Goal: Task Accomplishment & Management: Manage account settings

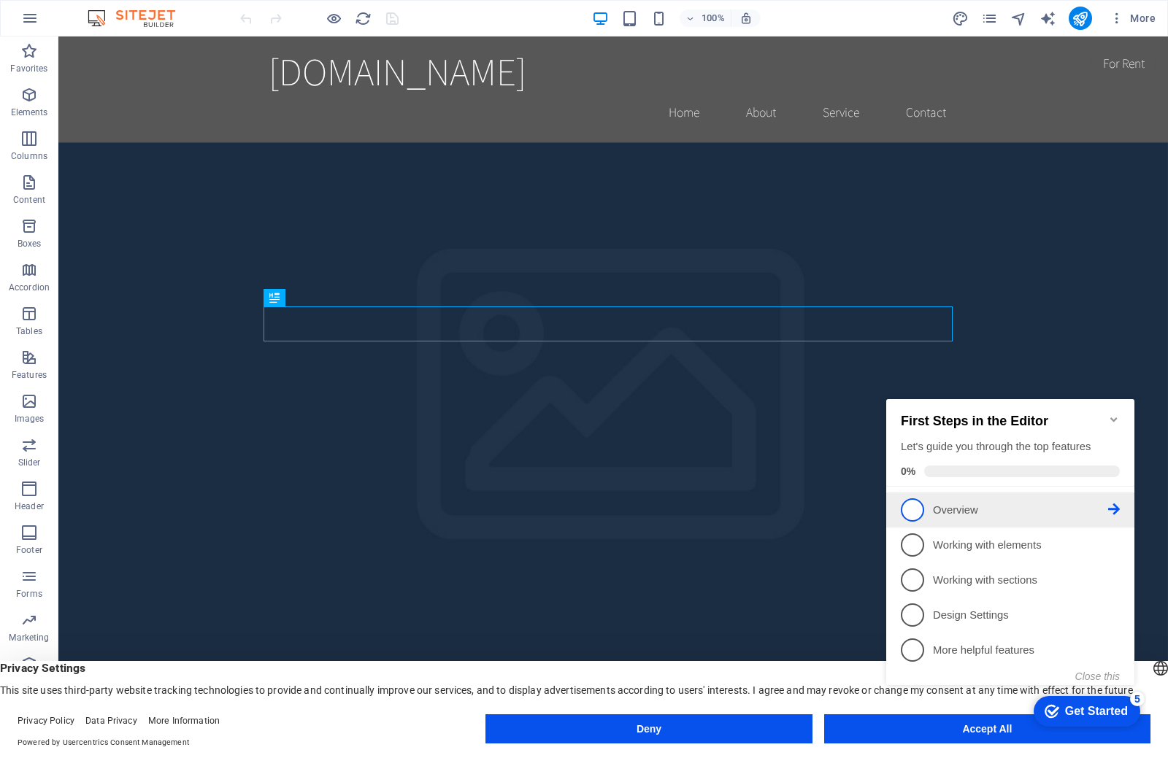
click at [943, 504] on p "Overview - incomplete" at bounding box center [1020, 510] width 175 height 15
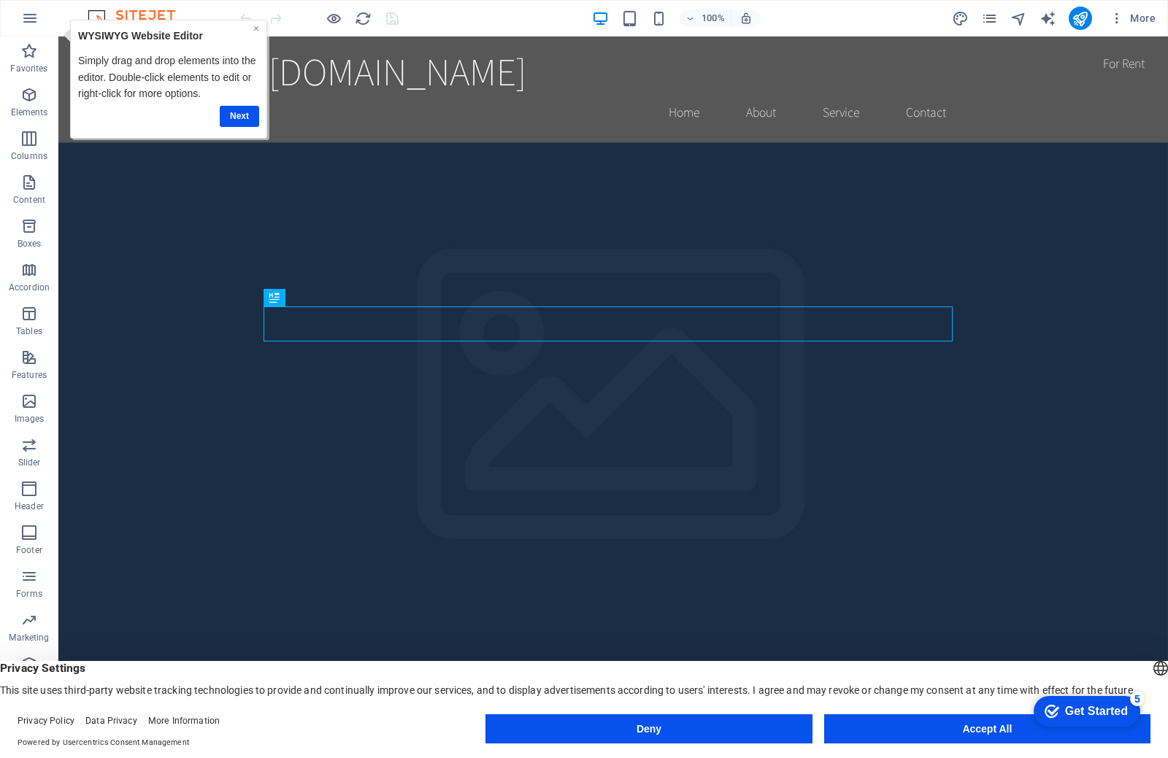
click at [253, 28] on link "×" at bounding box center [256, 29] width 6 height 12
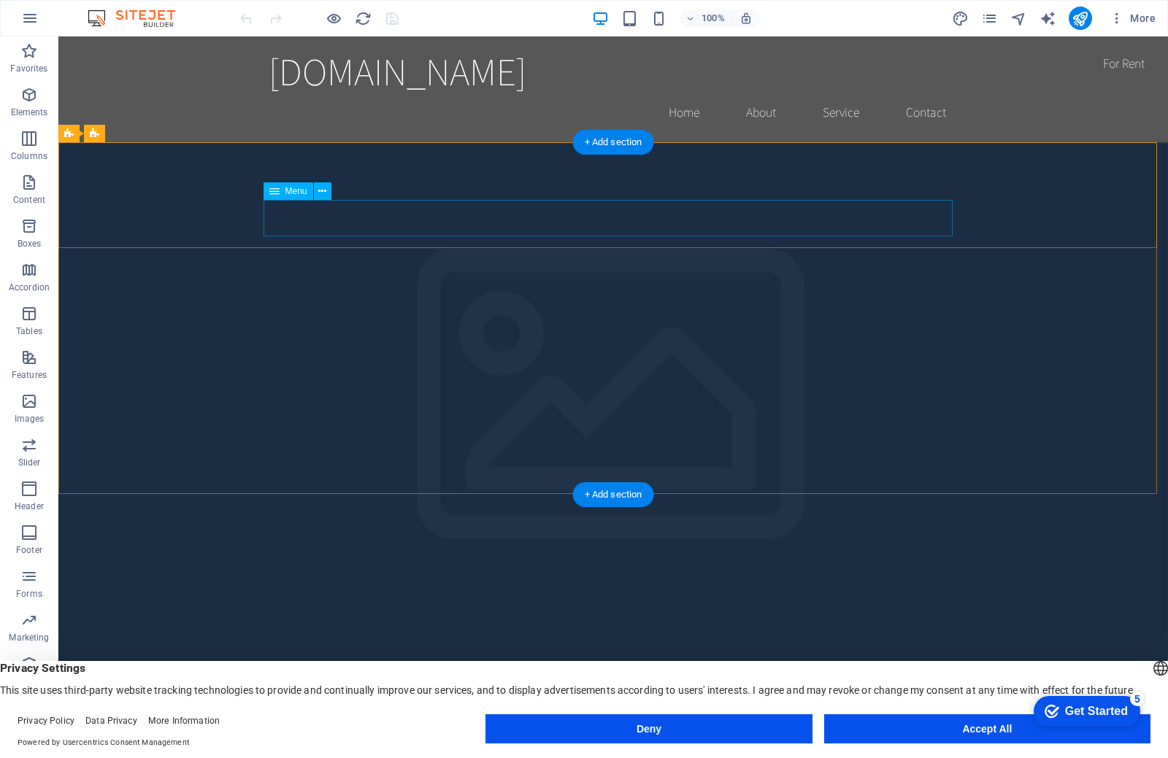
click at [274, 190] on icon at bounding box center [274, 191] width 10 height 18
click at [328, 190] on button at bounding box center [323, 191] width 18 height 18
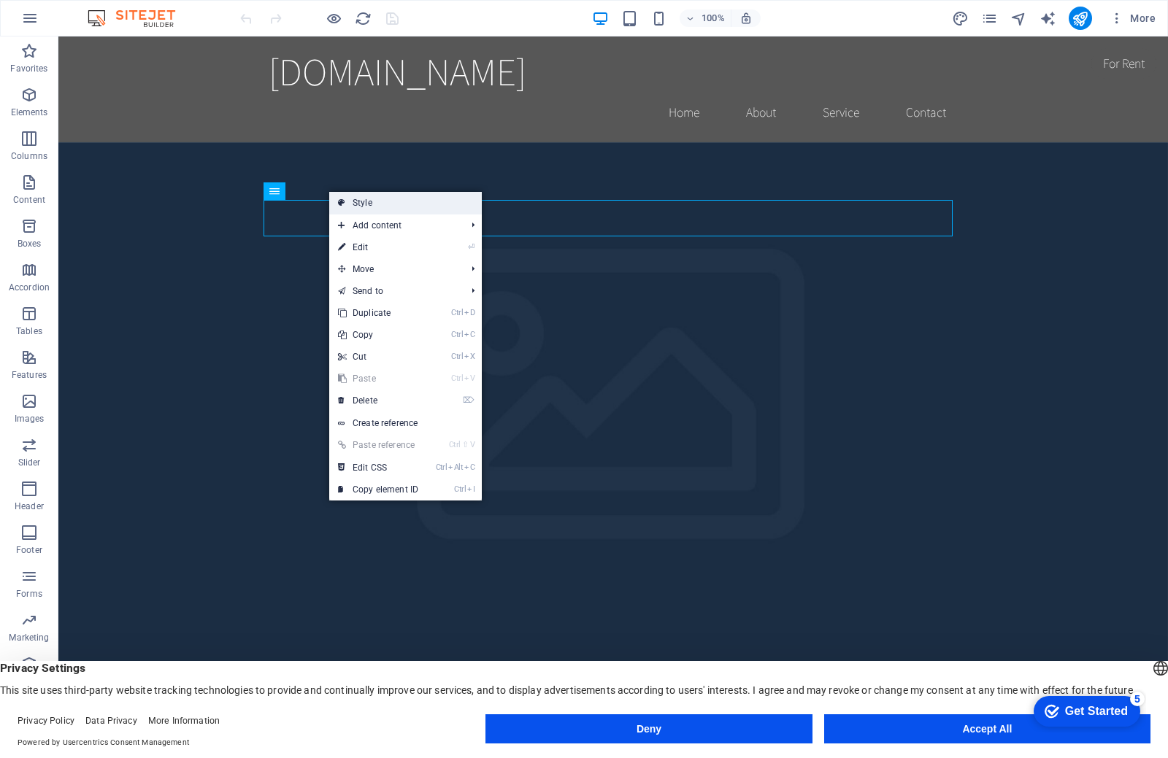
click at [375, 207] on link "Style" at bounding box center [405, 203] width 153 height 22
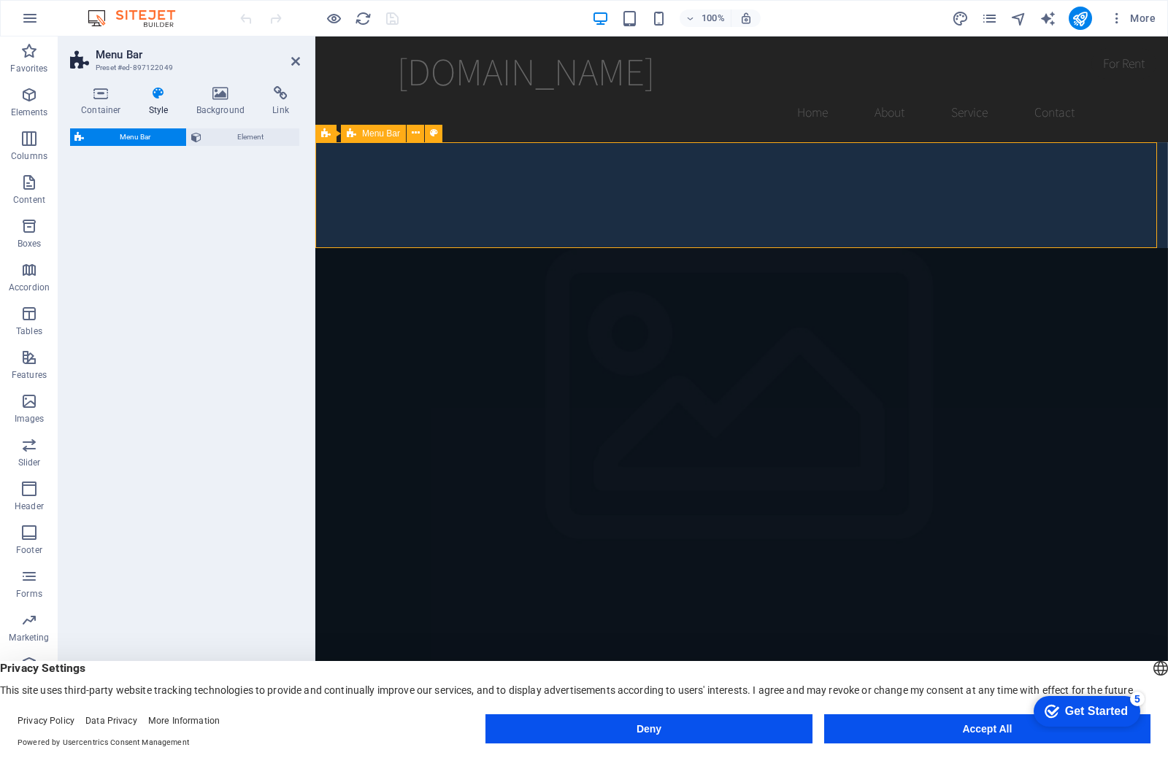
select select "rem"
select select "preset-menu-v2-home-hero-logo-nav-h1-menu"
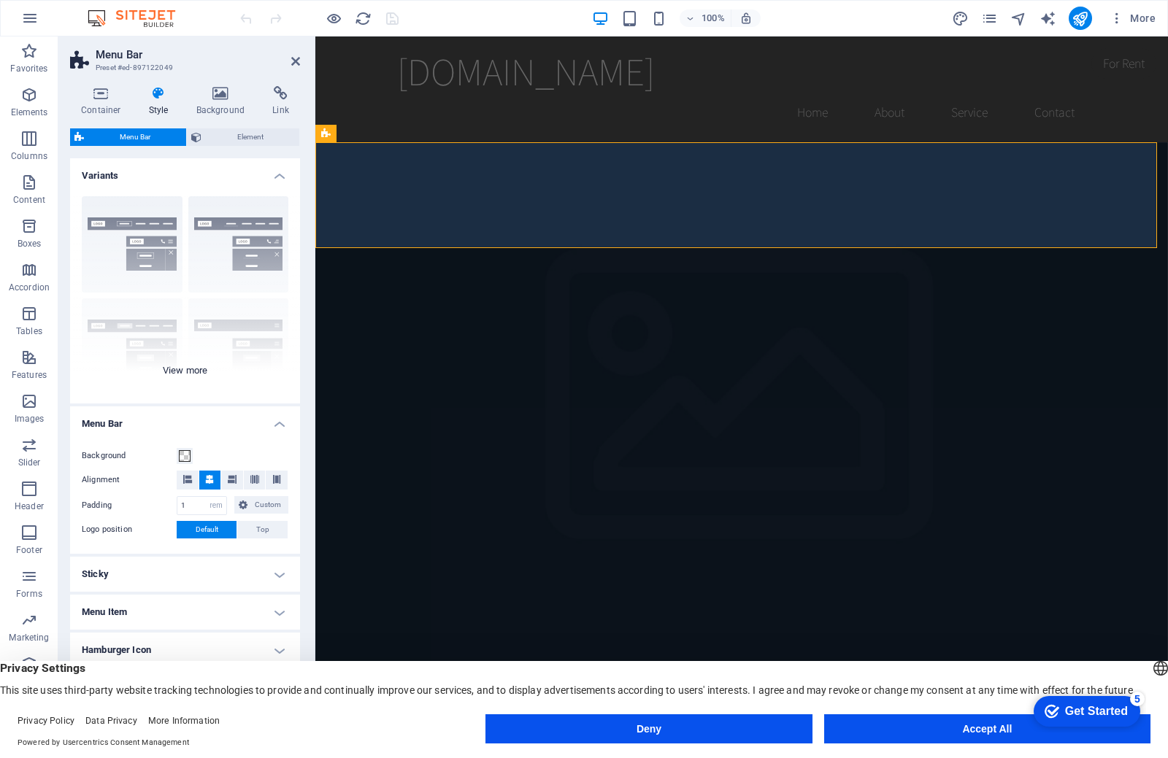
click at [146, 243] on div "Border Centered Default Fixed Loki Trigger Wide XXL" at bounding box center [185, 294] width 230 height 219
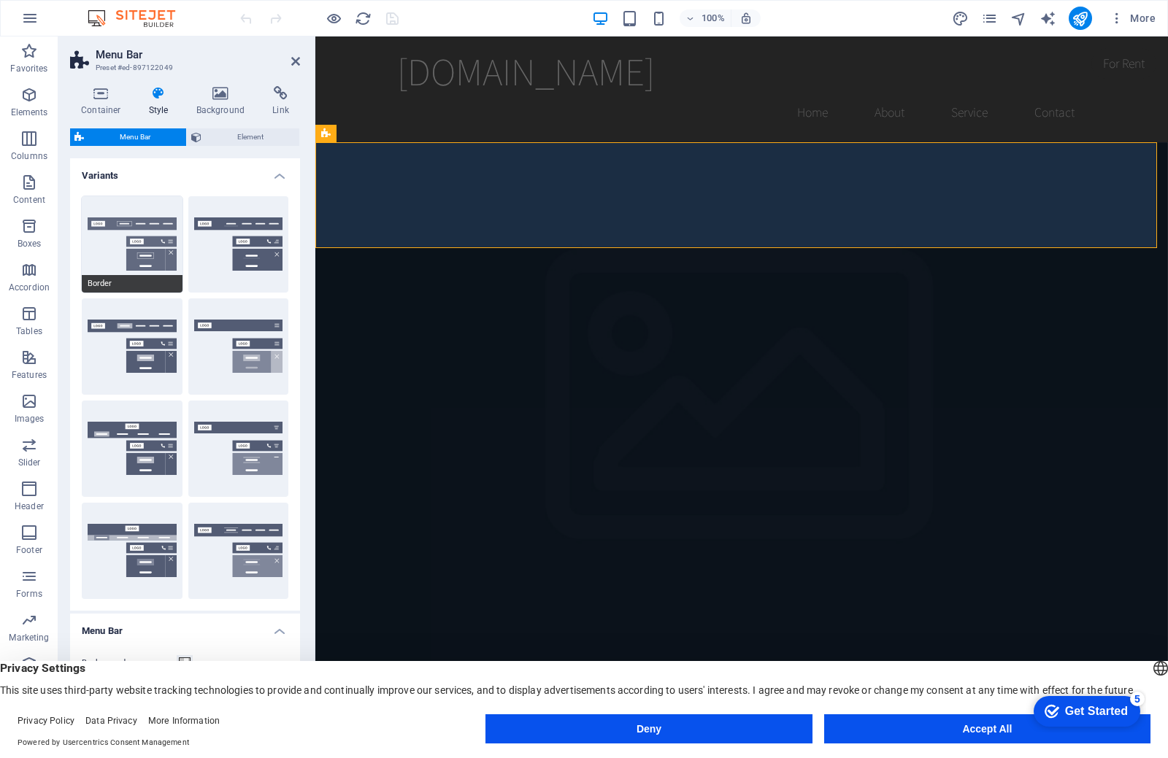
click at [148, 245] on button "Border" at bounding box center [132, 244] width 101 height 96
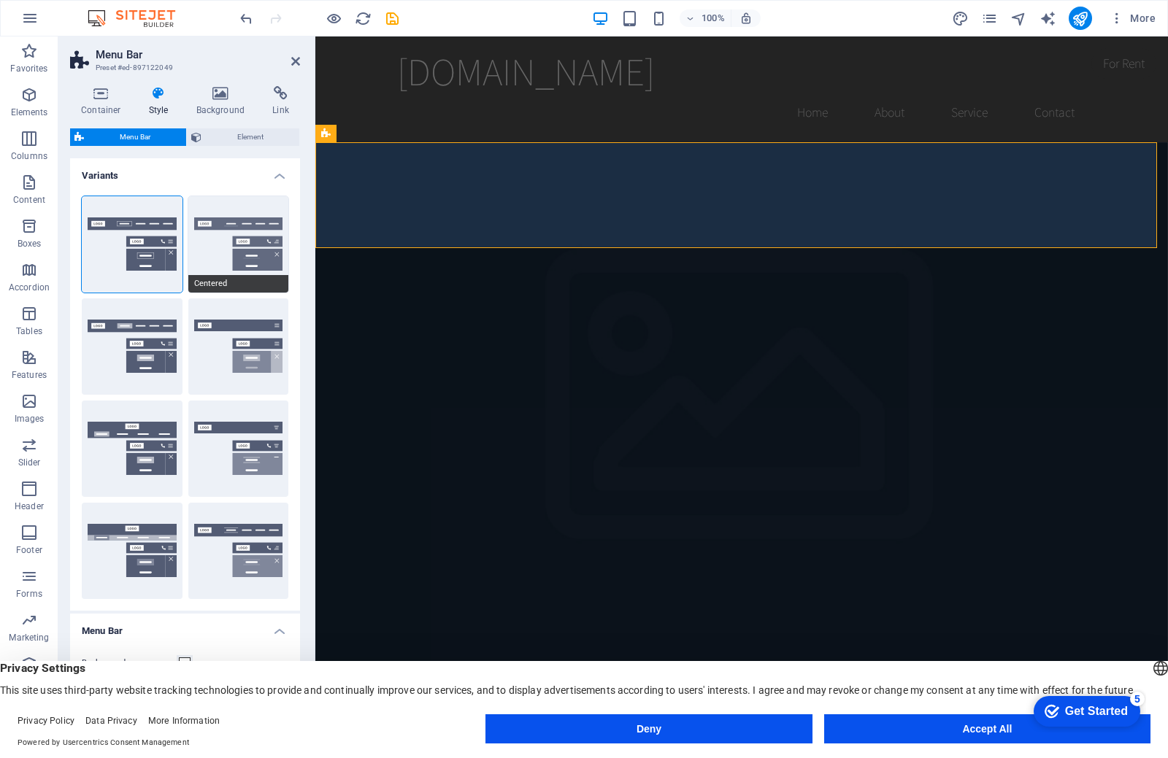
click at [217, 242] on button "Centered" at bounding box center [238, 244] width 101 height 96
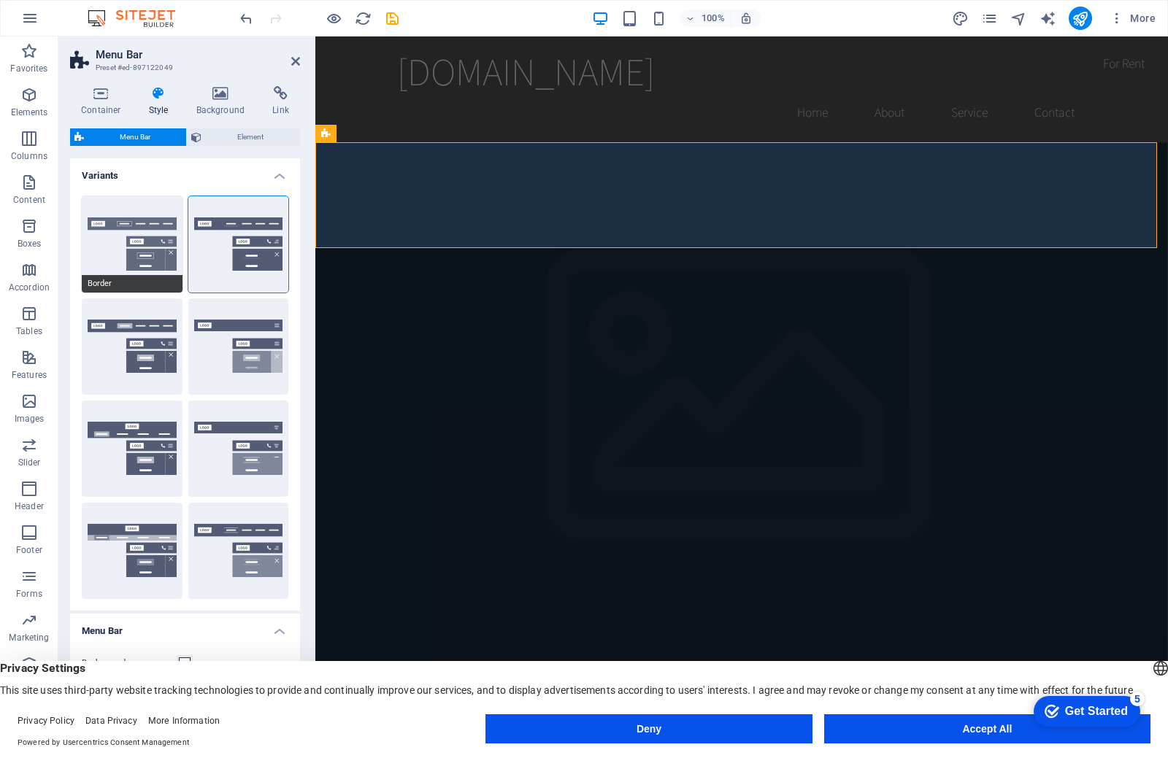
click at [142, 242] on button "Border" at bounding box center [132, 244] width 101 height 96
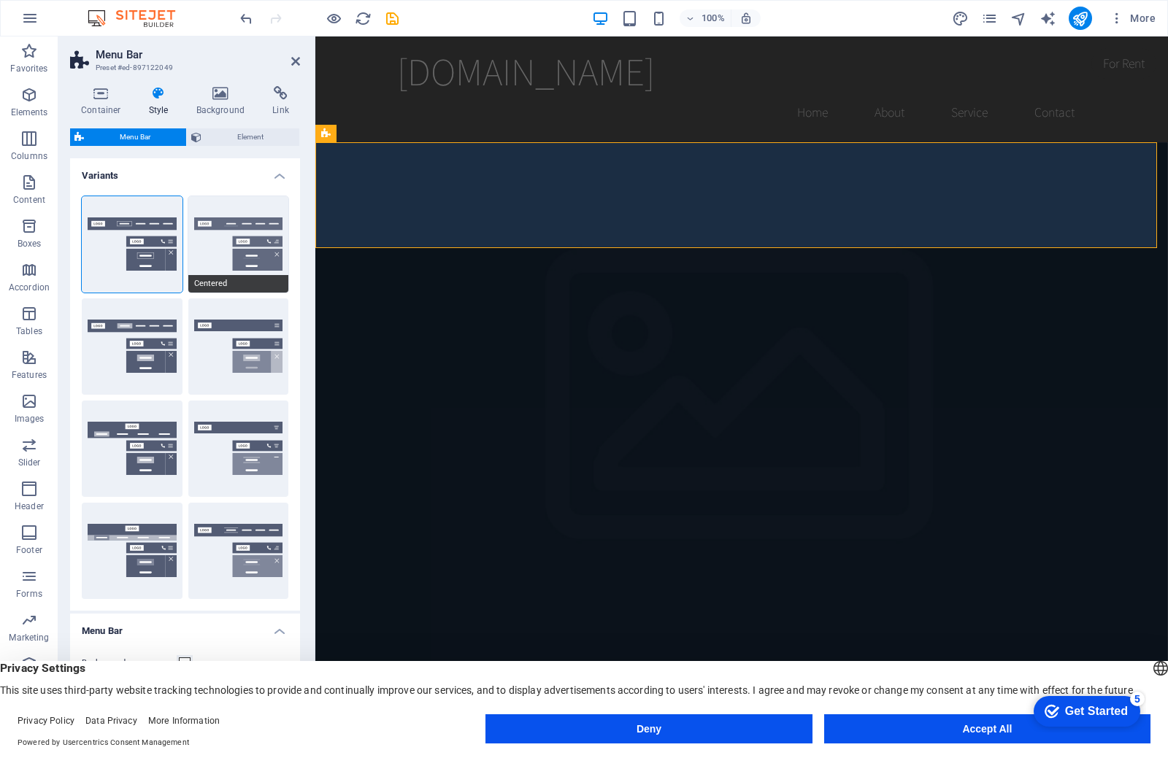
click at [222, 239] on button "Centered" at bounding box center [238, 244] width 101 height 96
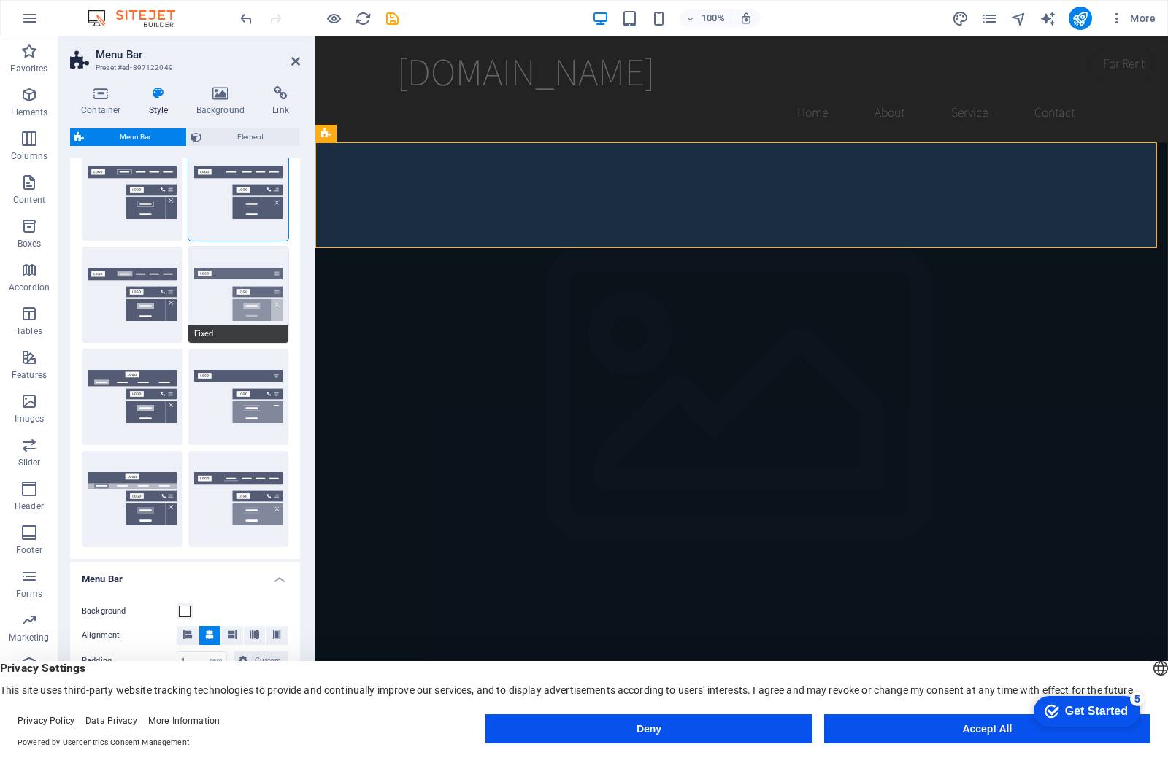
scroll to position [73, 0]
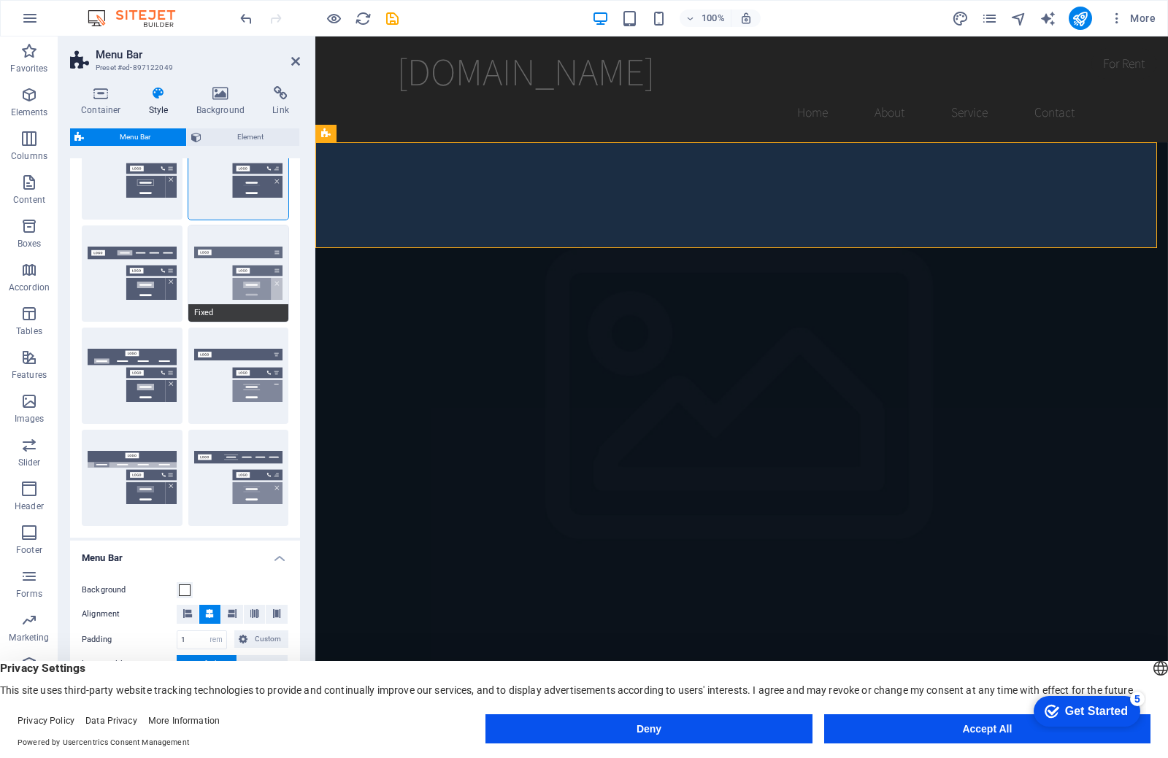
click at [248, 278] on button "Fixed" at bounding box center [238, 274] width 101 height 96
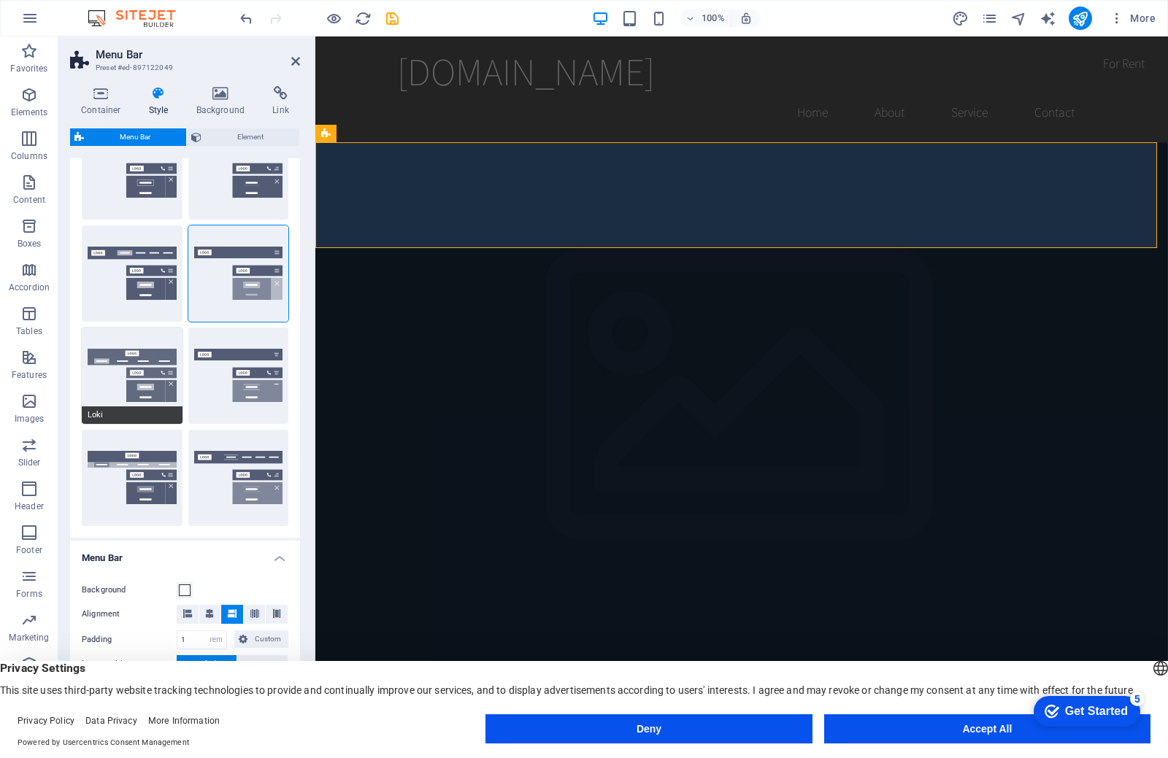
click at [141, 380] on button "Loki" at bounding box center [132, 376] width 101 height 96
type input "0"
select select "DISABLED_OPTION_VALUE"
type input "2"
type input "1"
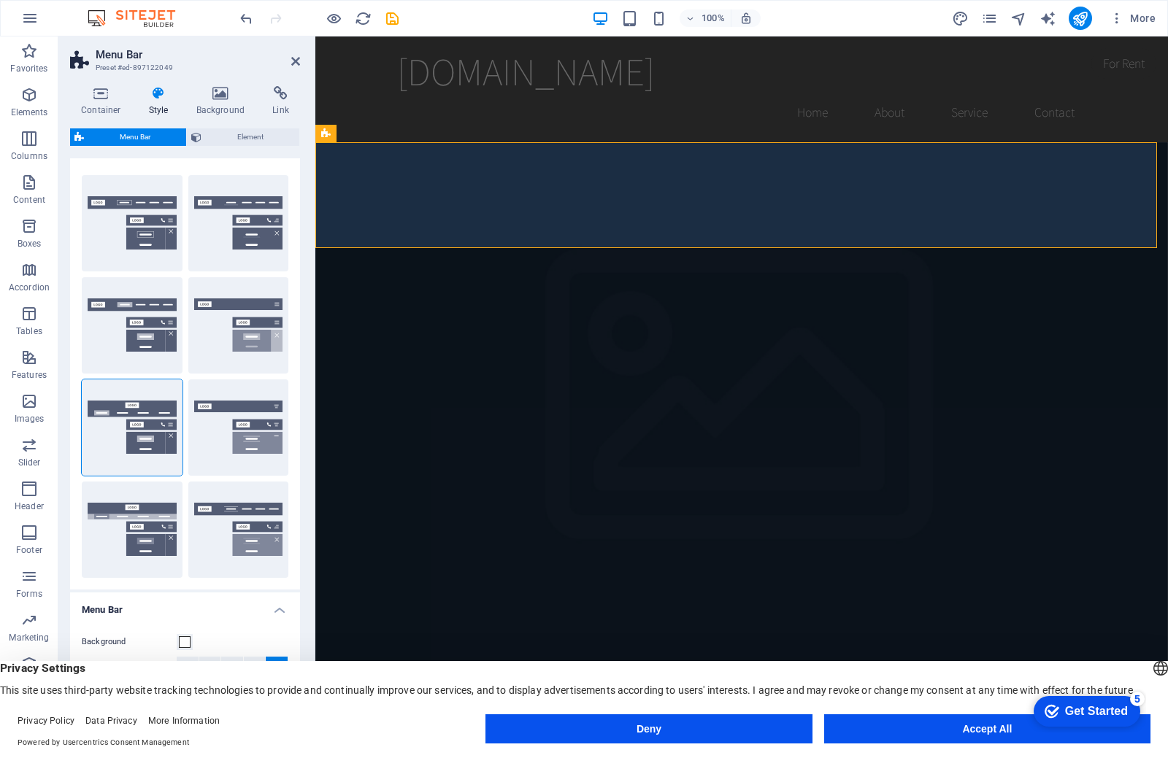
scroll to position [0, 0]
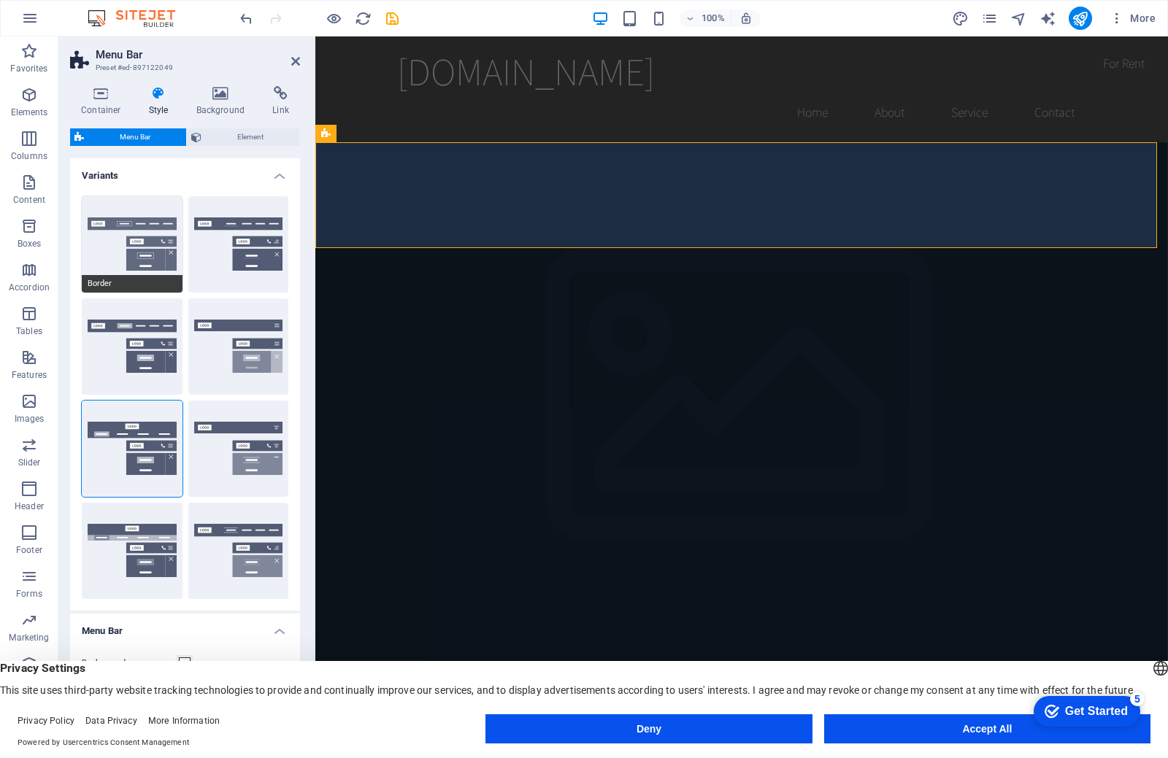
click at [139, 252] on button "Border" at bounding box center [132, 244] width 101 height 96
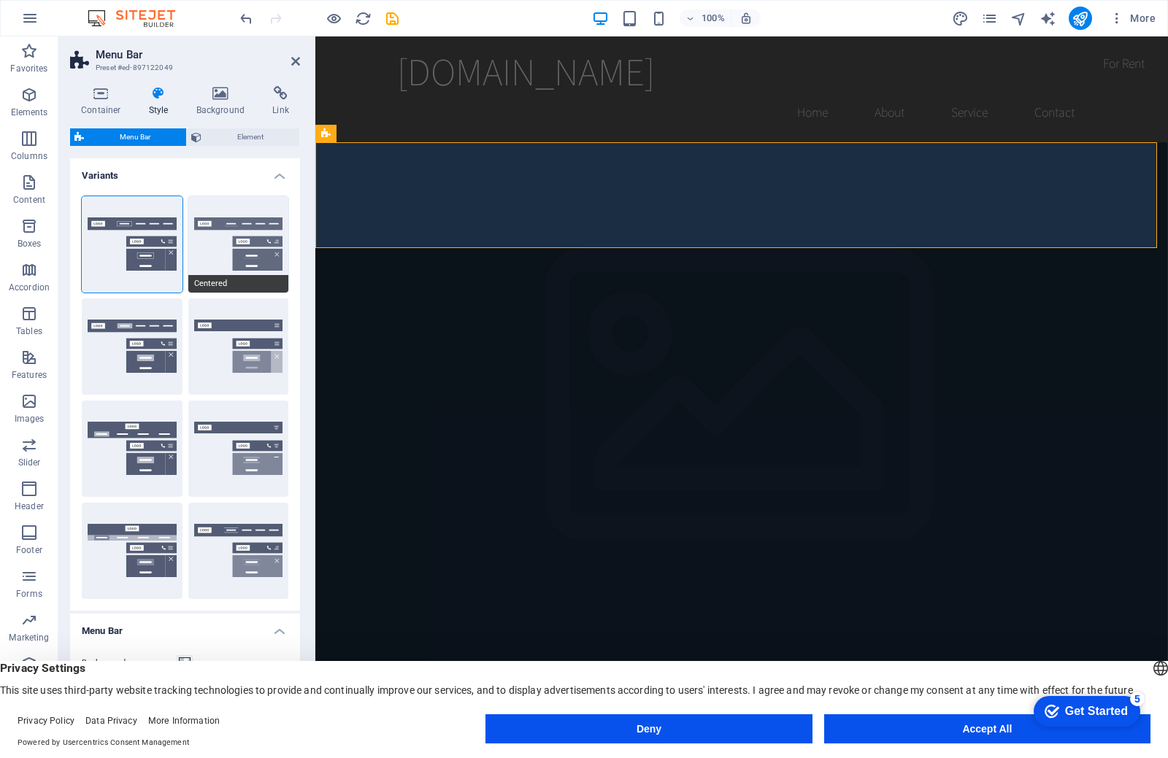
click at [232, 249] on button "Centered" at bounding box center [238, 244] width 101 height 96
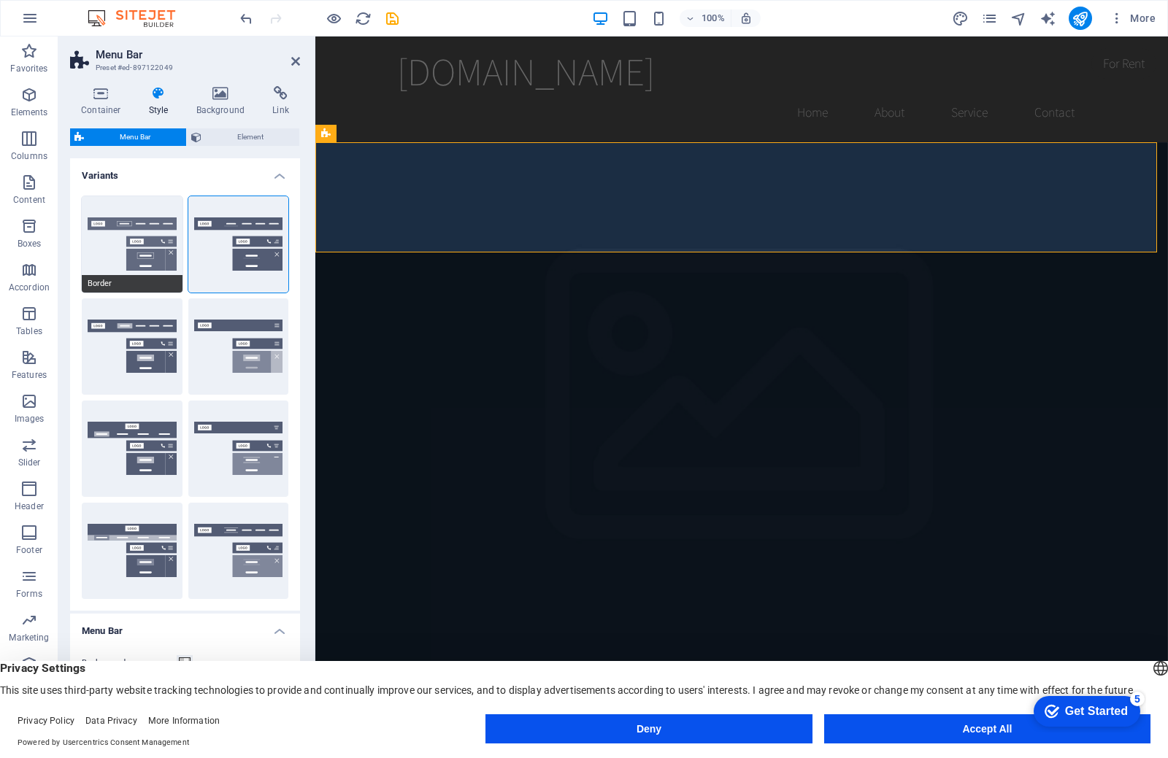
click at [161, 240] on button "Border" at bounding box center [132, 244] width 101 height 96
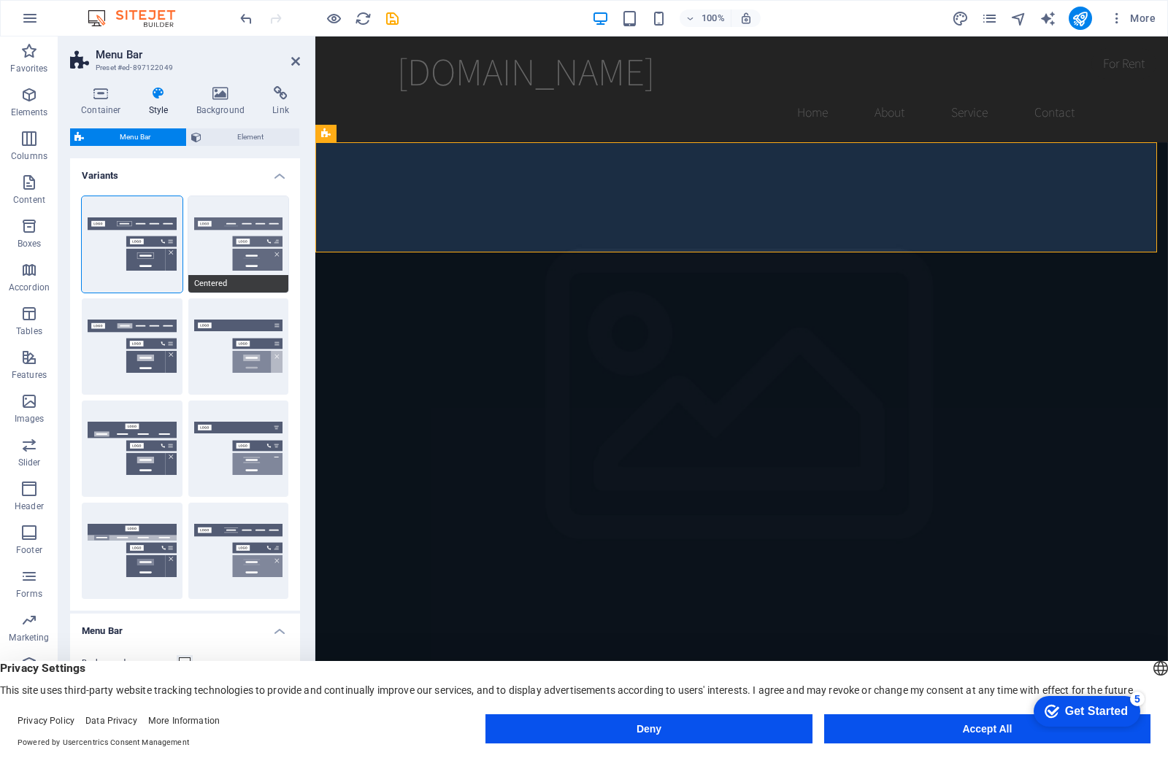
click at [255, 245] on button "Centered" at bounding box center [238, 244] width 101 height 96
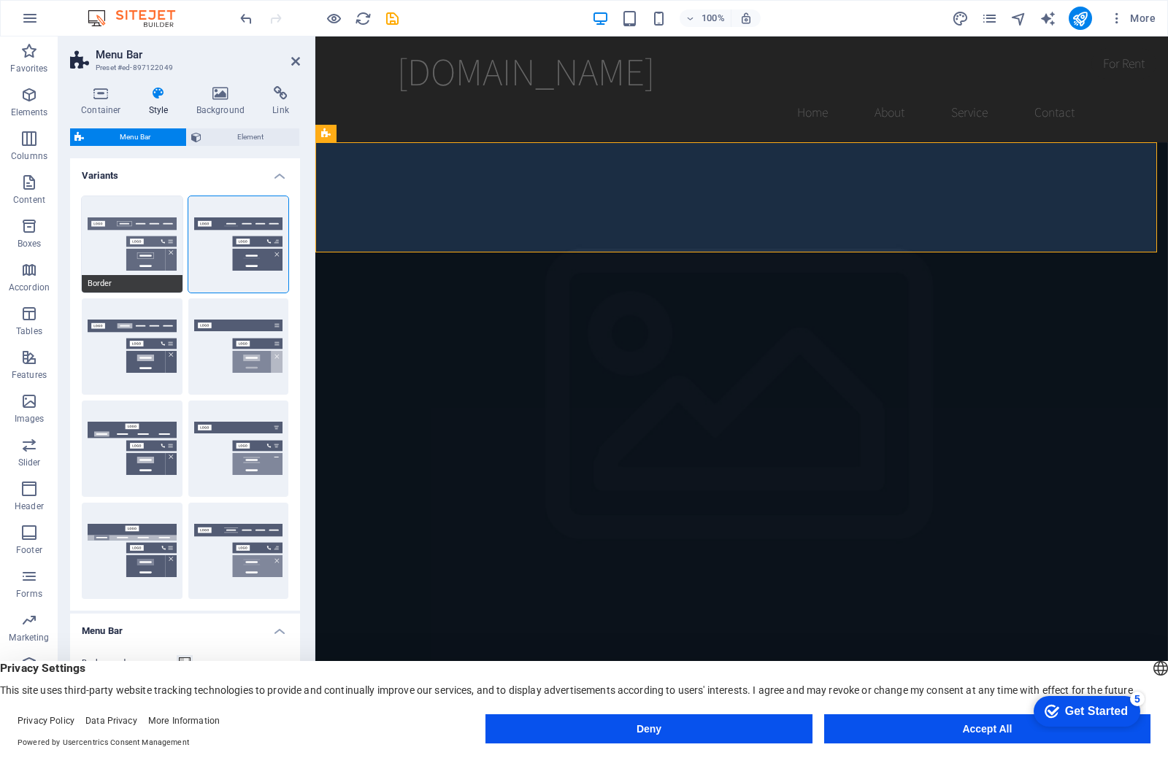
click at [141, 253] on button "Border" at bounding box center [132, 244] width 101 height 96
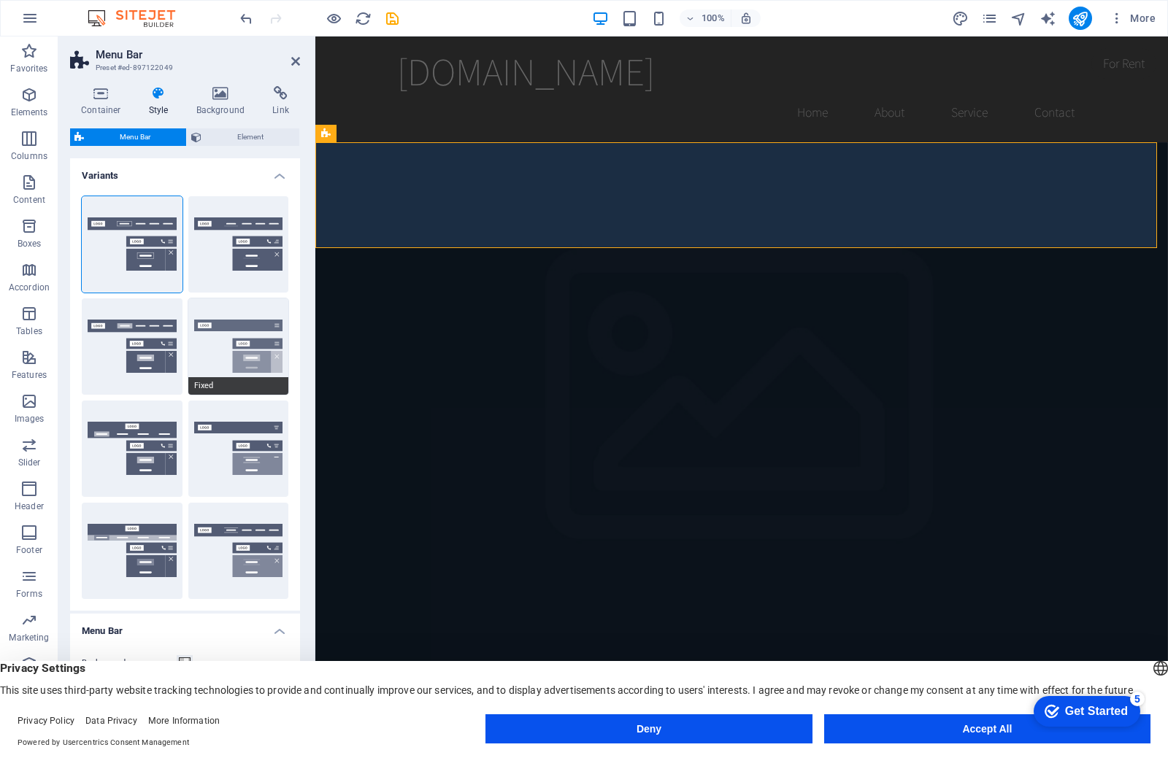
click at [220, 347] on button "Fixed" at bounding box center [238, 347] width 101 height 96
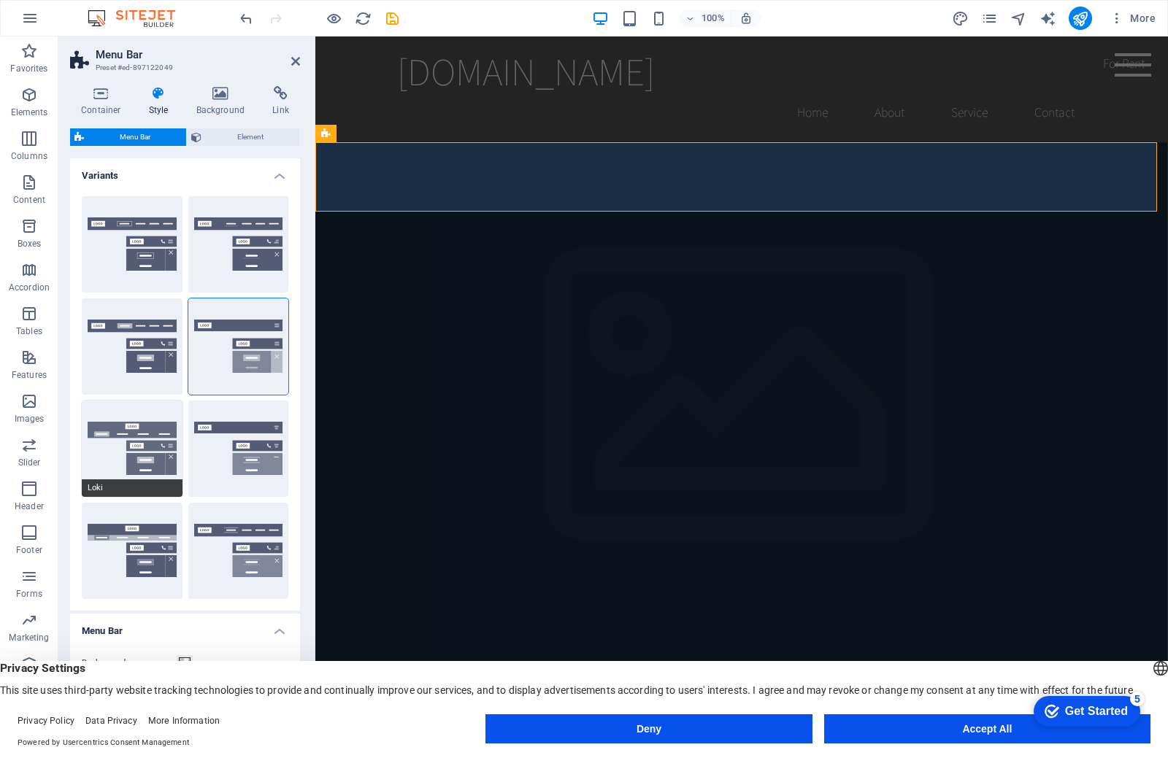
click at [137, 442] on button "Loki" at bounding box center [132, 449] width 101 height 96
type input "0"
select select "DISABLED_OPTION_VALUE"
type input "2"
type input "1"
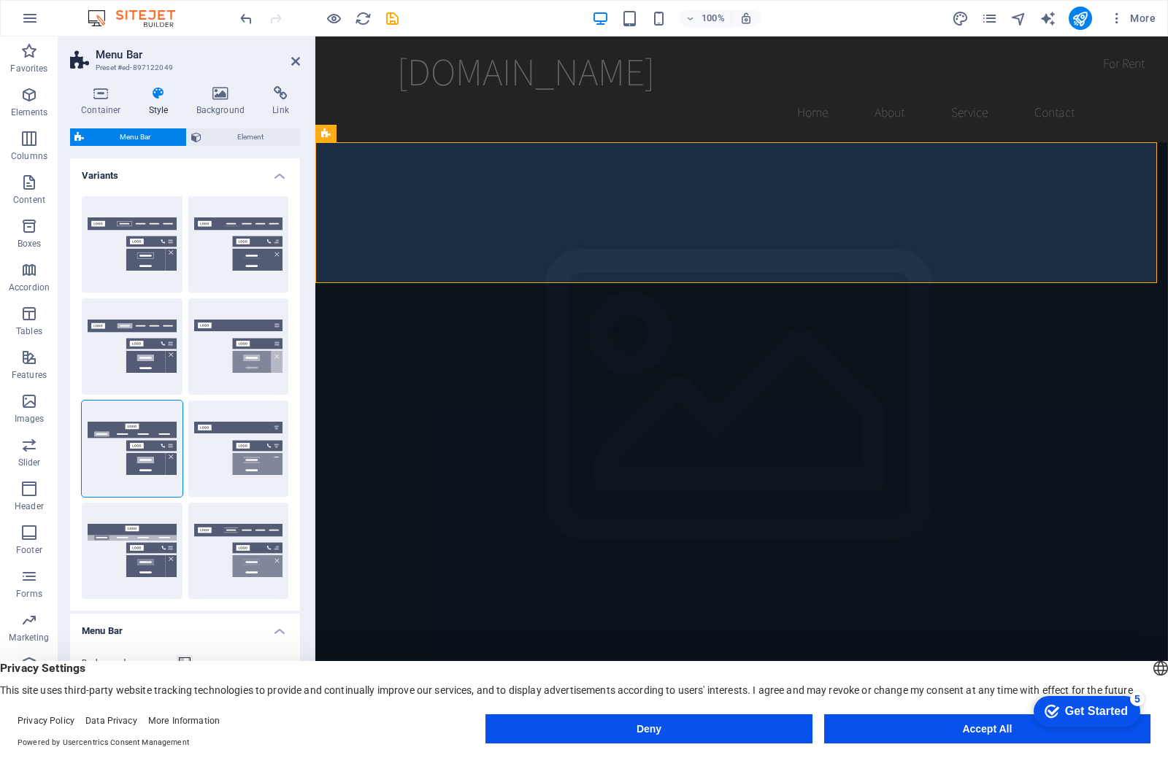
drag, startPoint x: 298, startPoint y: 679, endPoint x: 110, endPoint y: 787, distance: 216.5
drag, startPoint x: 426, startPoint y: 823, endPoint x: 498, endPoint y: 509, distance: 322.2
click at [498, 509] on figure at bounding box center [741, 491] width 852 height 698
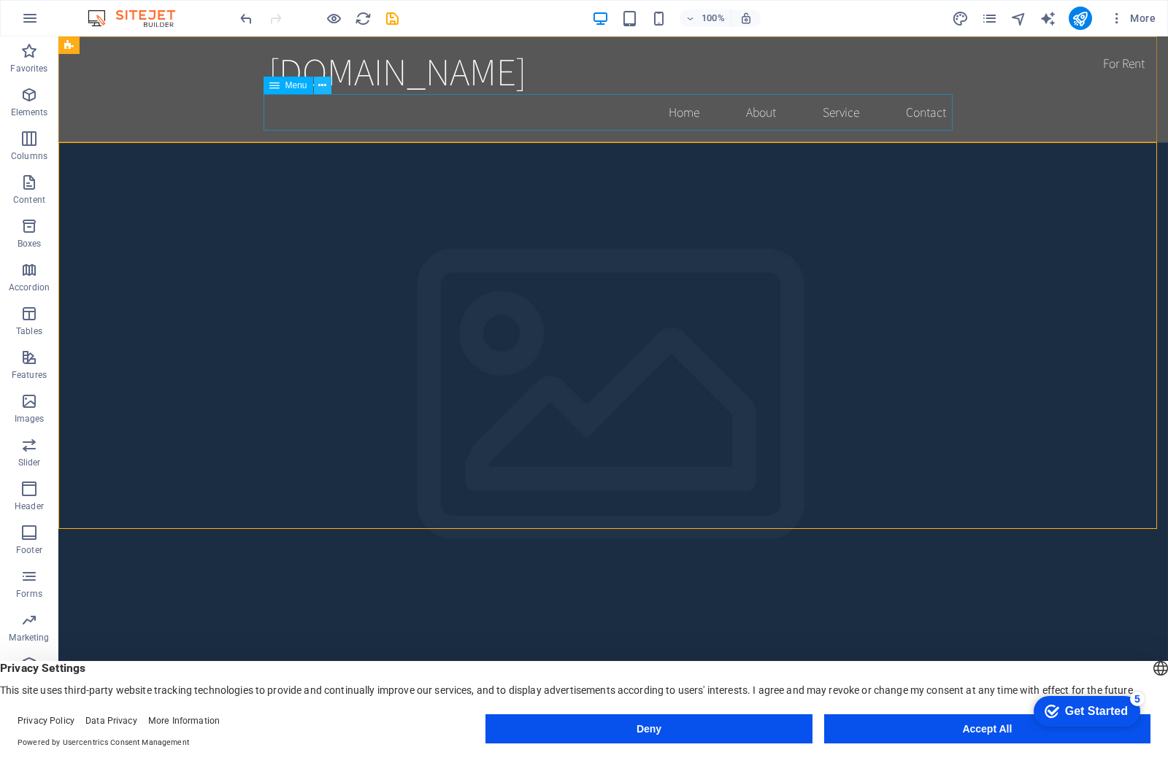
click at [317, 88] on button at bounding box center [323, 86] width 18 height 18
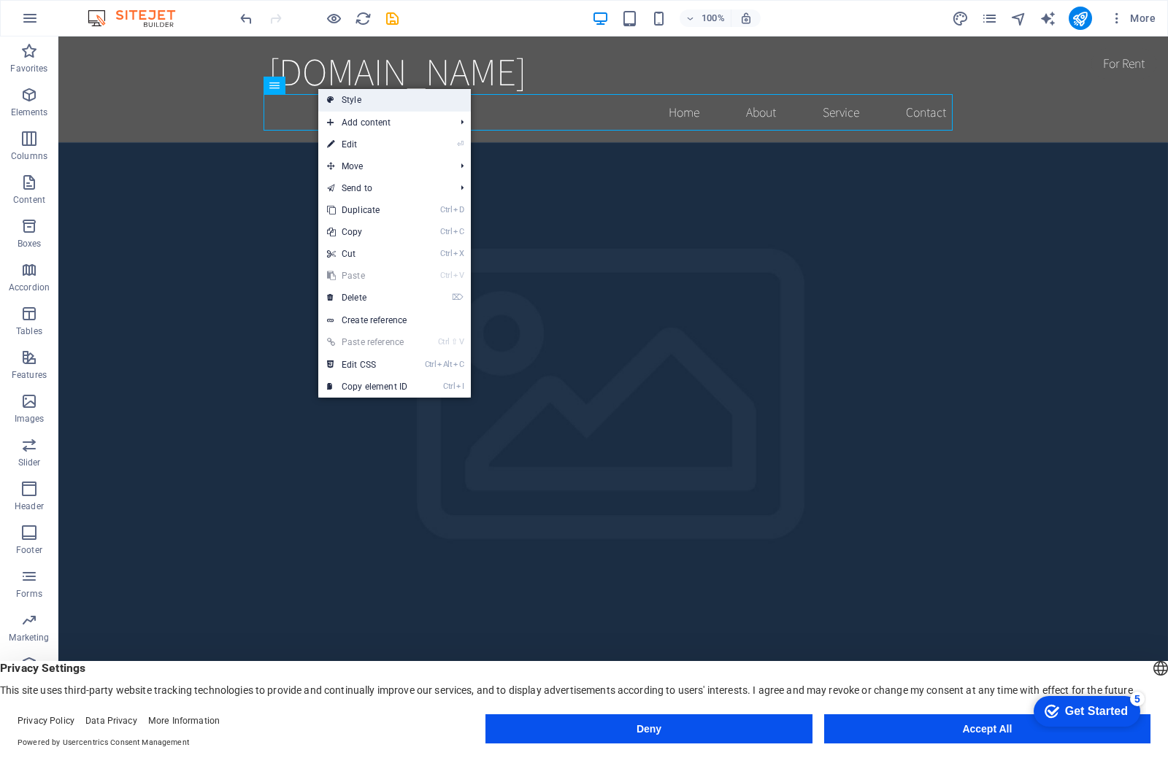
drag, startPoint x: 331, startPoint y: 100, endPoint x: 15, endPoint y: 64, distance: 318.0
click at [331, 100] on icon at bounding box center [330, 100] width 7 height 22
select select "rem"
select select "preset-menu-v2-home-logo-nav-h1-image-text-menu"
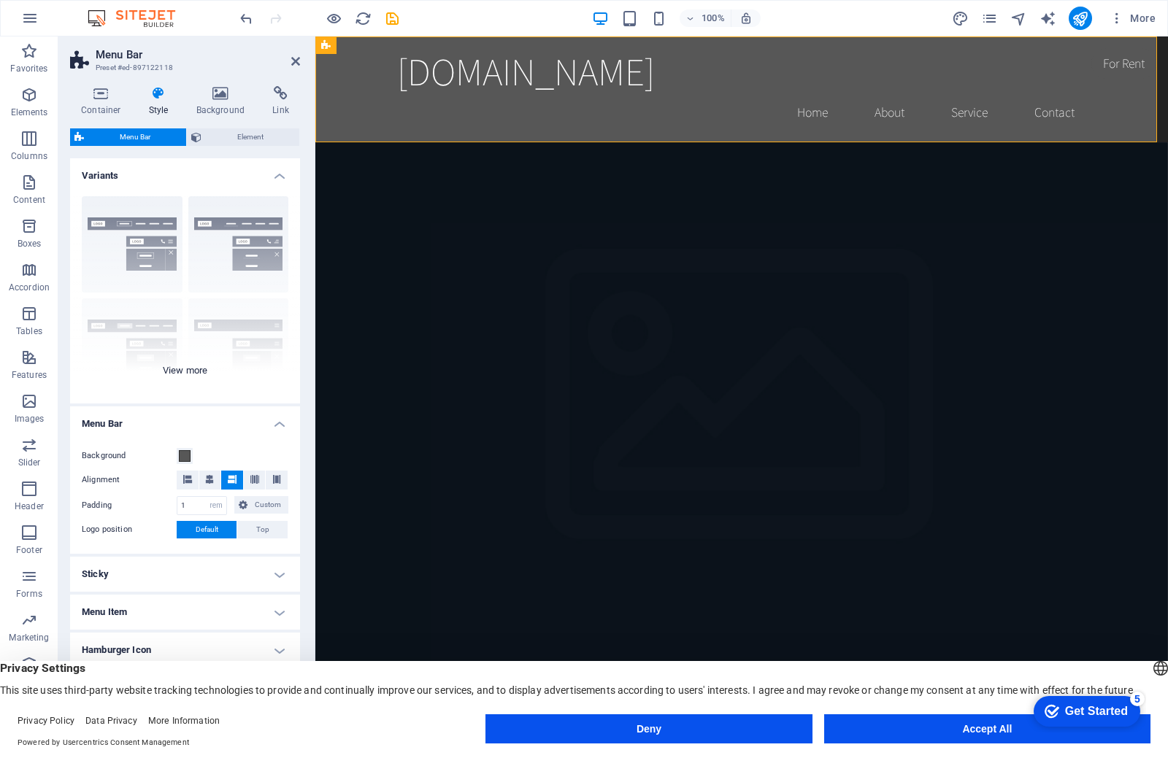
click at [149, 247] on div "Border Centered Default Fixed Loki Trigger Wide XXL" at bounding box center [185, 294] width 230 height 219
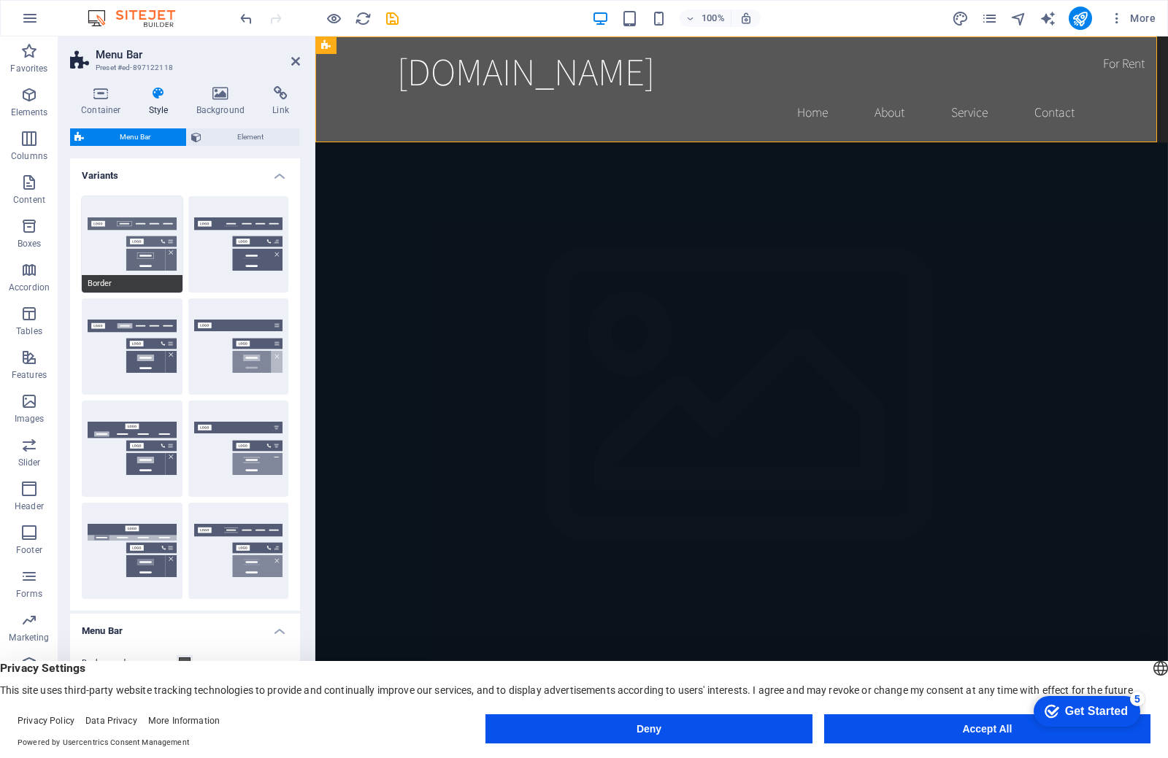
click at [143, 249] on button "Border" at bounding box center [132, 244] width 101 height 96
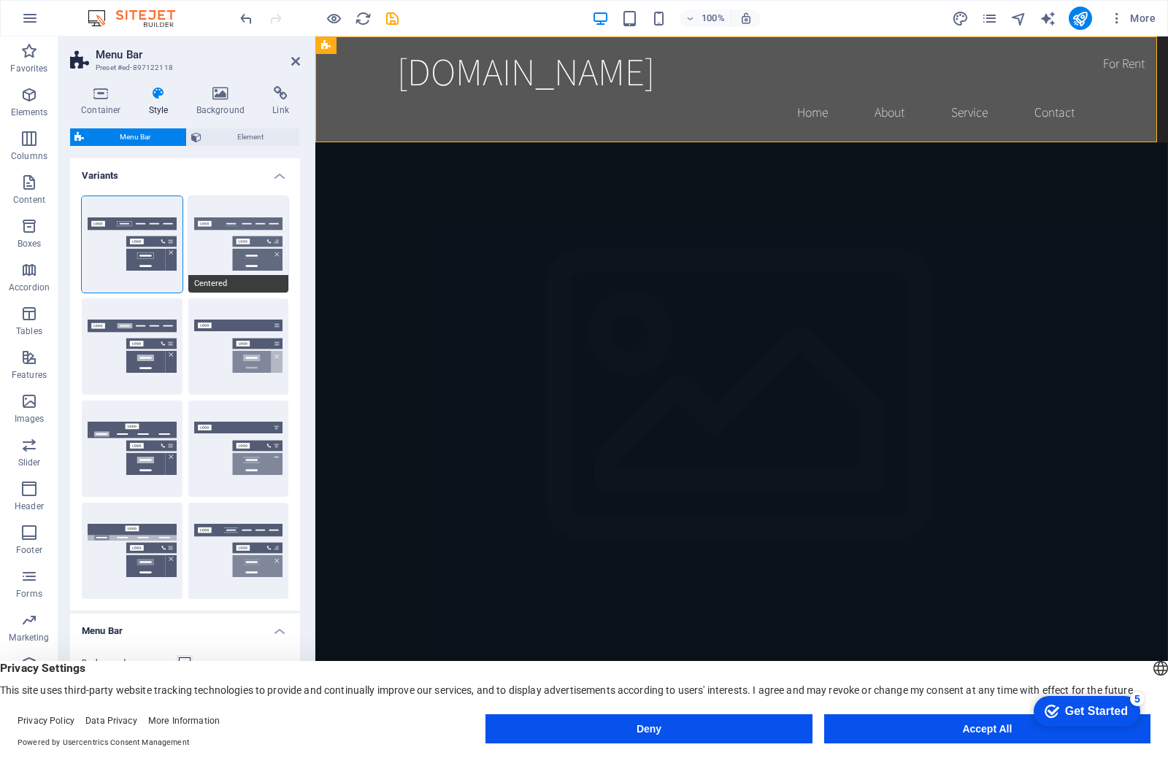
click at [257, 239] on button "Centered" at bounding box center [238, 244] width 101 height 96
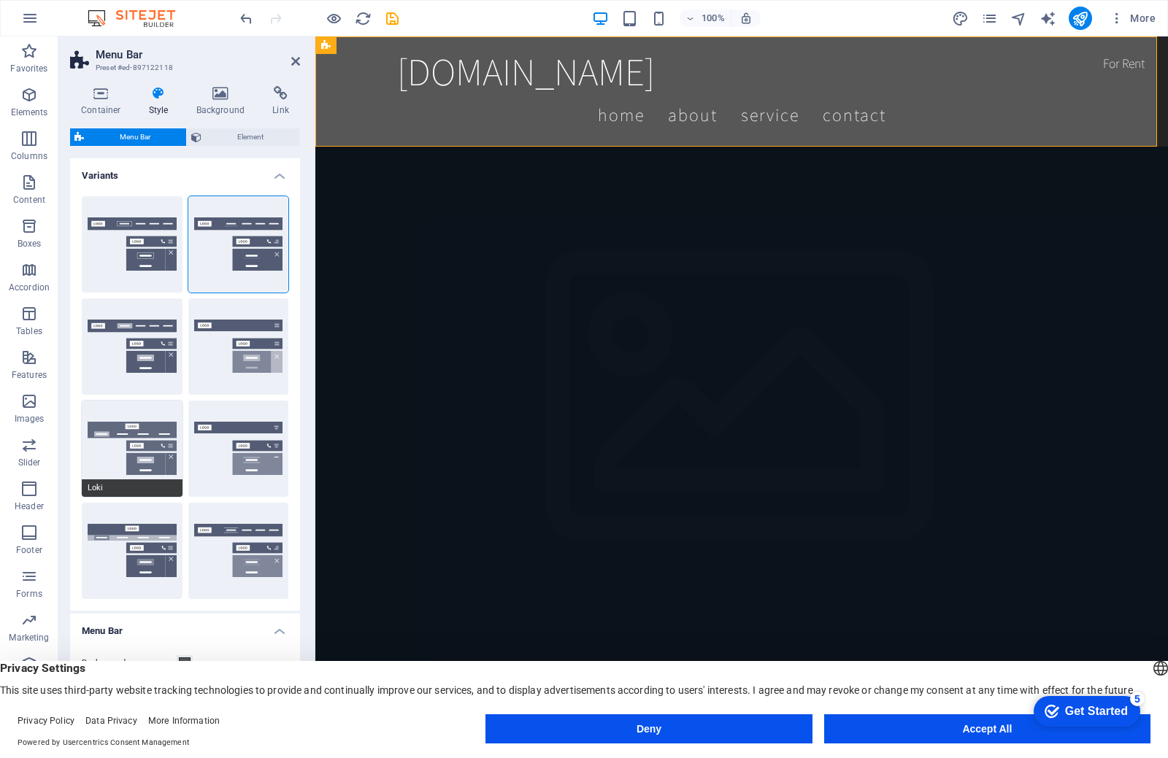
click at [144, 458] on button "Loki" at bounding box center [132, 449] width 101 height 96
type input "0"
select select "DISABLED_OPTION_VALUE"
type input "2"
type input "1"
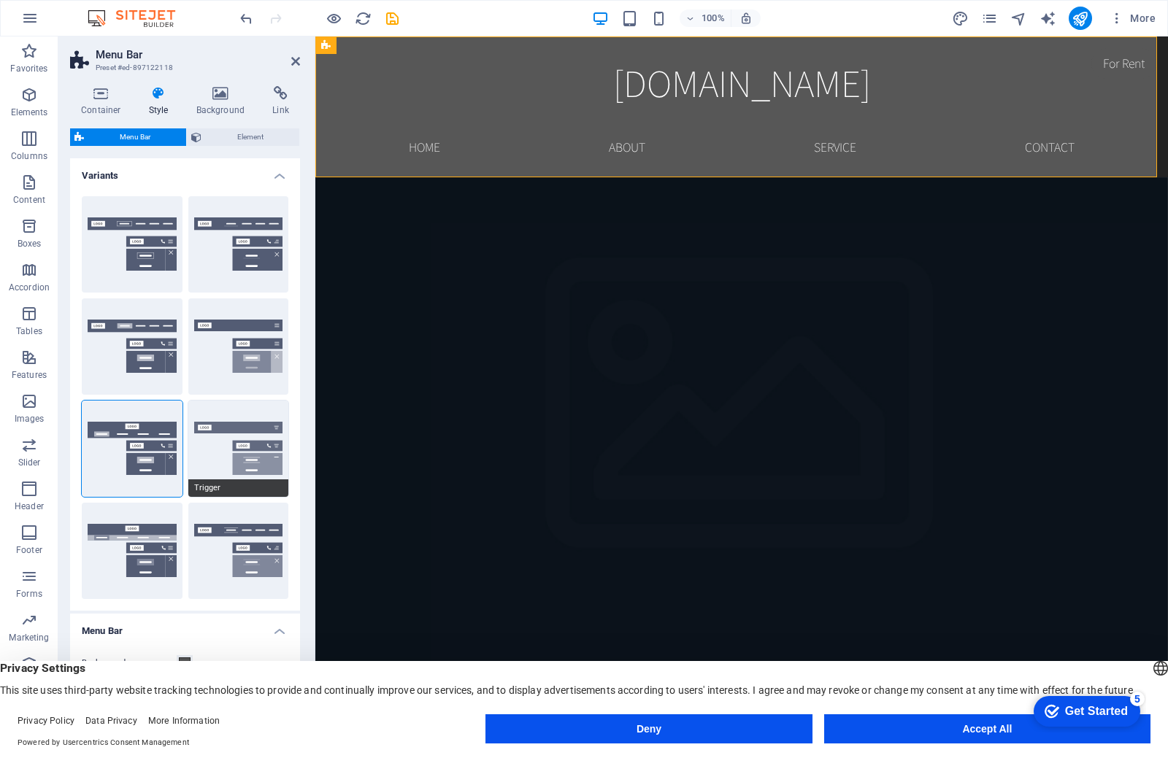
click at [240, 421] on button "Trigger" at bounding box center [238, 449] width 101 height 96
type input "1"
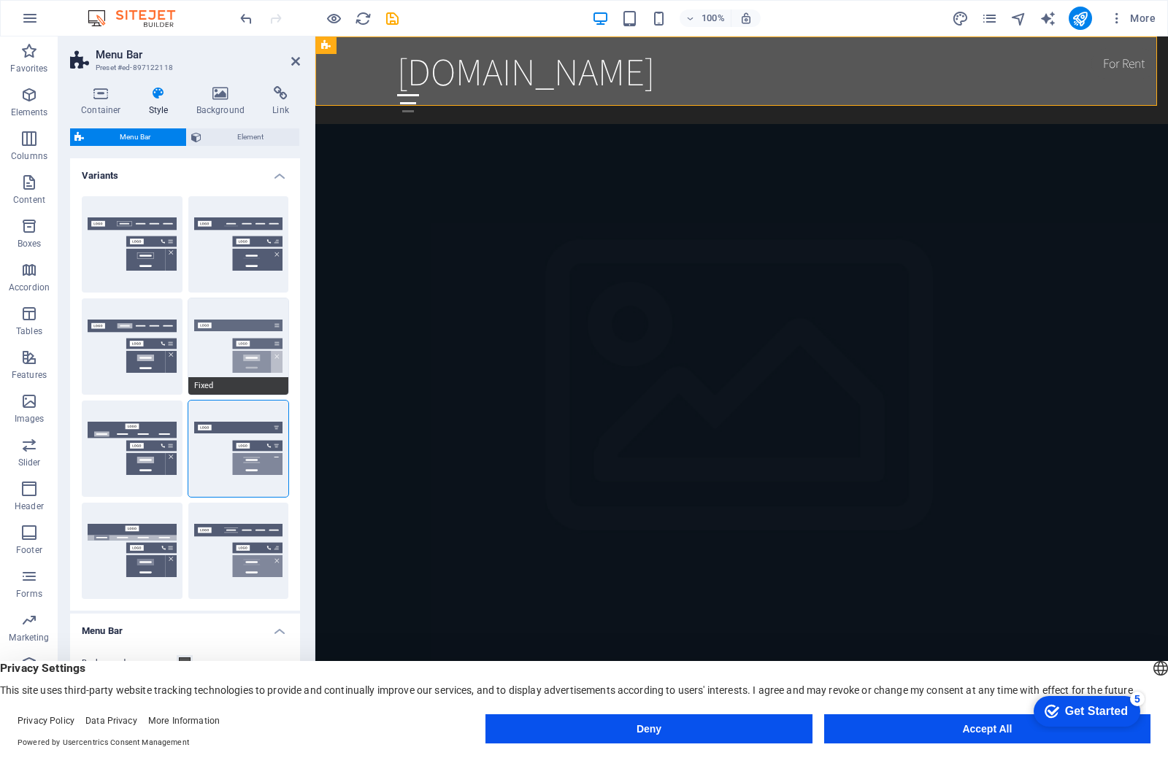
click at [245, 356] on button "Fixed" at bounding box center [238, 347] width 101 height 96
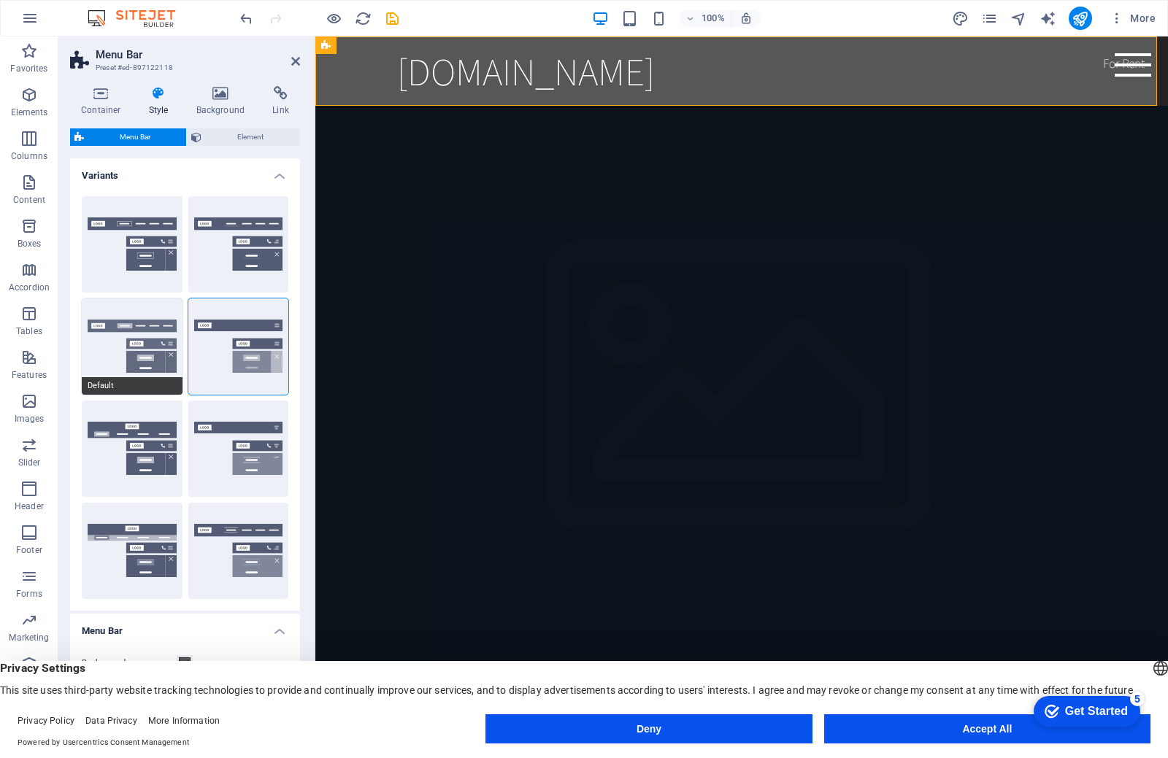
click at [102, 342] on button "Default" at bounding box center [132, 347] width 101 height 96
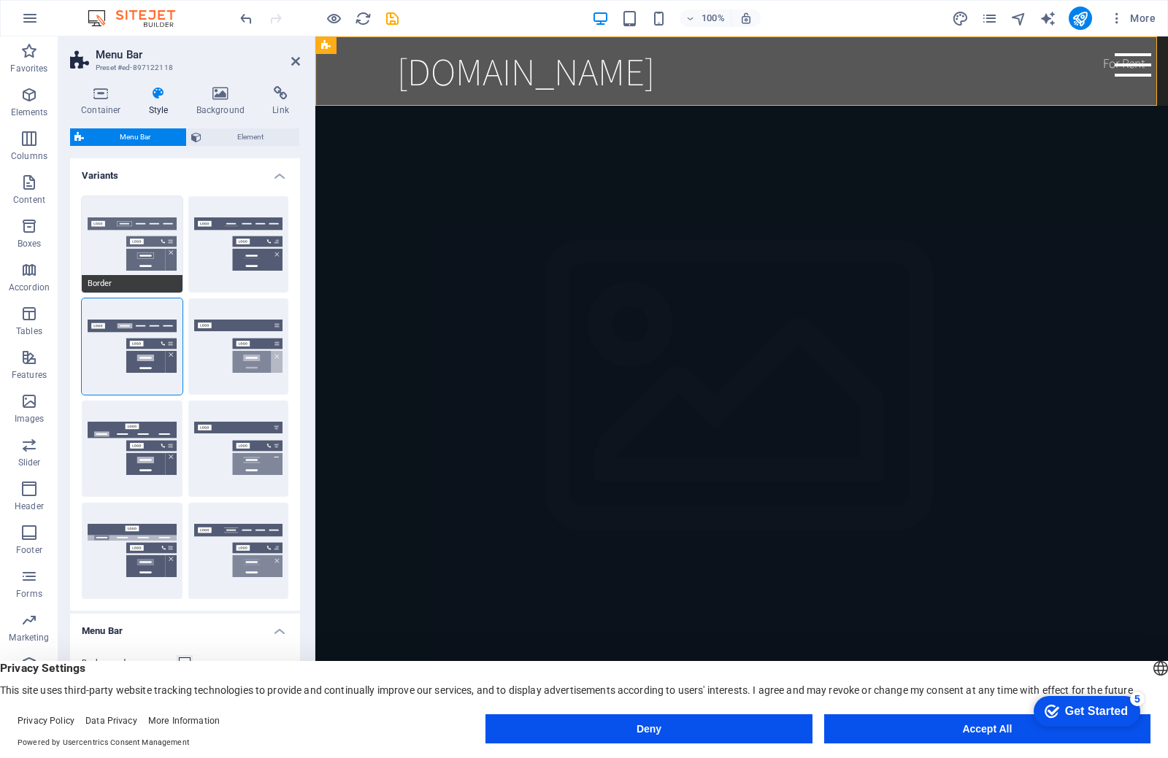
click at [143, 273] on button "Border" at bounding box center [132, 244] width 101 height 96
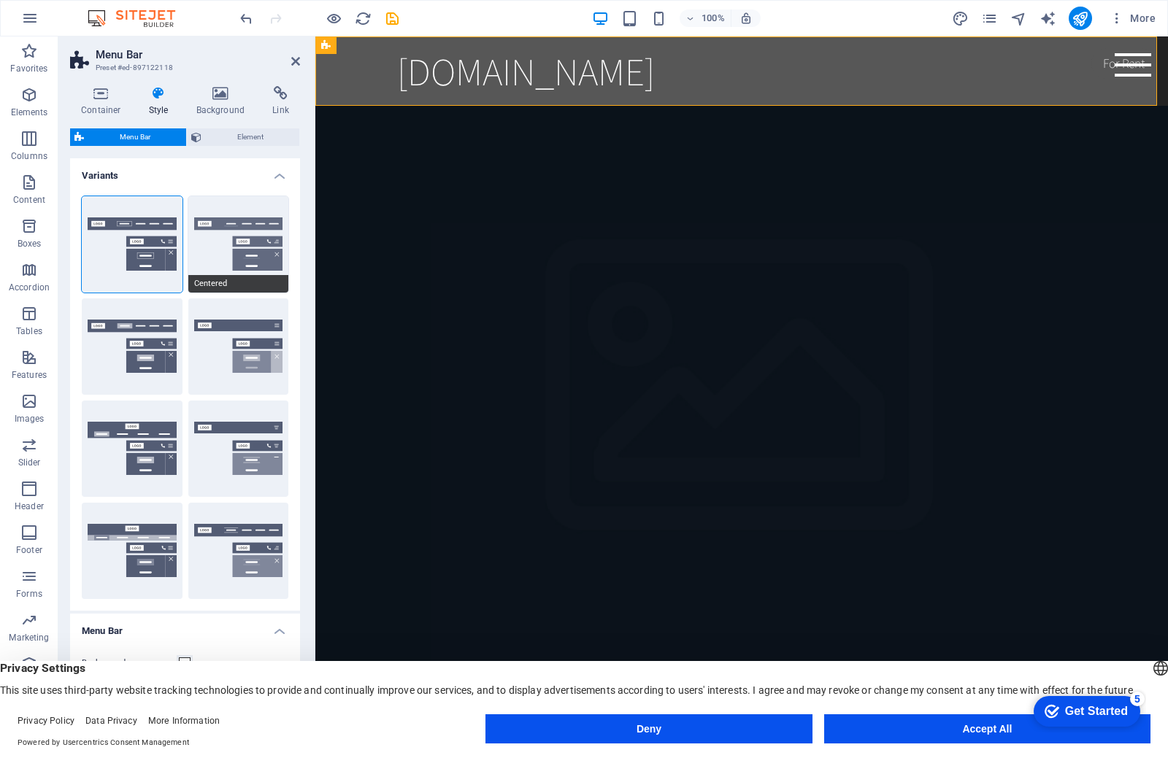
click at [217, 262] on button "Centered" at bounding box center [238, 244] width 101 height 96
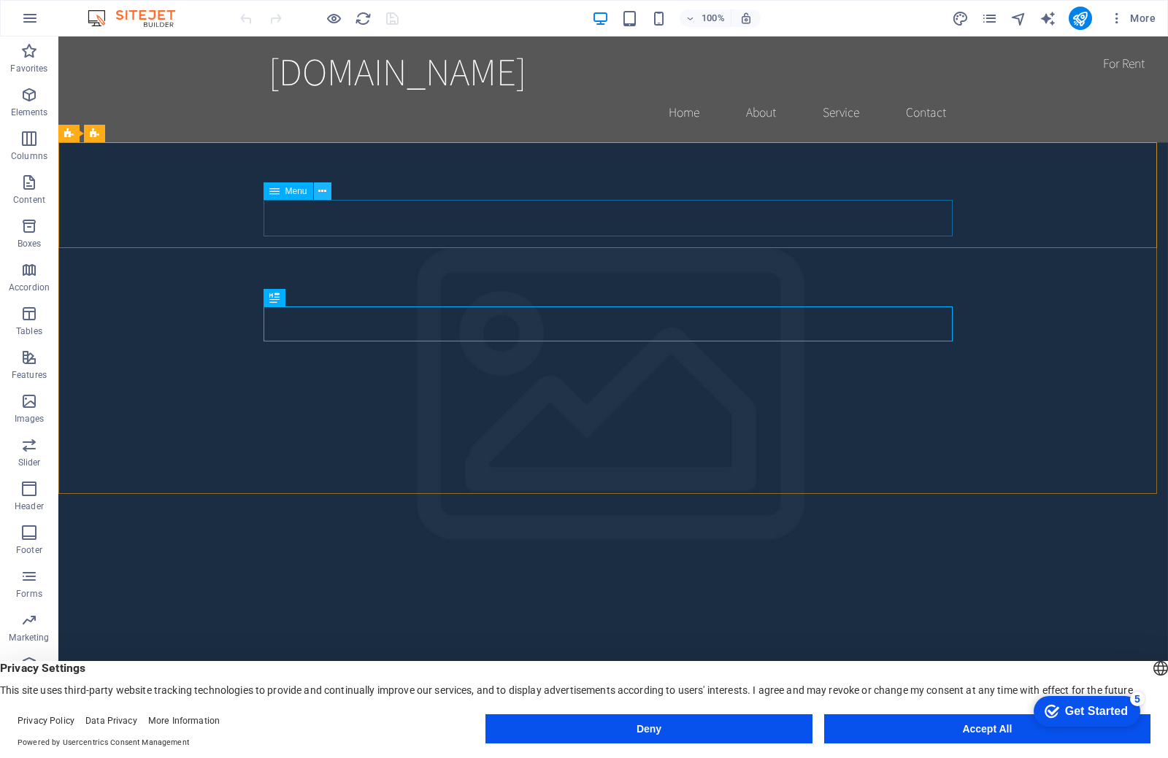
click at [327, 198] on button at bounding box center [323, 191] width 18 height 18
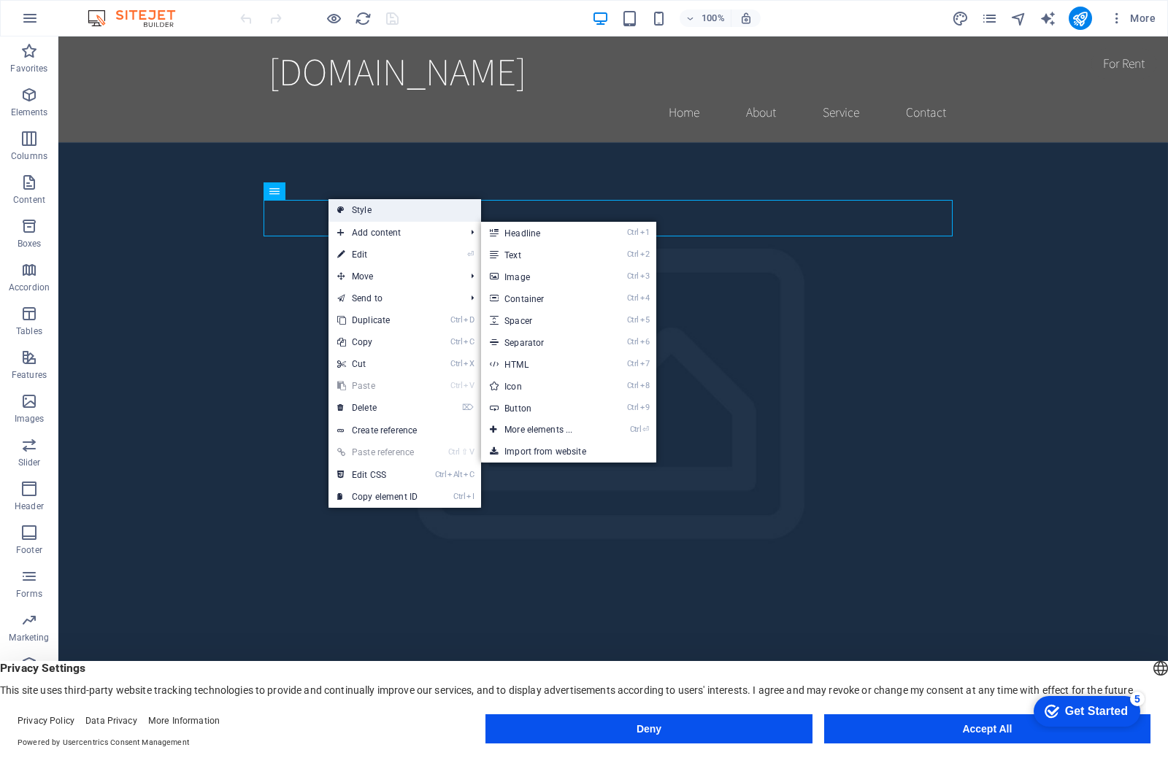
click at [357, 216] on link "Style" at bounding box center [404, 210] width 153 height 22
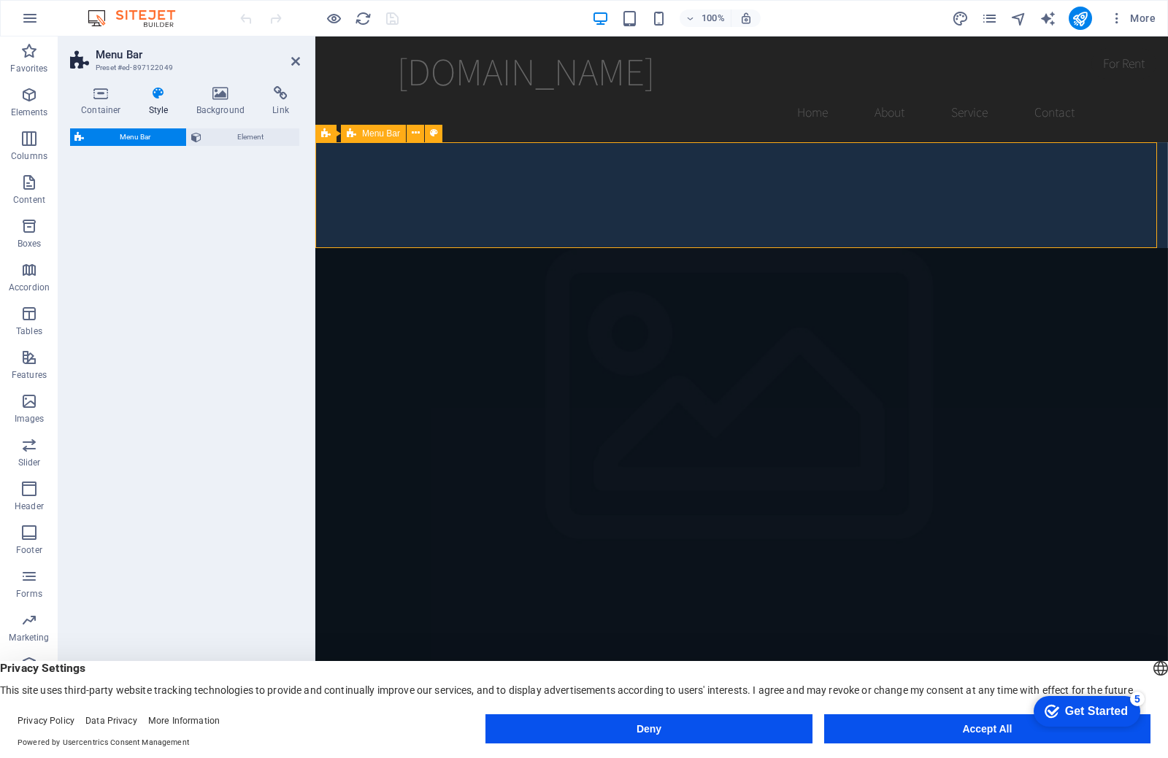
select select "rem"
select select "preset-menu-v2-home-hero-logo-nav-h1-menu"
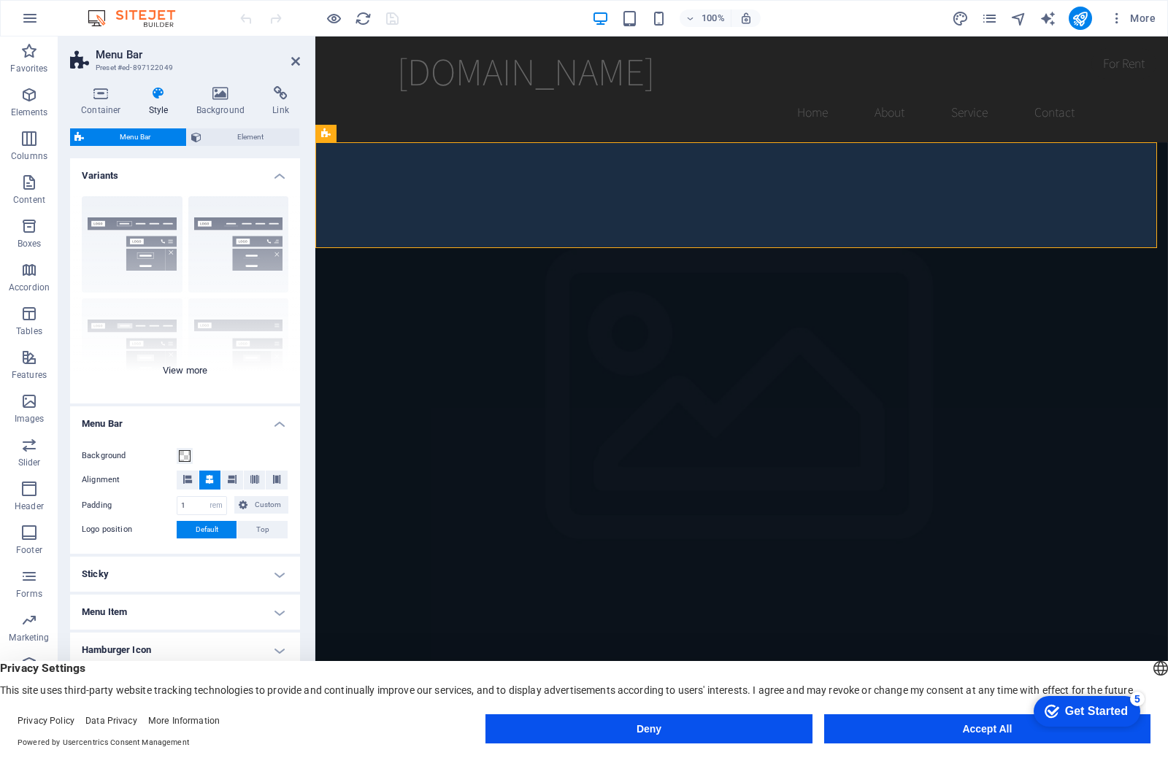
scroll to position [73, 0]
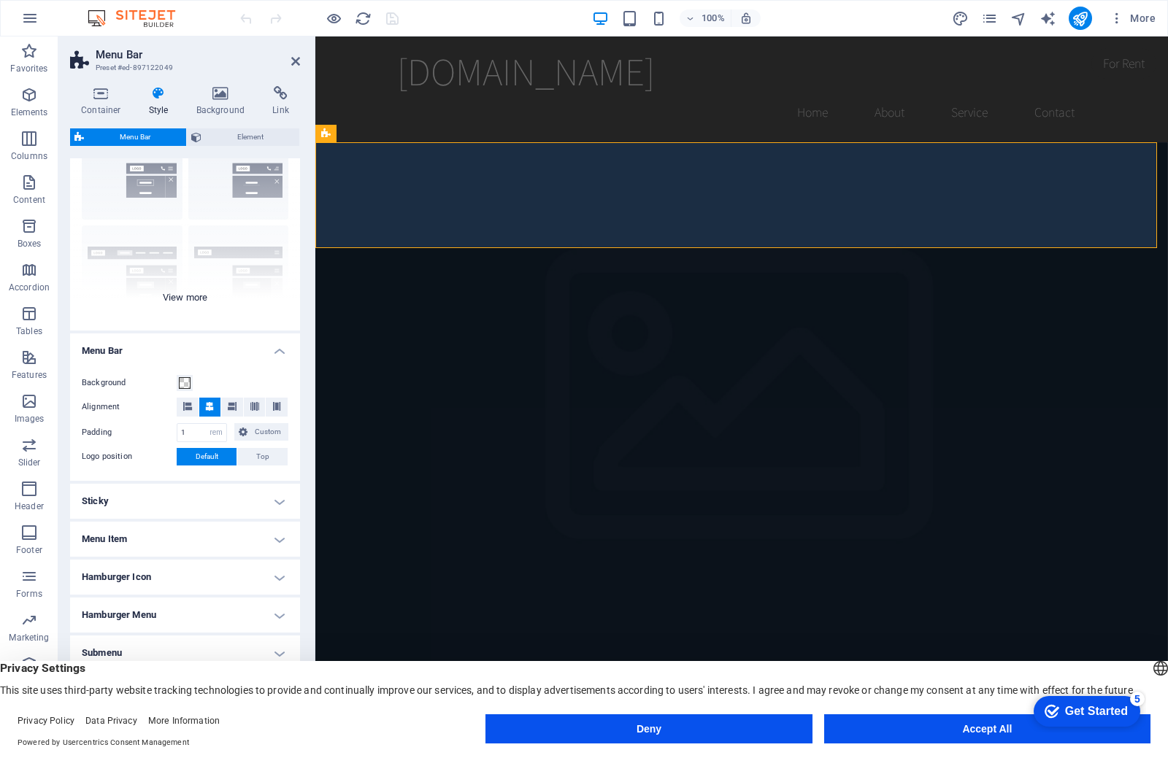
click at [194, 307] on div "Border Centered Default Fixed Loki Trigger Wide XXL" at bounding box center [185, 221] width 230 height 219
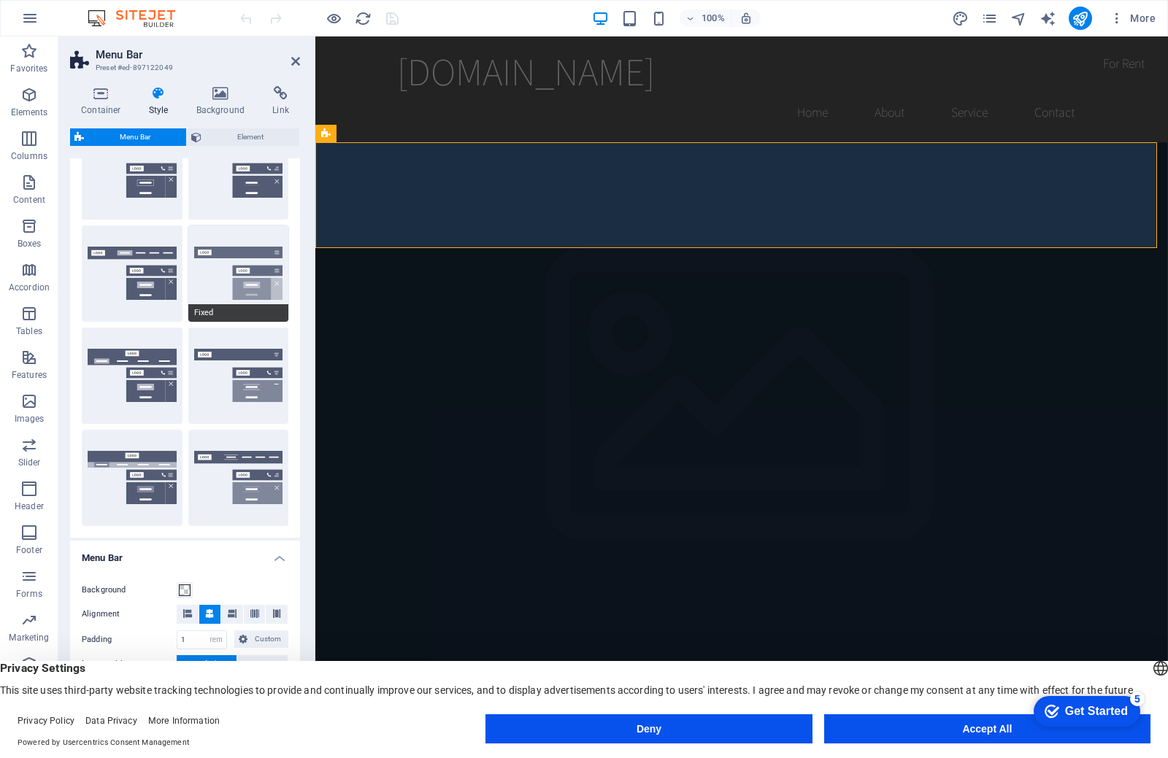
scroll to position [0, 0]
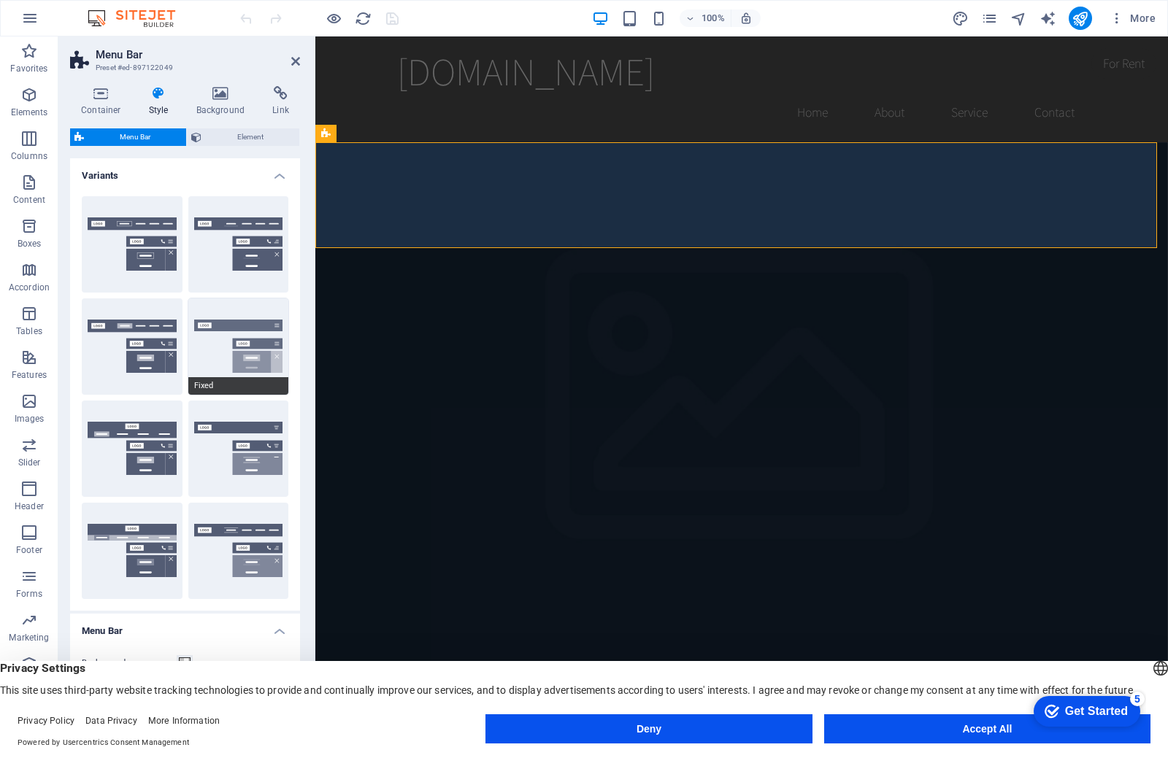
click at [207, 369] on button "Fixed" at bounding box center [238, 347] width 101 height 96
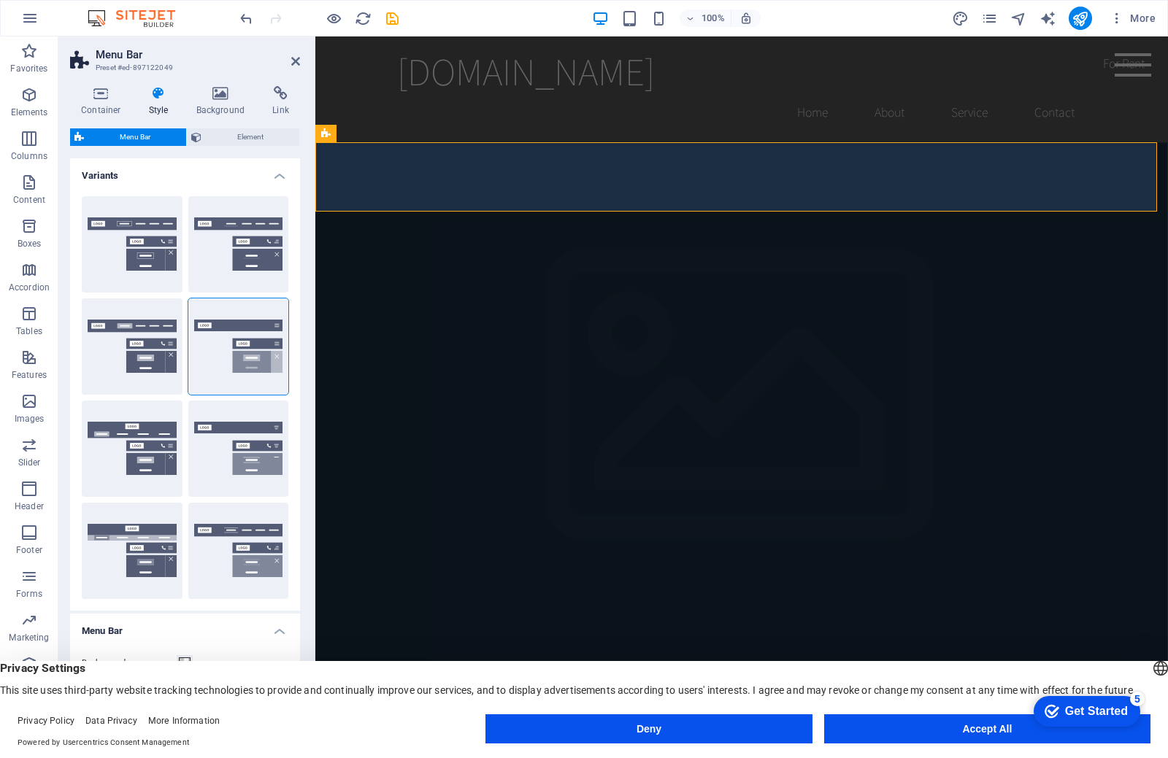
click at [166, 374] on div "Default" at bounding box center [132, 347] width 101 height 96
click at [99, 366] on button "Default" at bounding box center [132, 347] width 101 height 96
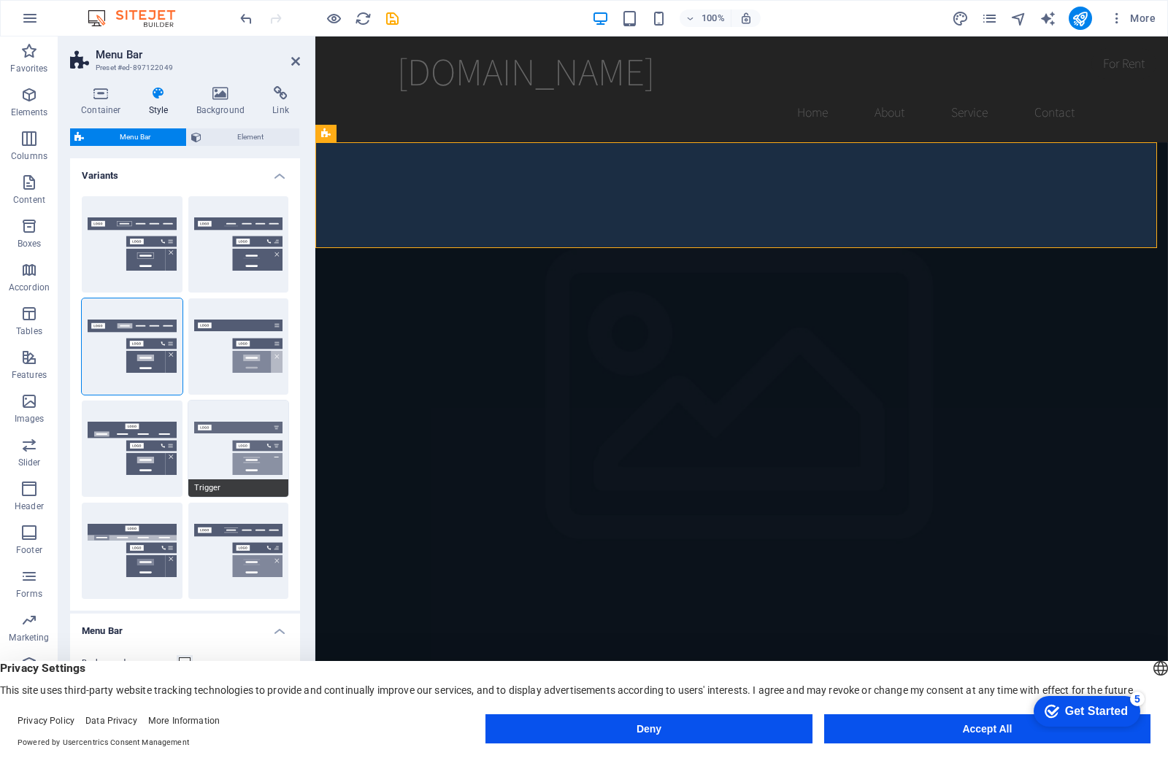
click at [209, 424] on button "Trigger" at bounding box center [238, 449] width 101 height 96
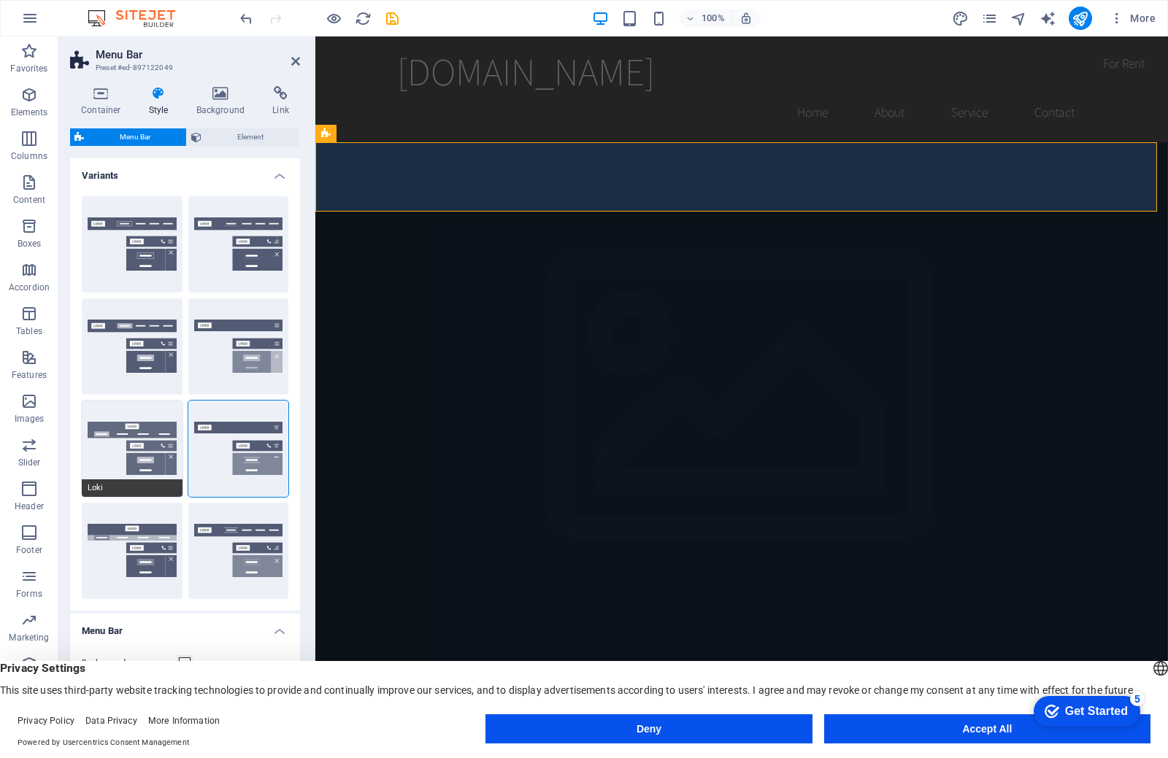
click at [129, 429] on button "Loki" at bounding box center [132, 449] width 101 height 96
type input "0"
select select "DISABLED_OPTION_VALUE"
type input "2"
type input "1"
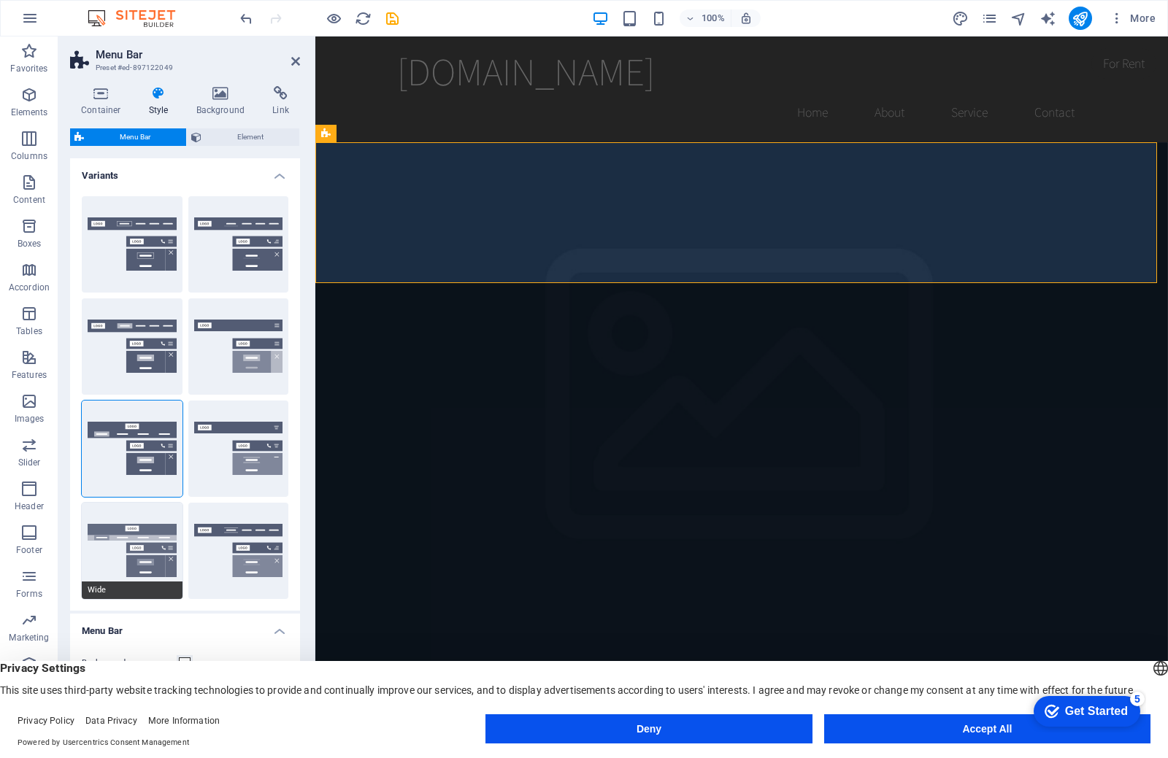
click at [145, 535] on button "Wide" at bounding box center [132, 551] width 101 height 96
type input "0"
type input "2"
select select "rem"
type input "2"
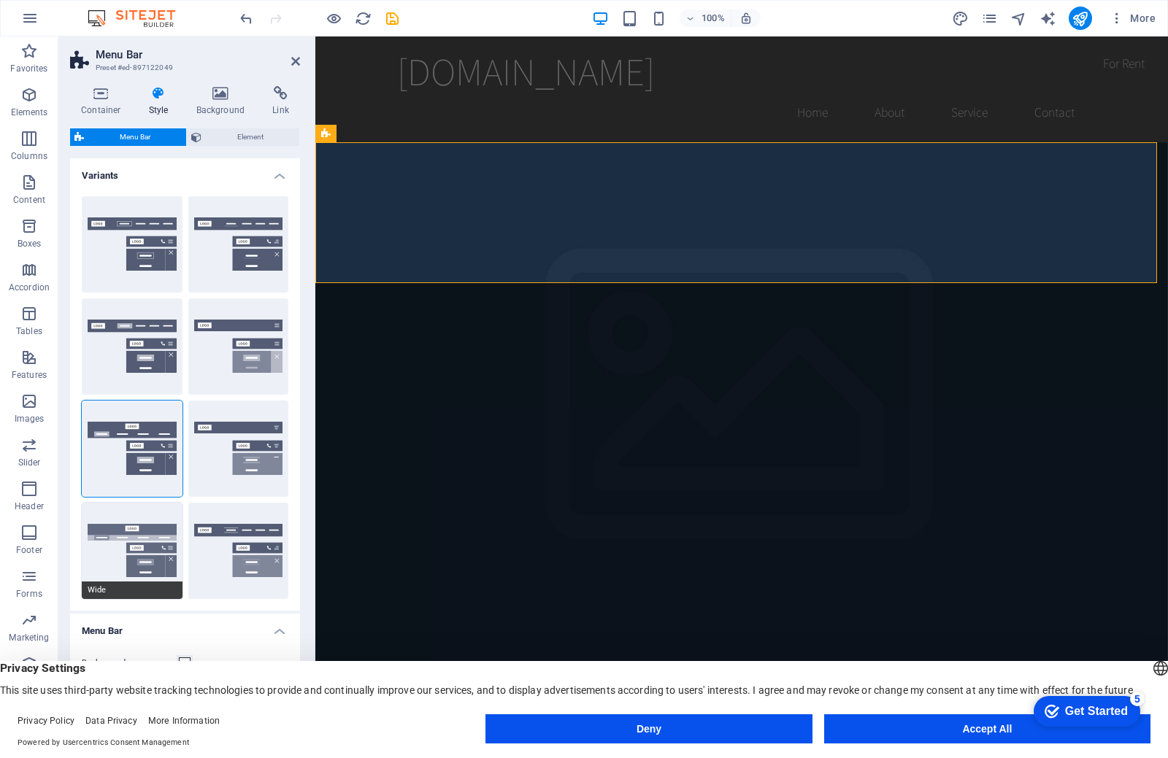
type input "2"
type input "0"
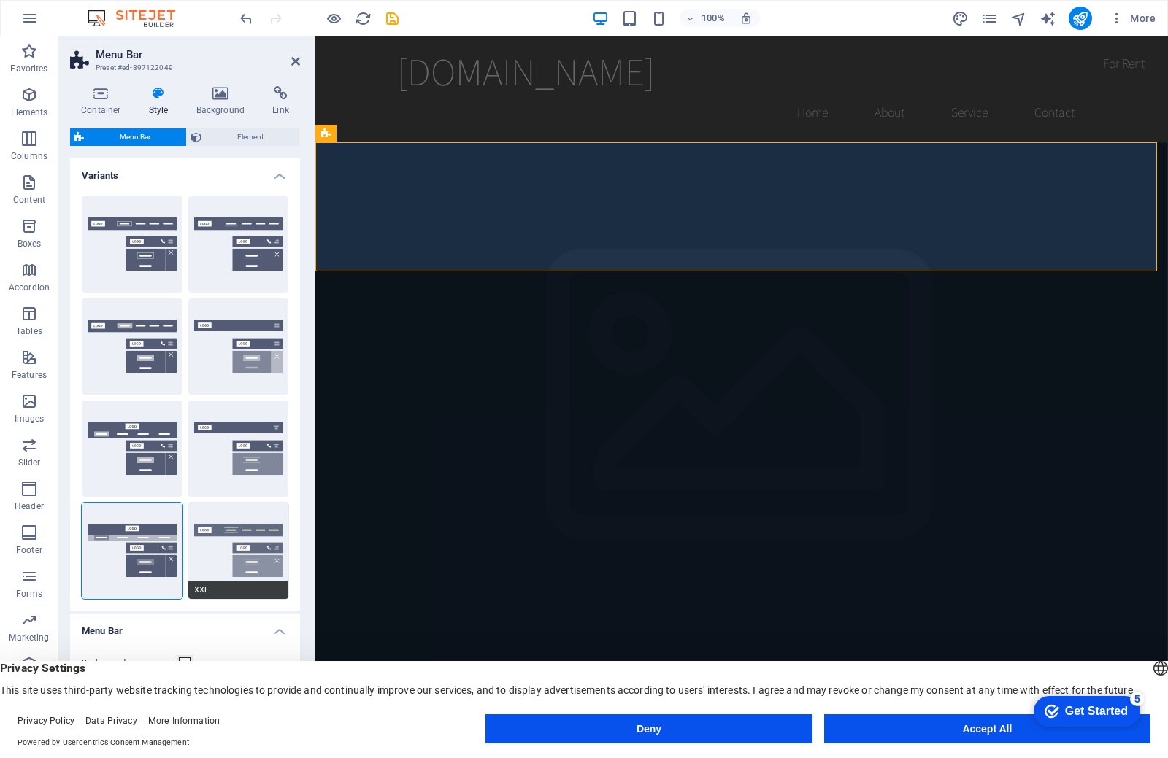
click at [238, 554] on button "XXL" at bounding box center [238, 551] width 101 height 96
type input "1"
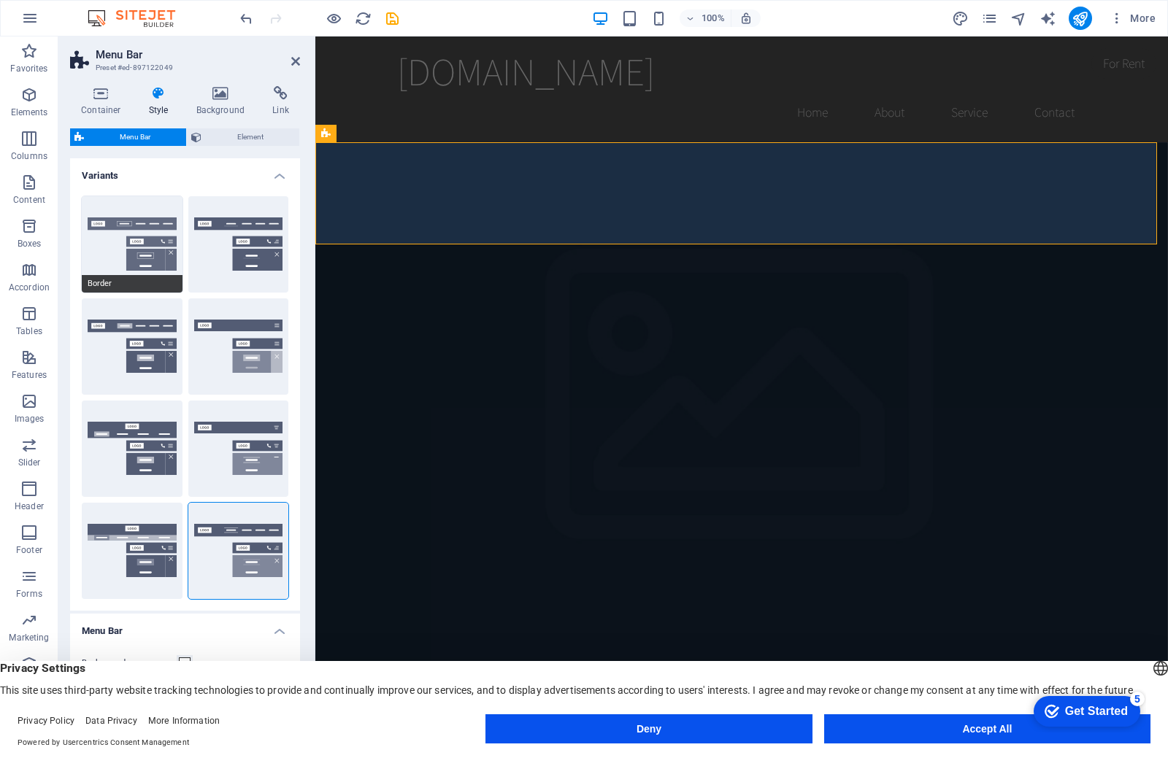
click at [157, 260] on button "Border" at bounding box center [132, 244] width 101 height 96
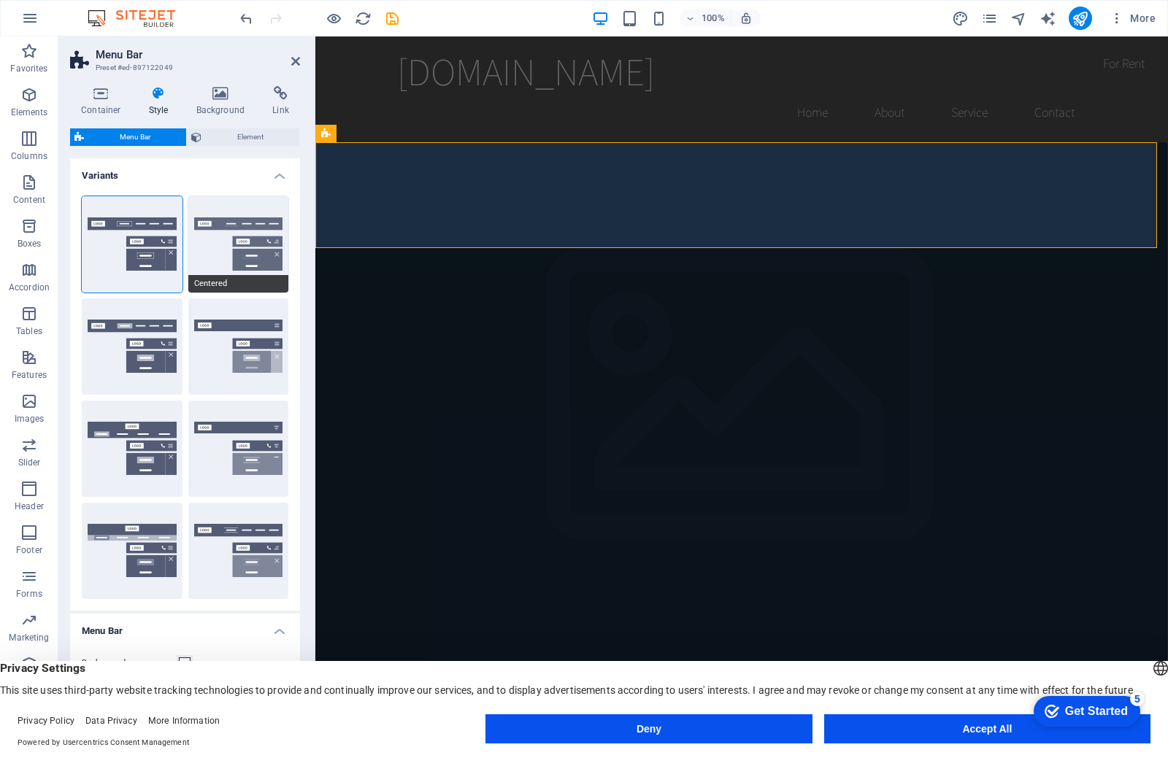
click at [247, 255] on button "Centered" at bounding box center [238, 244] width 101 height 96
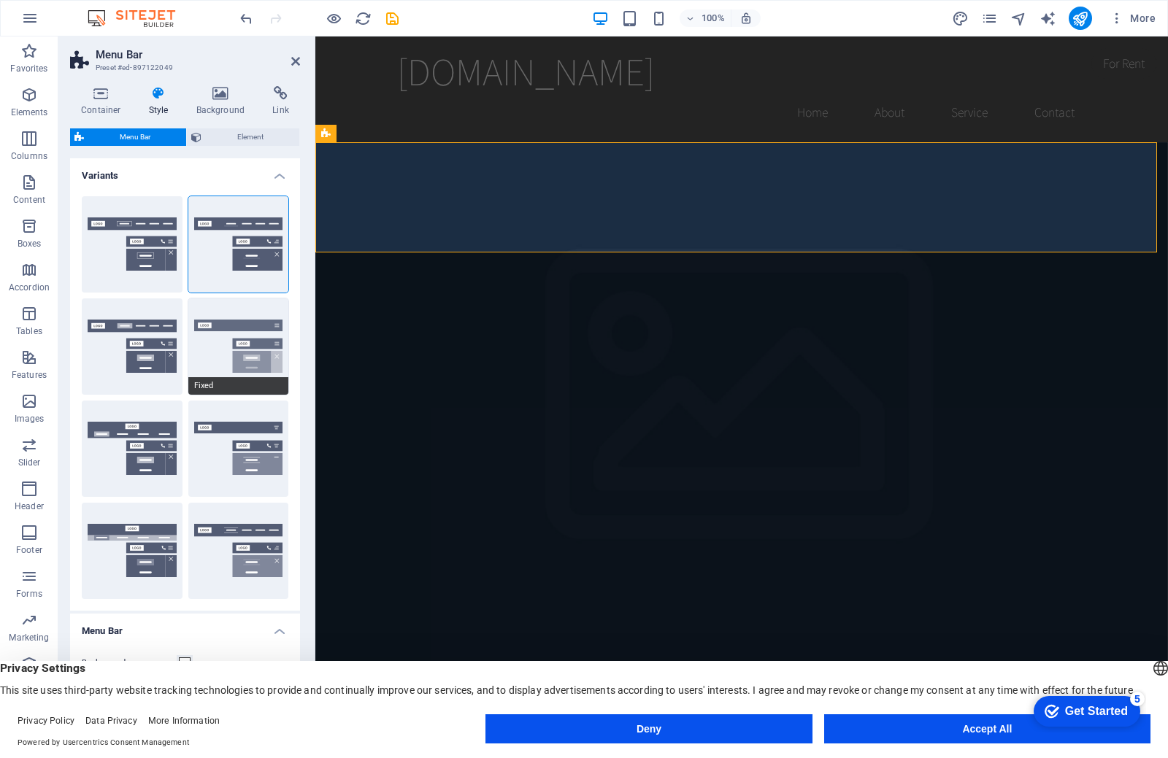
click at [243, 354] on button "Fixed" at bounding box center [238, 347] width 101 height 96
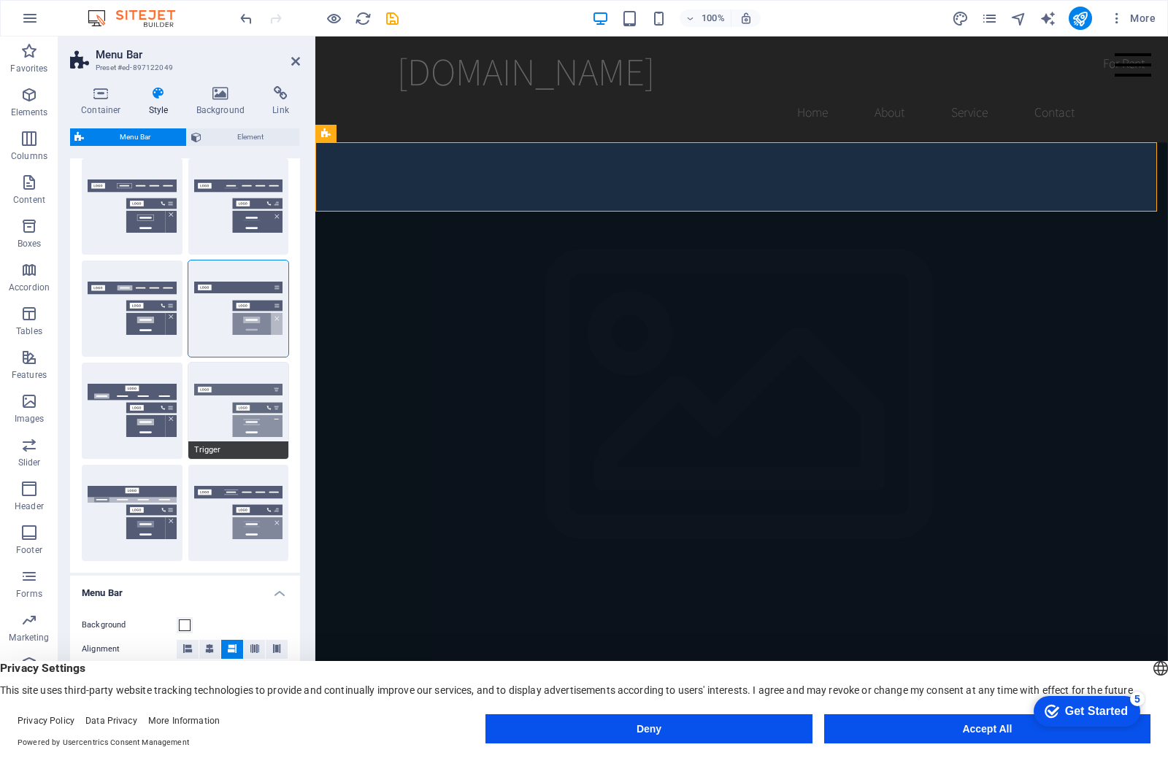
scroll to position [73, 0]
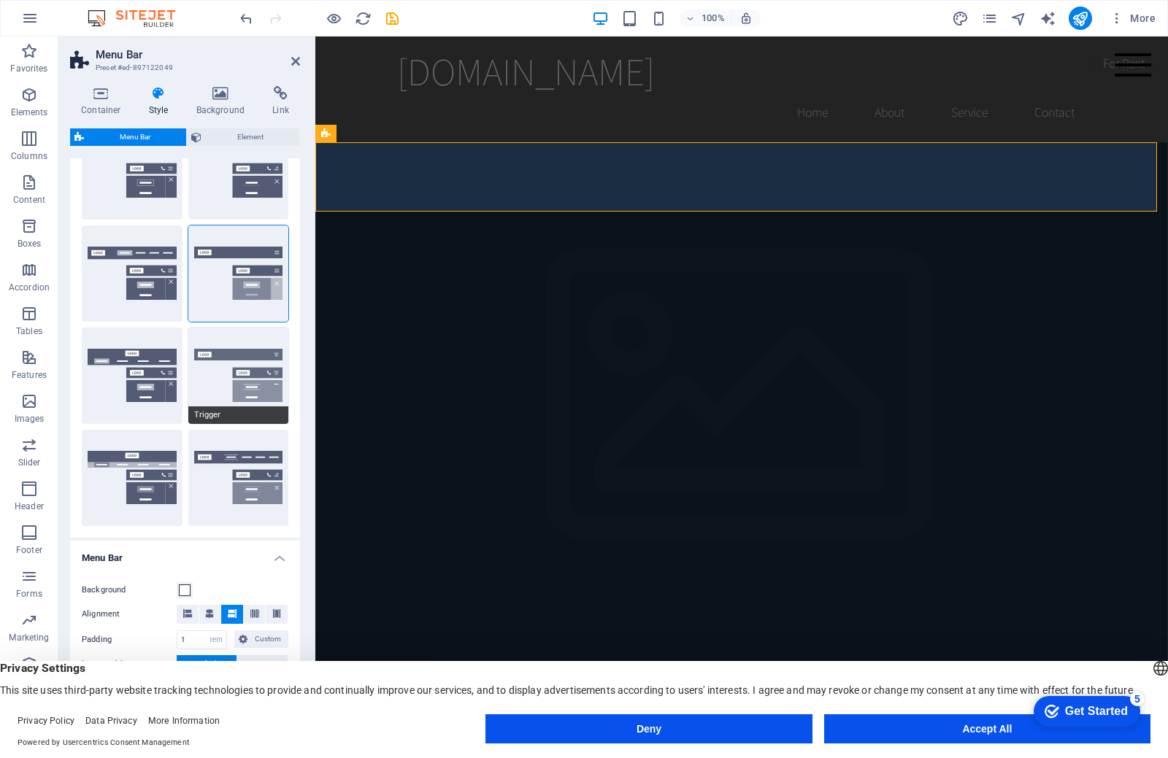
click at [252, 398] on button "Trigger" at bounding box center [238, 376] width 101 height 96
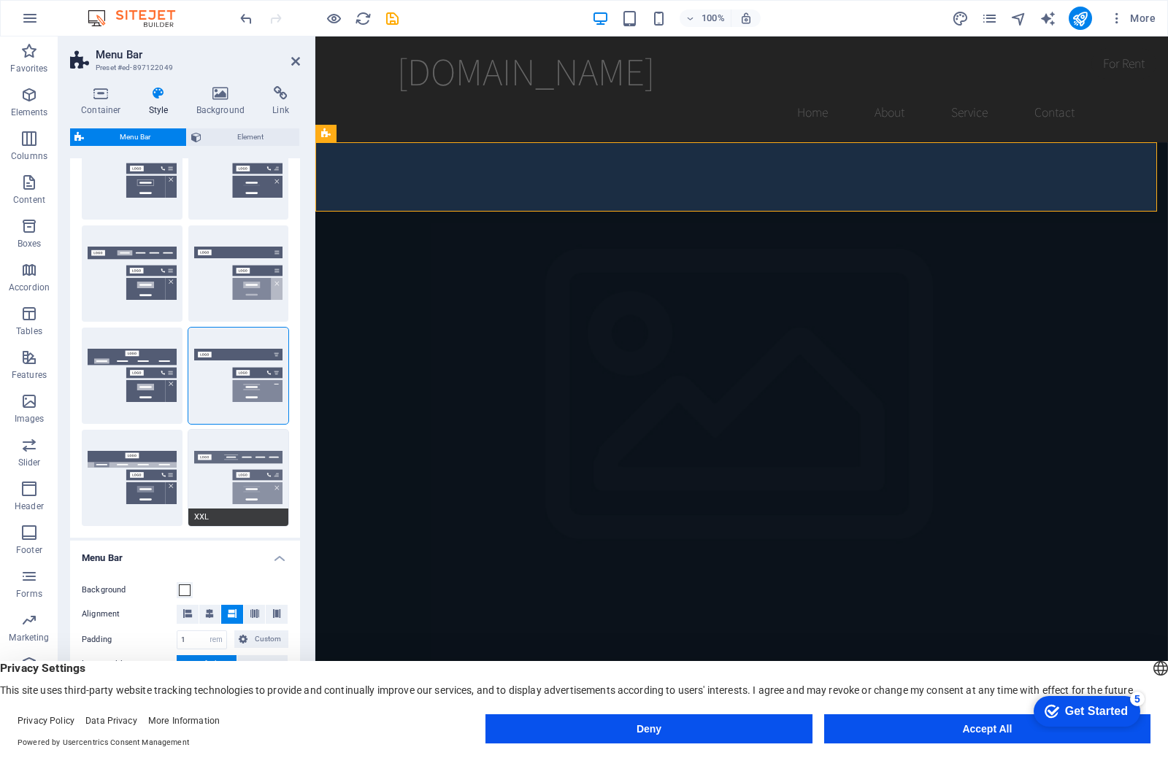
click at [227, 482] on button "XXL" at bounding box center [238, 478] width 101 height 96
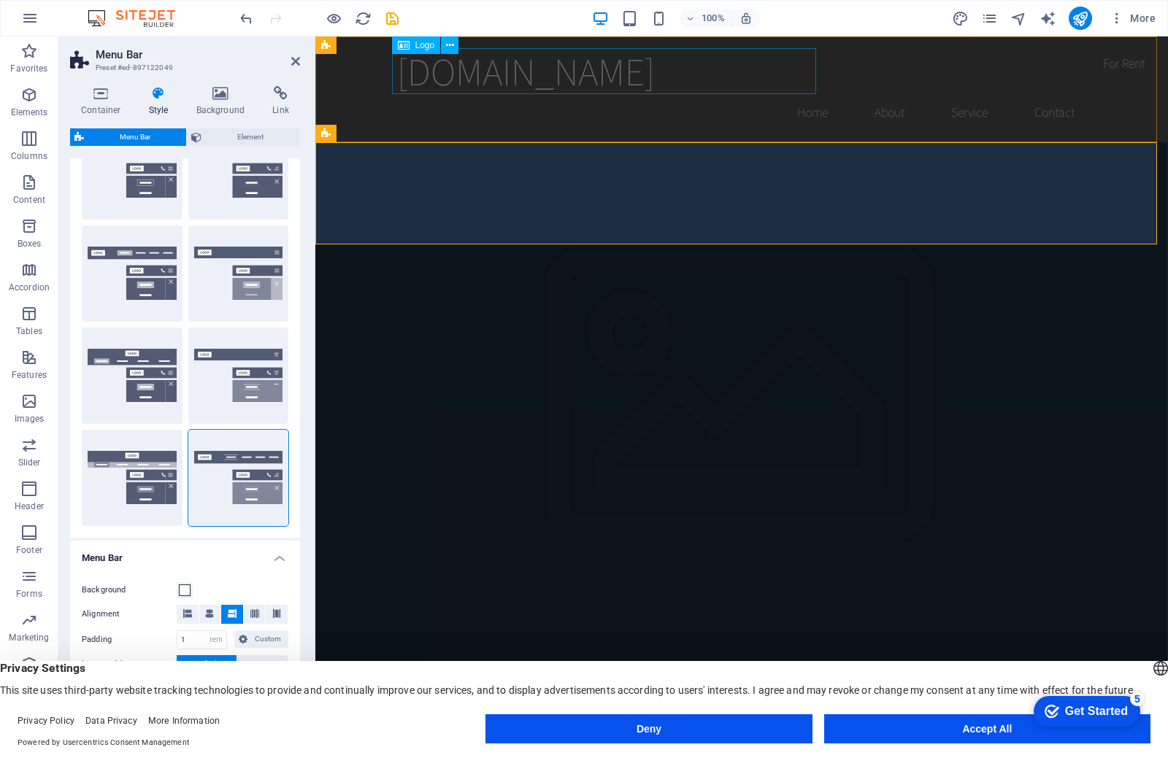
click at [418, 79] on div "[DOMAIN_NAME]" at bounding box center [741, 71] width 689 height 46
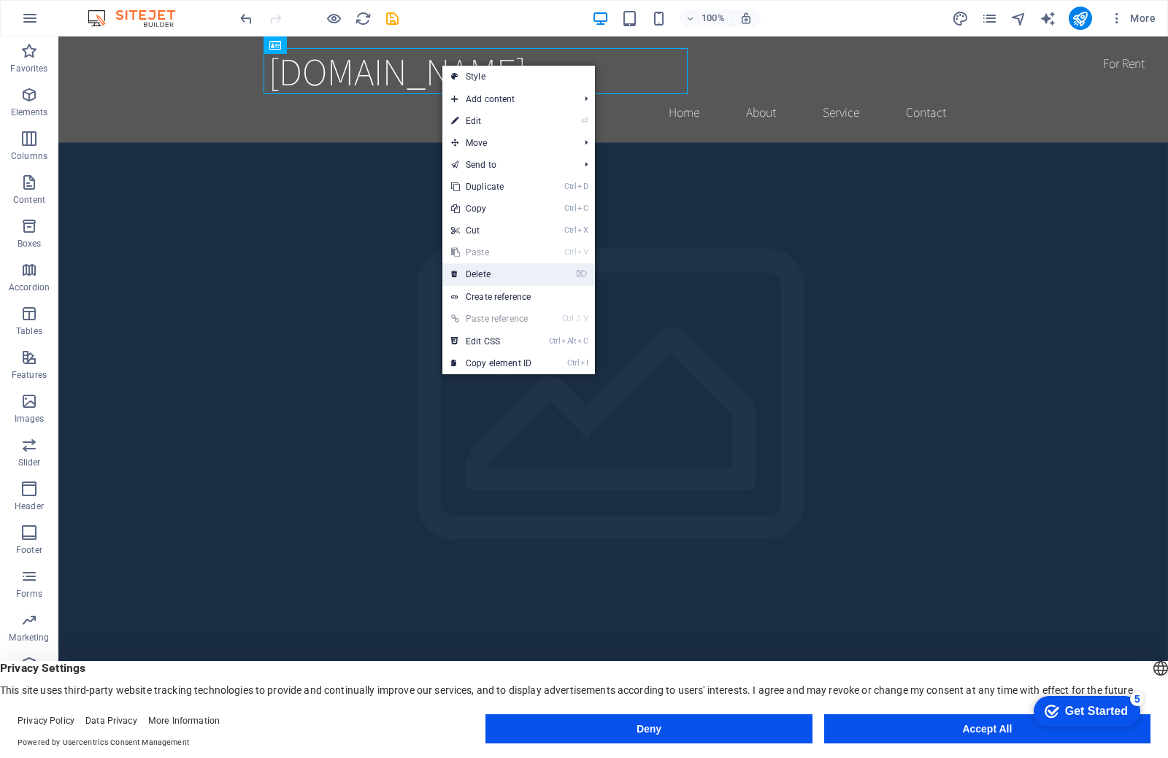
click at [482, 266] on link "⌦ Delete" at bounding box center [491, 274] width 98 height 22
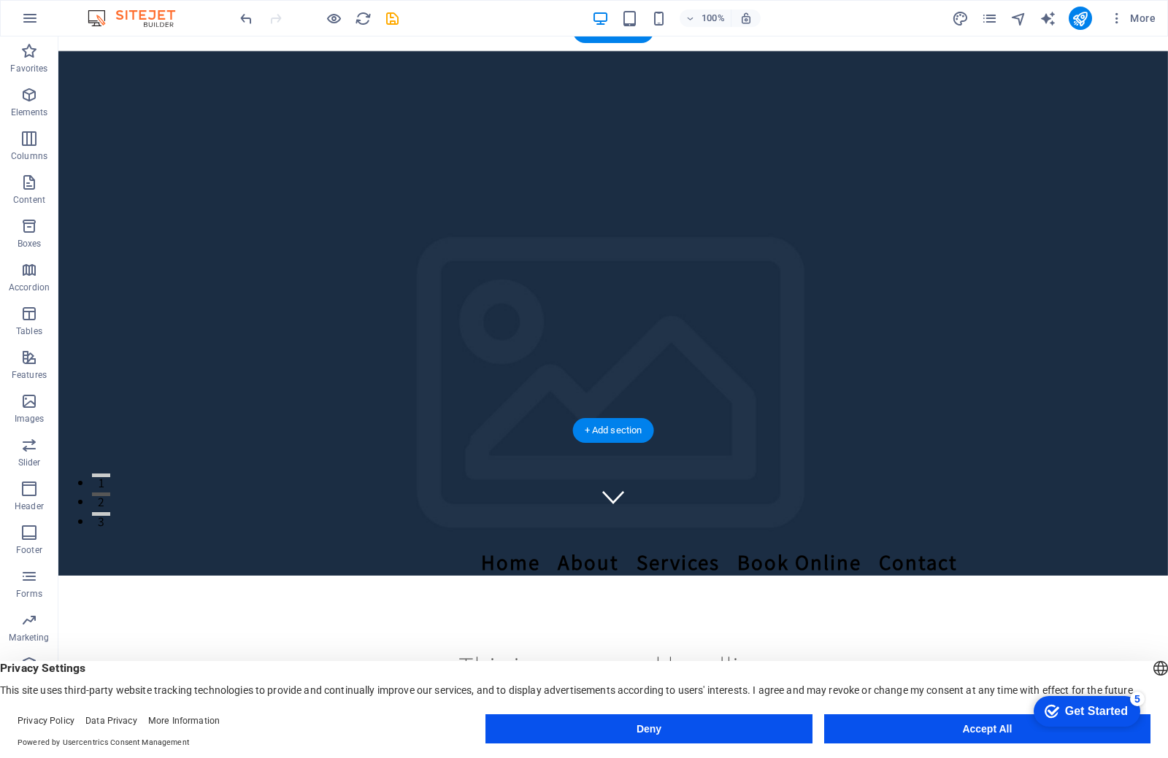
scroll to position [0, 0]
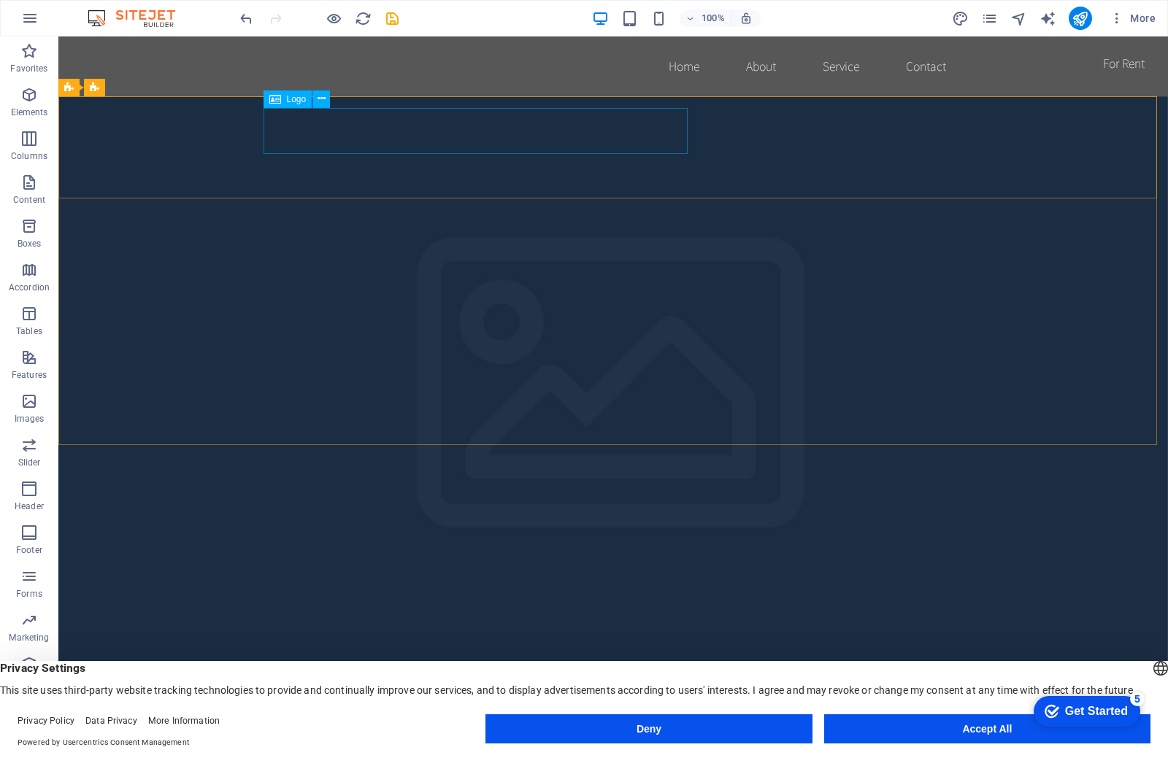
click at [295, 106] on div "Logo" at bounding box center [287, 100] width 49 height 18
click at [323, 99] on icon at bounding box center [321, 98] width 8 height 15
click at [278, 108] on div "Logo" at bounding box center [301, 100] width 77 height 18
click at [277, 101] on icon at bounding box center [275, 100] width 12 height 18
click at [317, 108] on div "Logo" at bounding box center [301, 100] width 77 height 18
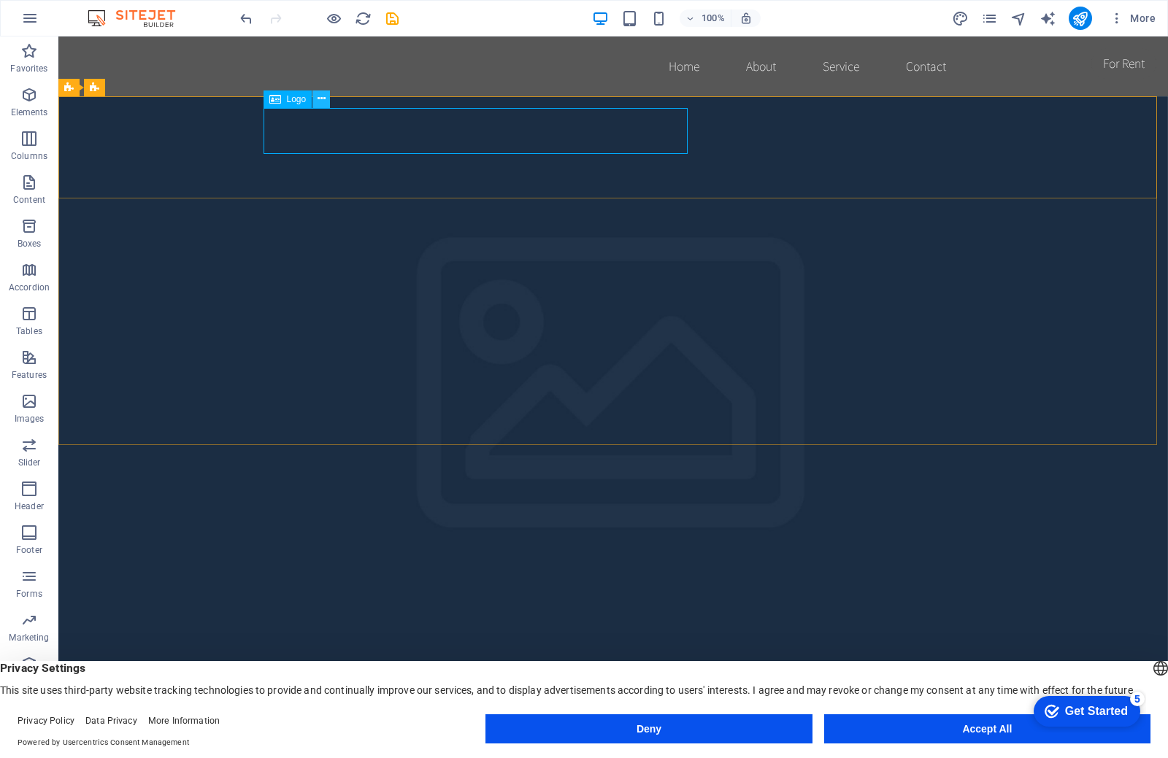
click at [321, 99] on icon at bounding box center [321, 98] width 8 height 15
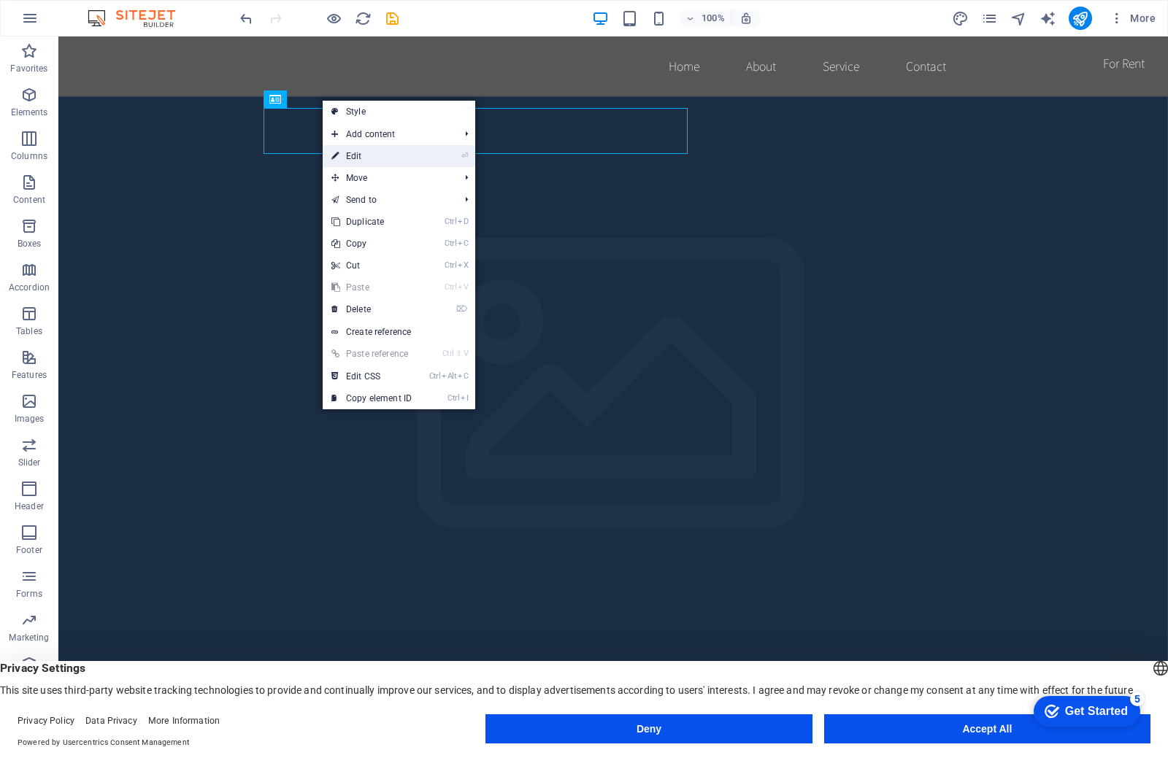
click at [363, 160] on link "⏎ Edit" at bounding box center [372, 156] width 98 height 22
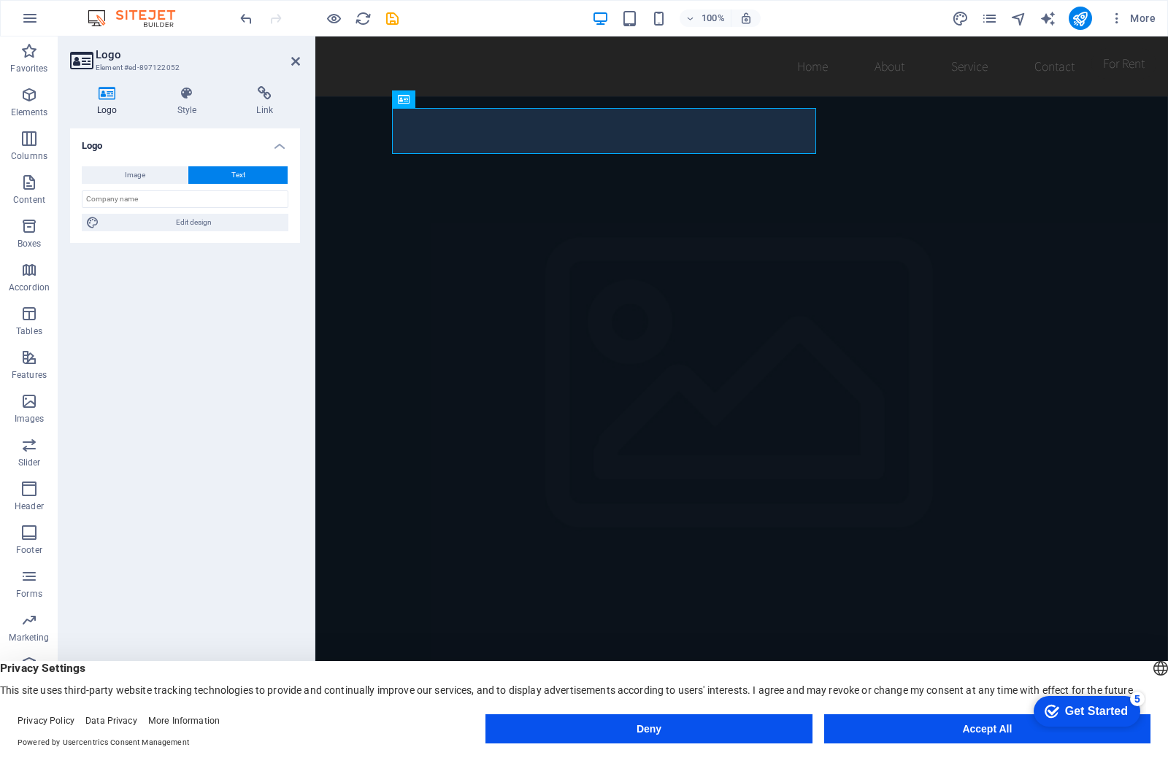
click at [110, 95] on icon at bounding box center [107, 93] width 74 height 15
click at [140, 181] on span "Image" at bounding box center [135, 175] width 20 height 18
select select "DISABLED_OPTION_VALUE"
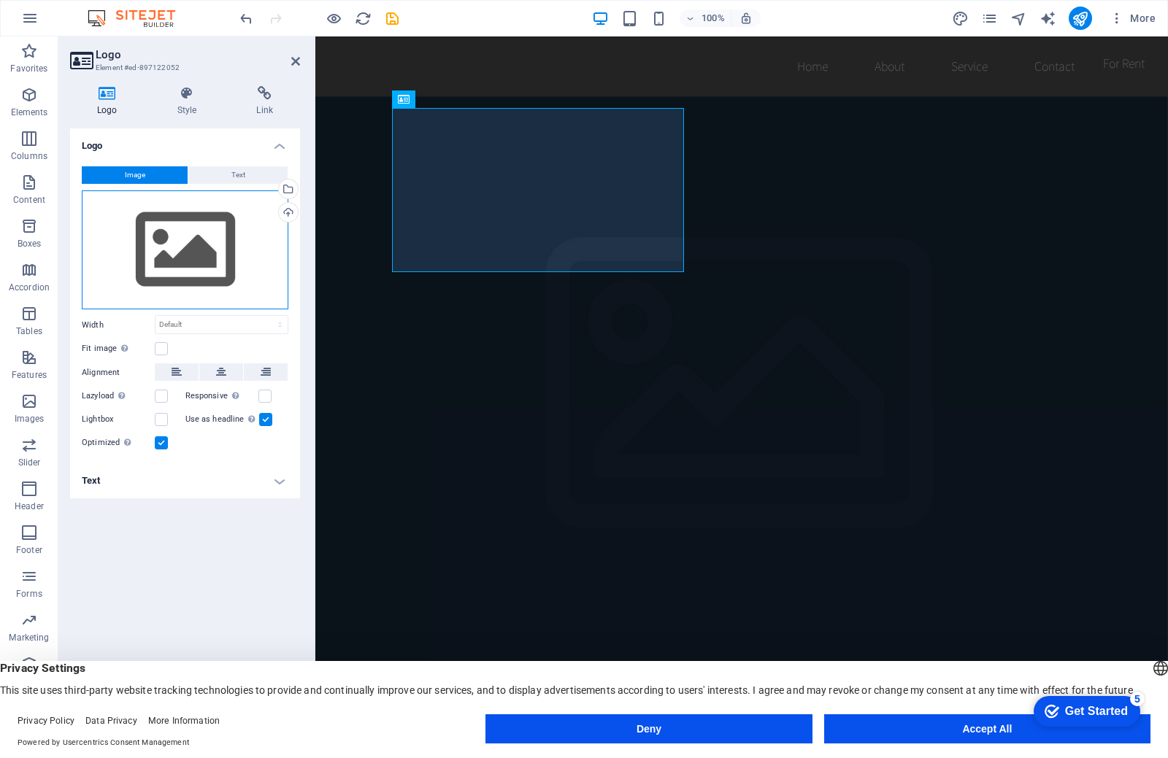
click at [207, 266] on div "Drag files here, click to choose files or select files from Files or our free s…" at bounding box center [185, 250] width 207 height 120
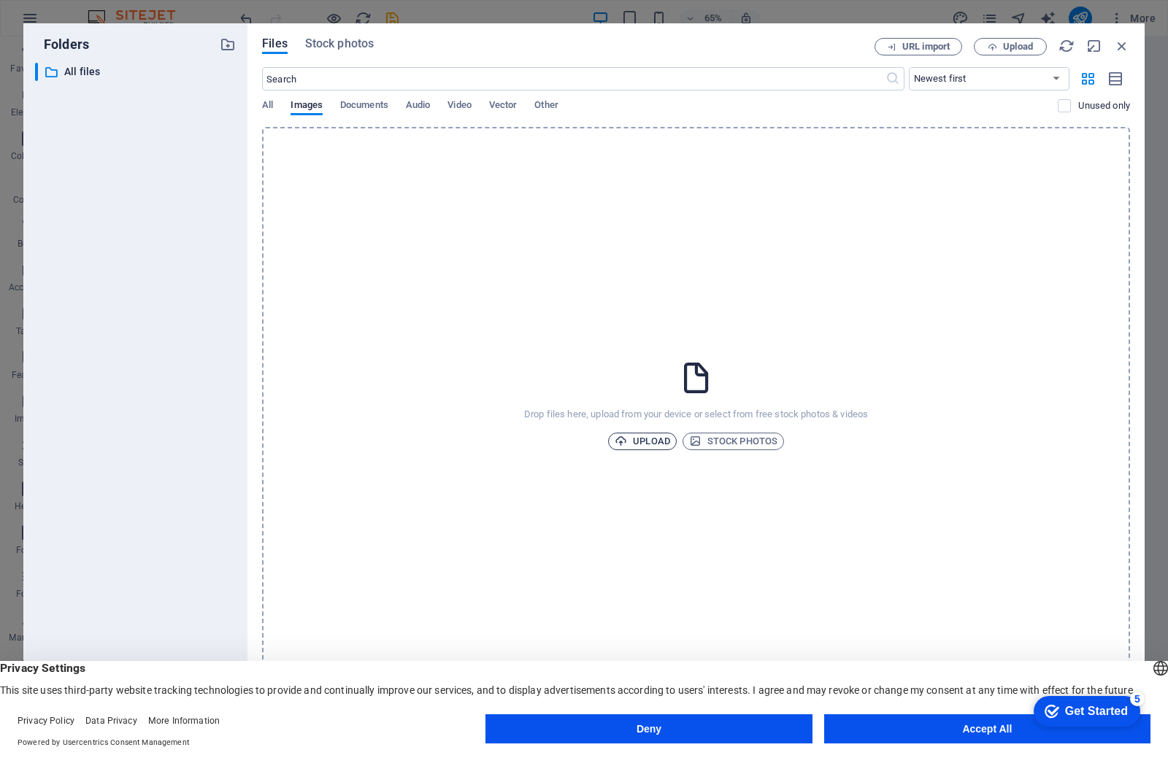
click at [658, 447] on span "Upload" at bounding box center [642, 442] width 55 height 18
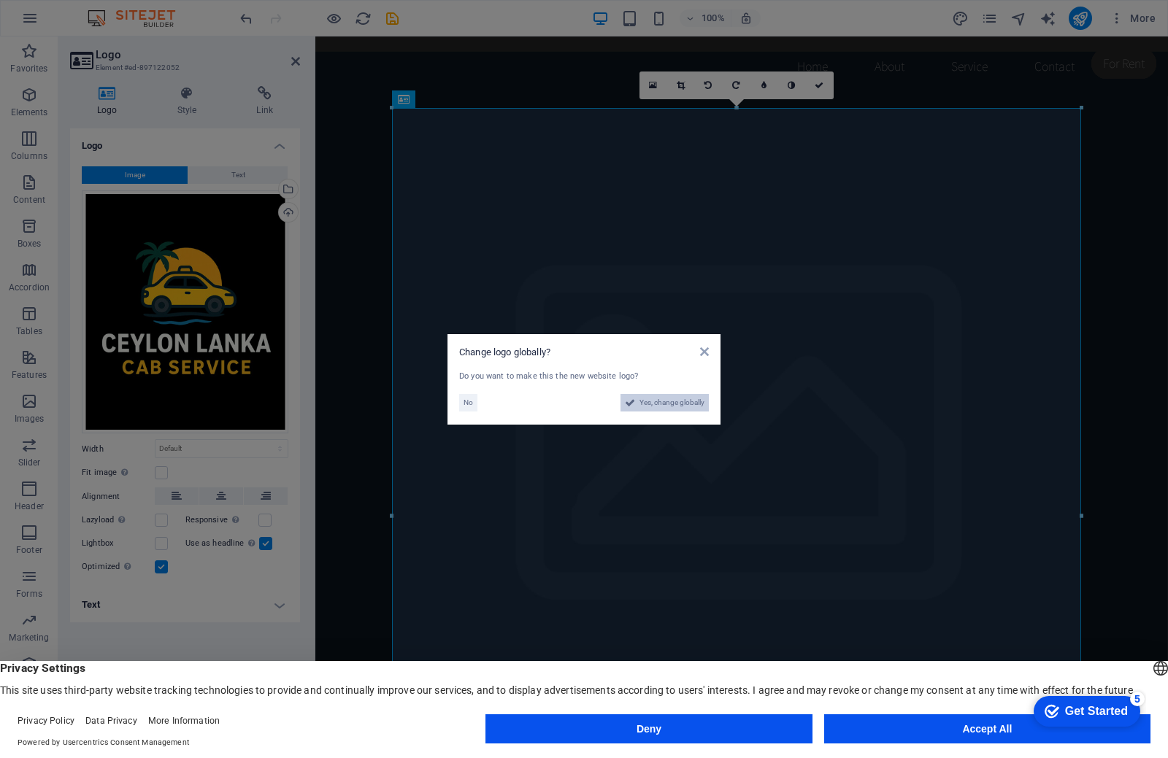
click at [663, 408] on span "Yes, change globally" at bounding box center [671, 403] width 65 height 18
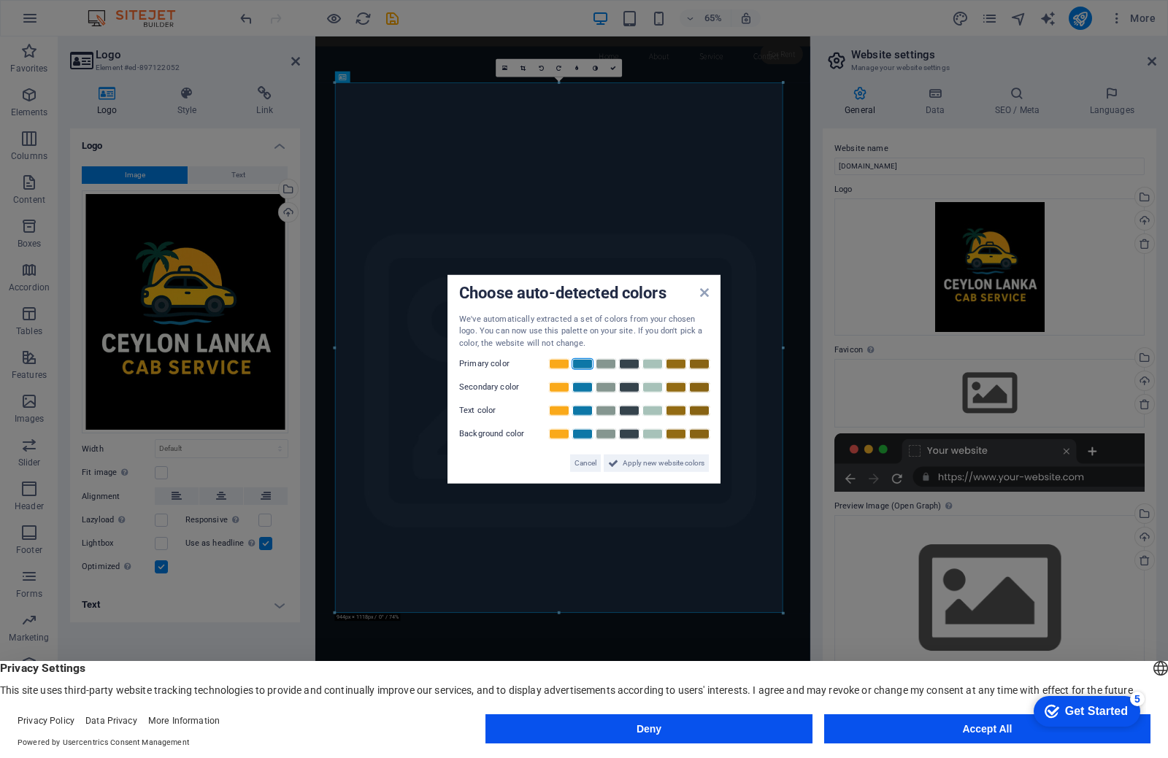
click at [586, 361] on link at bounding box center [582, 364] width 22 height 12
click at [581, 393] on div at bounding box center [628, 387] width 163 height 15
click at [558, 387] on link at bounding box center [559, 388] width 22 height 12
click at [591, 366] on link at bounding box center [582, 364] width 22 height 12
click at [582, 413] on link at bounding box center [582, 411] width 22 height 12
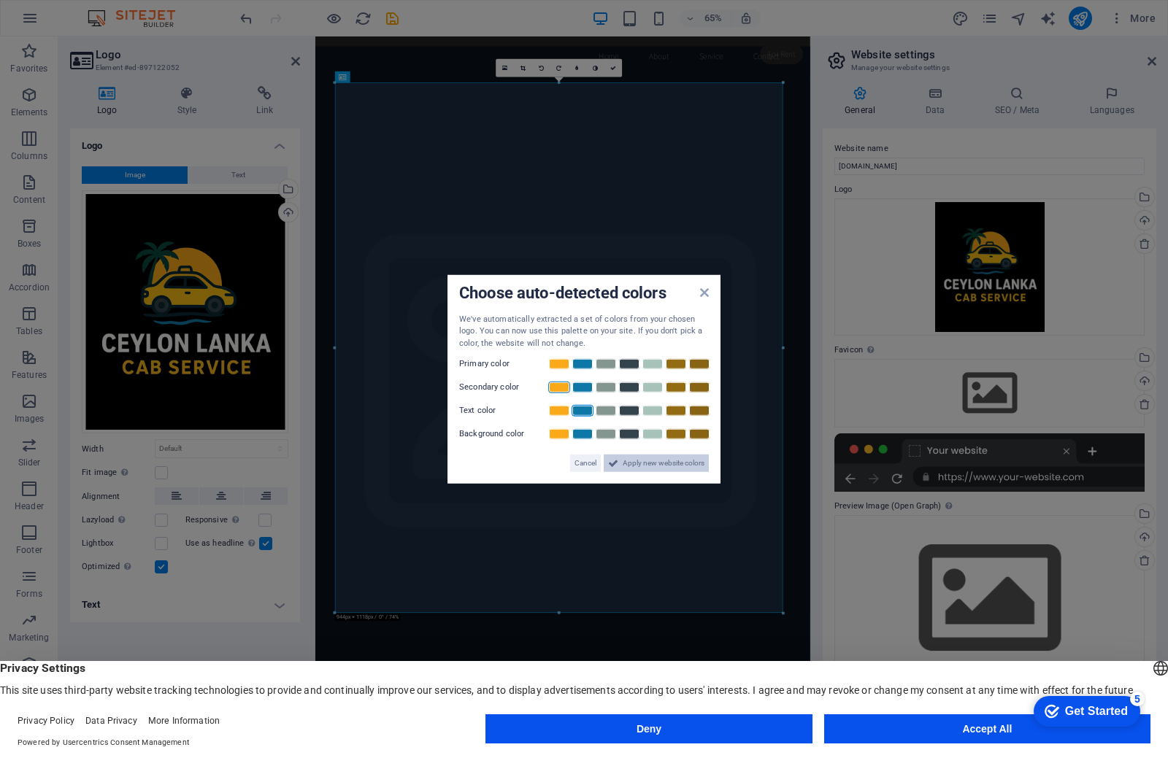
click at [628, 463] on span "Apply new website colors" at bounding box center [664, 464] width 82 height 18
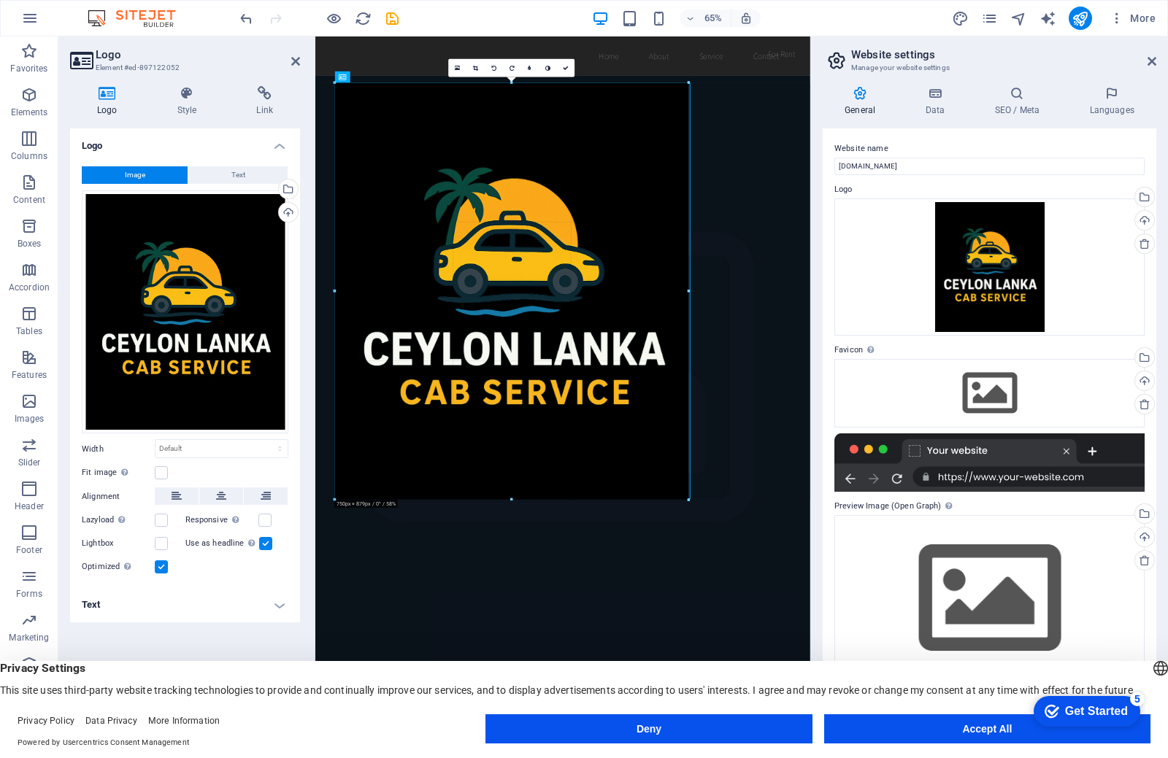
drag, startPoint x: 780, startPoint y: 84, endPoint x: 387, endPoint y: 263, distance: 432.1
type input "744"
select select "px"
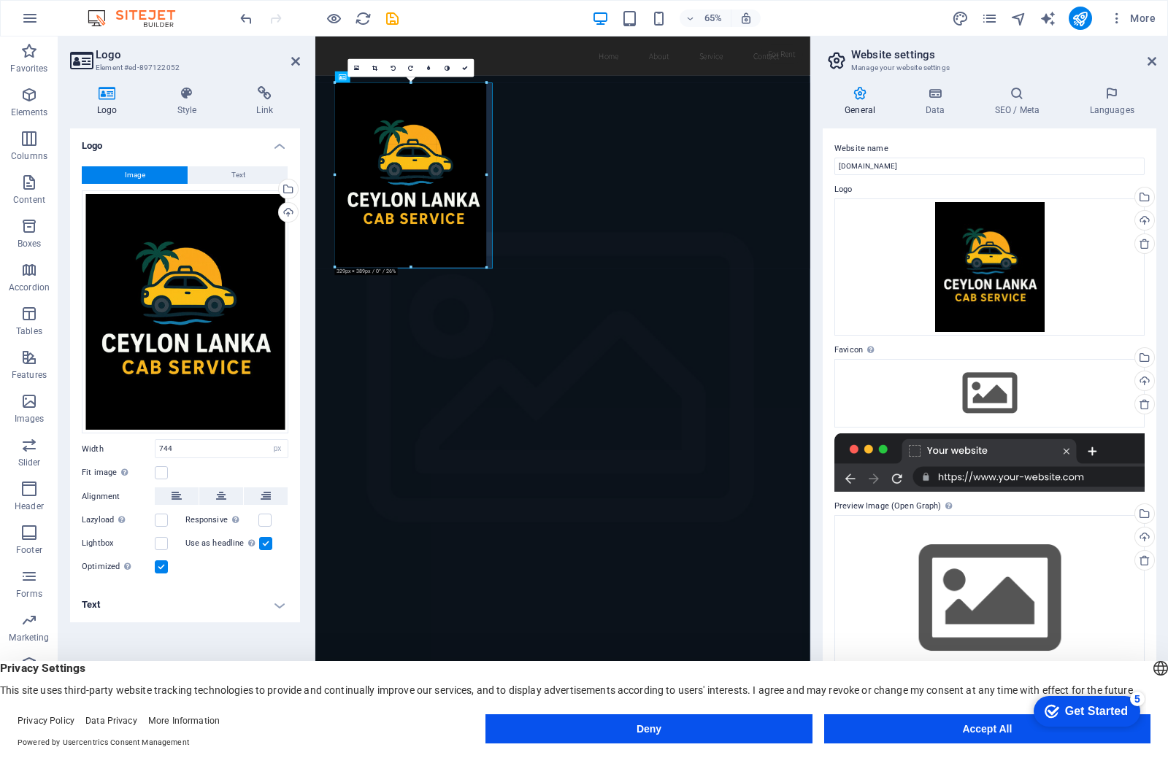
drag, startPoint x: 510, startPoint y: 499, endPoint x: 536, endPoint y: 130, distance: 370.2
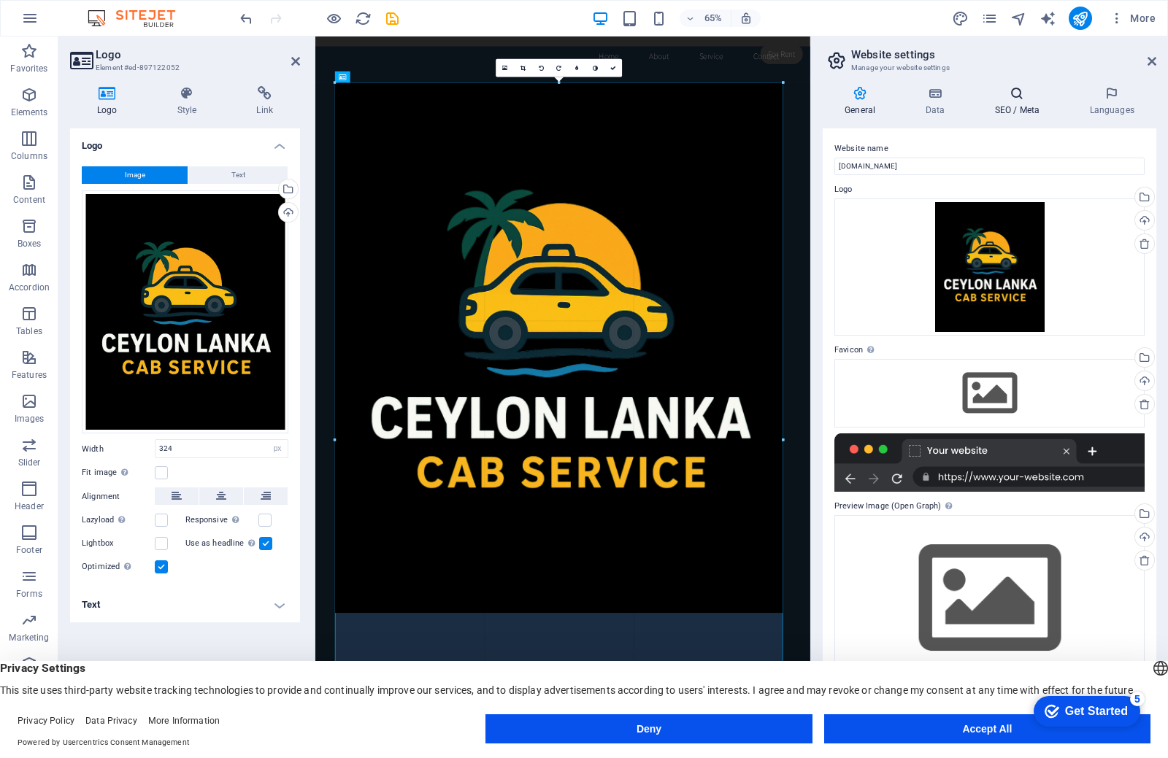
drag, startPoint x: 488, startPoint y: 171, endPoint x: 1028, endPoint y: 113, distance: 543.9
type input "943"
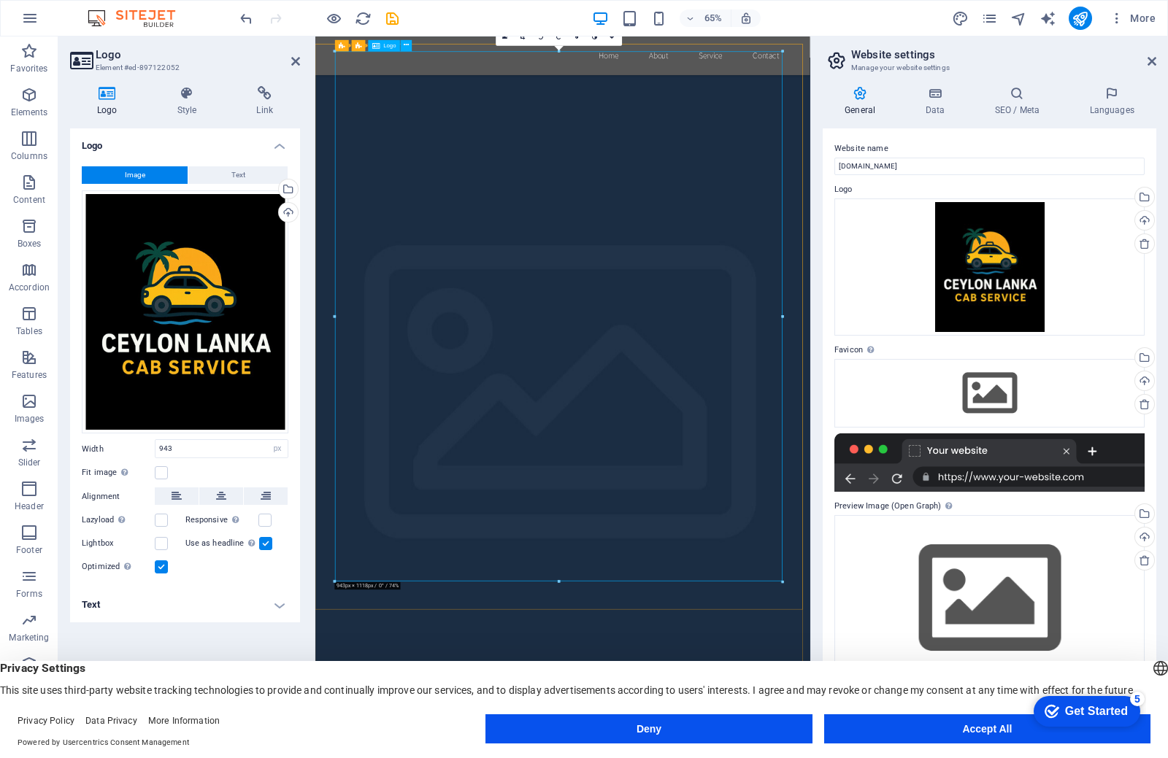
scroll to position [73, 0]
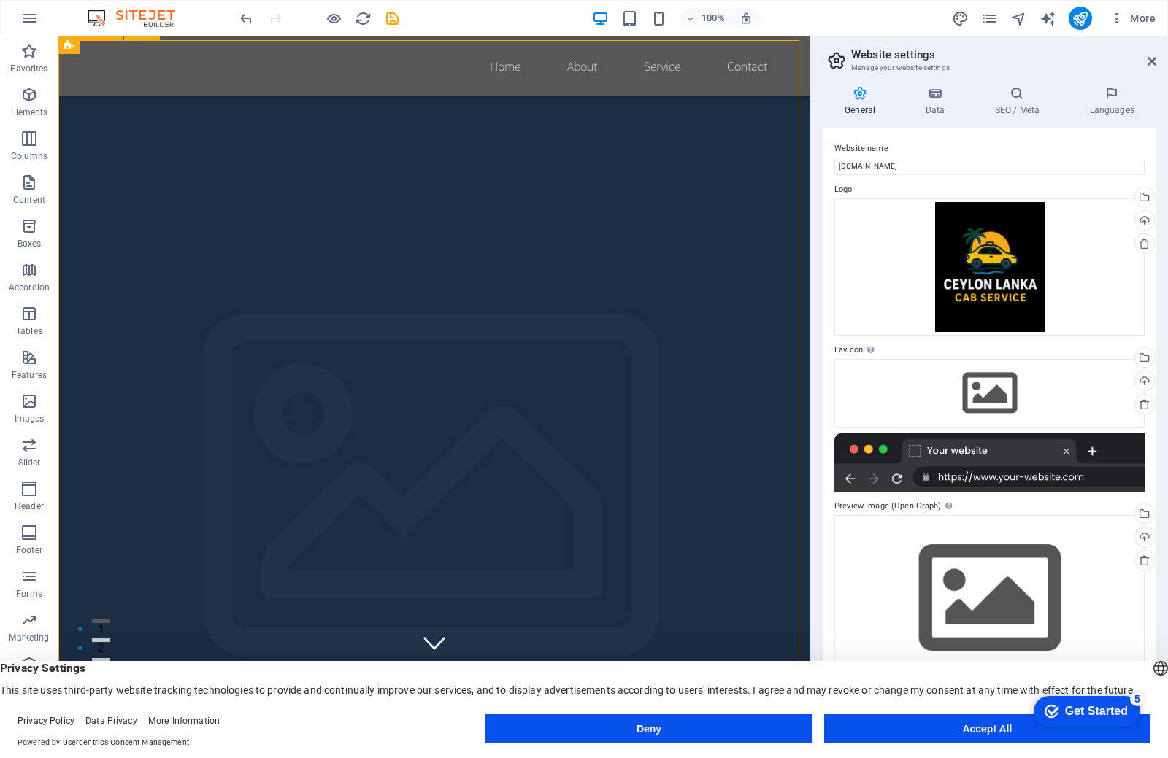
drag, startPoint x: 781, startPoint y: 437, endPoint x: 789, endPoint y: 299, distance: 138.9
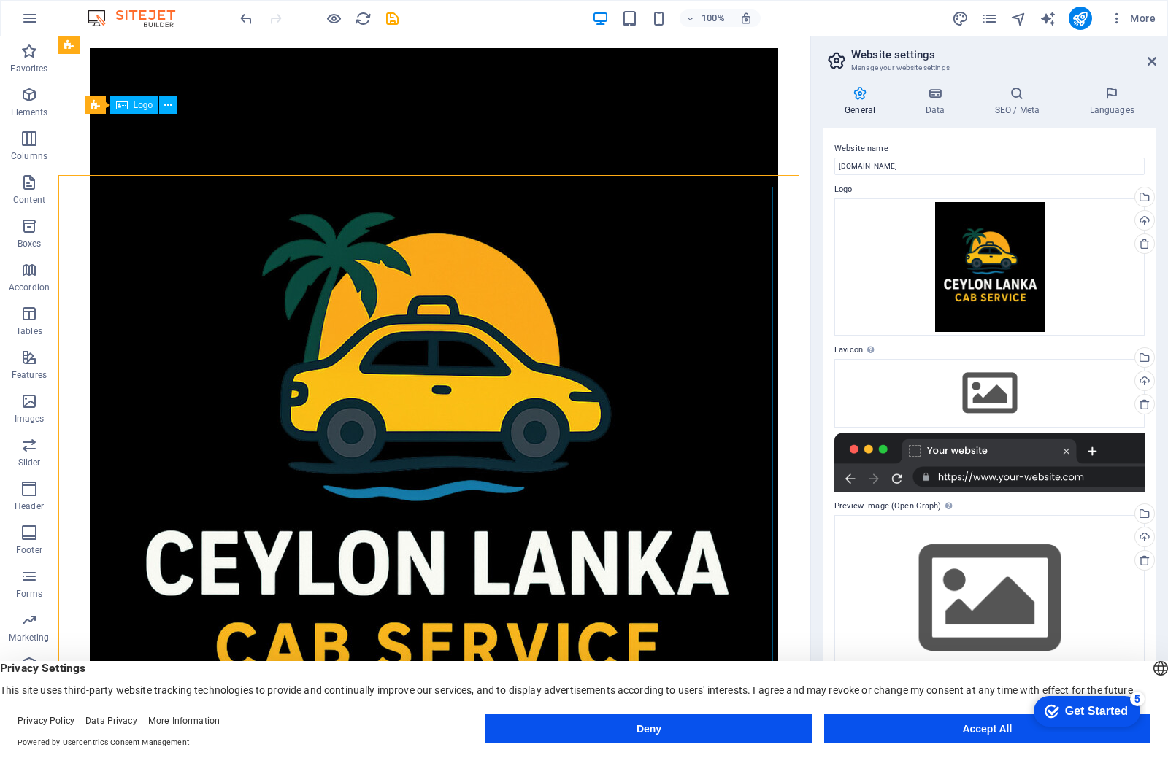
scroll to position [999, 0]
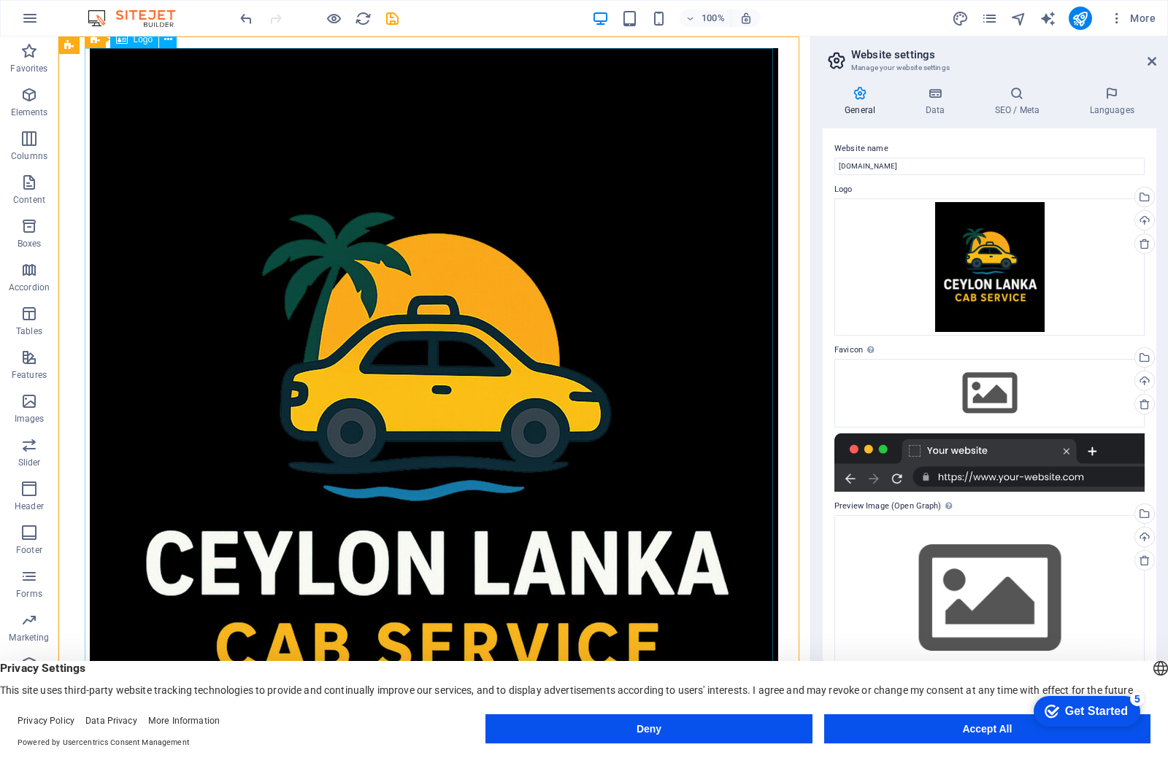
click at [534, 328] on div at bounding box center [434, 455] width 689 height 815
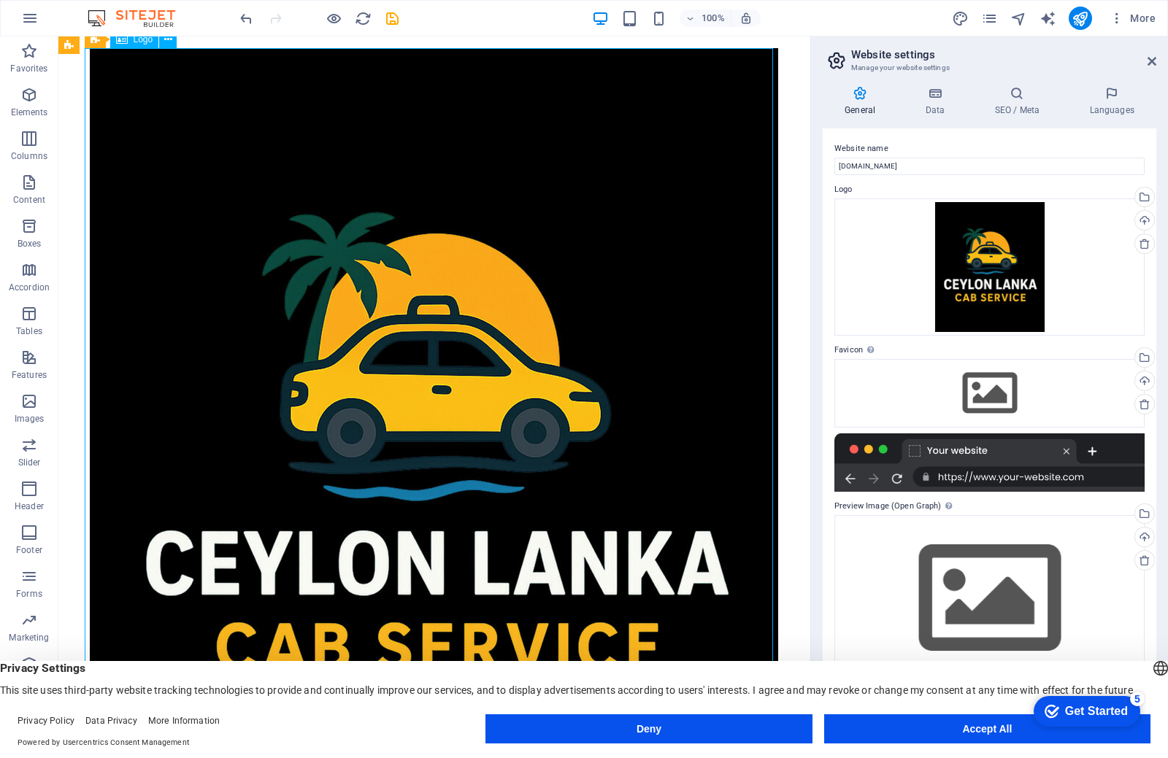
click at [153, 294] on div at bounding box center [434, 455] width 689 height 815
click at [769, 727] on button "Deny" at bounding box center [648, 729] width 326 height 29
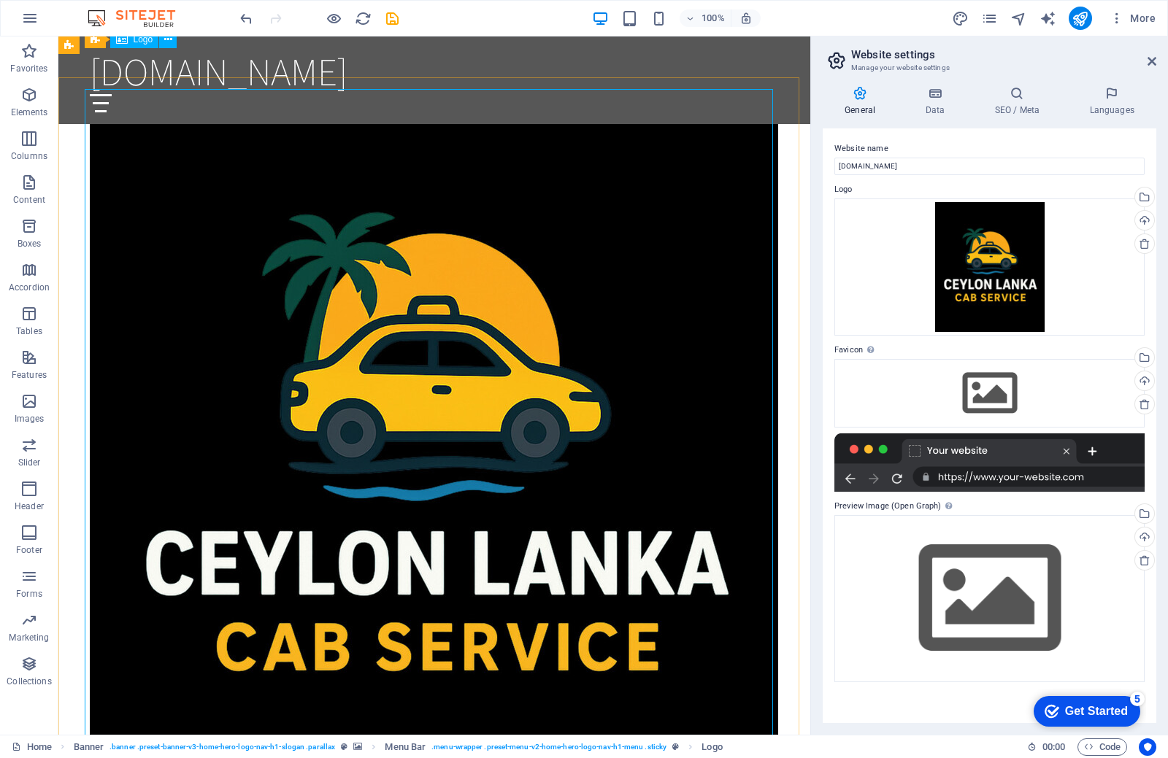
scroll to position [1431, 0]
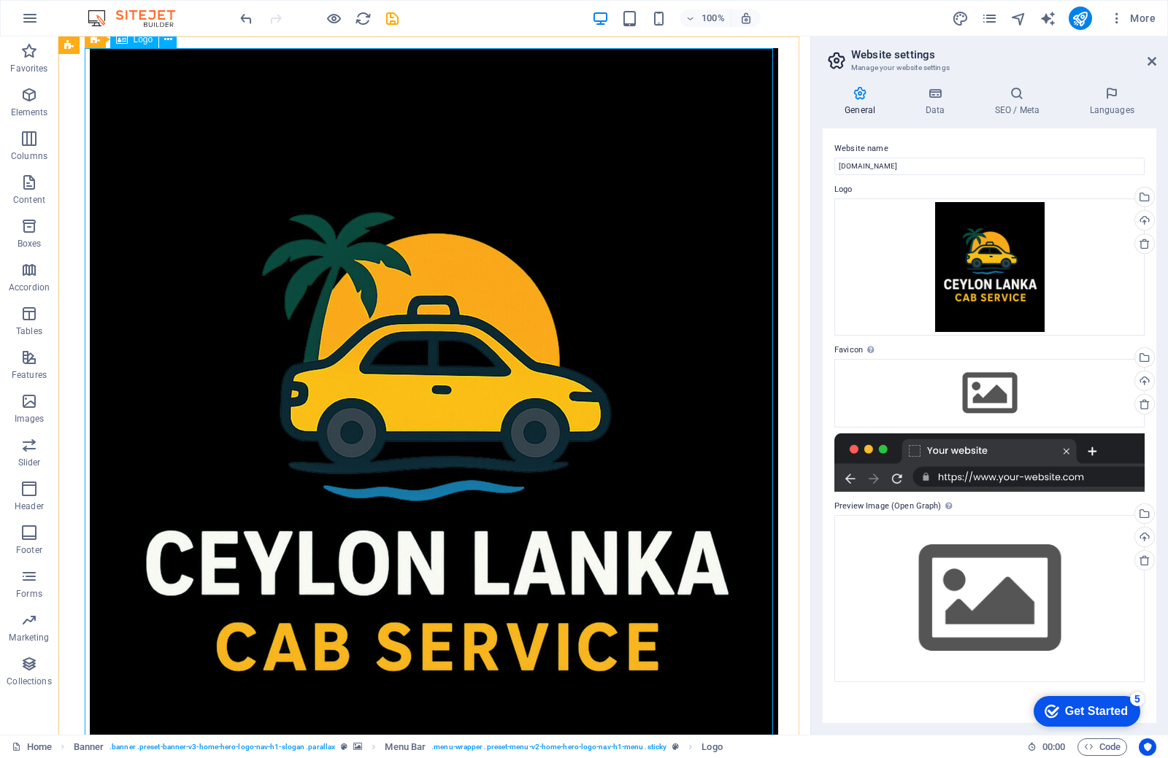
click at [668, 488] on div at bounding box center [434, 455] width 689 height 815
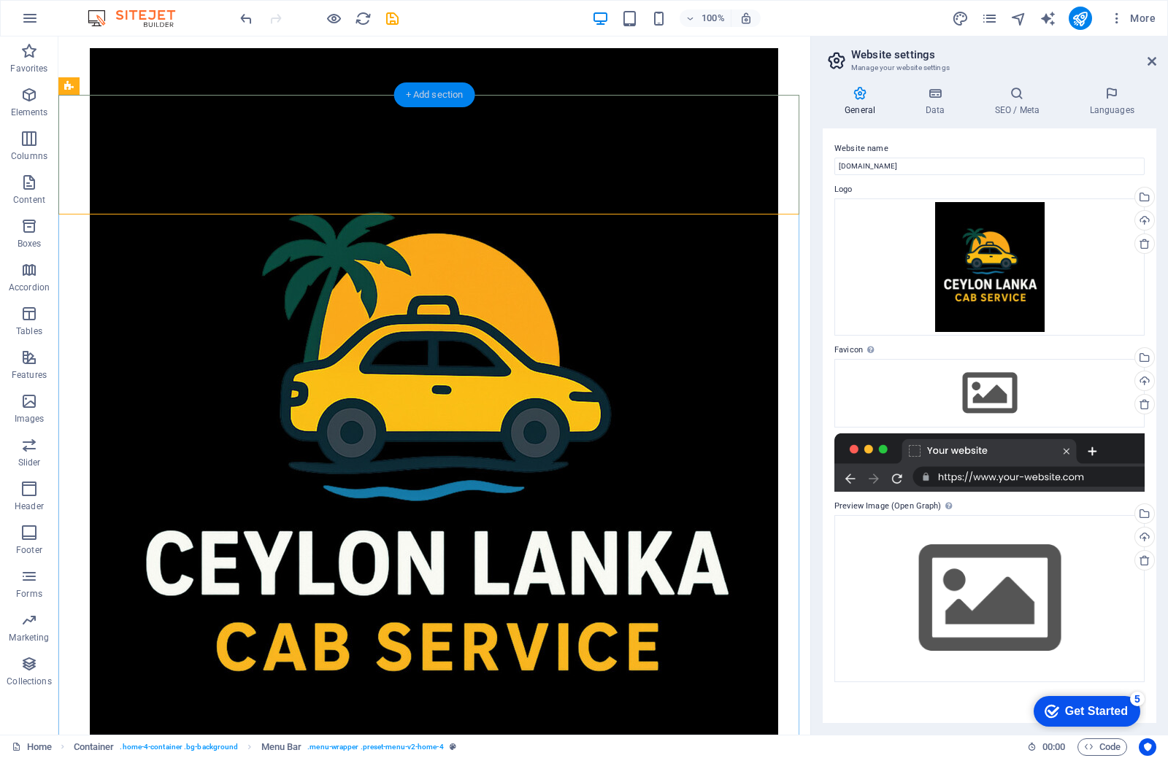
click at [424, 96] on div "+ Add section" at bounding box center [434, 94] width 81 height 25
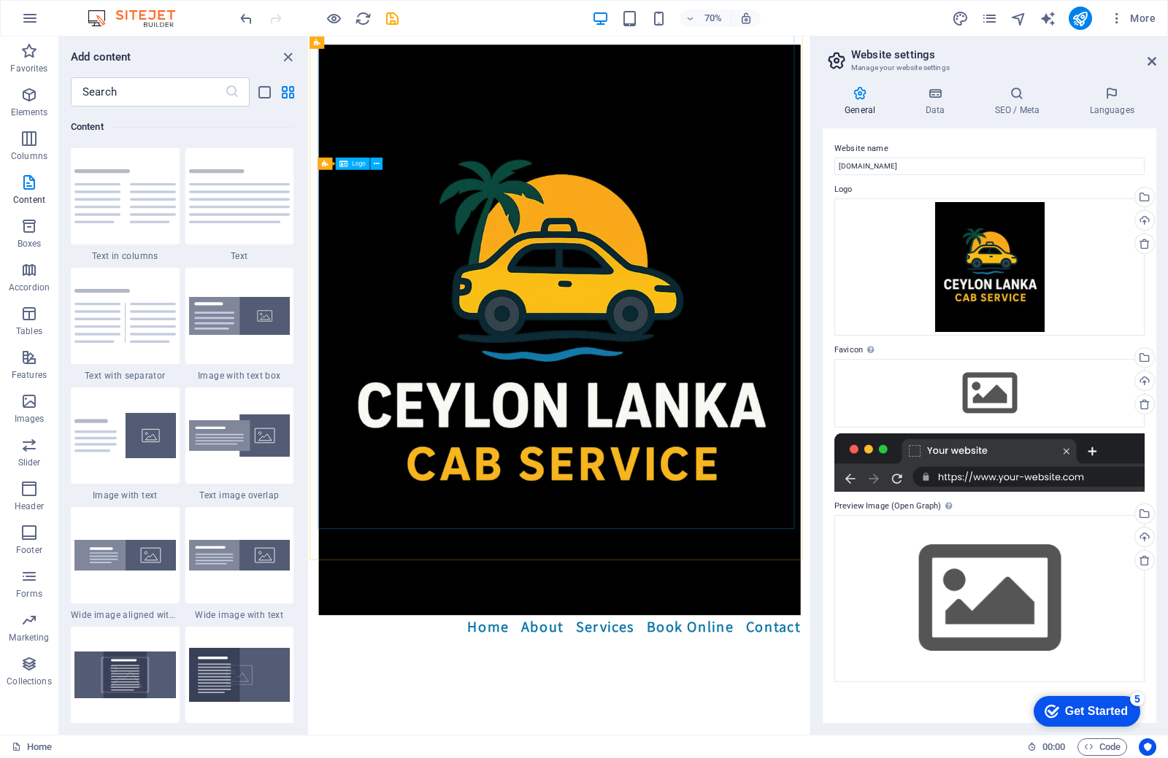
scroll to position [1314, 0]
click at [286, 55] on icon "close panel" at bounding box center [288, 57] width 17 height 17
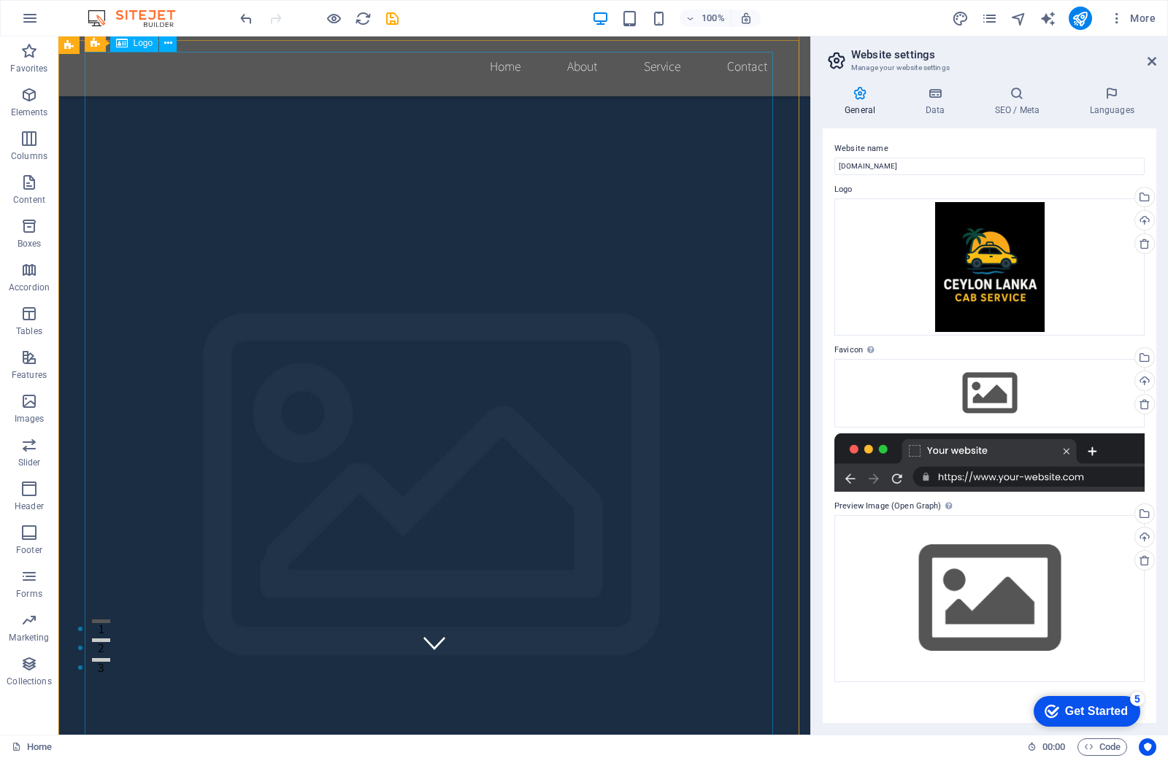
scroll to position [0, 0]
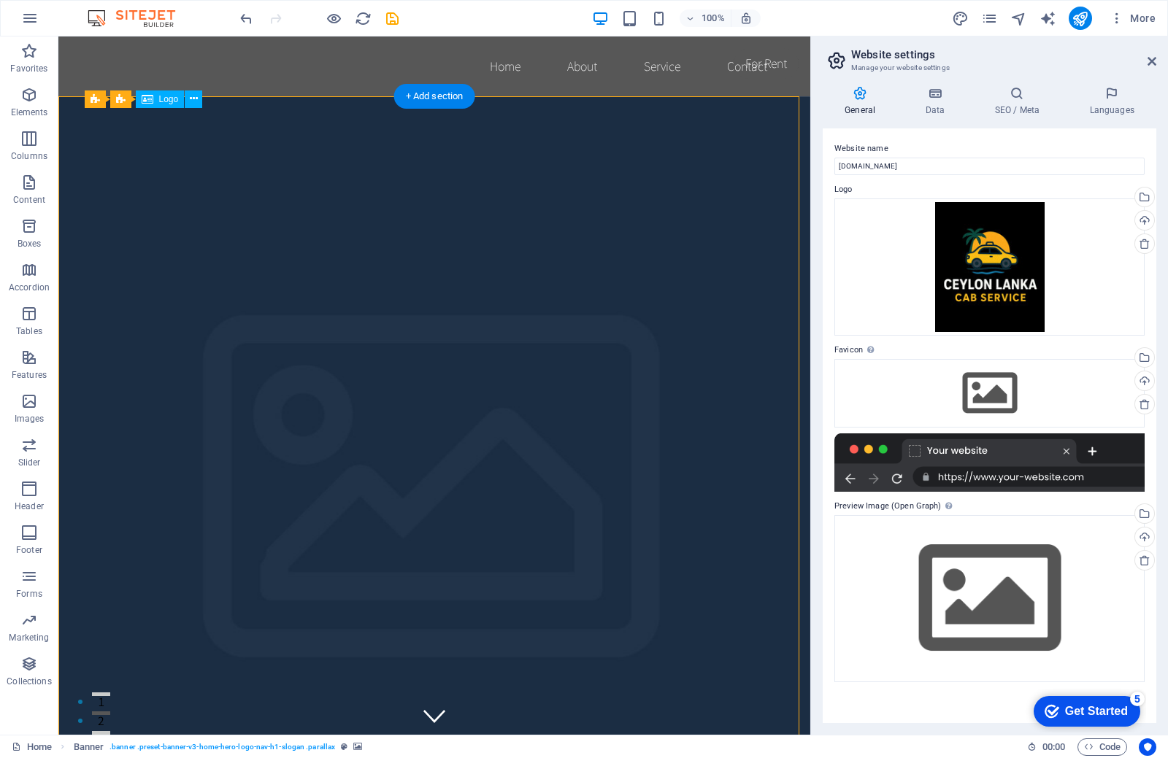
drag, startPoint x: 590, startPoint y: 586, endPoint x: 366, endPoint y: 453, distance: 261.5
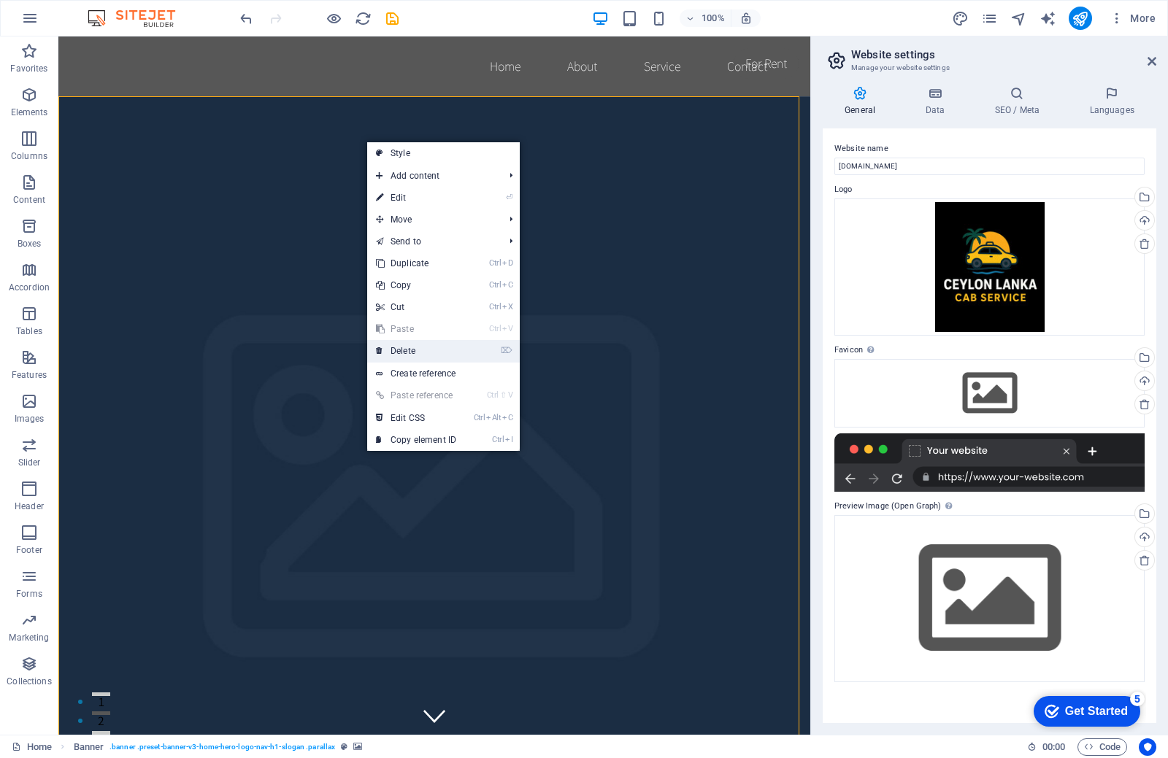
click at [405, 351] on link "⌦ Delete" at bounding box center [416, 351] width 98 height 22
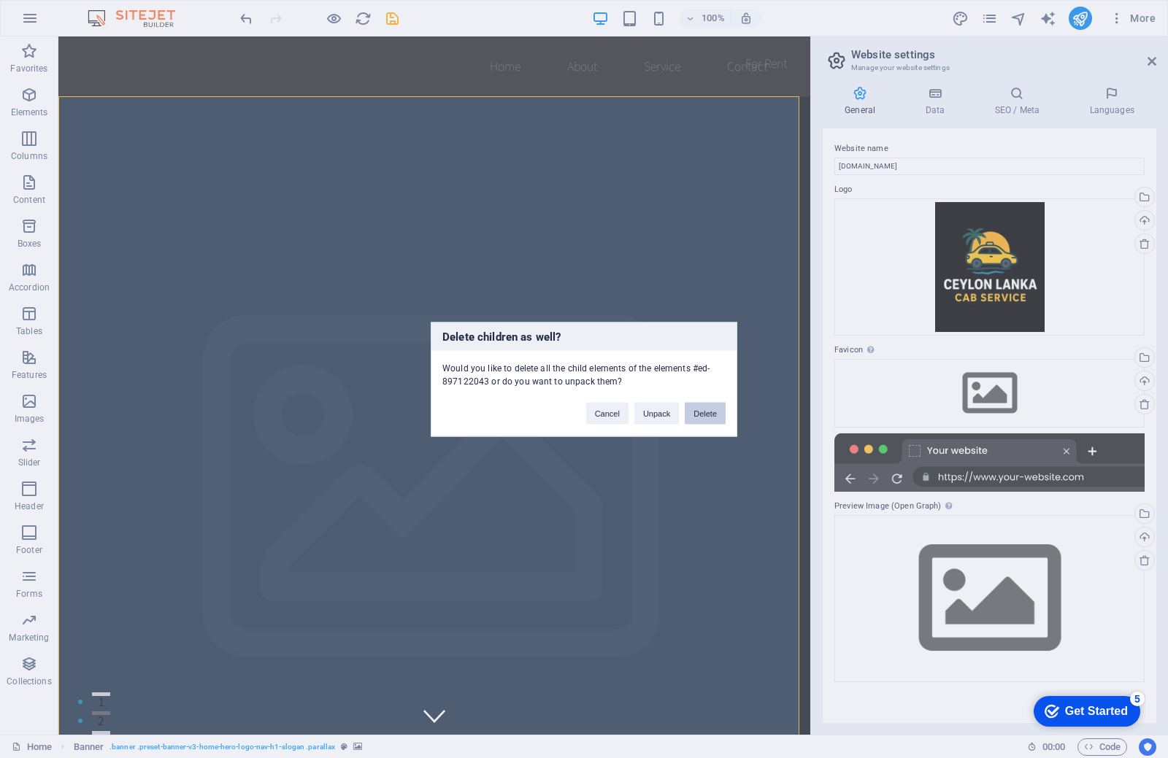
click at [696, 410] on button "Delete" at bounding box center [705, 413] width 41 height 22
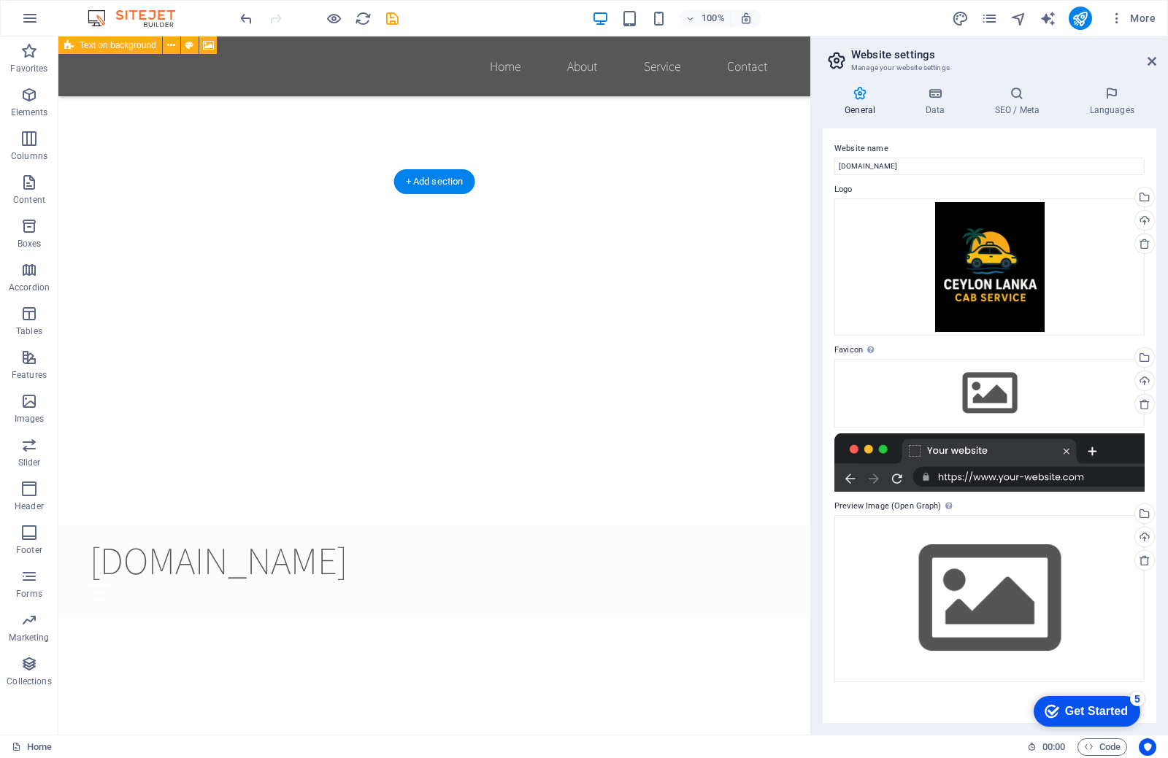
scroll to position [1022, 0]
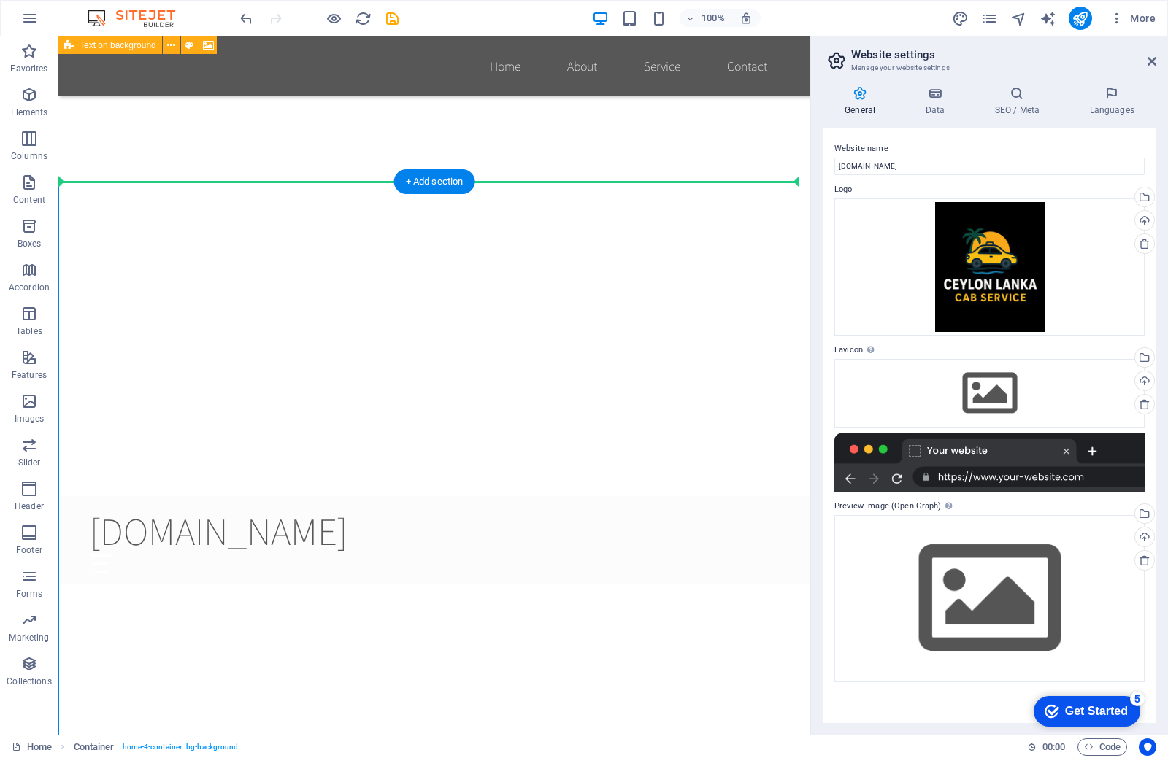
drag, startPoint x: 405, startPoint y: 252, endPoint x: 423, endPoint y: 165, distance: 88.7
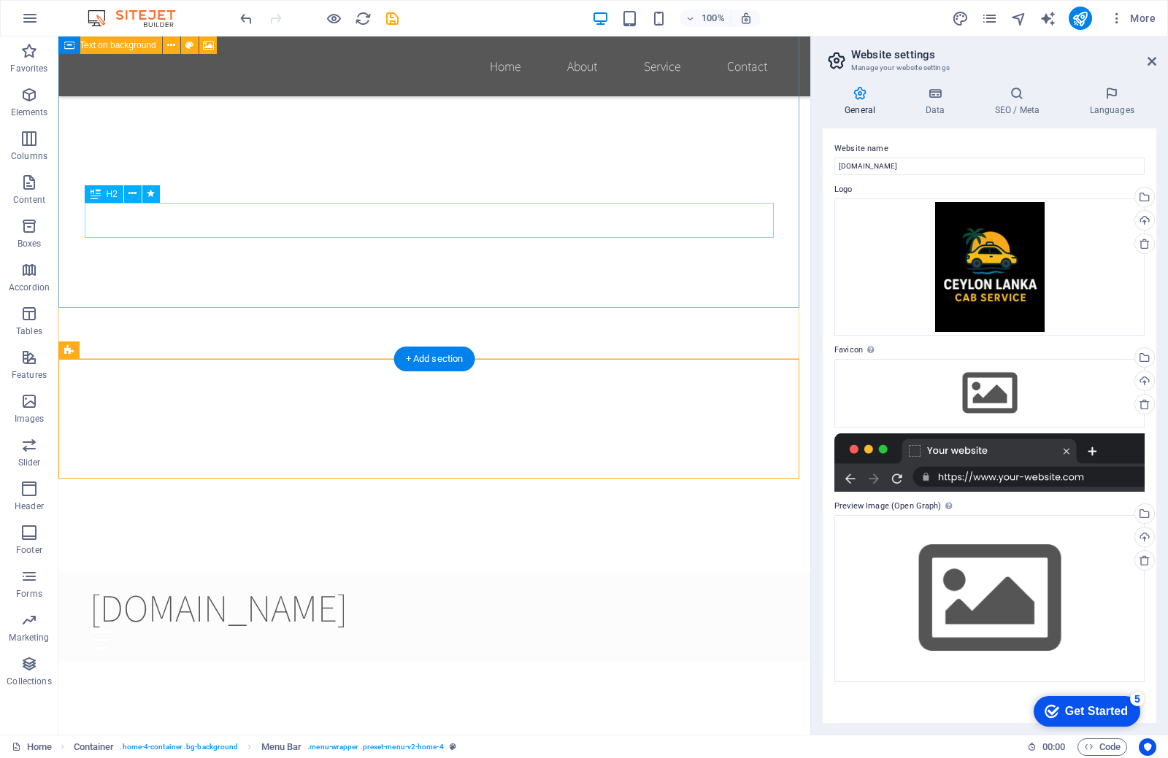
scroll to position [803, 0]
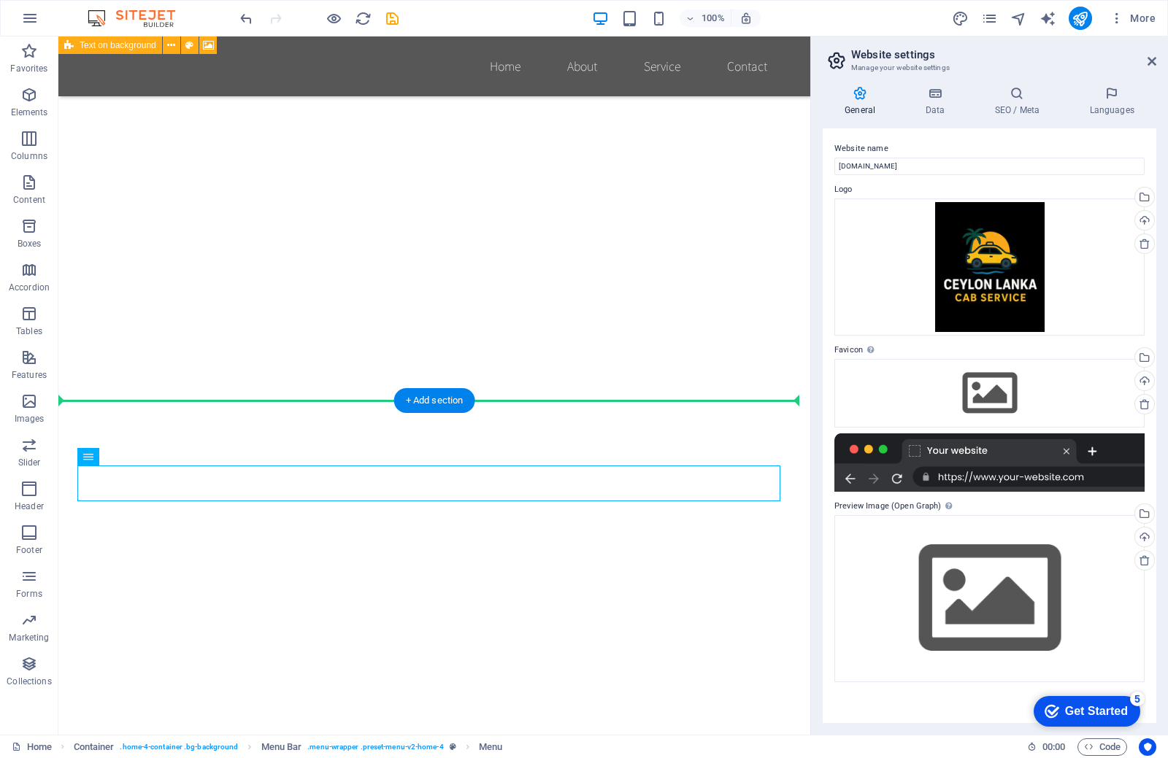
drag, startPoint x: 120, startPoint y: 485, endPoint x: 175, endPoint y: 373, distance: 124.4
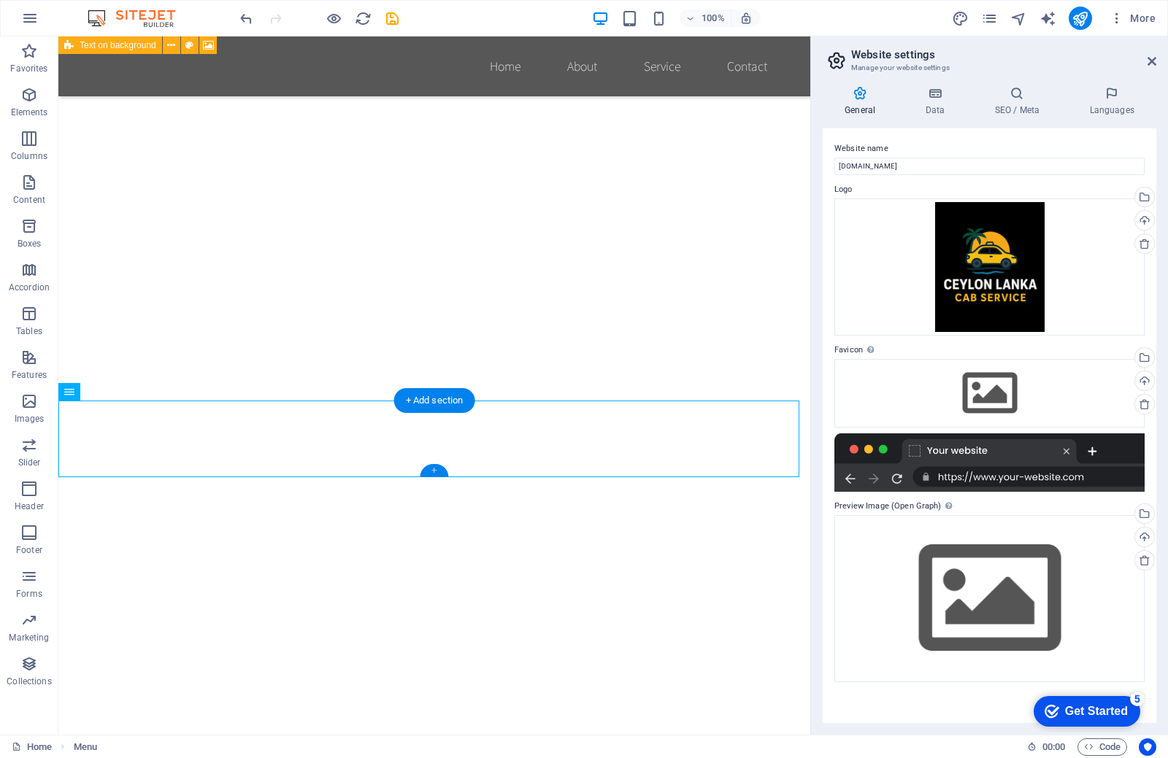
click at [438, 471] on div "+" at bounding box center [434, 470] width 28 height 13
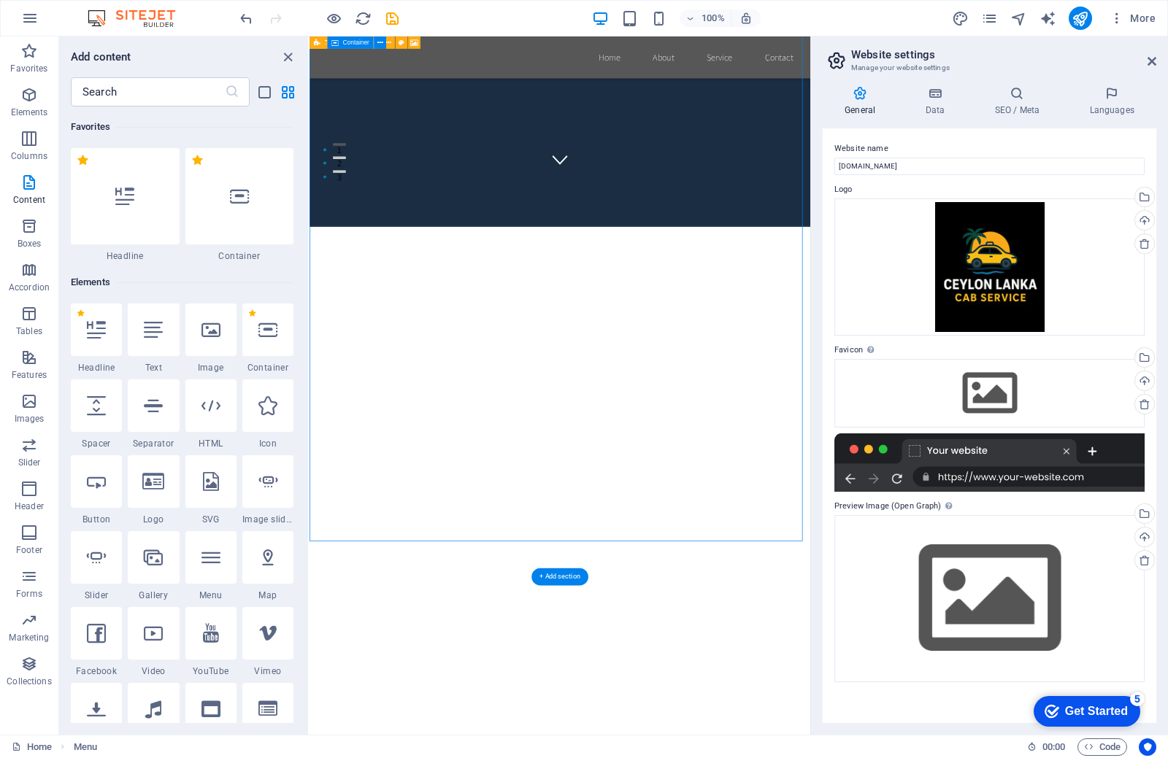
drag, startPoint x: 555, startPoint y: 611, endPoint x: 558, endPoint y: 555, distance: 55.5
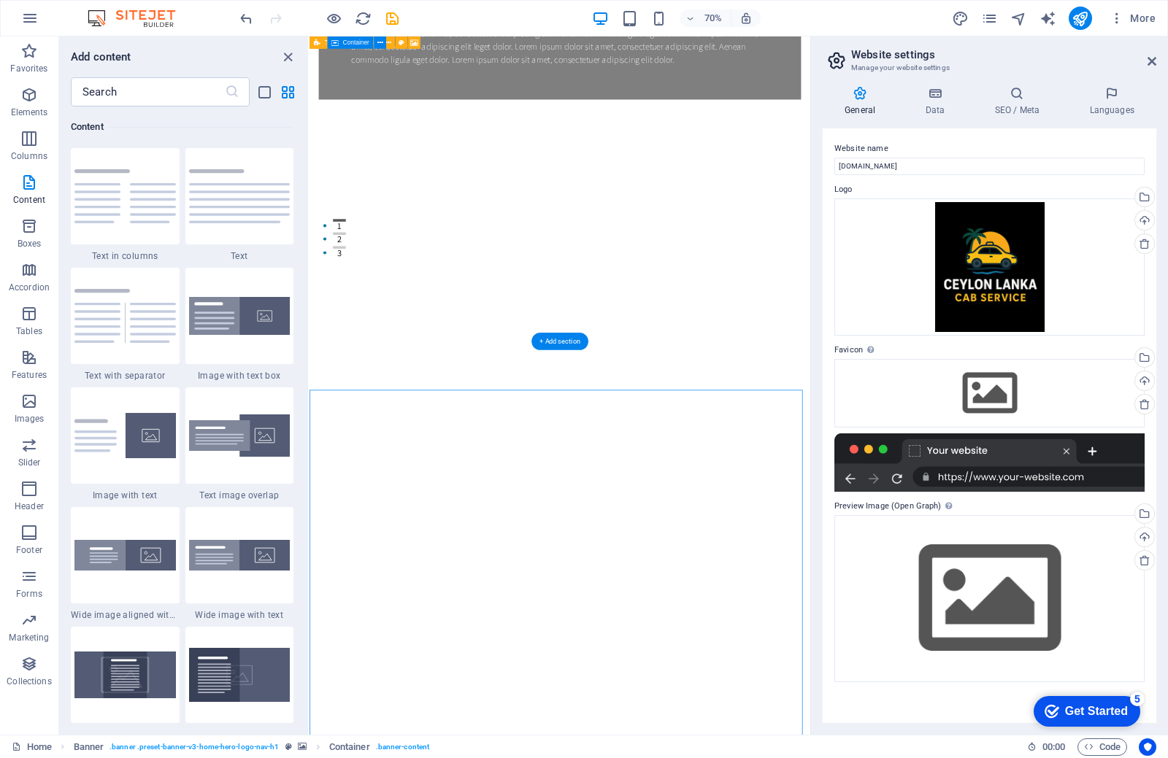
scroll to position [0, 0]
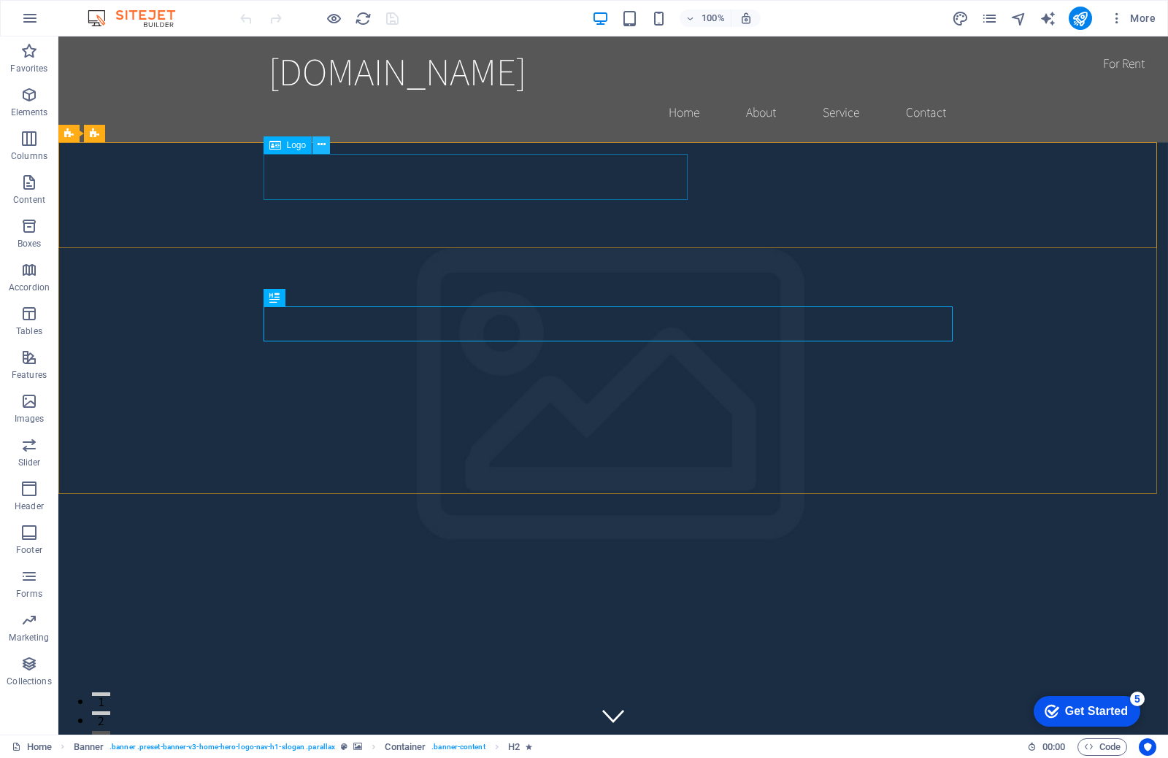
click at [328, 149] on button at bounding box center [321, 145] width 18 height 18
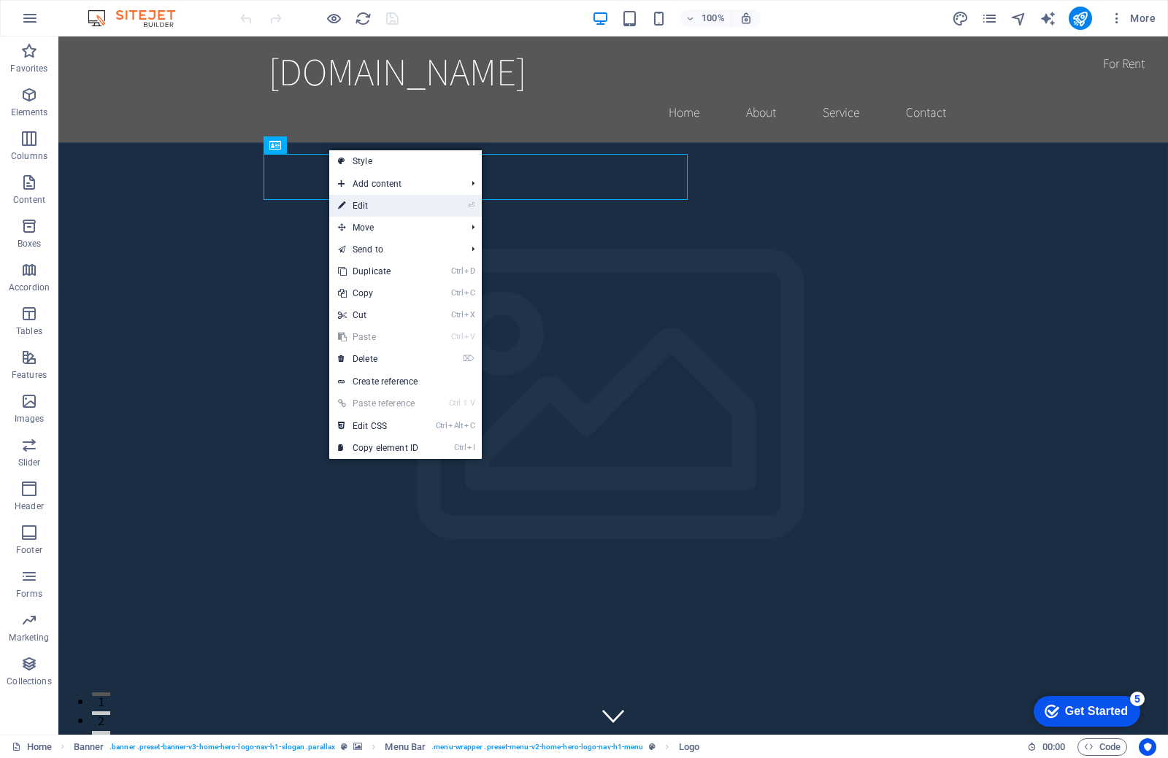
click at [363, 200] on link "⏎ Edit" at bounding box center [378, 206] width 98 height 22
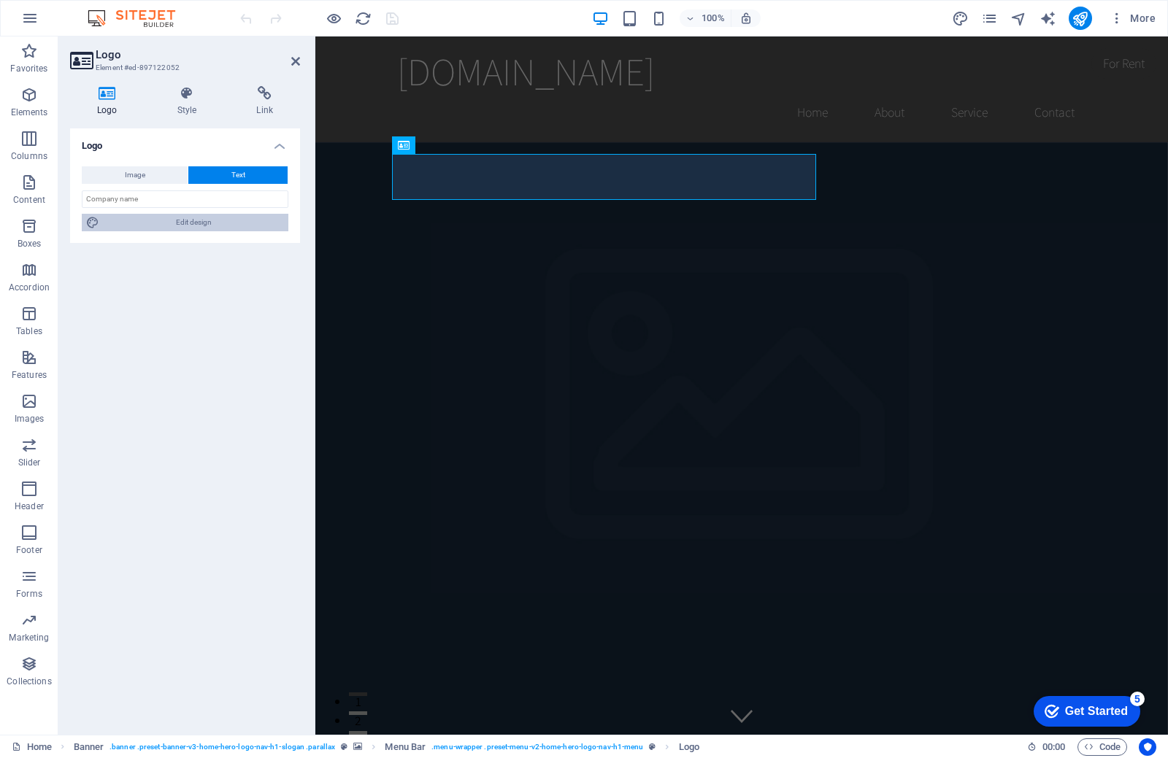
click at [96, 220] on icon at bounding box center [92, 223] width 13 height 18
select select "rem"
select select "200"
select select "px"
select select "rem"
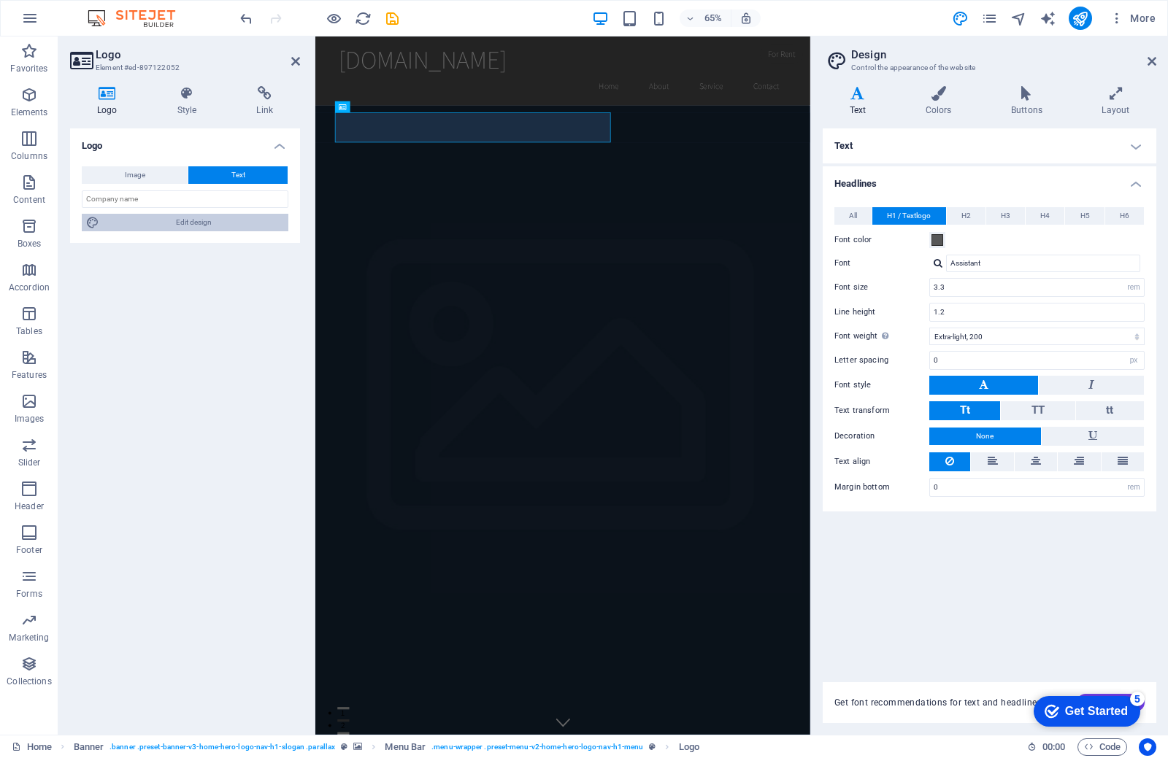
click at [166, 215] on span "Edit design" at bounding box center [194, 223] width 180 height 18
click at [176, 172] on button "Image" at bounding box center [135, 175] width 106 height 18
select select "DISABLED_OPTION_VALUE"
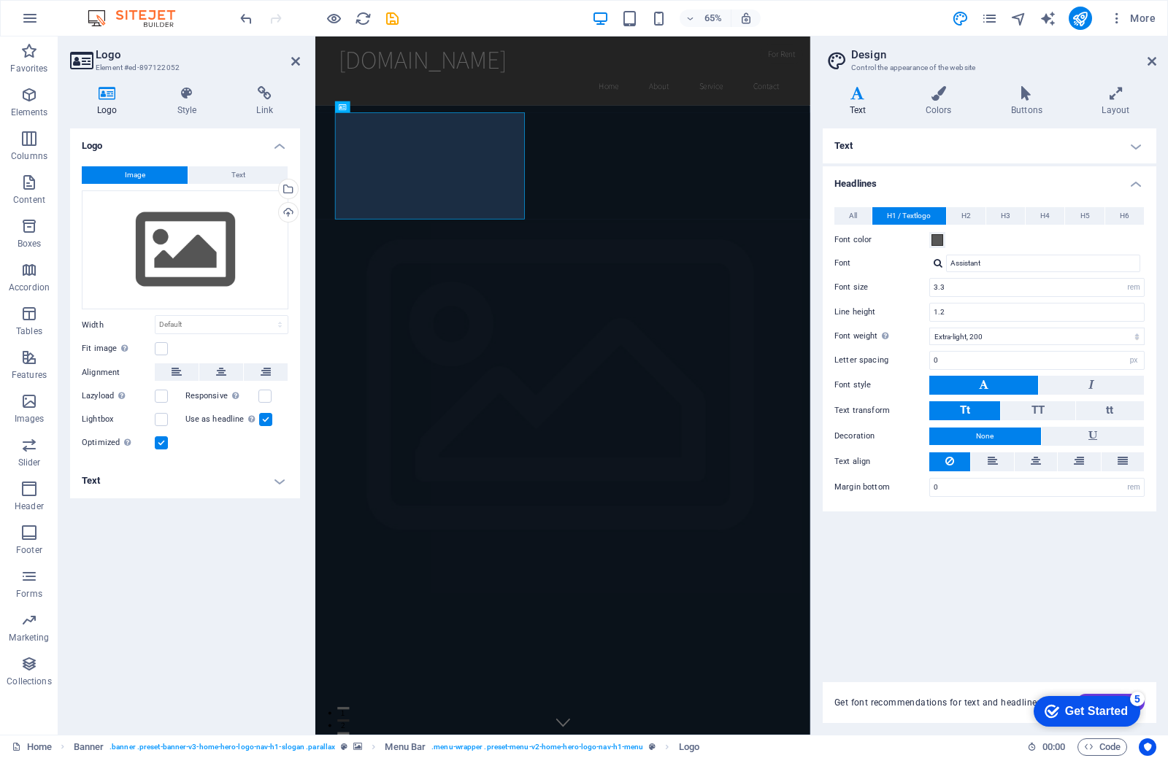
click at [153, 420] on label "Lightbox" at bounding box center [118, 420] width 73 height 18
click at [0, 0] on input "Lightbox" at bounding box center [0, 0] width 0 height 0
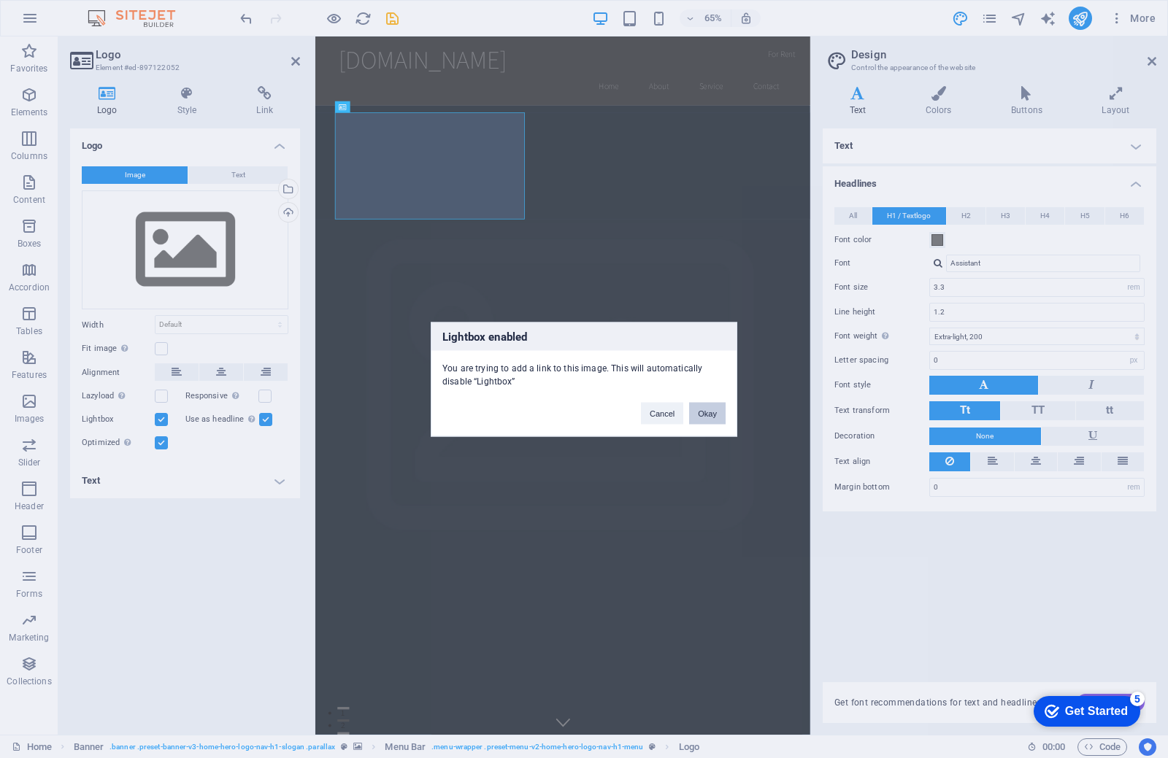
click at [719, 406] on button "Okay" at bounding box center [707, 413] width 36 height 22
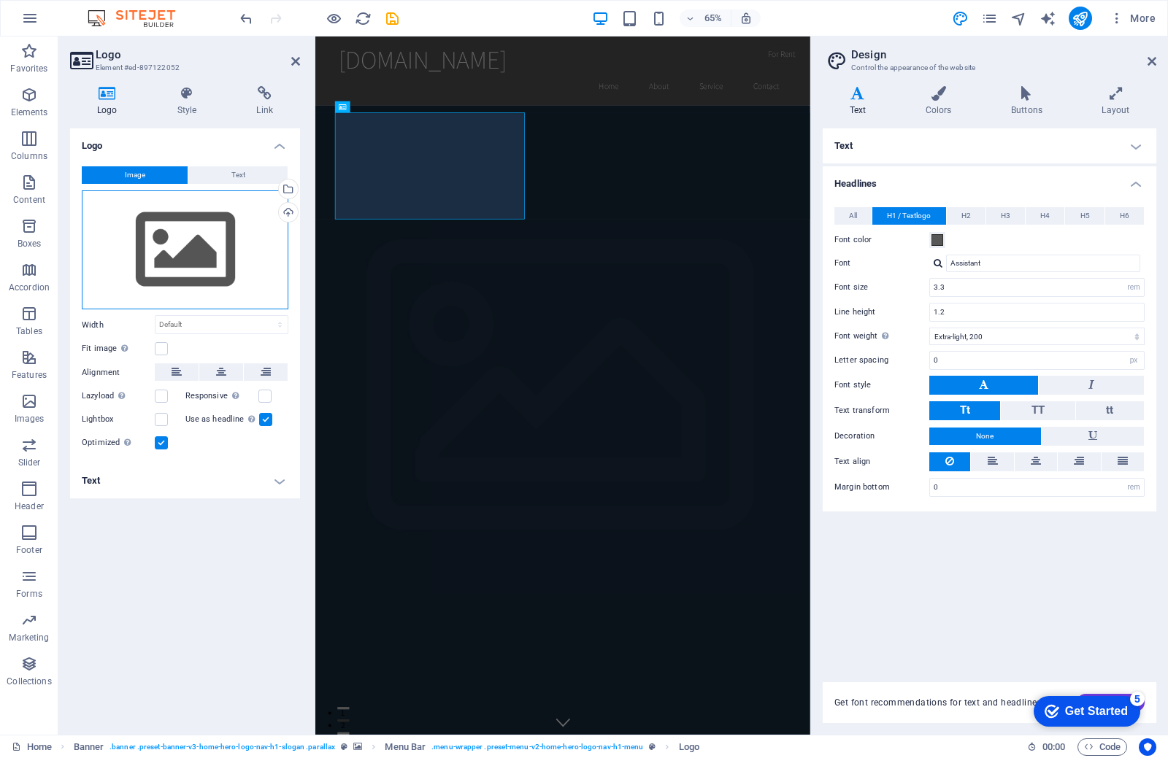
click at [225, 237] on div "Drag files here, click to choose files or select files from Files or our free s…" at bounding box center [185, 250] width 207 height 120
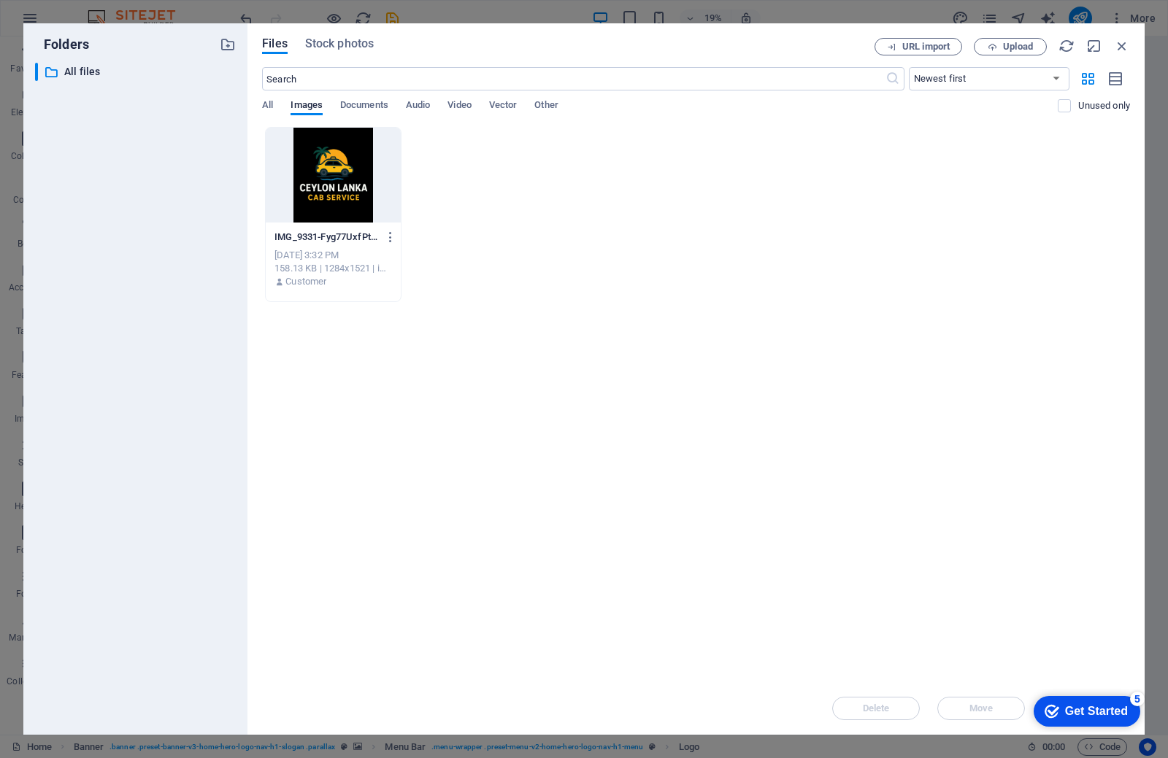
click at [331, 201] on div at bounding box center [333, 175] width 135 height 95
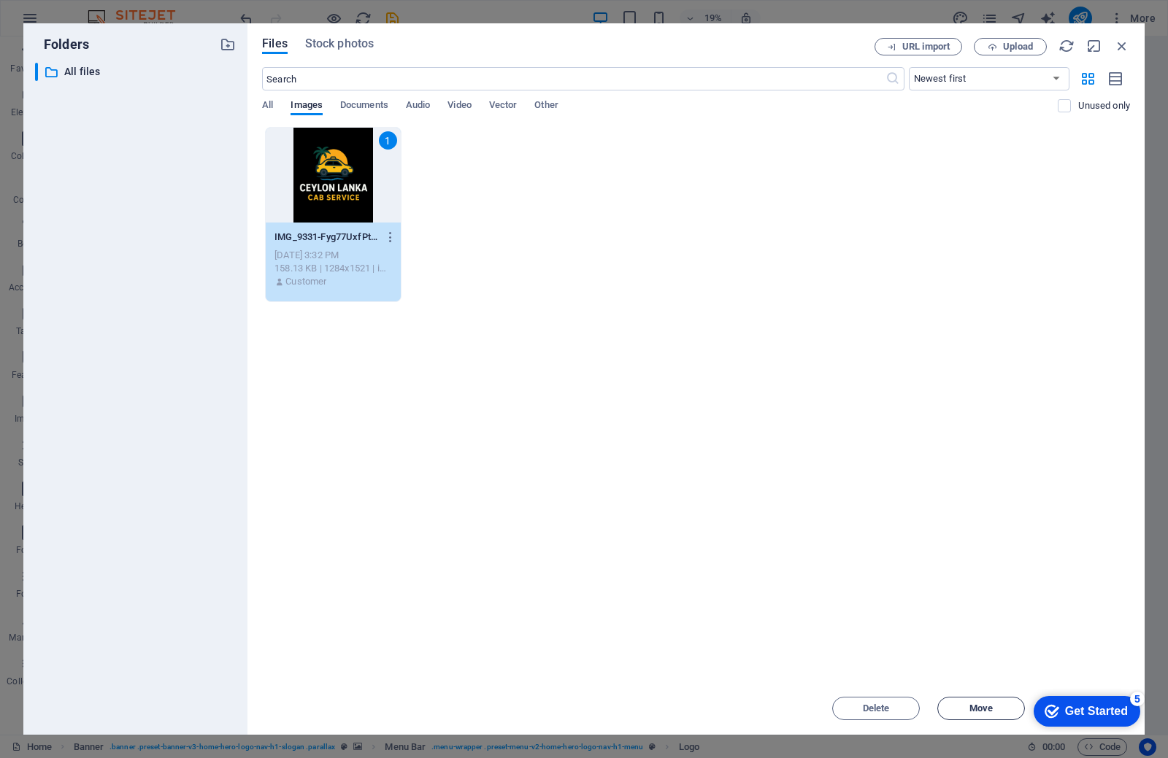
click at [972, 708] on span "Move" at bounding box center [980, 708] width 23 height 9
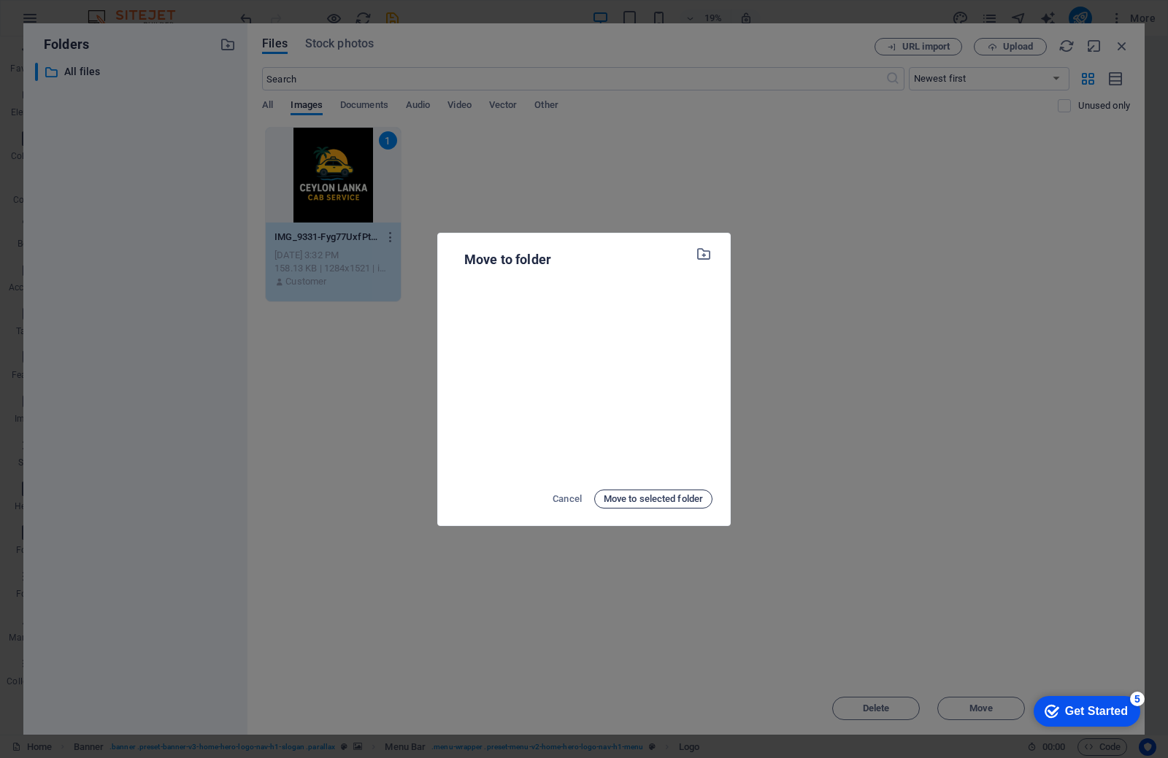
click at [628, 501] on span "Move to selected folder" at bounding box center [653, 499] width 99 height 18
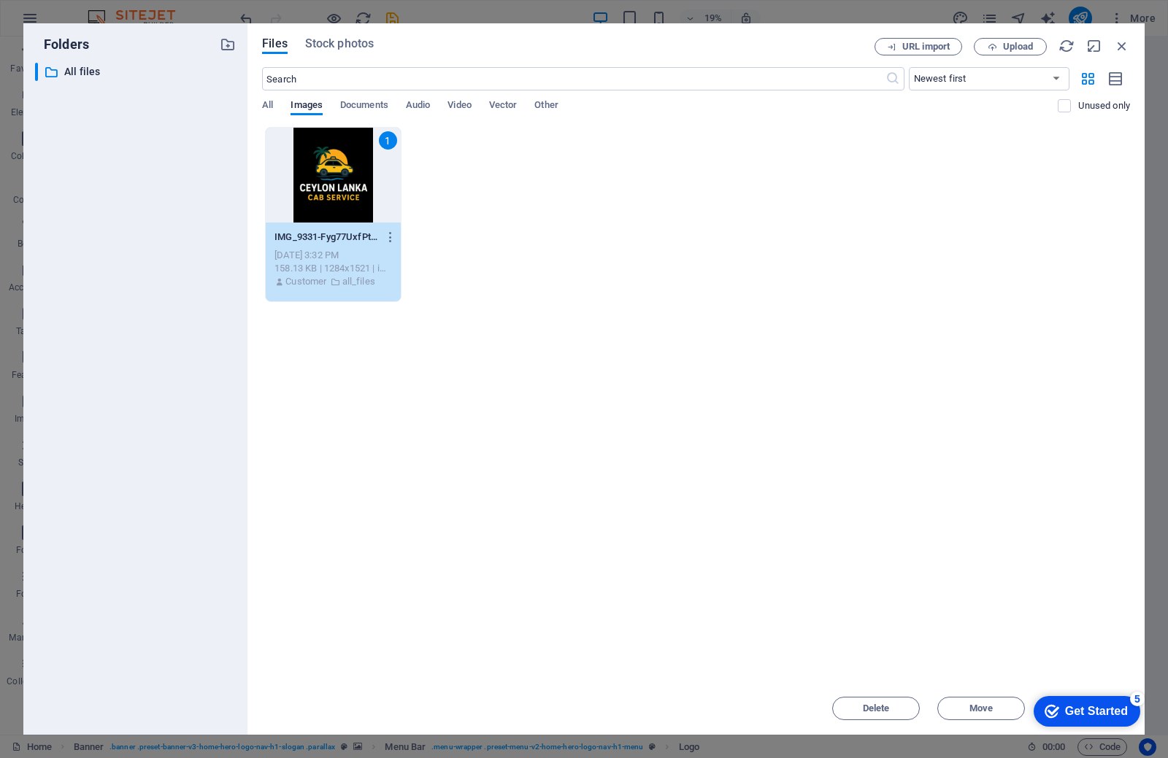
click at [1104, 714] on div "Get Started" at bounding box center [1096, 711] width 63 height 13
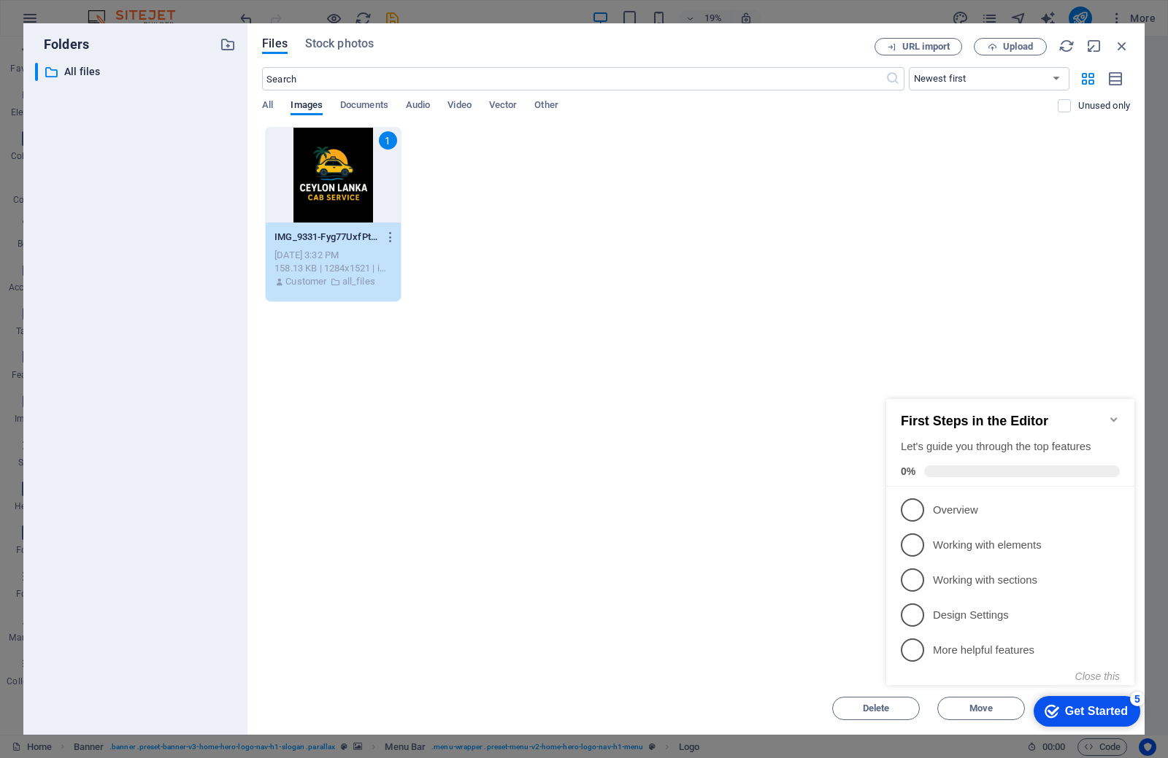
click at [739, 522] on div "Drop files here to upload them instantly 1 IMG_9331-Fyg77UxfPtOc8K3ubvVeNQ.jpeg…" at bounding box center [696, 404] width 868 height 555
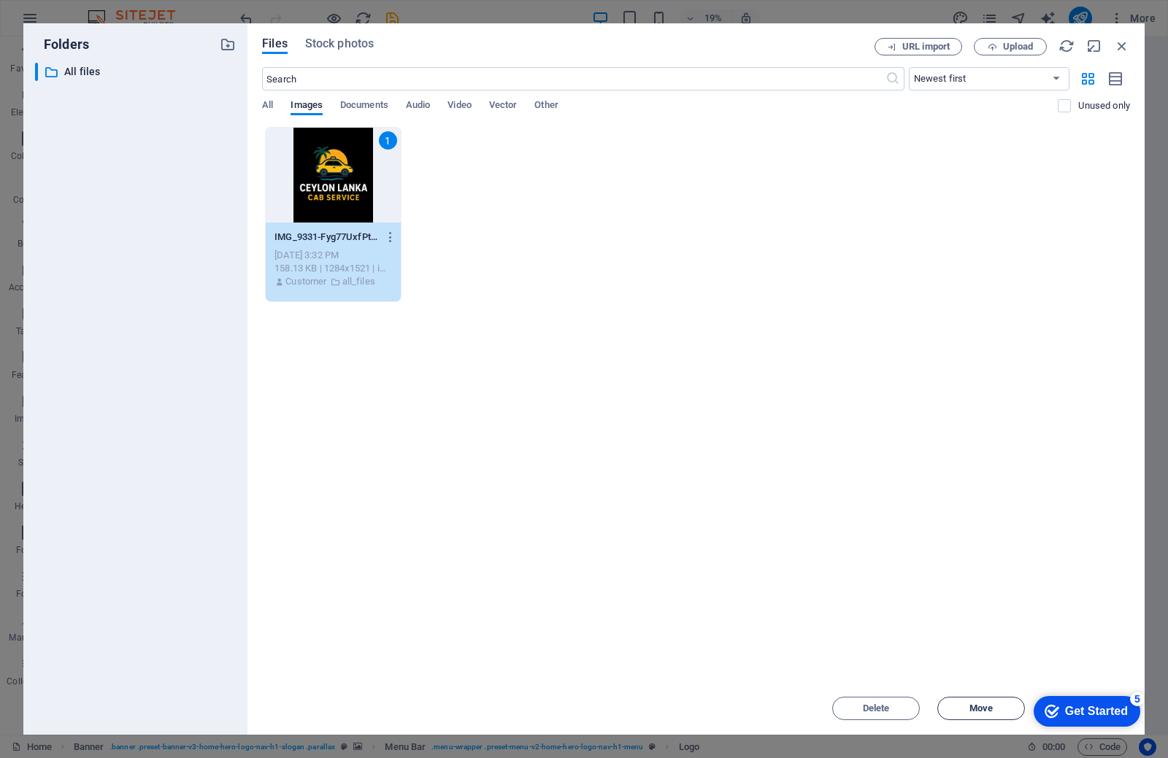
click at [971, 698] on button "Move" at bounding box center [981, 708] width 88 height 23
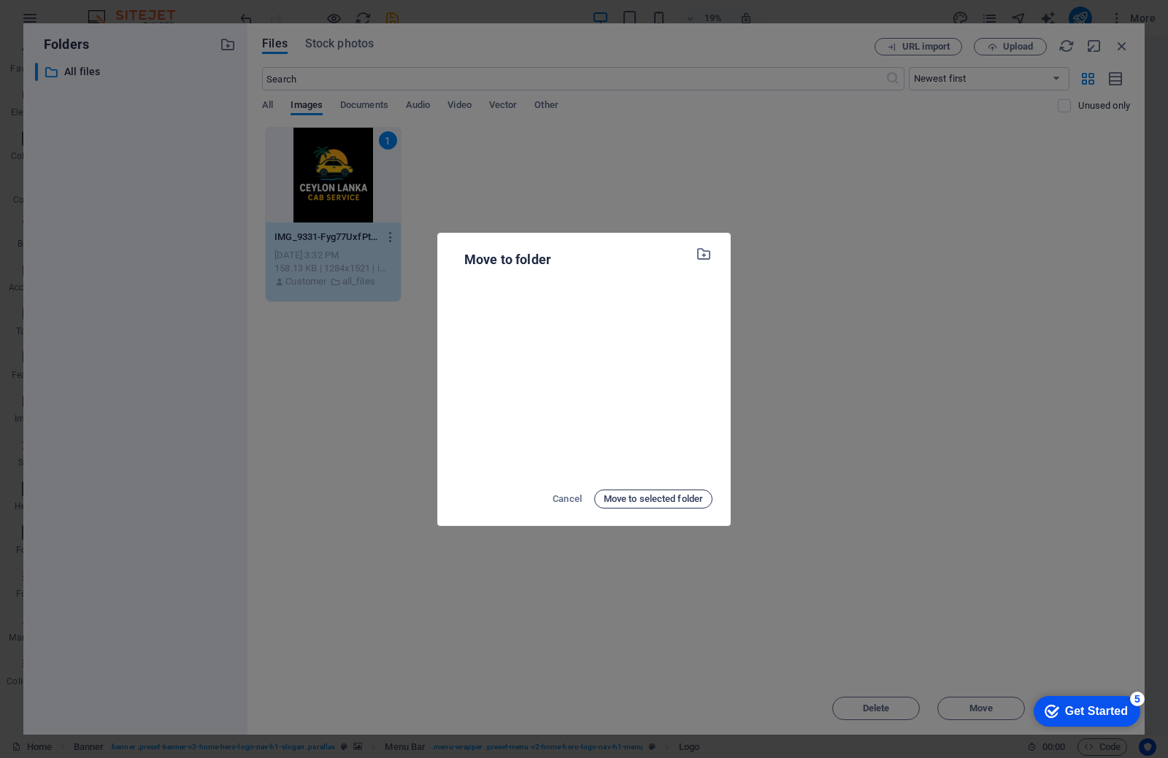
click at [618, 497] on span "Move to selected folder" at bounding box center [653, 499] width 99 height 18
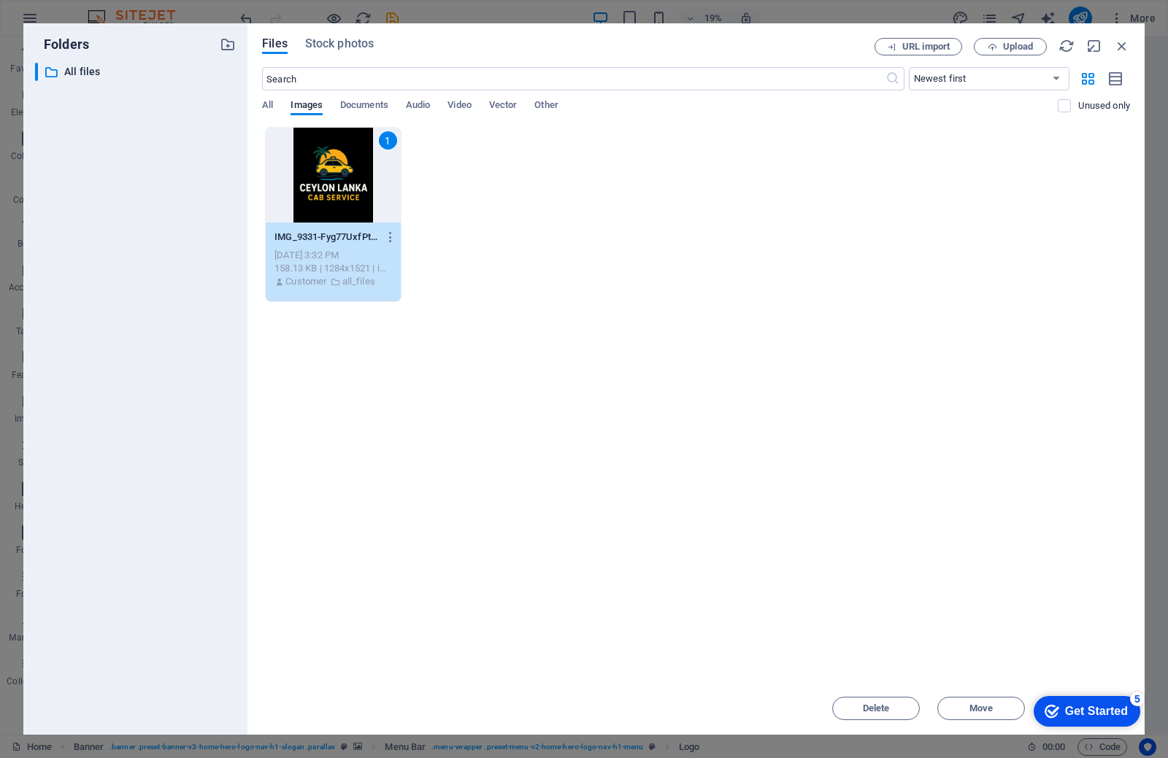
click at [346, 188] on div "1" at bounding box center [333, 175] width 135 height 95
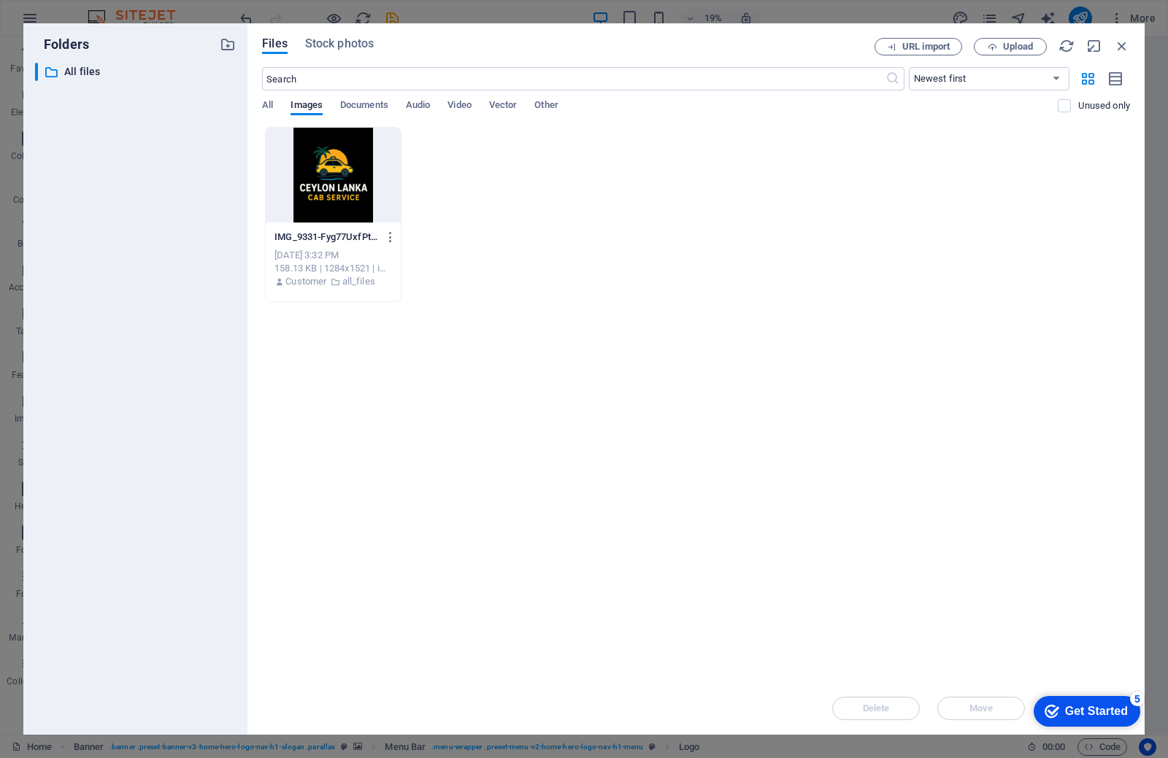
click at [346, 188] on div at bounding box center [333, 175] width 135 height 95
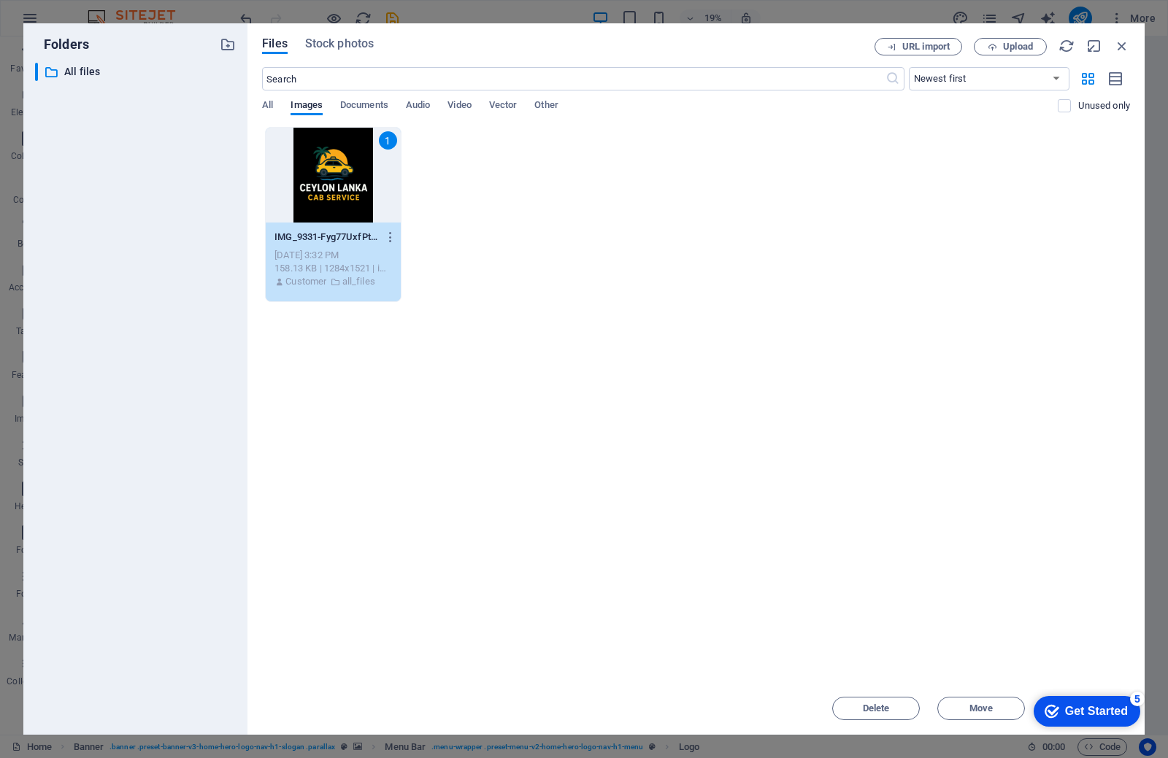
click at [1096, 709] on div "Get Started" at bounding box center [1096, 711] width 63 height 13
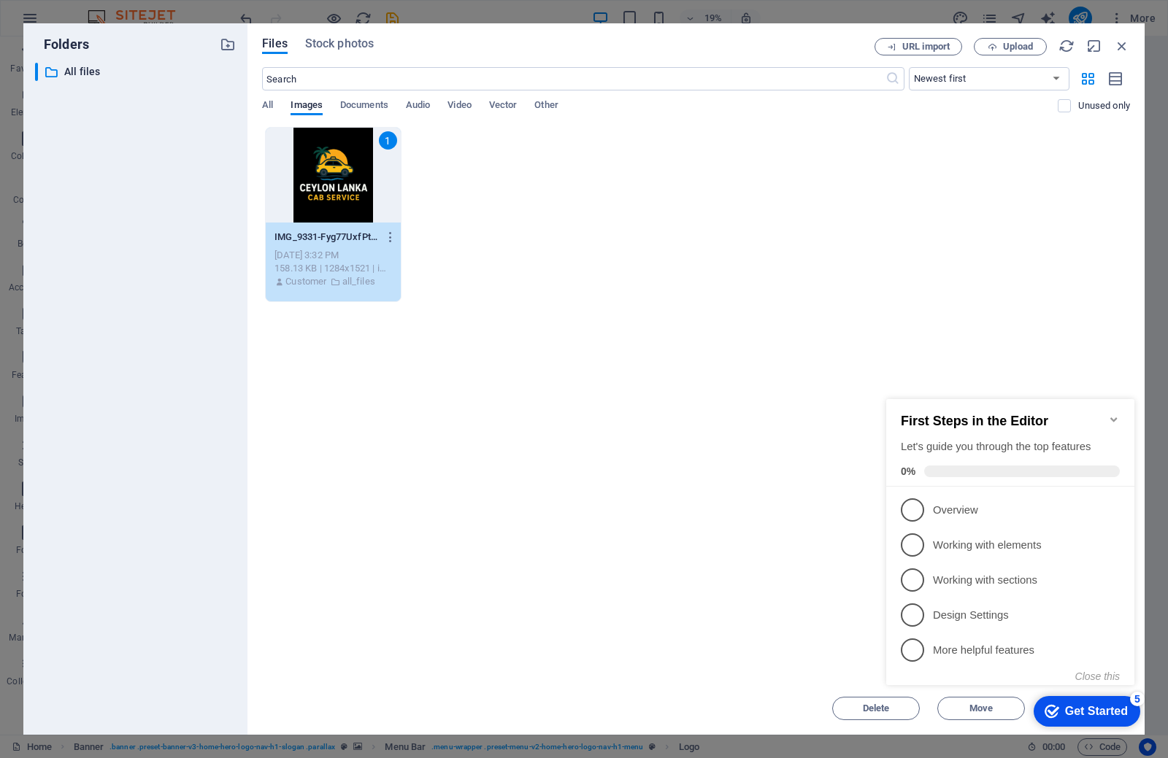
click at [796, 263] on div "1 IMG_9331-Fyg77UxfPtOc8K3ubvVeNQ.jpeg IMG_9331-Fyg77UxfPtOc8K3ubvVeNQ.jpeg Sep…" at bounding box center [696, 214] width 868 height 175
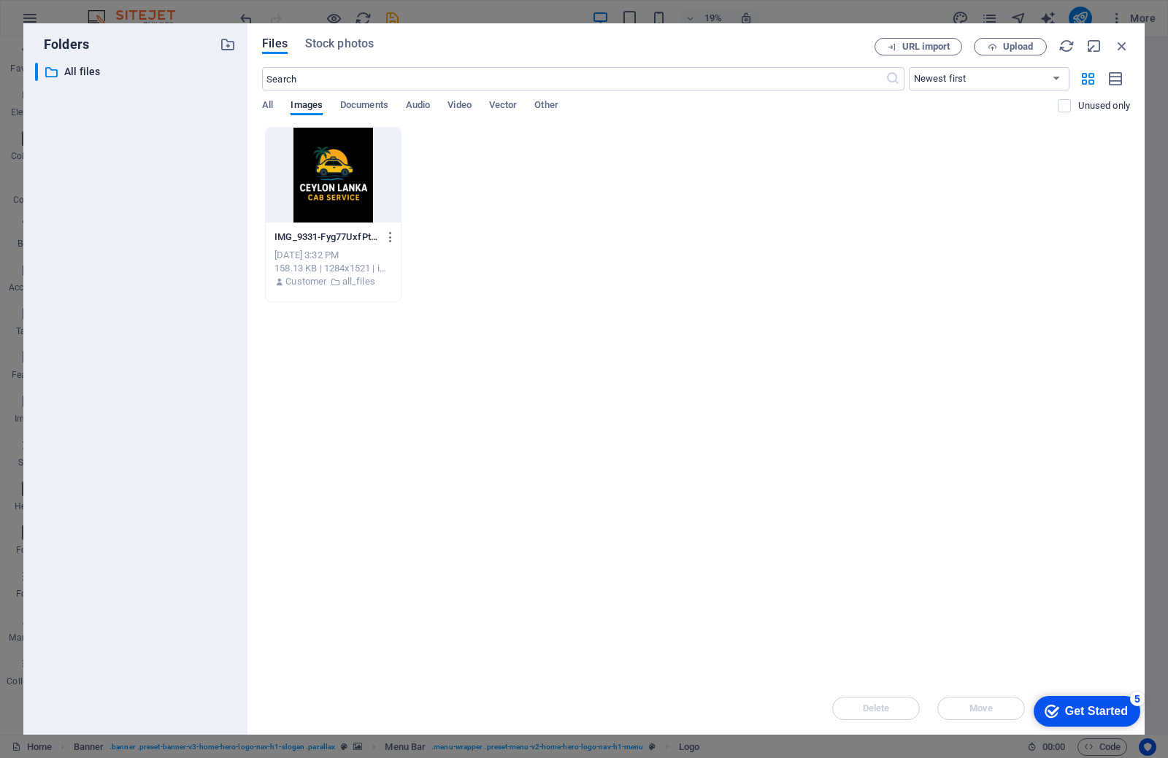
click at [362, 180] on div at bounding box center [333, 175] width 135 height 95
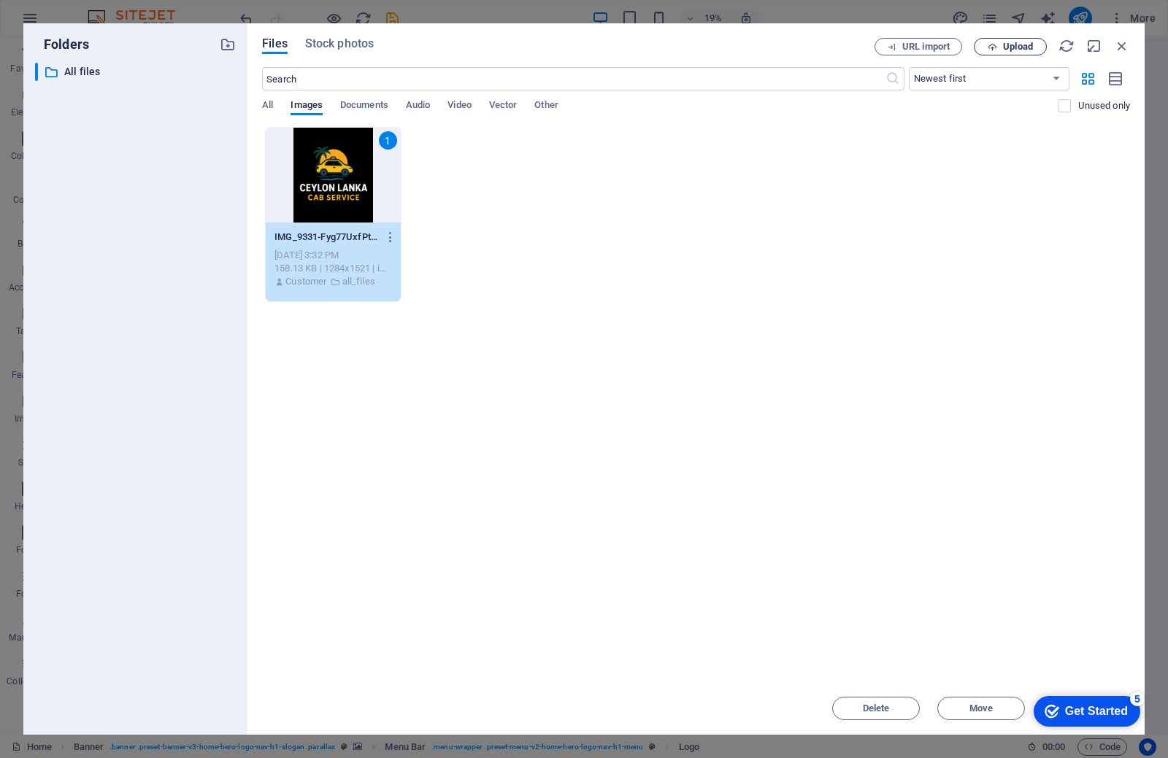
click at [1025, 47] on span "Upload" at bounding box center [1018, 46] width 30 height 9
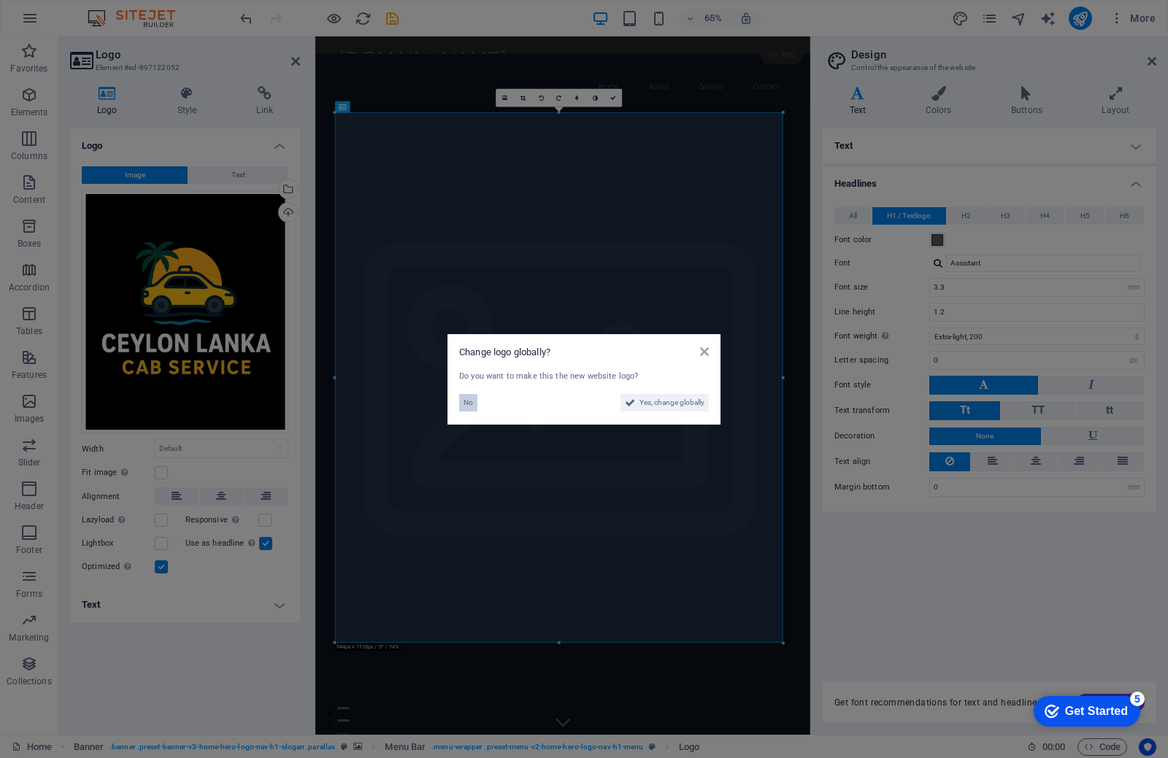
click at [475, 399] on button "No" at bounding box center [468, 403] width 18 height 18
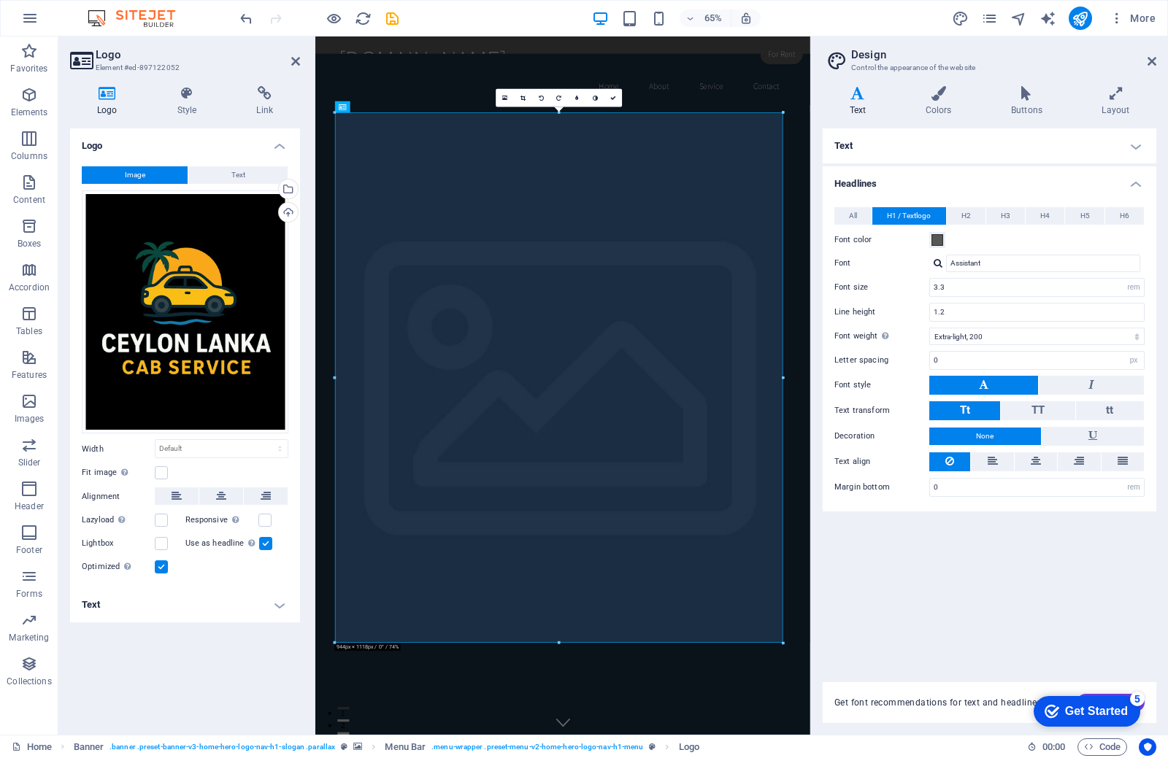
click at [166, 566] on label at bounding box center [161, 567] width 13 height 13
click at [0, 0] on input "Optimized Images are compressed to improve page speed." at bounding box center [0, 0] width 0 height 0
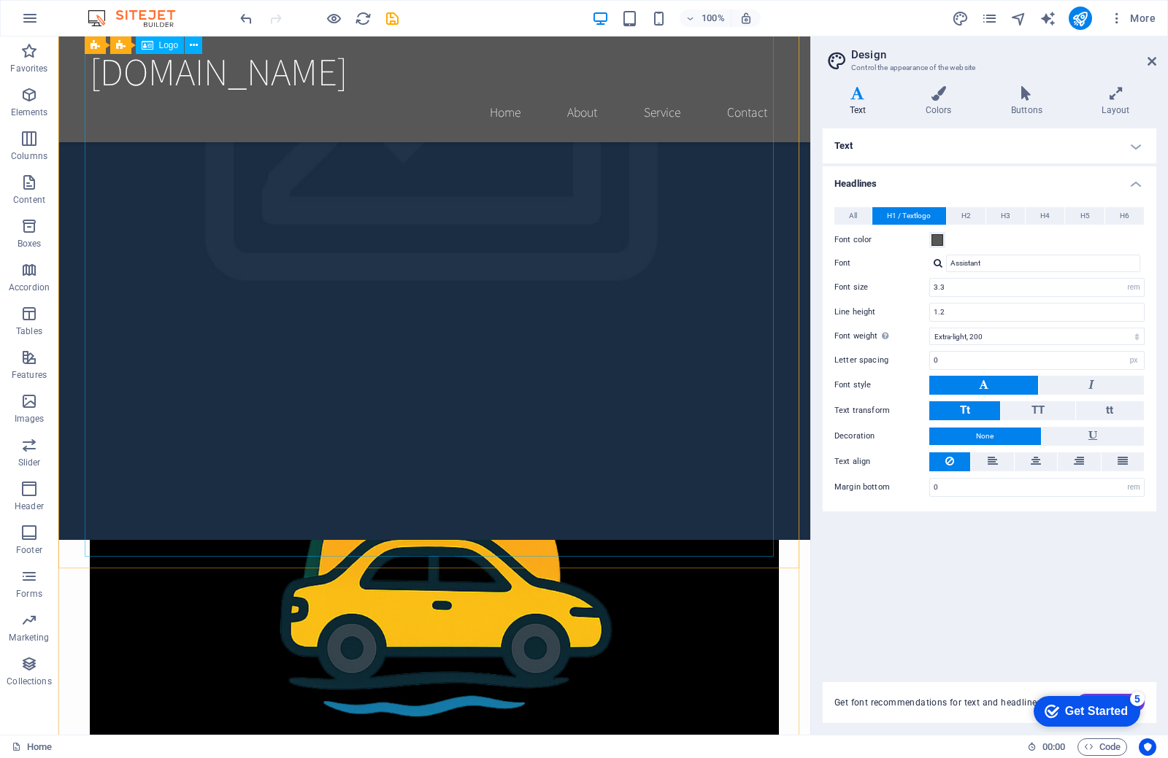
scroll to position [384, 0]
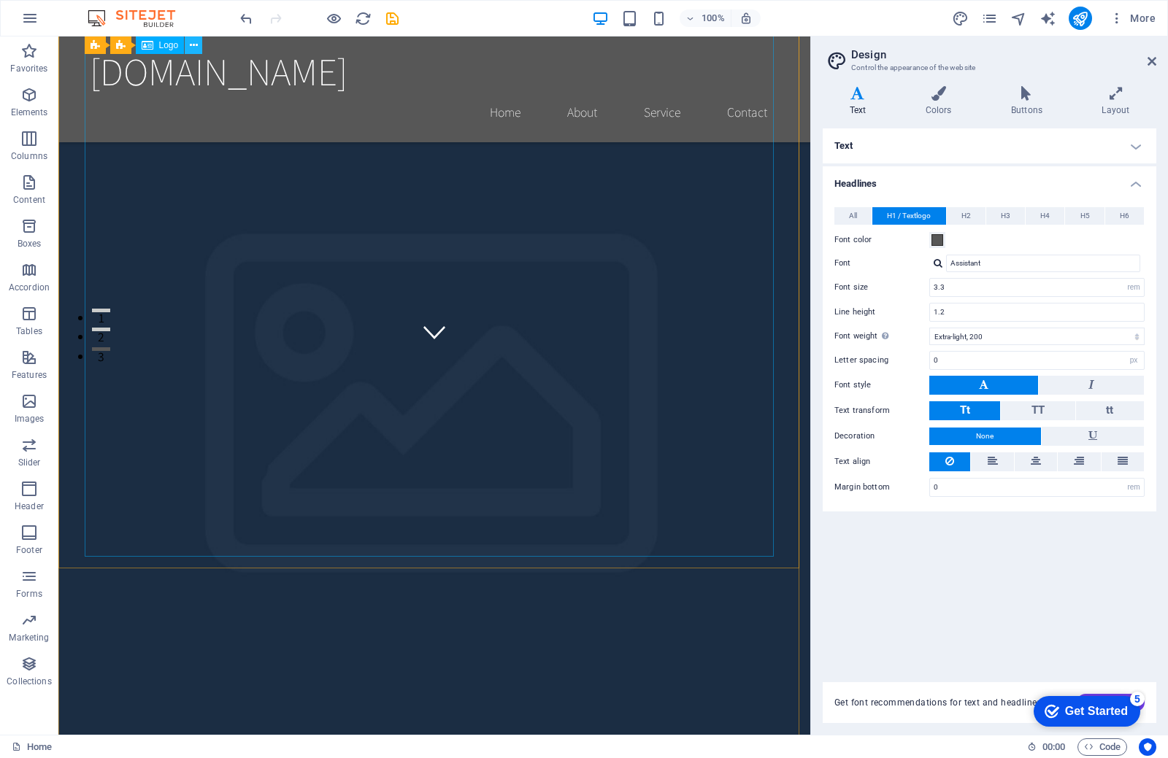
click at [196, 44] on icon at bounding box center [194, 45] width 8 height 15
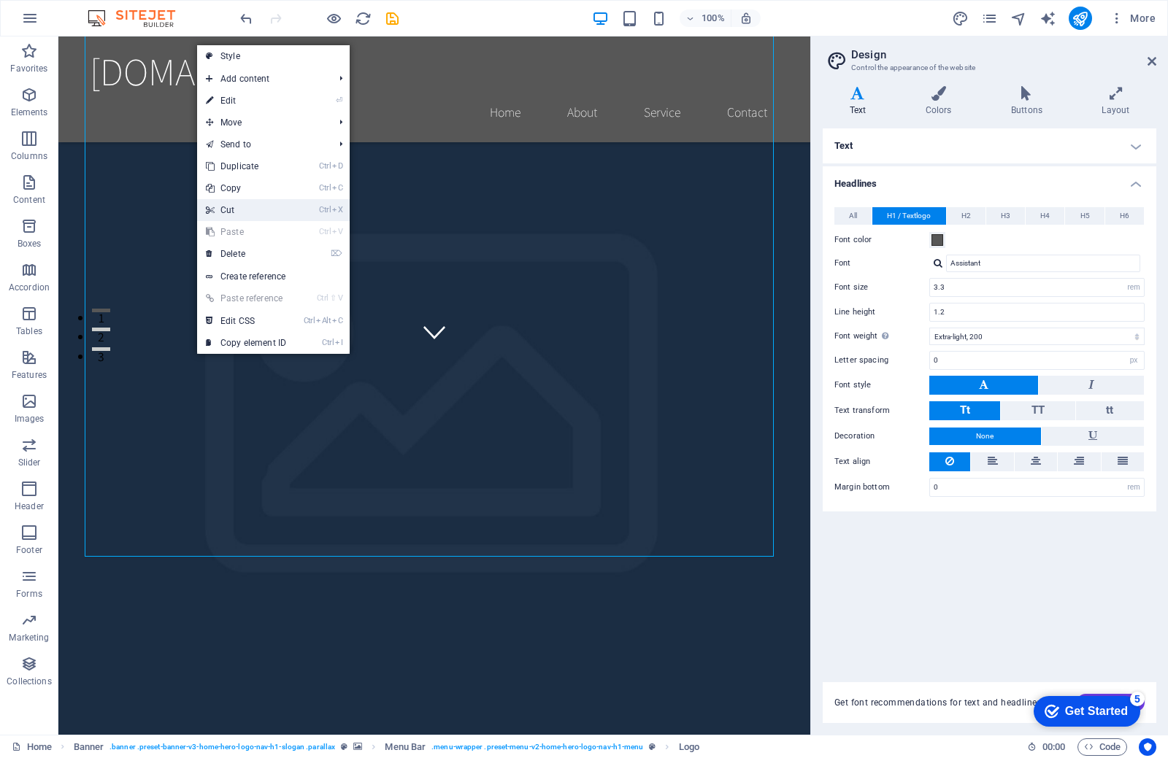
click at [246, 214] on link "Ctrl X Cut" at bounding box center [246, 210] width 98 height 22
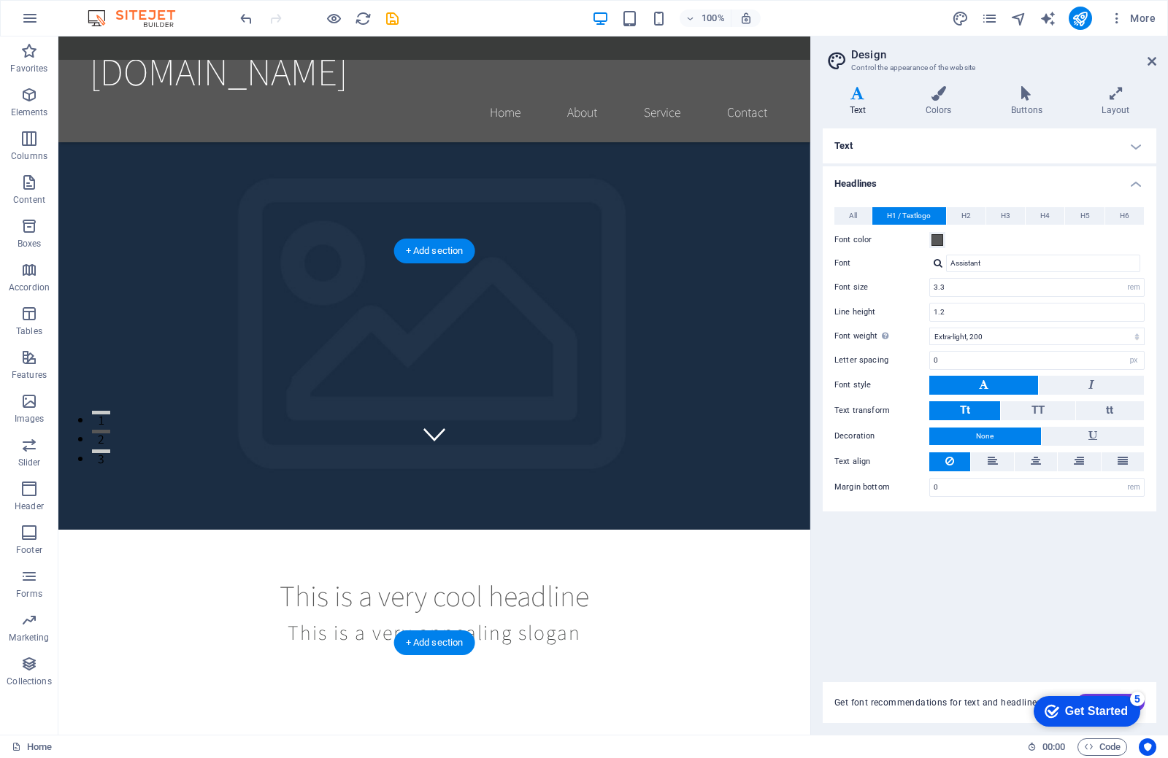
scroll to position [0, 0]
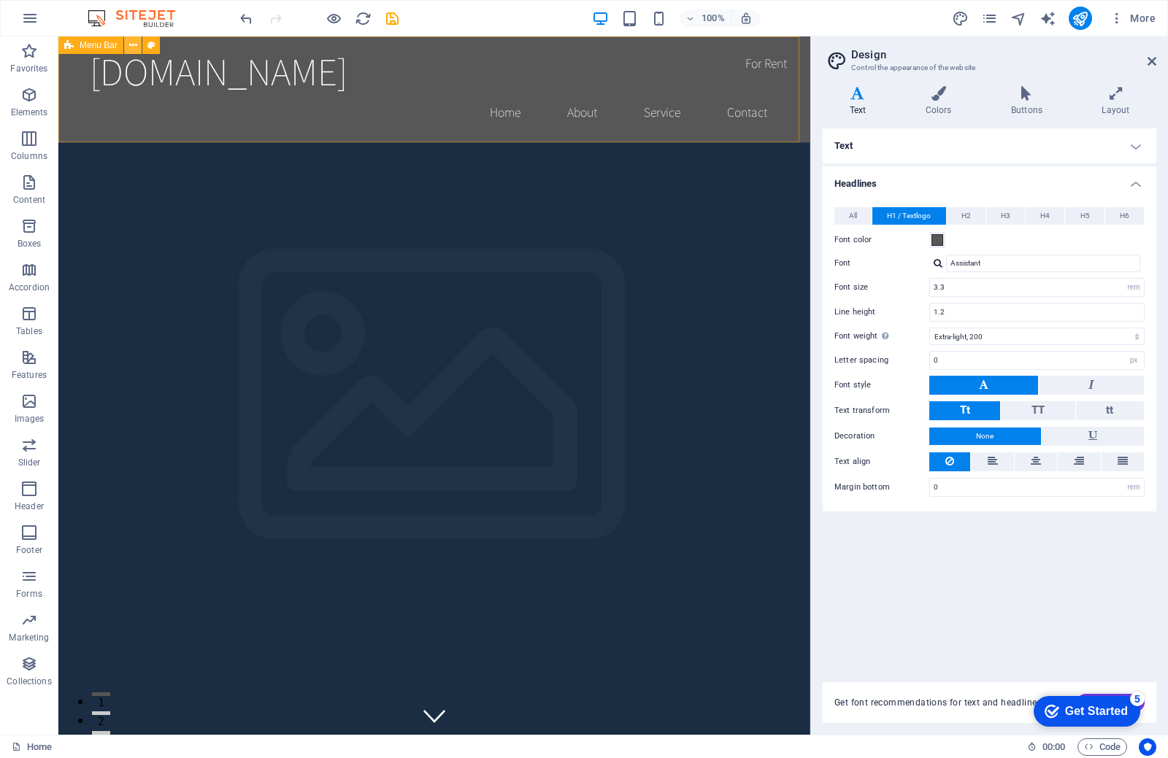
click at [134, 45] on icon at bounding box center [133, 45] width 8 height 15
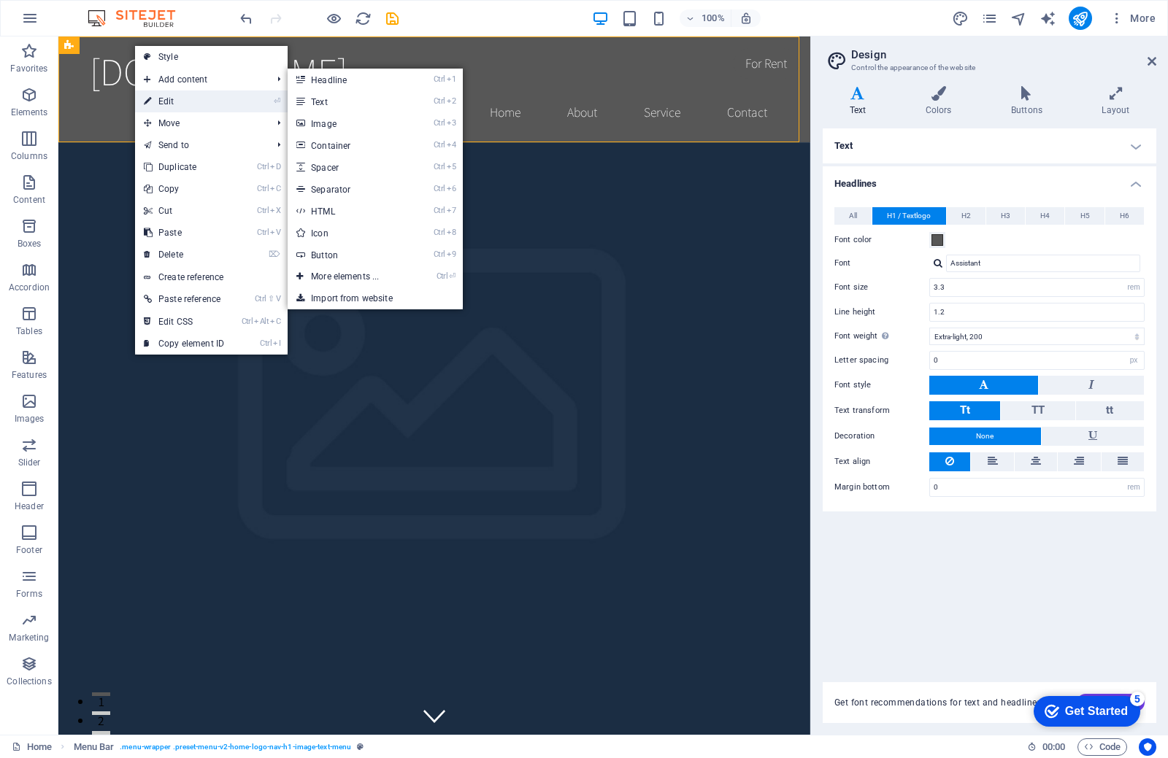
click at [156, 103] on link "⏎ Edit" at bounding box center [184, 102] width 98 height 22
select select "header"
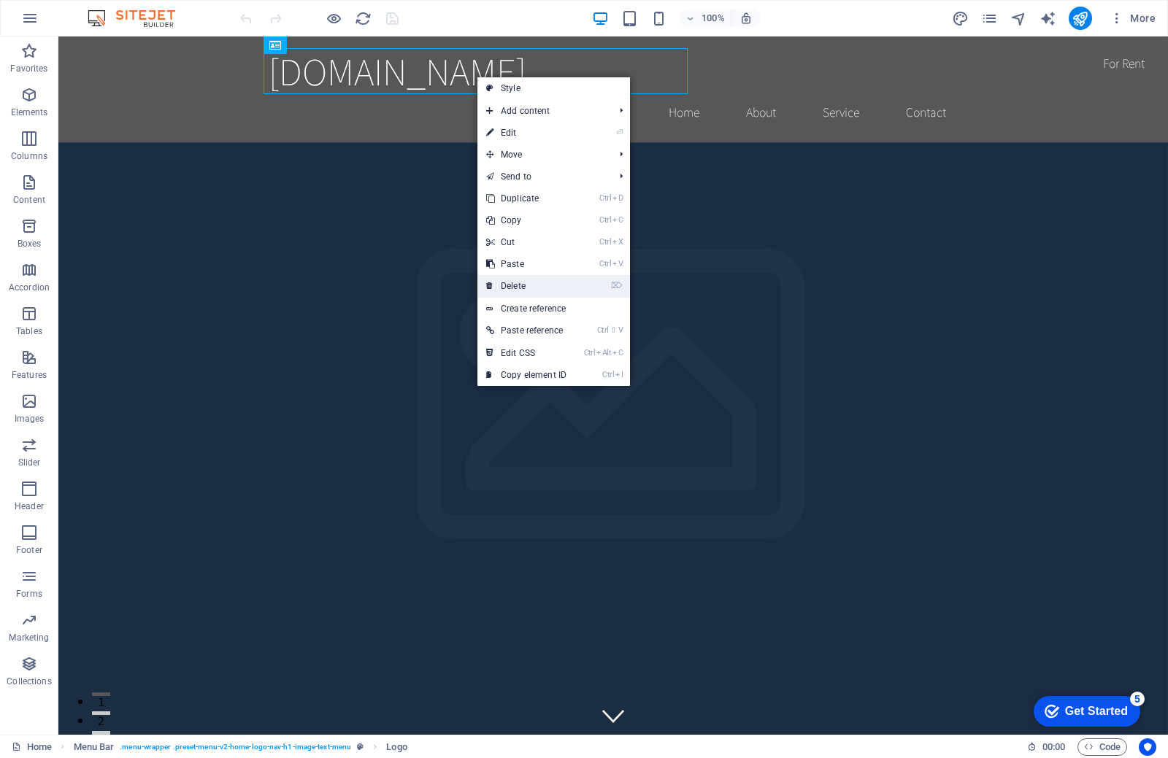
click at [519, 289] on link "⌦ Delete" at bounding box center [526, 286] width 98 height 22
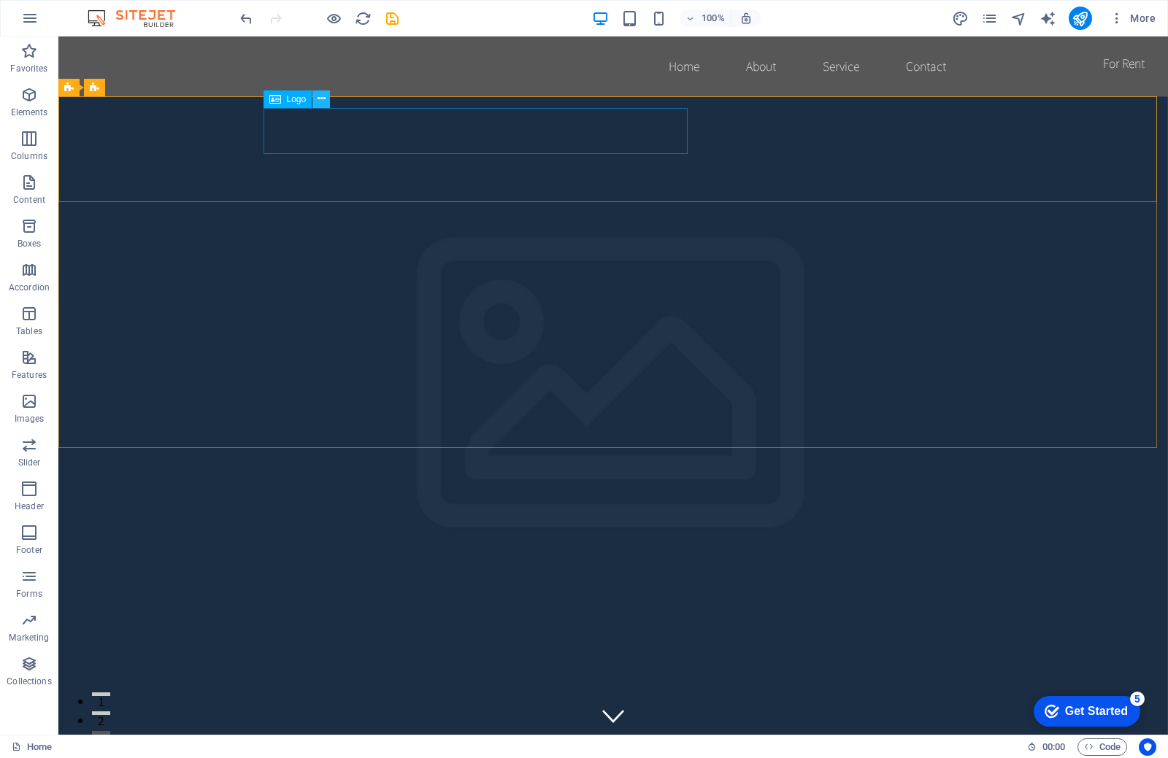
click at [317, 101] on icon at bounding box center [321, 98] width 8 height 15
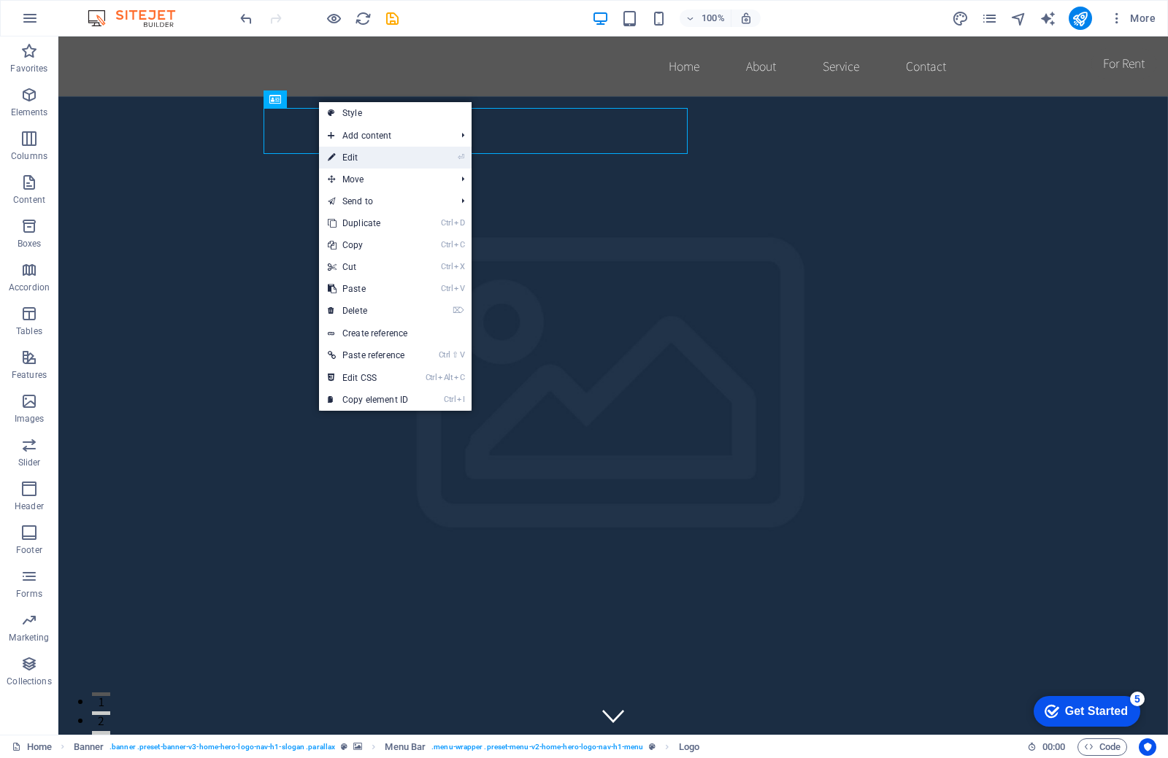
click at [351, 161] on link "⏎ Edit" at bounding box center [368, 158] width 98 height 22
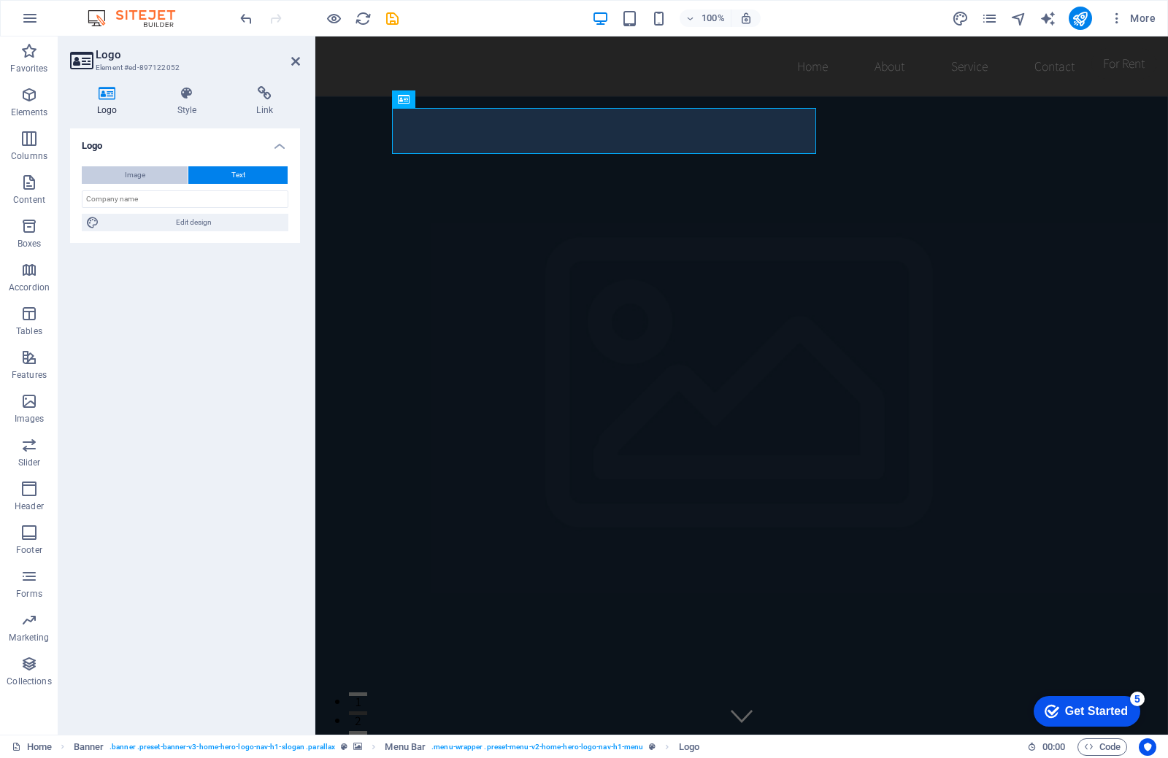
click at [129, 183] on span "Image" at bounding box center [135, 175] width 20 height 18
select select "DISABLED_OPTION_VALUE"
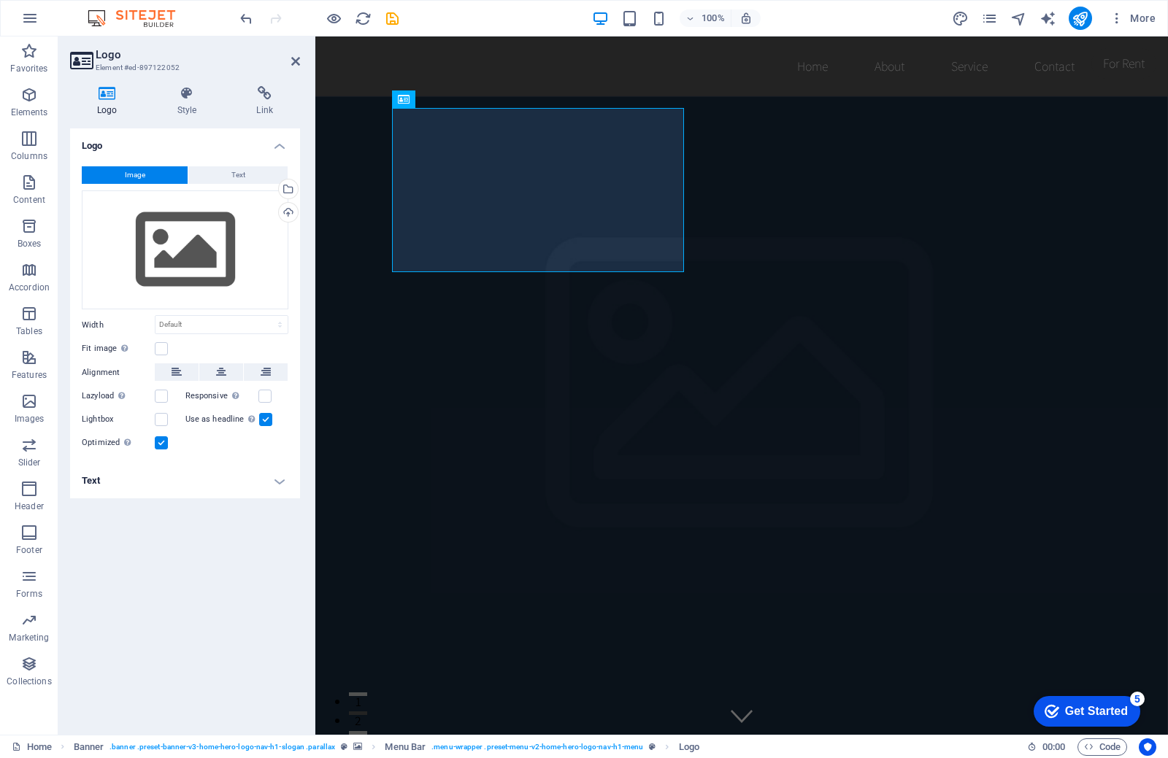
click at [163, 428] on div "Lightbox" at bounding box center [134, 420] width 104 height 18
click at [169, 412] on div "Lightbox" at bounding box center [134, 420] width 104 height 18
click at [166, 423] on label at bounding box center [161, 419] width 13 height 13
click at [0, 0] on input "Lightbox" at bounding box center [0, 0] width 0 height 0
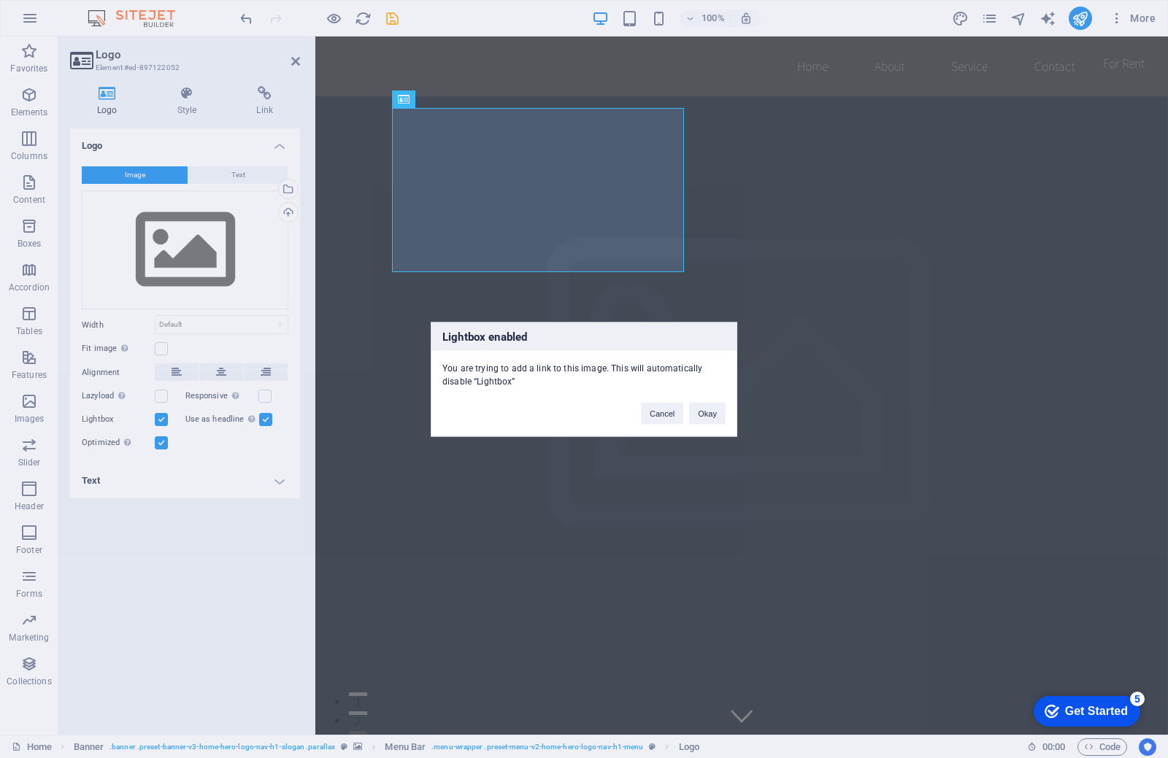
click at [163, 390] on div "Lightbox enabled You are trying to add a link to this image. This will automati…" at bounding box center [584, 379] width 1168 height 758
click at [706, 420] on button "Okay" at bounding box center [707, 413] width 36 height 22
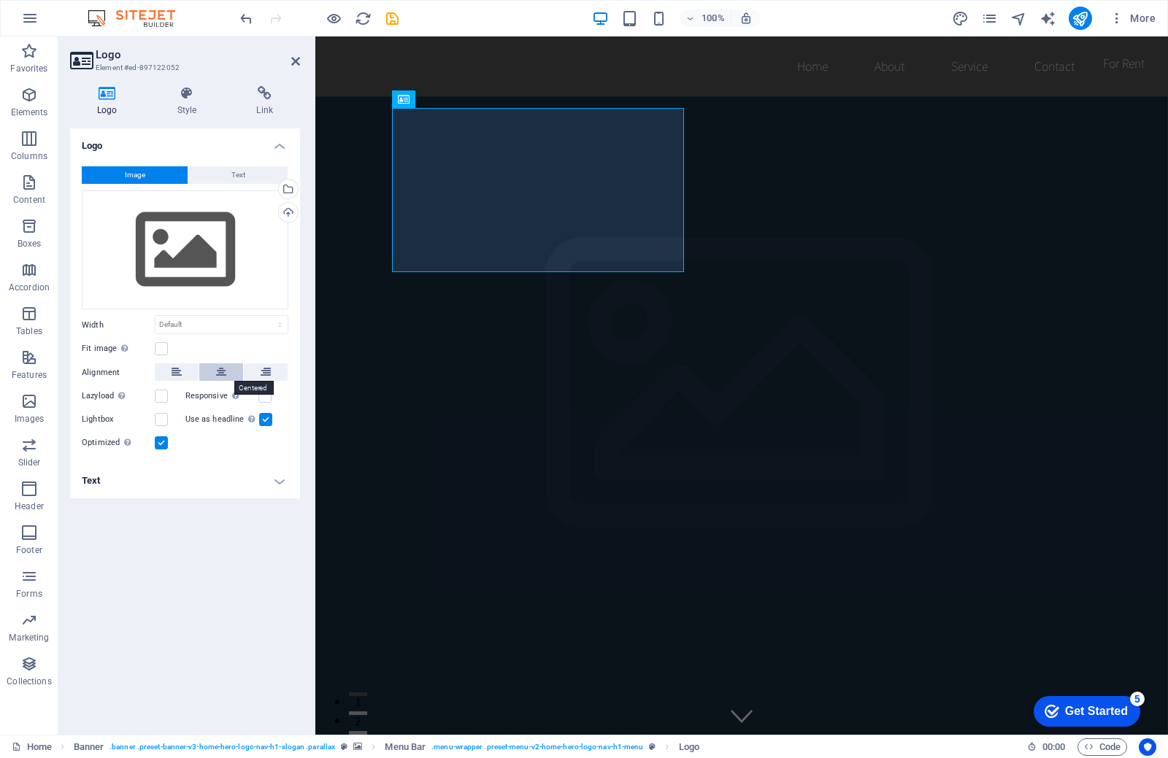
click at [228, 371] on button at bounding box center [221, 372] width 44 height 18
click at [145, 260] on div "Drag files here, click to choose files or select files from Files or our free s…" at bounding box center [185, 250] width 207 height 120
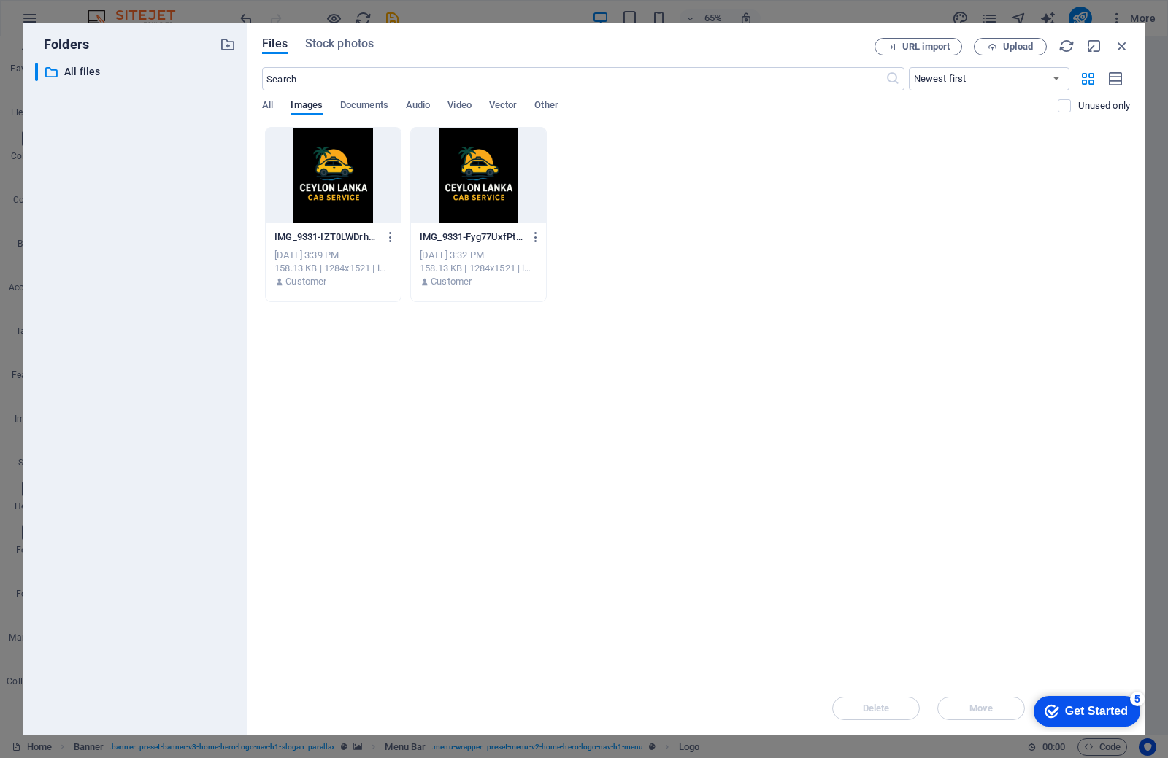
click at [336, 190] on div at bounding box center [333, 175] width 135 height 95
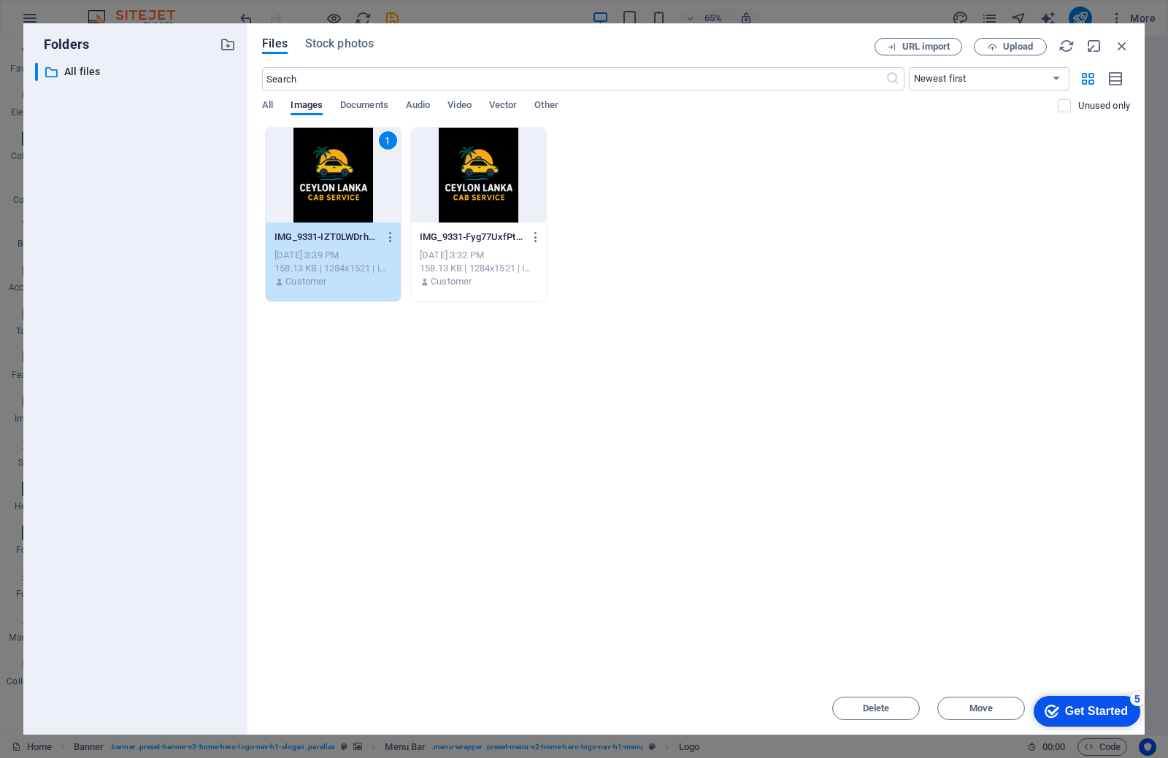
click at [358, 181] on div "1" at bounding box center [333, 175] width 135 height 95
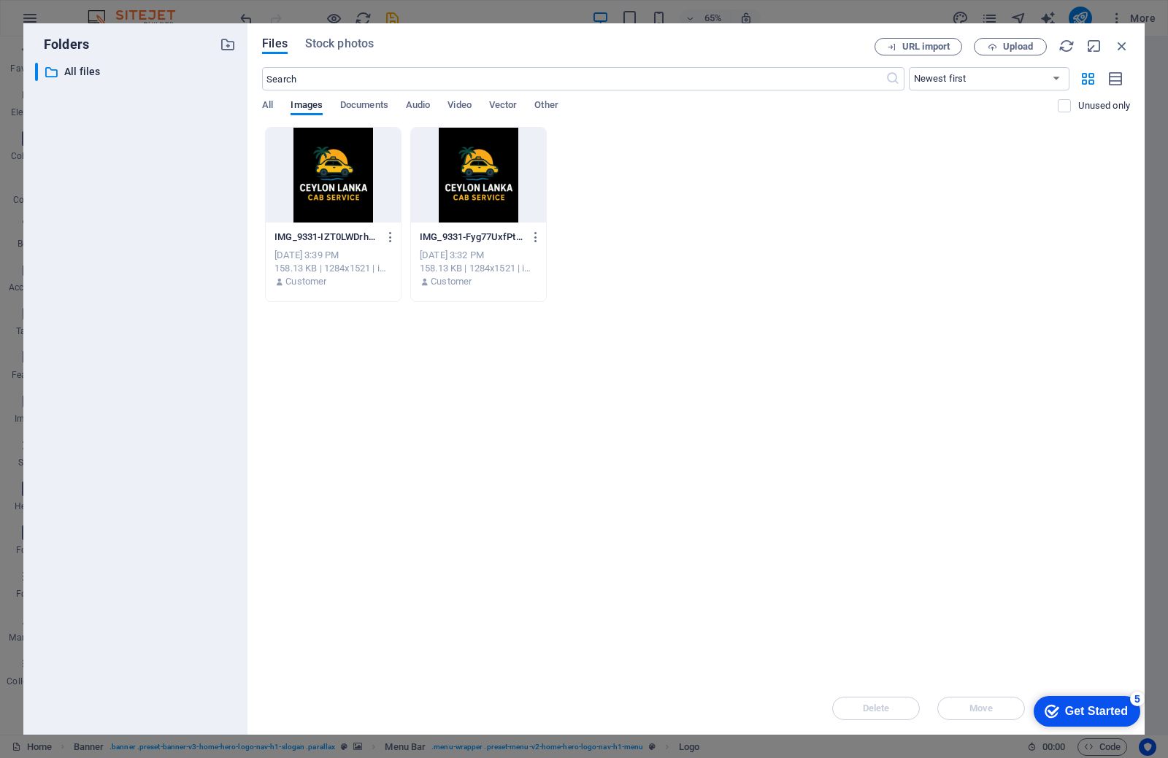
click at [358, 181] on div at bounding box center [333, 175] width 135 height 95
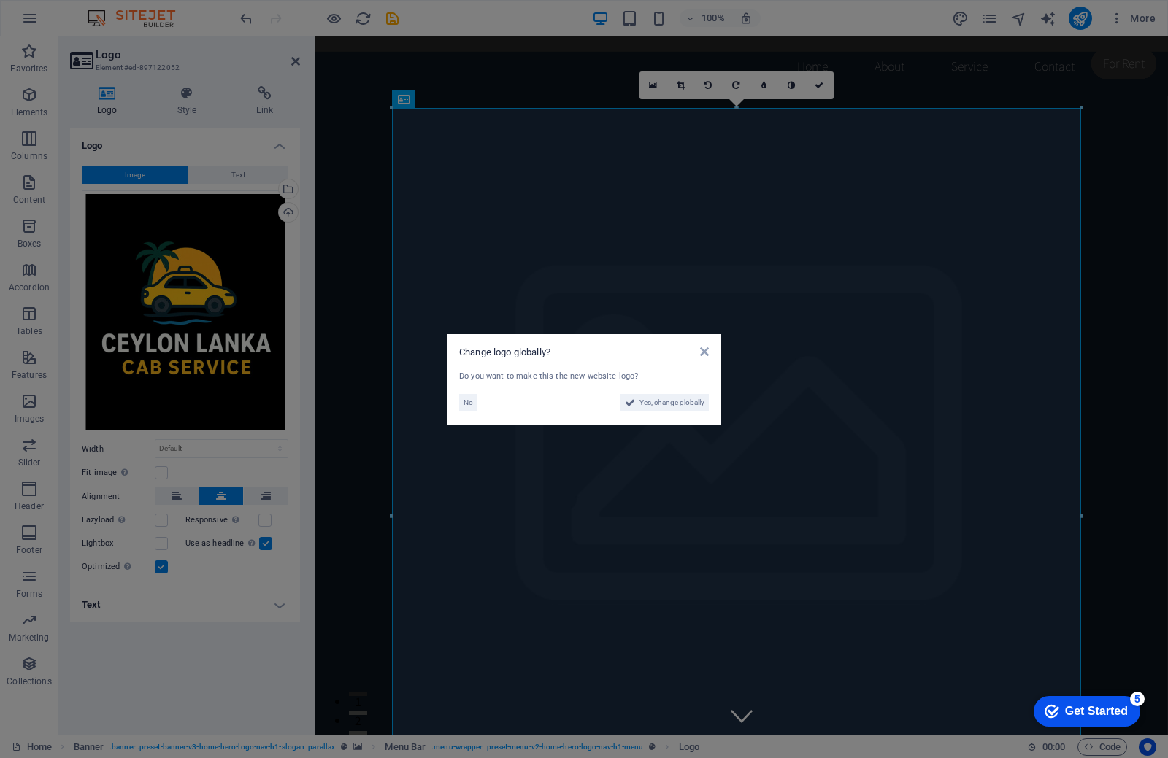
drag, startPoint x: 42, startPoint y: 144, endPoint x: 358, endPoint y: 180, distance: 317.4
click at [358, 180] on aside "Change logo globally? Do you want to make this the new website logo? No Yes, ch…" at bounding box center [584, 379] width 1168 height 758
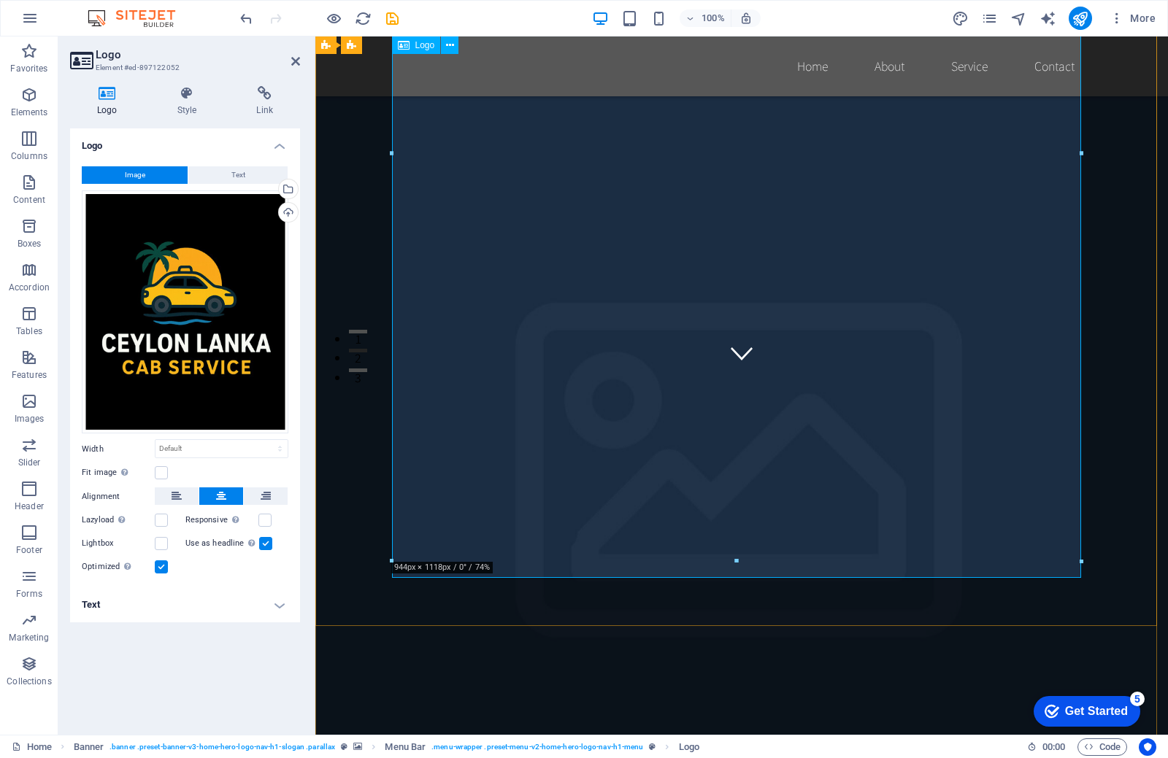
scroll to position [511, 0]
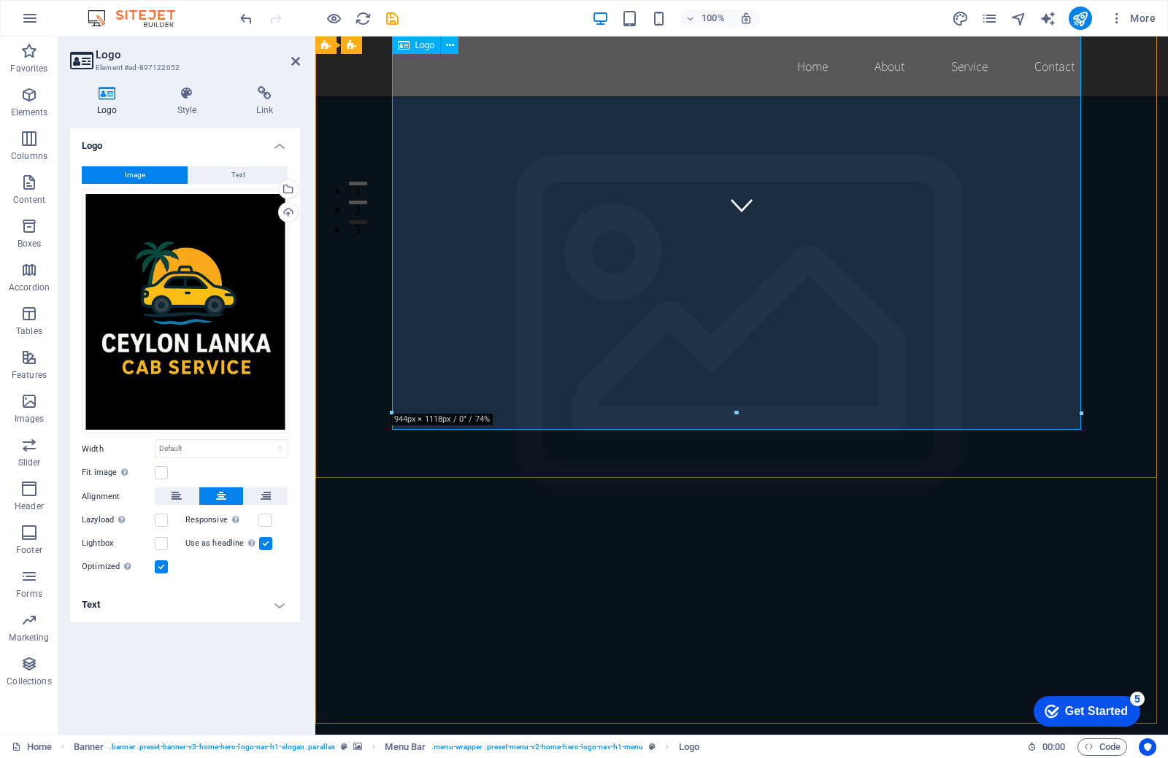
drag, startPoint x: 1049, startPoint y: 447, endPoint x: 721, endPoint y: 323, distance: 350.4
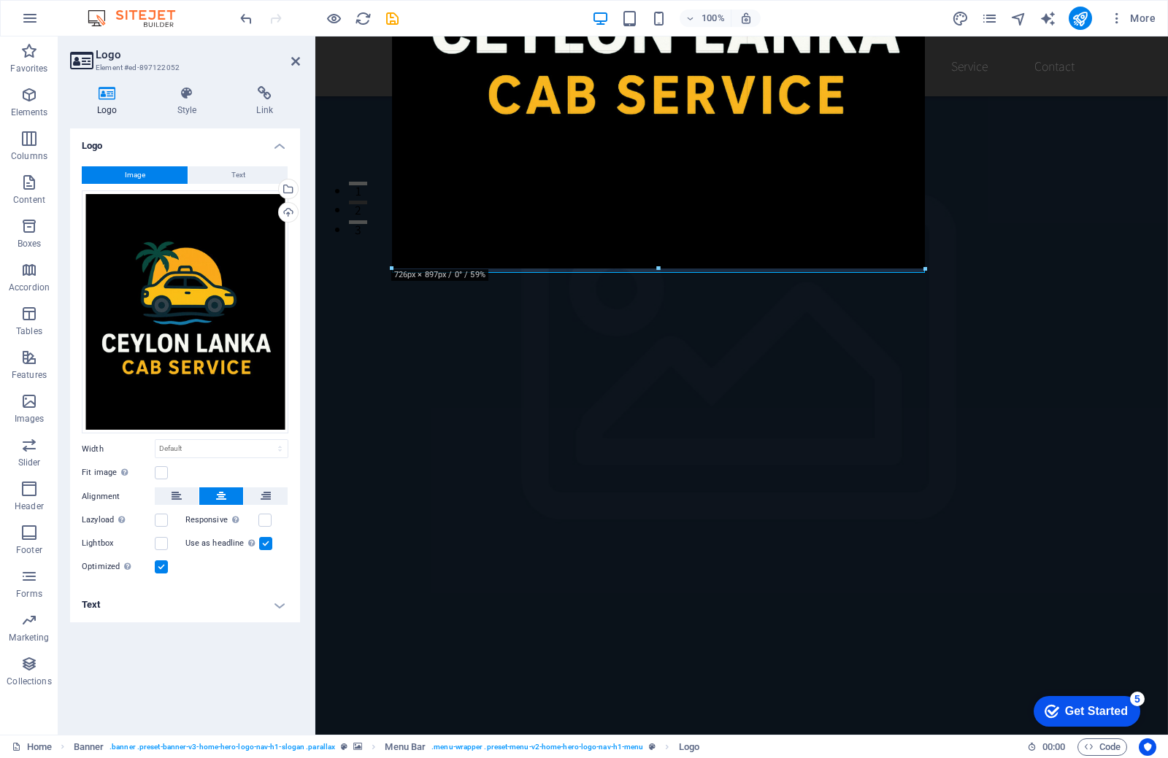
type input "730"
select select "px"
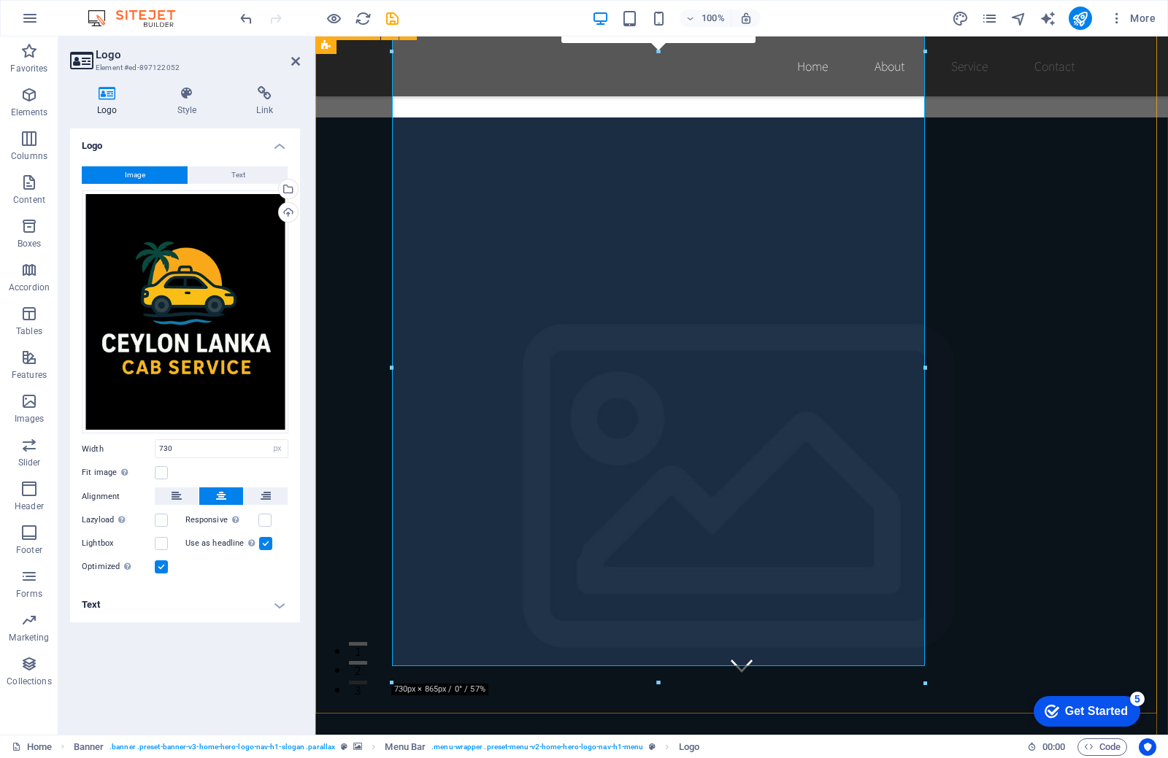
scroll to position [73, 0]
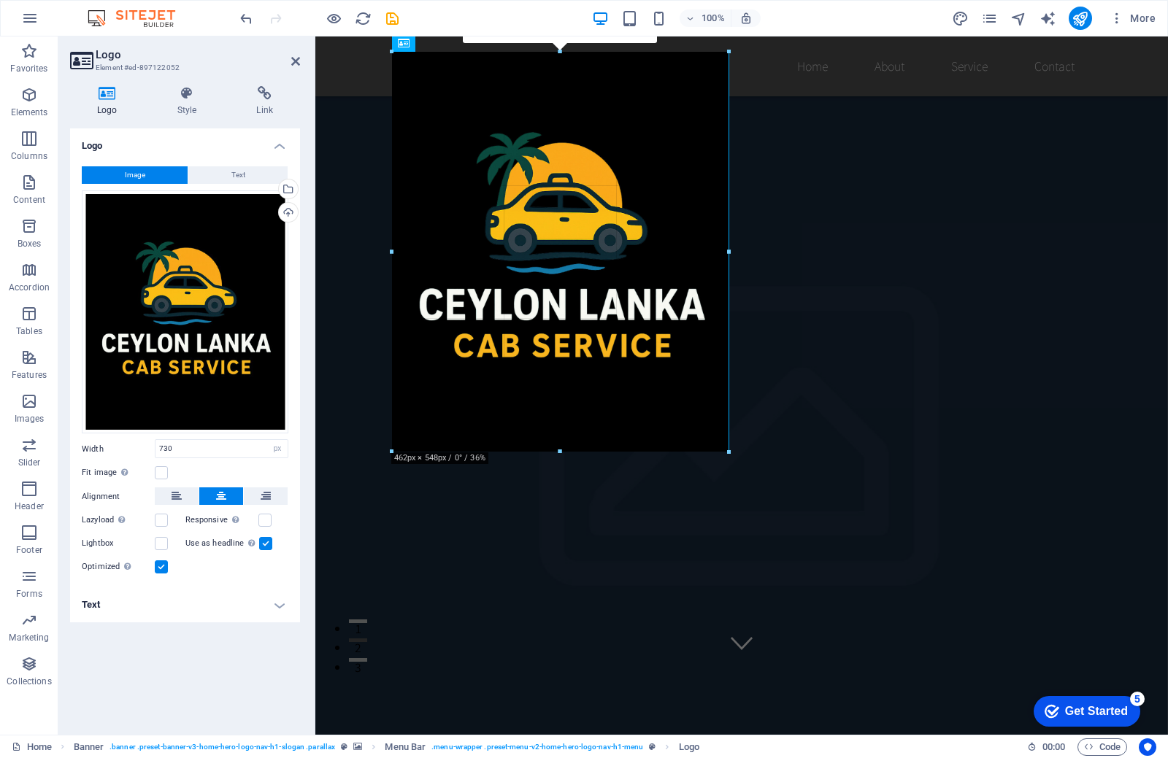
drag, startPoint x: 658, startPoint y: 682, endPoint x: 112, endPoint y: 450, distance: 593.2
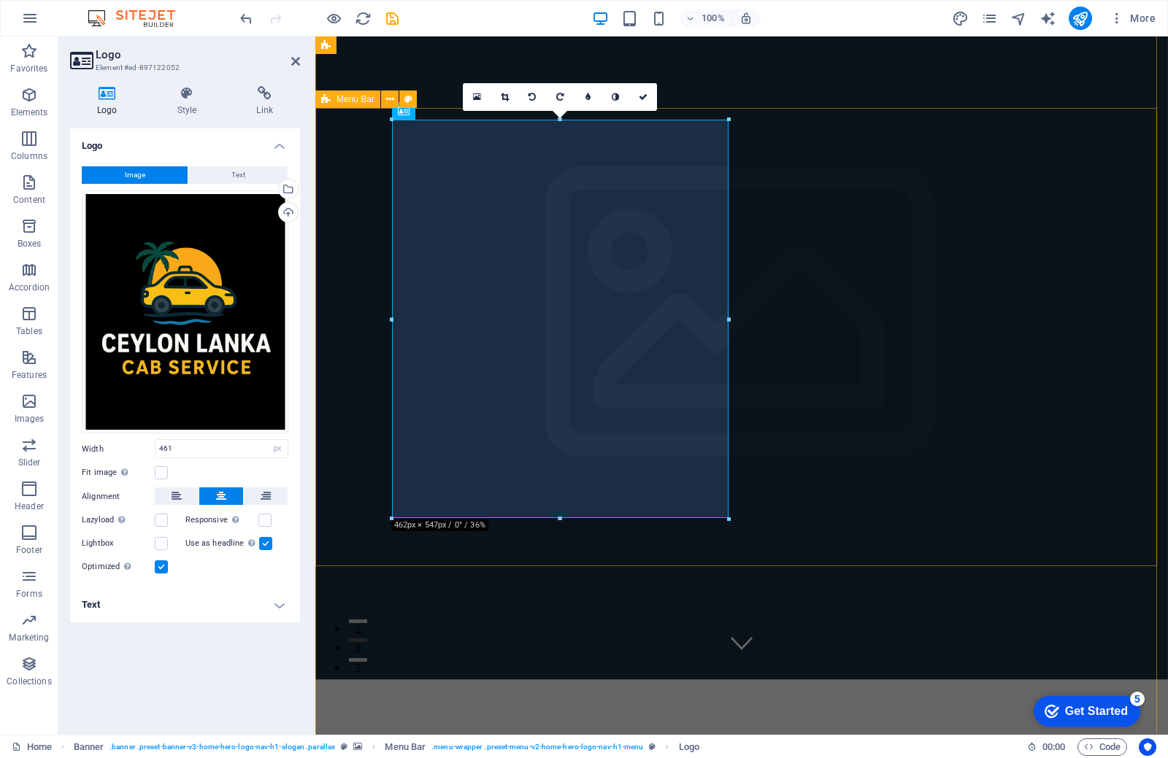
scroll to position [0, 0]
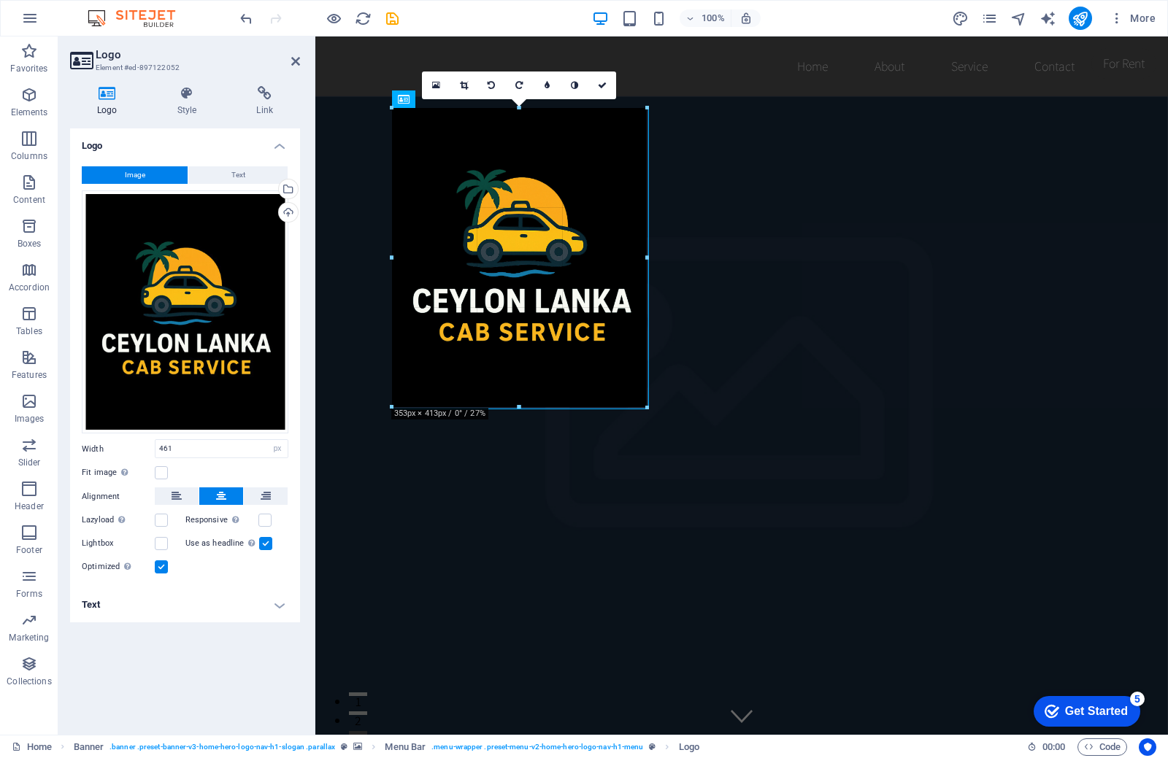
drag, startPoint x: 731, startPoint y: 307, endPoint x: 651, endPoint y: 334, distance: 84.0
type input "349"
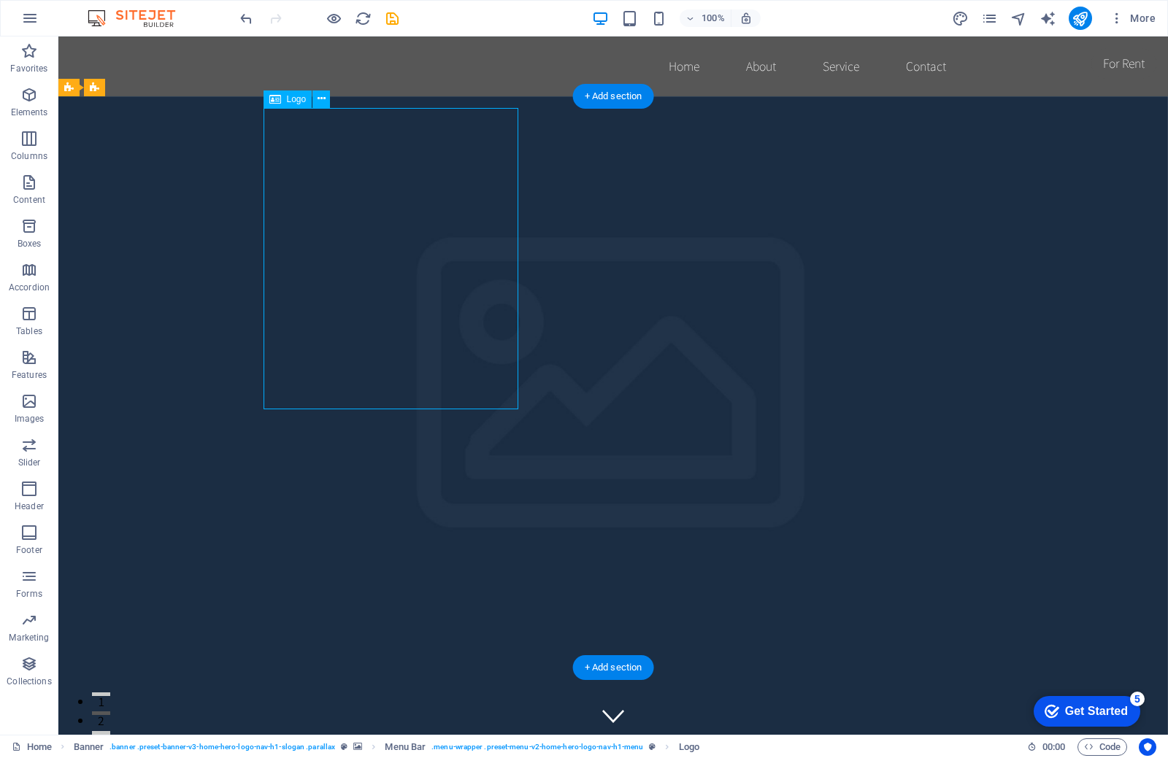
drag, startPoint x: 402, startPoint y: 408, endPoint x: 363, endPoint y: 388, distance: 43.4
drag, startPoint x: 516, startPoint y: 250, endPoint x: 487, endPoint y: 256, distance: 29.8
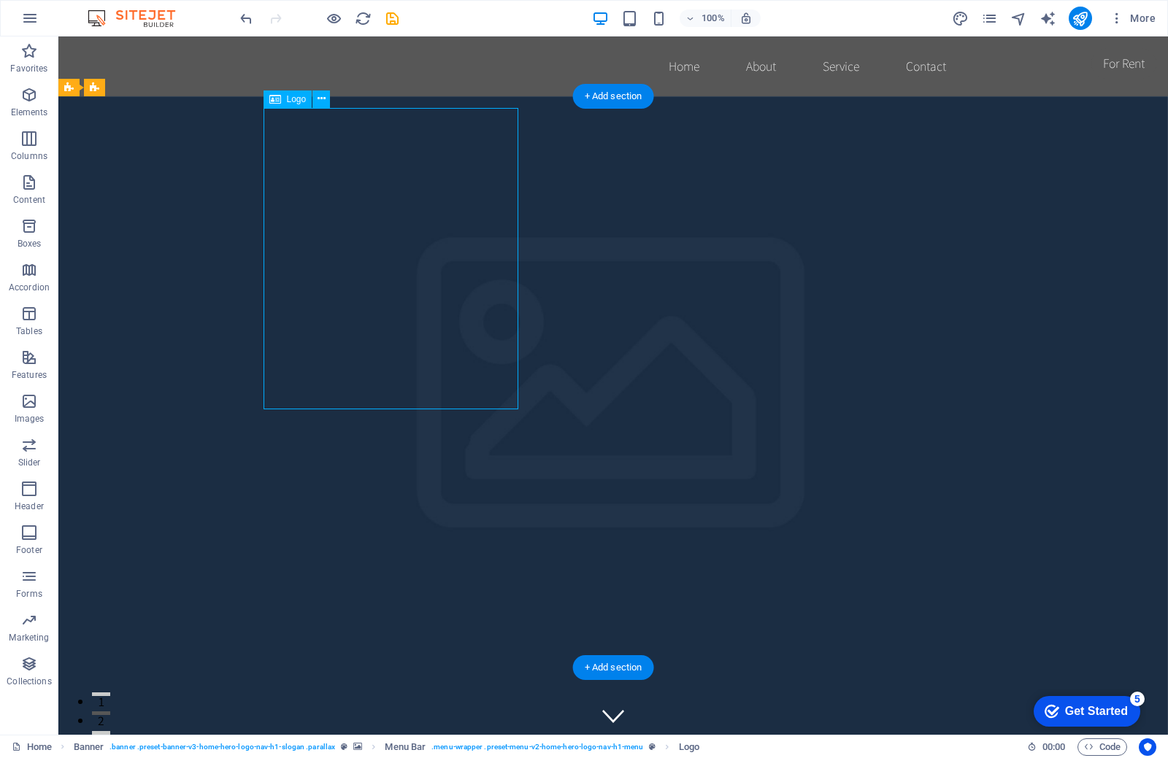
drag, startPoint x: 453, startPoint y: 253, endPoint x: 392, endPoint y: 250, distance: 61.4
drag, startPoint x: 381, startPoint y: 248, endPoint x: 293, endPoint y: 215, distance: 93.8
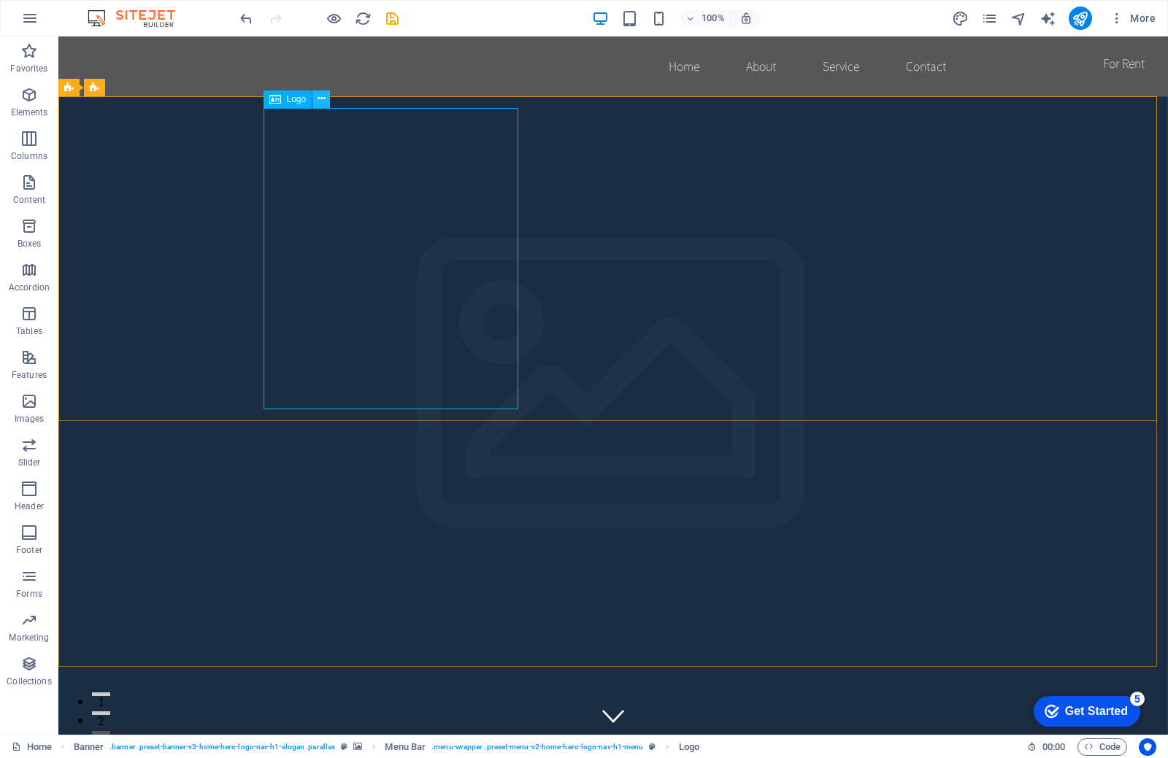
click at [323, 102] on icon at bounding box center [321, 98] width 8 height 15
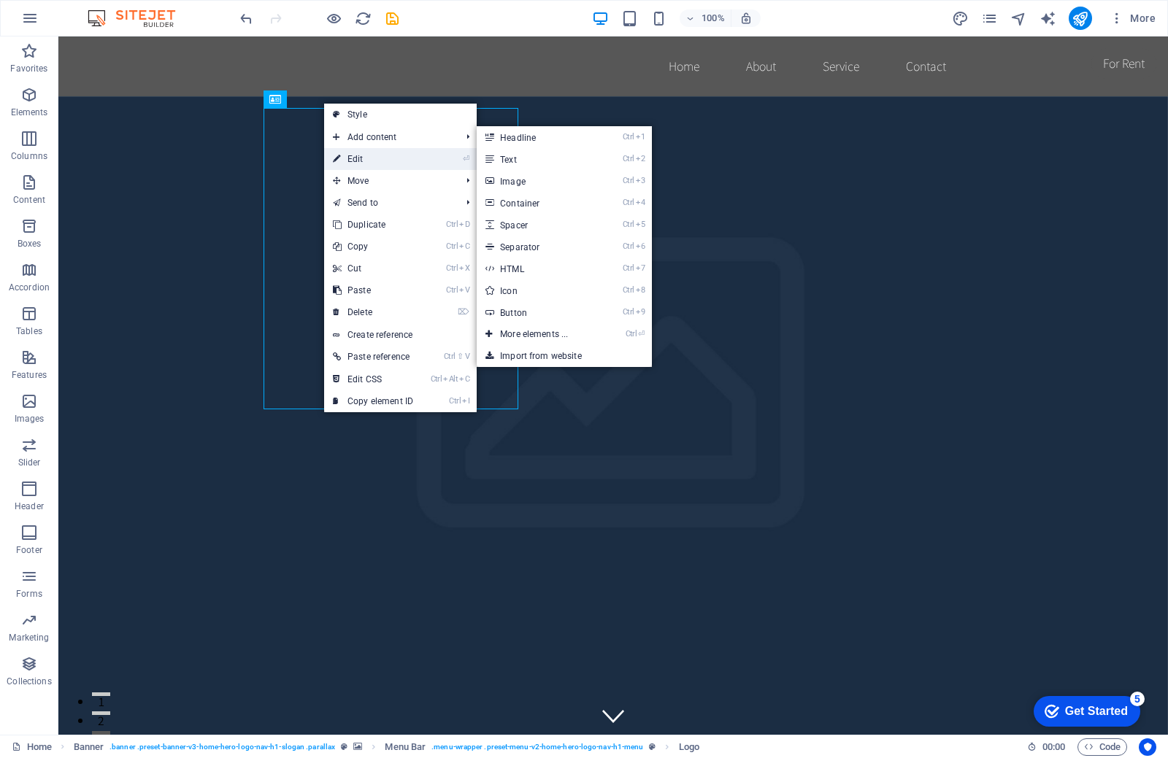
click at [351, 158] on link "⏎ Edit" at bounding box center [373, 159] width 98 height 22
select select "px"
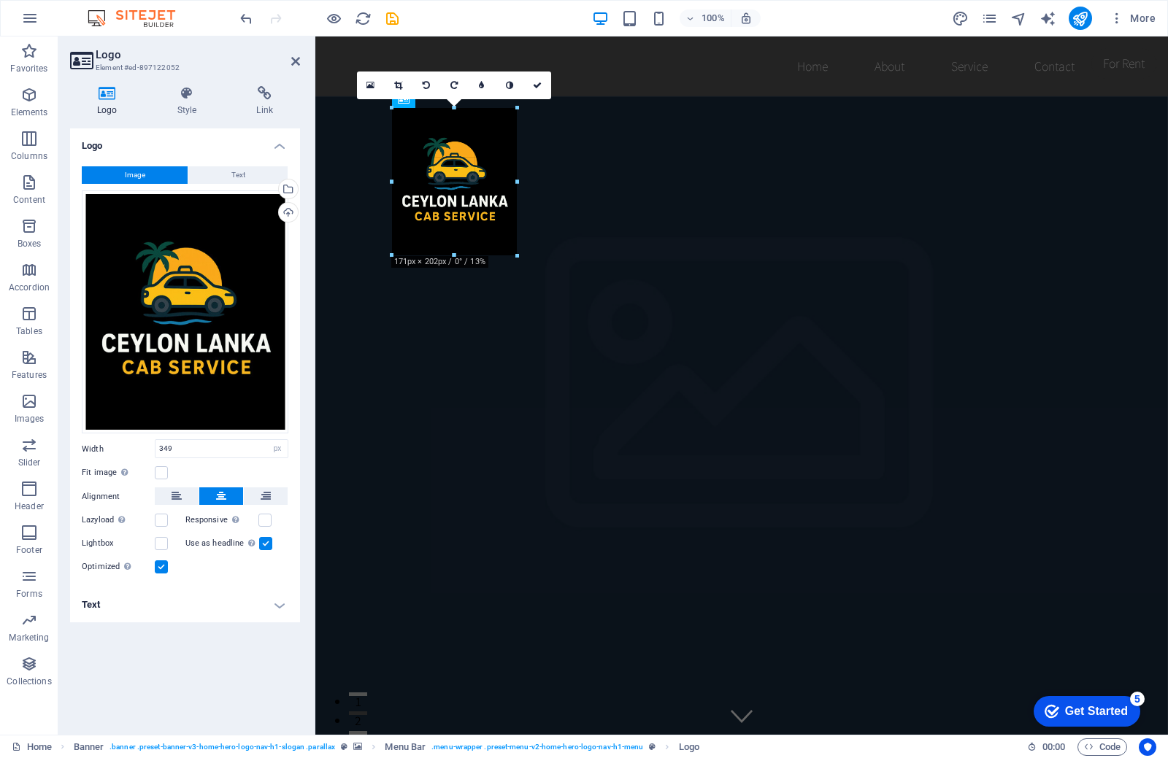
drag, startPoint x: 647, startPoint y: 260, endPoint x: 206, endPoint y: 208, distance: 443.9
type input "171"
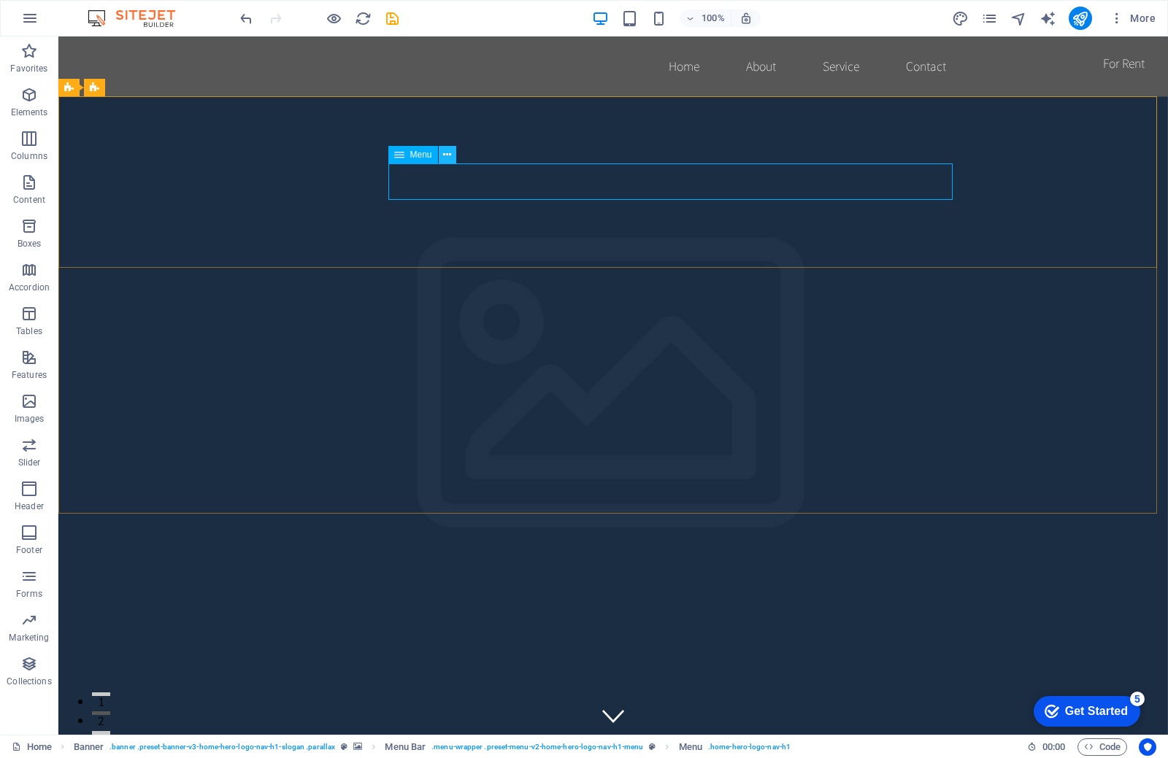
click at [444, 161] on icon at bounding box center [447, 154] width 8 height 15
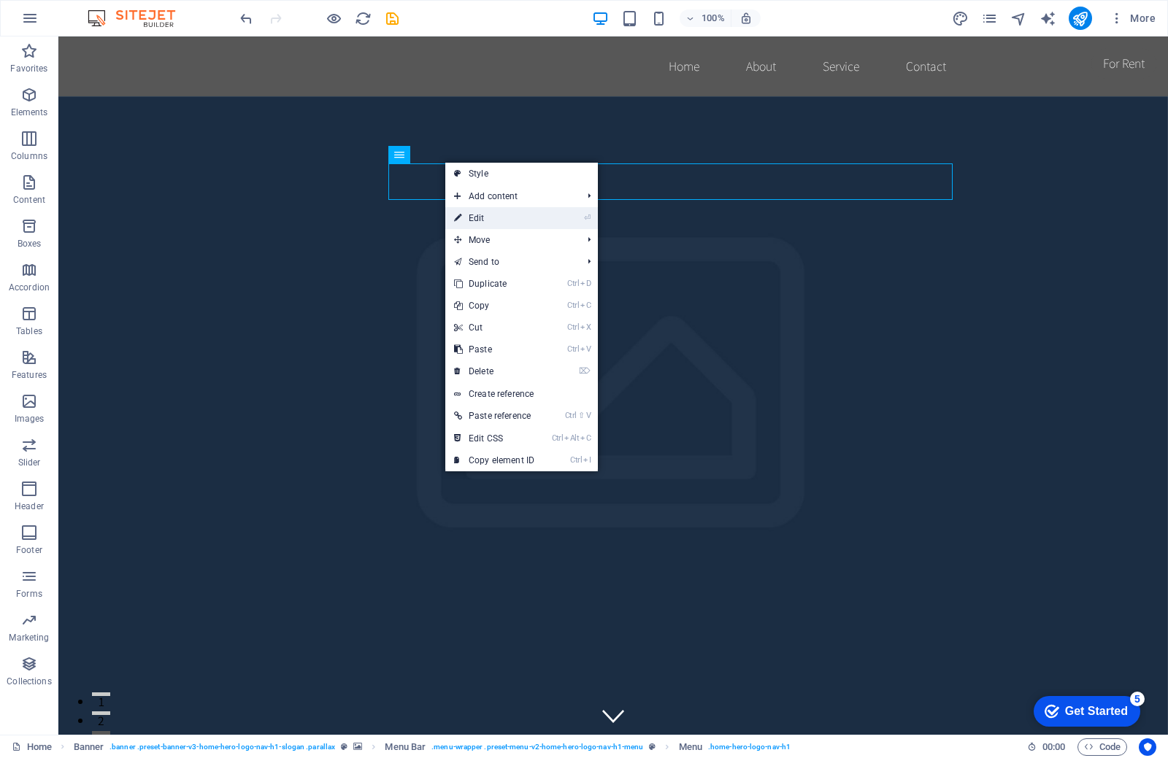
click at [491, 228] on link "⏎ Edit" at bounding box center [494, 218] width 98 height 22
select select
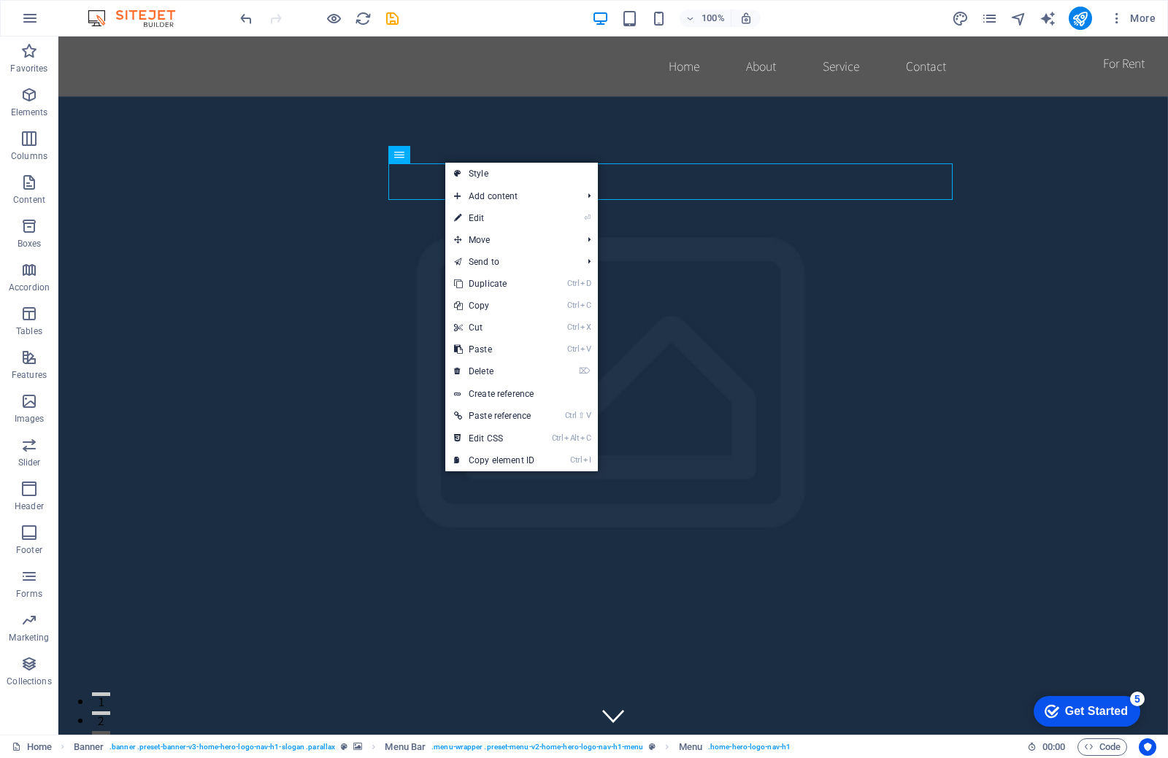
select select
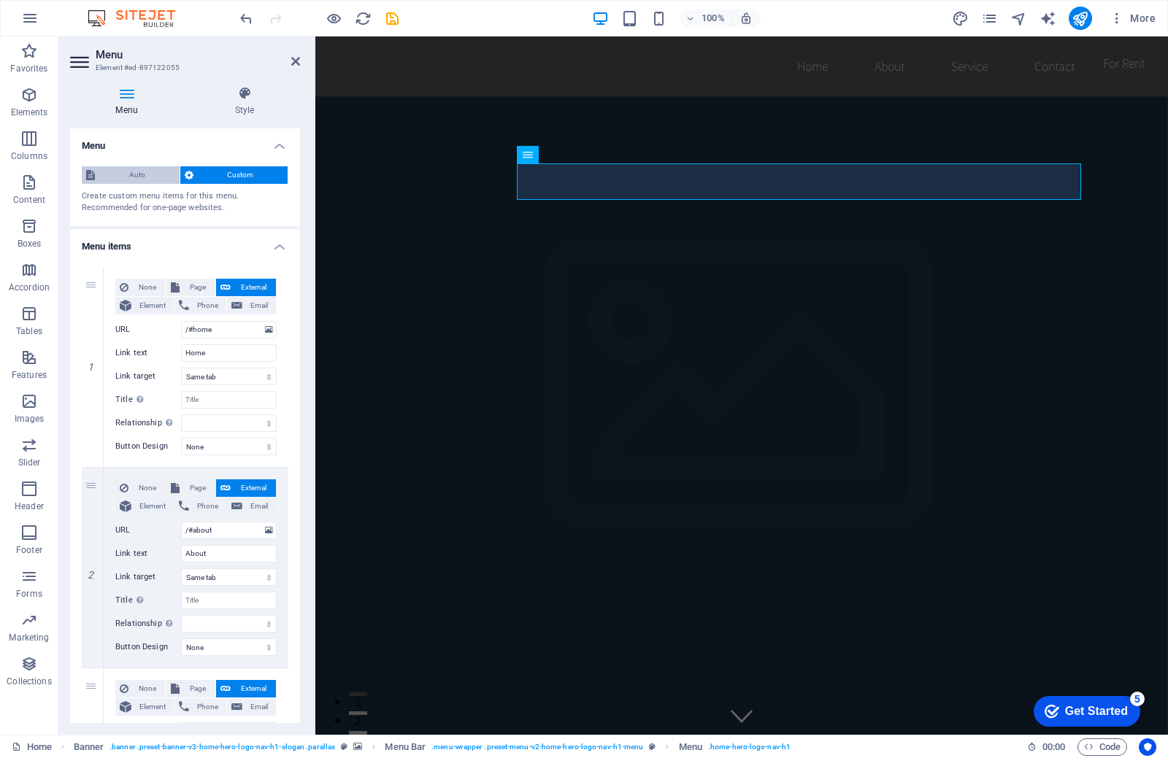
click at [124, 173] on span "Auto" at bounding box center [137, 175] width 76 height 18
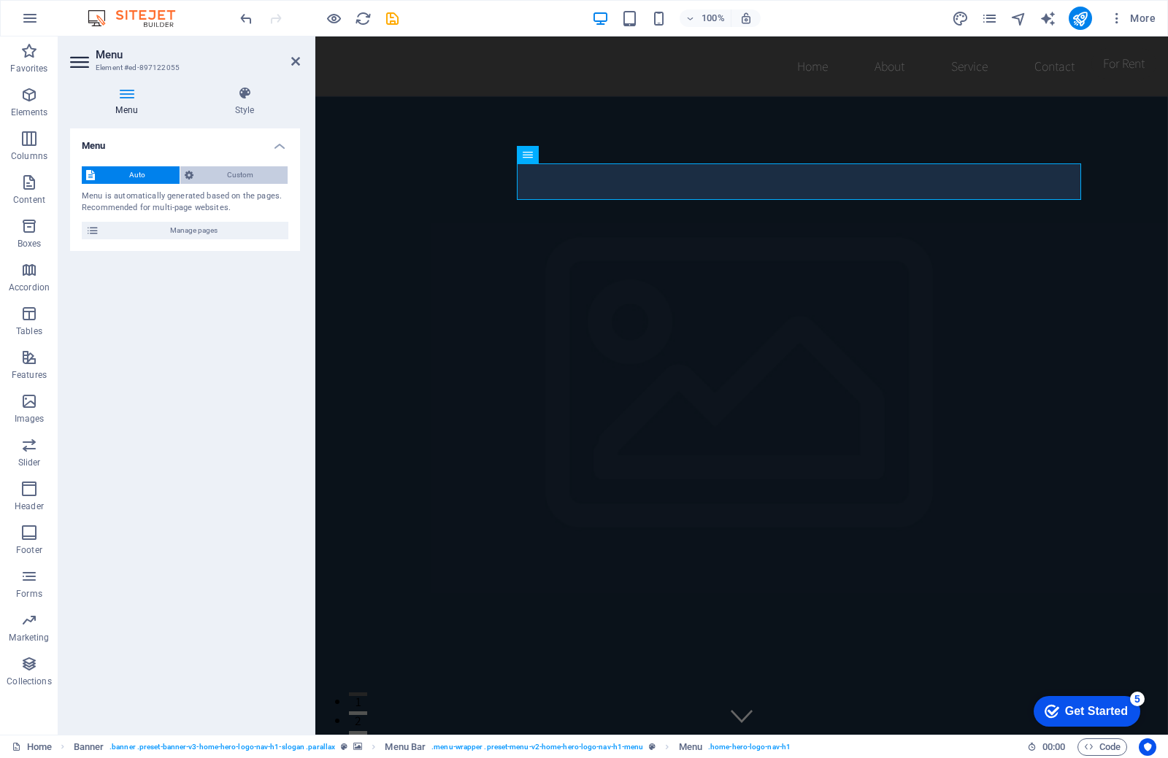
click at [245, 166] on span "Custom" at bounding box center [241, 175] width 86 height 18
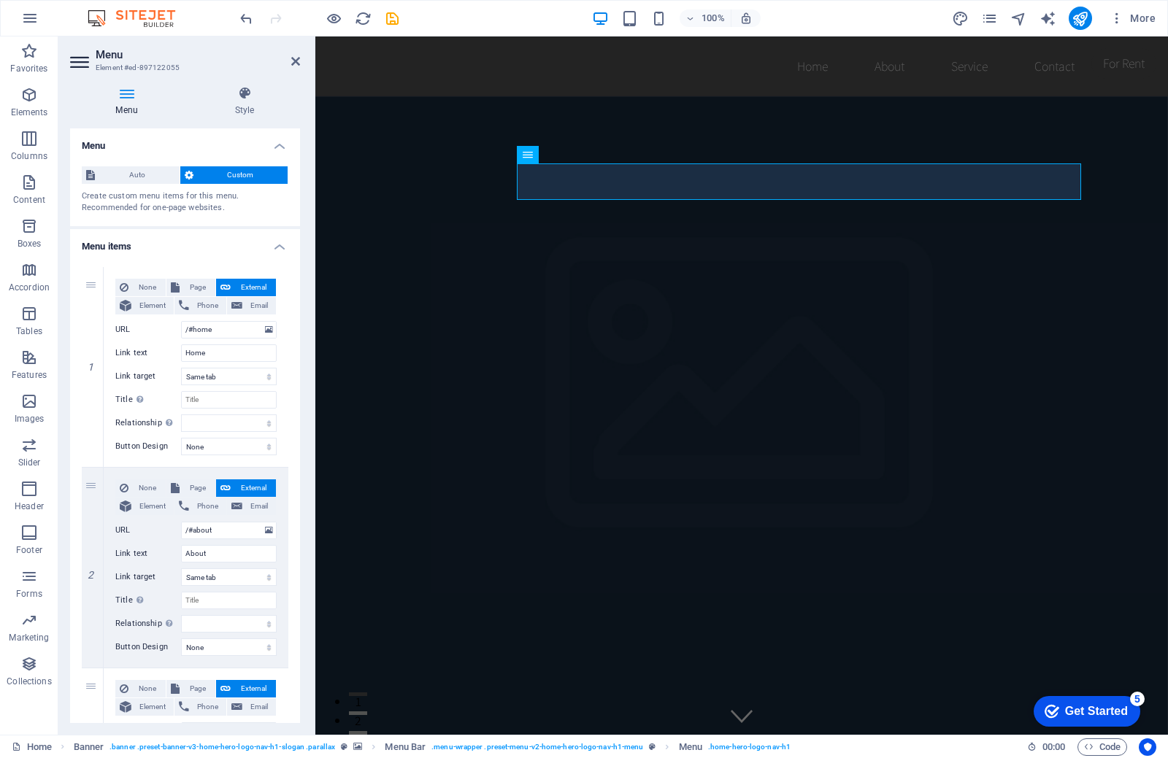
click at [302, 206] on div "Menu Style Menu Auto Custom Create custom menu items for this menu. Recommended…" at bounding box center [184, 404] width 253 height 661
click at [526, 155] on icon at bounding box center [528, 155] width 10 height 18
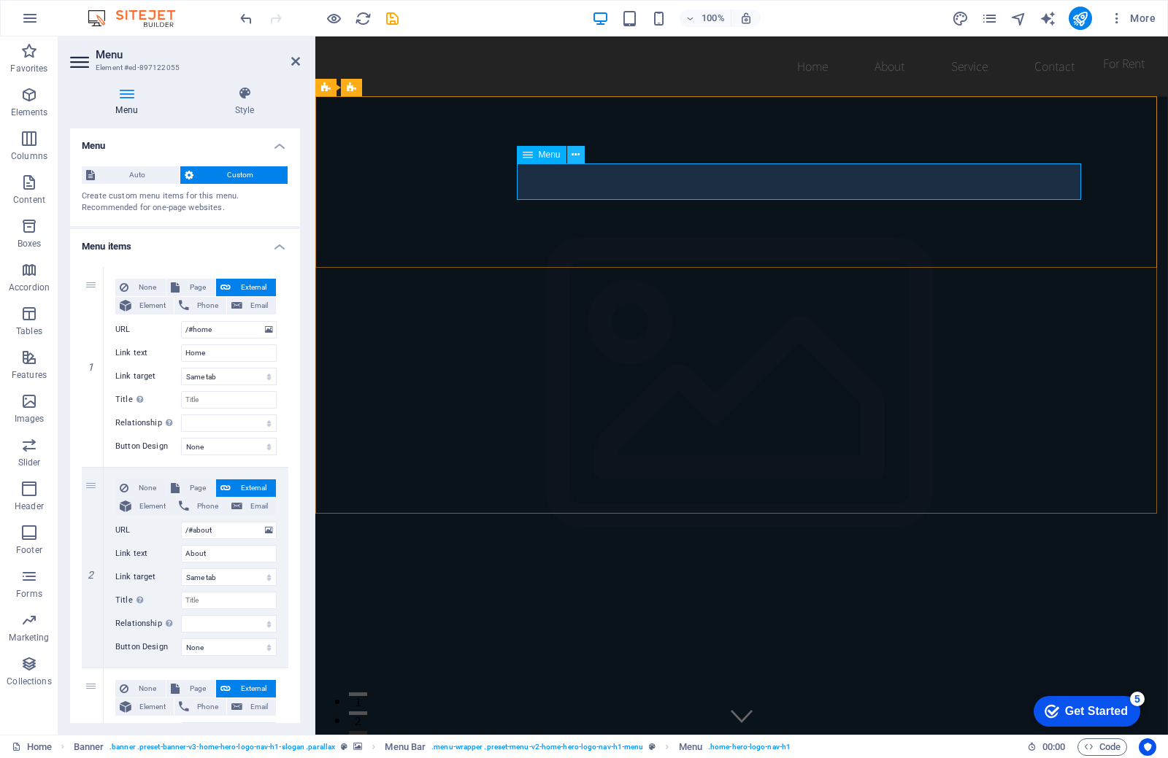
click at [576, 160] on icon at bounding box center [575, 154] width 8 height 15
click at [120, 91] on icon at bounding box center [126, 93] width 113 height 15
click at [226, 88] on icon at bounding box center [244, 93] width 111 height 15
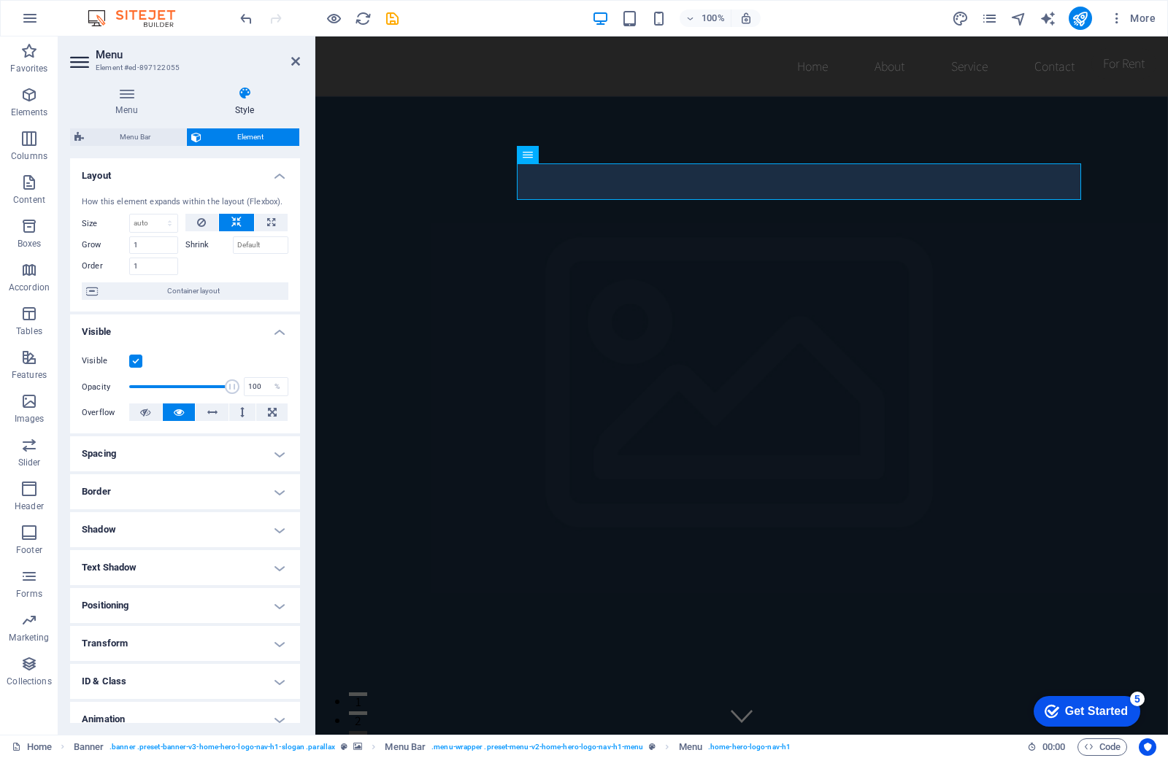
scroll to position [52, 0]
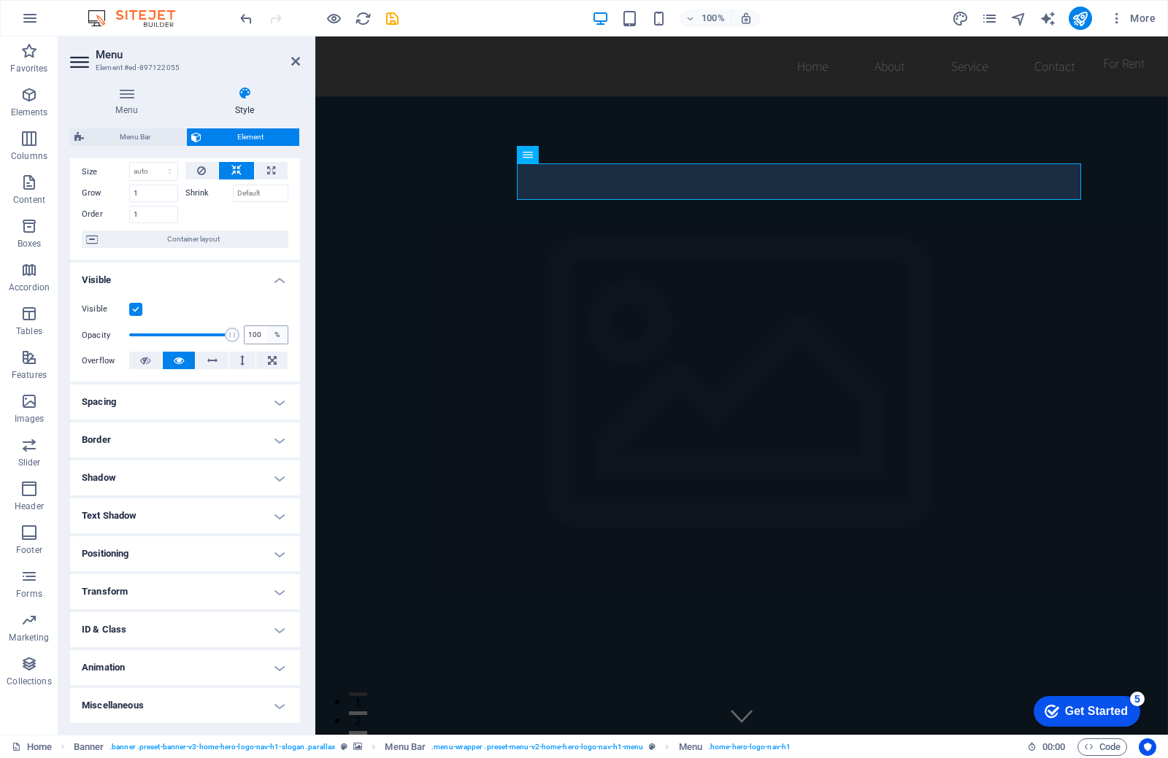
click at [272, 335] on div "%" at bounding box center [277, 335] width 20 height 18
click at [263, 339] on div "100 %" at bounding box center [266, 335] width 45 height 19
click at [237, 335] on span at bounding box center [232, 335] width 15 height 15
click at [256, 334] on input "100" at bounding box center [266, 335] width 43 height 18
type input "1"
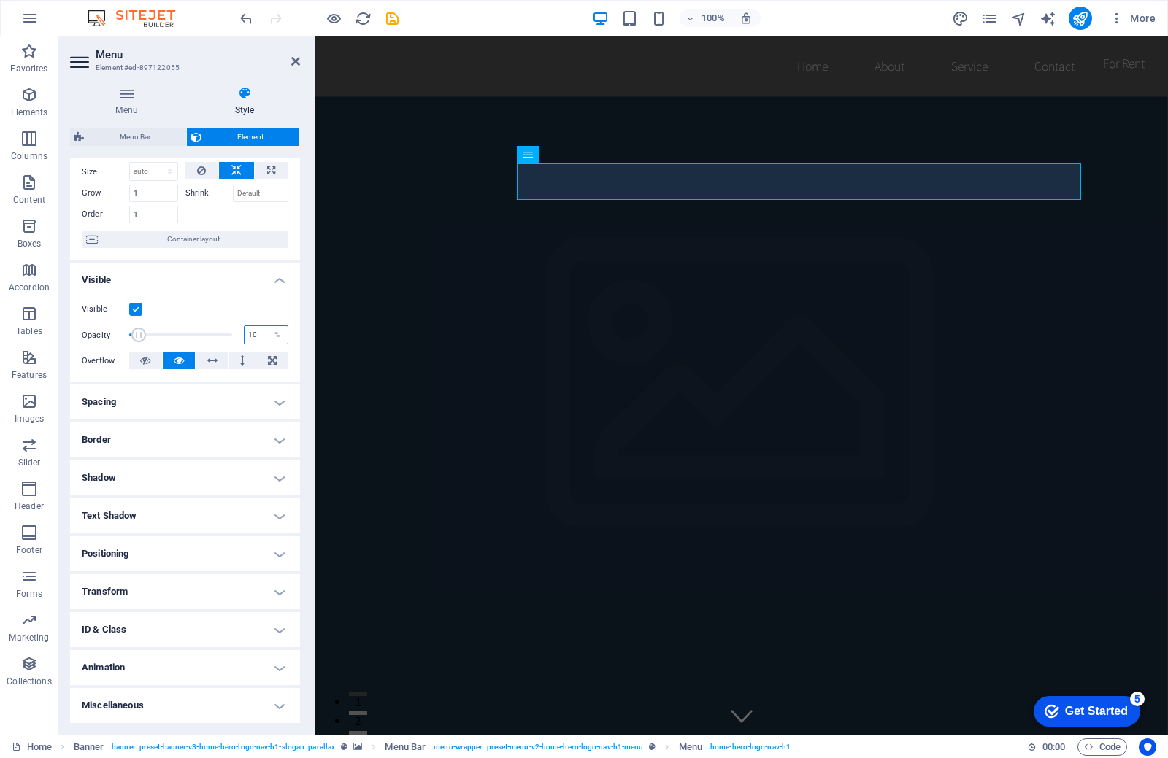
type input "1"
type input "2"
type input "1"
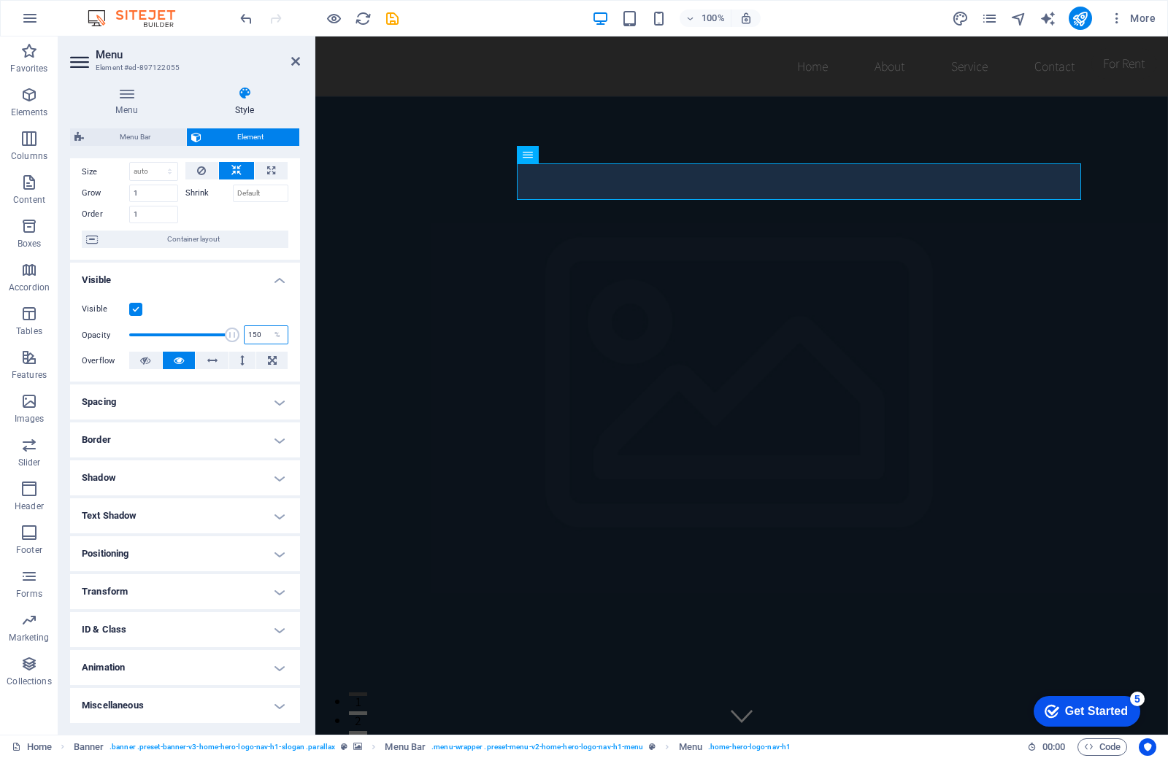
type input "100"
click at [94, 438] on h4 "Border" at bounding box center [185, 440] width 230 height 35
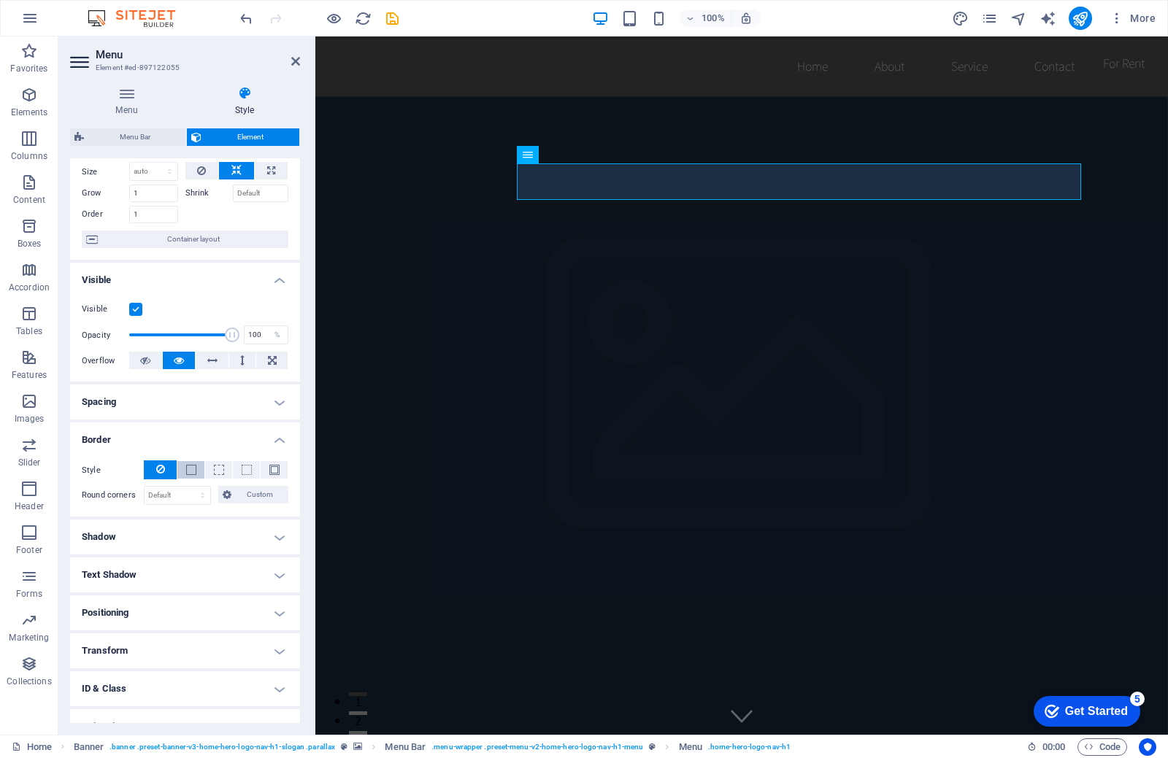
click at [183, 469] on button at bounding box center [190, 470] width 27 height 18
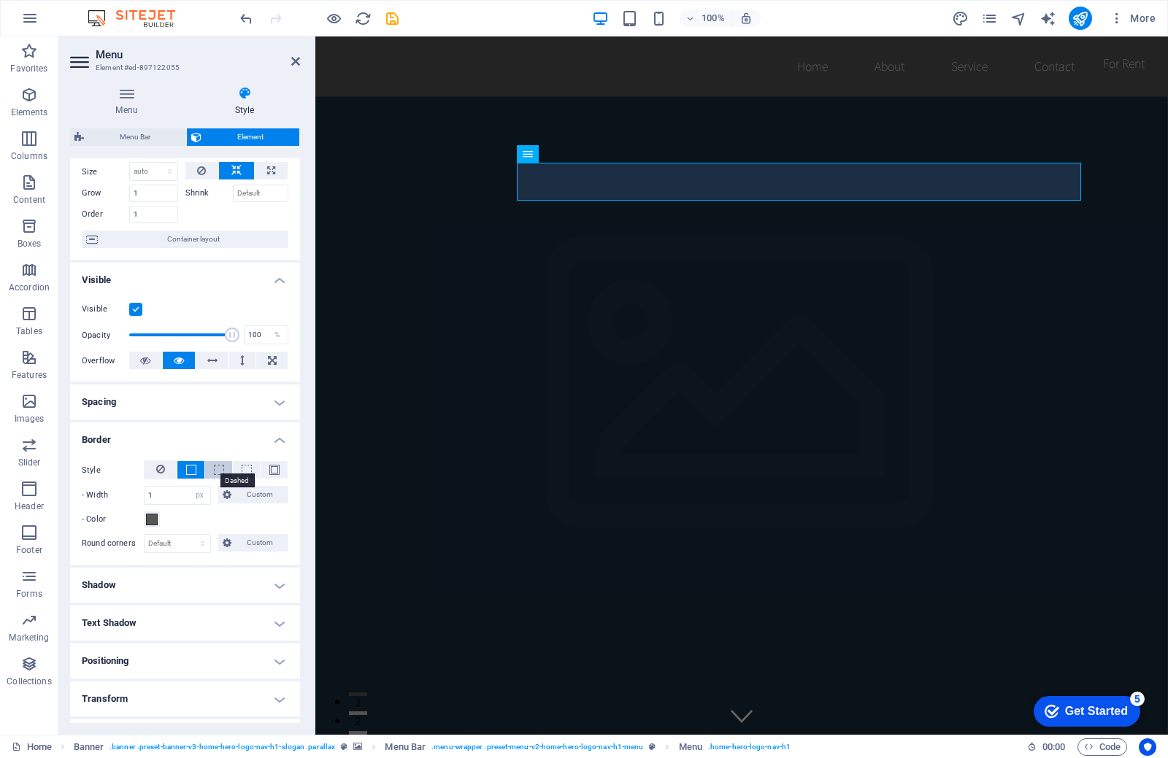
click at [221, 470] on span at bounding box center [219, 470] width 10 height 10
click at [242, 474] on span at bounding box center [247, 470] width 10 height 10
click at [280, 477] on button at bounding box center [274, 470] width 27 height 18
click at [207, 477] on button at bounding box center [218, 470] width 27 height 18
click at [186, 473] on span at bounding box center [191, 470] width 10 height 10
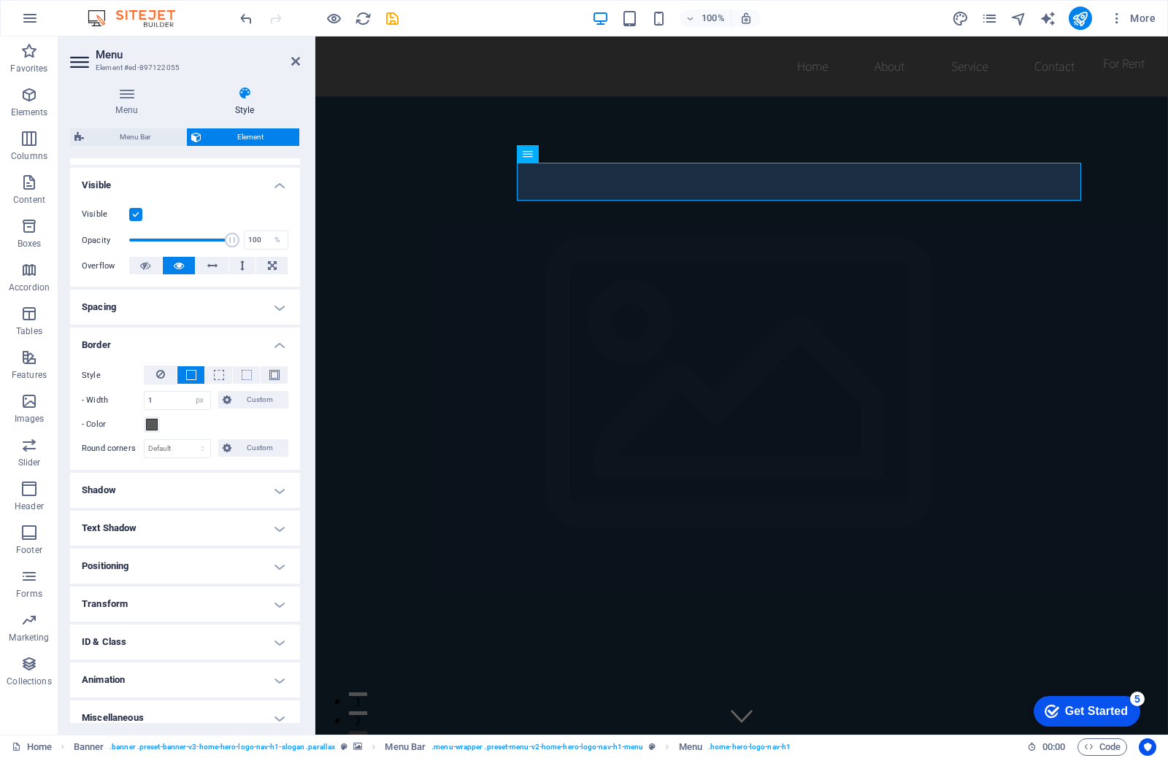
scroll to position [159, 0]
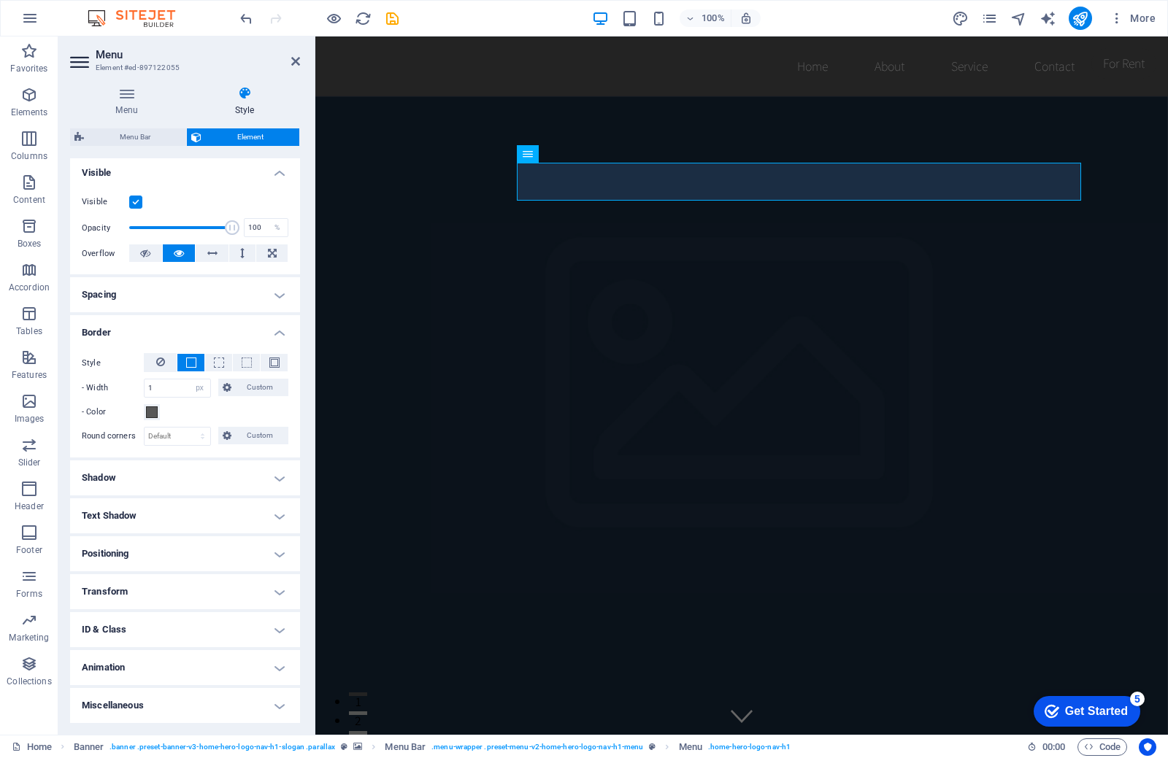
click at [192, 516] on h4 "Text Shadow" at bounding box center [185, 515] width 230 height 35
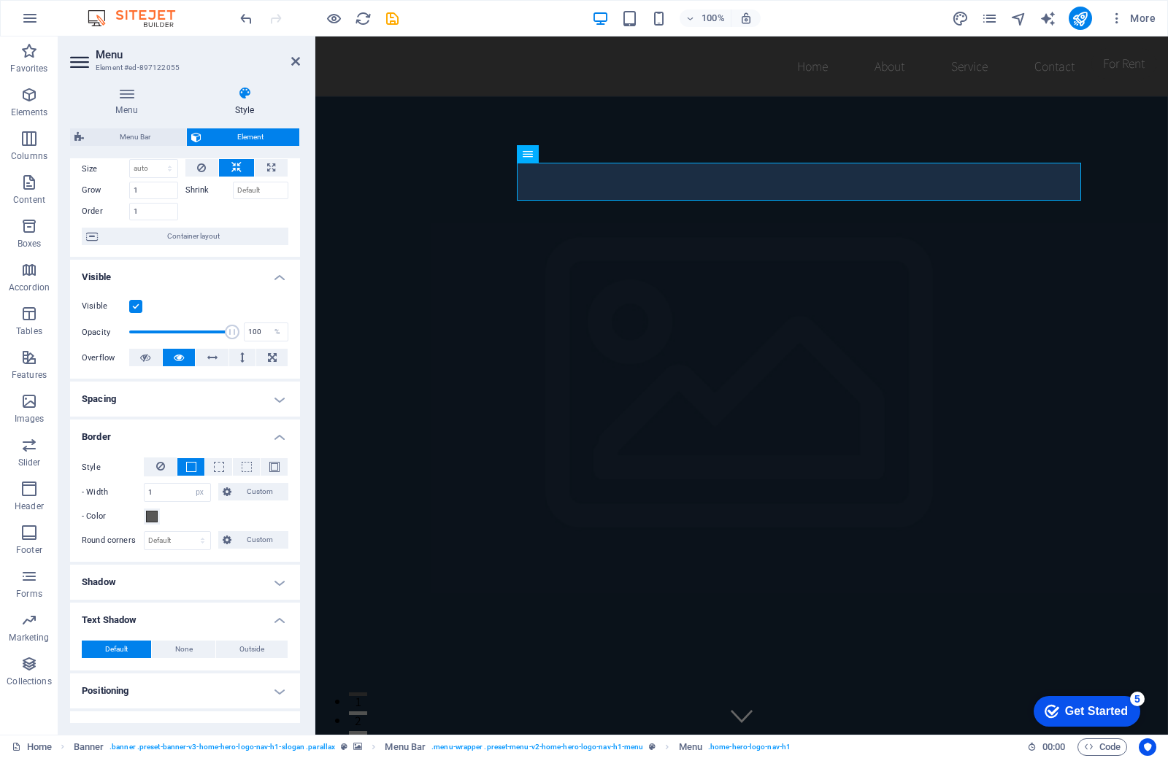
scroll to position [0, 0]
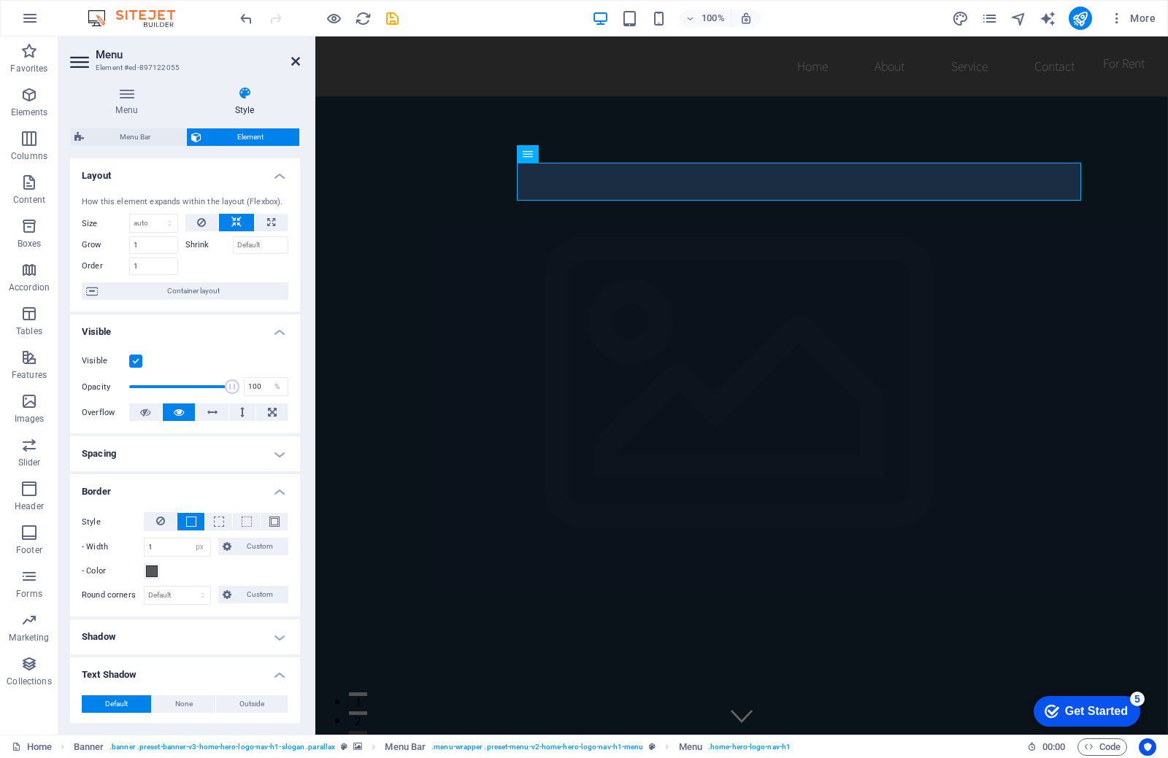
click at [299, 62] on icon at bounding box center [295, 61] width 9 height 12
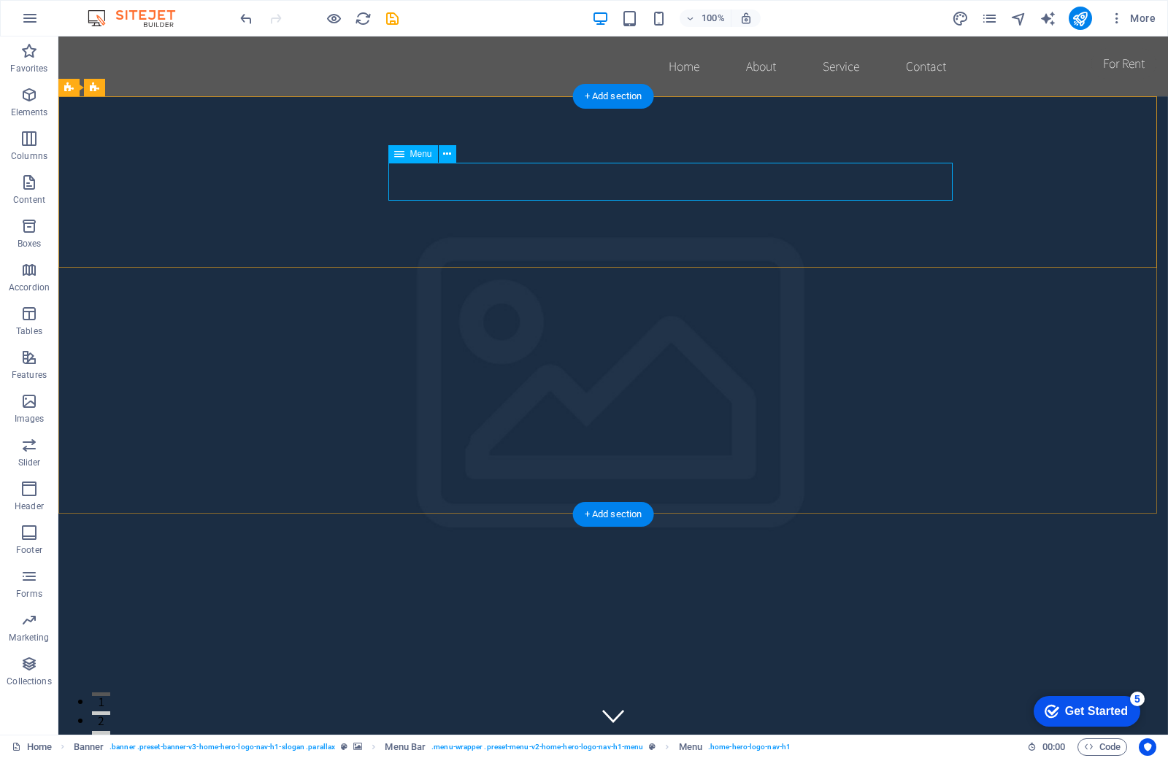
click at [395, 150] on icon at bounding box center [399, 154] width 10 height 18
click at [397, 159] on icon at bounding box center [399, 154] width 10 height 18
click at [405, 163] on div "Menu" at bounding box center [426, 154] width 77 height 18
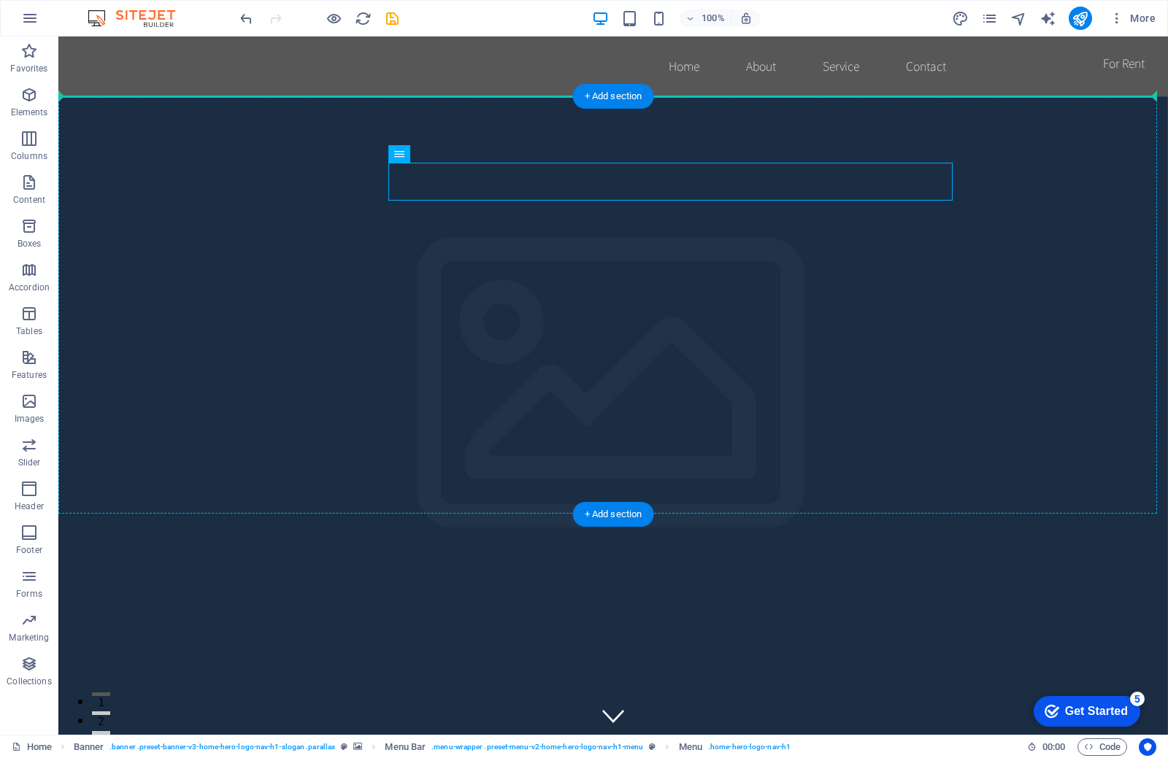
drag, startPoint x: 411, startPoint y: 171, endPoint x: 437, endPoint y: 204, distance: 42.6
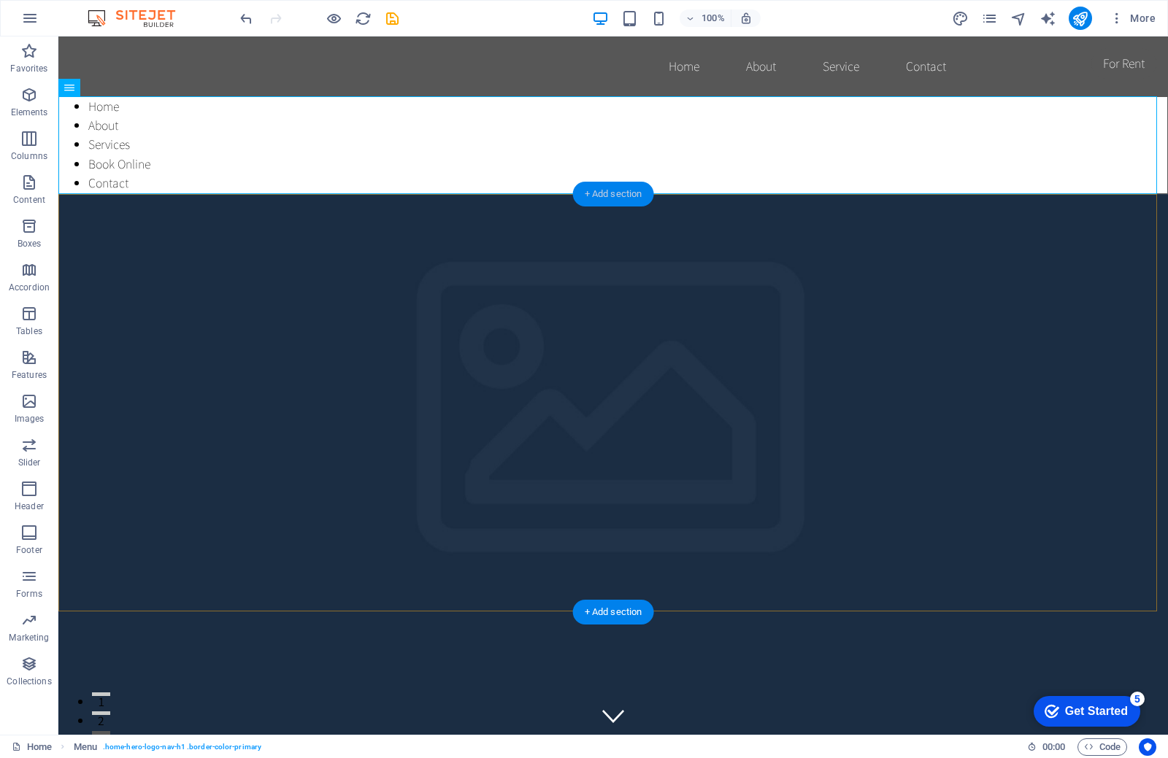
click at [608, 199] on div "+ Add section" at bounding box center [613, 194] width 81 height 25
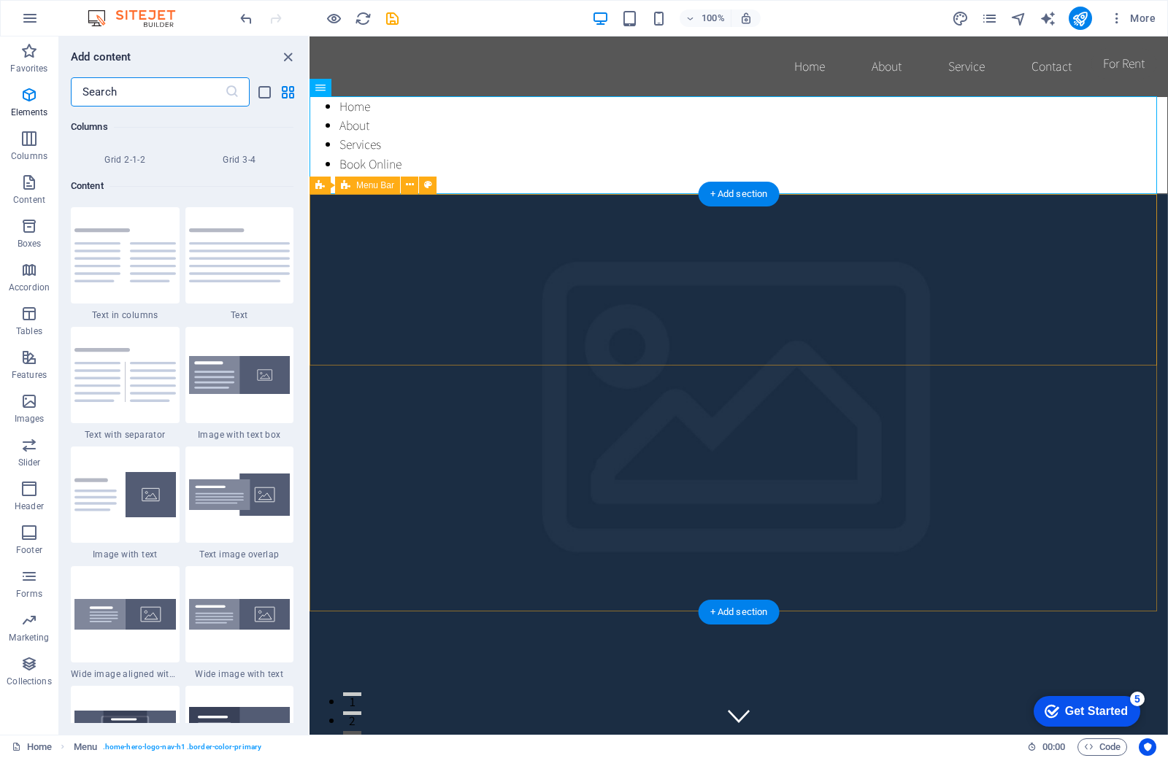
scroll to position [2554, 0]
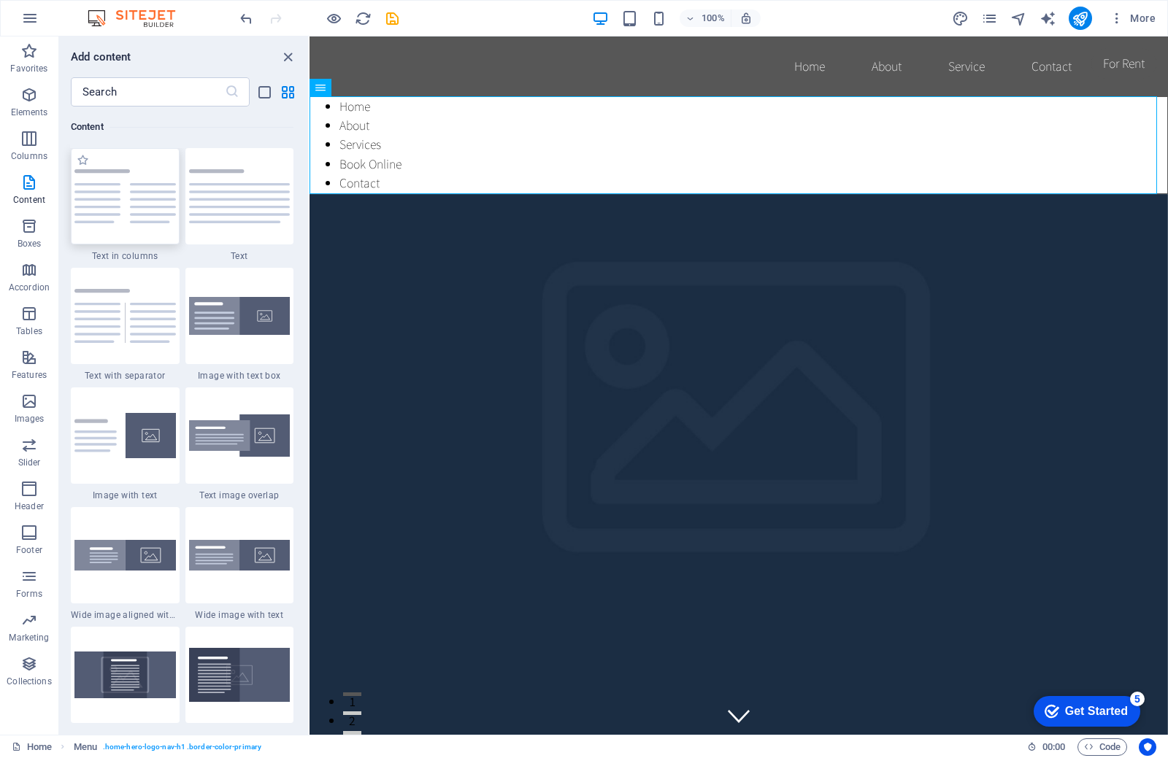
click at [96, 210] on img at bounding box center [124, 196] width 101 height 54
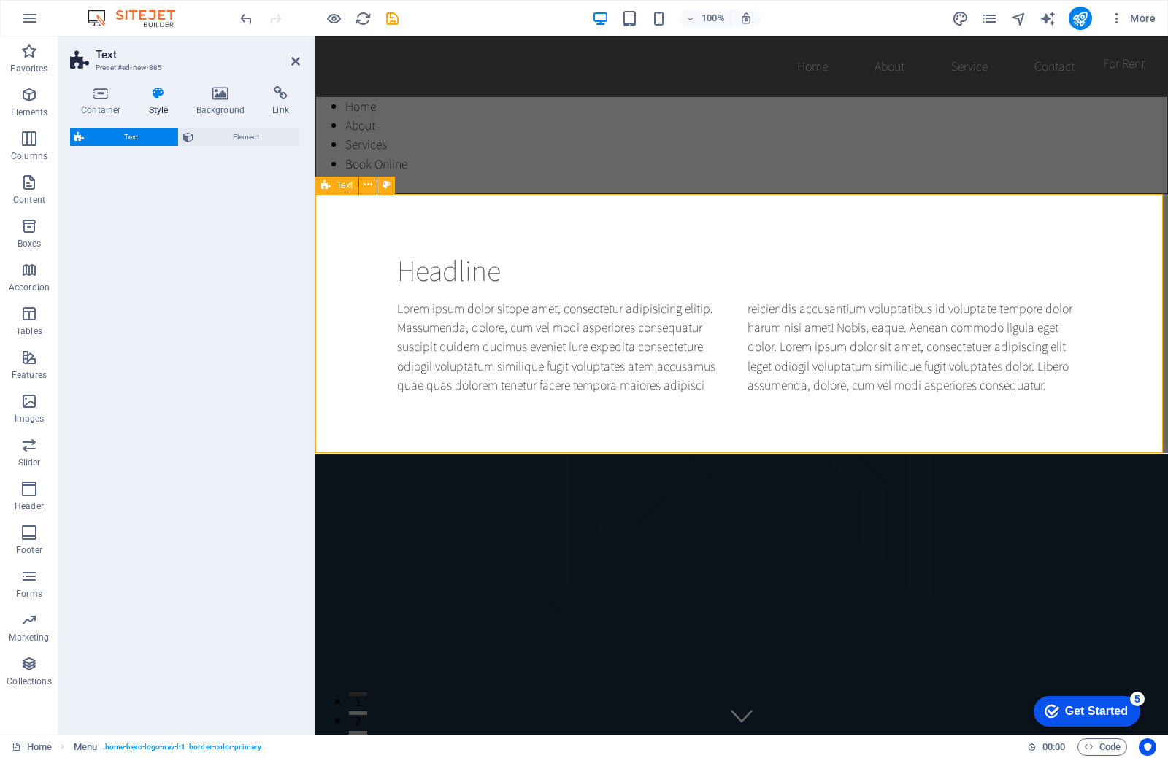
select select "rem"
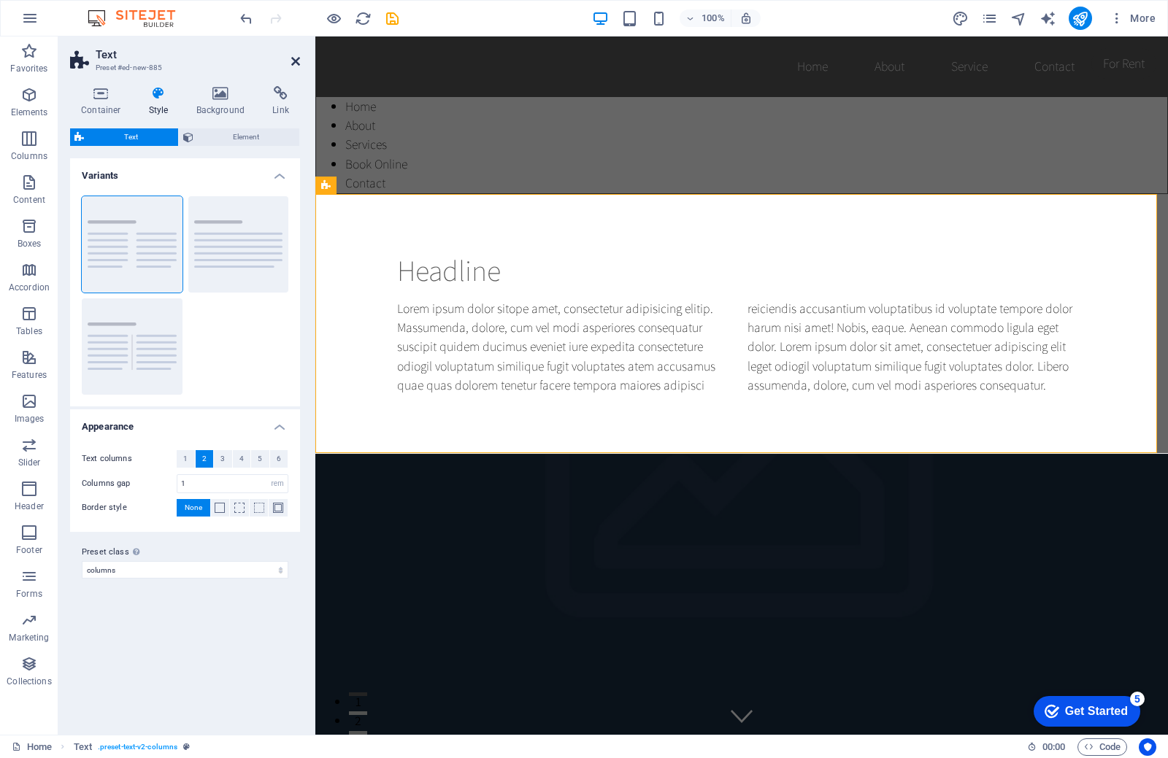
click at [299, 58] on icon at bounding box center [295, 61] width 9 height 12
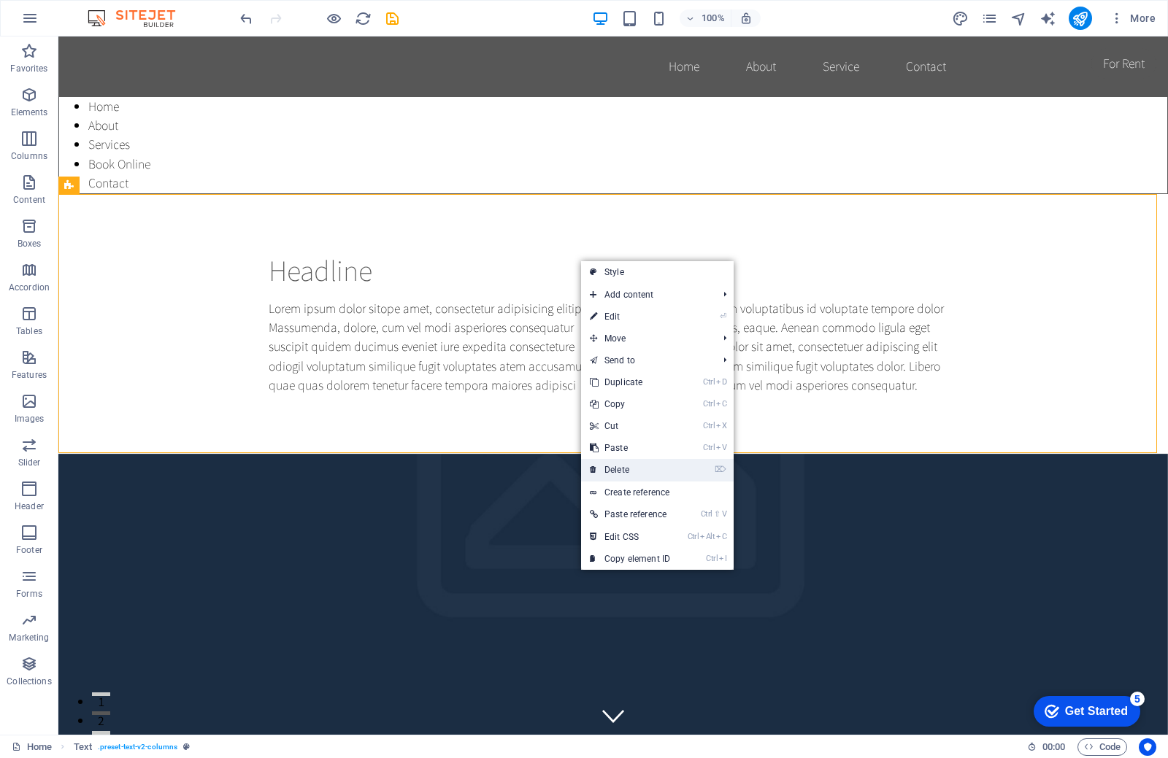
click at [625, 477] on link "⌦ Delete" at bounding box center [630, 470] width 98 height 22
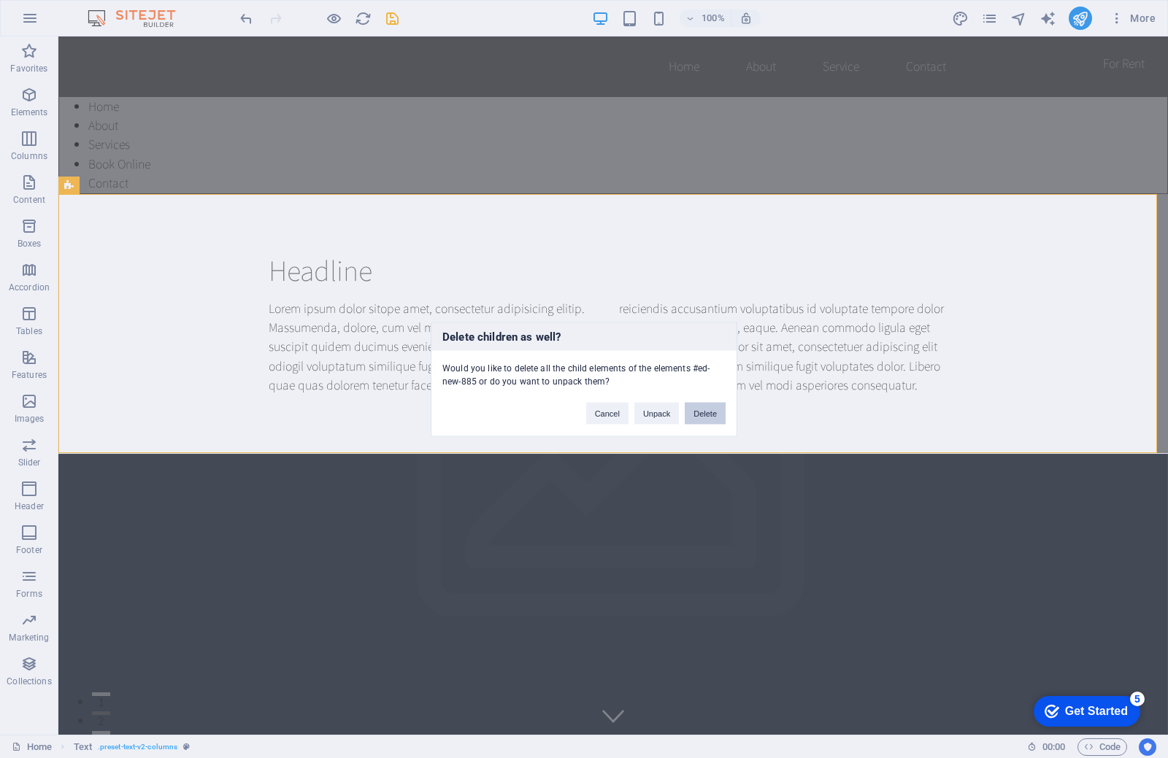
click at [692, 413] on button "Delete" at bounding box center [705, 413] width 41 height 22
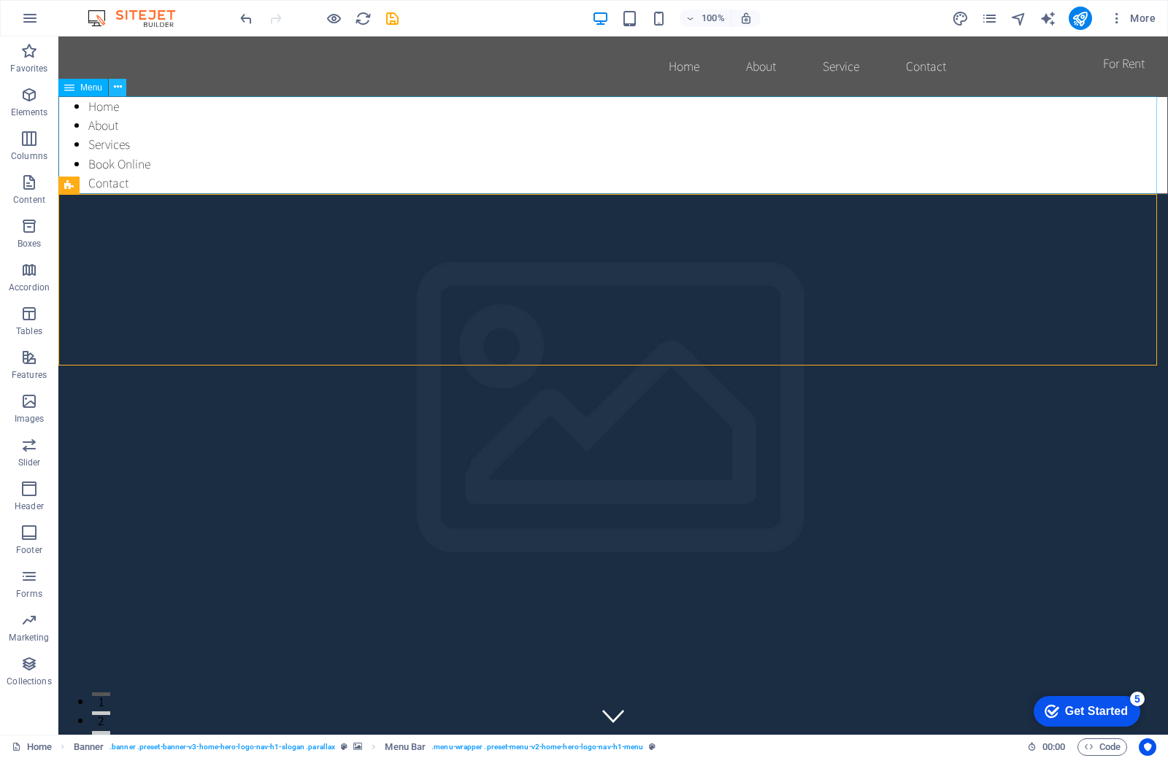
click at [111, 89] on button at bounding box center [118, 88] width 18 height 18
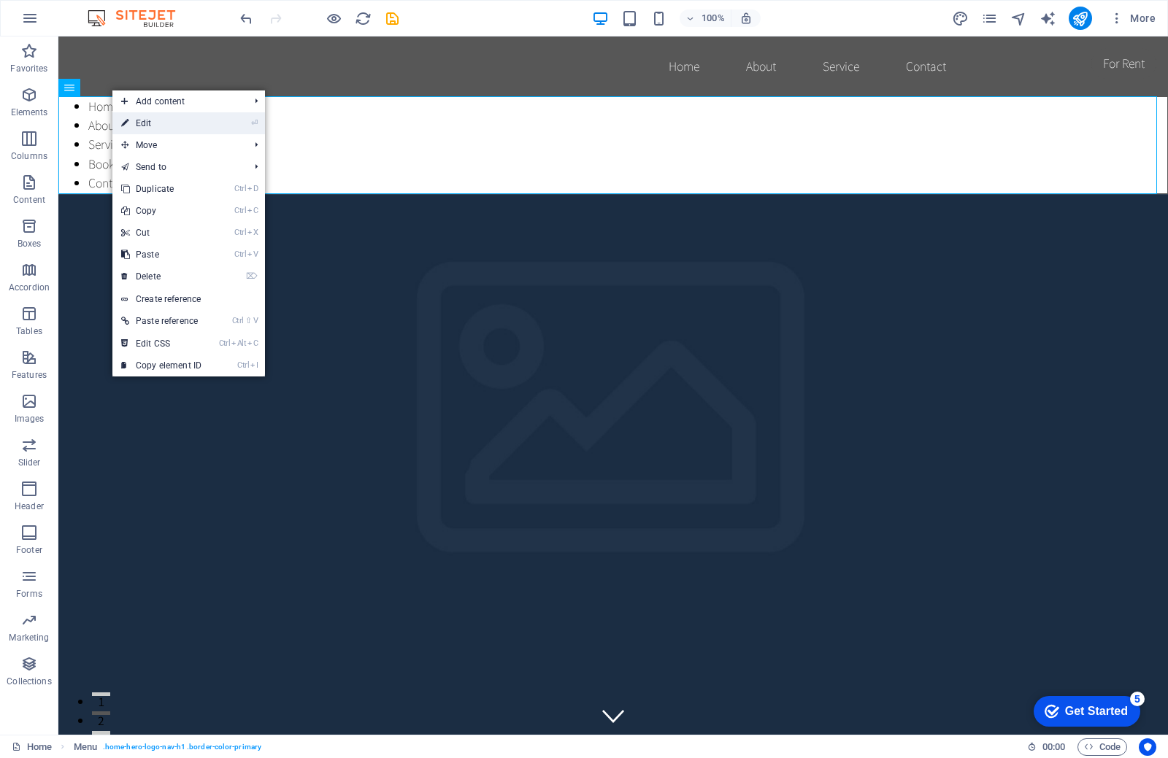
click at [131, 119] on link "⏎ Edit" at bounding box center [161, 123] width 98 height 22
select select "px"
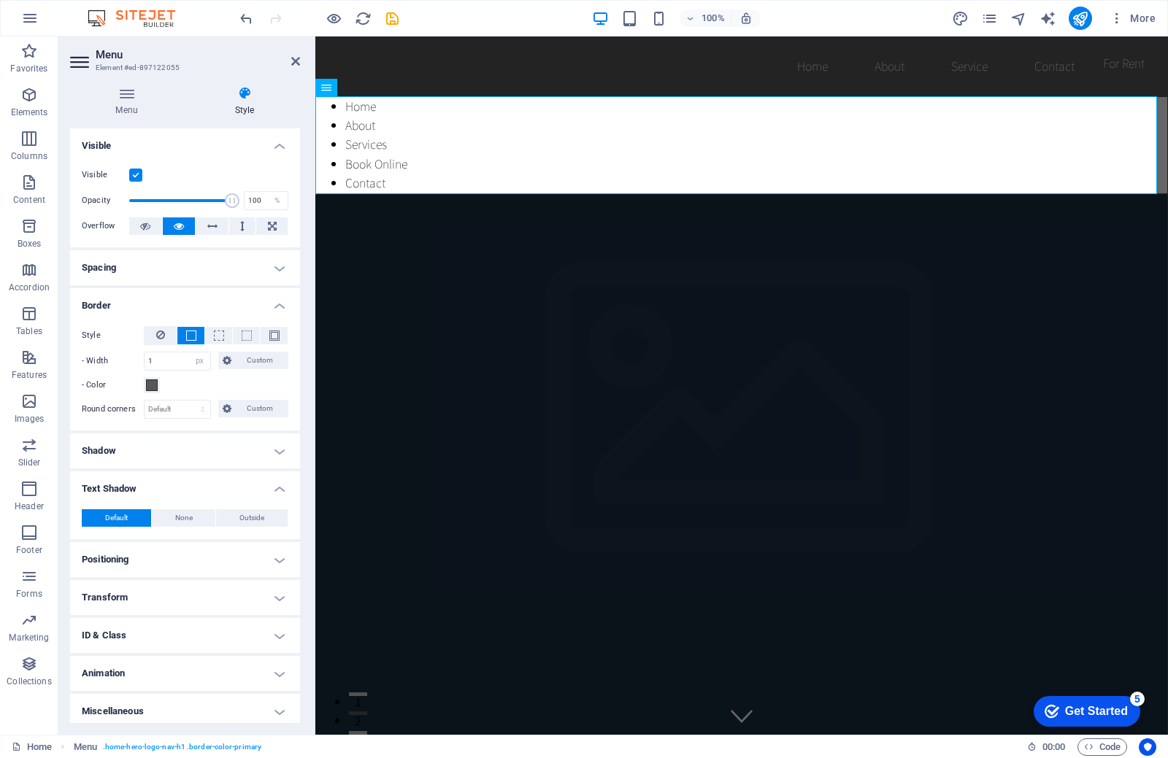
click at [250, 104] on h4 "Style" at bounding box center [244, 101] width 111 height 31
click at [239, 96] on icon at bounding box center [244, 93] width 111 height 15
click at [245, 115] on h4 "Style" at bounding box center [244, 101] width 111 height 31
click at [245, 109] on h4 "Style" at bounding box center [244, 101] width 111 height 31
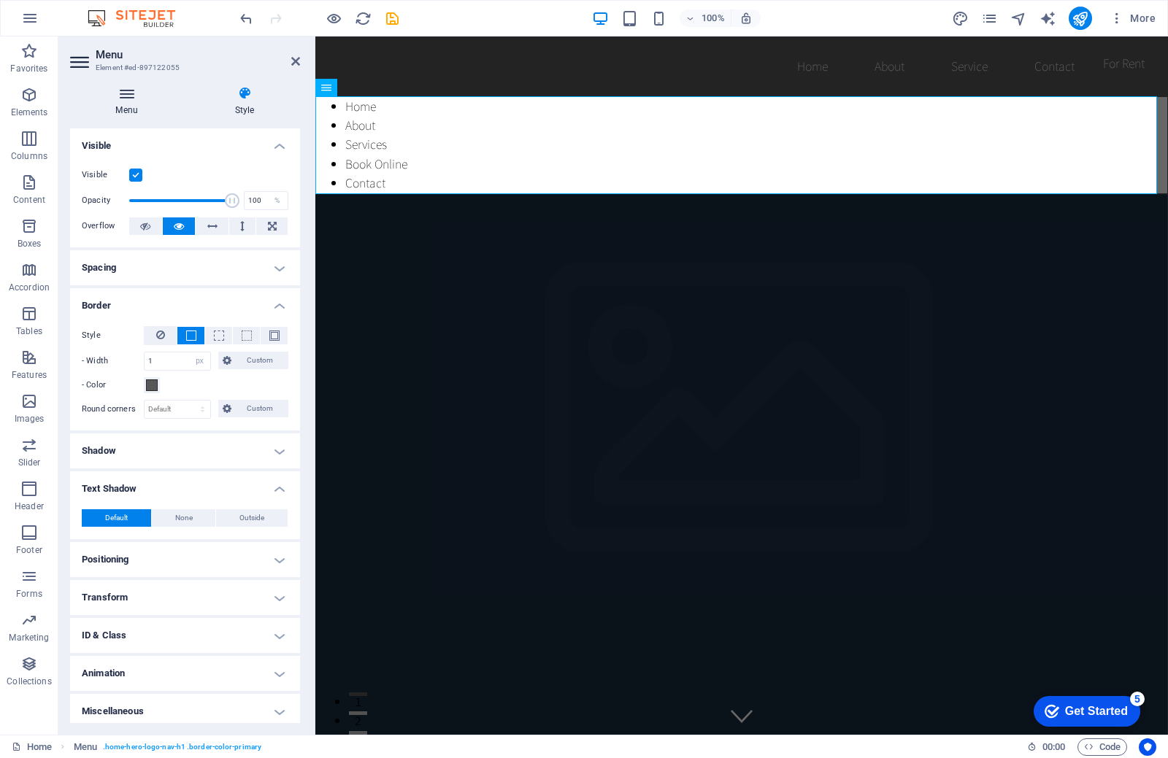
click at [126, 101] on h4 "Menu" at bounding box center [129, 101] width 119 height 31
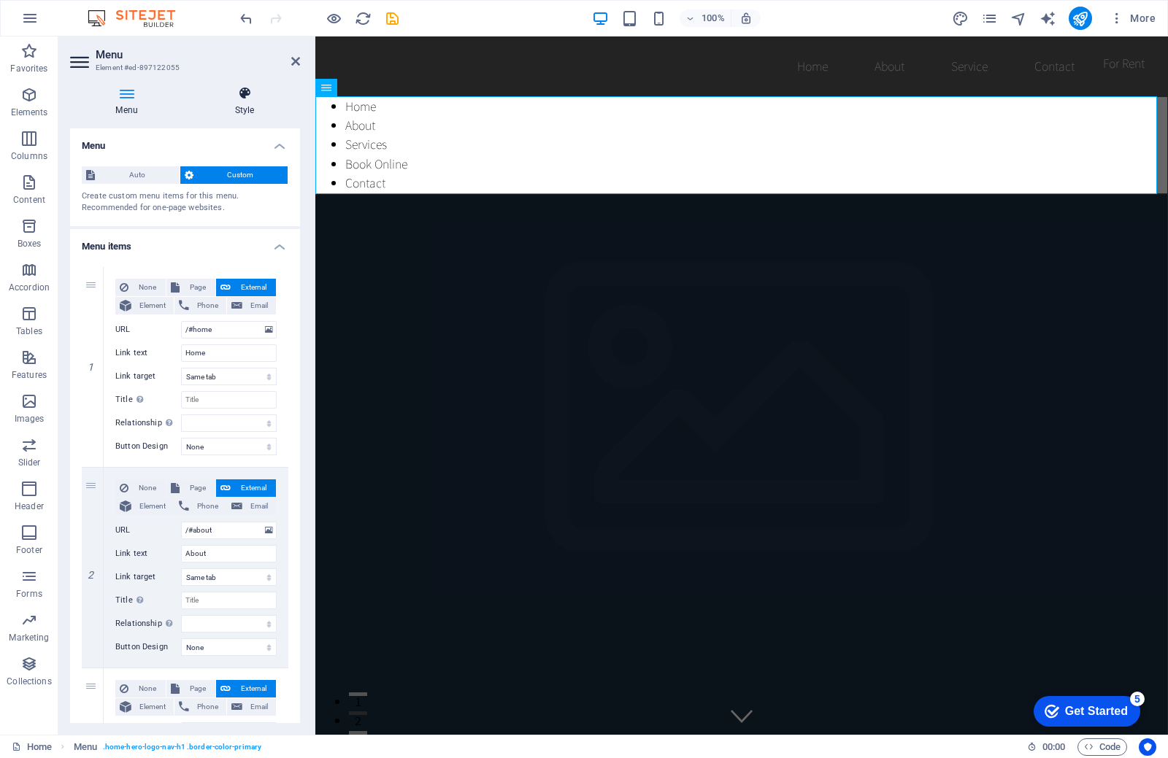
click at [260, 112] on h4 "Style" at bounding box center [244, 101] width 111 height 31
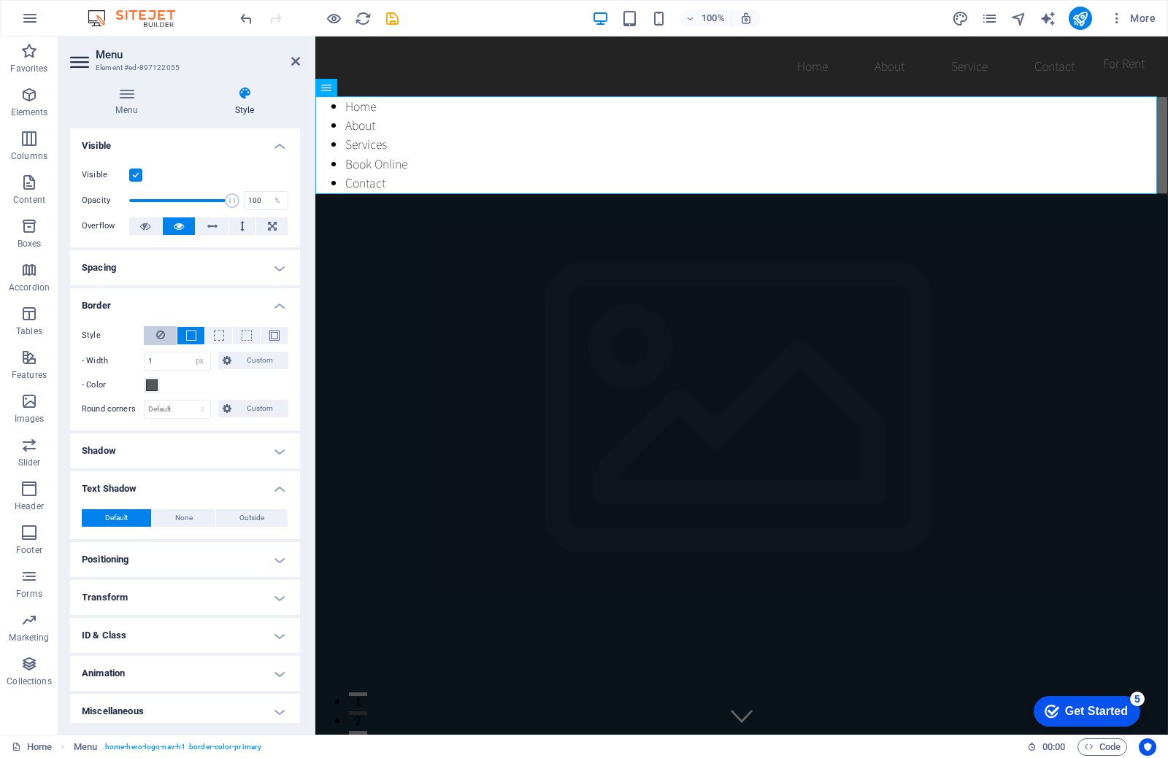
click at [162, 340] on icon at bounding box center [160, 335] width 9 height 18
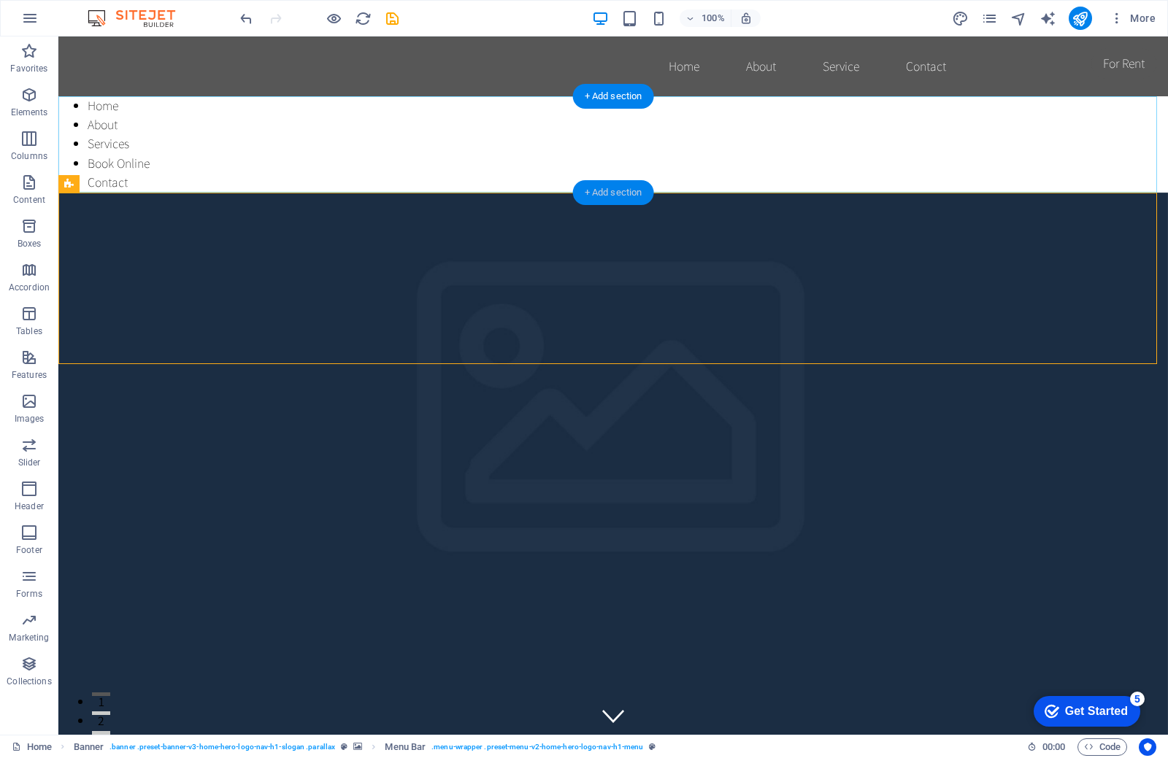
drag, startPoint x: 616, startPoint y: 188, endPoint x: 444, endPoint y: 176, distance: 172.6
click at [616, 188] on div "+ Add section" at bounding box center [613, 192] width 81 height 25
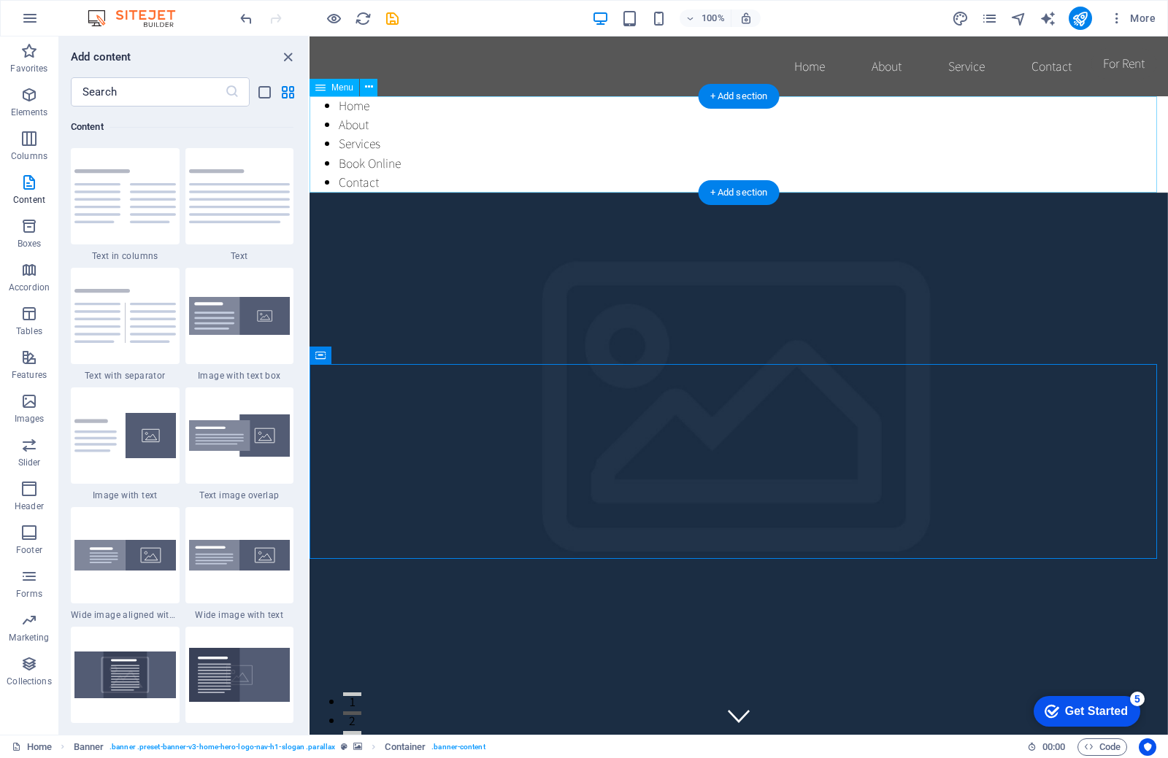
click at [552, 169] on nav "Home About Services Book Online Contact" at bounding box center [738, 144] width 858 height 96
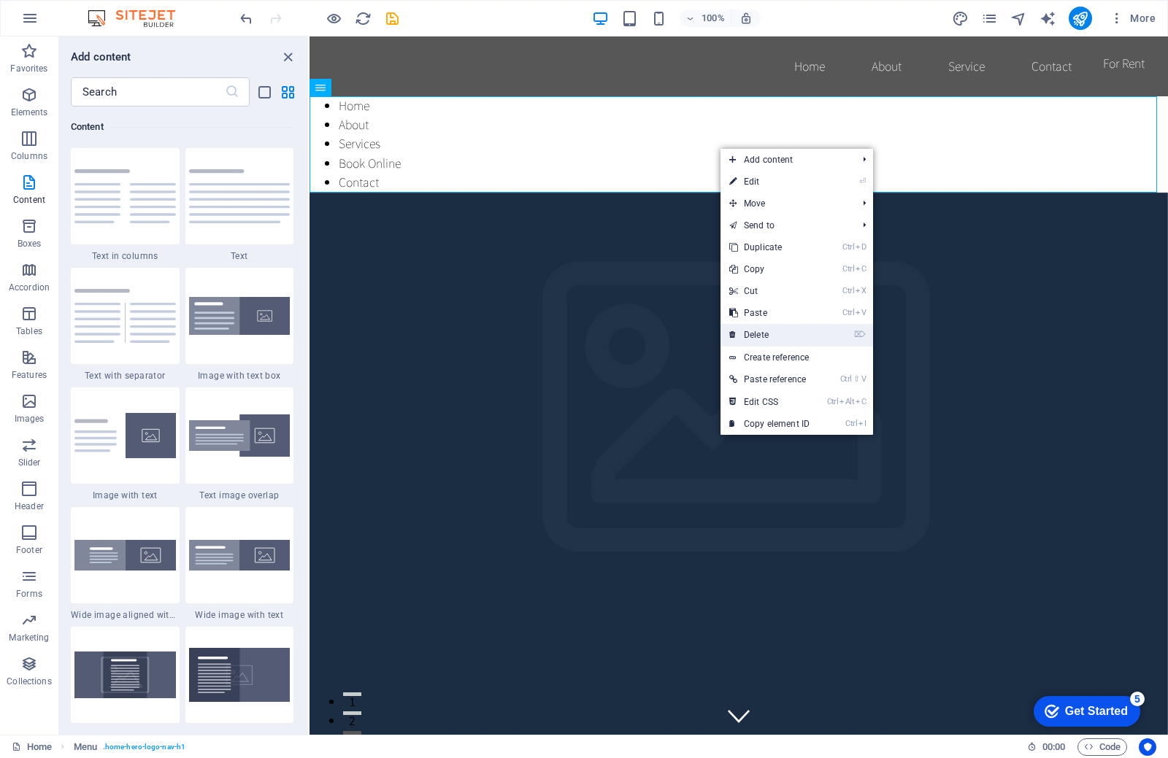
drag, startPoint x: 749, startPoint y: 331, endPoint x: 439, endPoint y: 295, distance: 312.3
click at [749, 331] on link "⌦ Delete" at bounding box center [769, 335] width 98 height 22
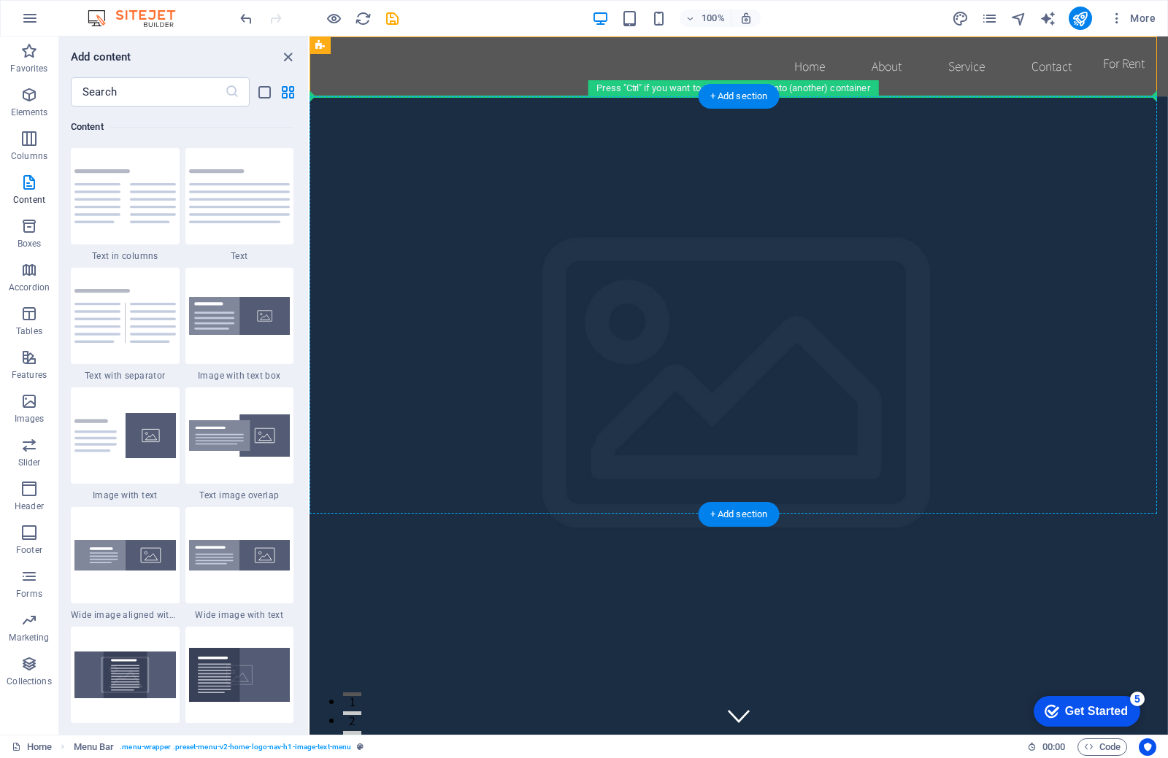
drag, startPoint x: 802, startPoint y: 72, endPoint x: 816, endPoint y: 230, distance: 159.0
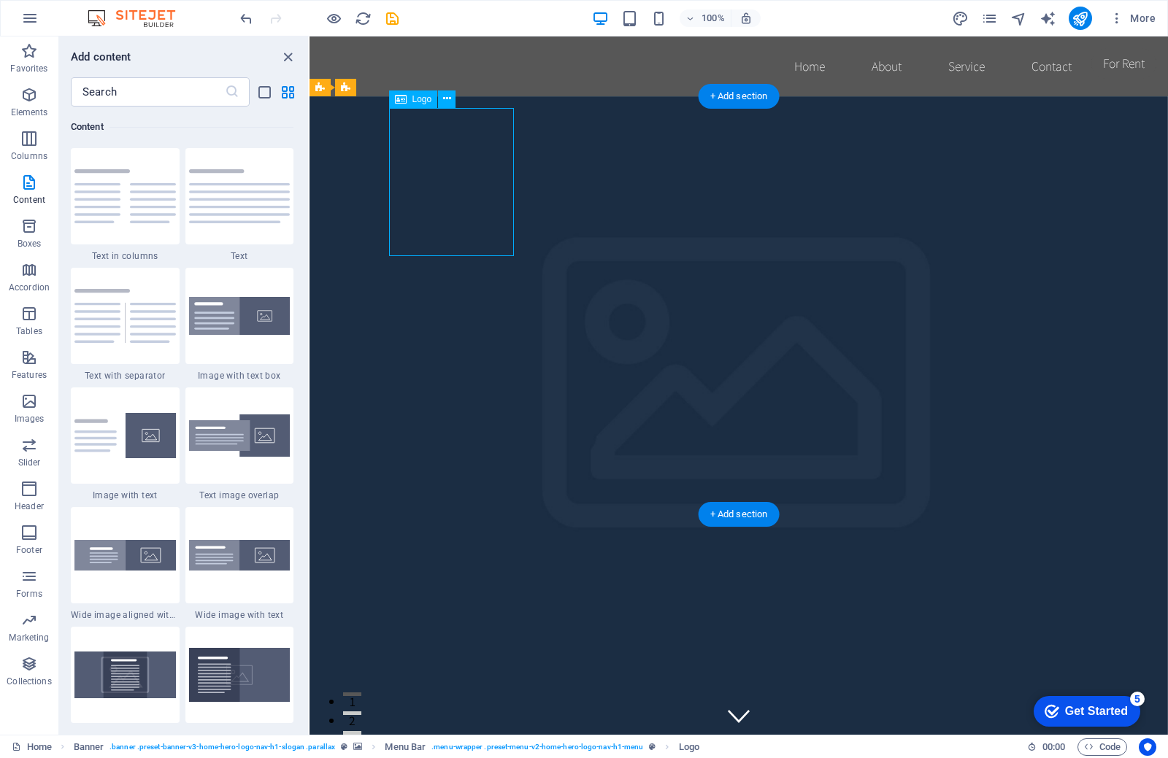
drag, startPoint x: 452, startPoint y: 209, endPoint x: 460, endPoint y: 82, distance: 128.0
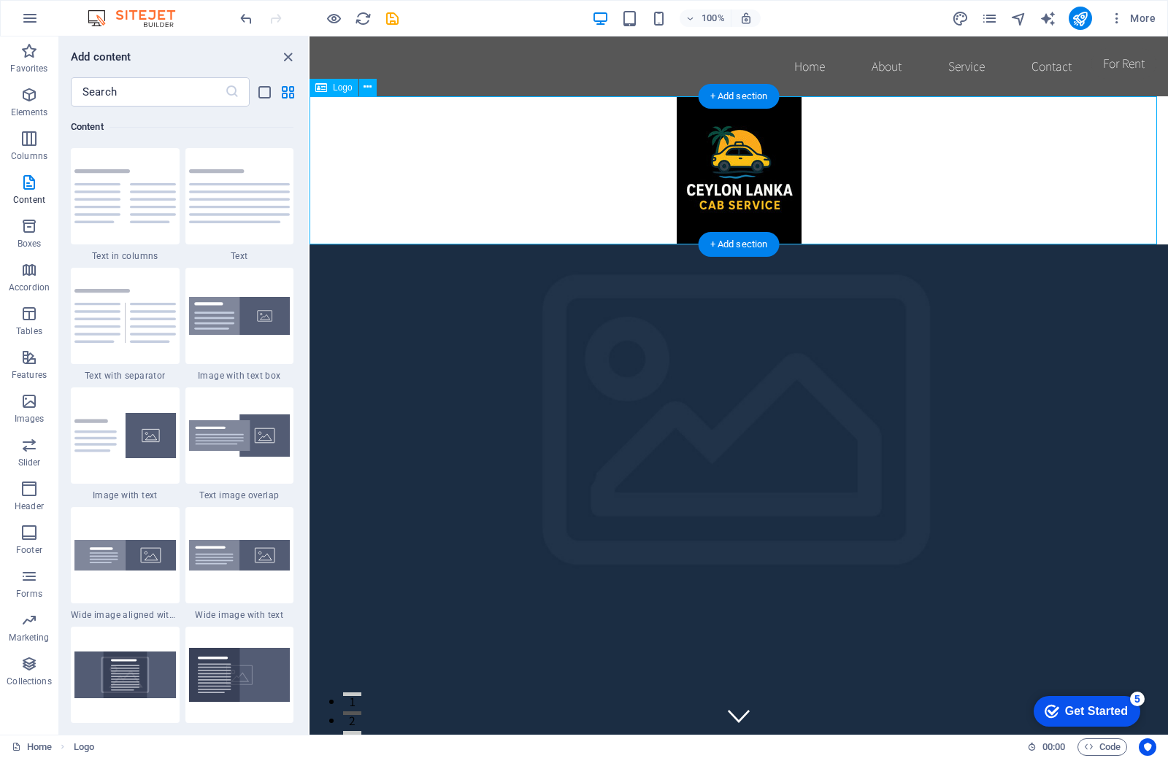
drag, startPoint x: 742, startPoint y: 160, endPoint x: 511, endPoint y: 105, distance: 237.8
click at [513, 107] on div at bounding box center [738, 170] width 858 height 148
click at [520, 88] on div "Home About Service Contact" at bounding box center [738, 66] width 858 height 60
drag, startPoint x: 728, startPoint y: 168, endPoint x: 562, endPoint y: 153, distance: 166.4
click at [564, 166] on div at bounding box center [738, 170] width 858 height 148
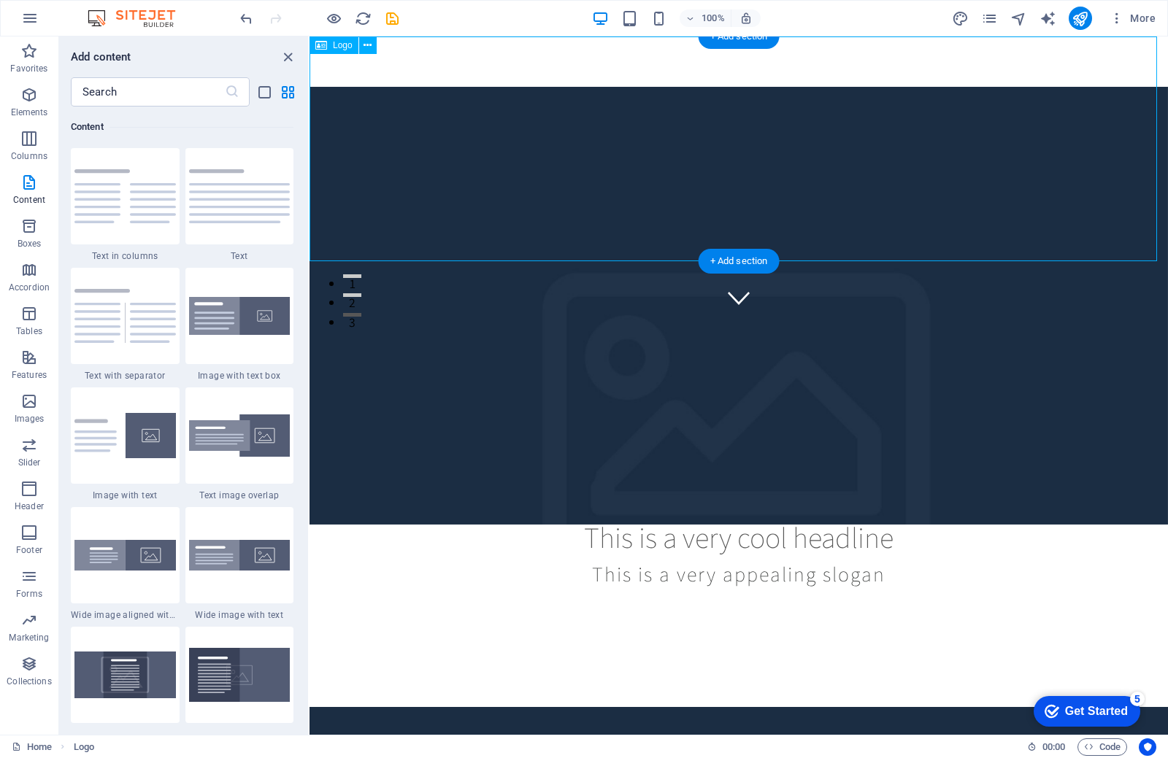
scroll to position [0, 0]
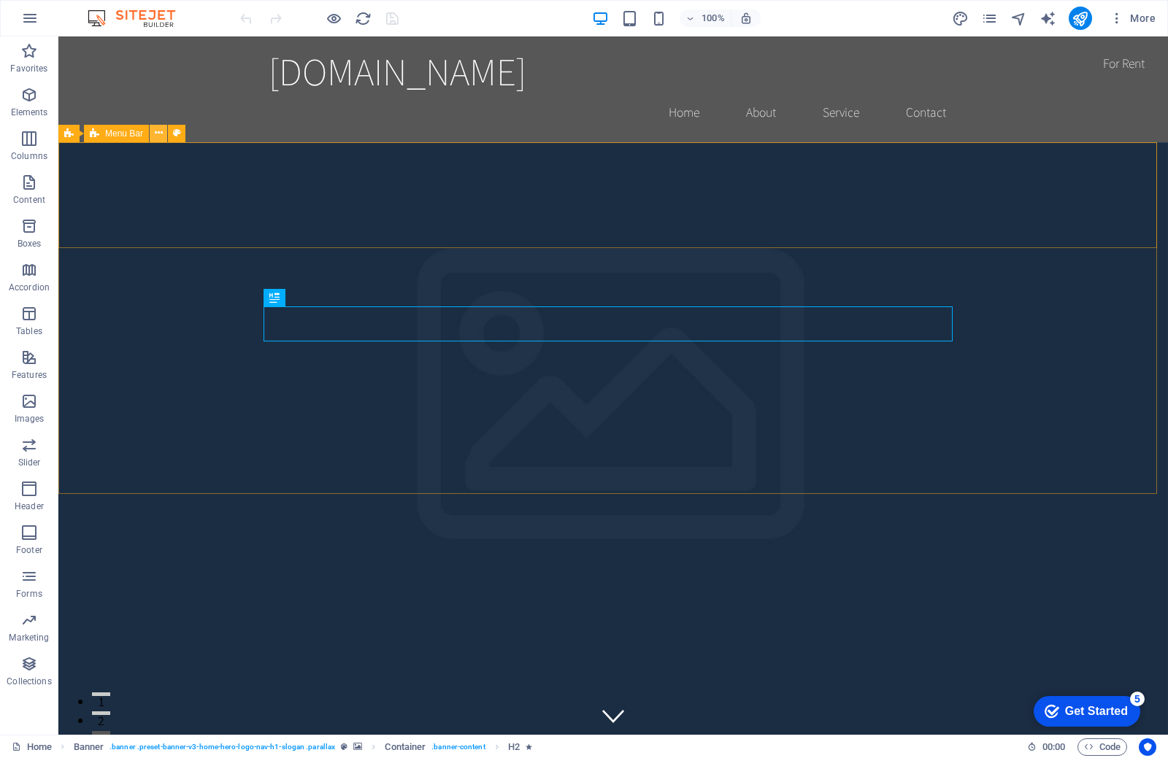
click at [157, 130] on icon at bounding box center [159, 133] width 8 height 15
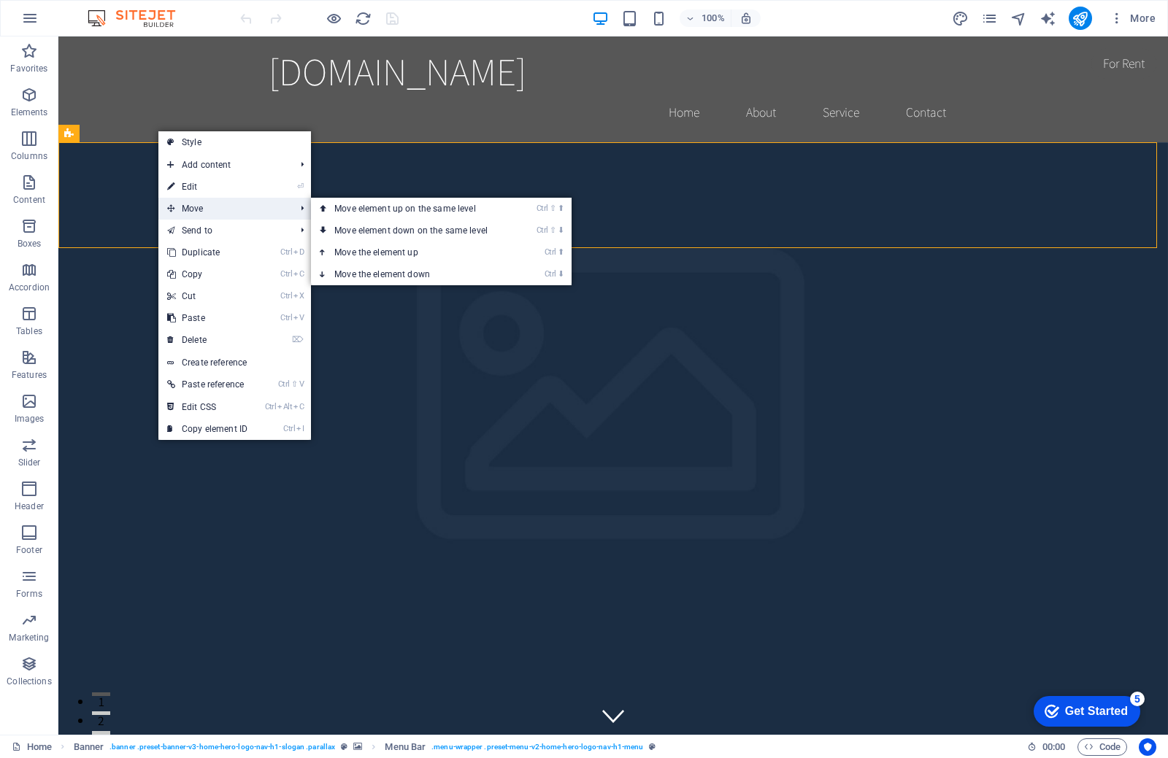
click at [201, 203] on span "Move" at bounding box center [223, 209] width 131 height 22
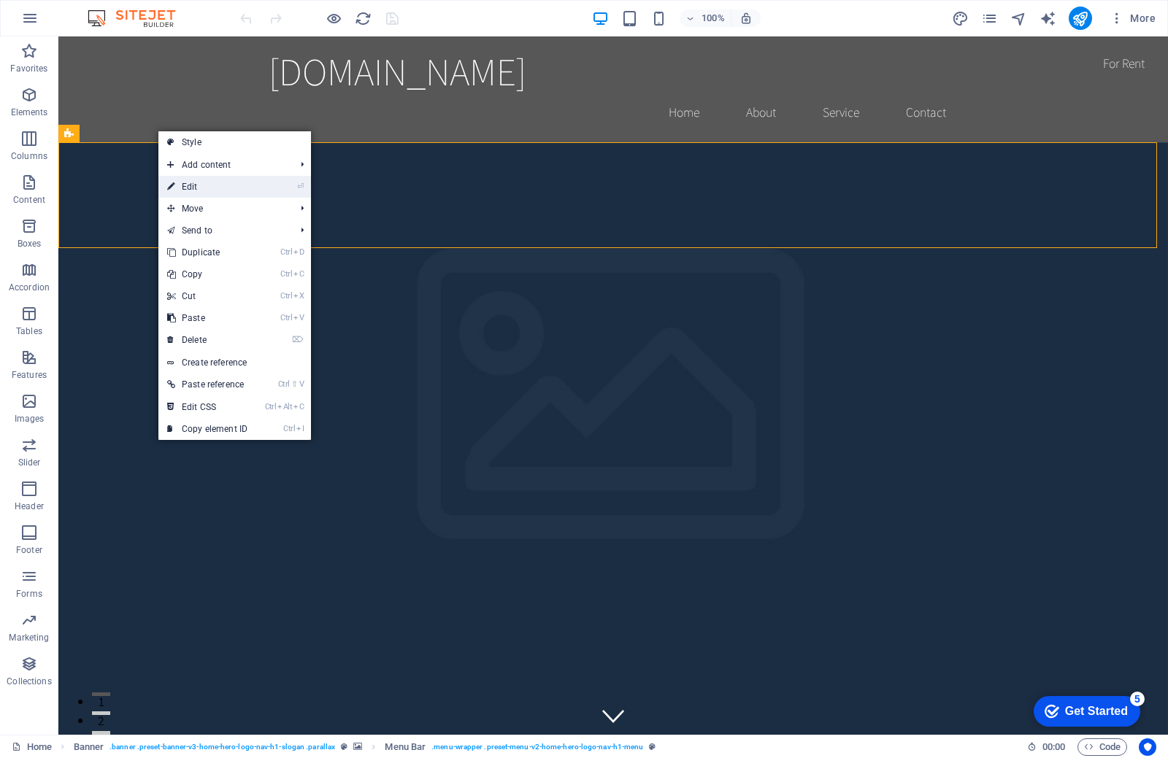
click at [199, 191] on link "⏎ Edit" at bounding box center [207, 187] width 98 height 22
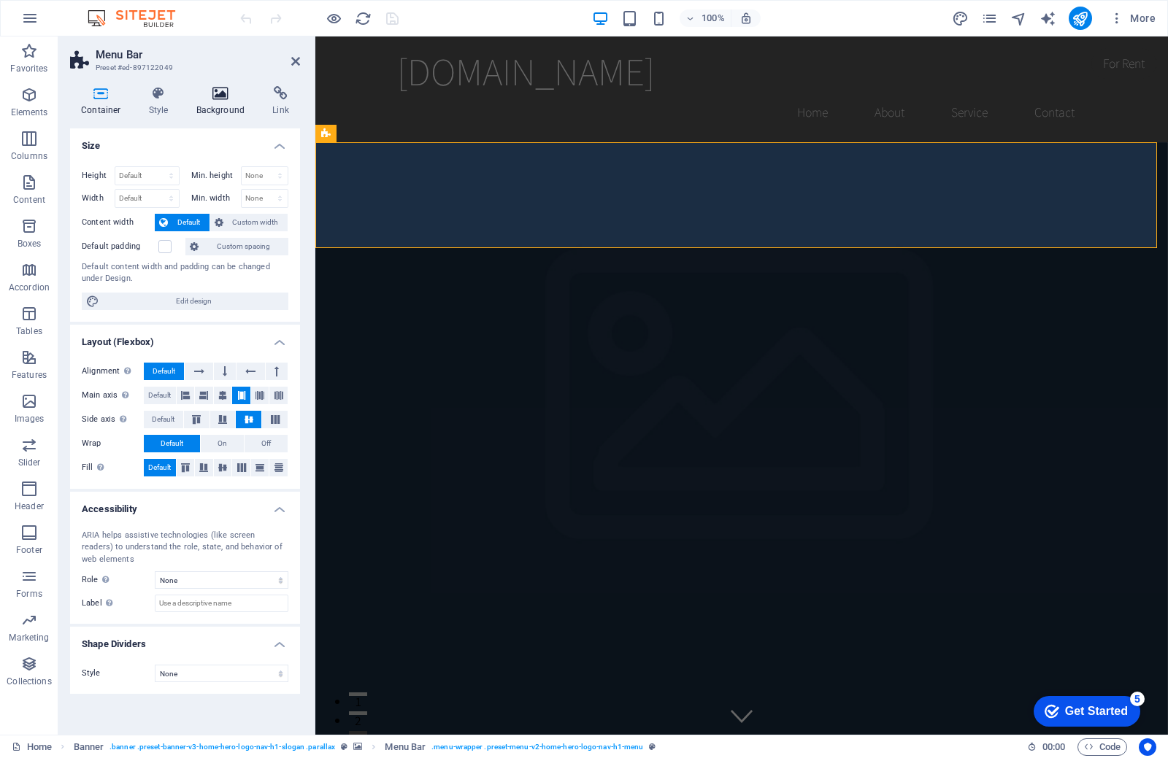
click at [207, 107] on h4 "Background" at bounding box center [223, 101] width 77 height 31
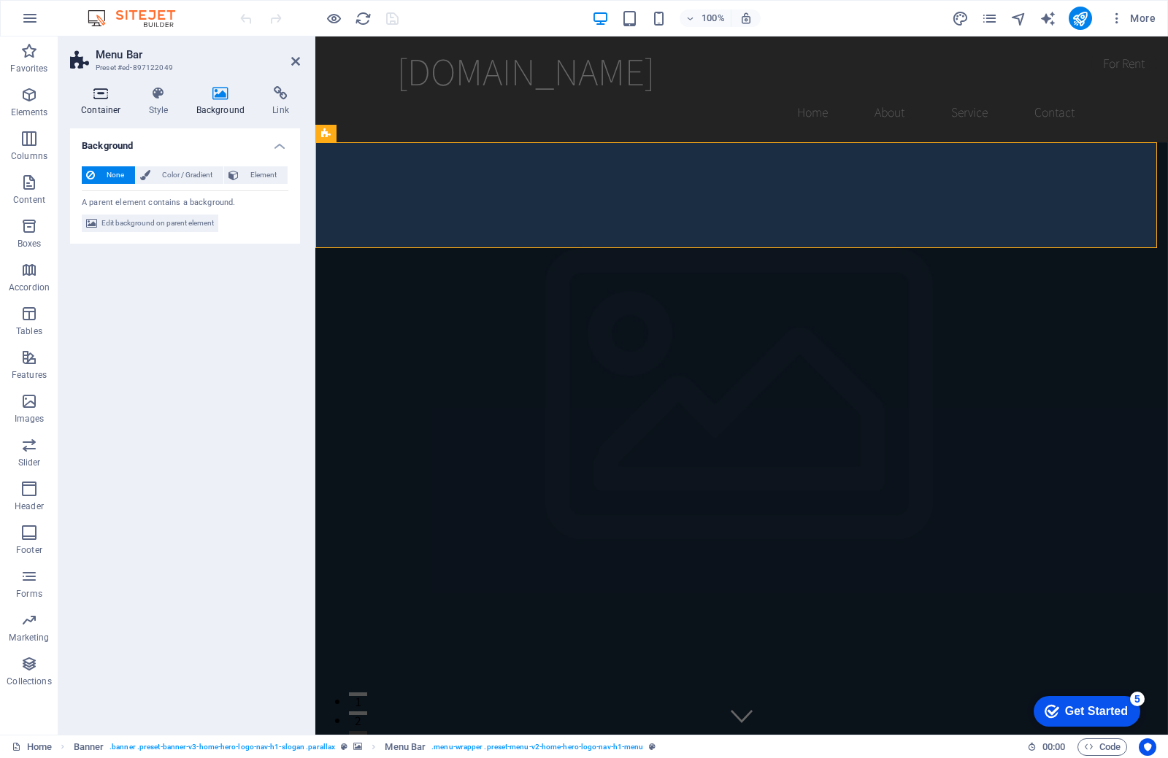
click at [109, 101] on h4 "Container" at bounding box center [104, 101] width 68 height 31
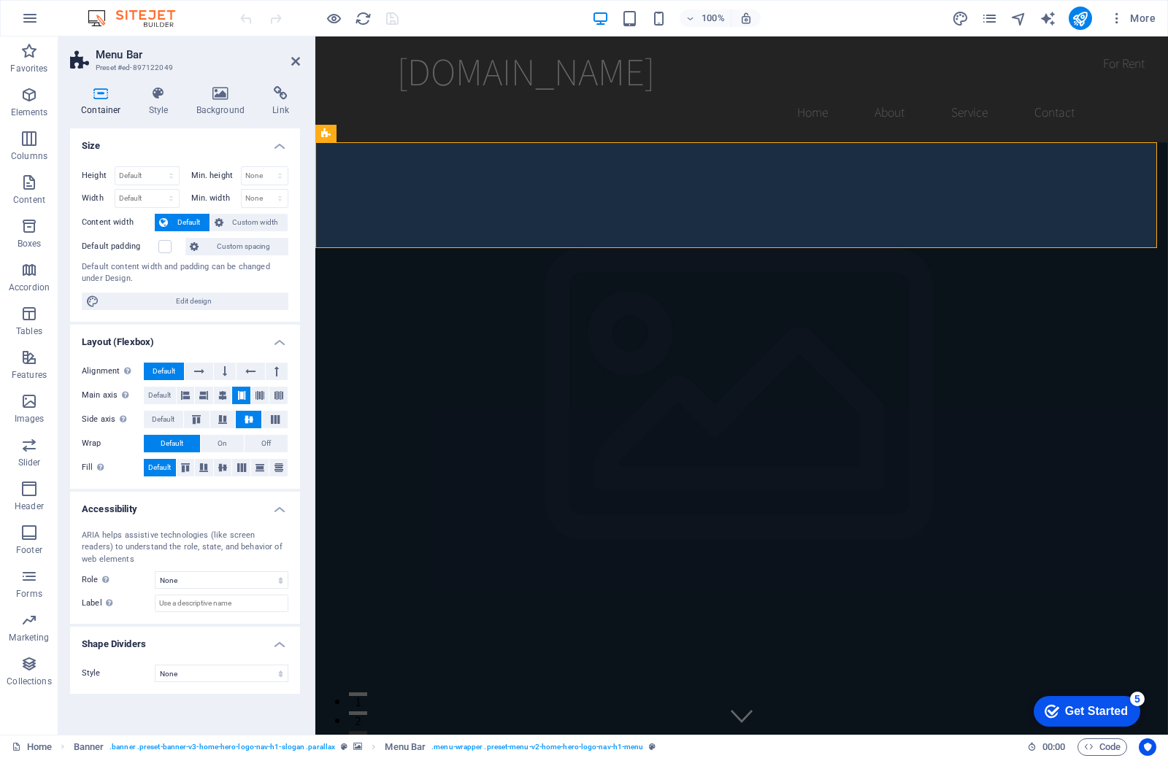
click at [286, 71] on header "Menu Bar Preset #ed-897122049" at bounding box center [185, 55] width 230 height 38
click at [288, 67] on header "Menu Bar Preset #ed-897122049" at bounding box center [185, 55] width 230 height 38
click at [290, 61] on header "Menu Bar Preset #ed-897122049" at bounding box center [185, 55] width 230 height 38
click at [294, 61] on icon at bounding box center [295, 61] width 9 height 12
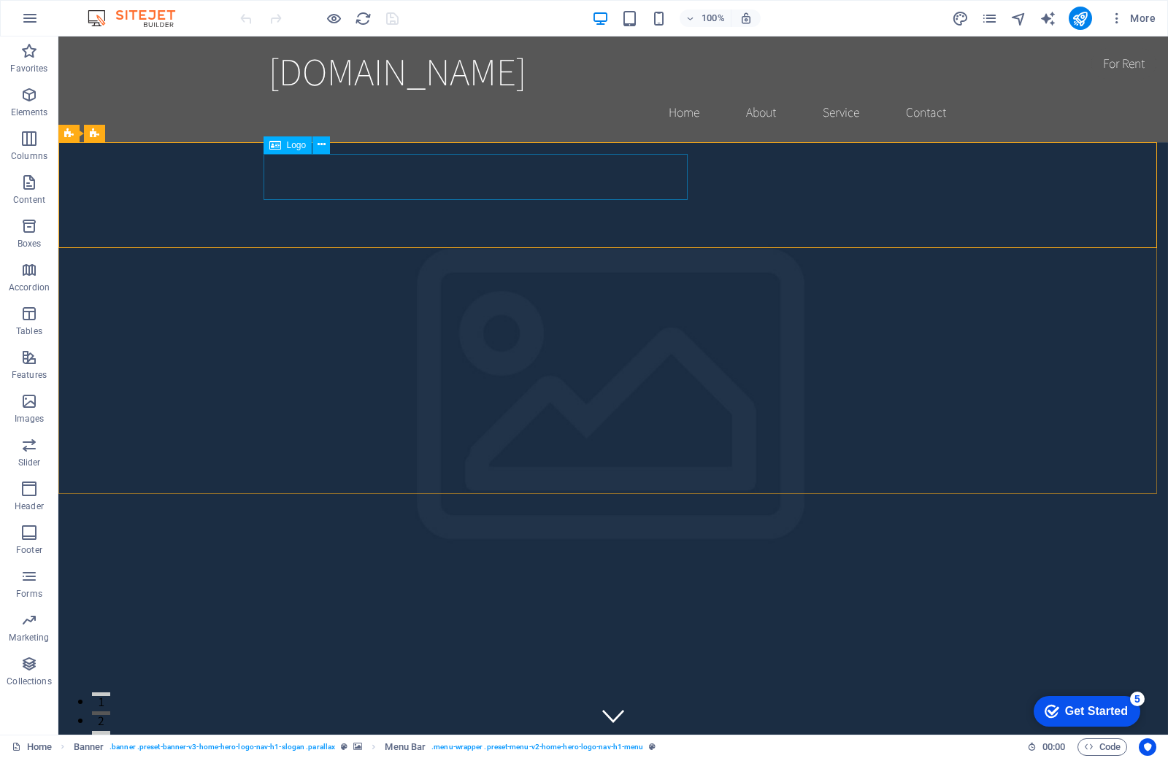
click at [295, 146] on span "Logo" at bounding box center [297, 145] width 20 height 9
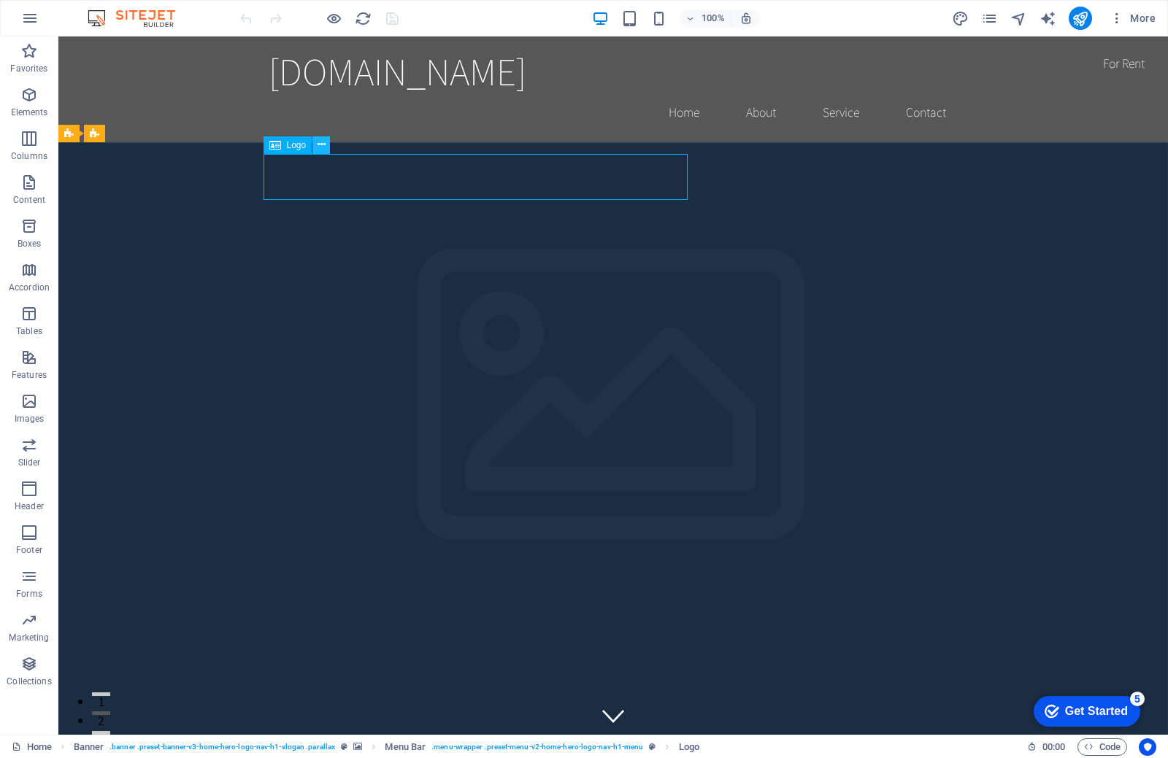
click at [318, 148] on icon at bounding box center [321, 144] width 8 height 15
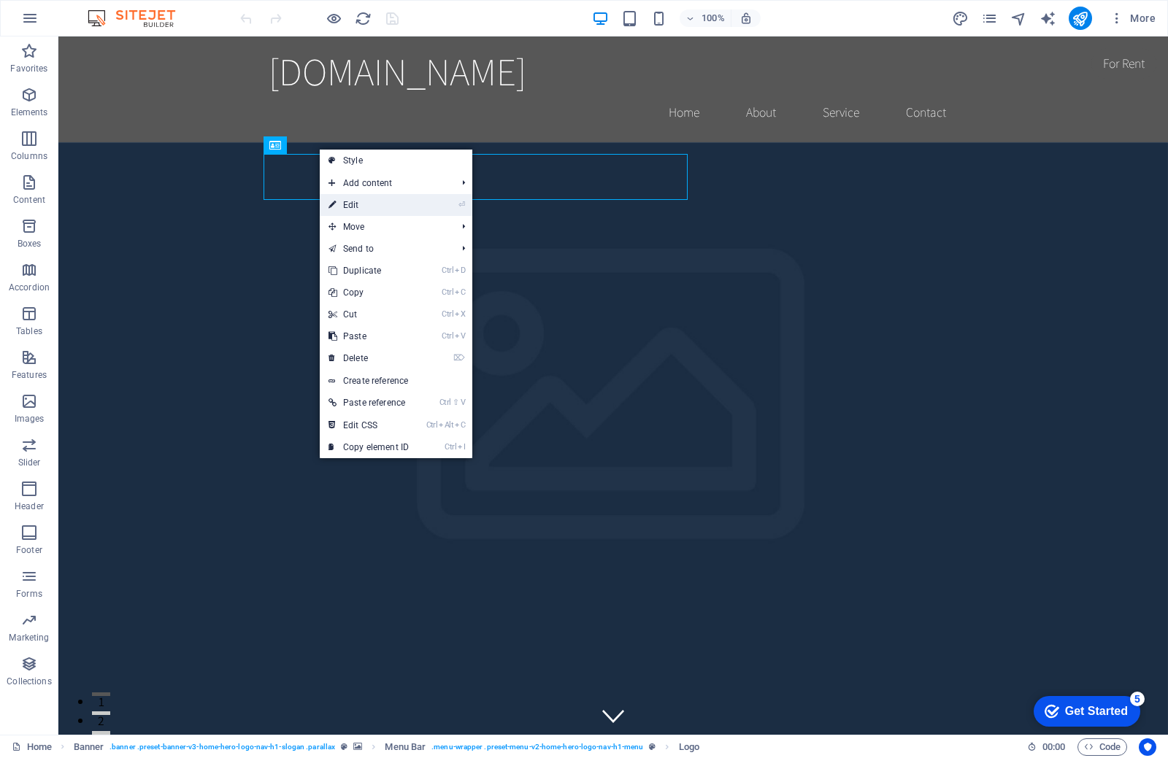
click at [361, 208] on link "⏎ Edit" at bounding box center [369, 205] width 98 height 22
select select "px"
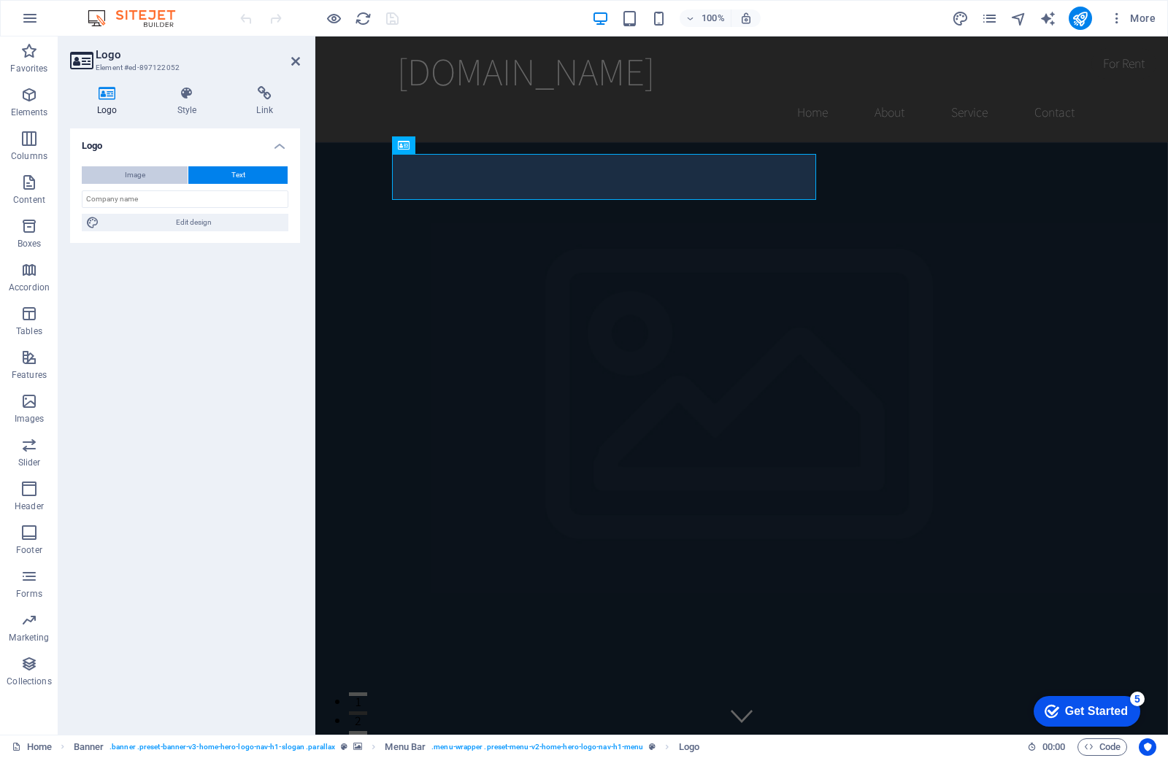
click at [153, 173] on button "Image" at bounding box center [135, 175] width 106 height 18
select select "DISABLED_OPTION_VALUE"
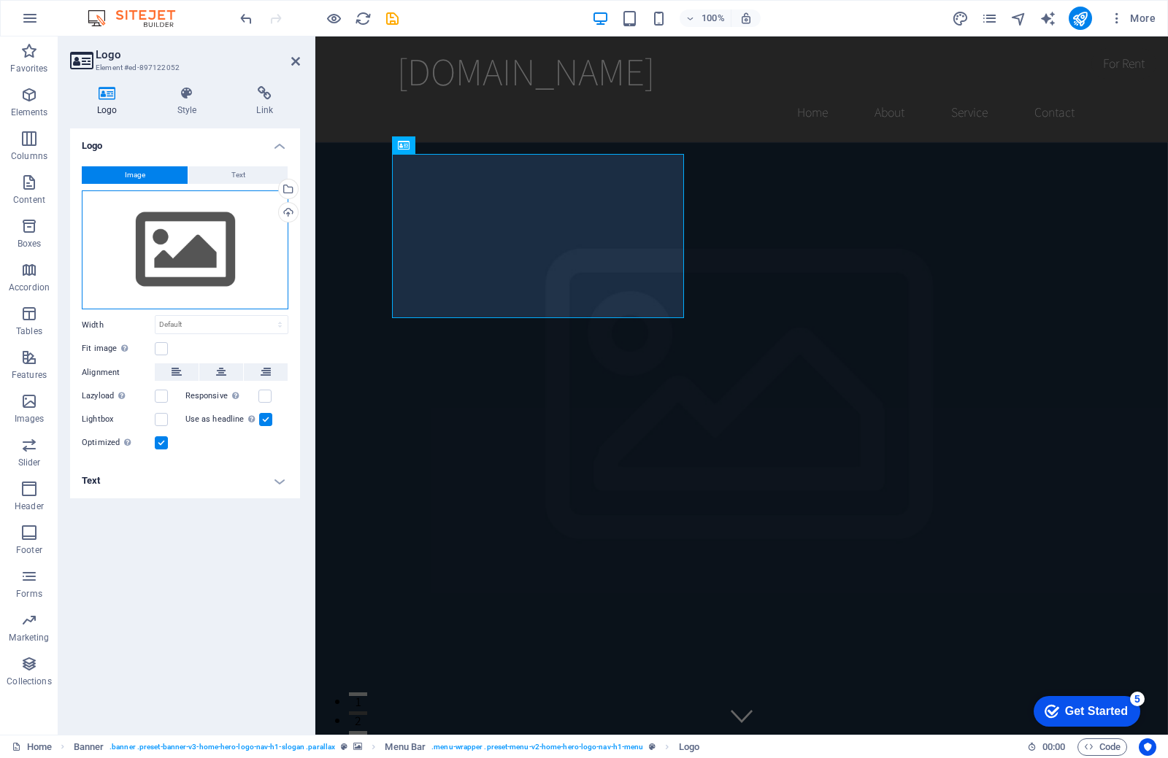
click at [180, 253] on div "Drag files here, click to choose files or select files from Files or our free s…" at bounding box center [185, 250] width 207 height 120
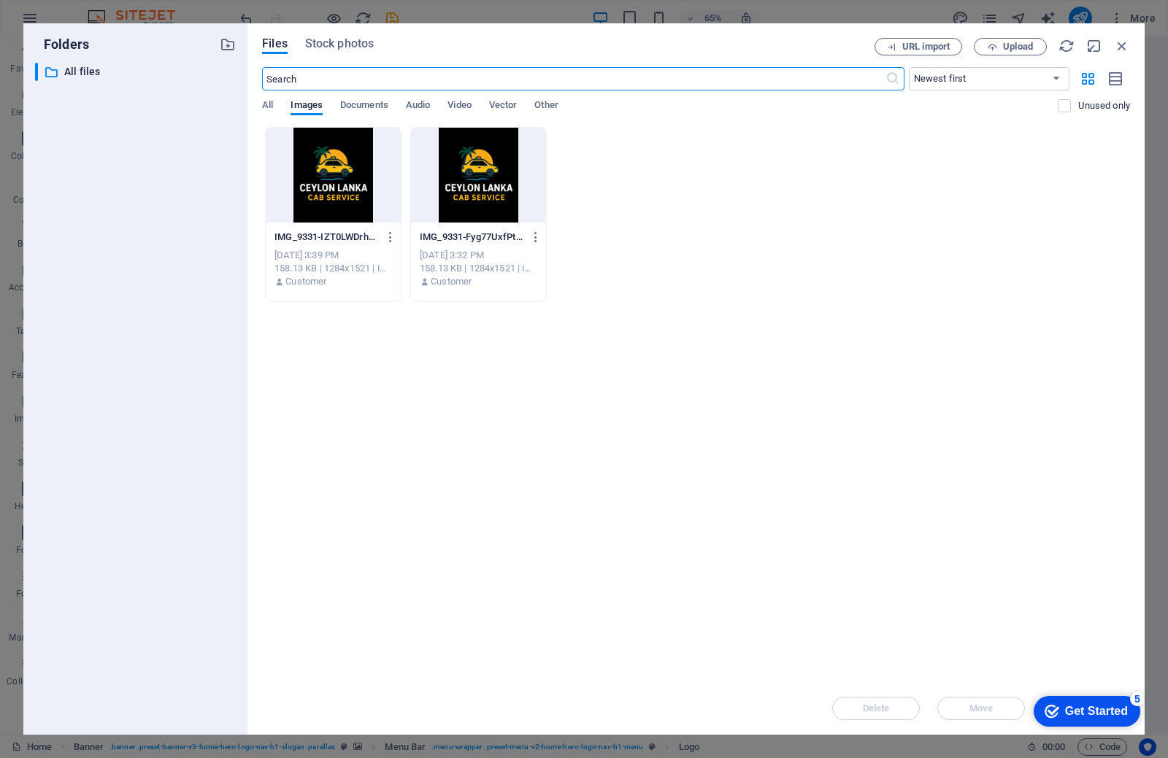
click at [326, 196] on div at bounding box center [333, 175] width 135 height 95
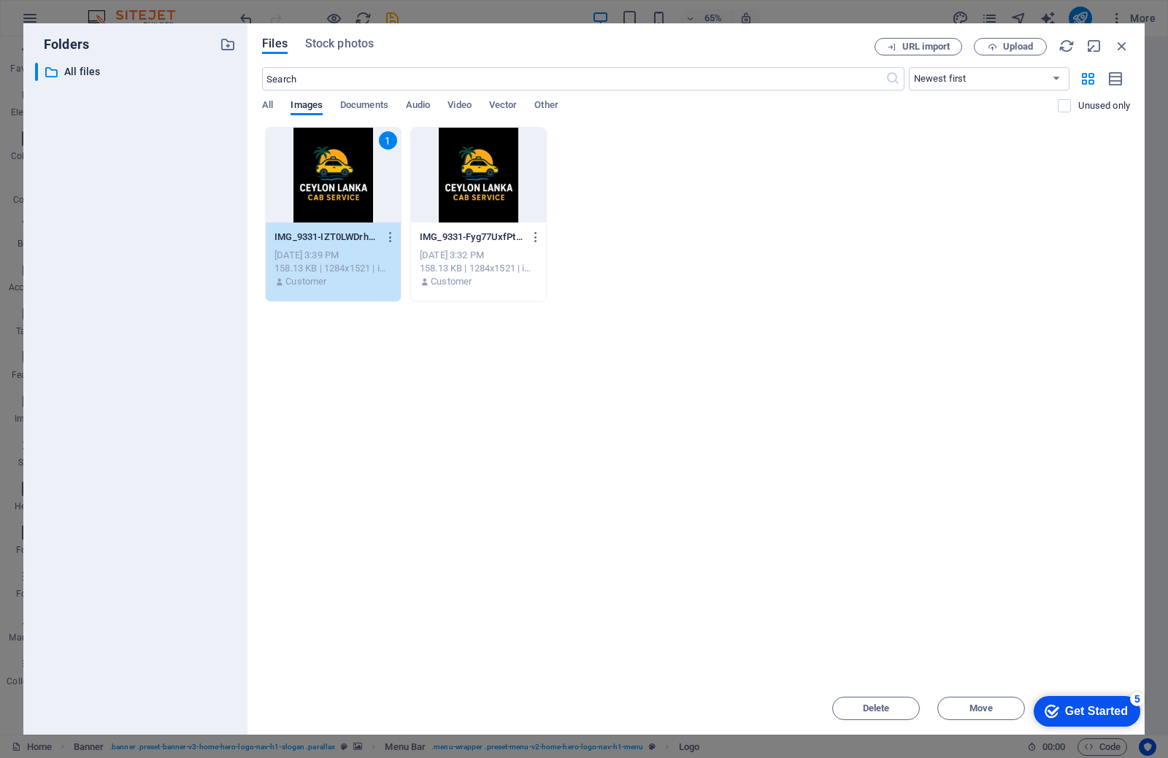
click at [349, 178] on div "1" at bounding box center [333, 175] width 135 height 95
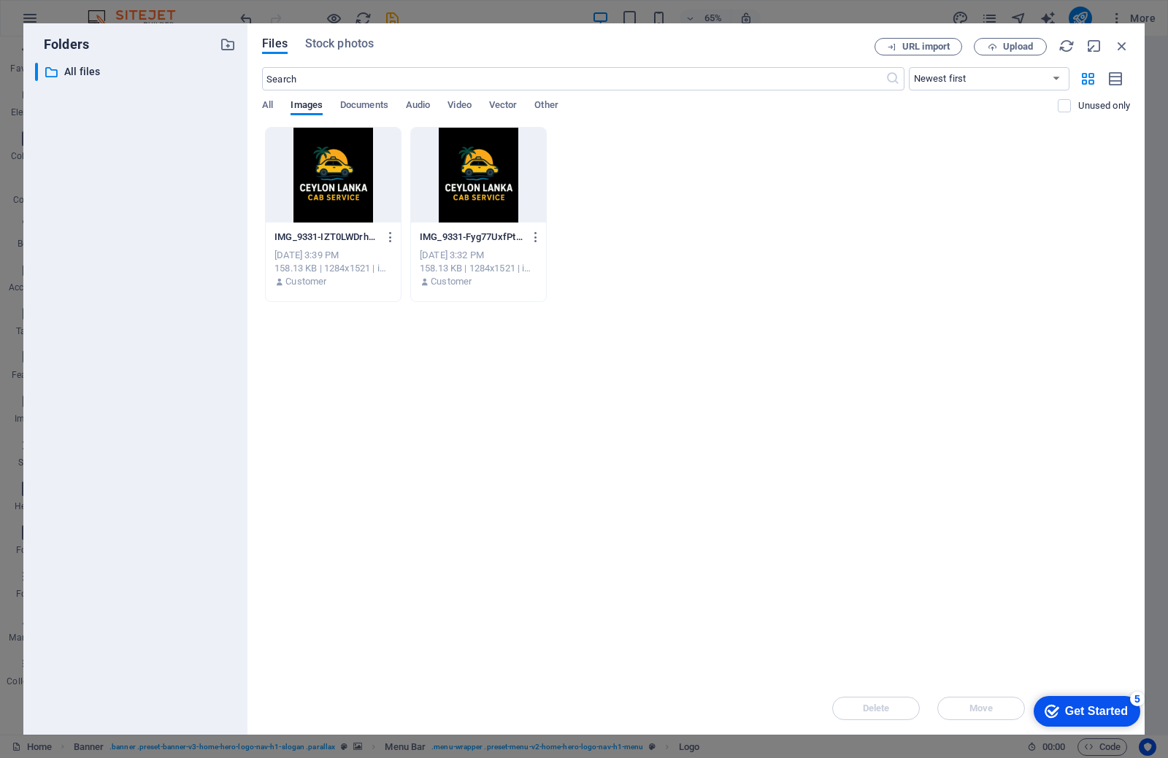
click at [349, 178] on div at bounding box center [333, 175] width 135 height 95
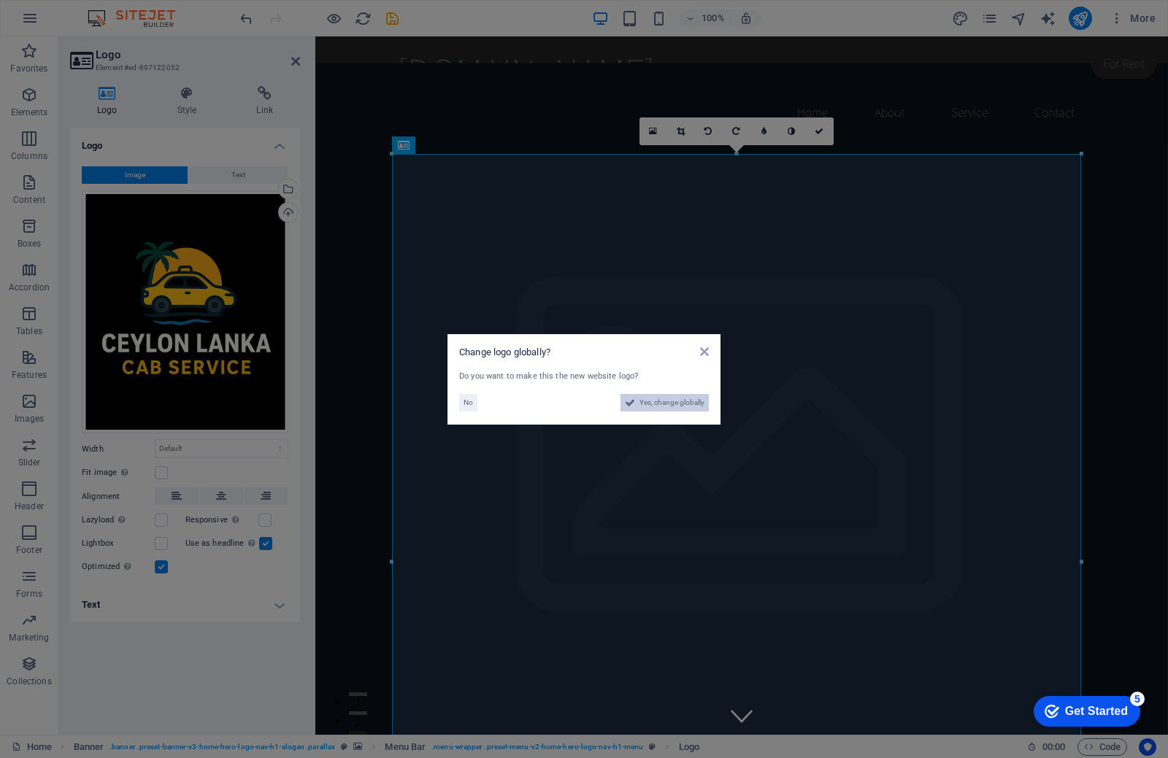
click at [655, 407] on span "Yes, change globally" at bounding box center [671, 403] width 65 height 18
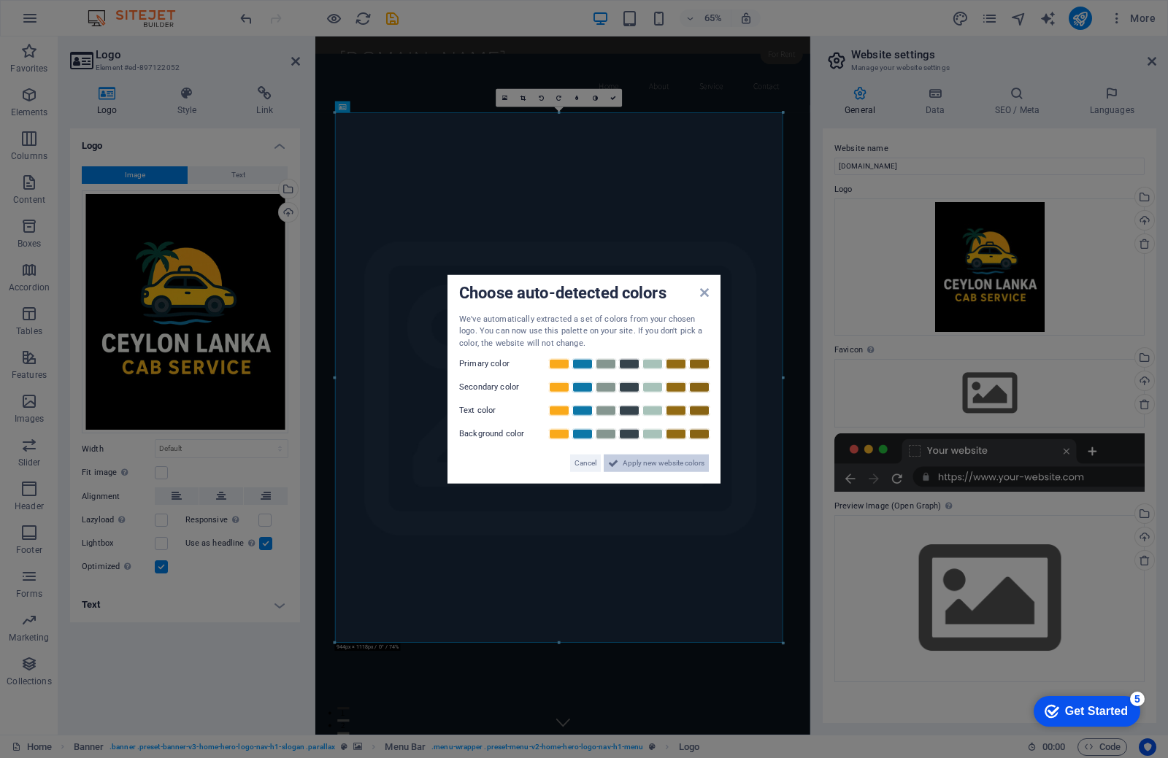
click at [609, 461] on icon at bounding box center [613, 464] width 10 height 18
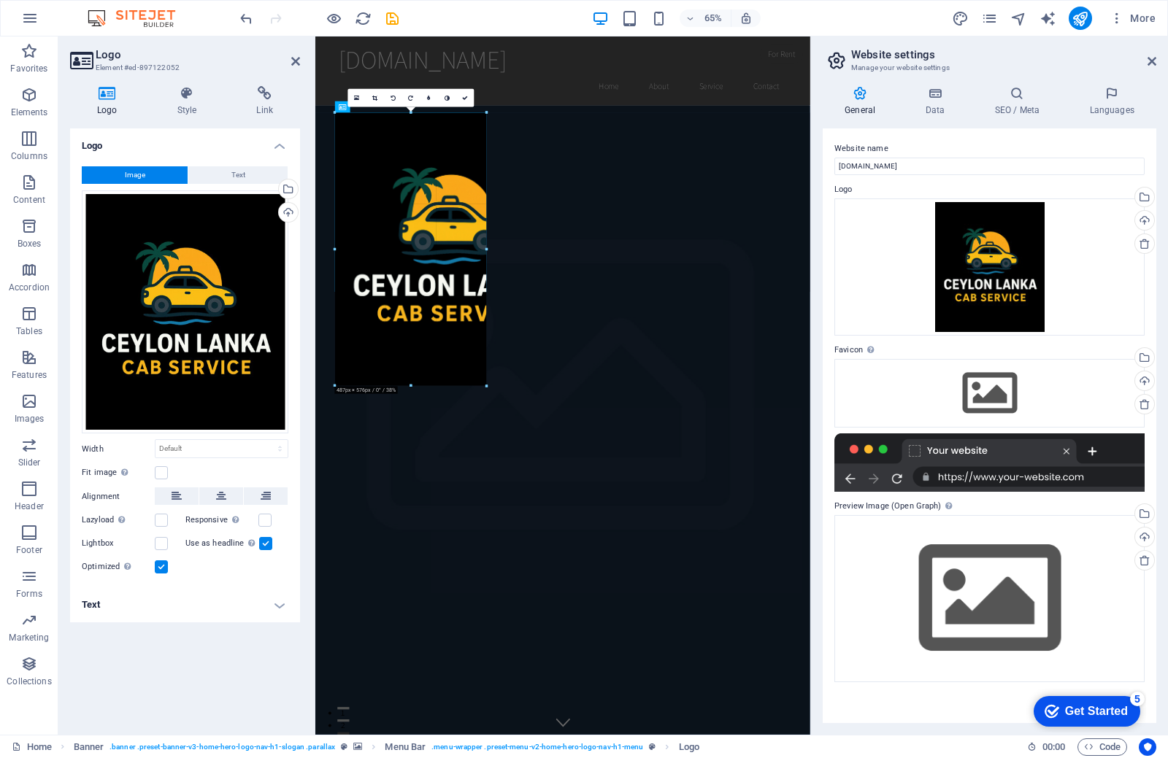
drag, startPoint x: 371, startPoint y: 929, endPoint x: 505, endPoint y: 101, distance: 838.4
type input "319"
select select "px"
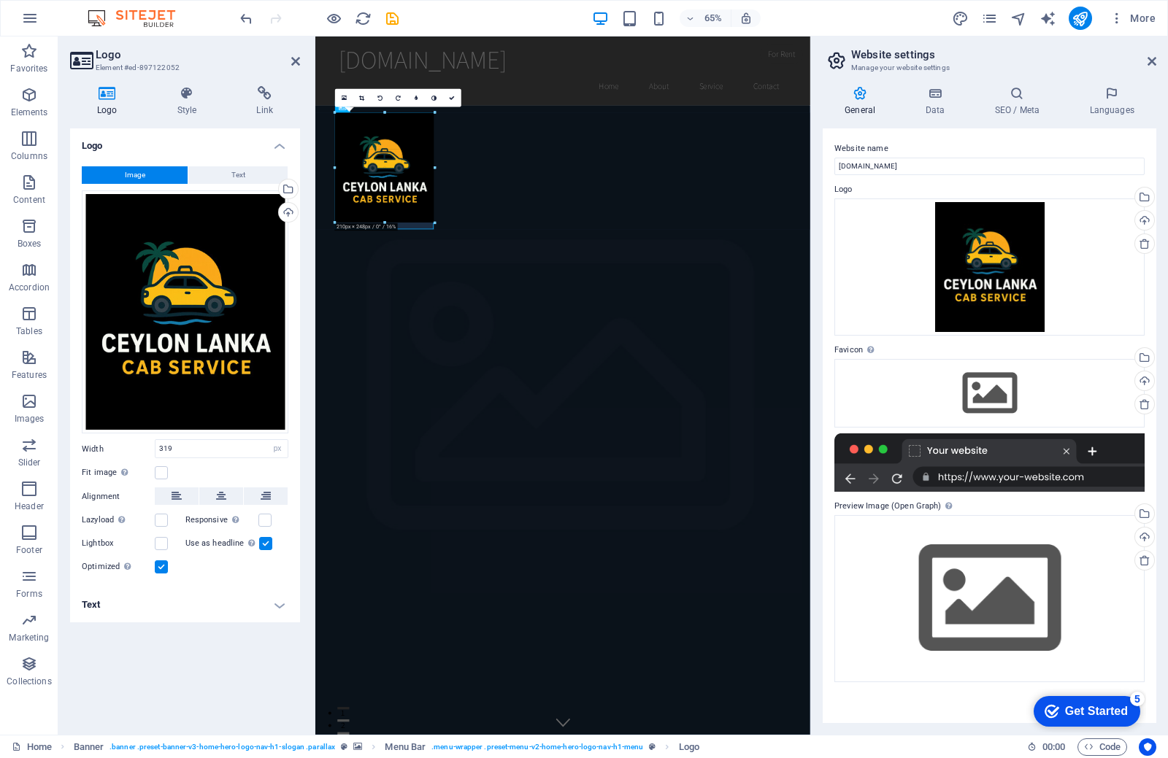
drag, startPoint x: 485, startPoint y: 202, endPoint x: 396, endPoint y: 192, distance: 90.4
drag, startPoint x: 426, startPoint y: 169, endPoint x: 456, endPoint y: 185, distance: 34.9
type input "228"
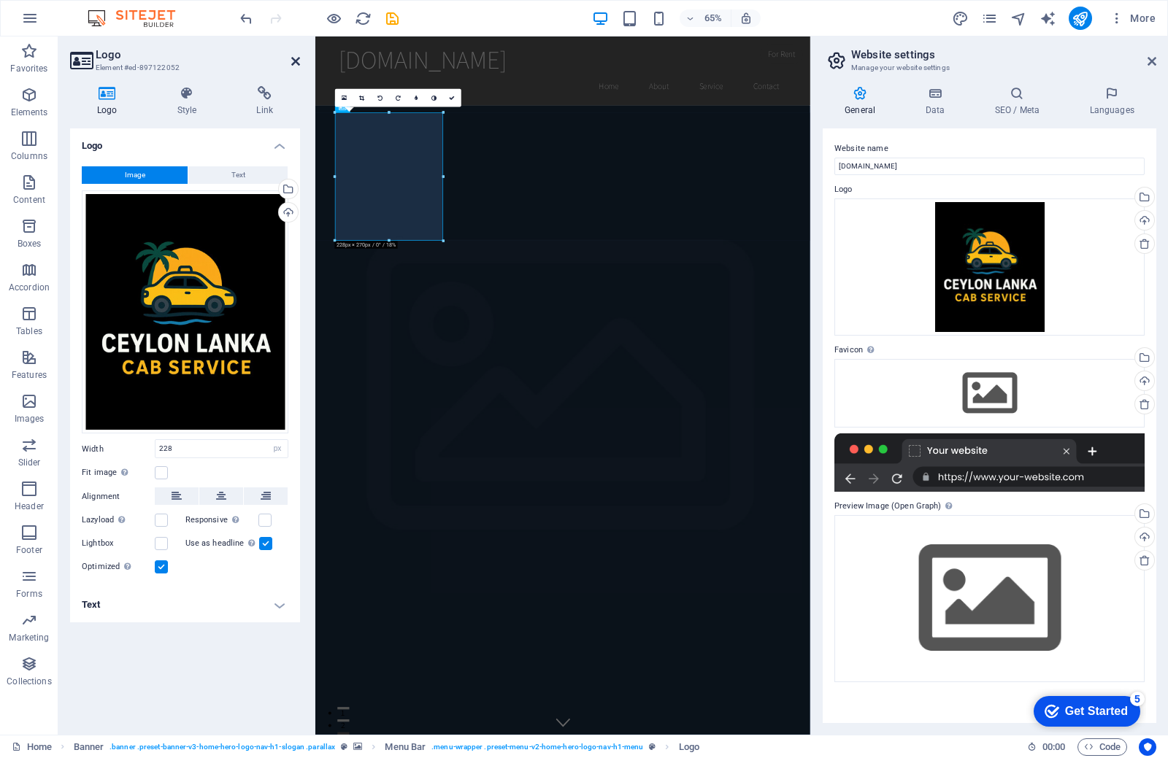
click at [296, 61] on icon at bounding box center [295, 61] width 9 height 12
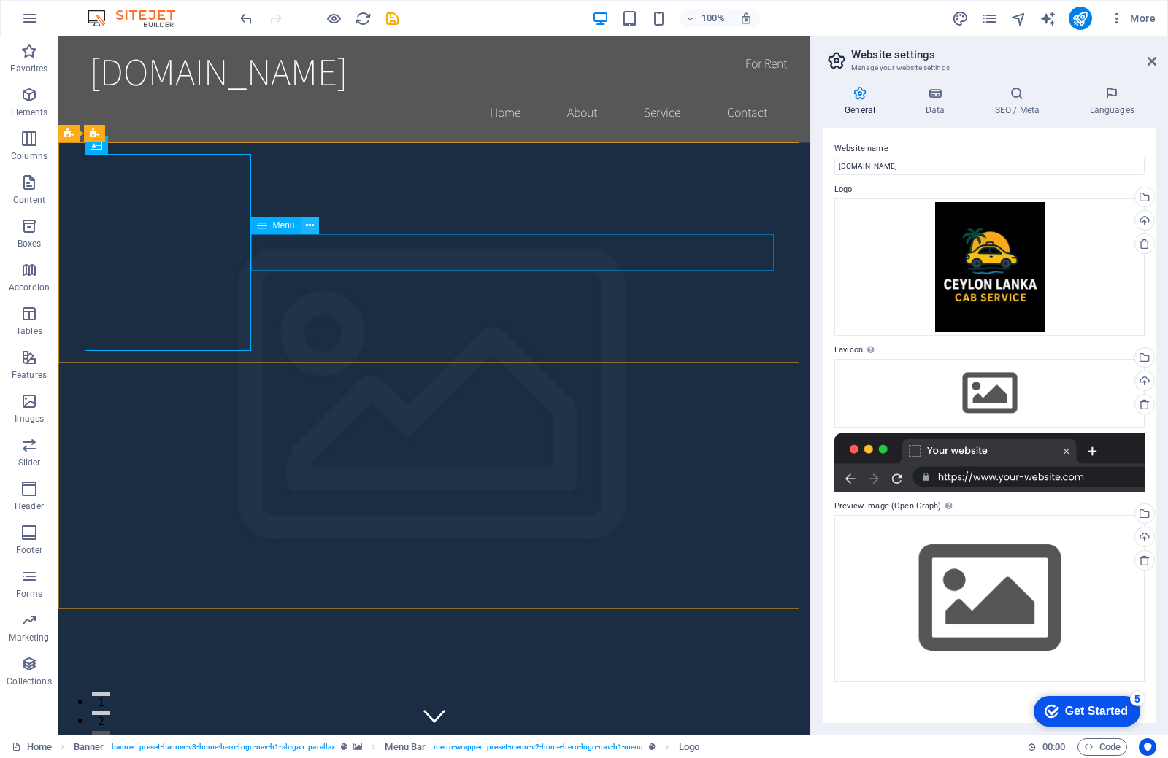
click at [302, 226] on button at bounding box center [310, 226] width 18 height 18
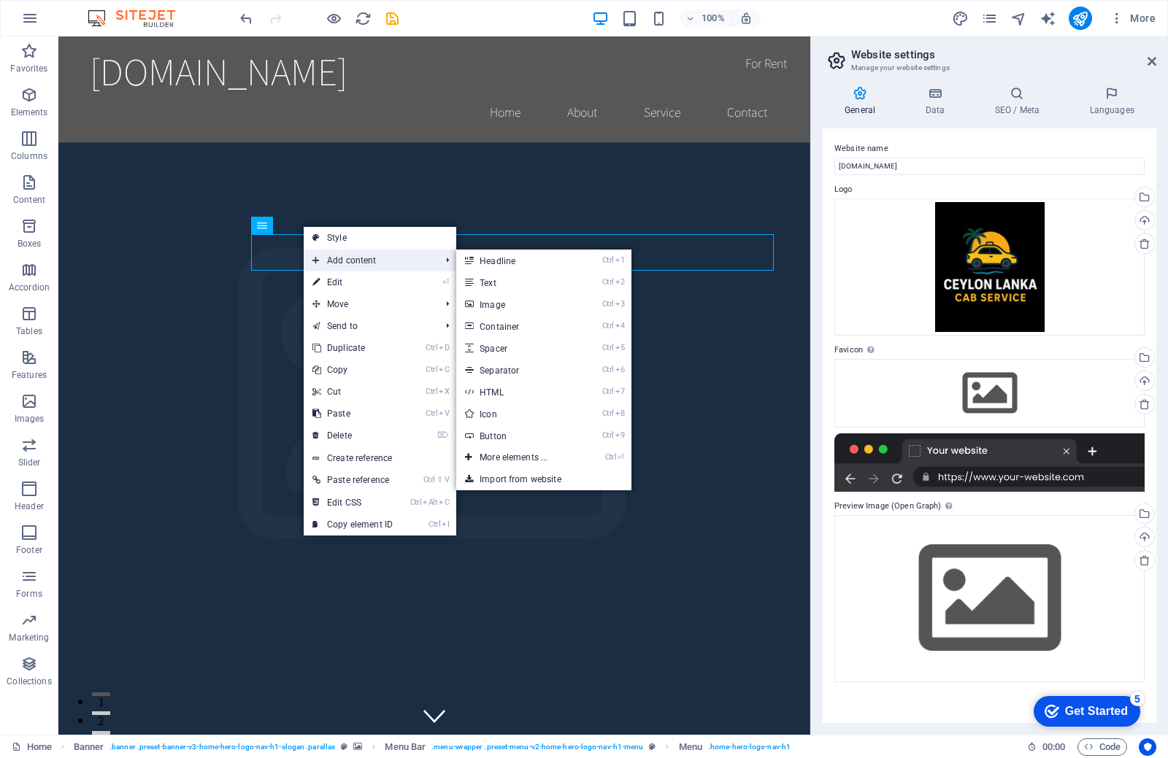
click at [361, 263] on span "Add content" at bounding box center [369, 261] width 131 height 22
click at [482, 281] on link "Ctrl 2 Text" at bounding box center [516, 283] width 120 height 22
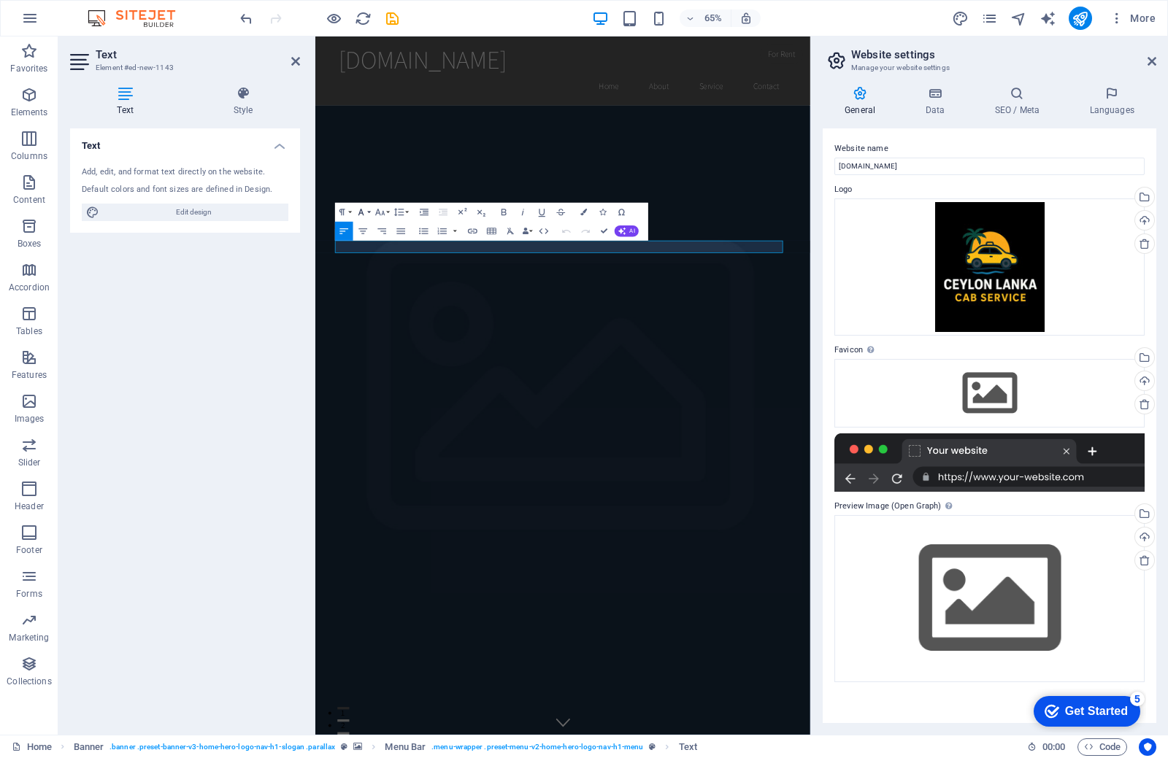
click at [358, 212] on icon "button" at bounding box center [361, 213] width 12 height 12
click at [358, 211] on icon "button" at bounding box center [361, 213] width 12 height 12
click at [366, 232] on icon "button" at bounding box center [364, 232] width 12 height 12
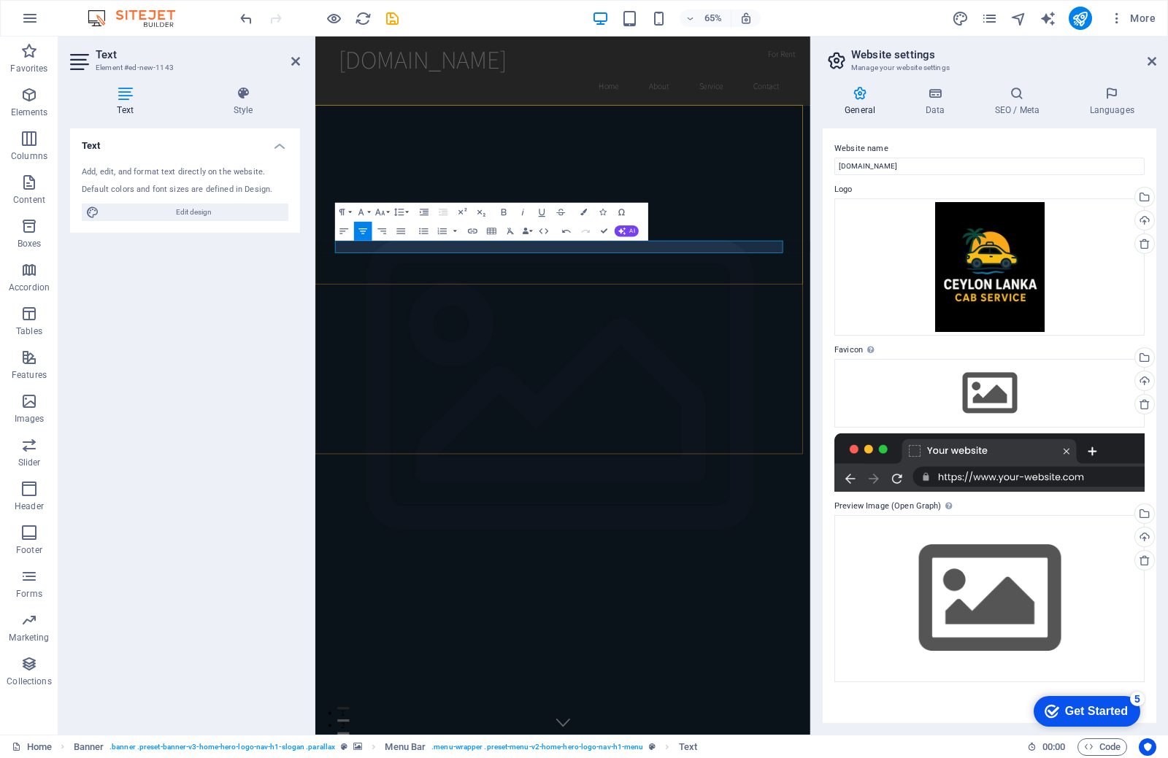
click at [380, 242] on div "Menu" at bounding box center [360, 248] width 50 height 12
click at [119, 137] on h4 "Text" at bounding box center [185, 141] width 230 height 26
click at [121, 155] on h4 "Text" at bounding box center [185, 145] width 230 height 35
click at [109, 153] on h4 "Text" at bounding box center [185, 141] width 230 height 26
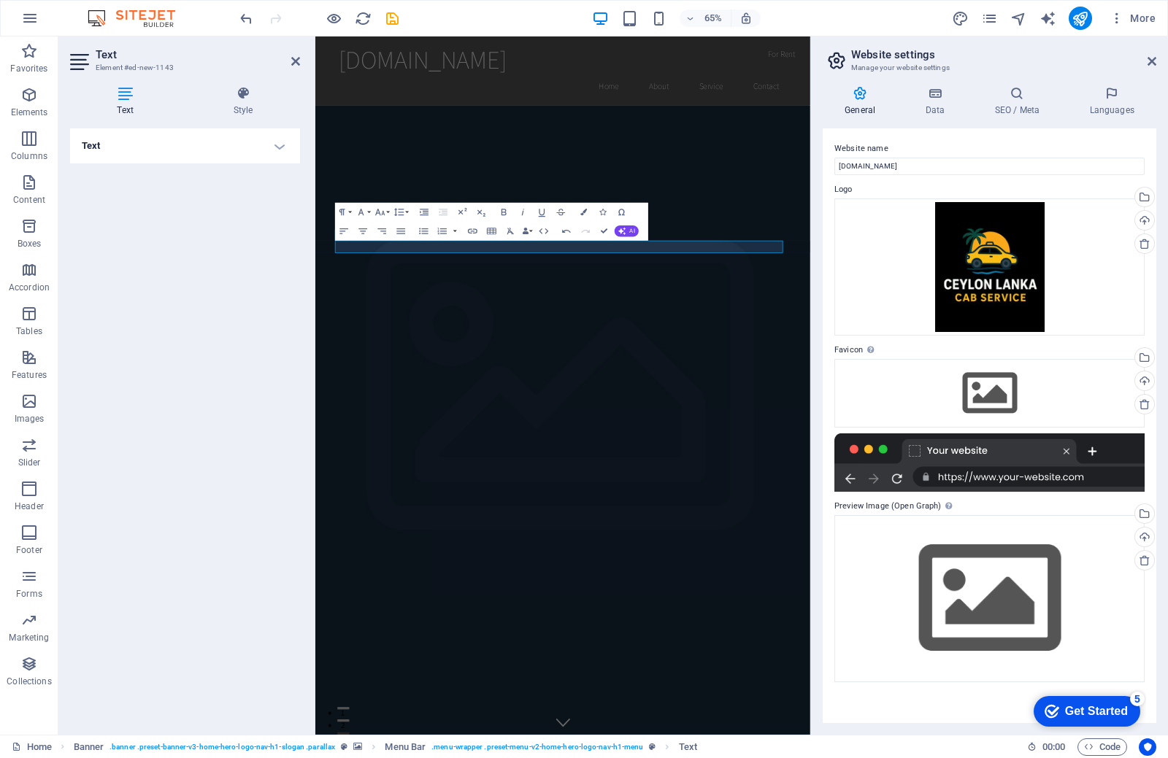
click at [156, 133] on h4 "Text" at bounding box center [185, 145] width 230 height 35
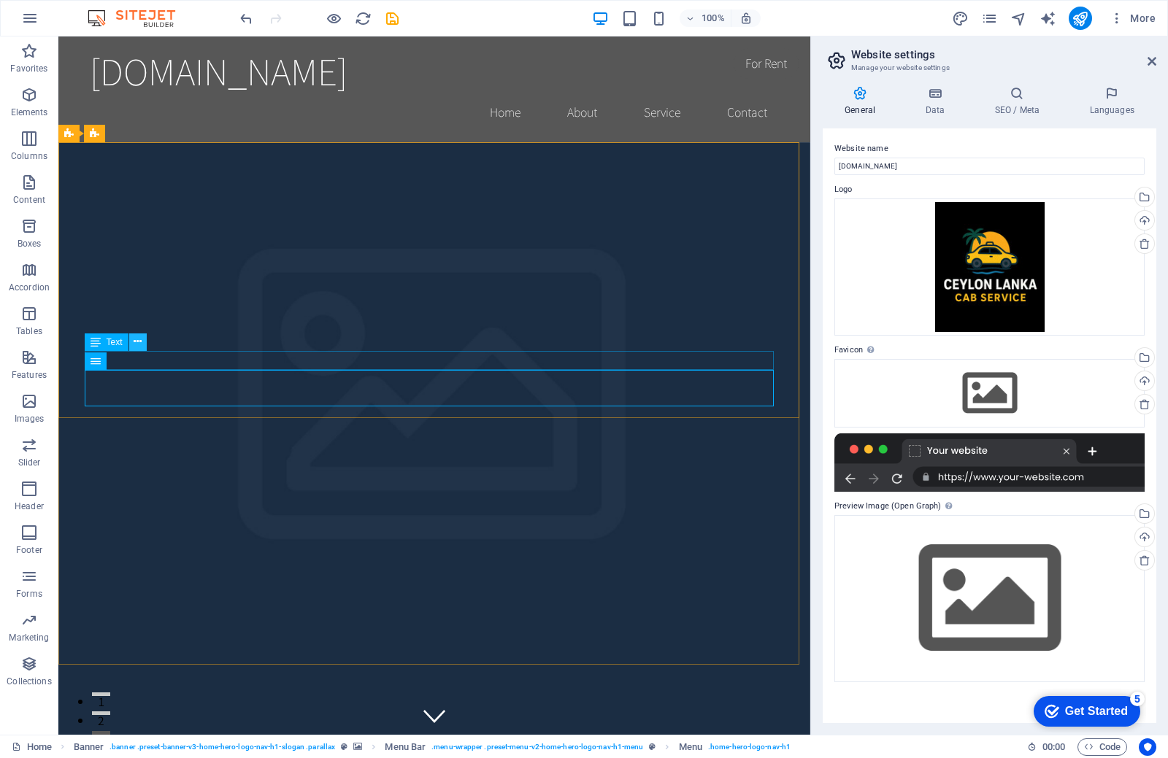
click at [139, 344] on icon at bounding box center [138, 341] width 8 height 15
click at [135, 361] on button at bounding box center [144, 362] width 18 height 18
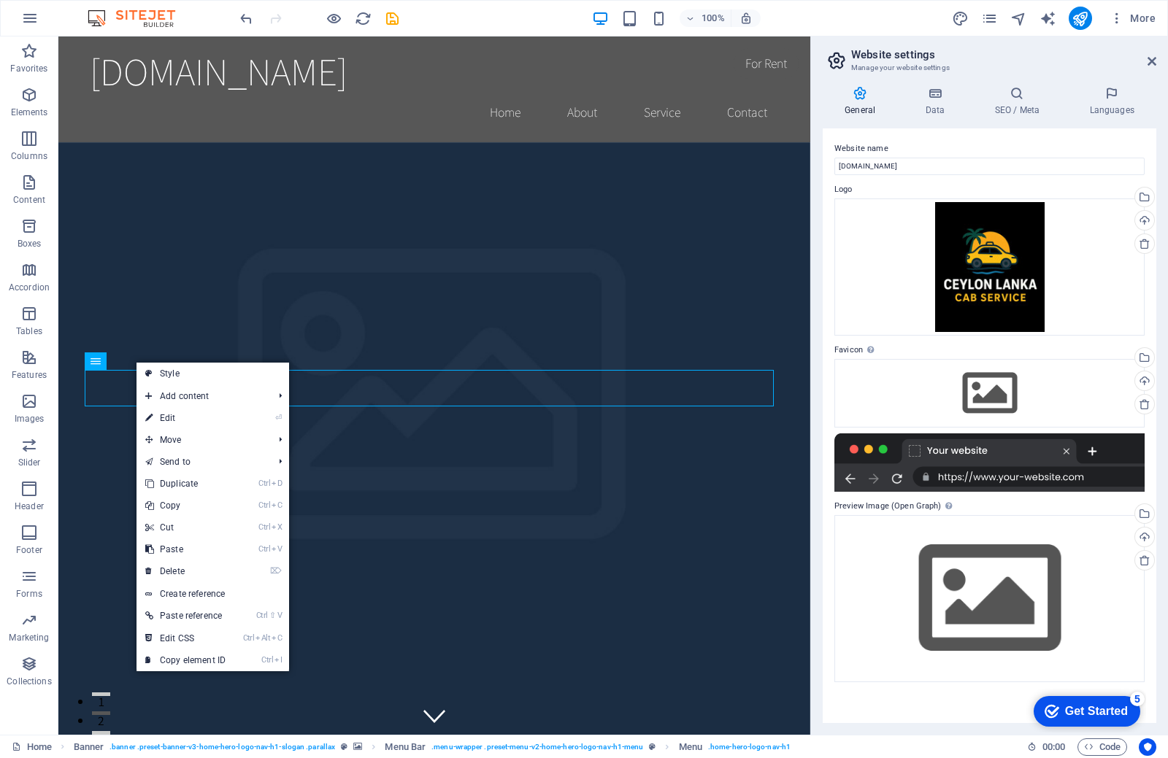
click at [207, 412] on link "⏎ Edit" at bounding box center [185, 418] width 98 height 22
select select
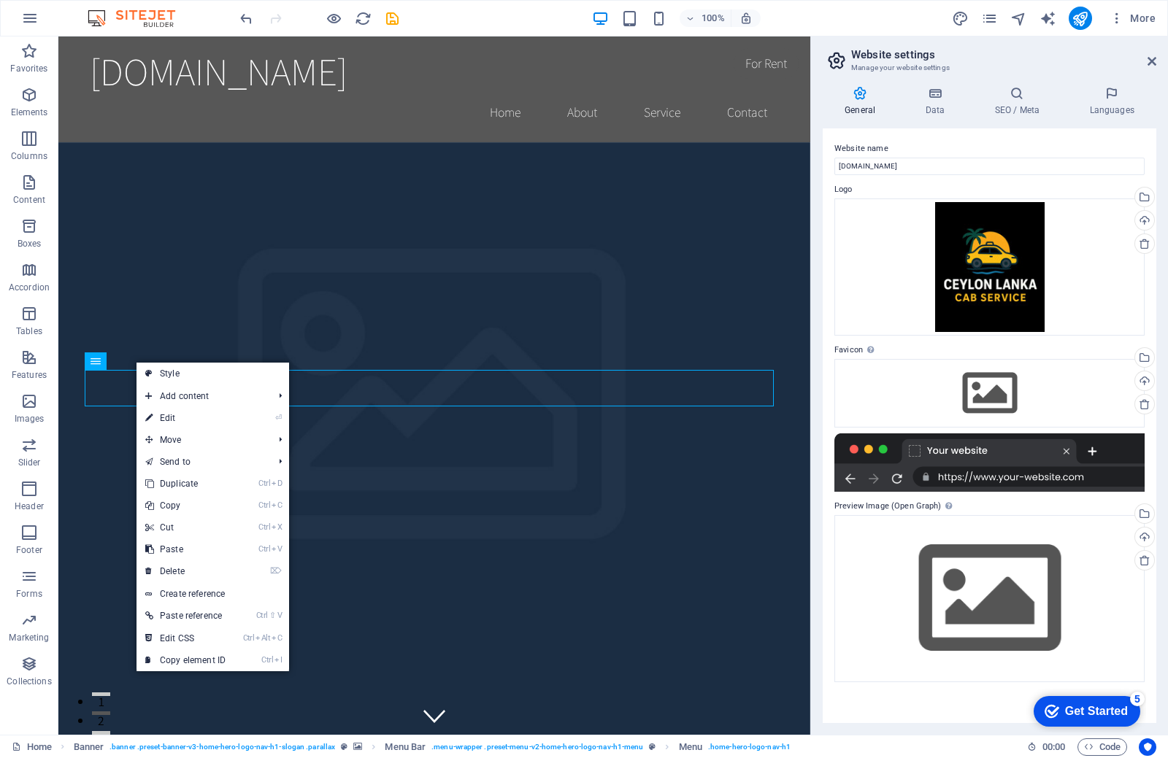
select select
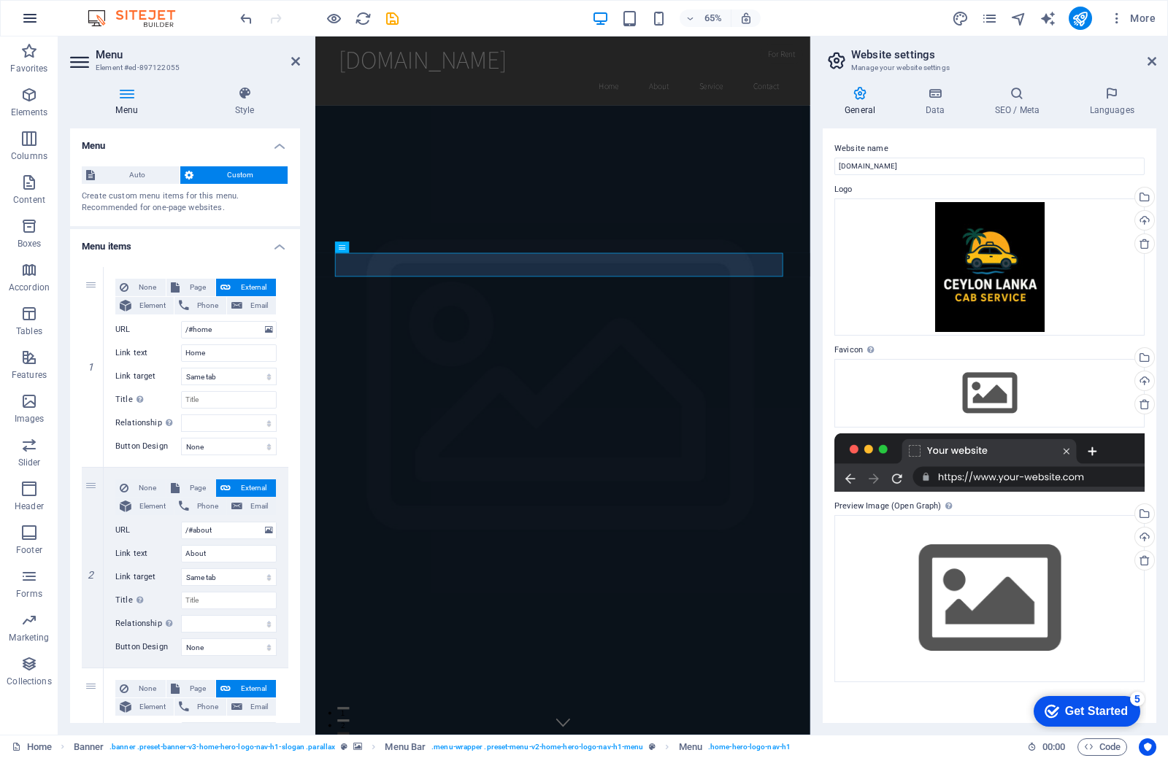
click at [35, 19] on icon "button" at bounding box center [30, 18] width 18 height 18
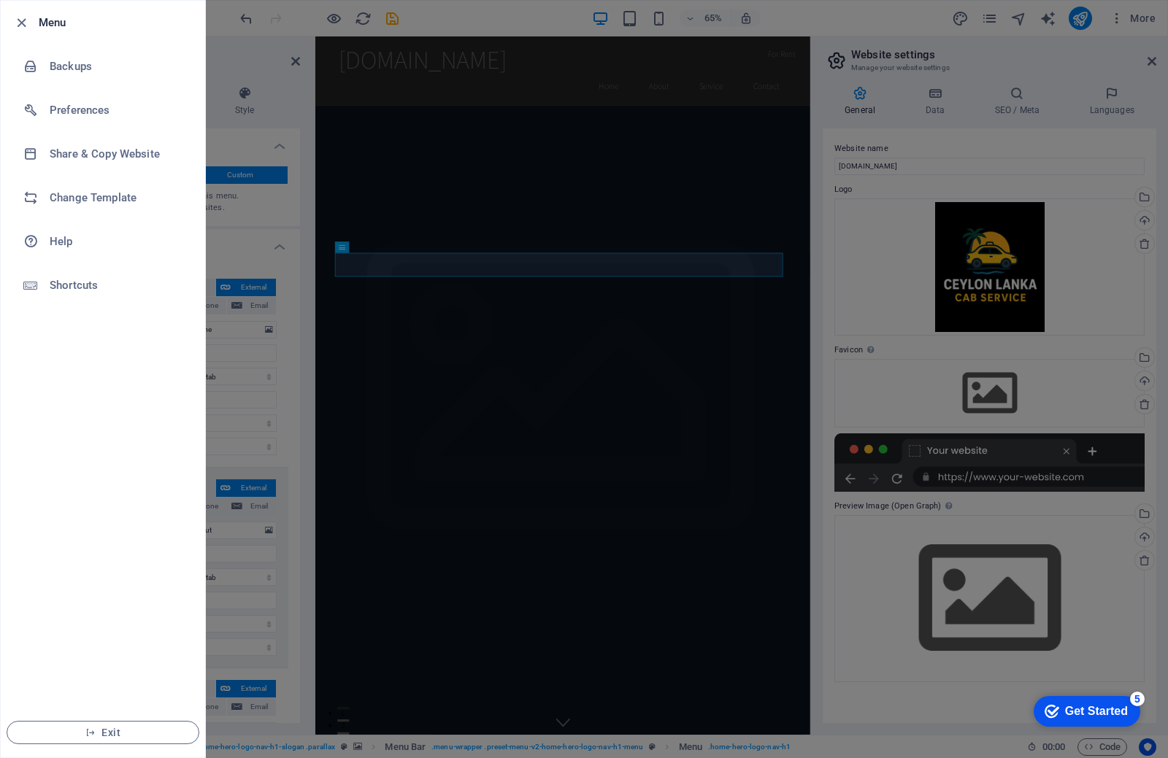
click at [35, 19] on div at bounding box center [25, 23] width 26 height 18
click at [21, 24] on icon "button" at bounding box center [21, 23] width 17 height 17
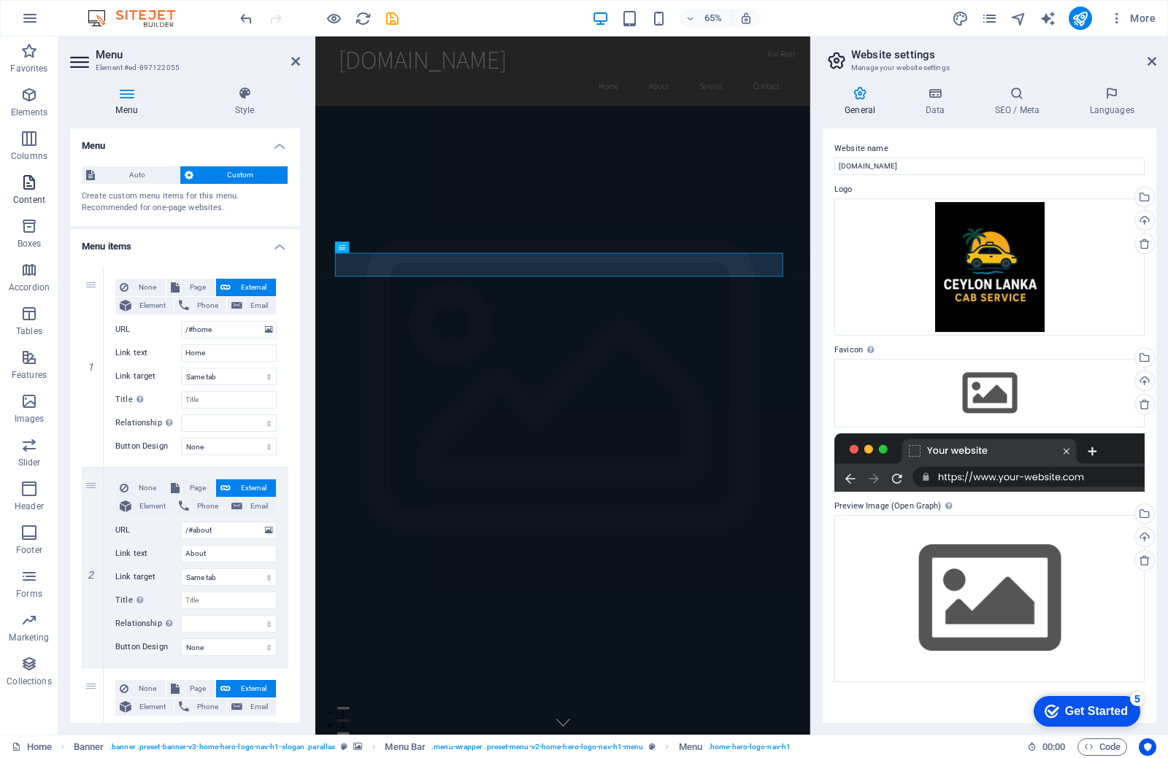
click at [41, 197] on p "Content" at bounding box center [29, 200] width 32 height 12
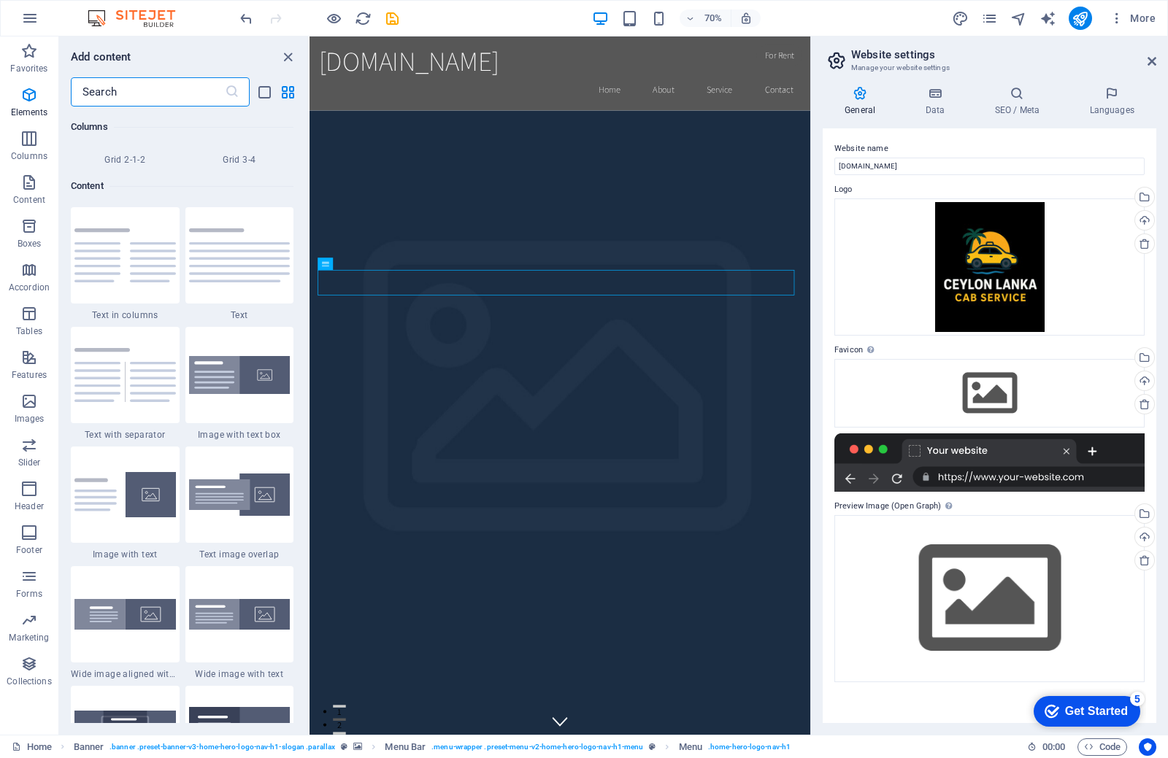
scroll to position [2554, 0]
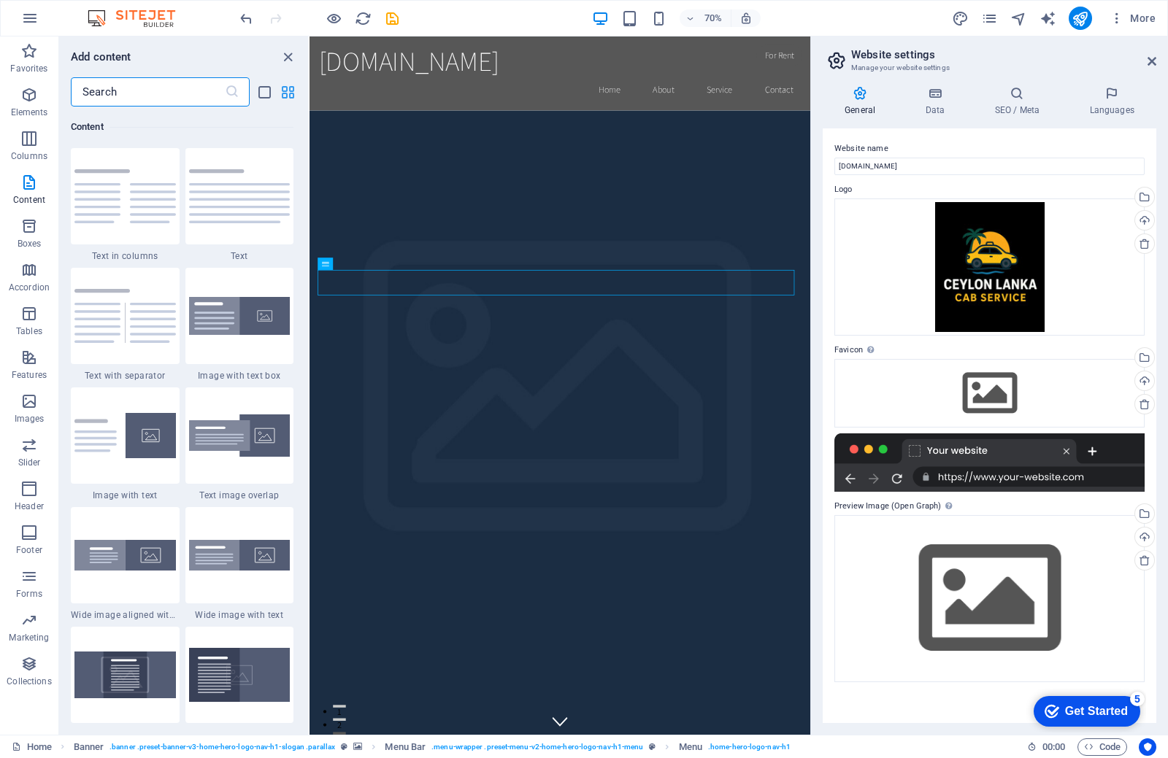
click at [294, 92] on icon "grid-view" at bounding box center [288, 92] width 17 height 17
click at [285, 54] on icon "close panel" at bounding box center [288, 57] width 17 height 17
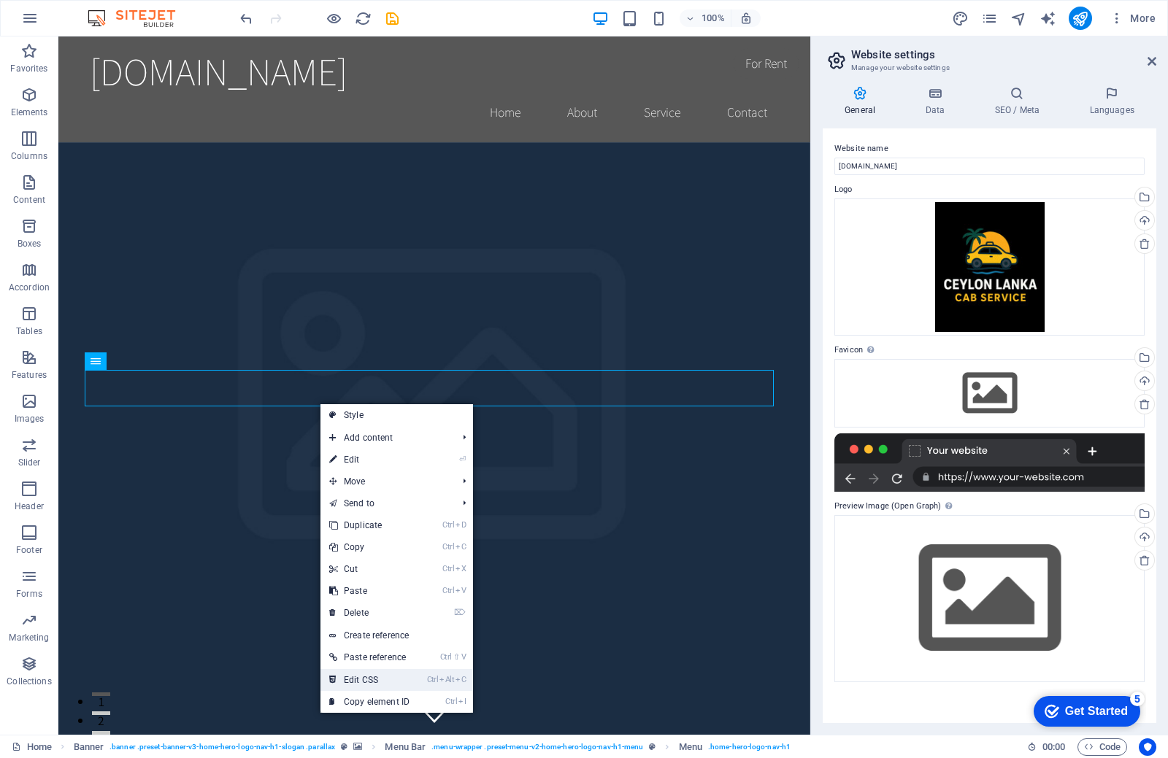
click at [385, 679] on link "Ctrl Alt C Edit CSS" at bounding box center [369, 680] width 98 height 22
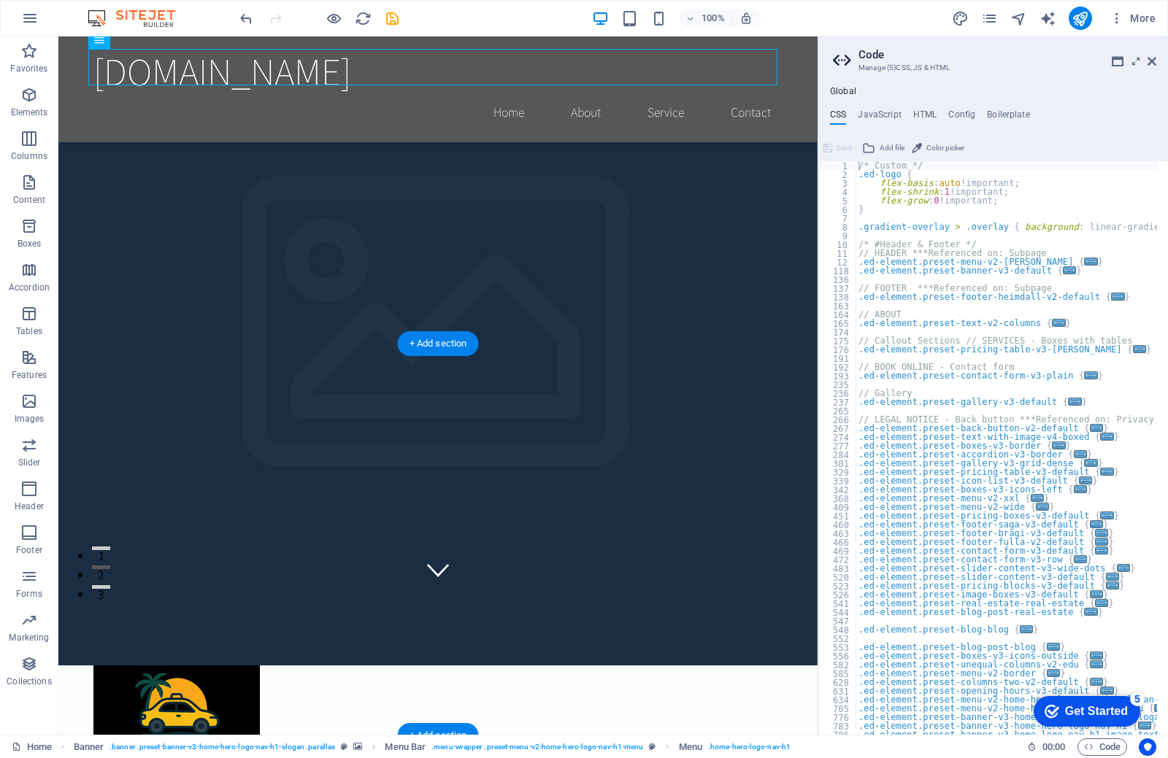
scroll to position [292, 0]
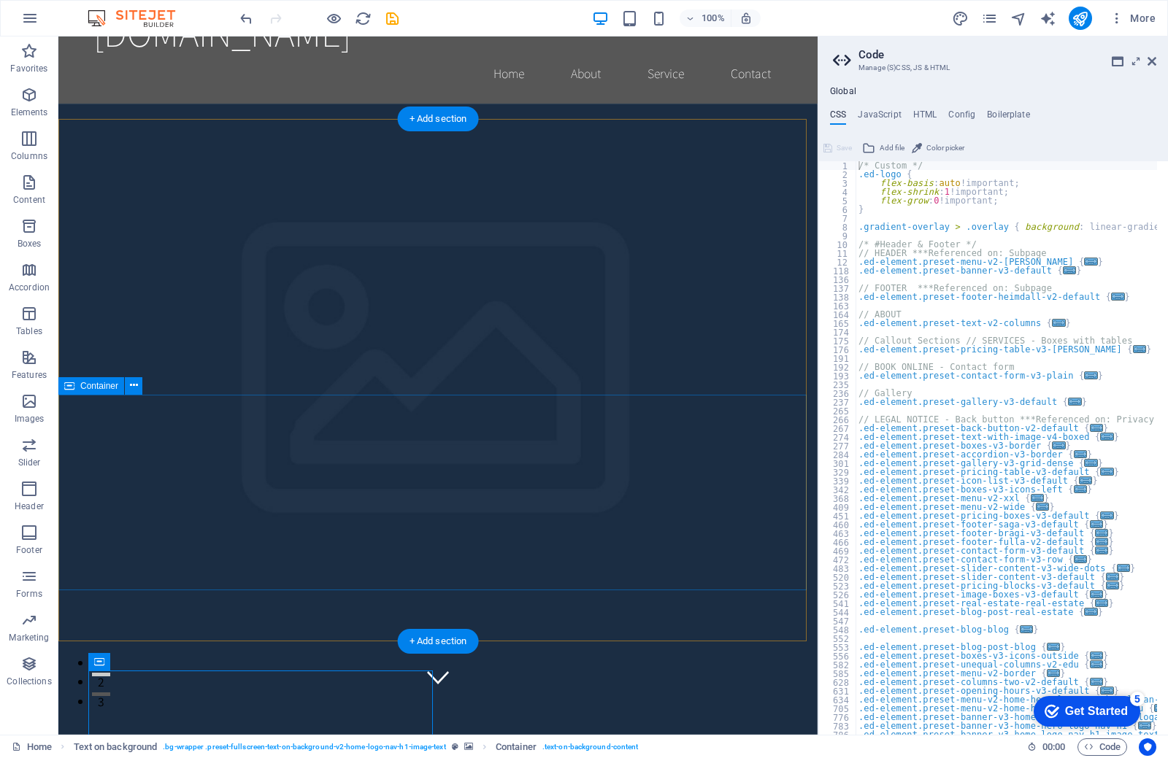
scroll to position [0, 0]
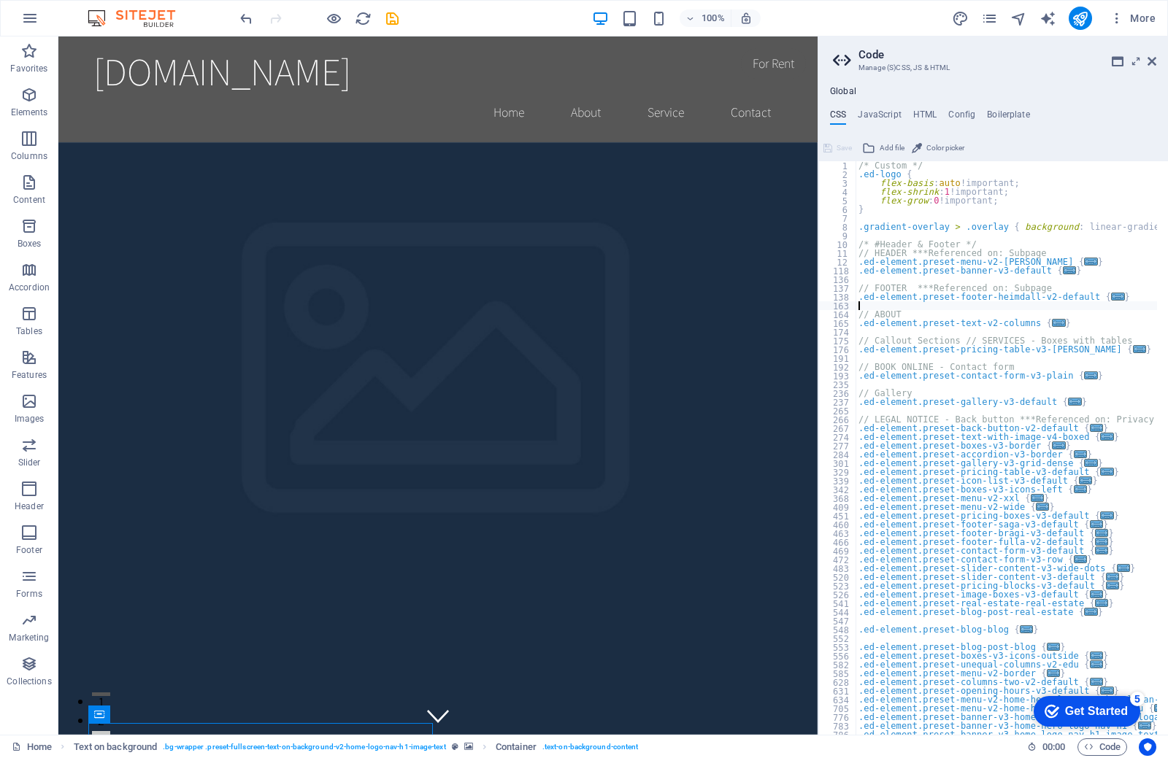
click at [1110, 310] on div "/* Custom */ .ed-logo { flex-basis : auto !important; flex-shrink : 1 !importan…" at bounding box center [1129, 451] width 548 height 580
click at [1052, 322] on span "..." at bounding box center [1058, 323] width 13 height 8
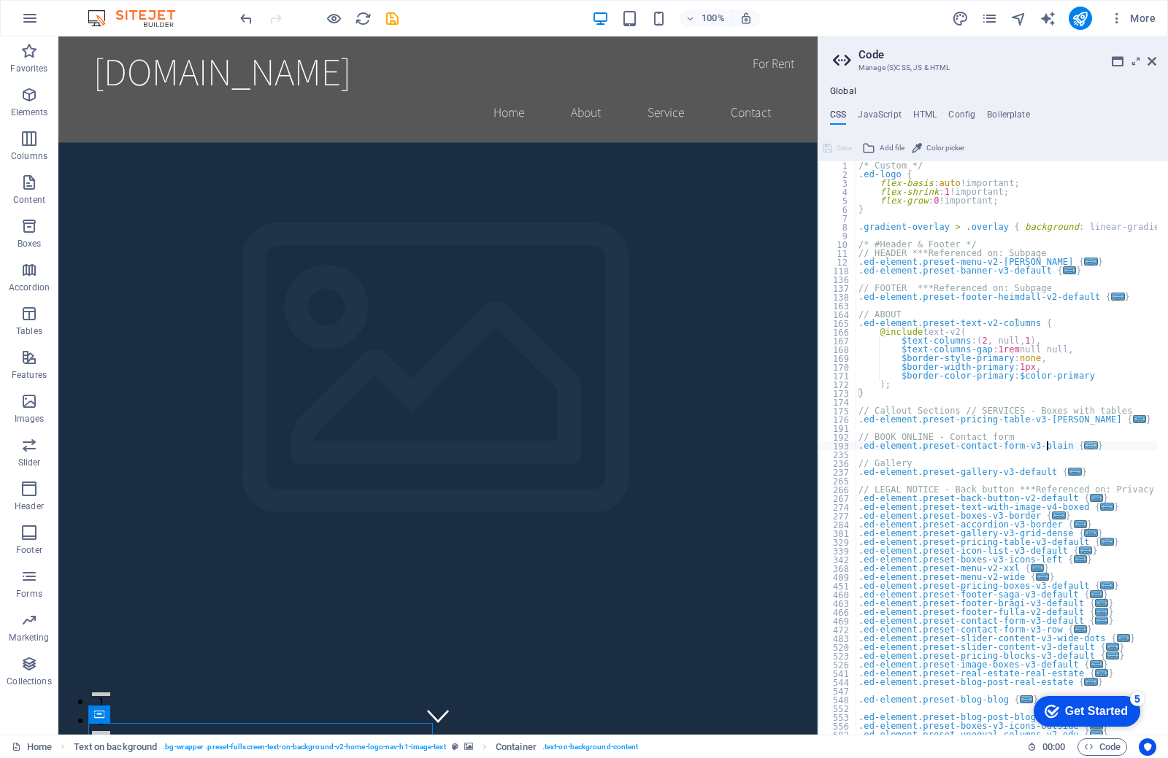
click at [1085, 445] on span "..." at bounding box center [1091, 446] width 13 height 8
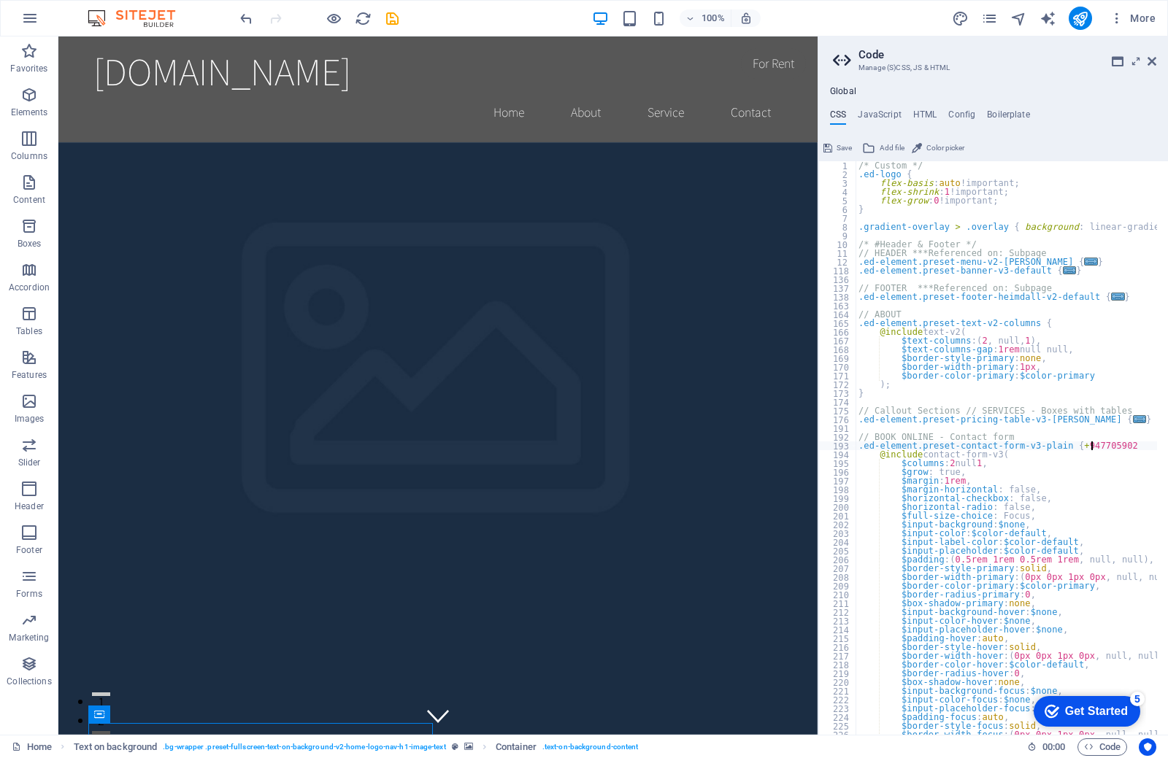
scroll to position [0, 18]
type textarea ".ed-element.preset-contact-form-v3-plain {+94770590261"
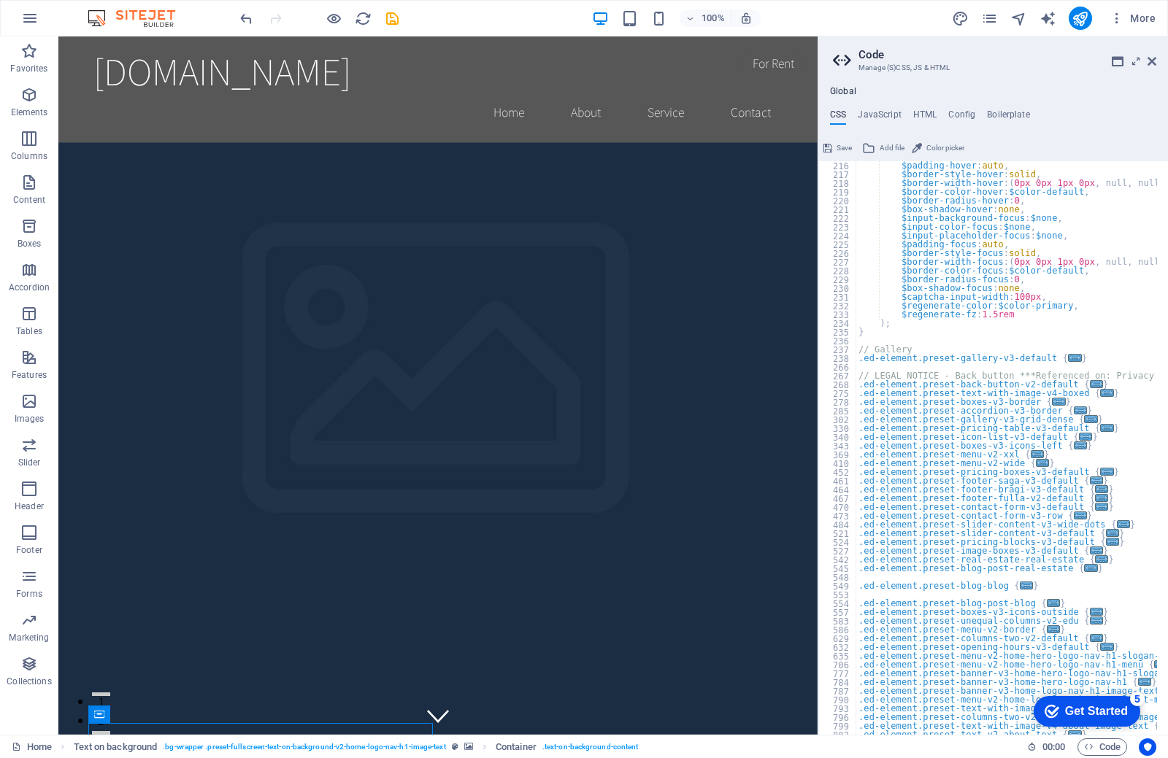
scroll to position [569, 0]
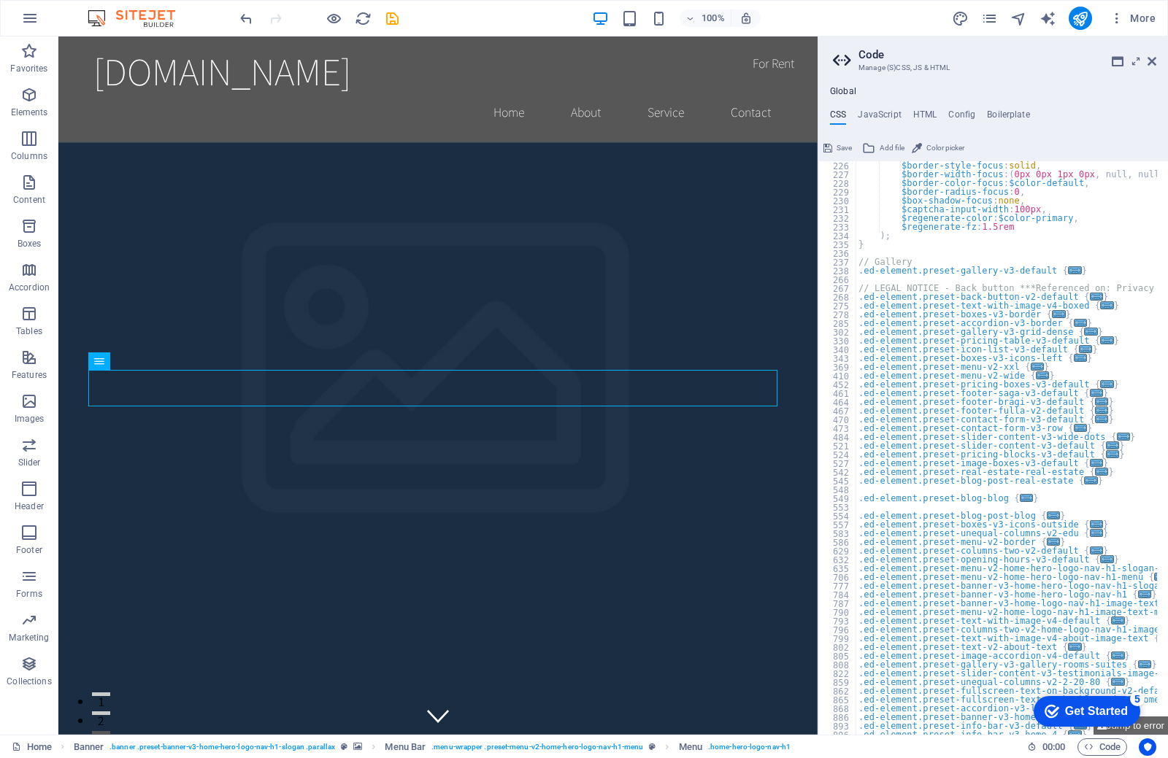
click at [1082, 725] on div "checkmark Get Started 5" at bounding box center [1086, 711] width 107 height 31
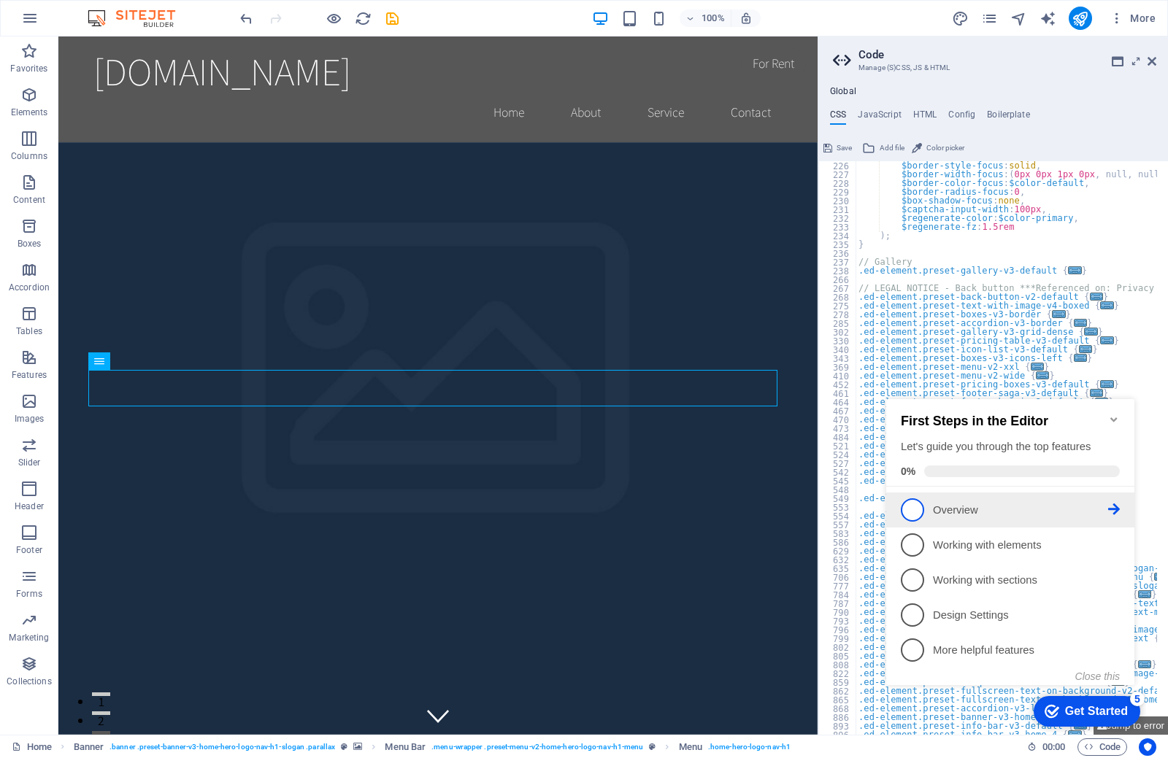
click at [962, 513] on p "Overview - incomplete" at bounding box center [1020, 510] width 175 height 15
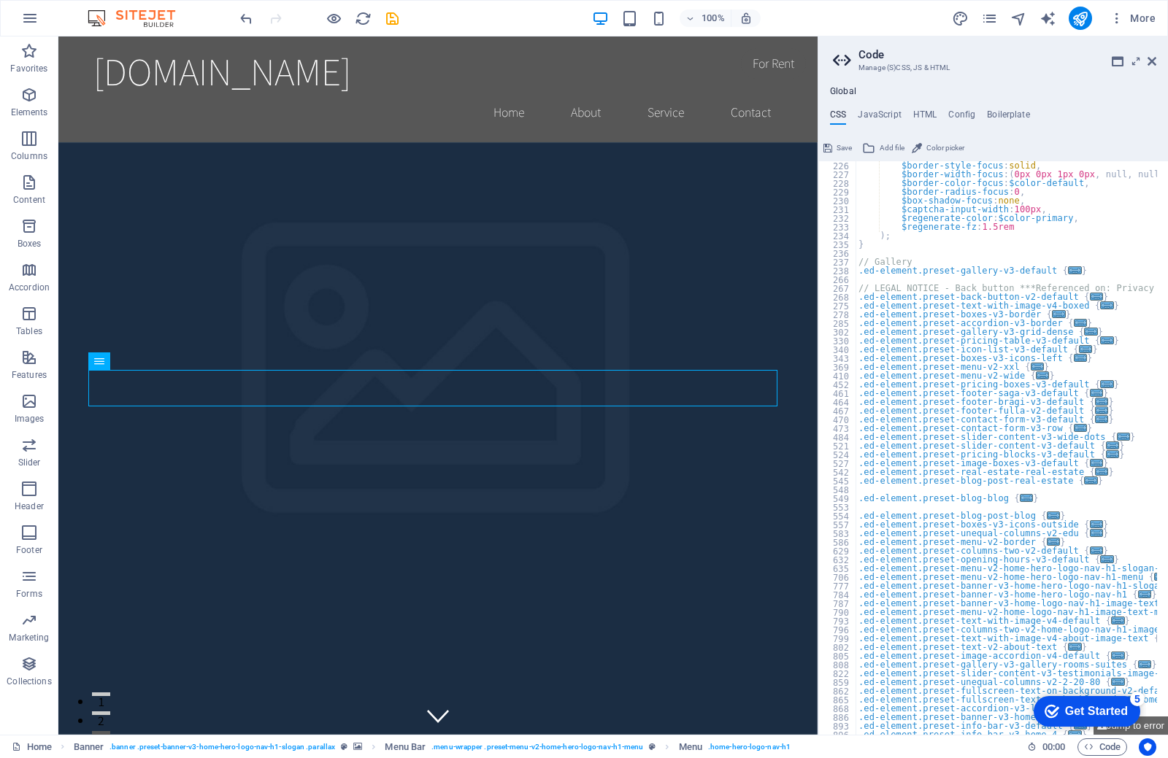
scroll to position [0, 0]
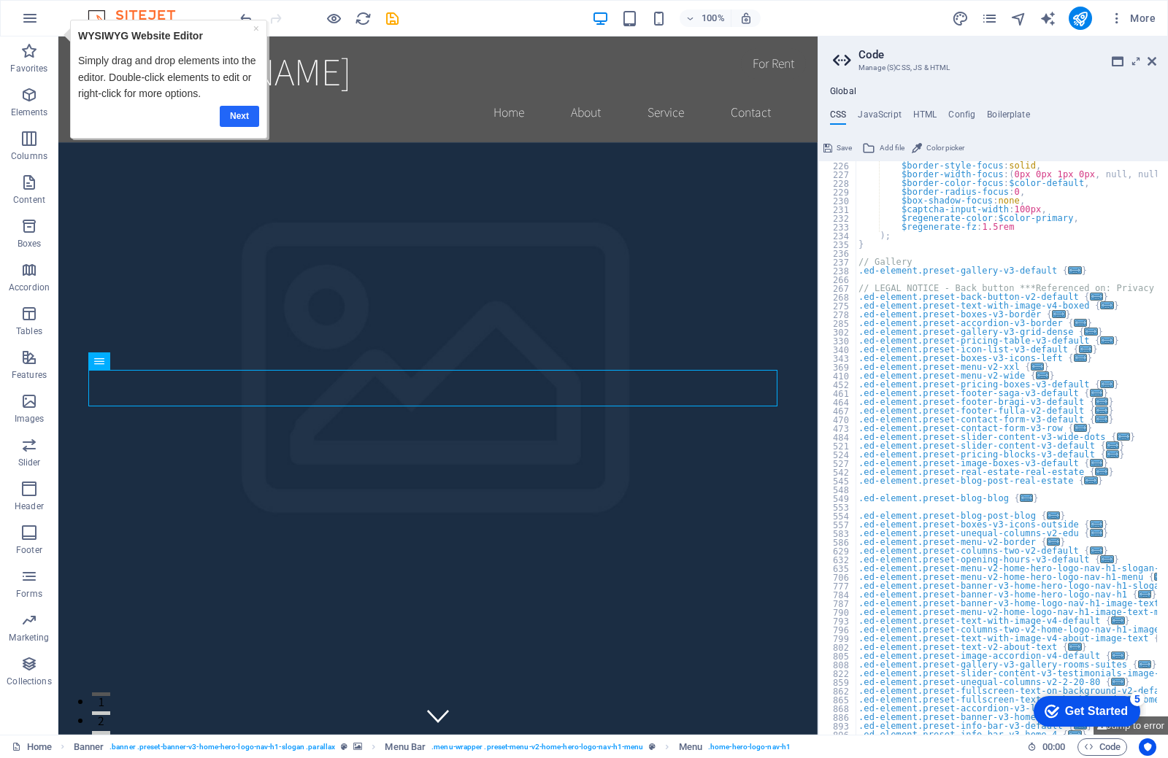
click at [243, 120] on link "Next" at bounding box center [238, 116] width 39 height 21
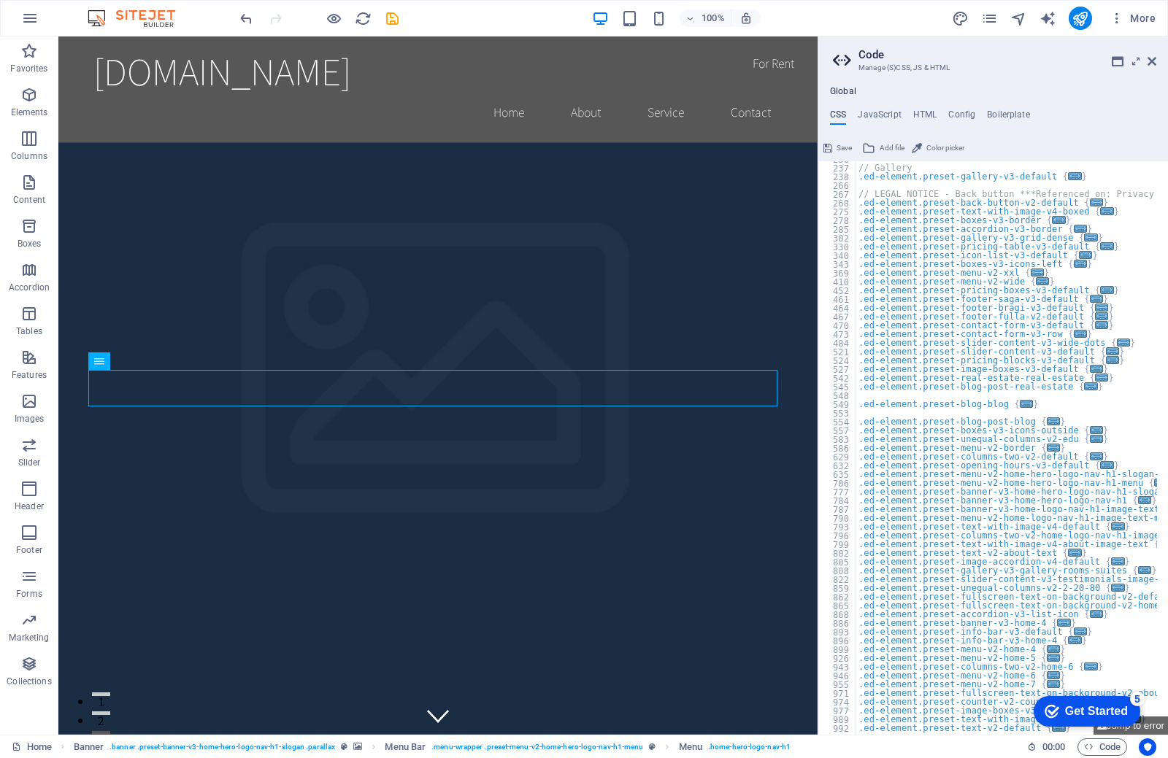
scroll to position [532, 0]
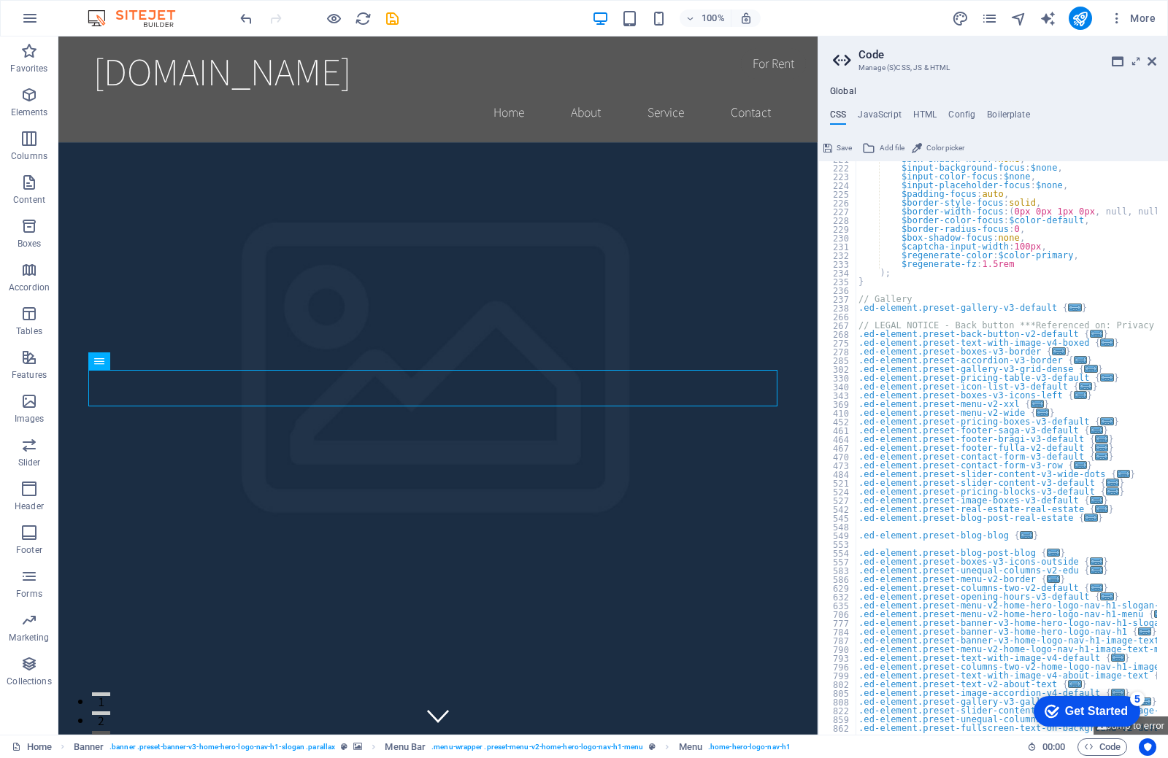
click at [1084, 720] on div "checkmark Get Started 5" at bounding box center [1086, 711] width 107 height 31
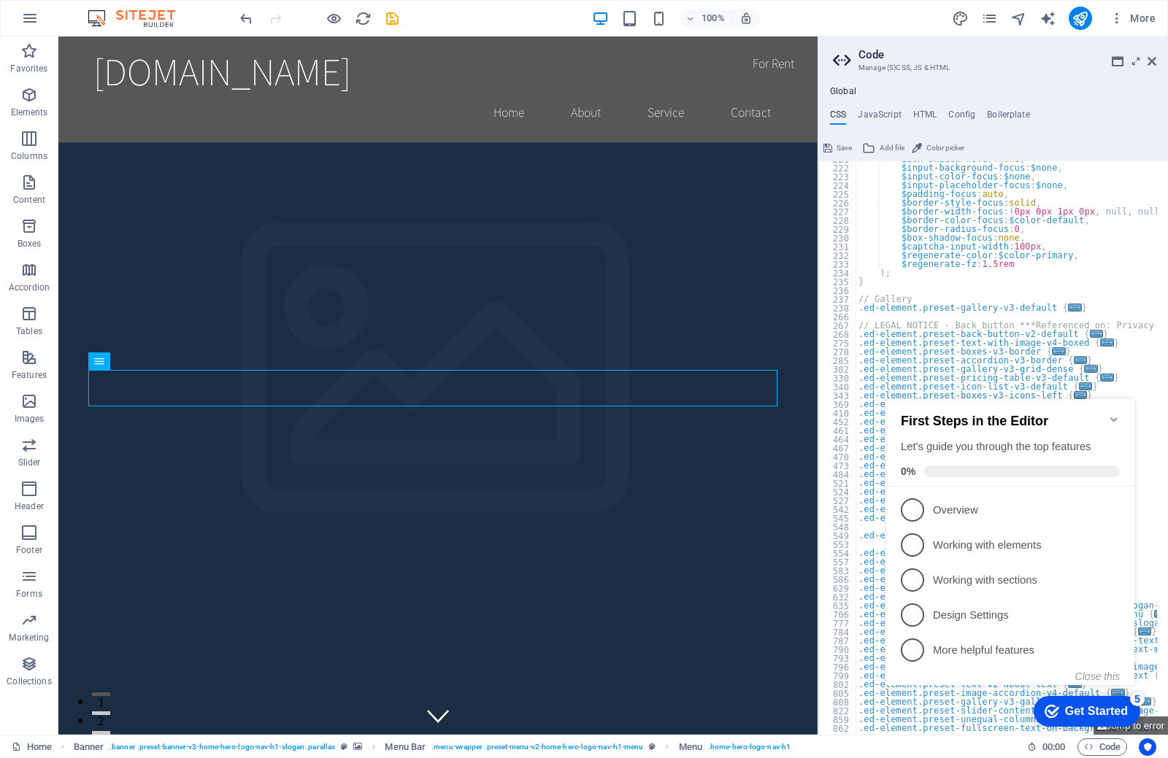
type textarea "$regenerate-color: $color-primary,"
click at [1122, 260] on div "$box-shadow-hover : none , $input-background-focus : $none , $input-color-focus…" at bounding box center [1129, 445] width 548 height 580
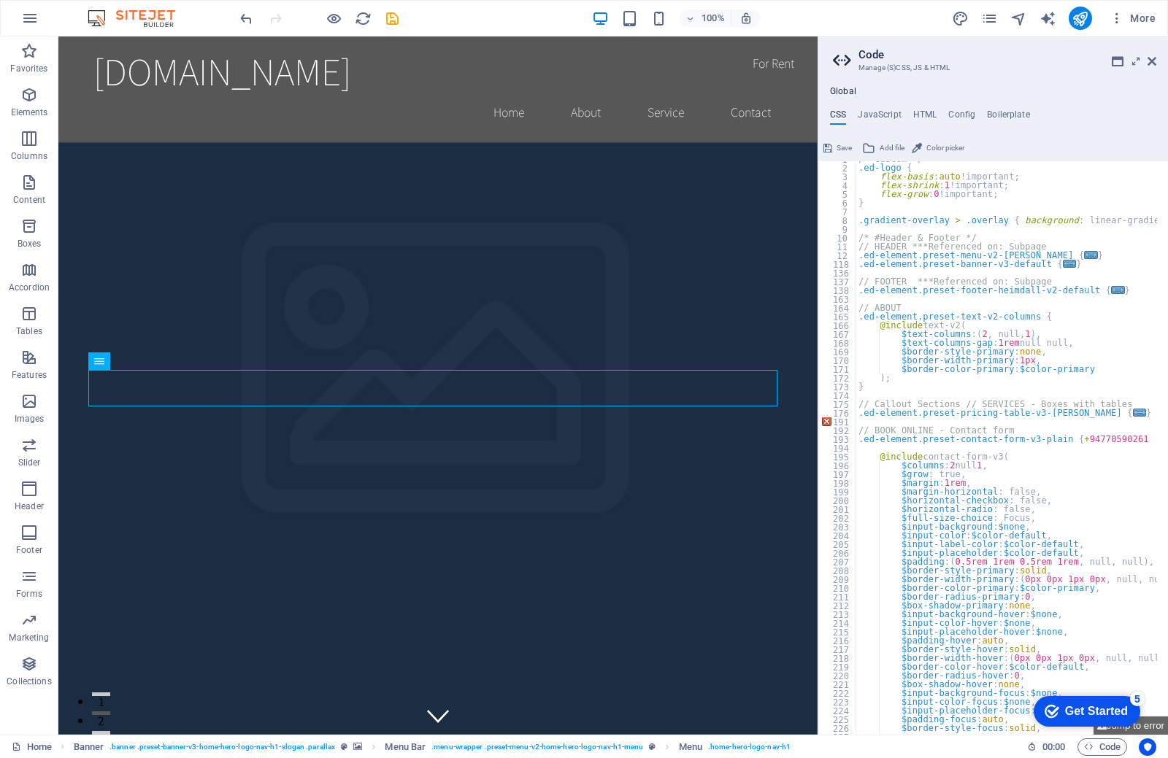
scroll to position [0, 0]
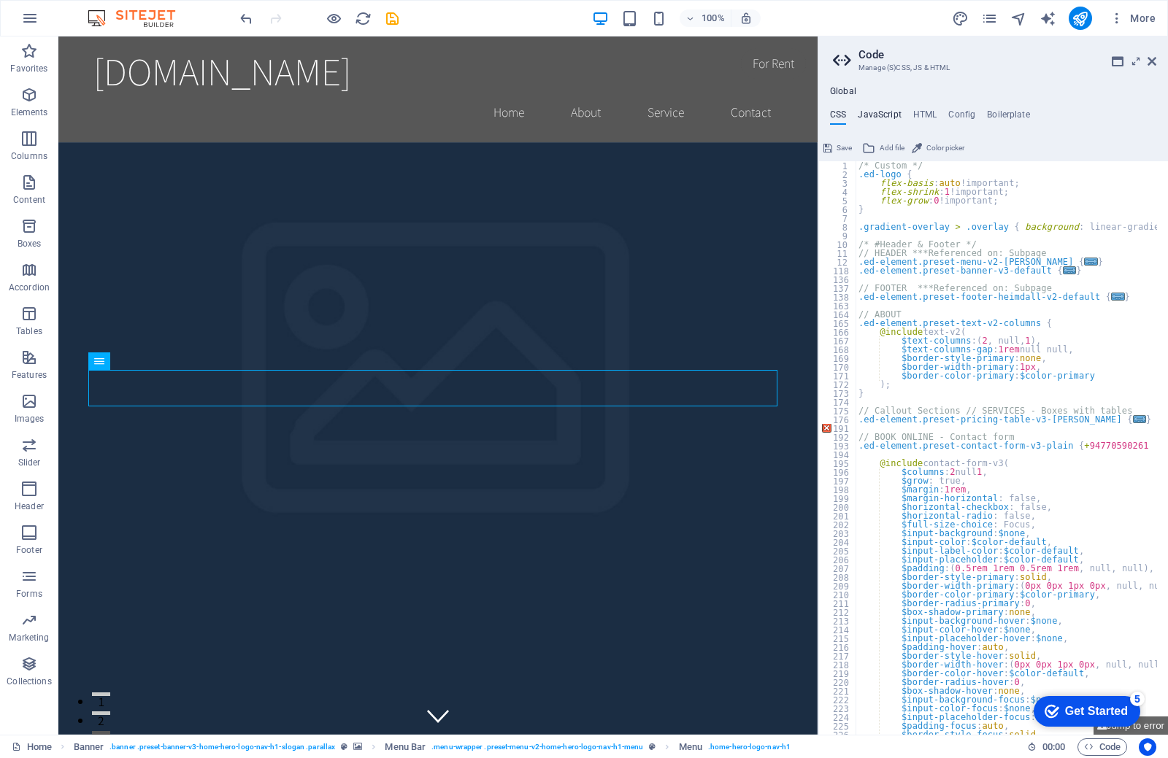
click at [875, 112] on h4 "JavaScript" at bounding box center [879, 117] width 43 height 16
type textarea "/* JS for preset "Menu V2" */"
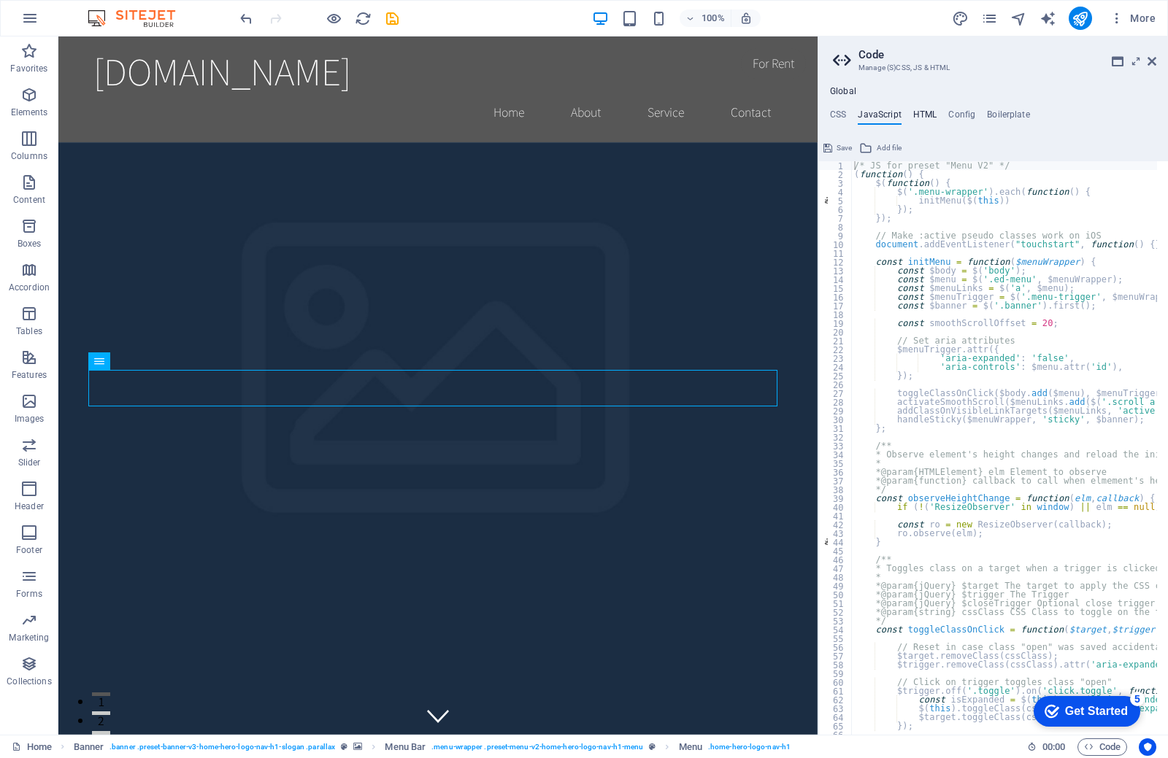
click at [928, 113] on h4 "HTML" at bounding box center [925, 117] width 24 height 16
type textarea "<a href="#main-content" class="wv-link-content button">Skip to main content</a>"
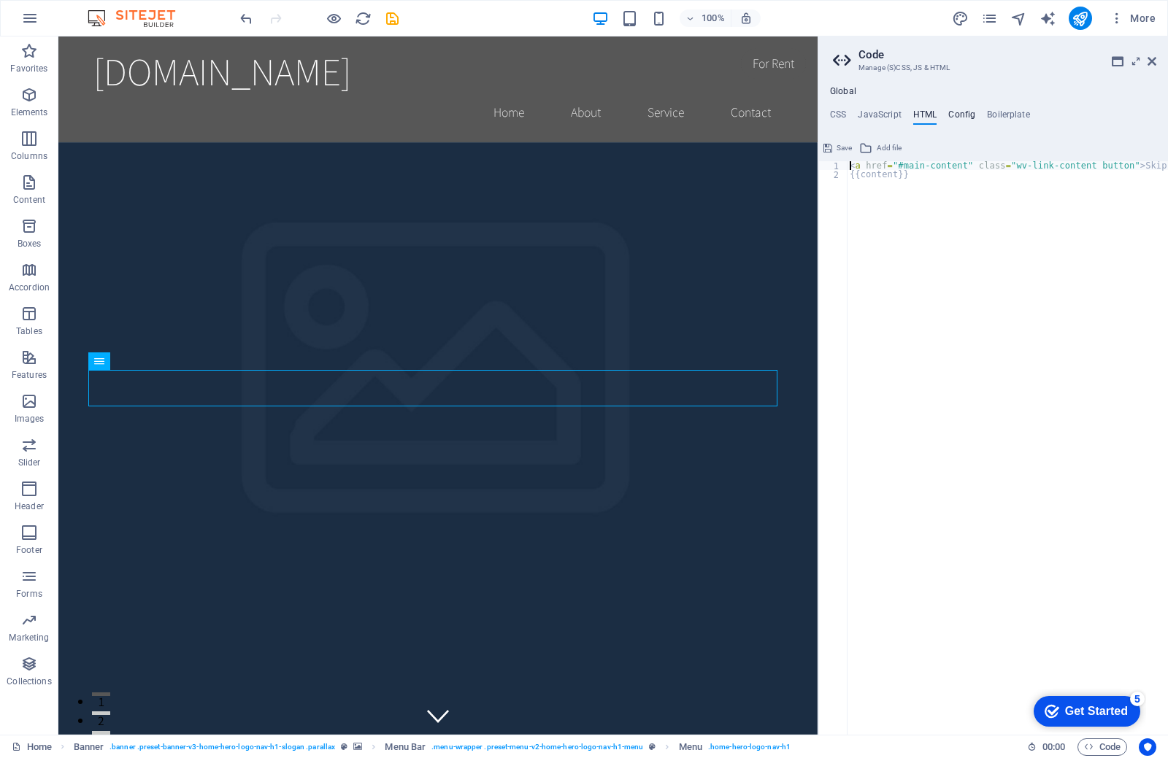
click at [954, 115] on h4 "Config" at bounding box center [961, 117] width 27 height 16
type textarea "$color-background: #ffffff;"
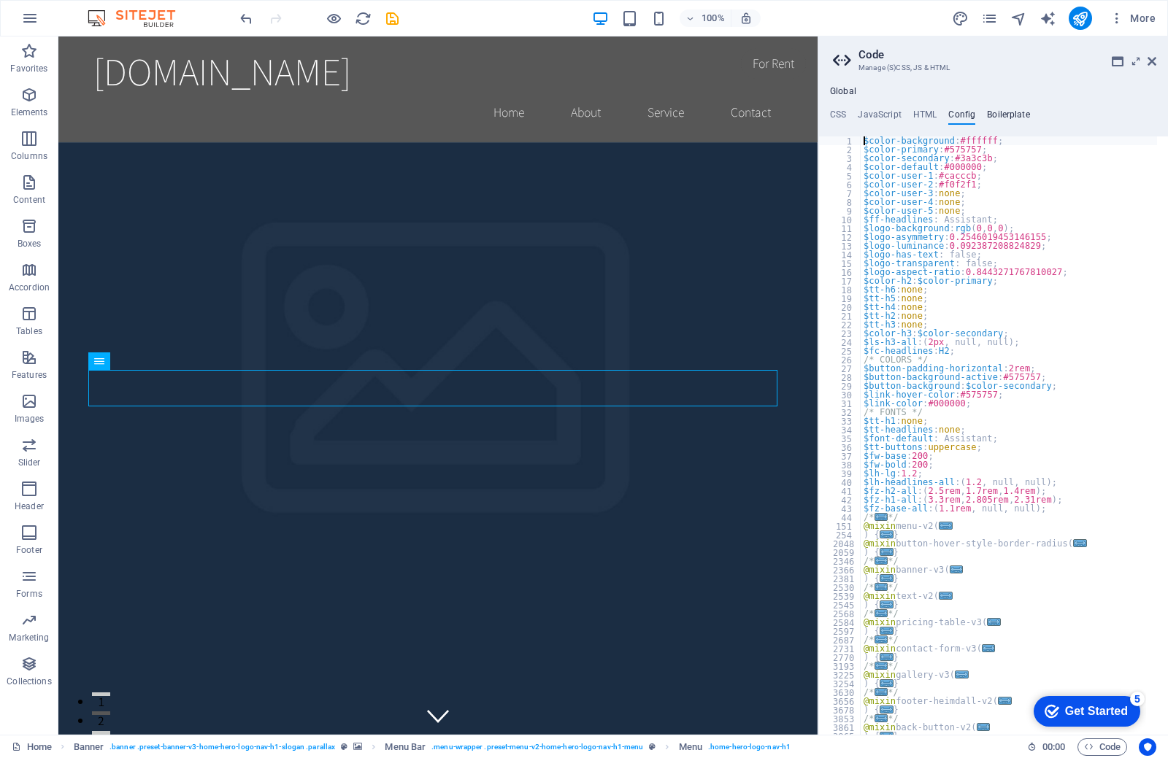
click at [998, 115] on h4 "Boilerplate" at bounding box center [1008, 117] width 43 height 16
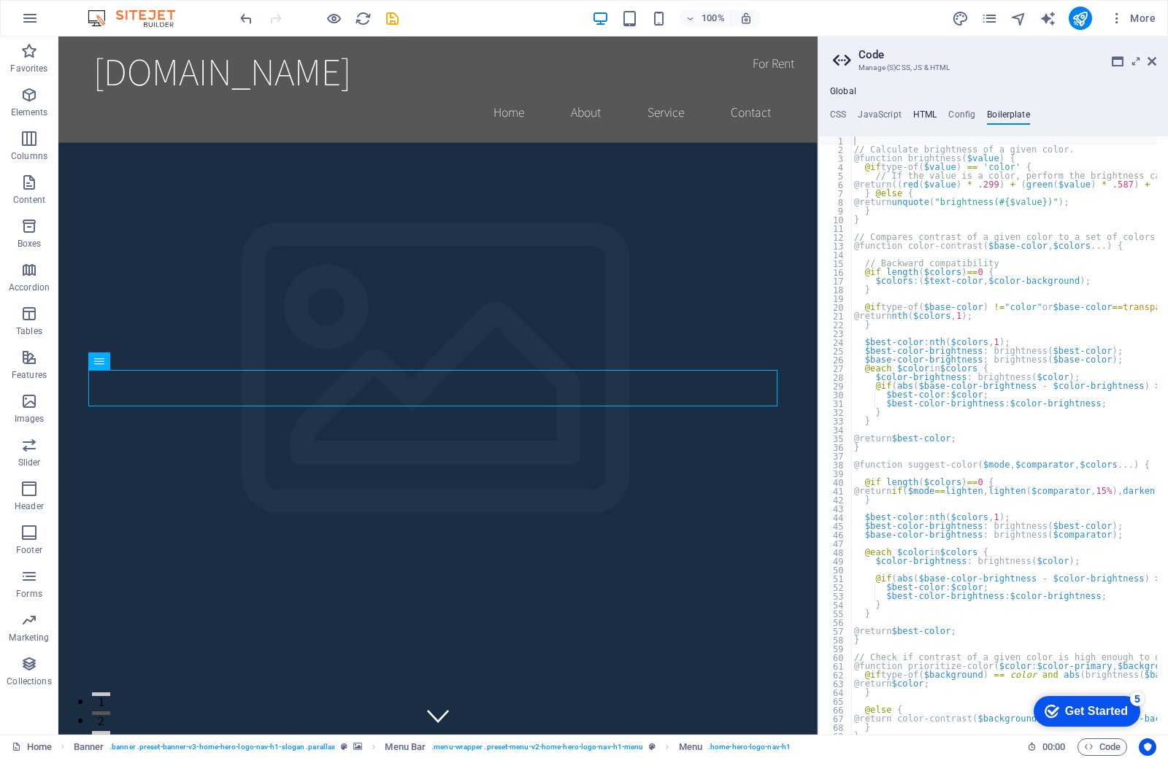
click at [928, 116] on h4 "HTML" at bounding box center [925, 117] width 24 height 16
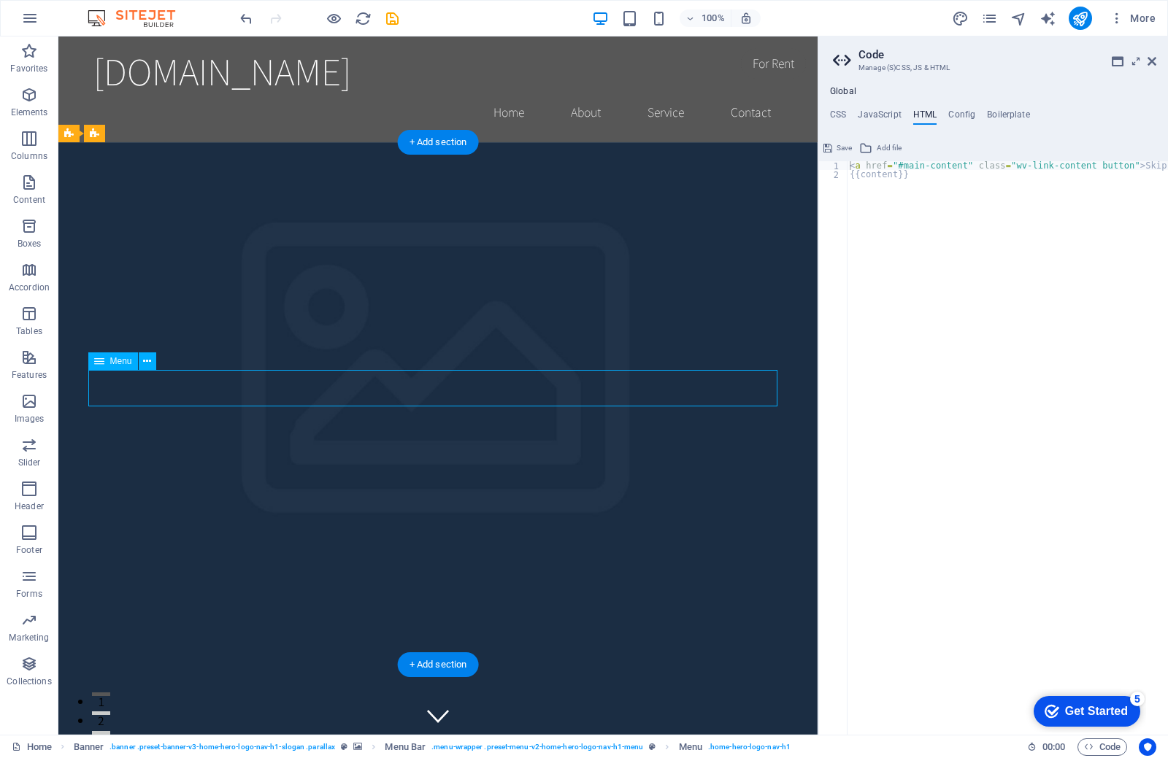
click at [942, 210] on div "< a href = "#main-content" class = "wv-link-content button" > Skip to main cont…" at bounding box center [1027, 451] width 360 height 580
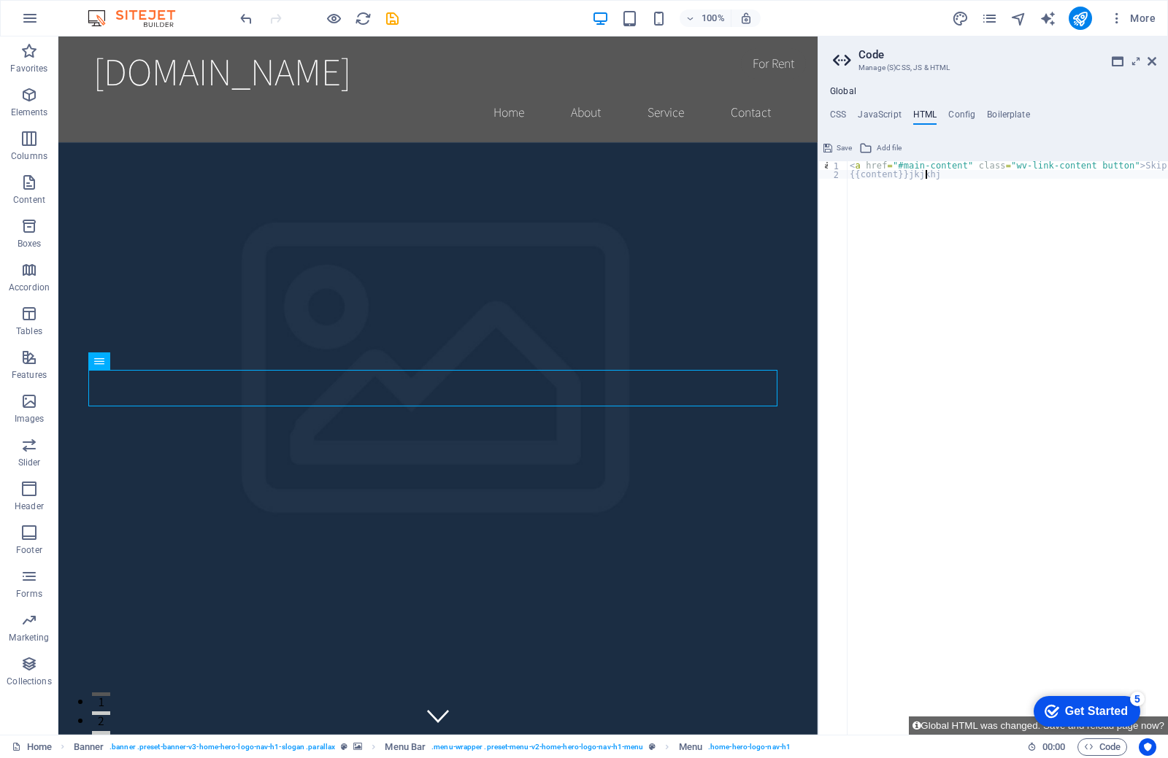
scroll to position [0, 6]
type textarea "<a href="#main-content" class="wv-link-content button">Skip to main content</a>"
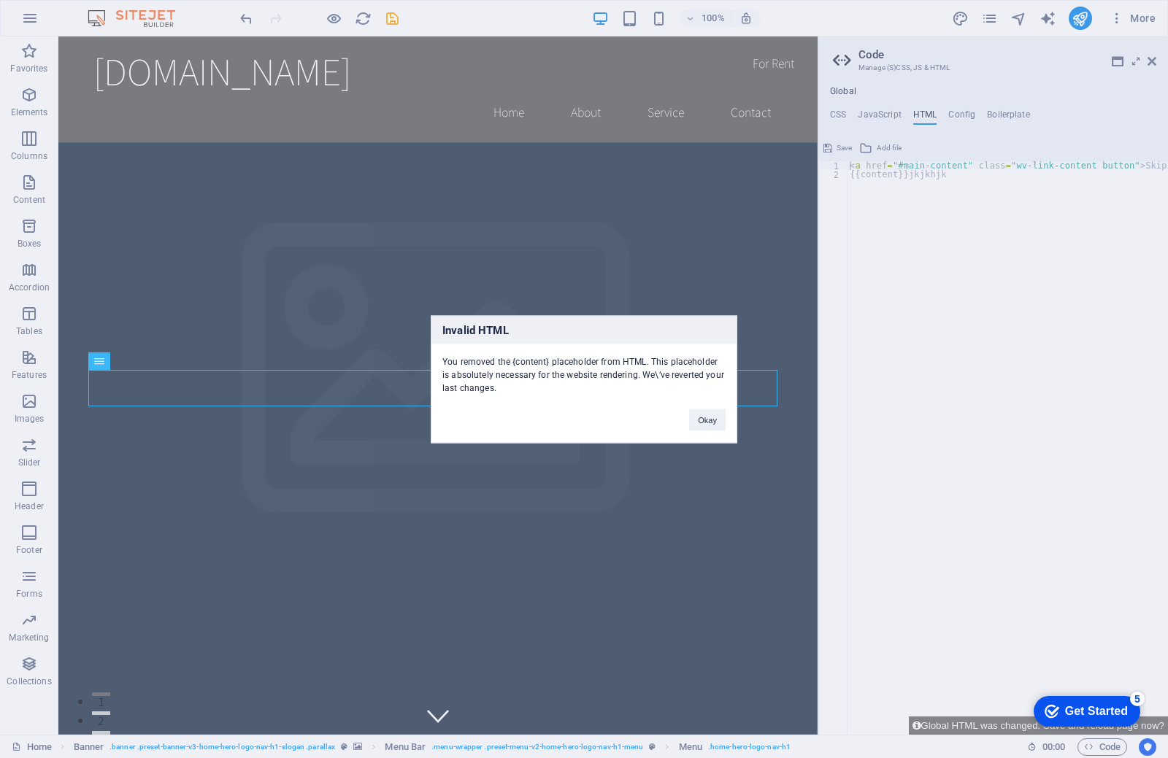
scroll to position [0, 4]
click at [715, 429] on button "Okay" at bounding box center [707, 420] width 36 height 22
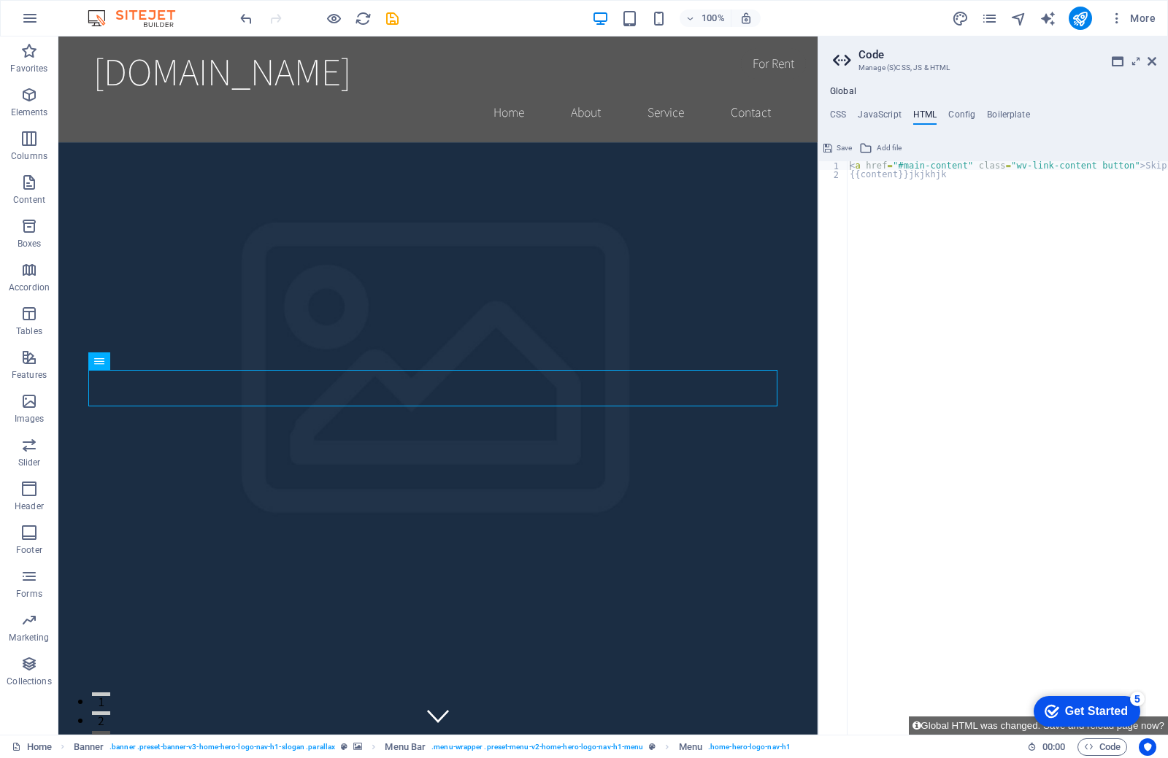
click at [907, 111] on ul "CSS JavaScript HTML Config Boilerplate" at bounding box center [993, 117] width 350 height 16
click at [868, 153] on icon at bounding box center [865, 148] width 13 height 18
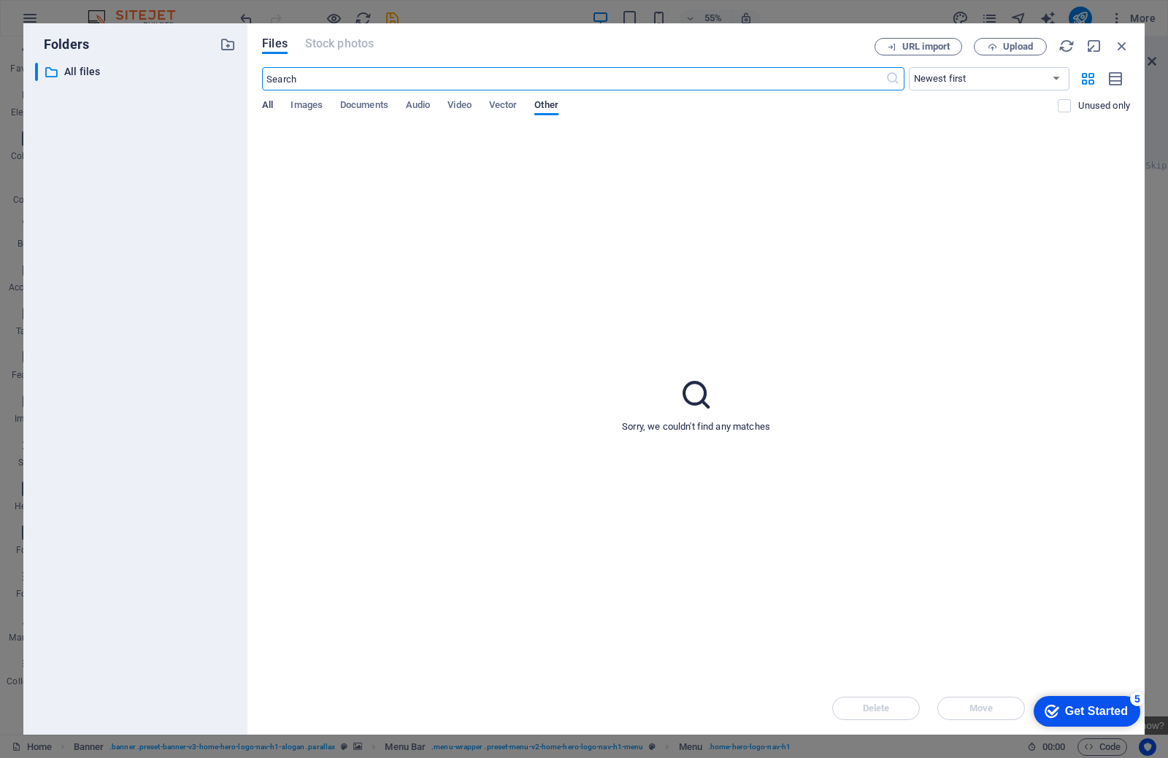
click at [266, 105] on span "All" at bounding box center [267, 106] width 11 height 20
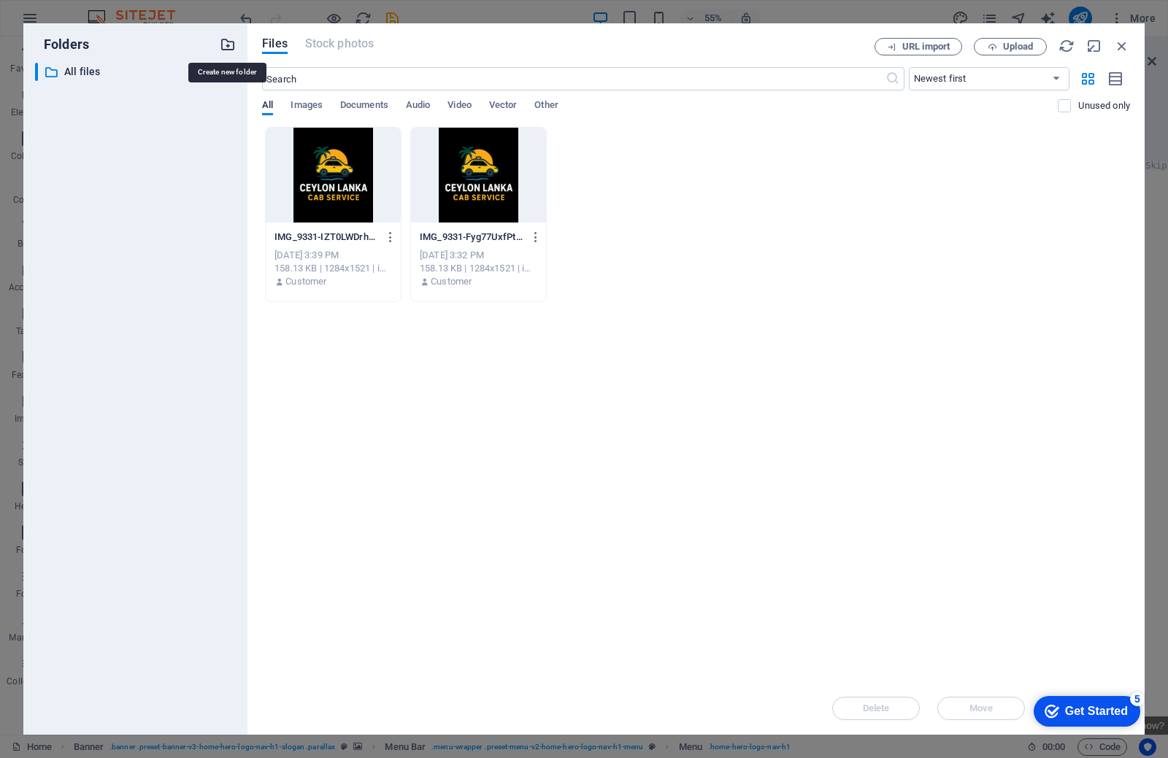
click at [231, 44] on icon "button" at bounding box center [228, 44] width 16 height 16
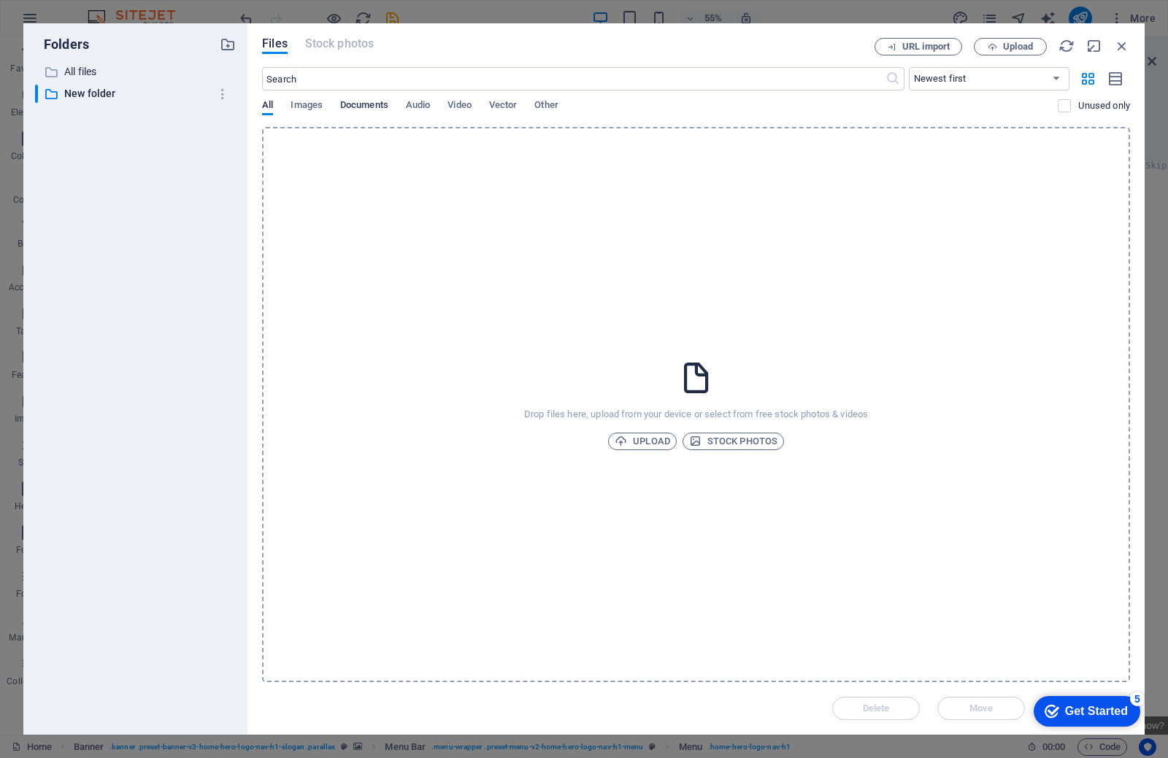
click at [358, 108] on span "Documents" at bounding box center [364, 106] width 48 height 20
click at [653, 442] on span "Upload" at bounding box center [642, 442] width 55 height 18
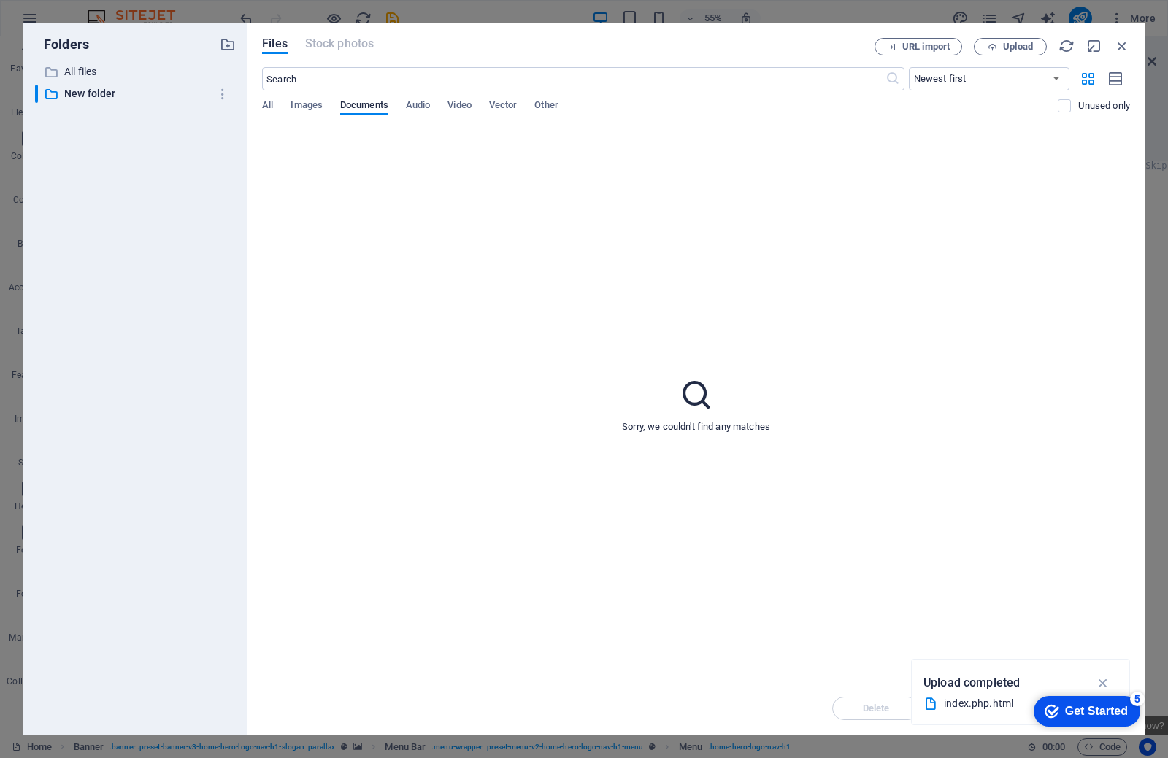
click at [991, 712] on div "index.php.html" at bounding box center [1020, 704] width 194 height 18
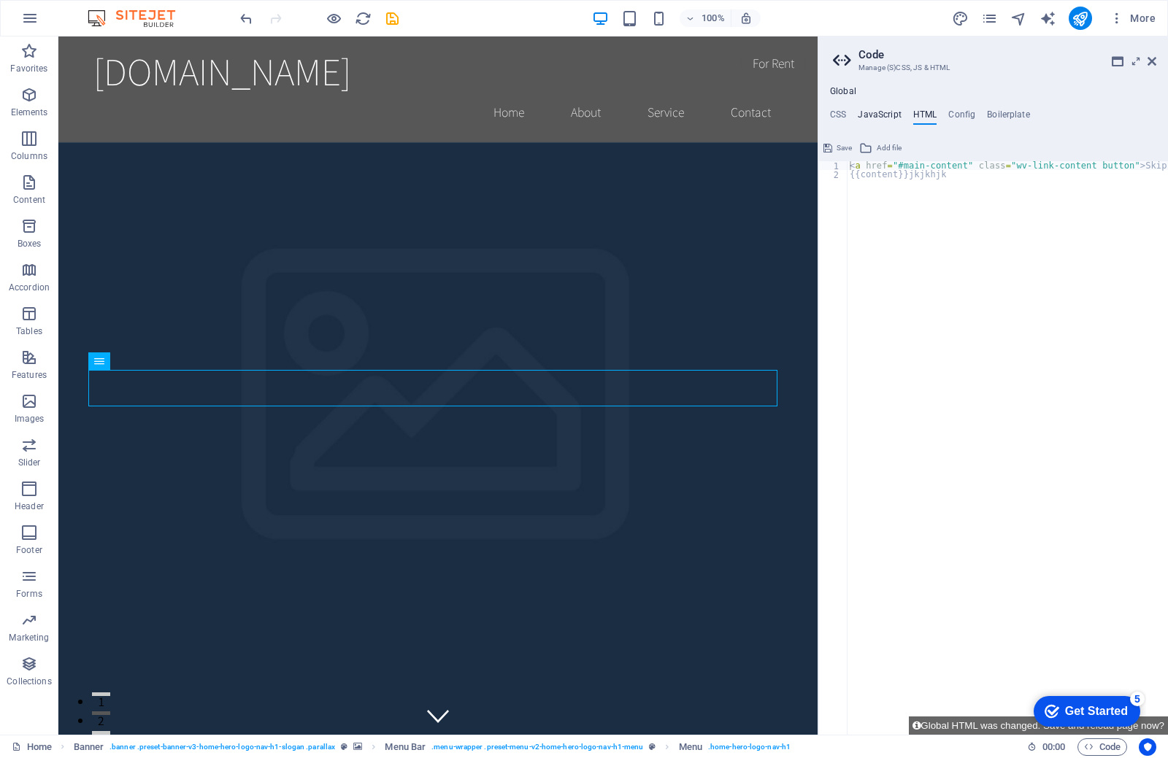
click at [866, 113] on h4 "JavaScript" at bounding box center [879, 117] width 43 height 16
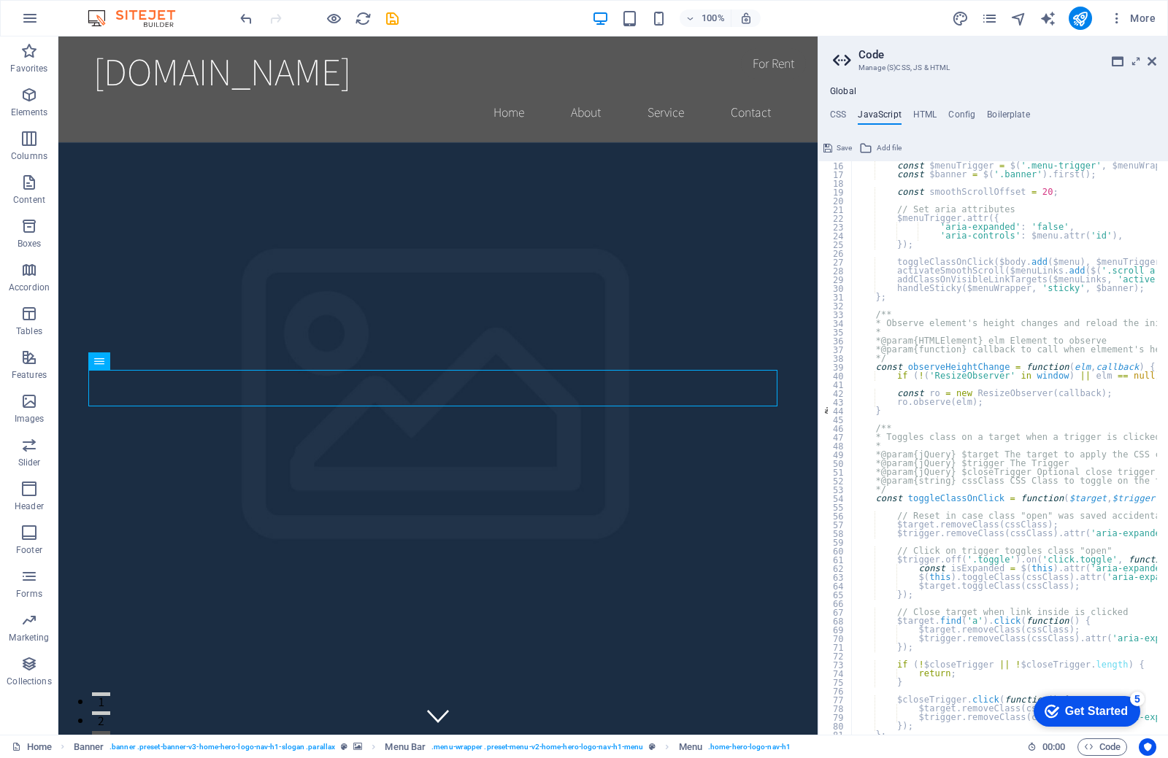
scroll to position [0, 0]
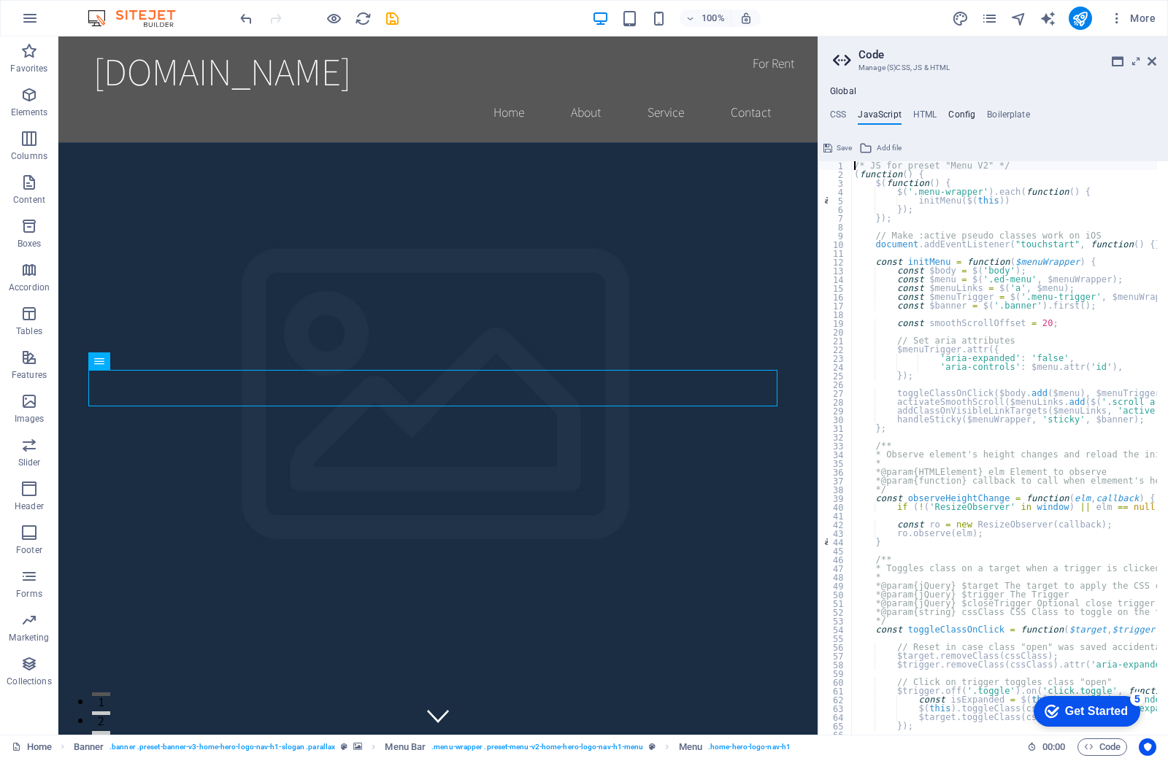
click at [957, 115] on h4 "Config" at bounding box center [961, 117] width 27 height 16
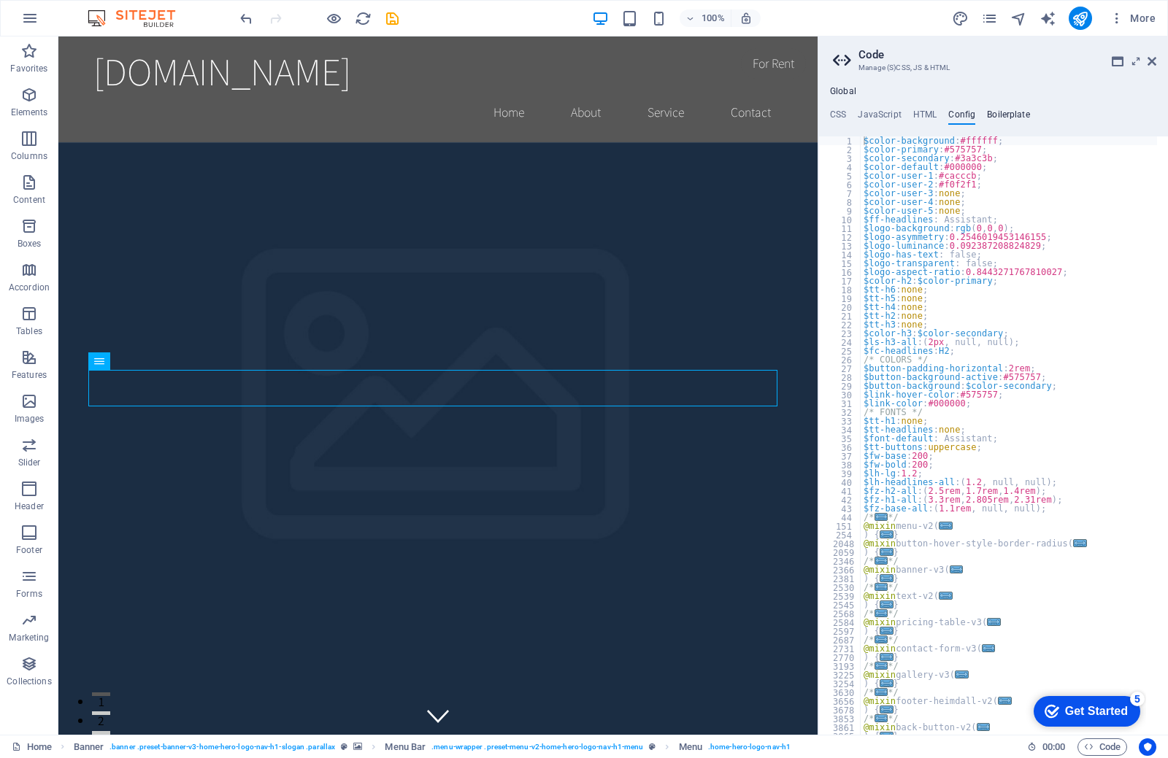
click at [996, 118] on h4 "Boilerplate" at bounding box center [1008, 117] width 43 height 16
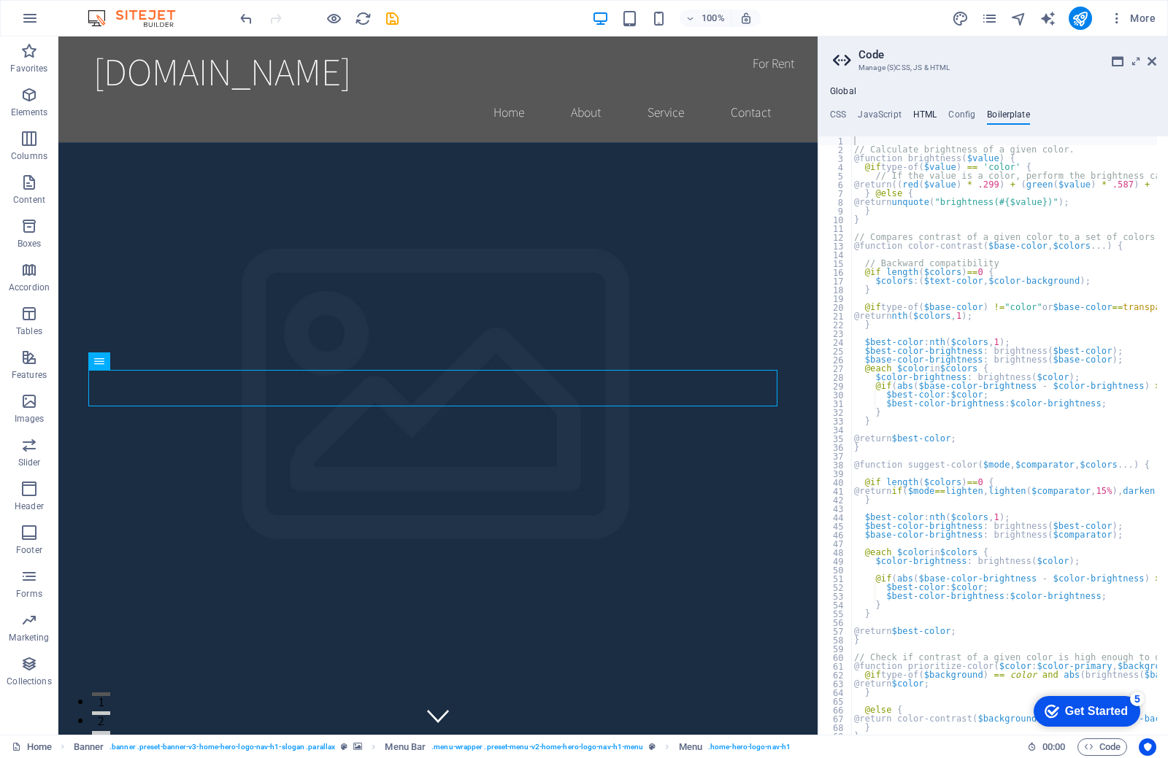
click at [928, 121] on h4 "HTML" at bounding box center [925, 117] width 24 height 16
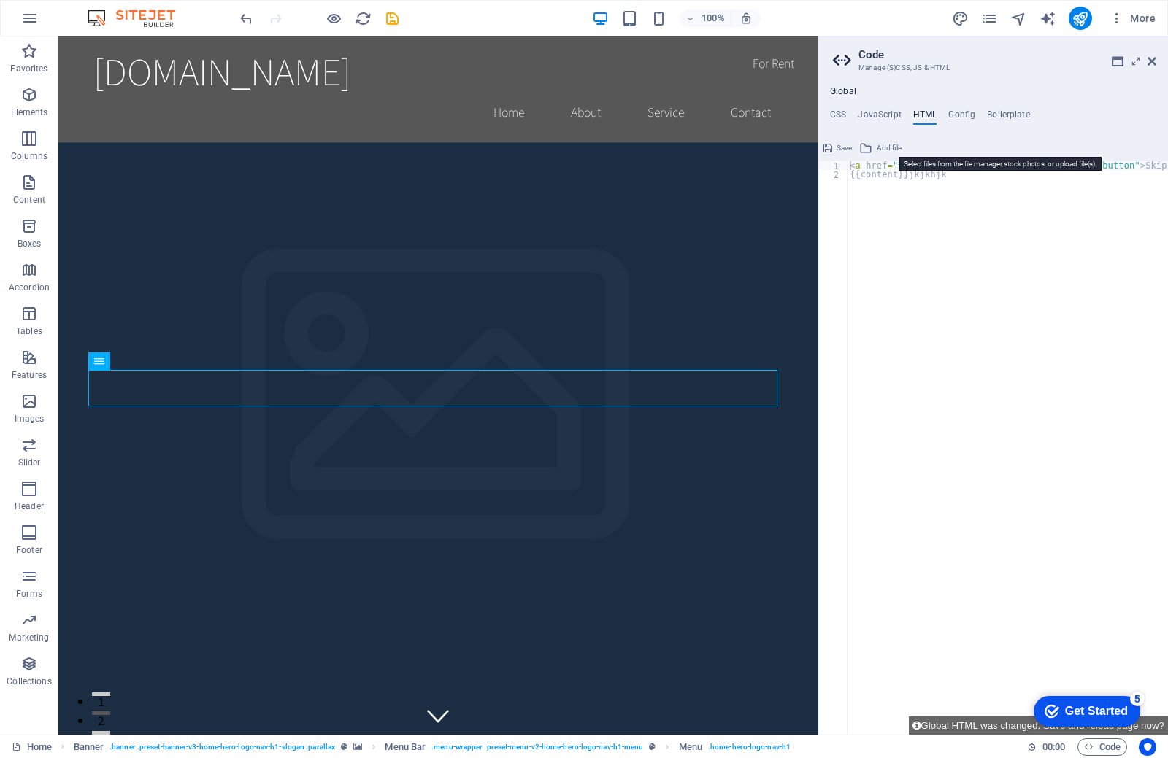
click at [867, 146] on icon at bounding box center [865, 148] width 13 height 18
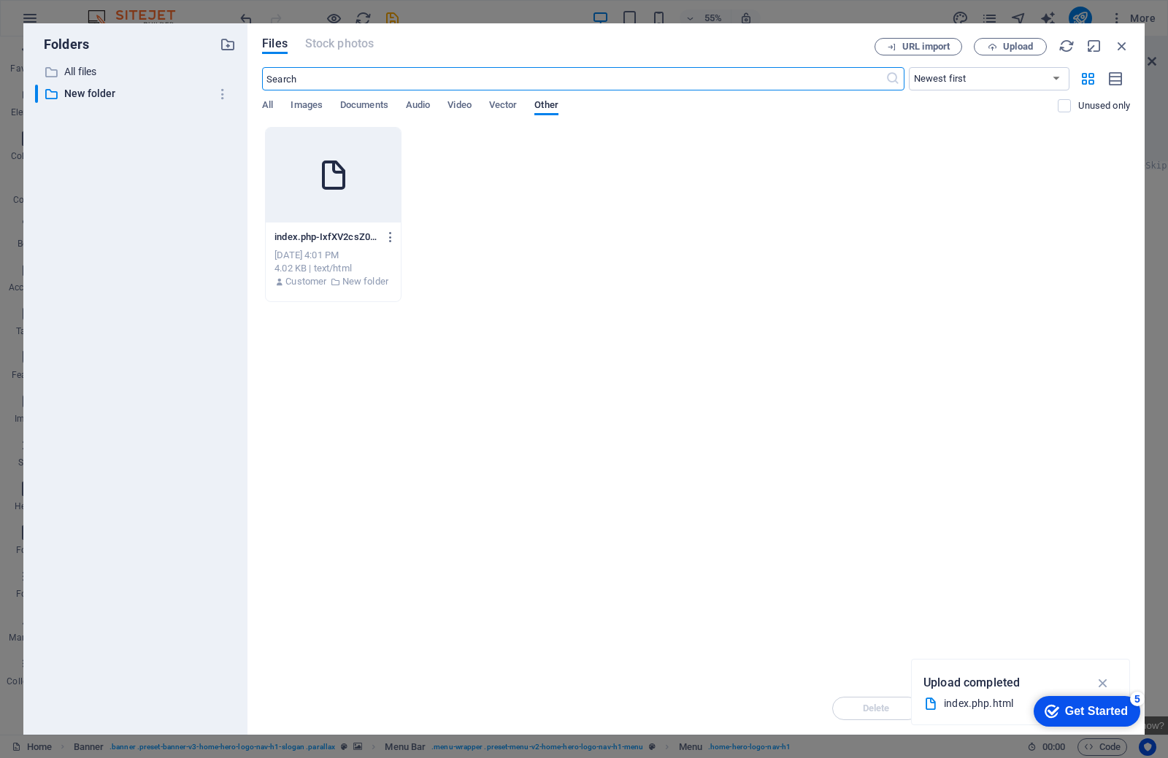
click at [328, 209] on div at bounding box center [333, 175] width 135 height 95
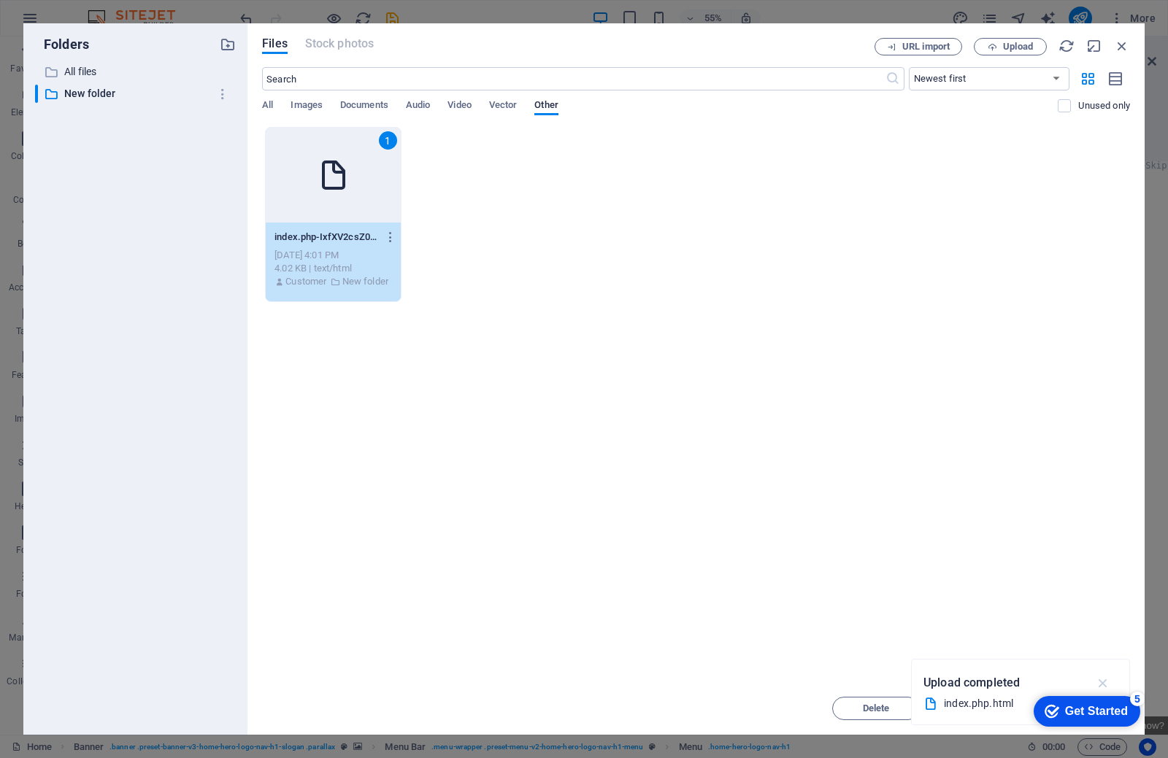
click at [1106, 682] on icon "button" at bounding box center [1103, 683] width 17 height 16
click at [977, 717] on button "Move" at bounding box center [981, 708] width 88 height 23
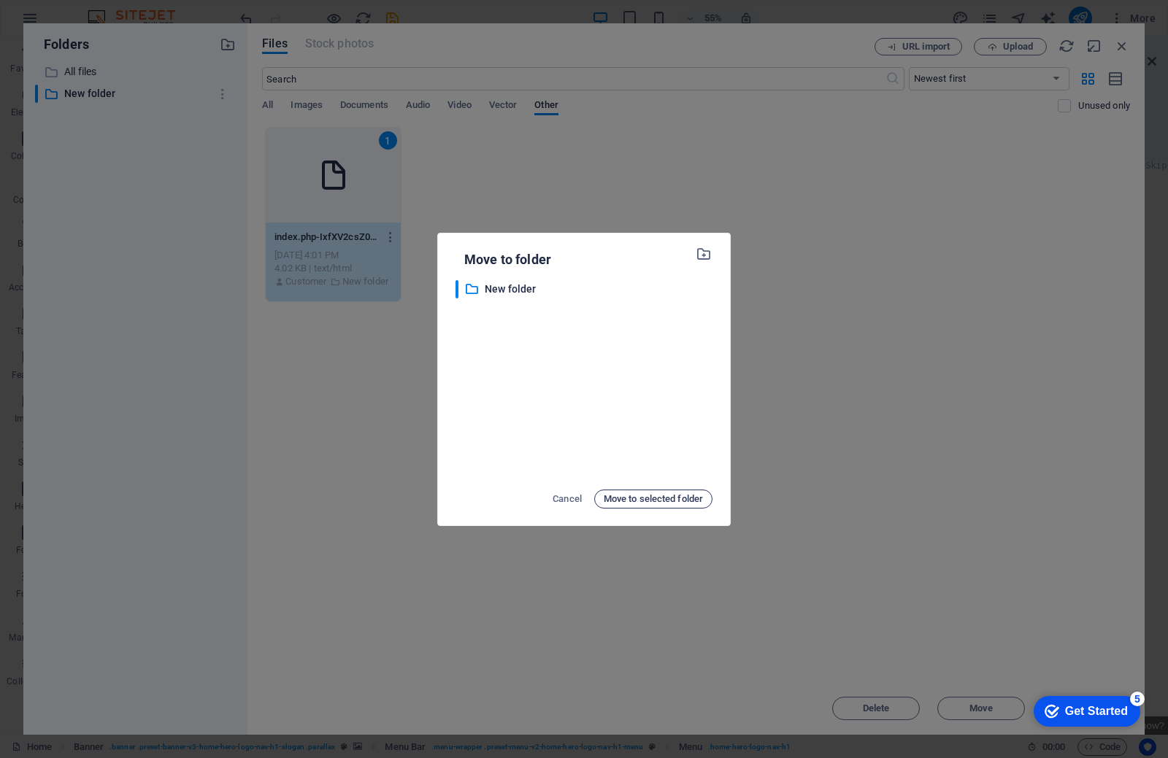
click at [630, 499] on span "Move to selected folder" at bounding box center [653, 499] width 99 height 18
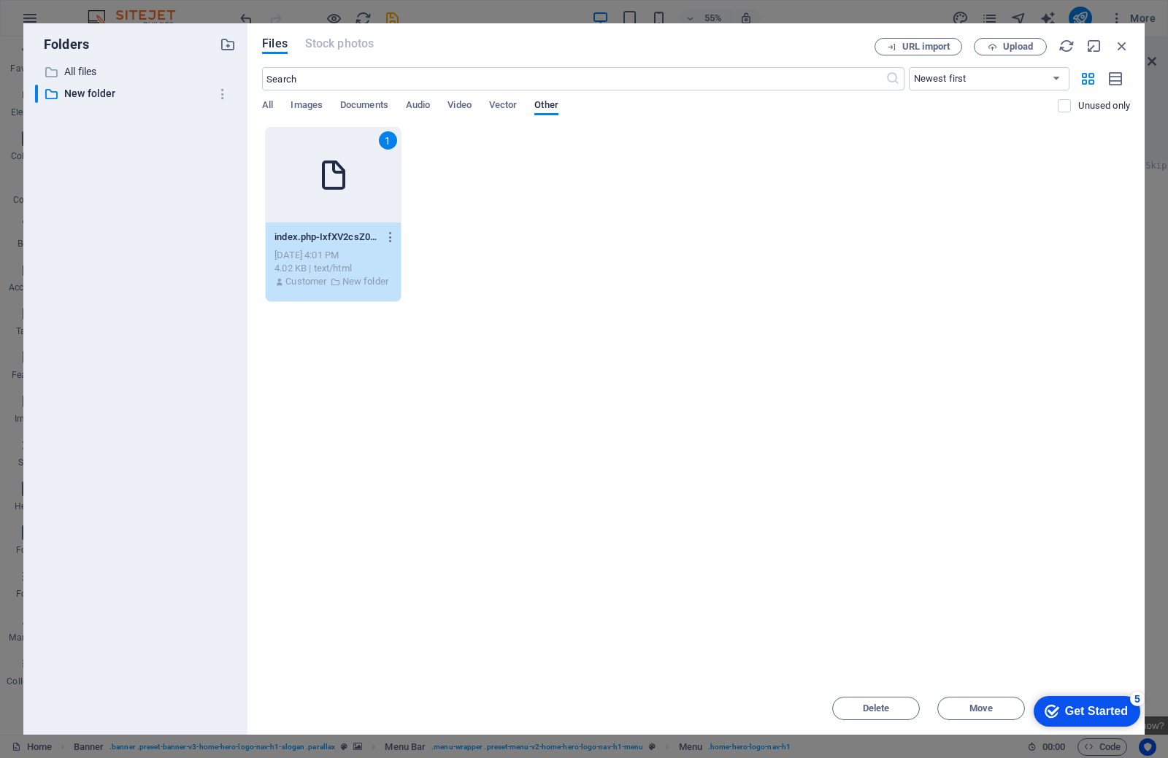
click at [347, 188] on icon at bounding box center [333, 175] width 35 height 35
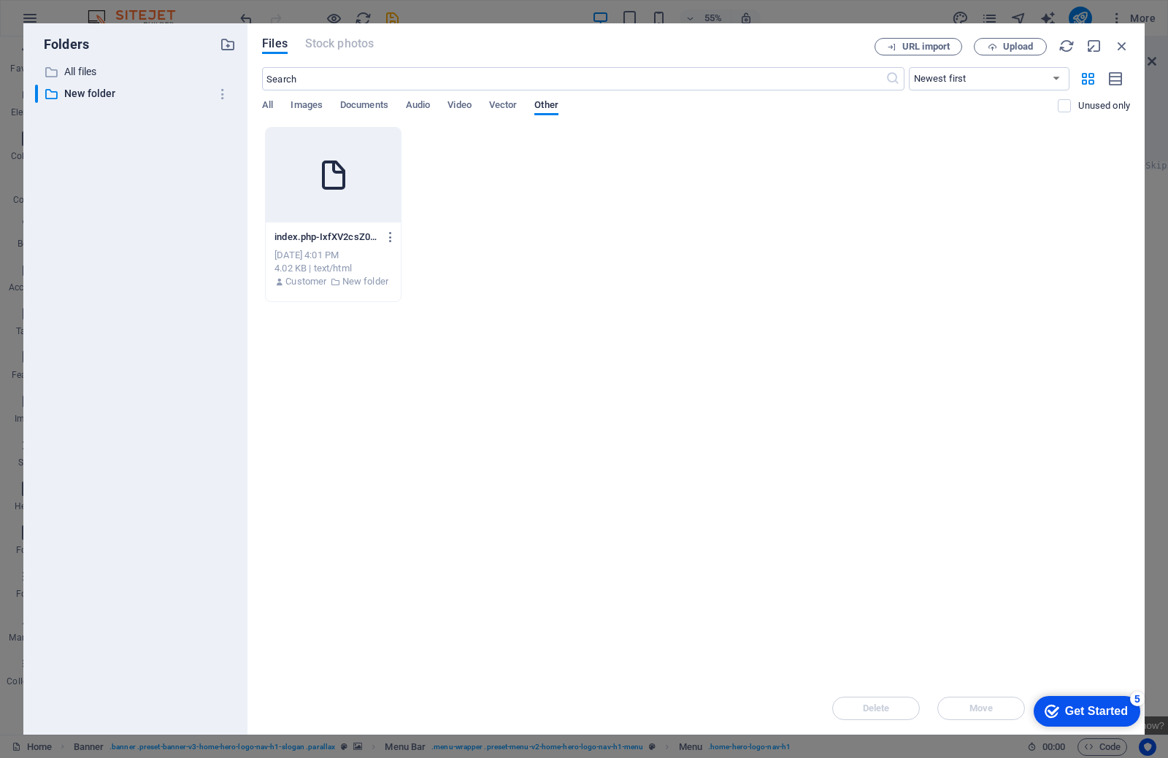
click at [347, 188] on icon at bounding box center [333, 175] width 35 height 35
type textarea "https://cdn1.site-media.eu/images/0/18918418/index.php-IxfXV2csZ0-epBwjHtI-8w.h…"
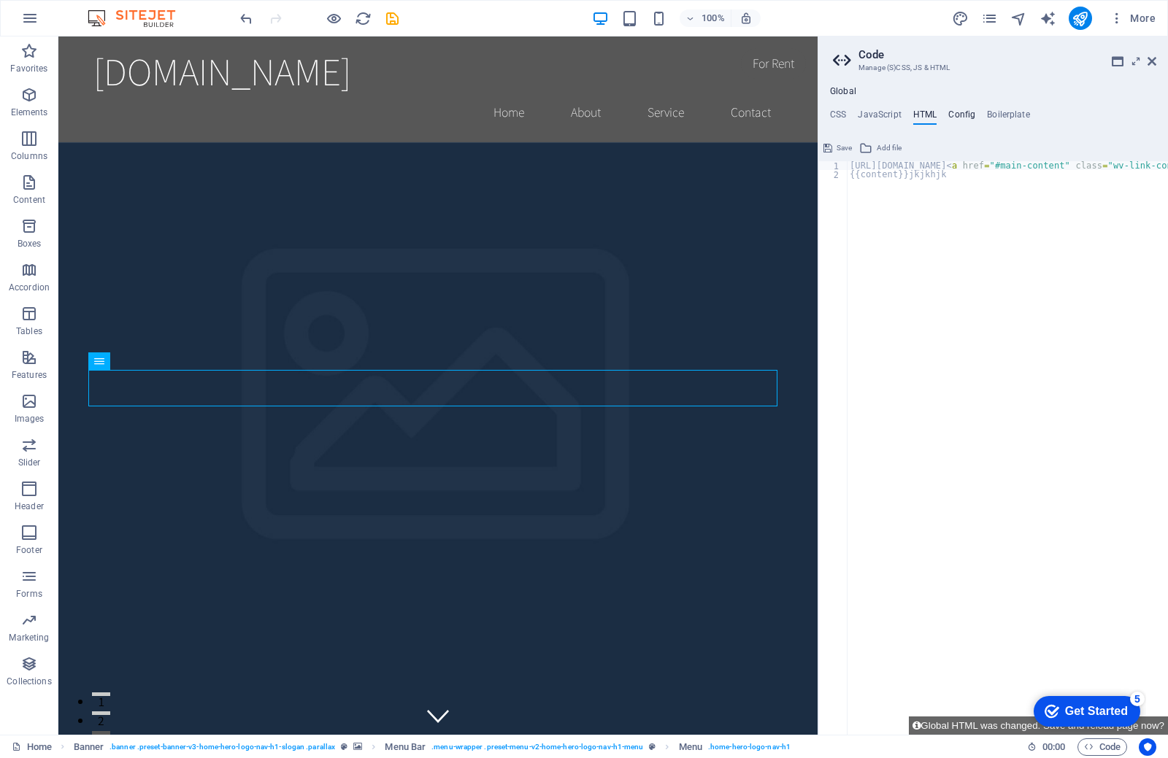
click at [955, 119] on h4 "Config" at bounding box center [961, 117] width 27 height 16
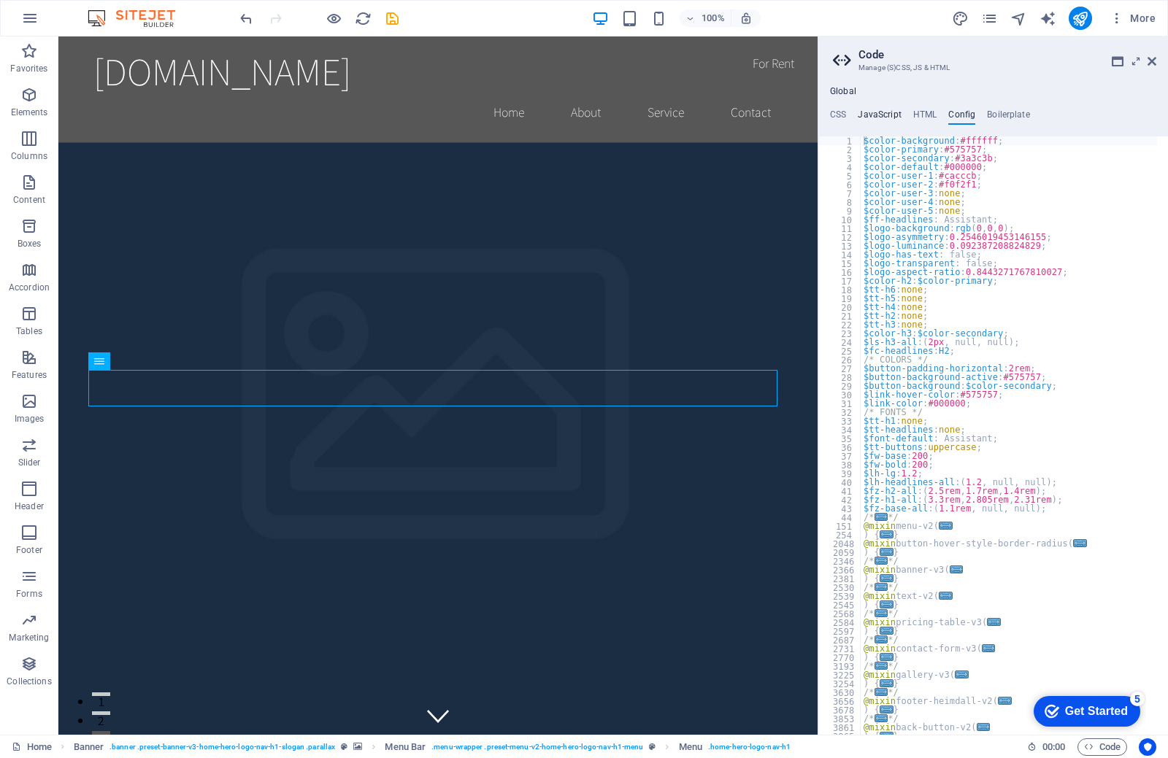
click at [895, 122] on h4 "JavaScript" at bounding box center [879, 117] width 43 height 16
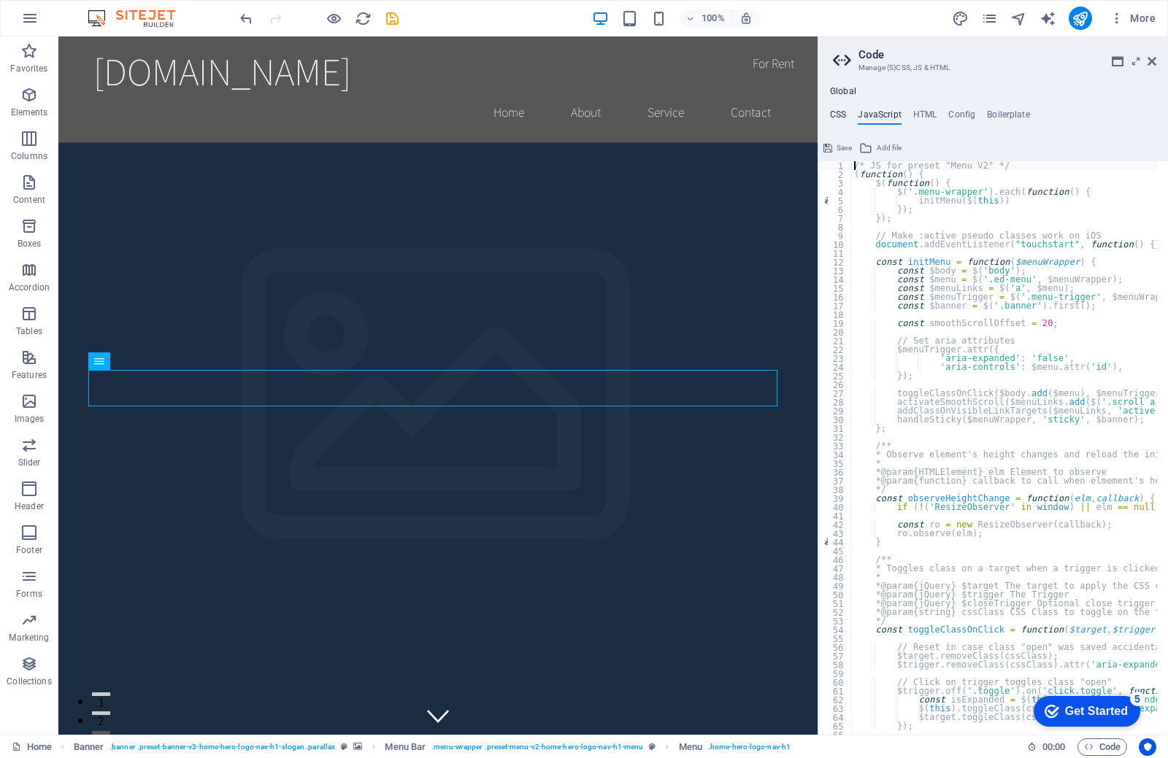
click at [834, 120] on h4 "CSS" at bounding box center [838, 117] width 16 height 16
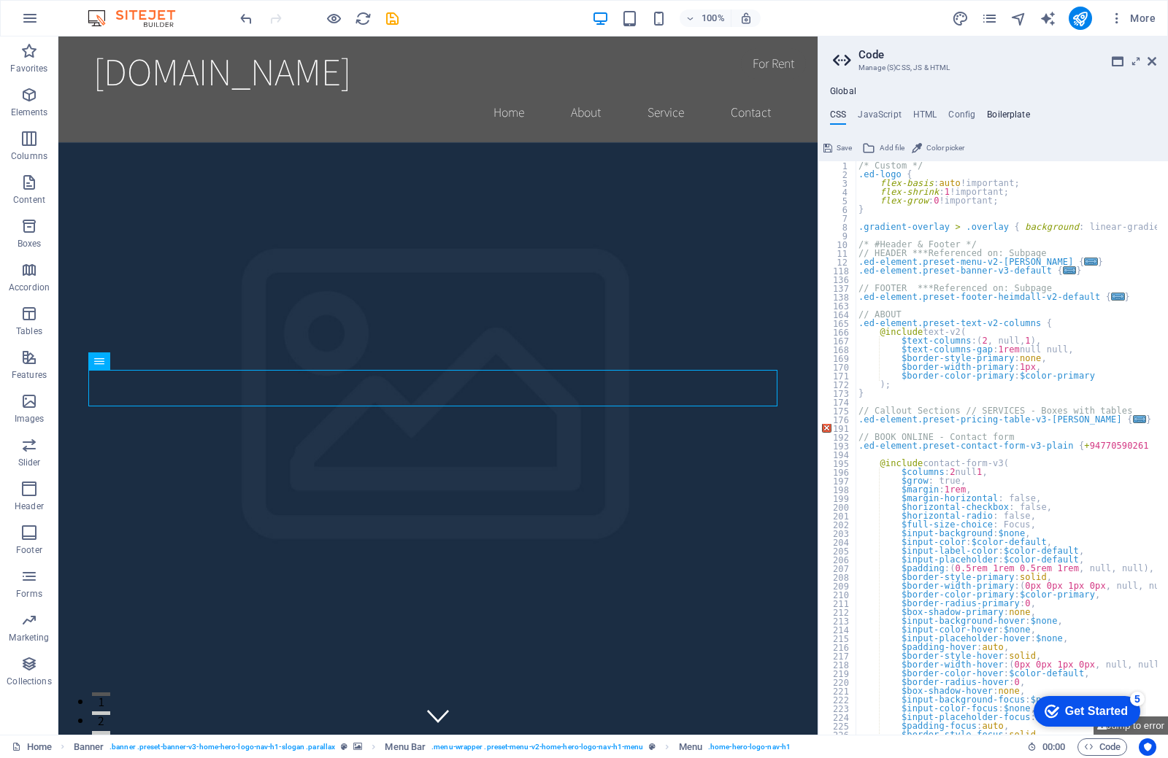
click at [998, 120] on h4 "Boilerplate" at bounding box center [1008, 117] width 43 height 16
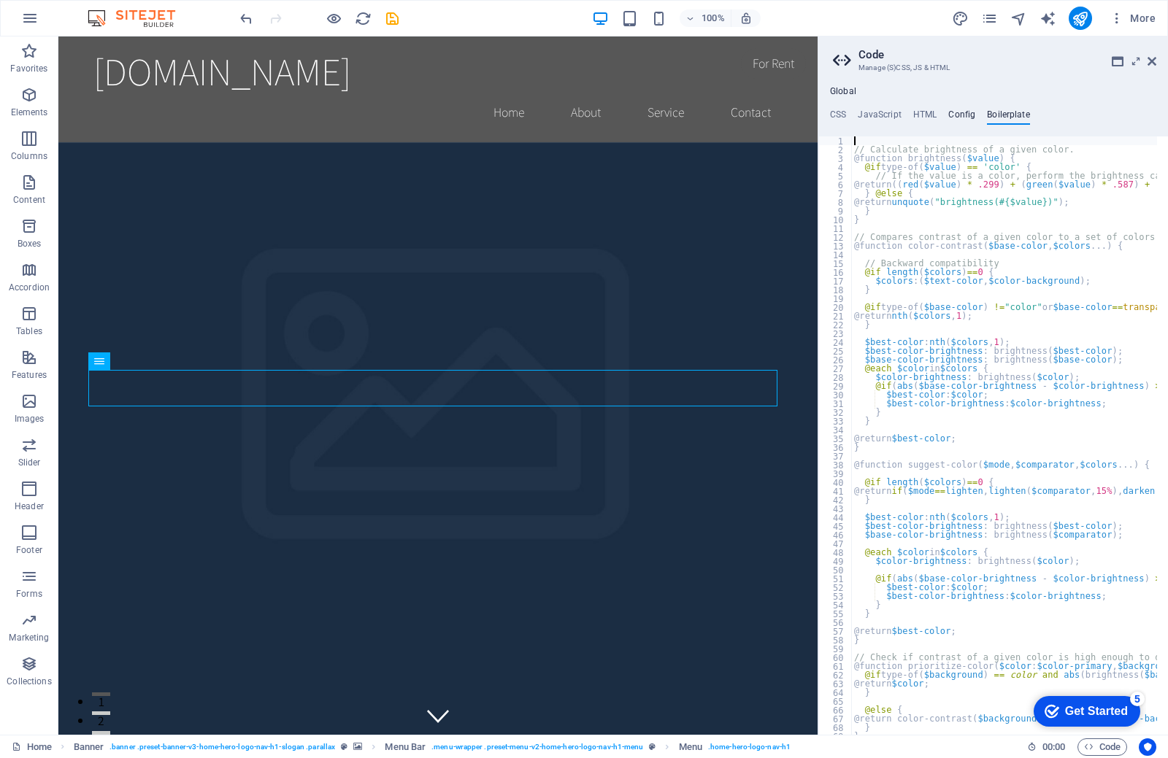
click at [960, 112] on h4 "Config" at bounding box center [961, 117] width 27 height 16
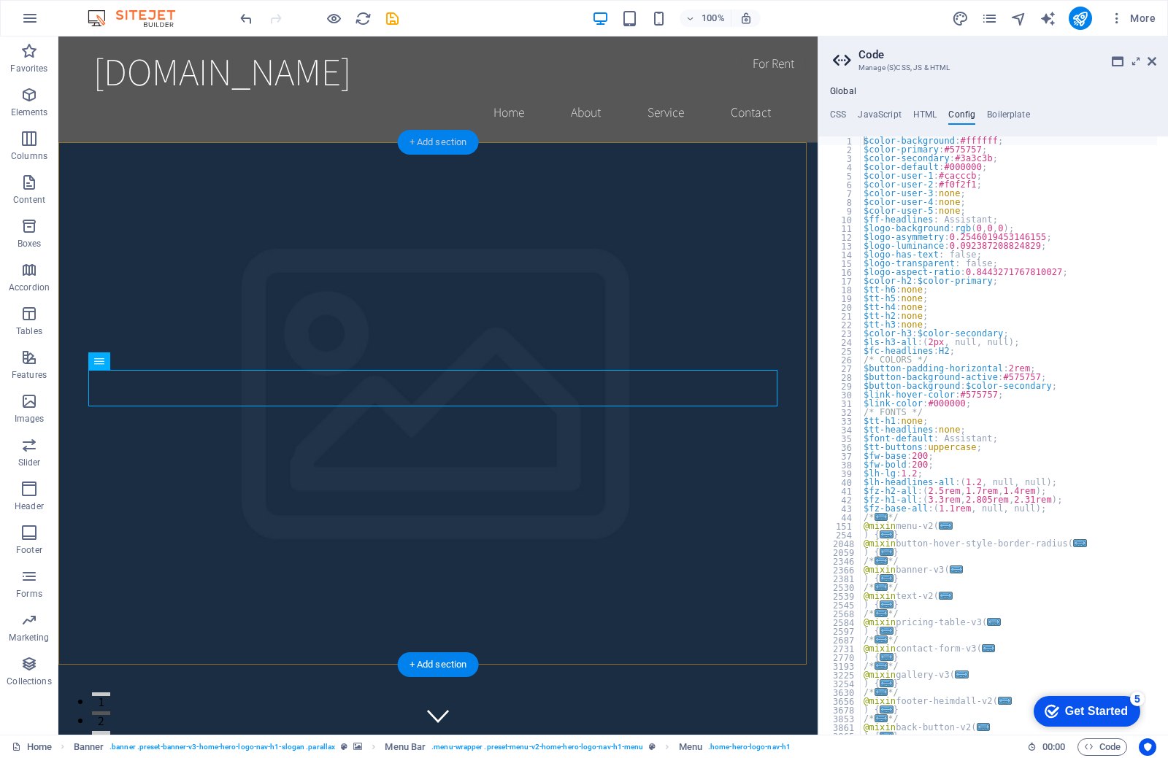
click at [436, 147] on div "+ Add section" at bounding box center [438, 142] width 81 height 25
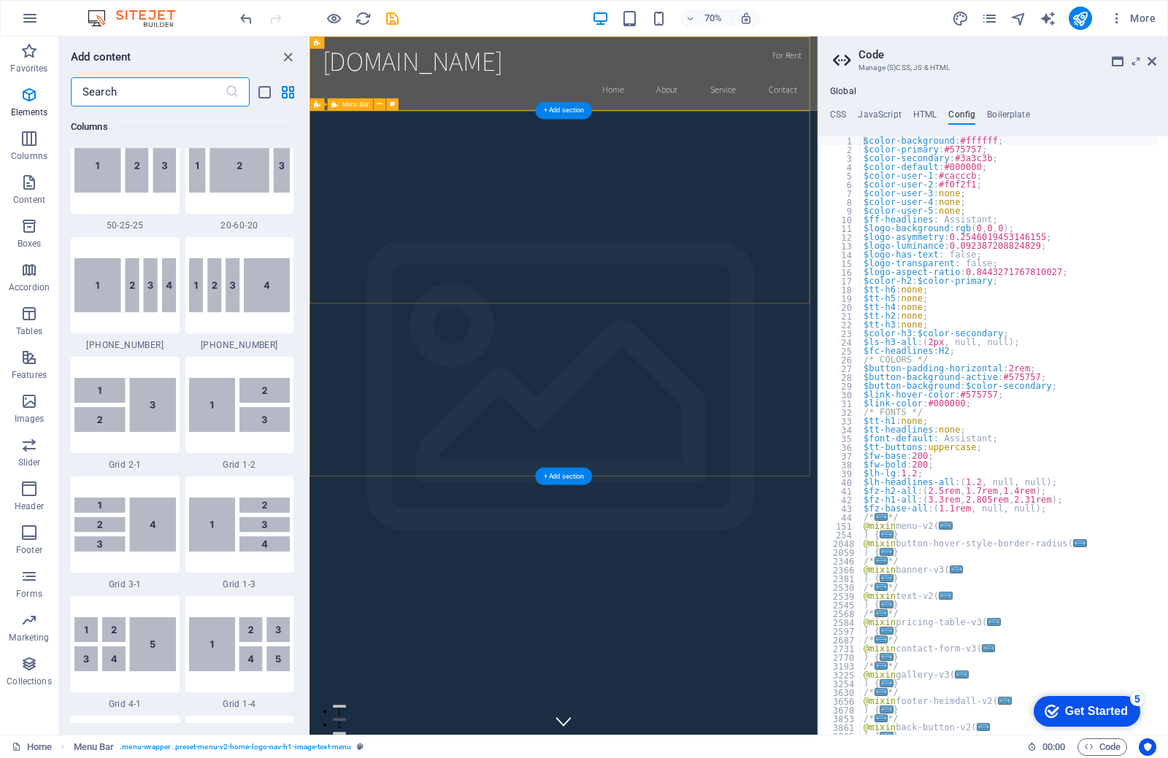
scroll to position [2554, 0]
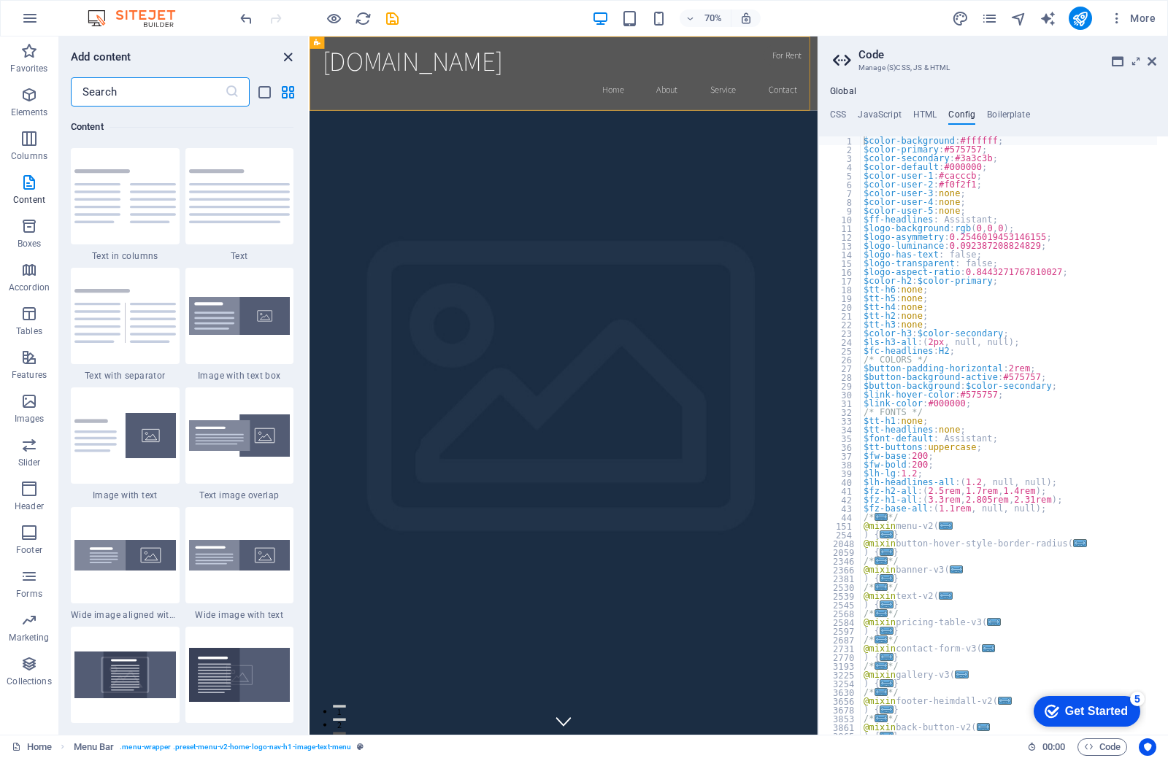
click at [286, 63] on icon "close panel" at bounding box center [288, 57] width 17 height 17
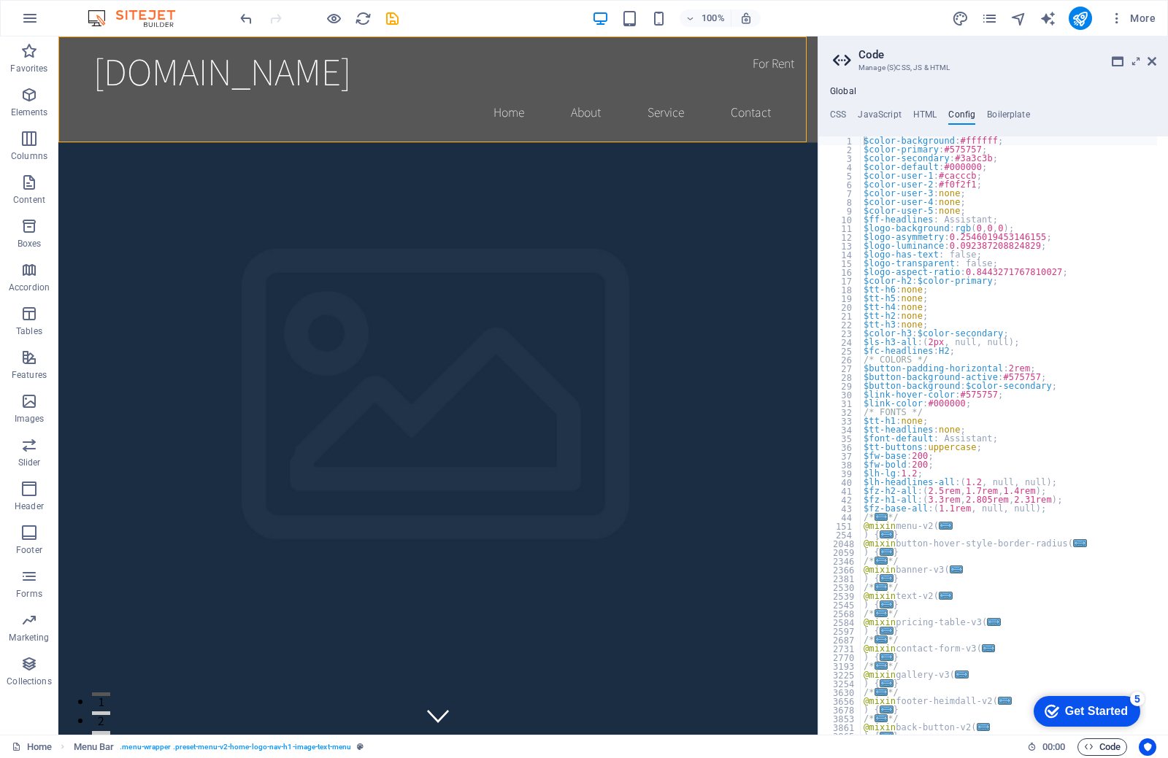
click at [1104, 749] on span "Code" at bounding box center [1102, 748] width 36 height 18
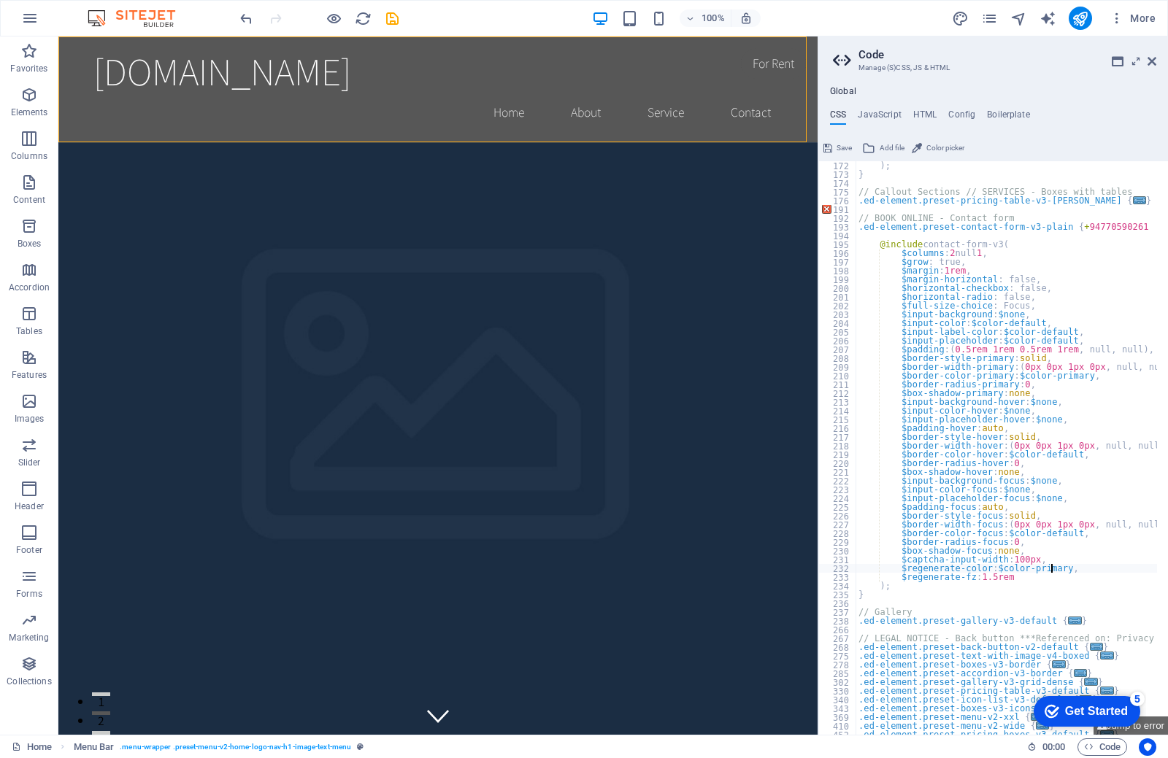
scroll to position [0, 0]
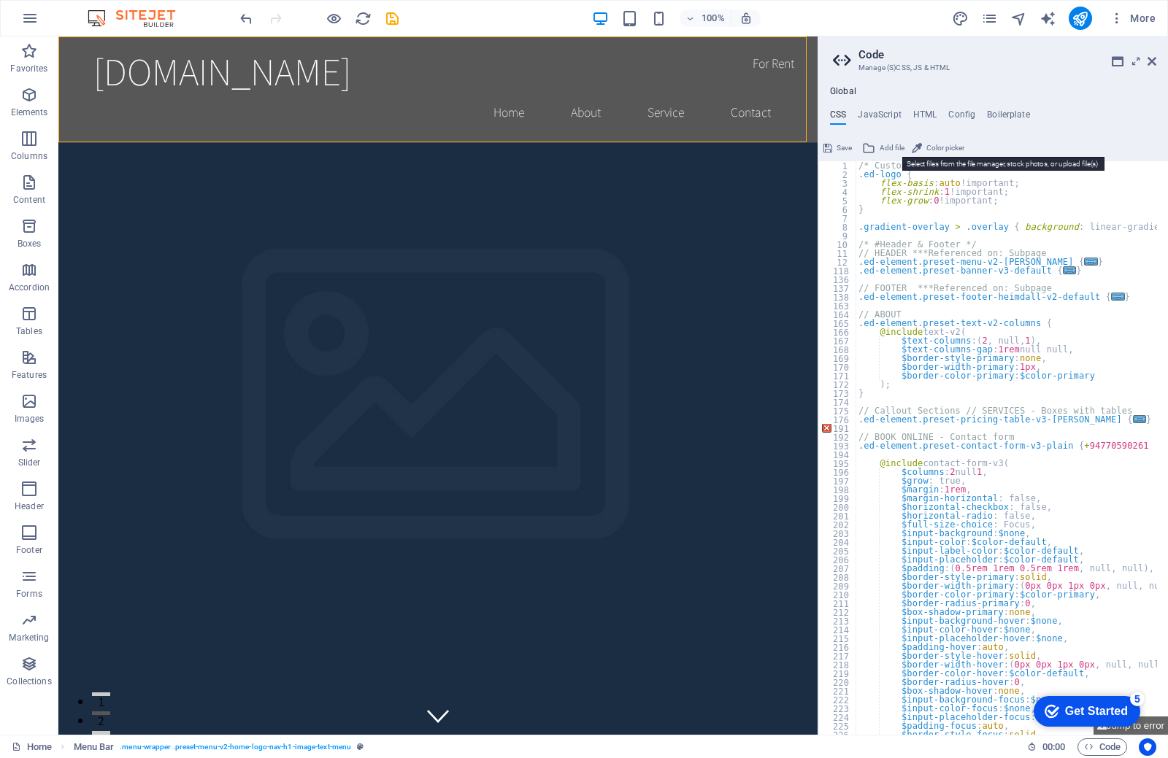
click at [871, 145] on icon at bounding box center [868, 148] width 13 height 18
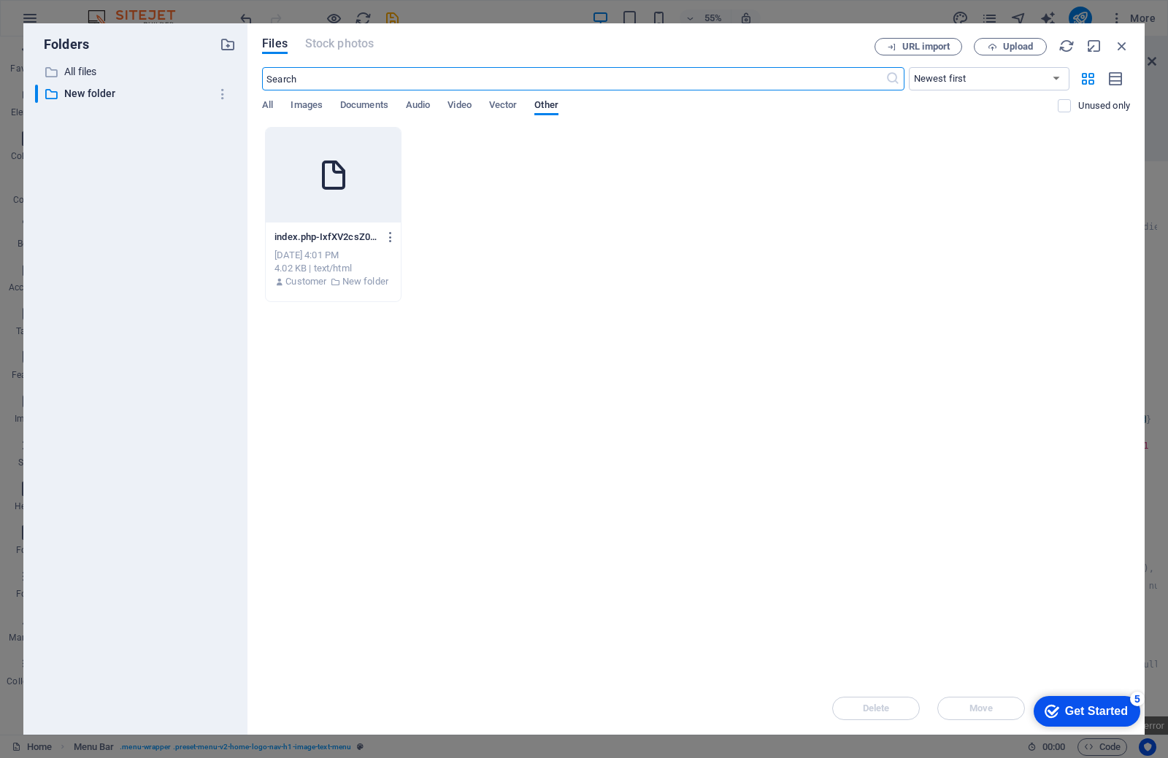
click at [320, 190] on icon at bounding box center [333, 175] width 35 height 35
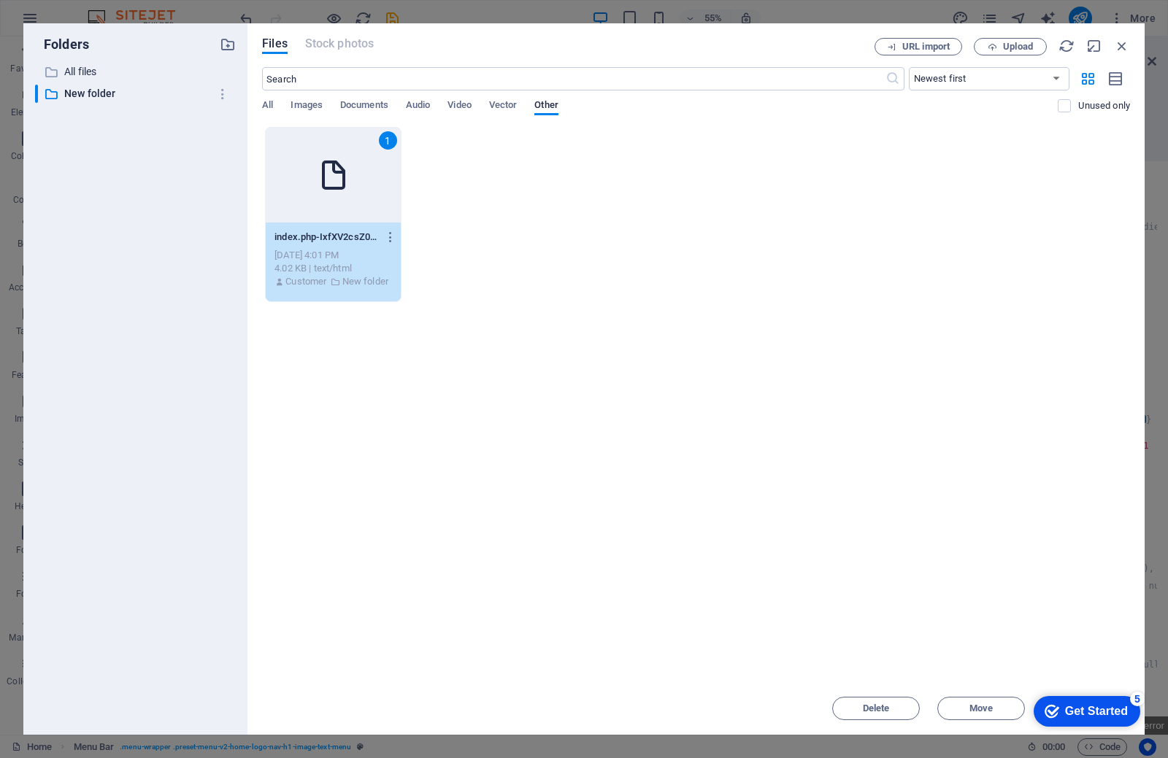
click at [343, 253] on div "[DATE] 4:01 PM" at bounding box center [333, 255] width 118 height 13
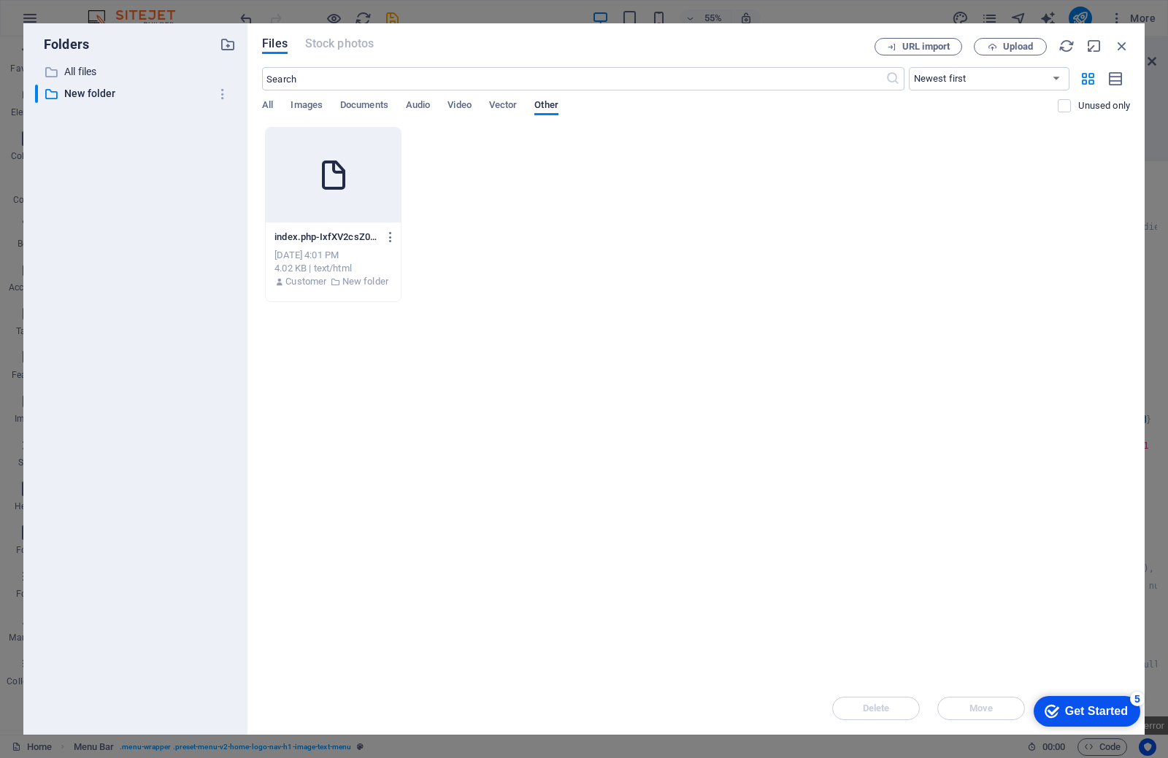
click at [343, 253] on div "[DATE] 4:01 PM" at bounding box center [333, 255] width 118 height 13
type textarea "$regenerate-color: $color-primary, https://cdn1.site-media.eu/images/0/18918418…"
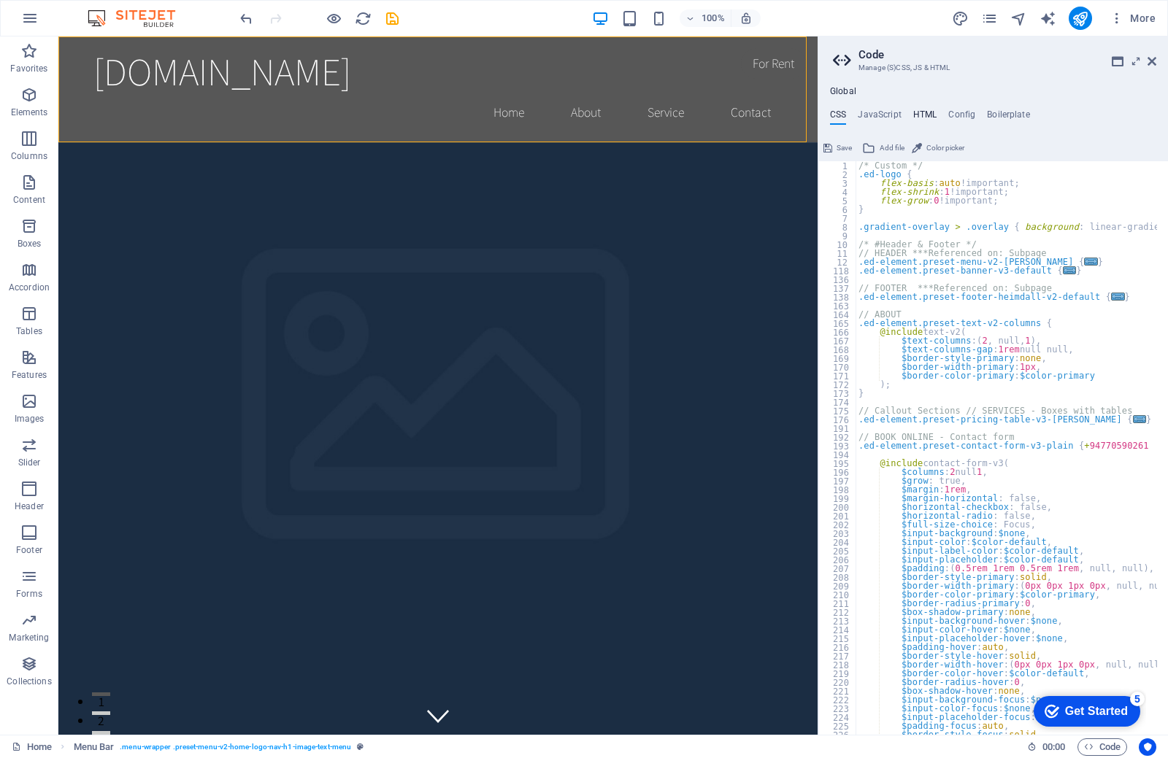
click at [931, 115] on h4 "HTML" at bounding box center [925, 117] width 24 height 16
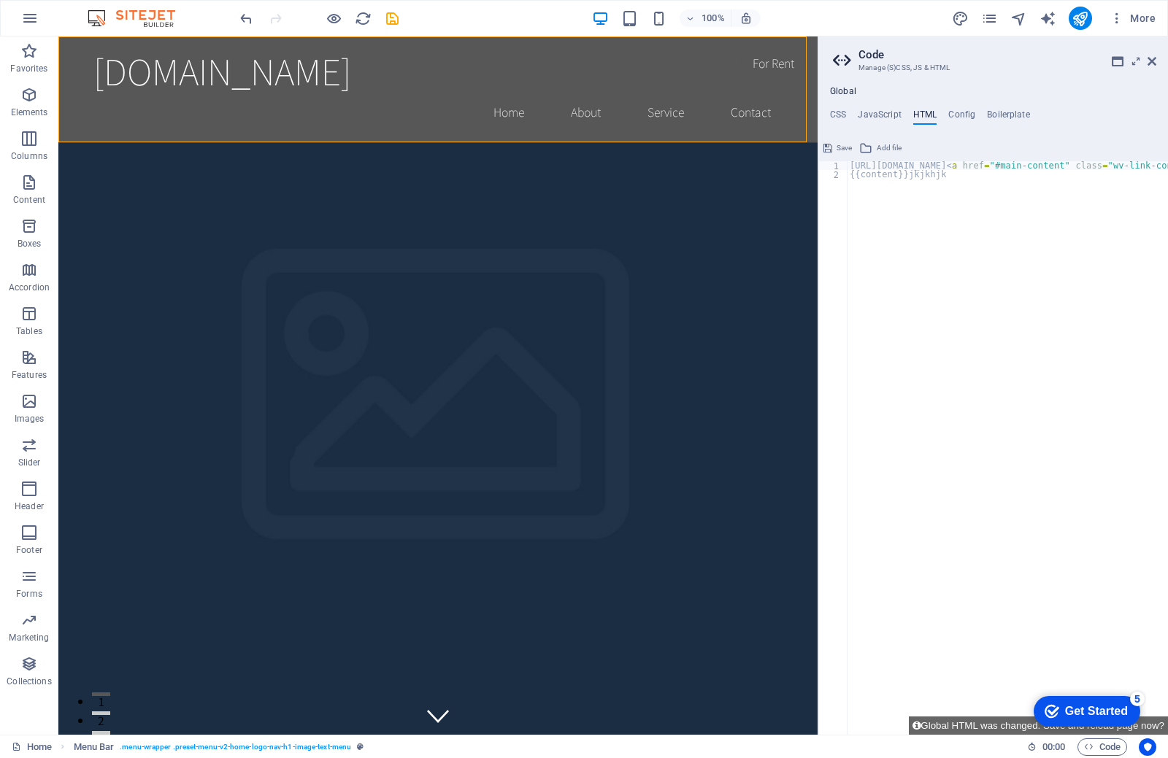
click at [873, 153] on button "Add file" at bounding box center [880, 148] width 47 height 18
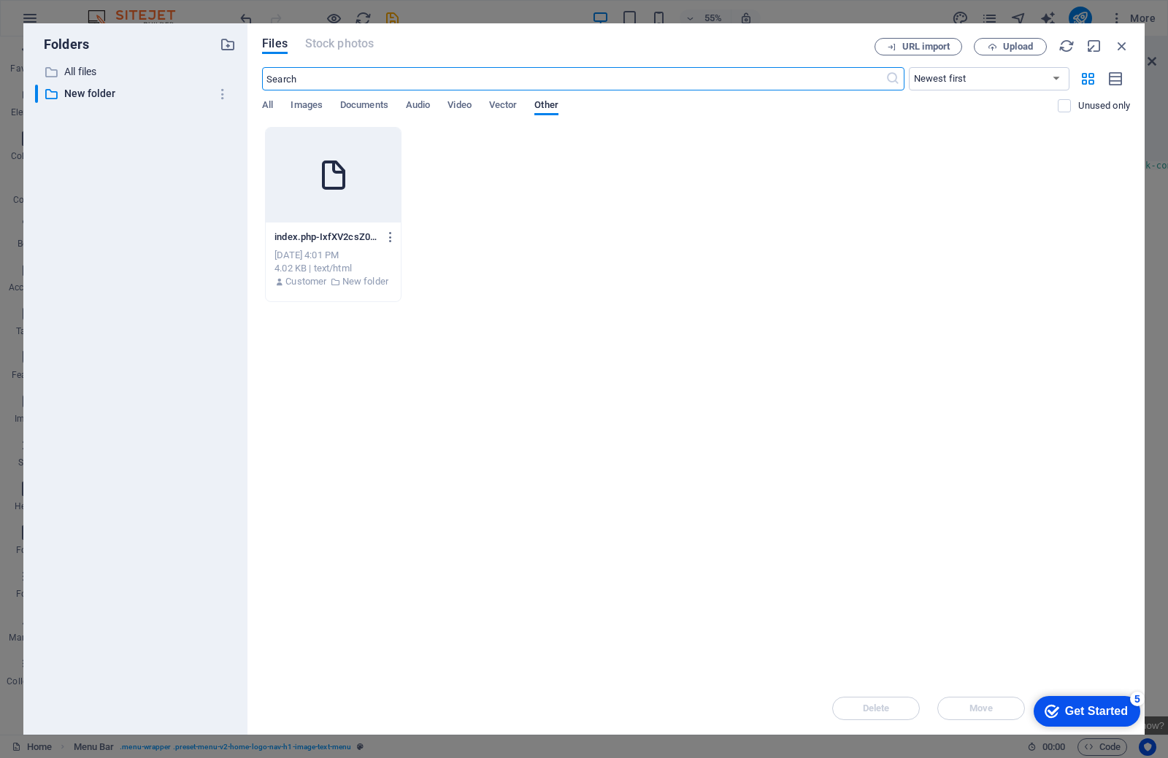
click at [317, 195] on div at bounding box center [333, 175] width 135 height 95
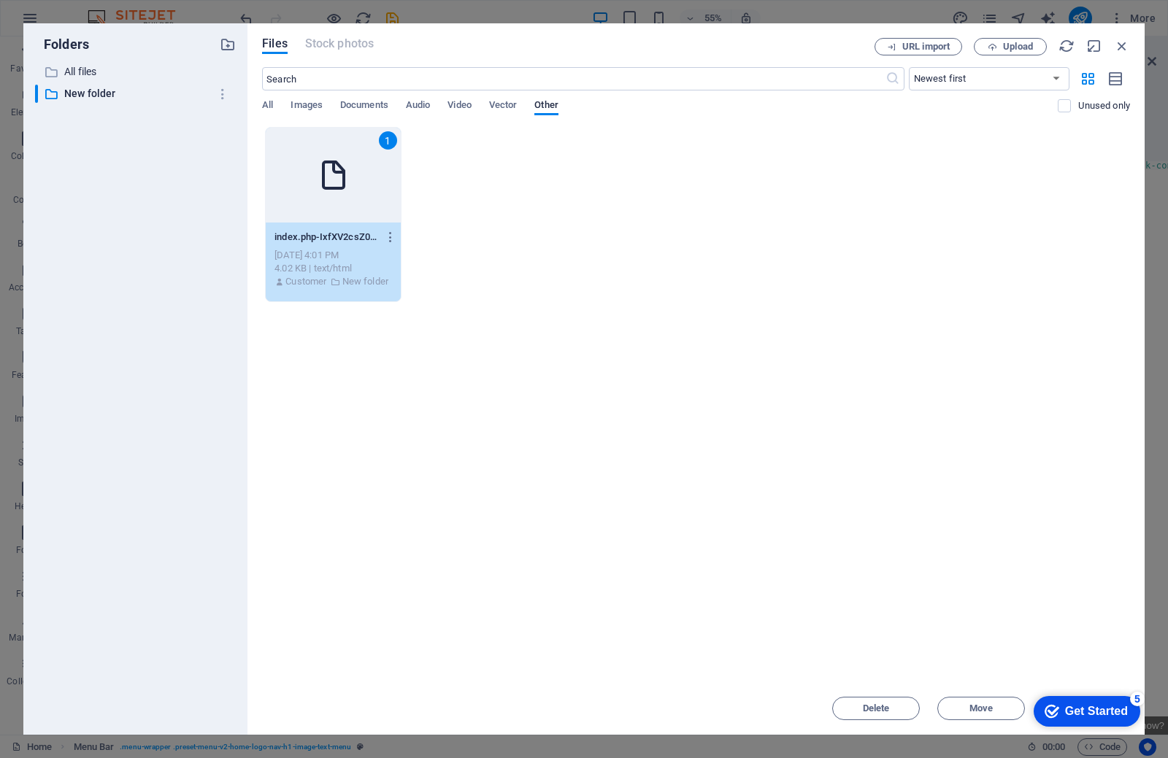
click at [317, 194] on div "1" at bounding box center [333, 175] width 135 height 95
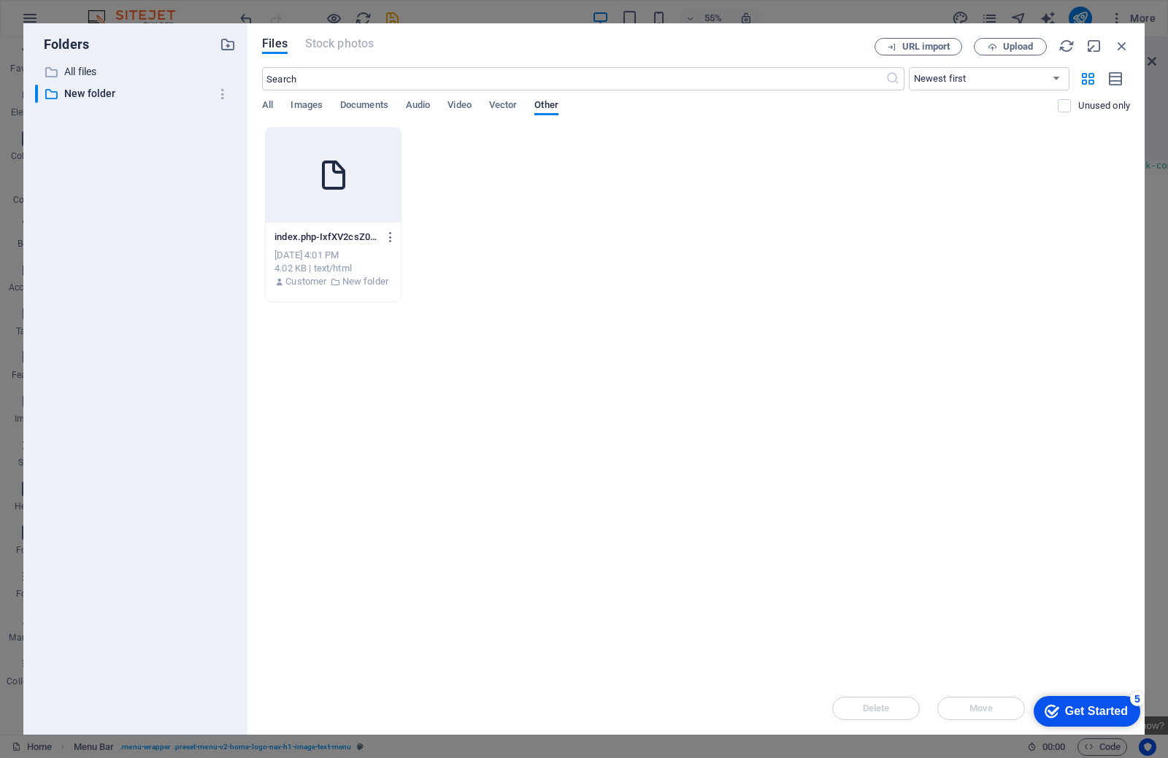
click at [317, 194] on div at bounding box center [333, 175] width 135 height 95
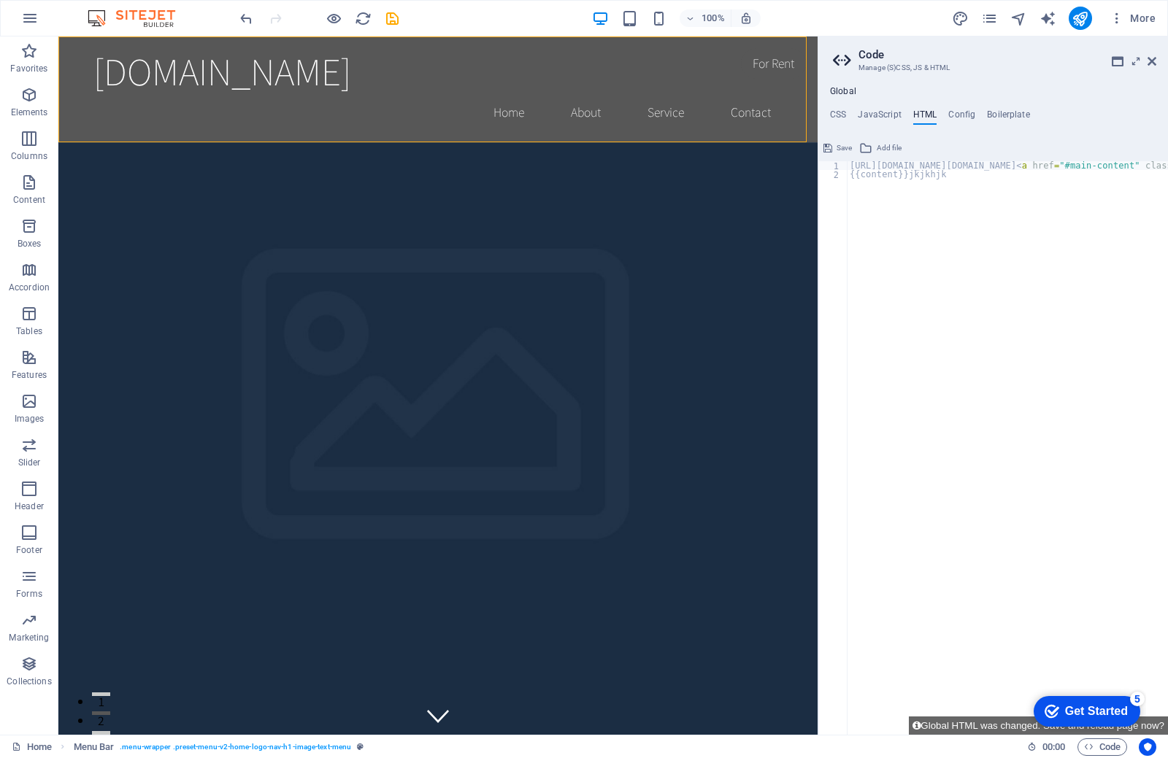
click at [1075, 715] on div "Get Started" at bounding box center [1096, 711] width 63 height 13
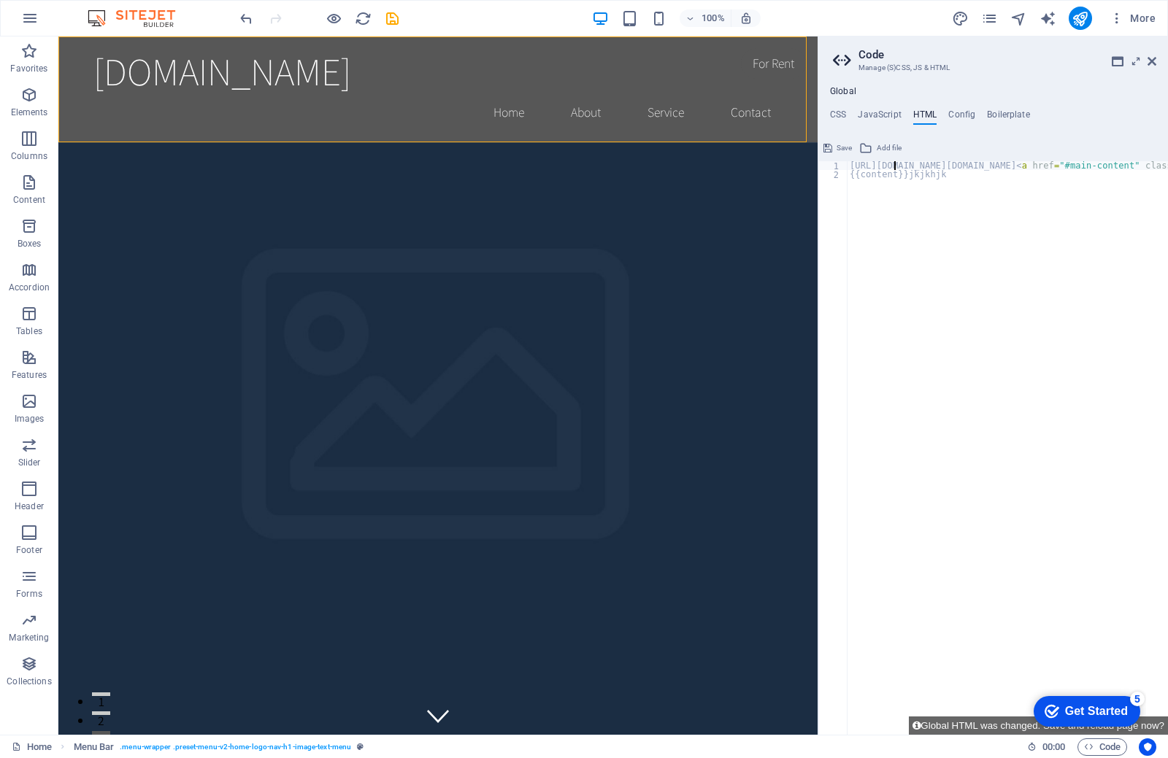
type textarea "https://cdn1.site-media.eu/images/0/18918418/index.php-IxfXV2csZ0-epBwjHtI-8w.h…"
click at [871, 147] on icon at bounding box center [865, 148] width 13 height 18
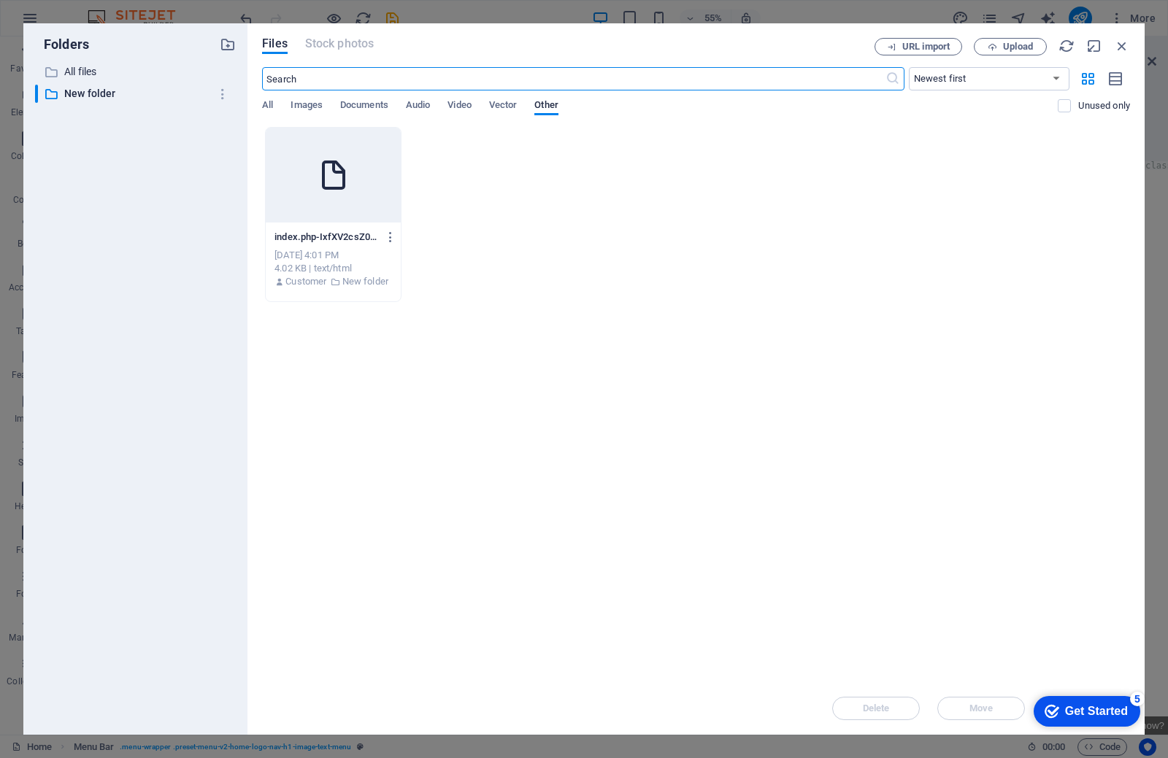
click at [303, 179] on div at bounding box center [333, 175] width 135 height 95
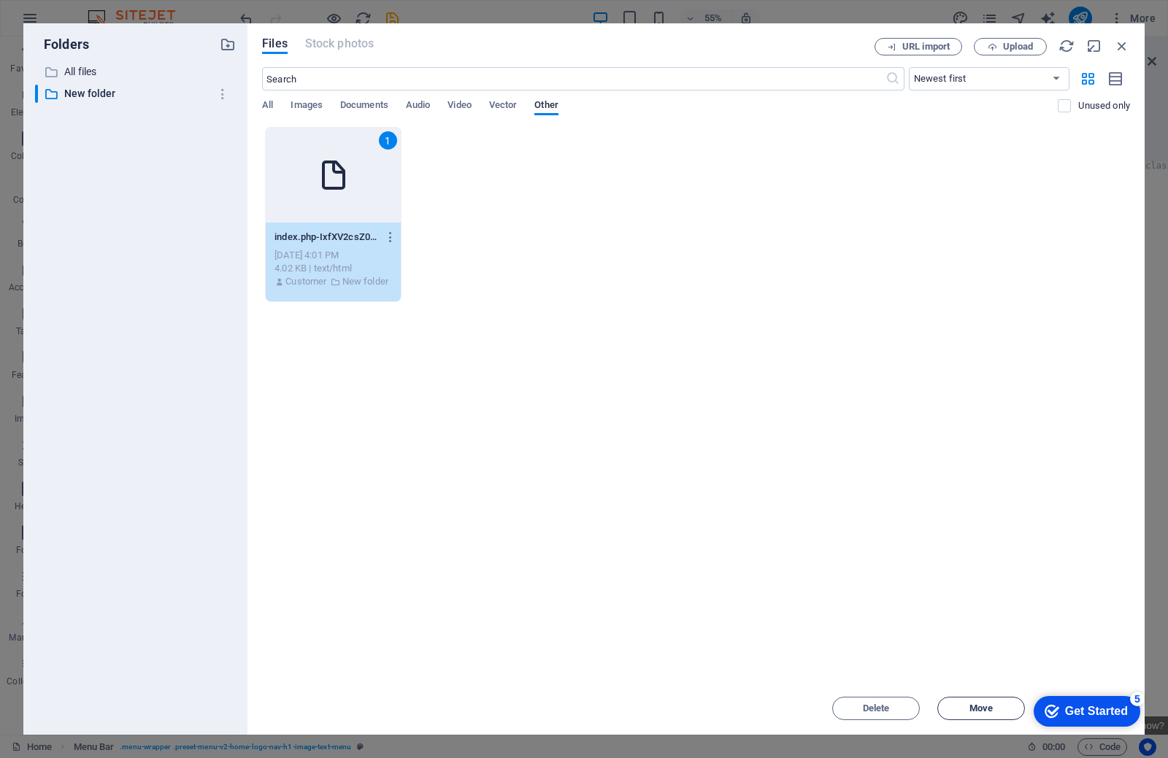
click at [975, 714] on button "Move" at bounding box center [981, 708] width 88 height 23
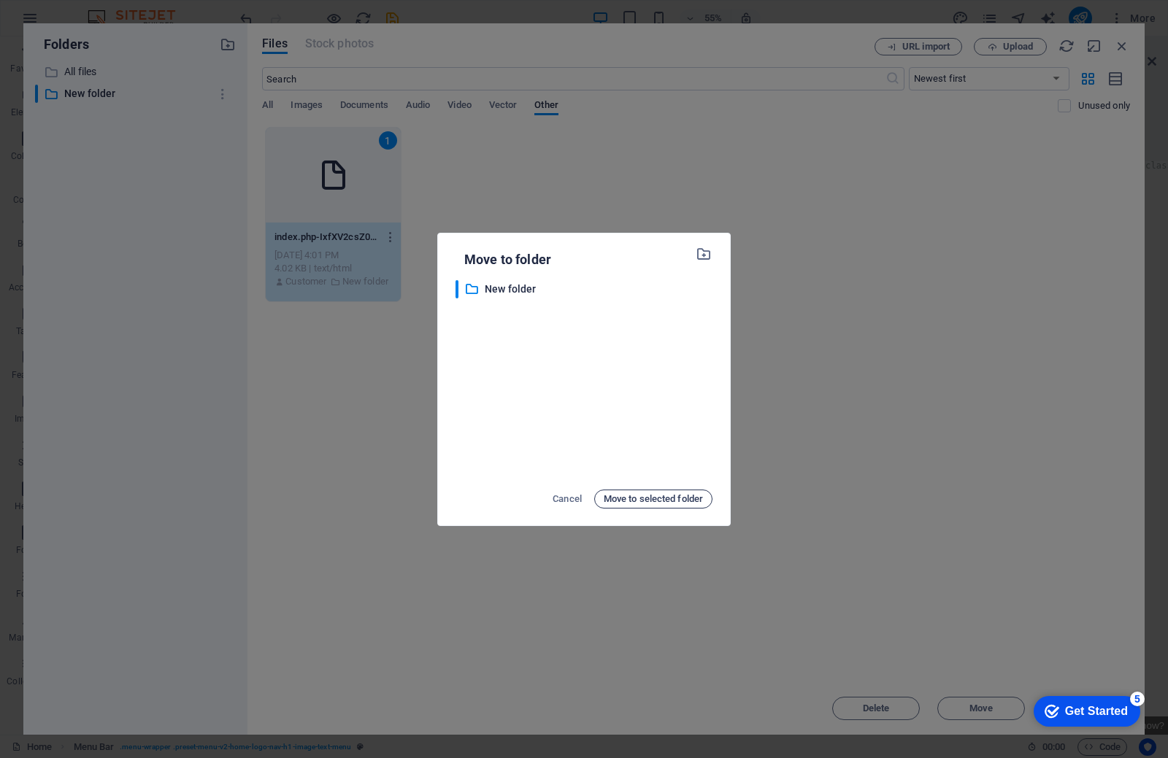
click at [641, 498] on span "Move to selected folder" at bounding box center [653, 499] width 99 height 18
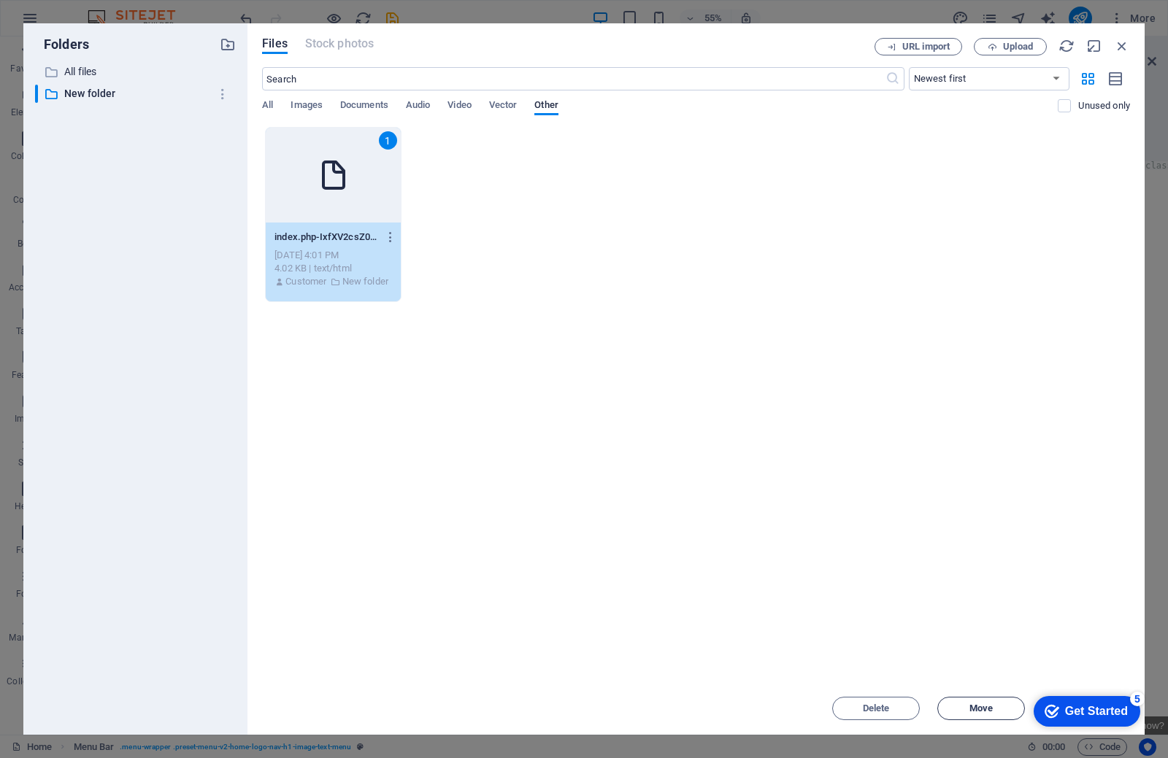
click at [982, 704] on span "Move" at bounding box center [980, 708] width 23 height 9
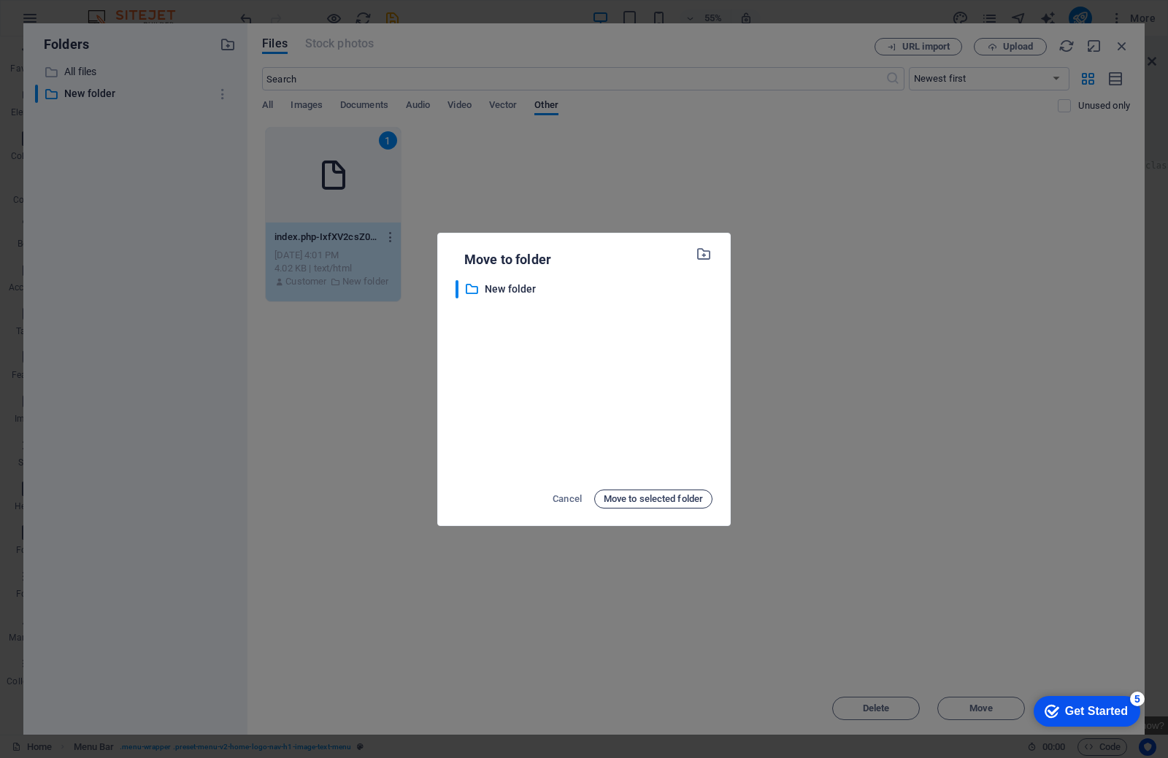
click at [684, 505] on span "Move to selected folder" at bounding box center [653, 499] width 99 height 18
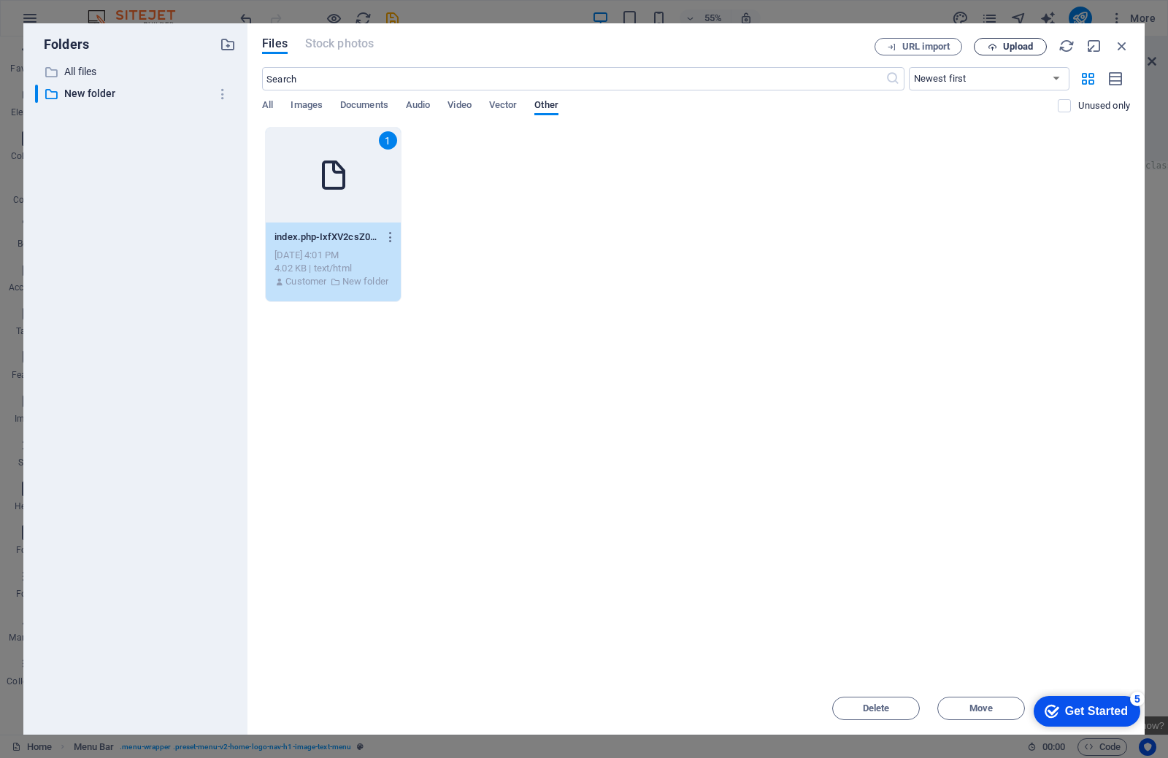
click at [1000, 38] on button "Upload" at bounding box center [1010, 47] width 73 height 18
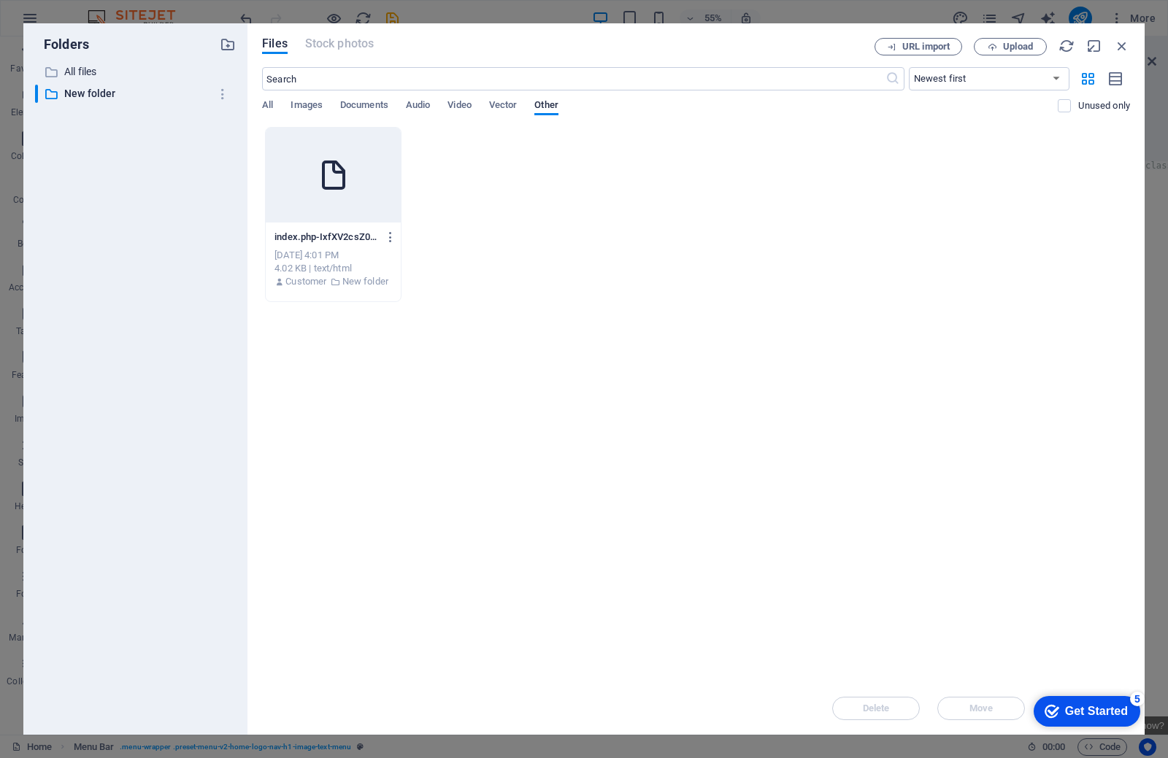
click at [371, 159] on div at bounding box center [333, 175] width 135 height 95
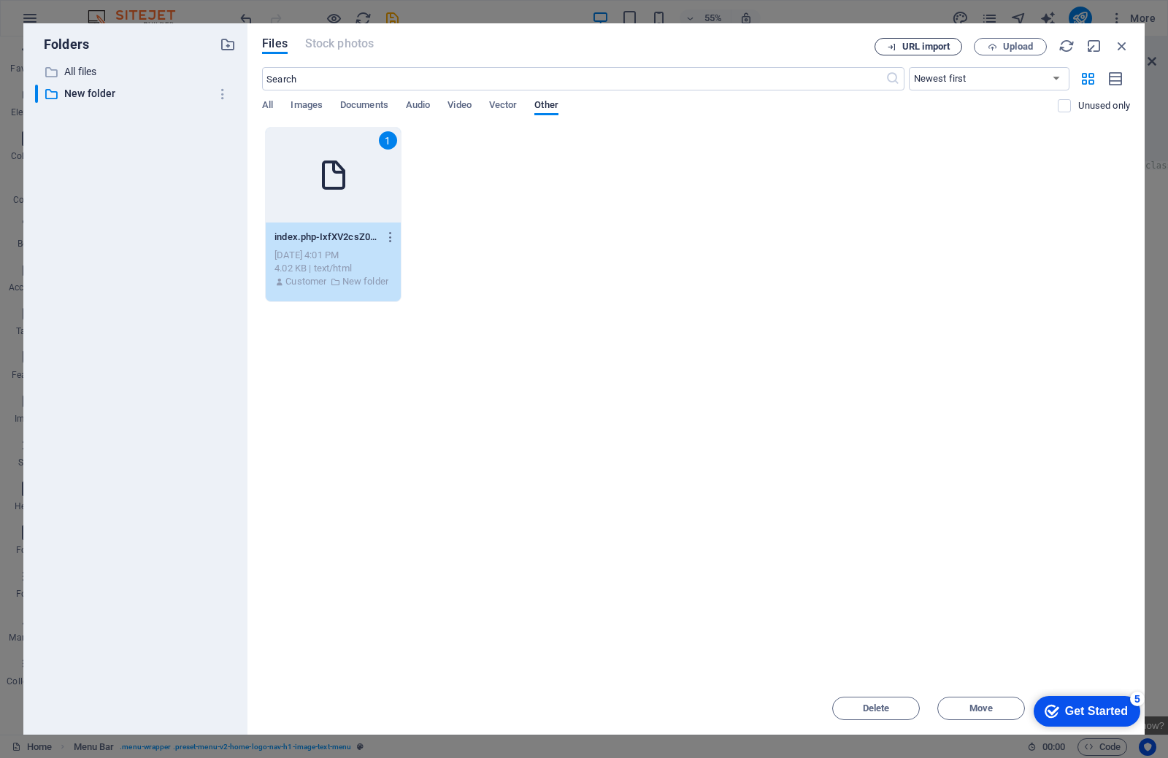
click at [906, 46] on span "URL import" at bounding box center [925, 46] width 47 height 9
select select "New folder"
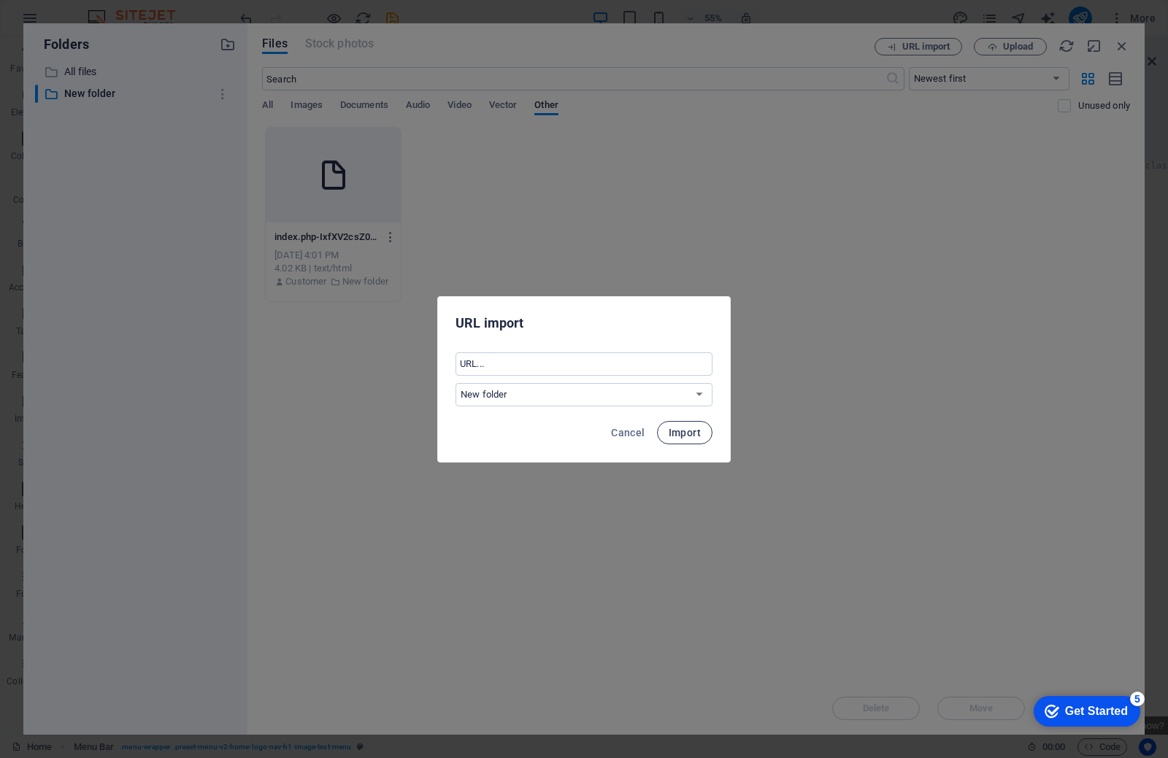
click at [673, 436] on span "Import" at bounding box center [685, 433] width 32 height 12
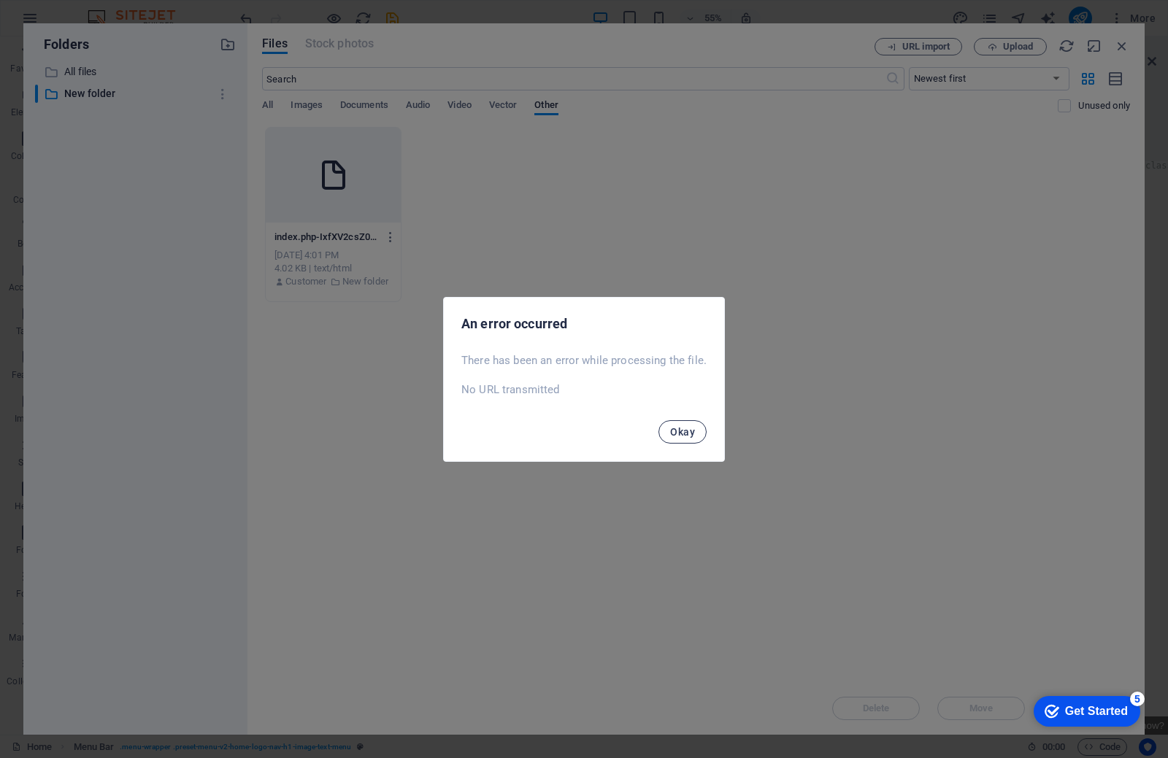
click at [679, 434] on span "Okay" at bounding box center [682, 432] width 25 height 12
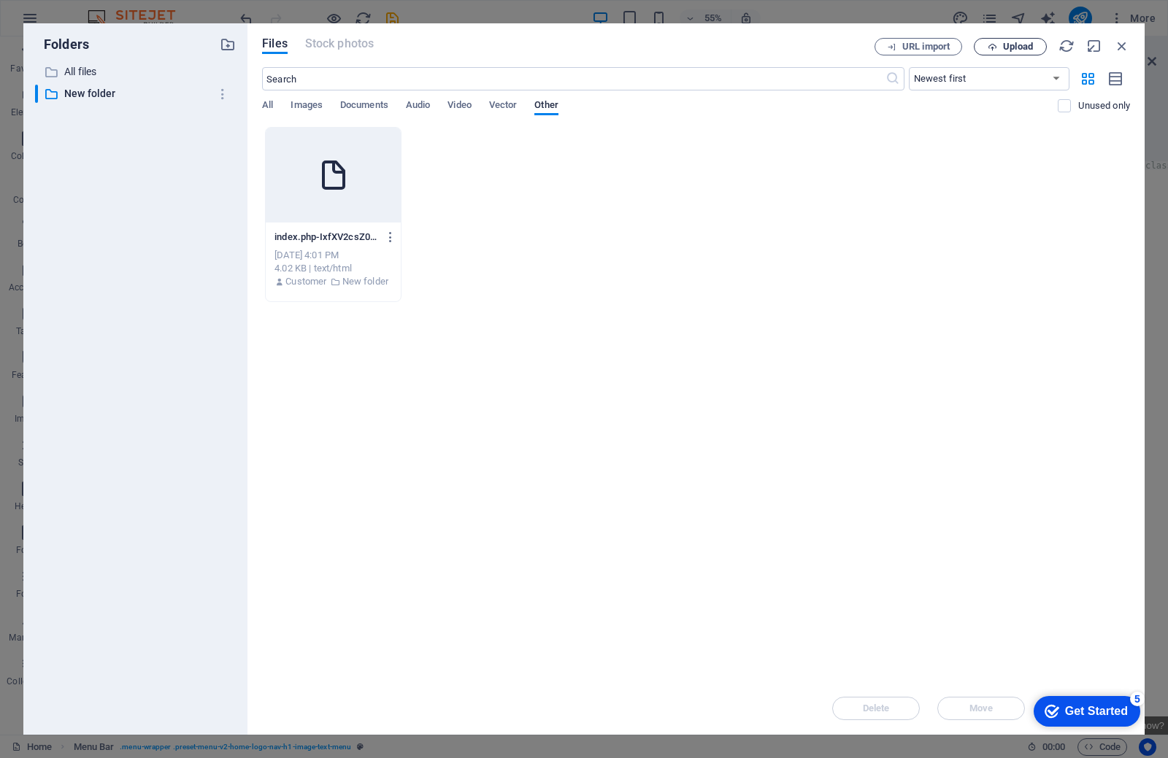
click at [998, 45] on span "Upload" at bounding box center [1010, 46] width 60 height 9
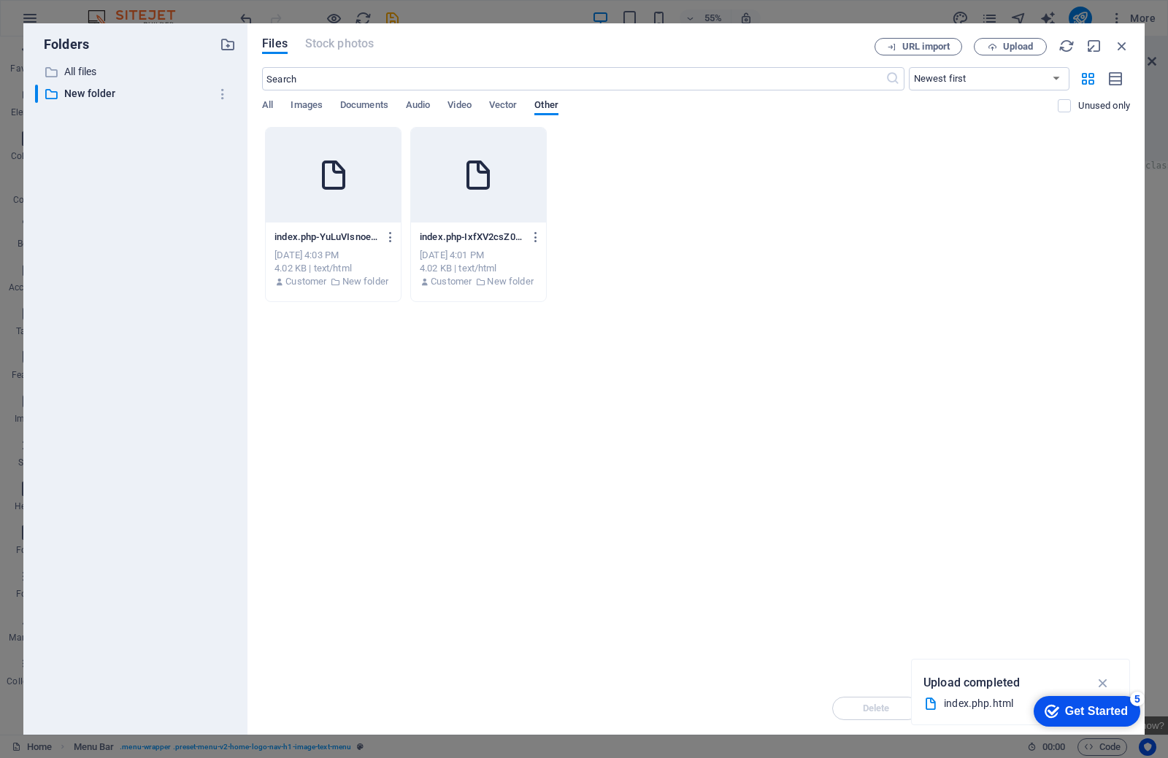
click at [363, 93] on div "​ Newest first Oldest first Name (A-Z) Name (Z-A) Size (0-9) Size (9-0) Resolut…" at bounding box center [696, 97] width 868 height 60
click at [367, 107] on span "Documents" at bounding box center [364, 106] width 48 height 20
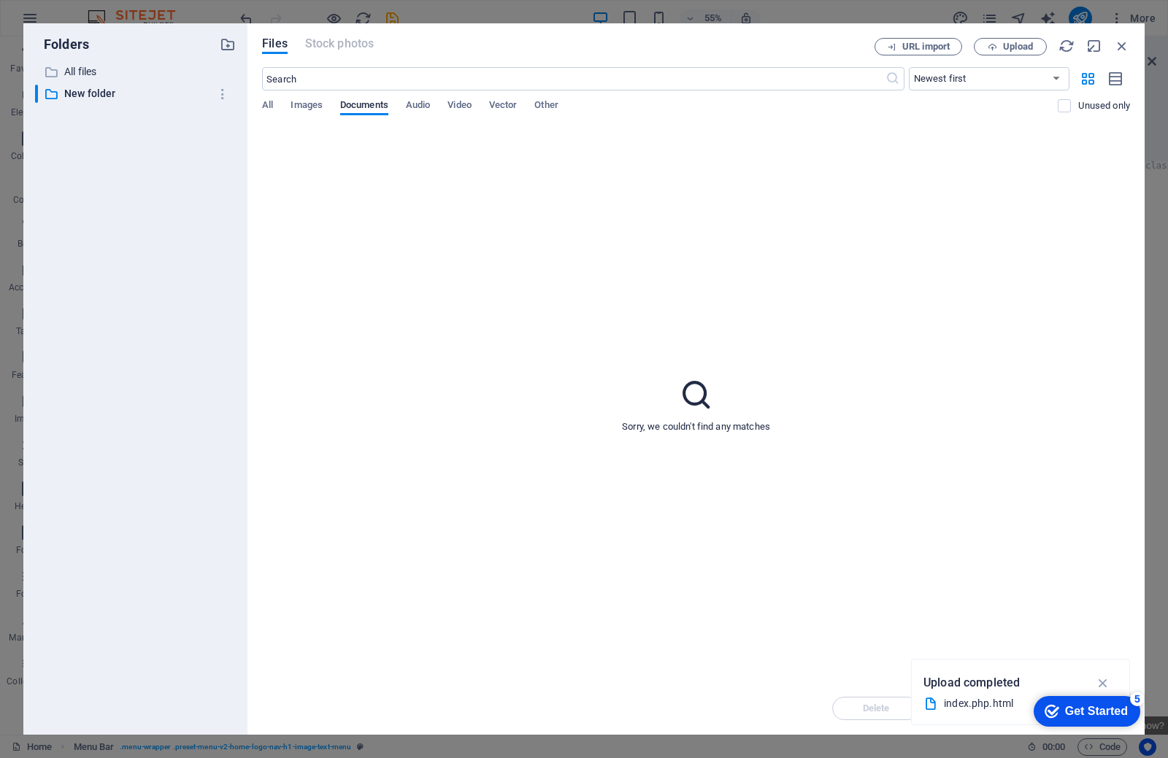
click at [418, 99] on div "​ Newest first Oldest first Name (A-Z) Name (Z-A) Size (0-9) Size (9-0) Resolut…" at bounding box center [696, 97] width 868 height 60
click at [457, 101] on span "Video" at bounding box center [458, 106] width 23 height 20
click at [502, 105] on span "Vector" at bounding box center [503, 106] width 28 height 20
click at [547, 105] on span "Other" at bounding box center [545, 106] width 23 height 20
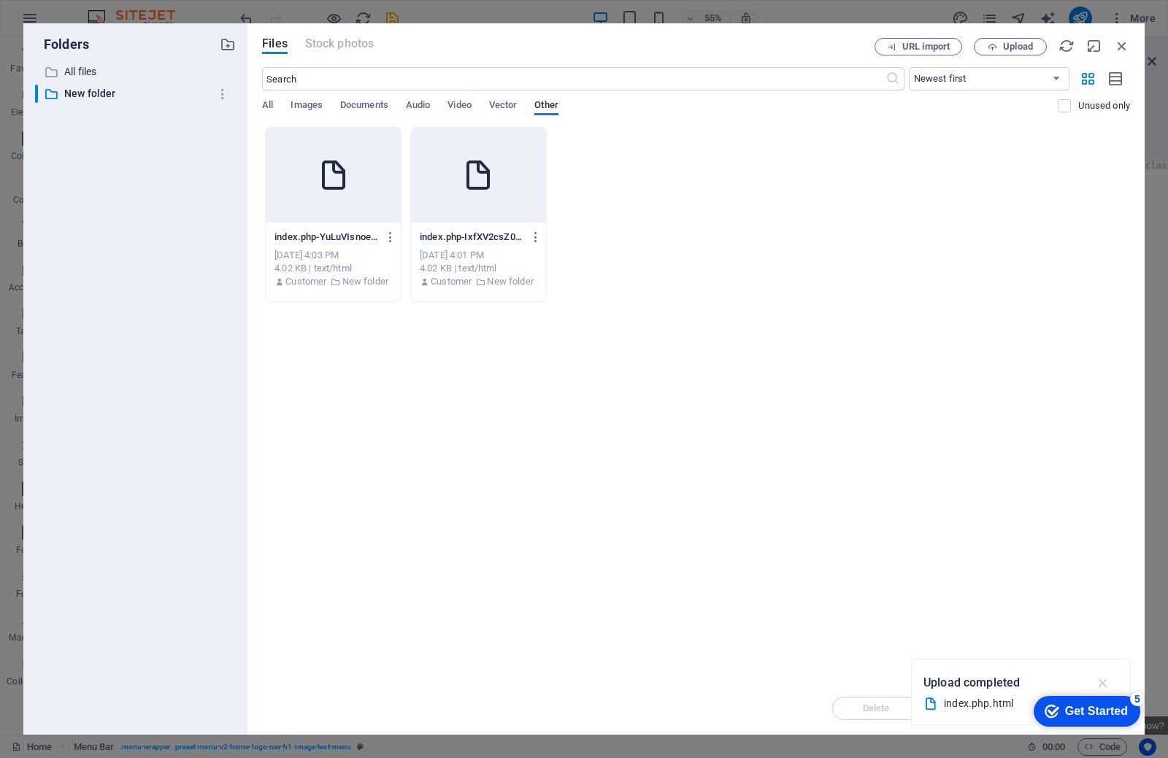
click at [1101, 686] on icon "button" at bounding box center [1103, 683] width 17 height 16
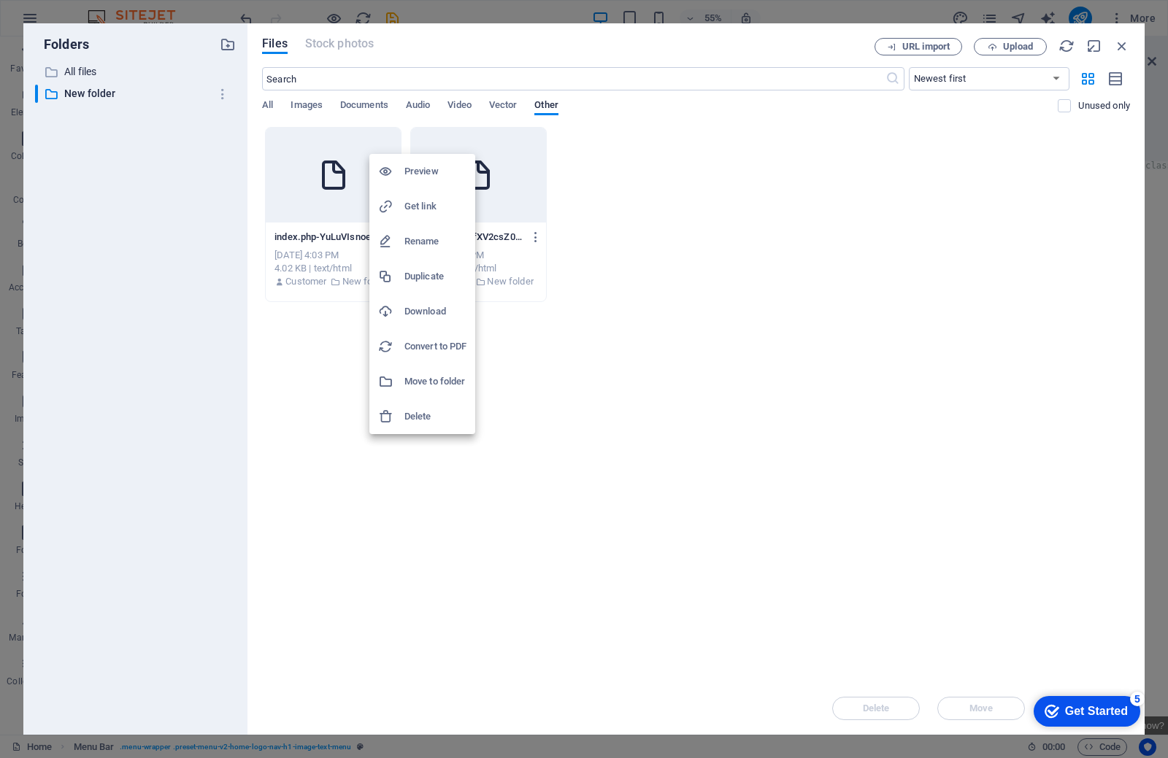
click at [456, 374] on h6 "Move to folder" at bounding box center [435, 382] width 62 height 18
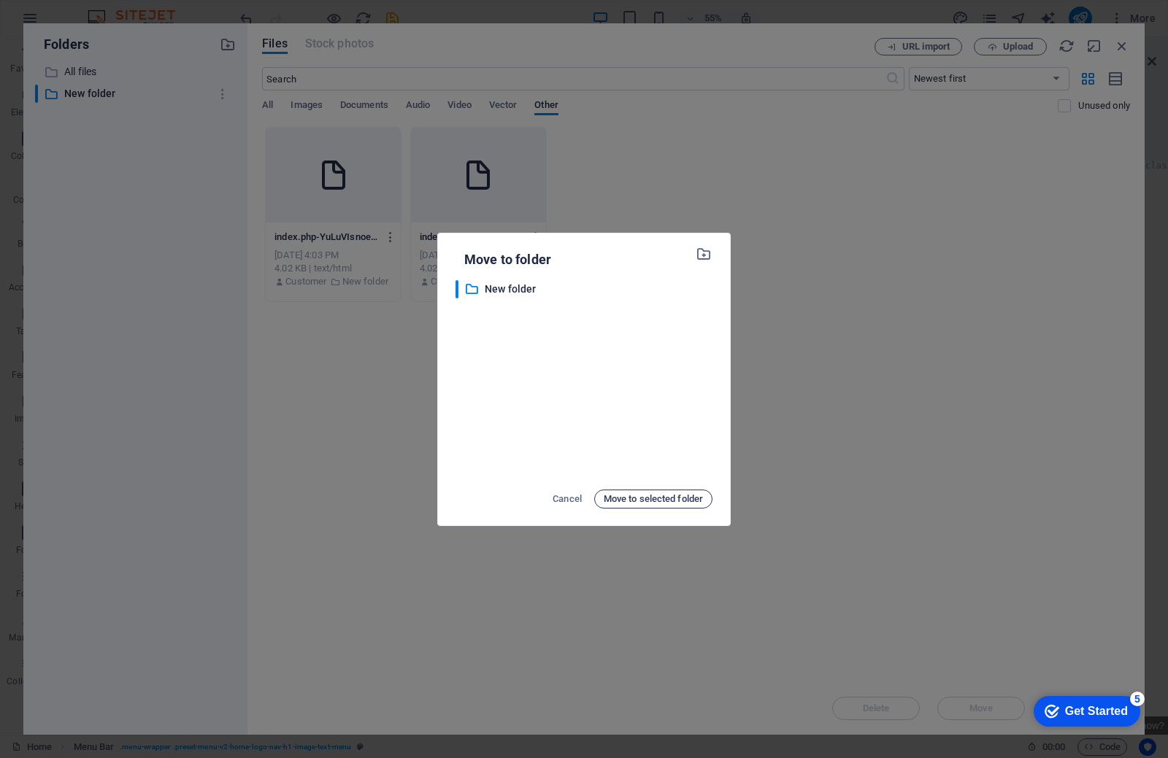
click at [628, 506] on span "Move to selected folder" at bounding box center [653, 499] width 99 height 18
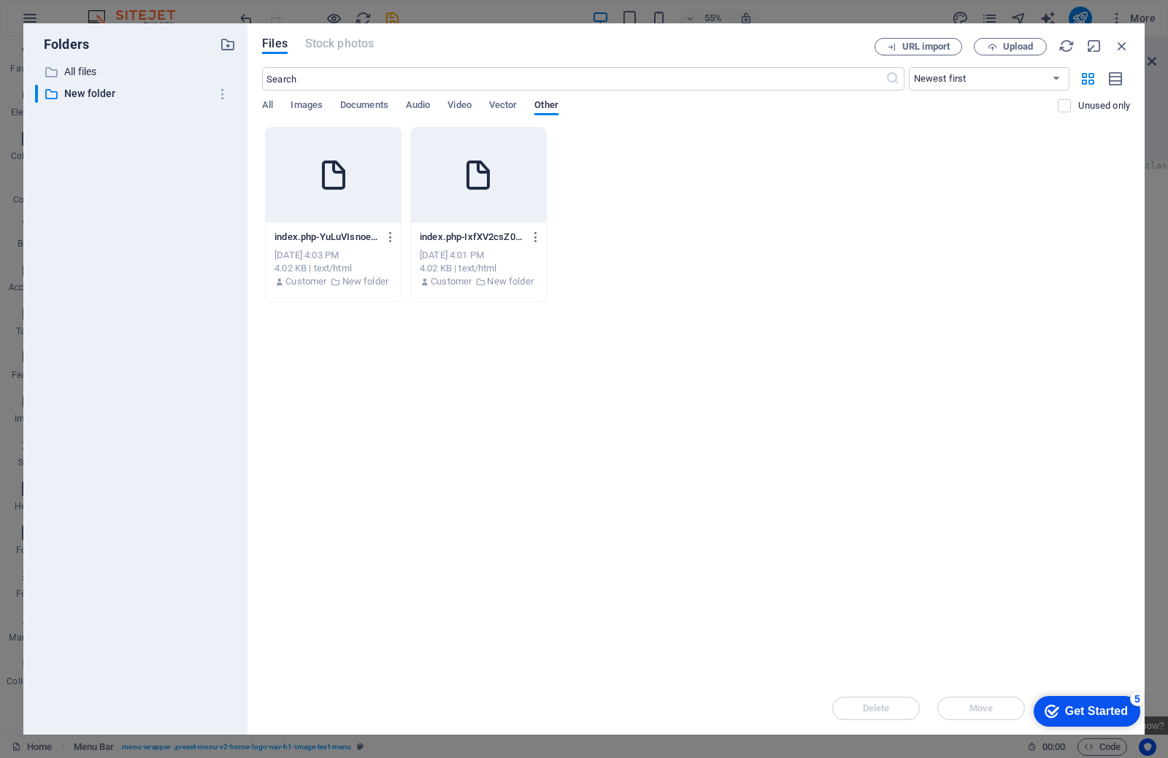
click at [1110, 45] on div "URL import Upload" at bounding box center [1001, 47] width 255 height 18
click at [1120, 48] on icon "button" at bounding box center [1122, 46] width 16 height 16
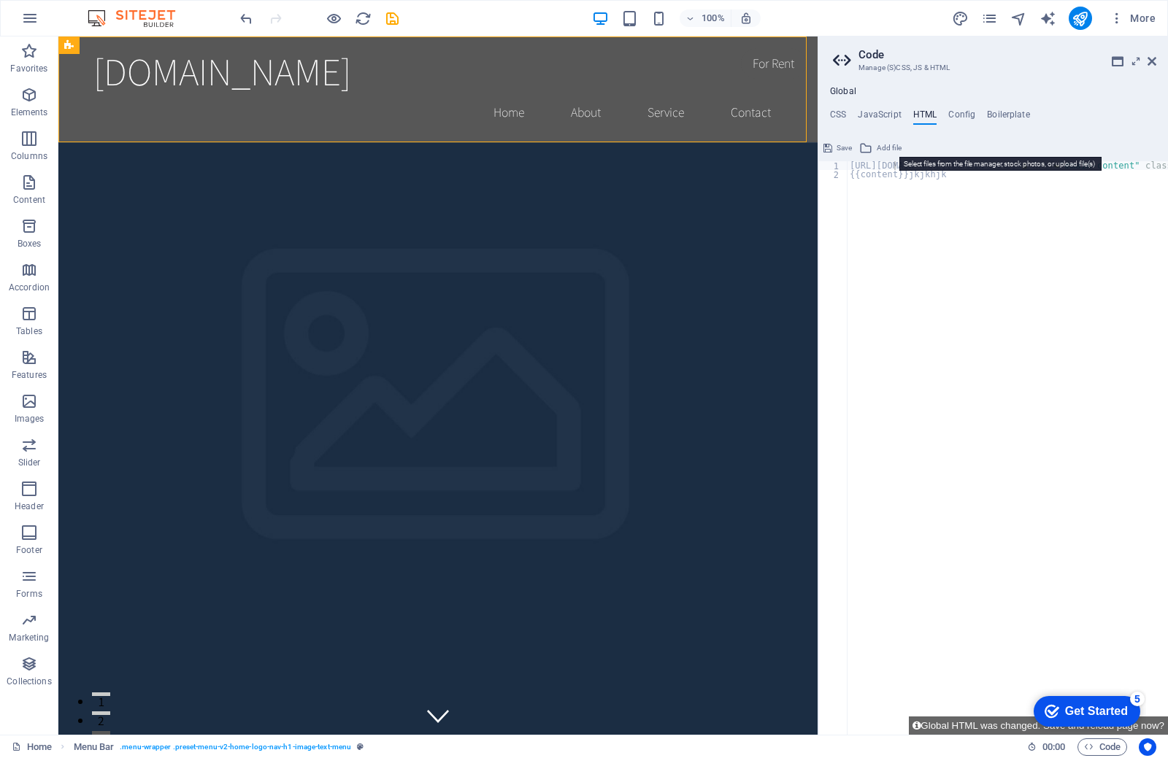
click at [857, 145] on button "Add file" at bounding box center [880, 148] width 47 height 18
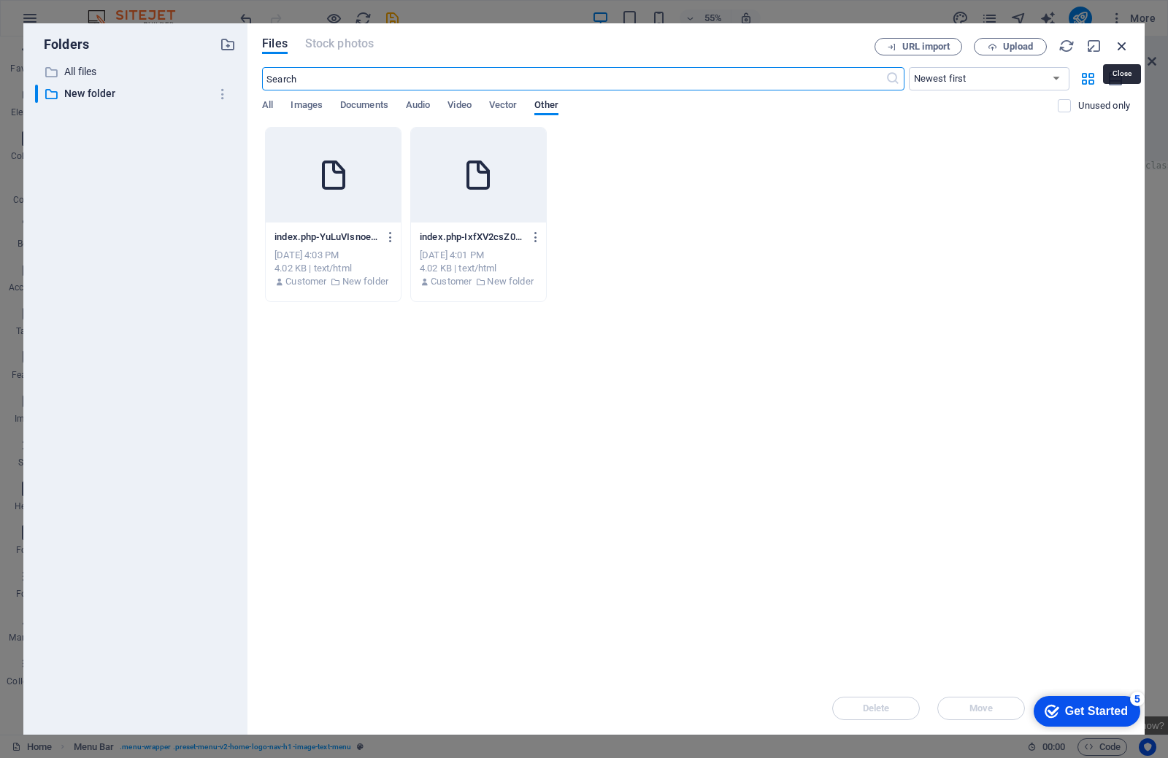
click at [1127, 45] on icon "button" at bounding box center [1122, 46] width 16 height 16
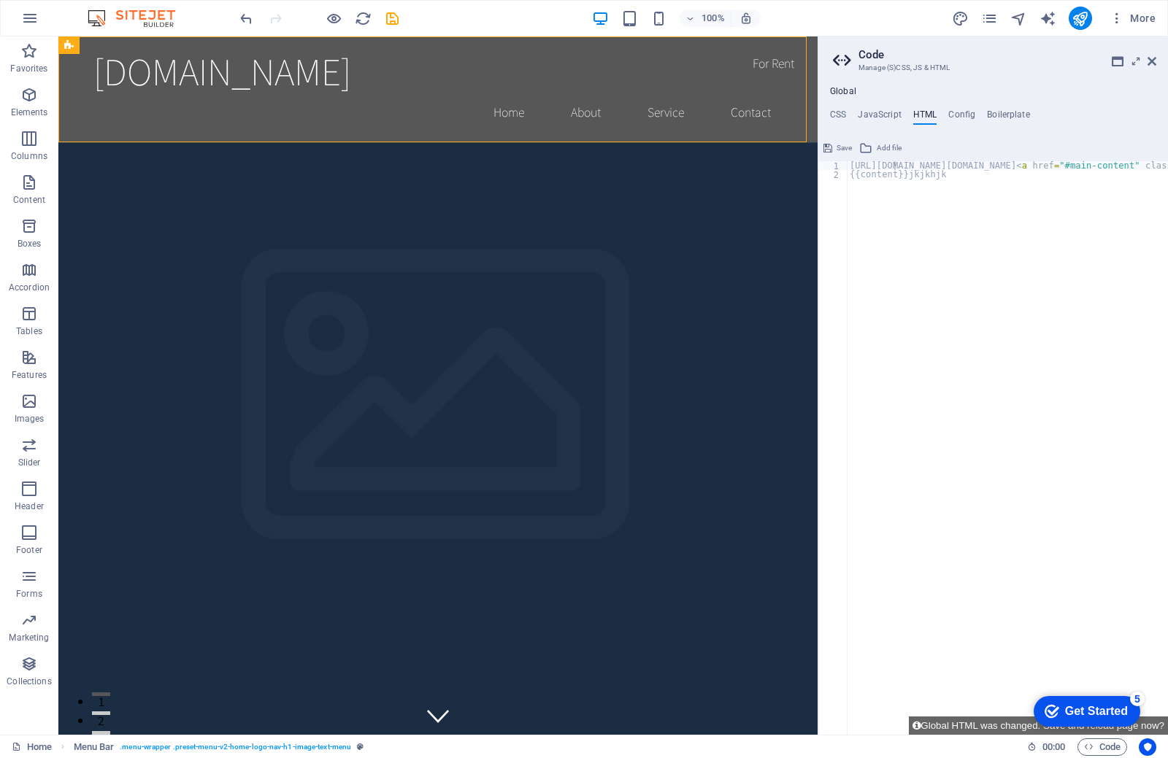
click at [947, 117] on ul "CSS JavaScript HTML Config Boilerplate" at bounding box center [993, 117] width 350 height 16
click at [1002, 112] on h4 "Boilerplate" at bounding box center [1008, 117] width 43 height 16
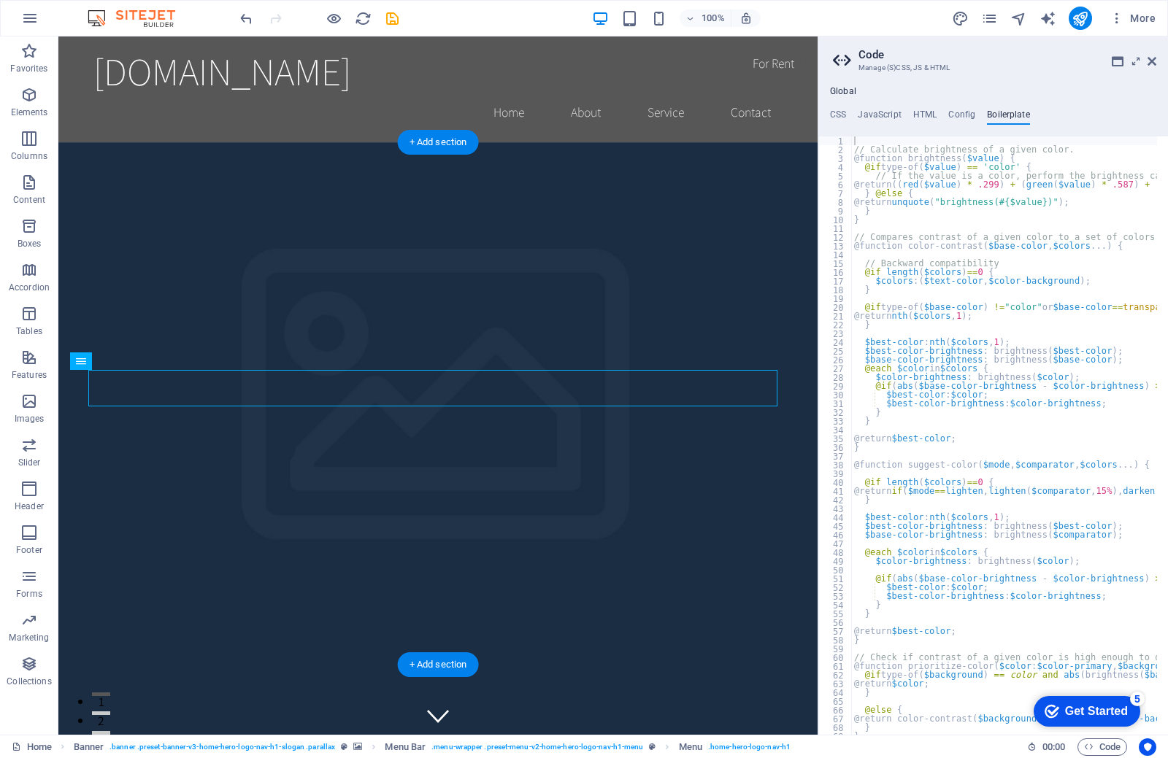
select select
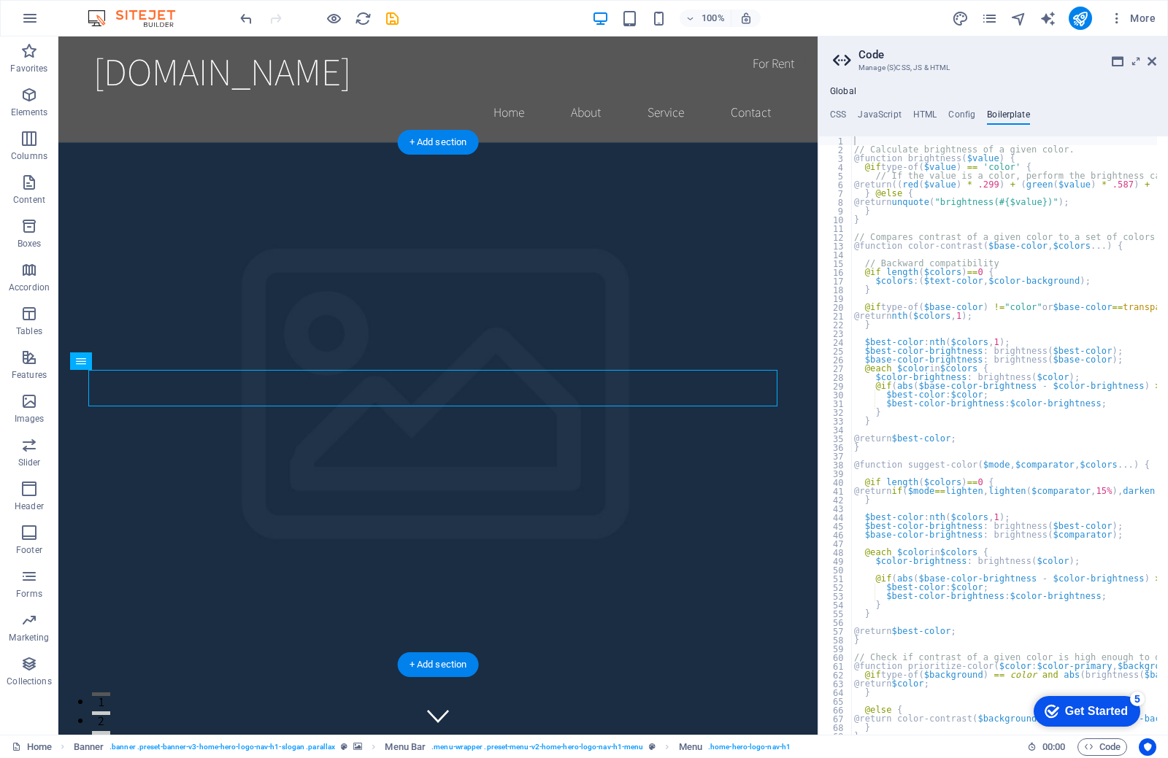
select select
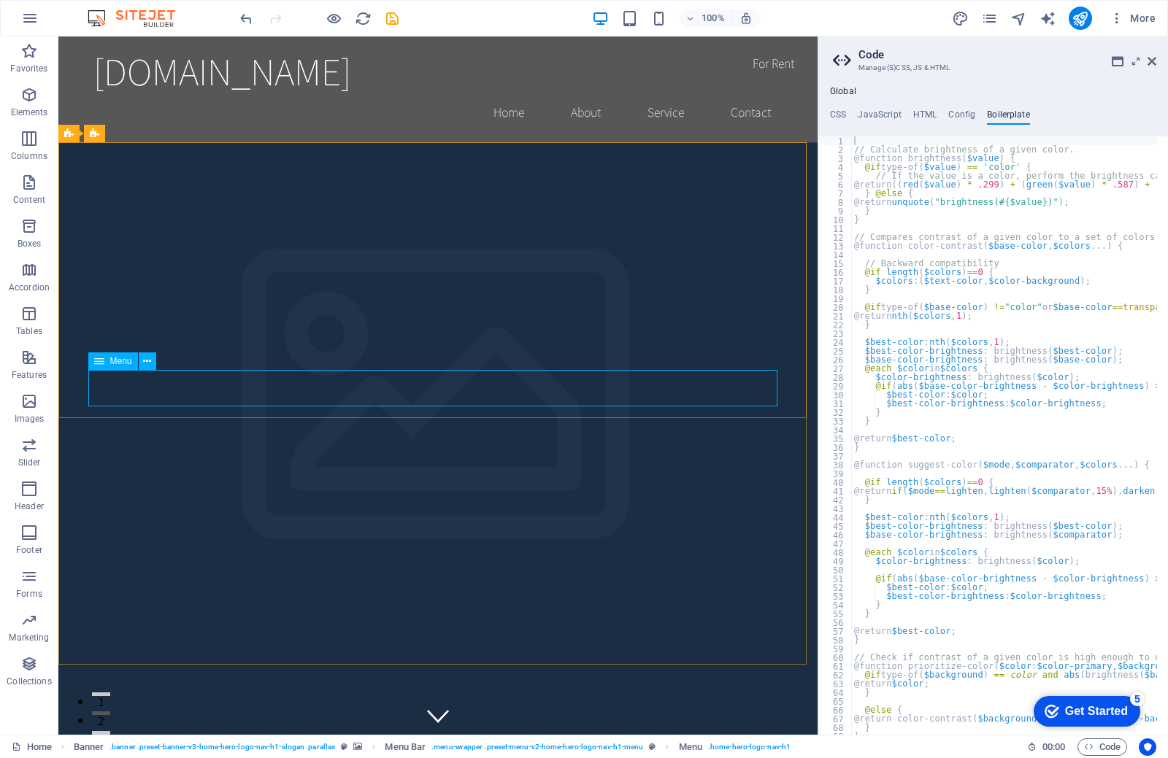
click at [135, 363] on div "Menu" at bounding box center [113, 362] width 50 height 18
click at [150, 362] on icon at bounding box center [147, 361] width 8 height 15
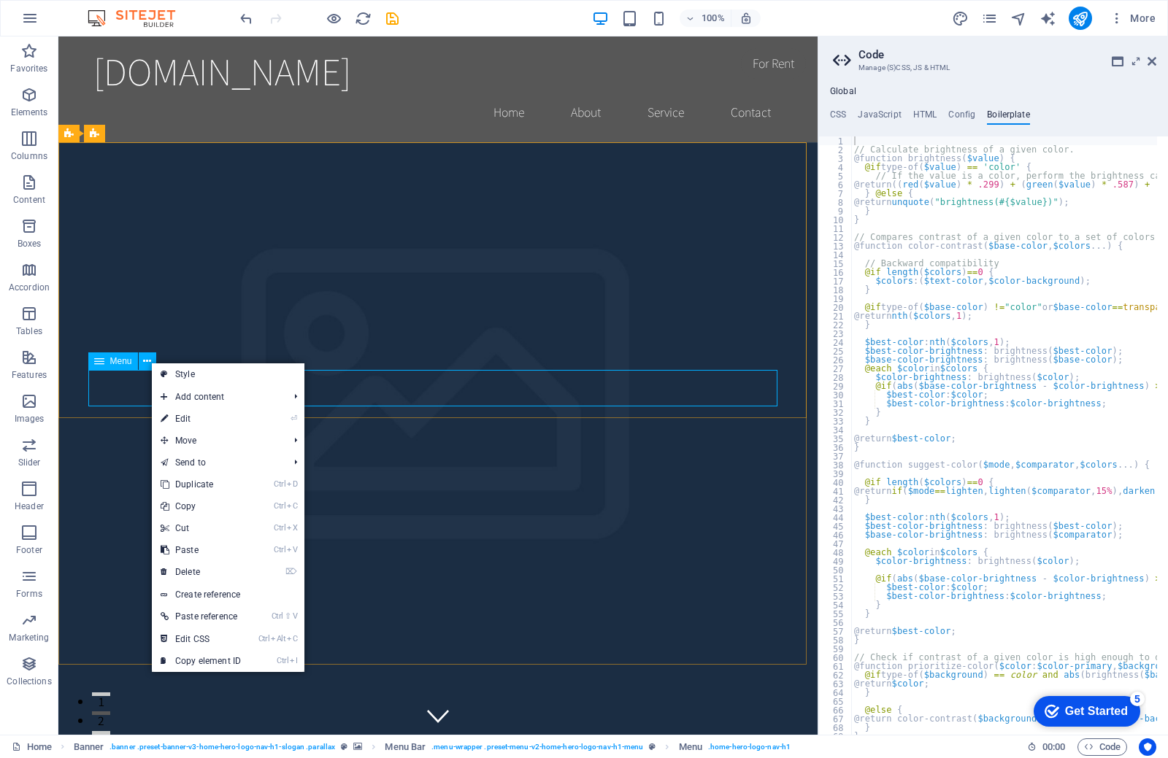
click at [90, 363] on div "Menu" at bounding box center [113, 362] width 50 height 18
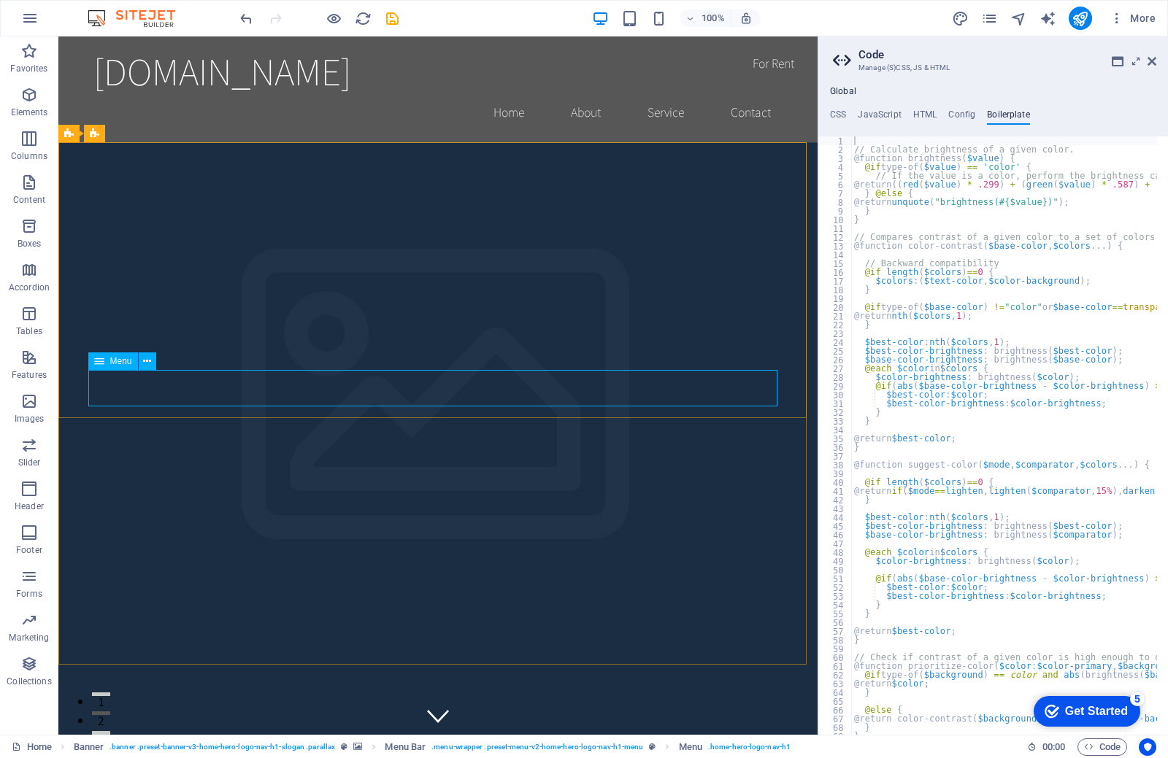
click at [99, 364] on icon at bounding box center [99, 362] width 10 height 18
click at [121, 367] on div "Menu" at bounding box center [113, 362] width 50 height 18
click at [141, 367] on button at bounding box center [148, 362] width 18 height 18
click at [142, 366] on button at bounding box center [148, 362] width 18 height 18
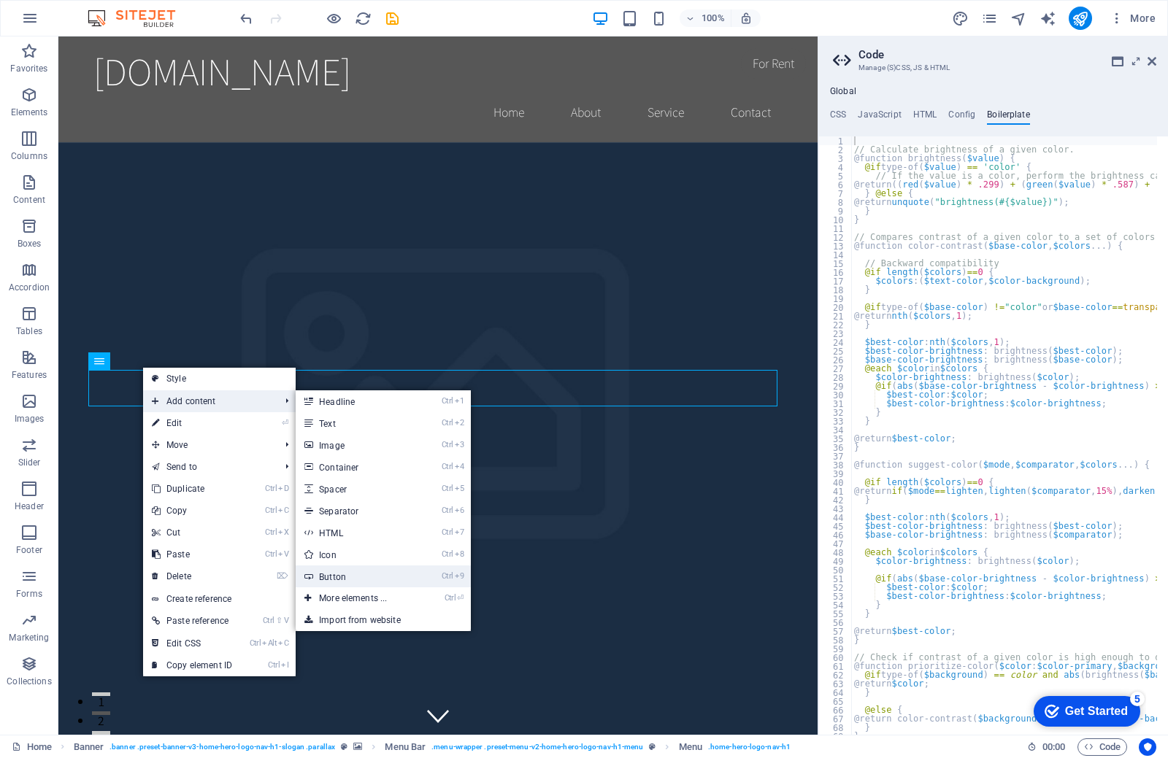
click at [347, 580] on link "Ctrl 9 Button" at bounding box center [356, 577] width 120 height 22
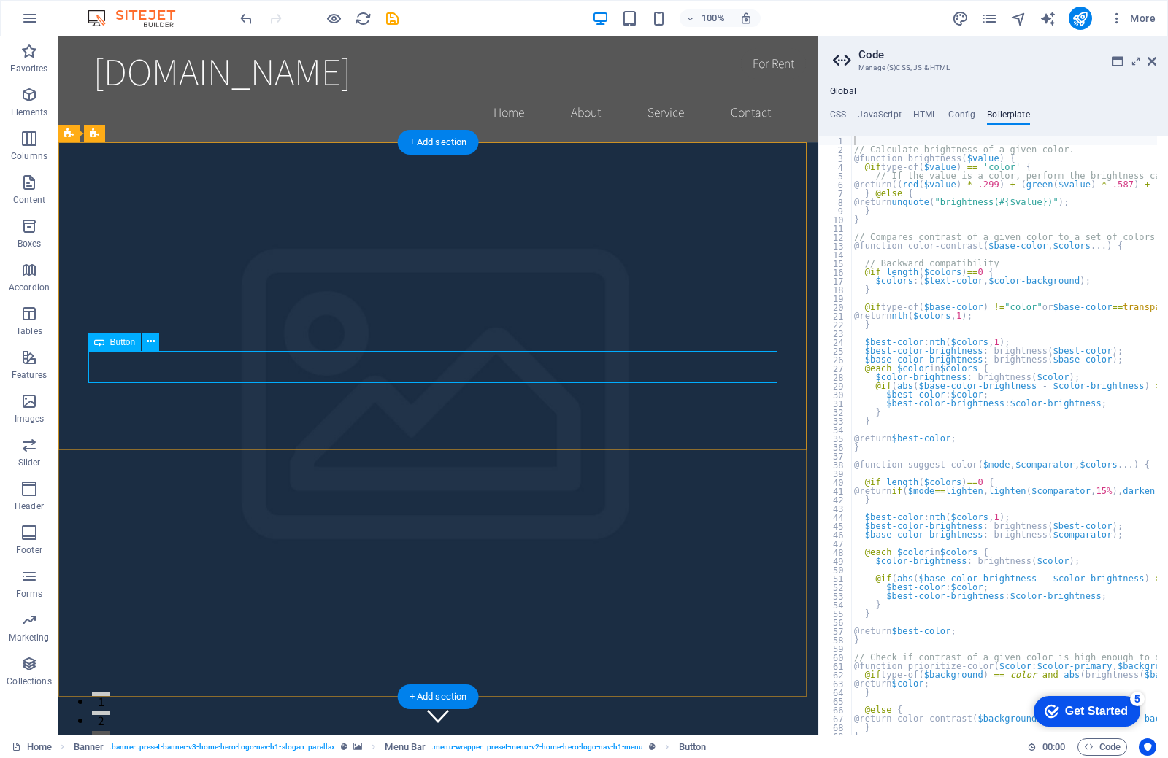
click at [154, 349] on icon at bounding box center [151, 341] width 8 height 15
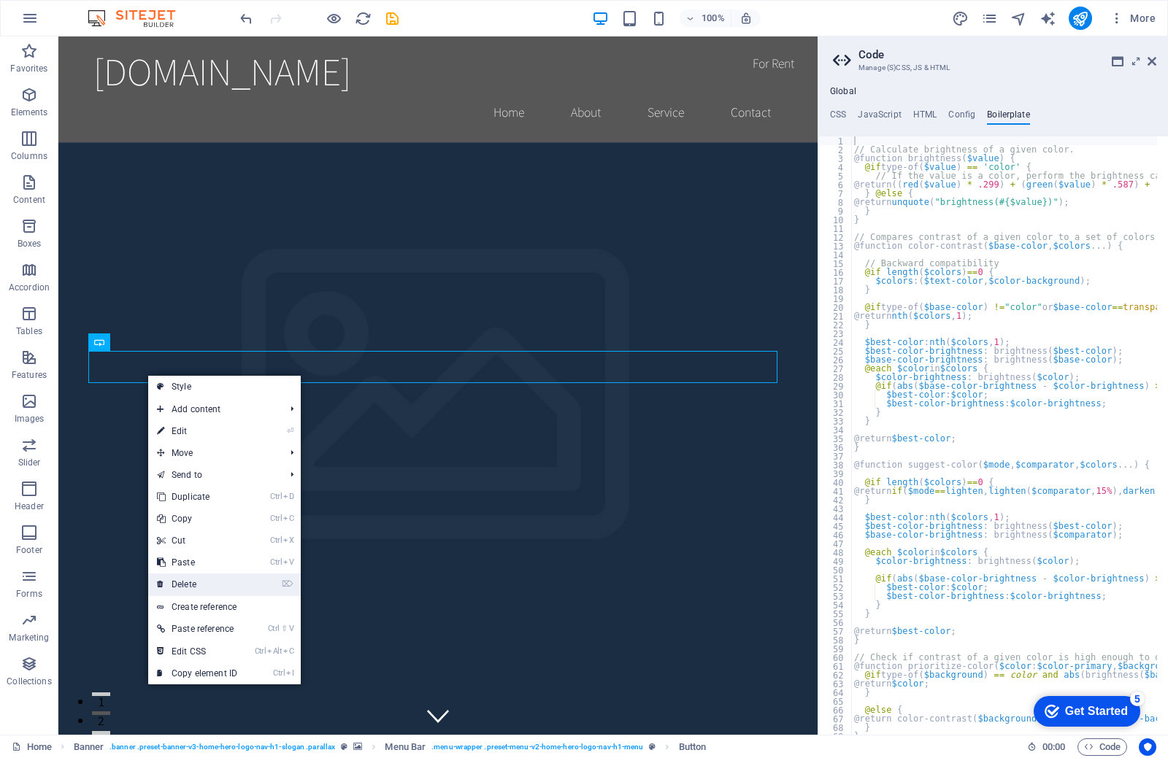
click at [191, 584] on link "⌦ Delete" at bounding box center [197, 585] width 98 height 22
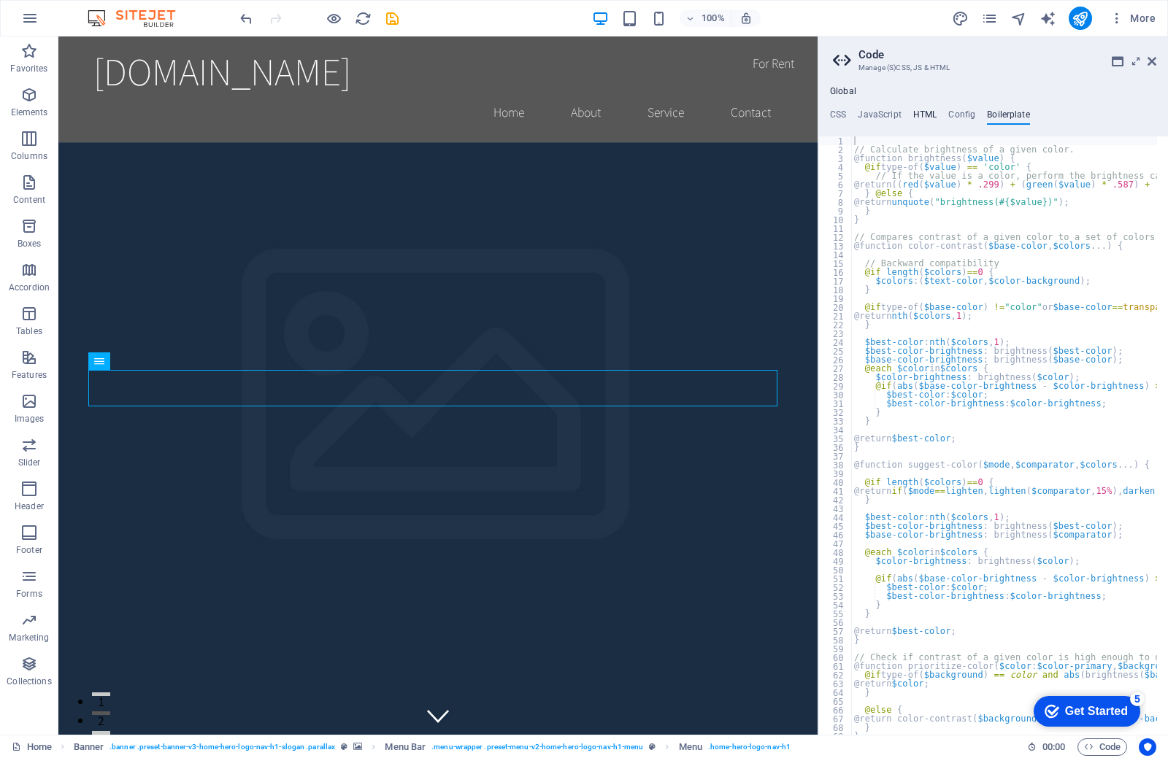
click at [917, 113] on h4 "HTML" at bounding box center [925, 117] width 24 height 16
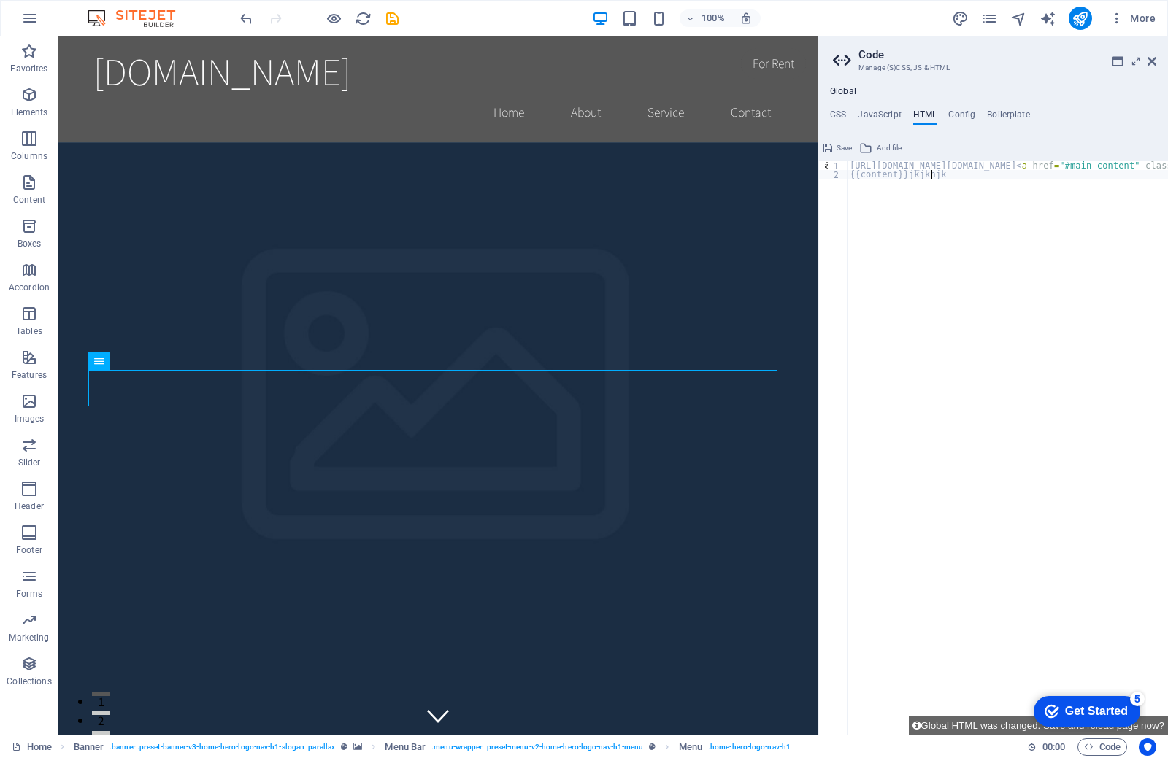
drag, startPoint x: 895, startPoint y: 228, endPoint x: 954, endPoint y: 179, distance: 77.2
type textarea "https://cdn1.site-media.eu/images/0/18918418/index.php-IxfXV2csZ0-epBwjHtI-8w.h…"
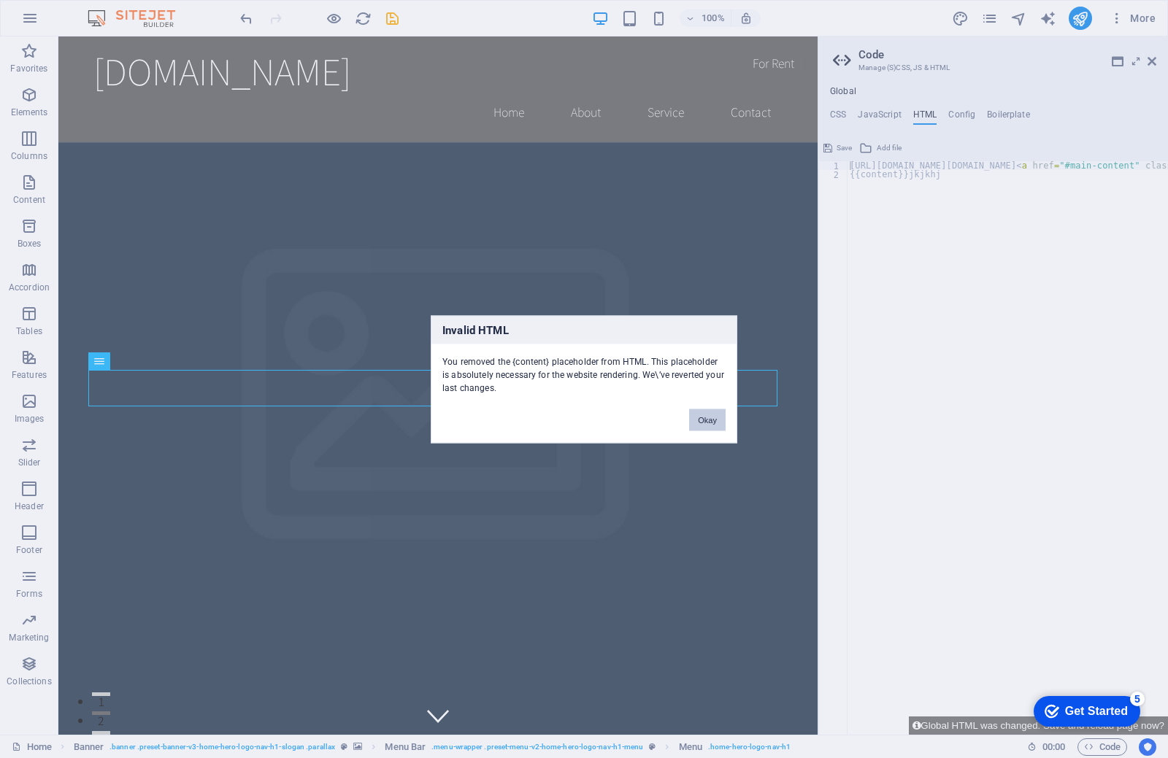
click at [691, 419] on button "Okay" at bounding box center [707, 420] width 36 height 22
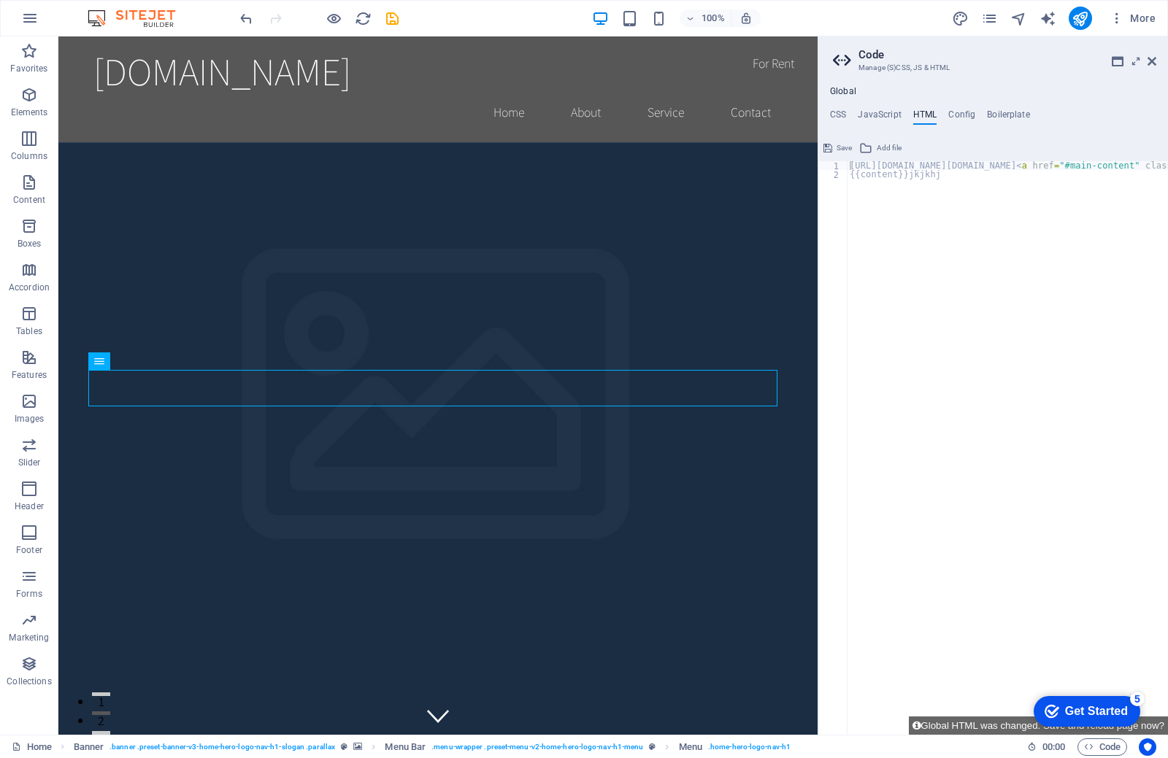
paste textarea "https://cdn1.site-media.eu/images/0/18918418/index.php-IxfXV2csZ0-epBwjHtI-8w.h…"
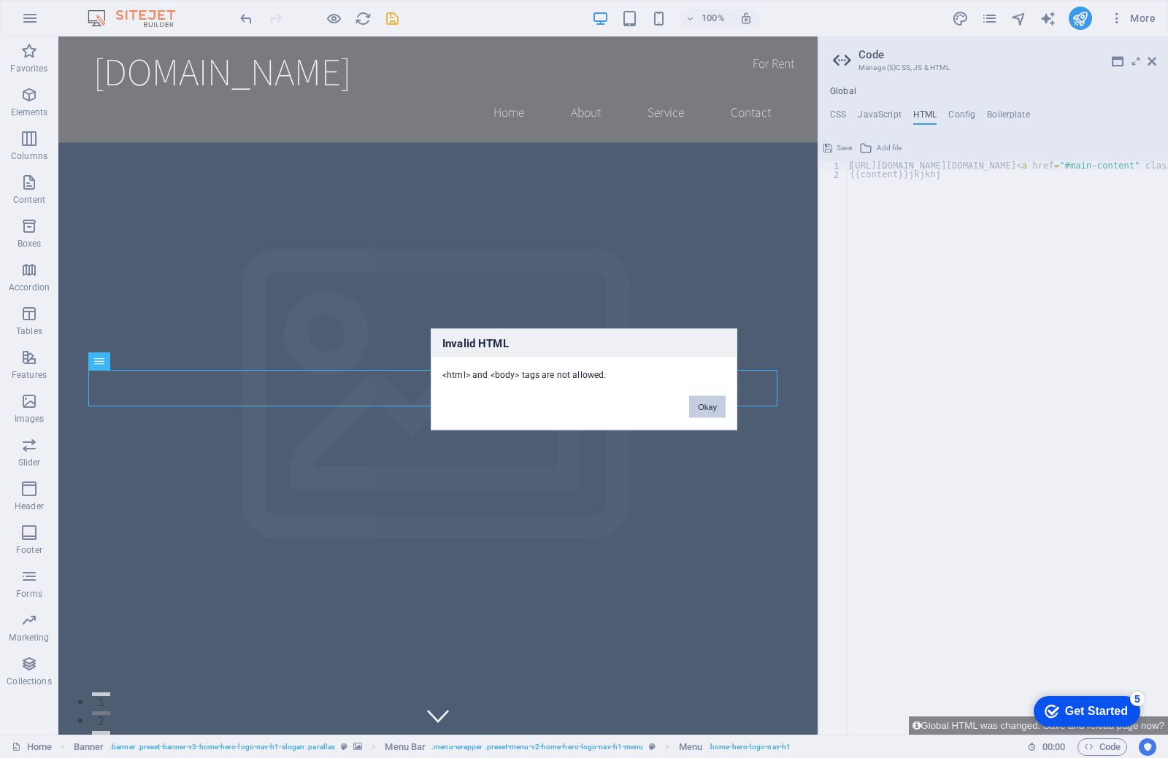
click at [707, 407] on button "Okay" at bounding box center [707, 407] width 36 height 22
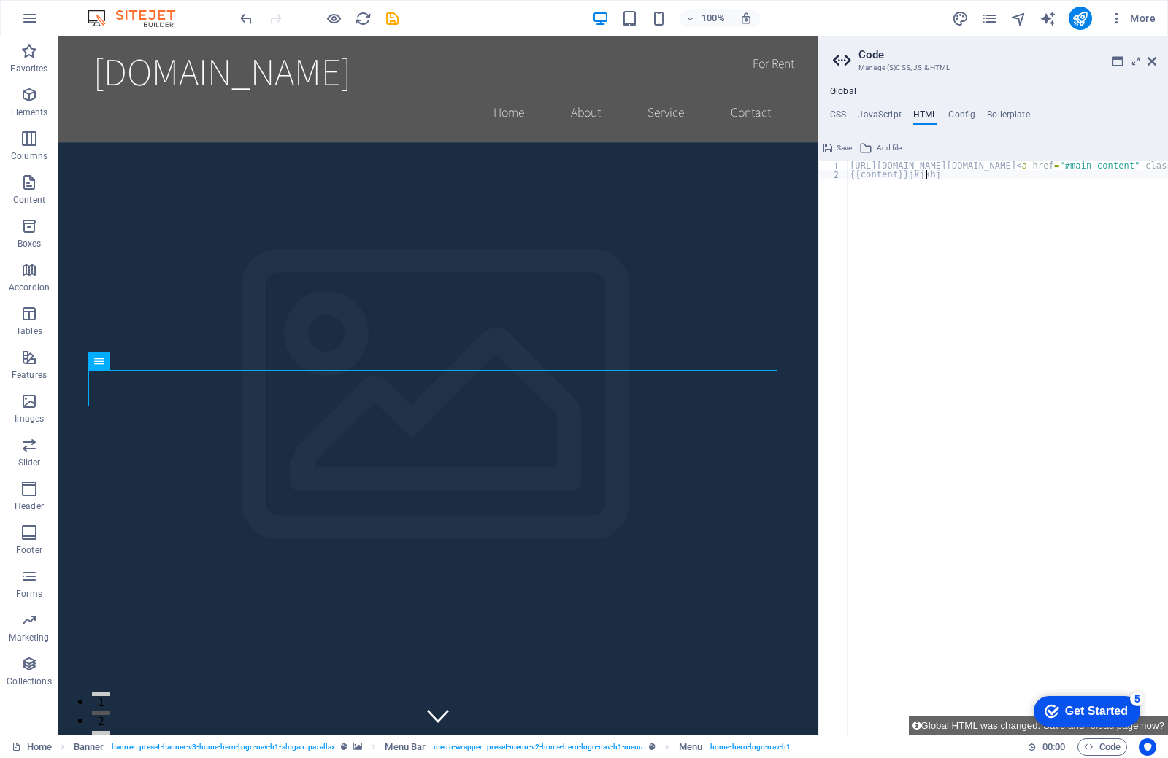
paste textarea "https://cdn1.site-media.eu/images/0/18918418/index.php-IxfXV2csZ0-epBwjHtI-8w.h…"
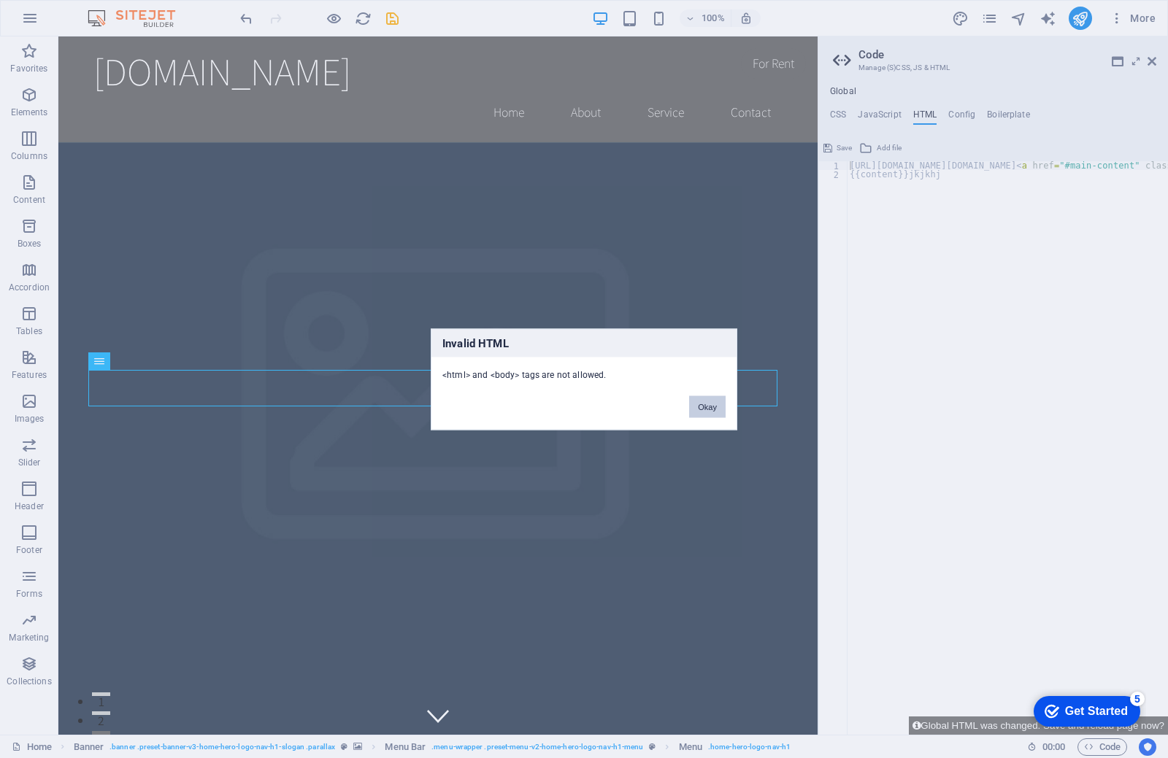
click at [717, 411] on button "Okay" at bounding box center [707, 407] width 36 height 22
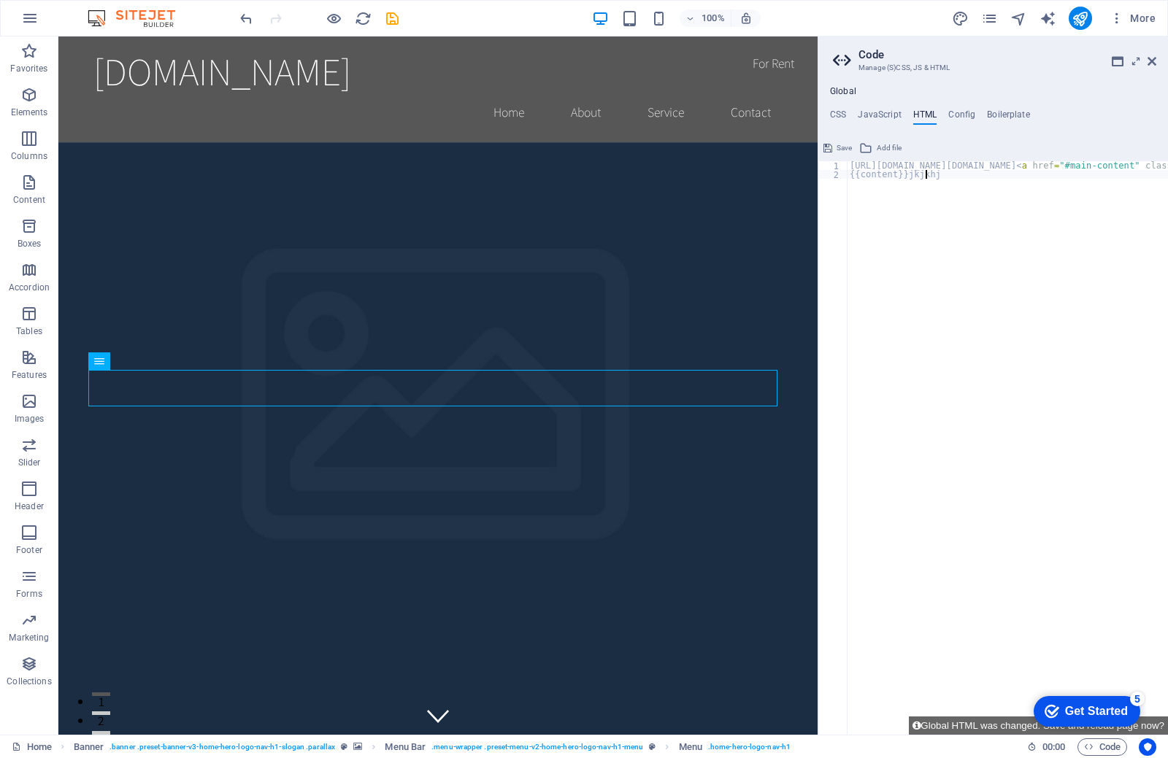
paste textarea "https://cdn1.site-media.eu/images/0/18918418/index.php-IxfXV2csZ0-epBwjHtI-8w.h…"
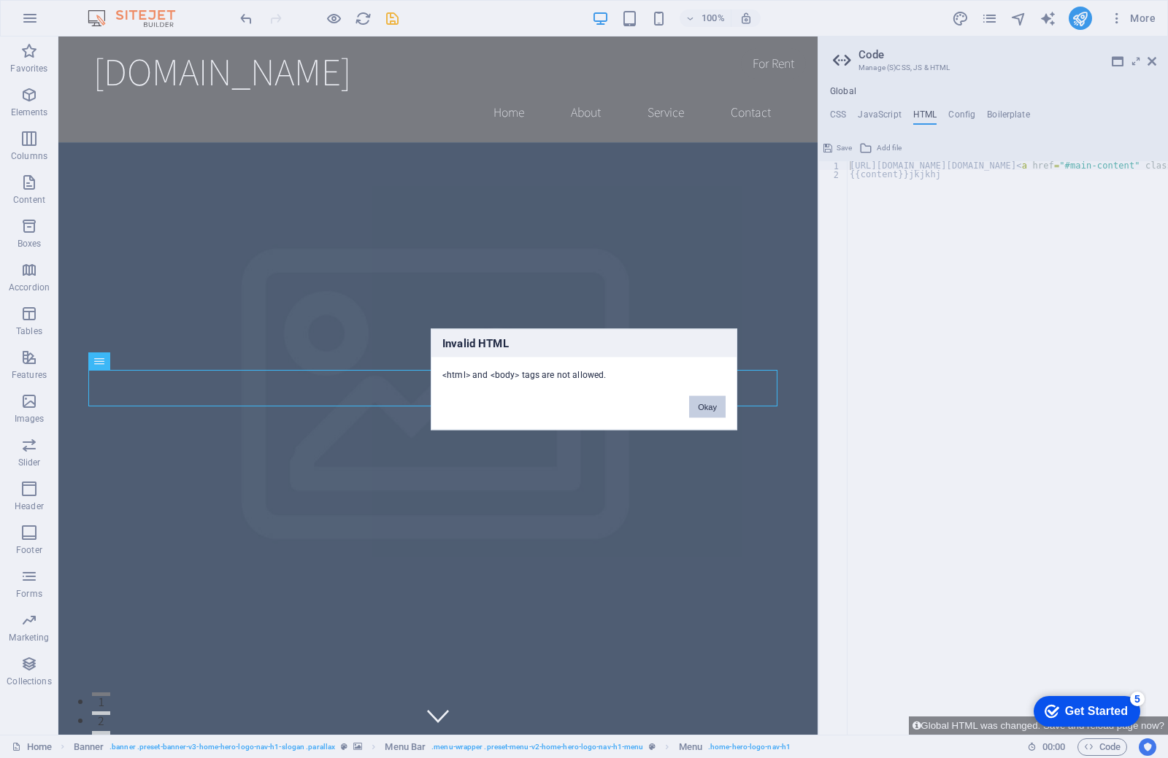
click at [717, 406] on button "Okay" at bounding box center [707, 407] width 36 height 22
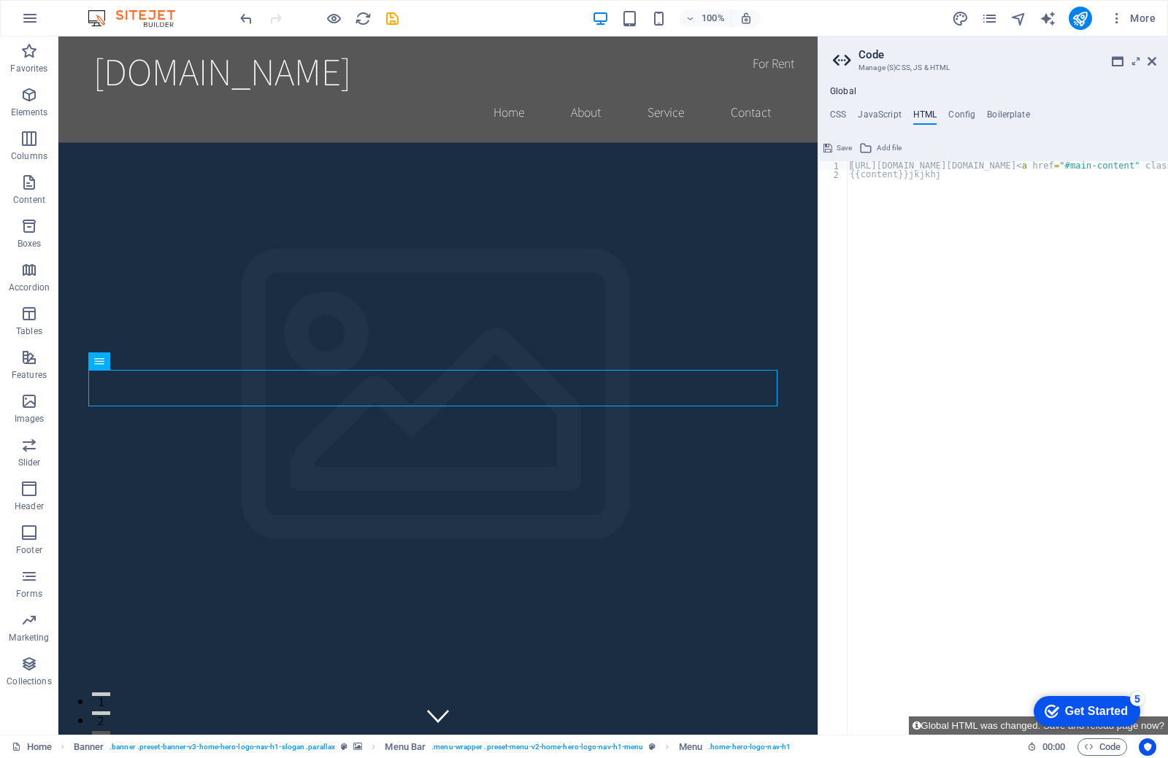
type textarea "{{content}}jkjkhj"
drag, startPoint x: 898, startPoint y: 185, endPoint x: 878, endPoint y: 244, distance: 62.3
paste textarea
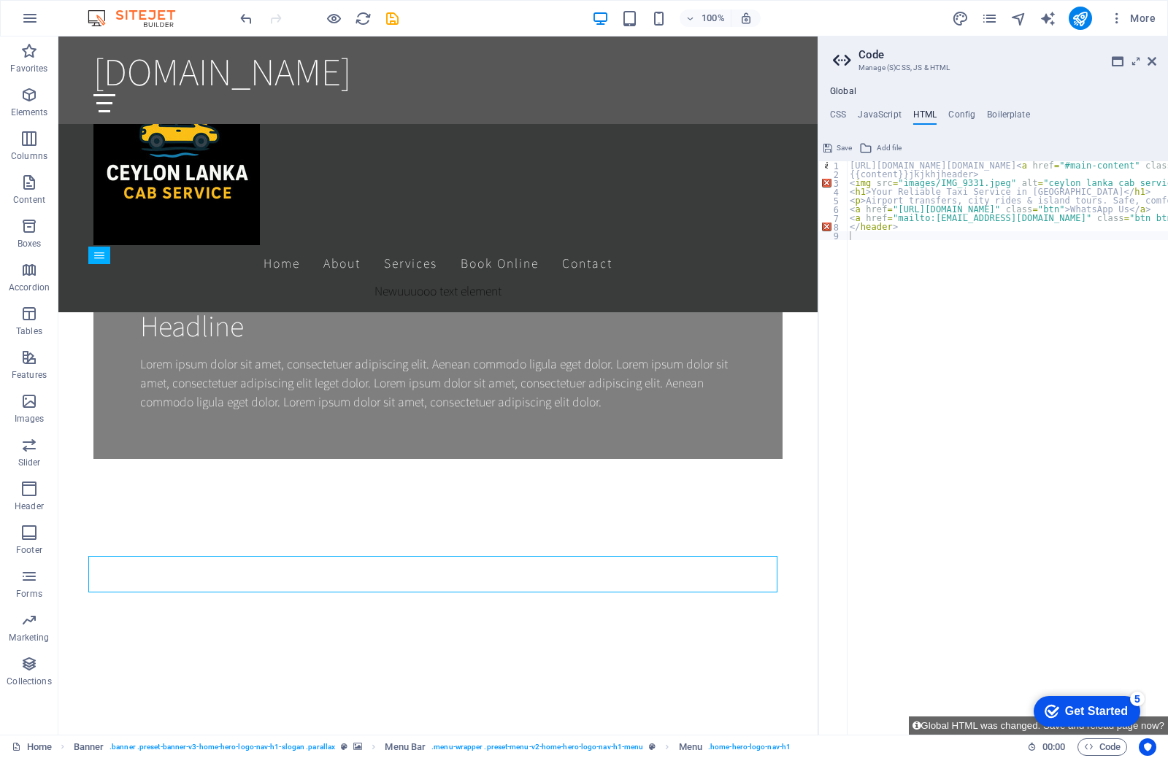
scroll to position [988, 0]
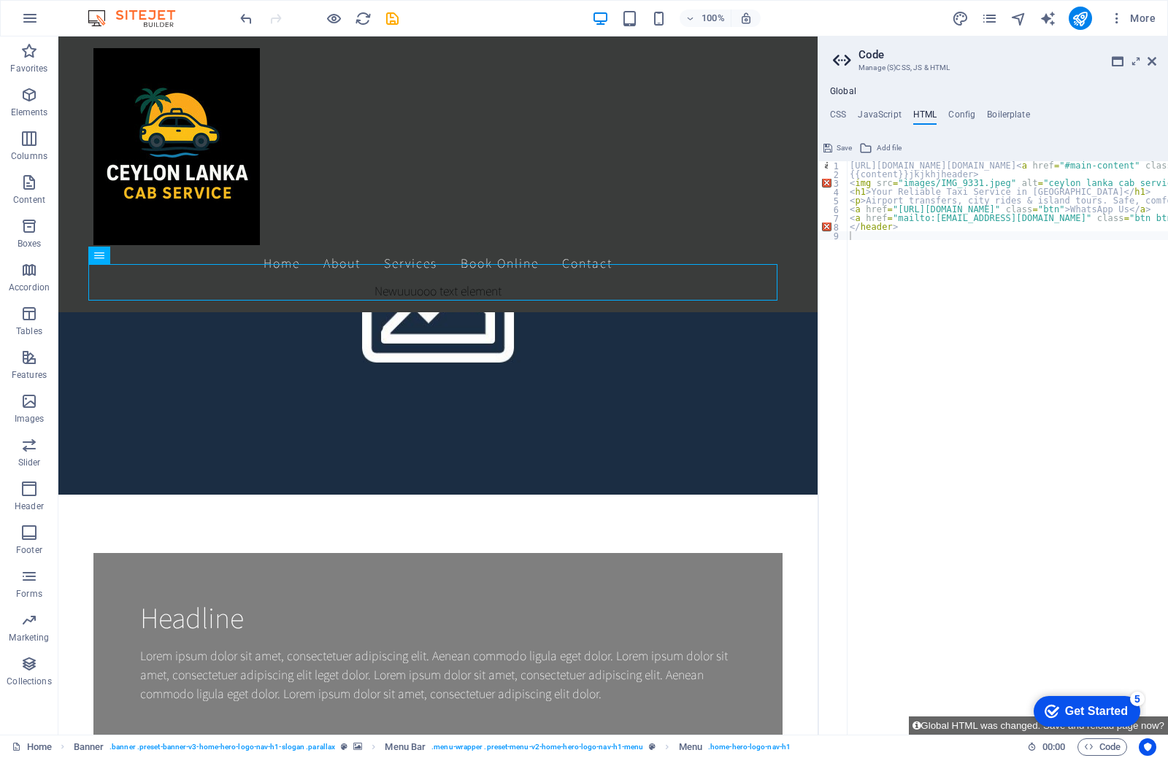
click at [1106, 709] on div "Get Started" at bounding box center [1096, 711] width 63 height 13
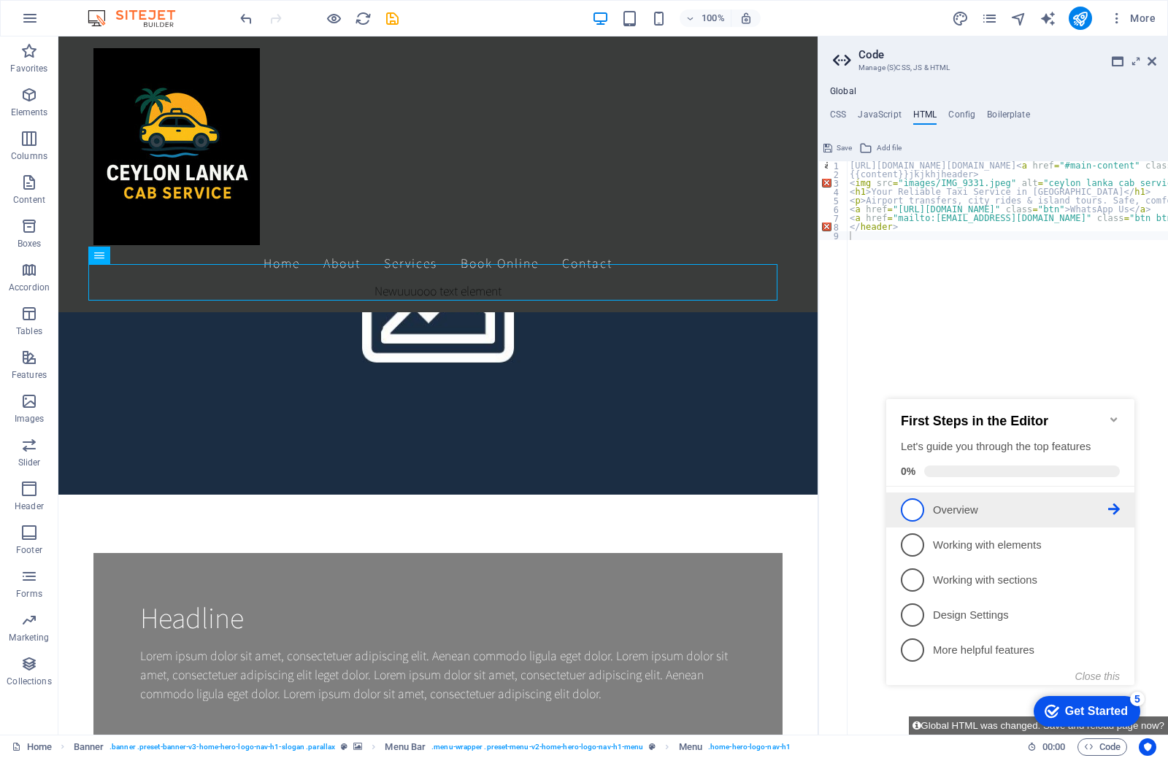
click at [955, 514] on p "Overview - incomplete" at bounding box center [1020, 510] width 175 height 15
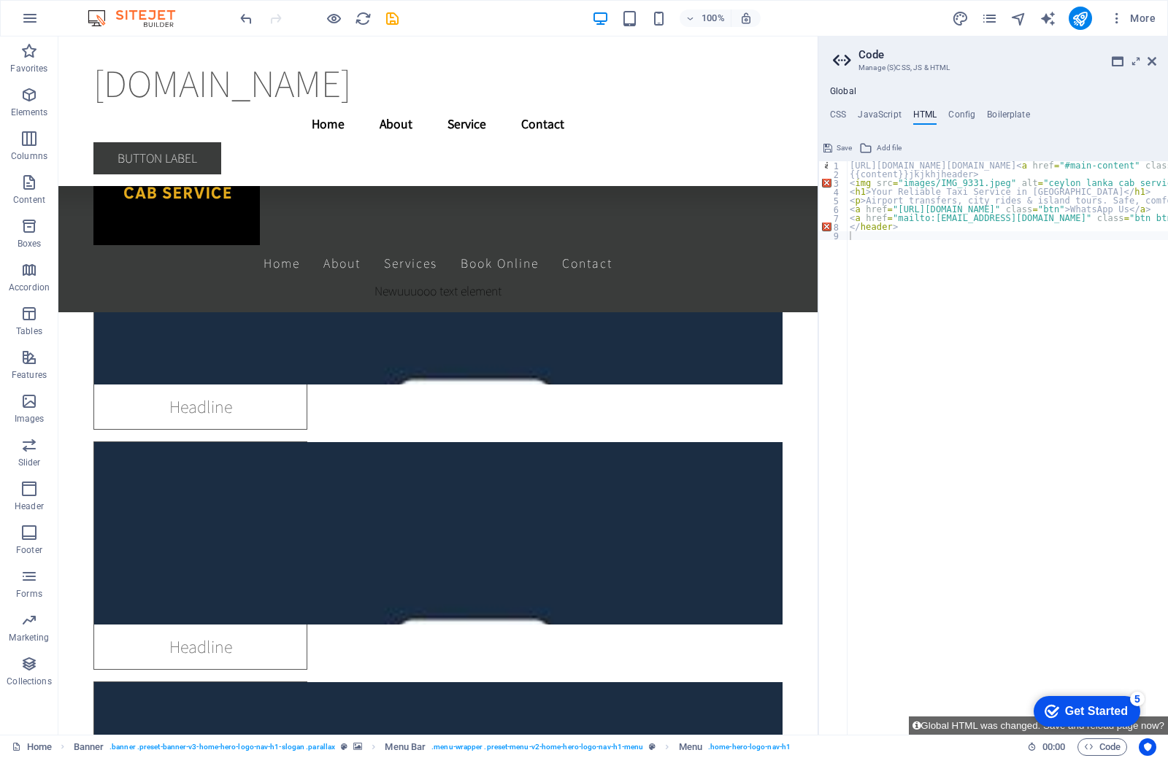
scroll to position [21014, 0]
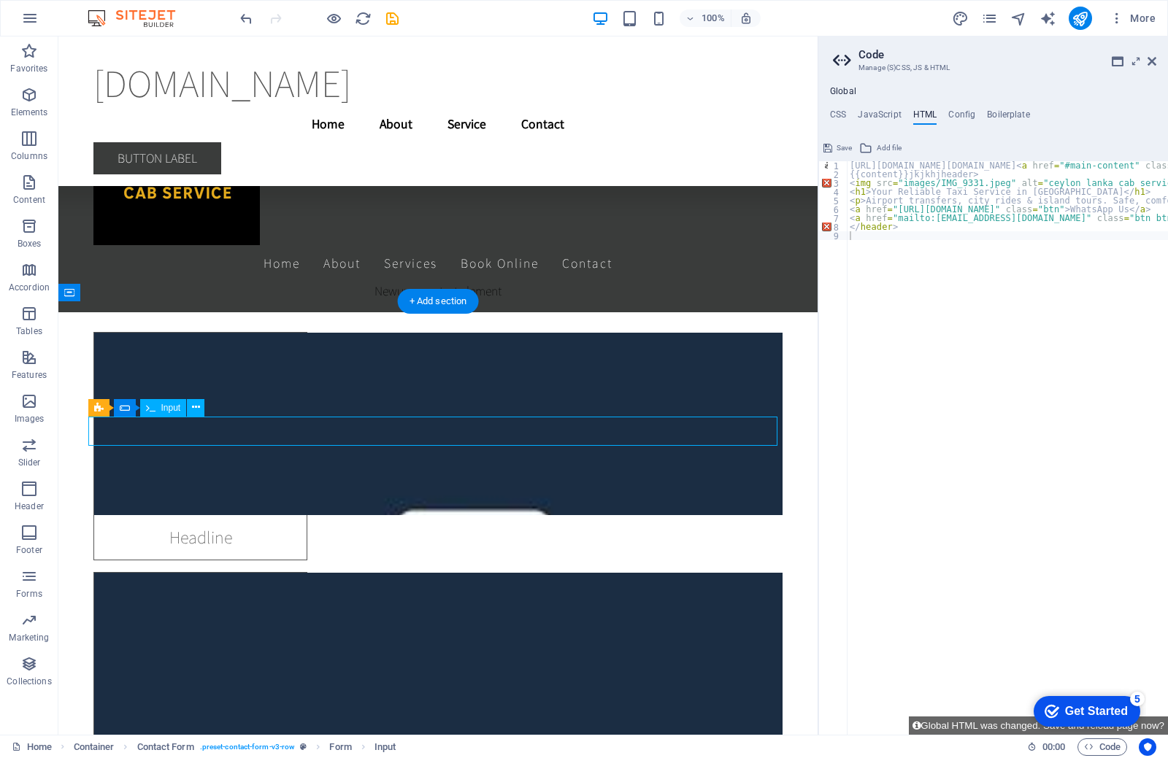
click at [164, 473] on div "H2 Banner Container Menu Bar Menu Banner Logo Menu Bar Logo Menu Bar Menu Space…" at bounding box center [437, 385] width 759 height 698
click at [166, 476] on div "H2 Banner Container Menu Bar Menu Banner Logo Menu Bar Logo Menu Bar Menu Space…" at bounding box center [437, 385] width 759 height 698
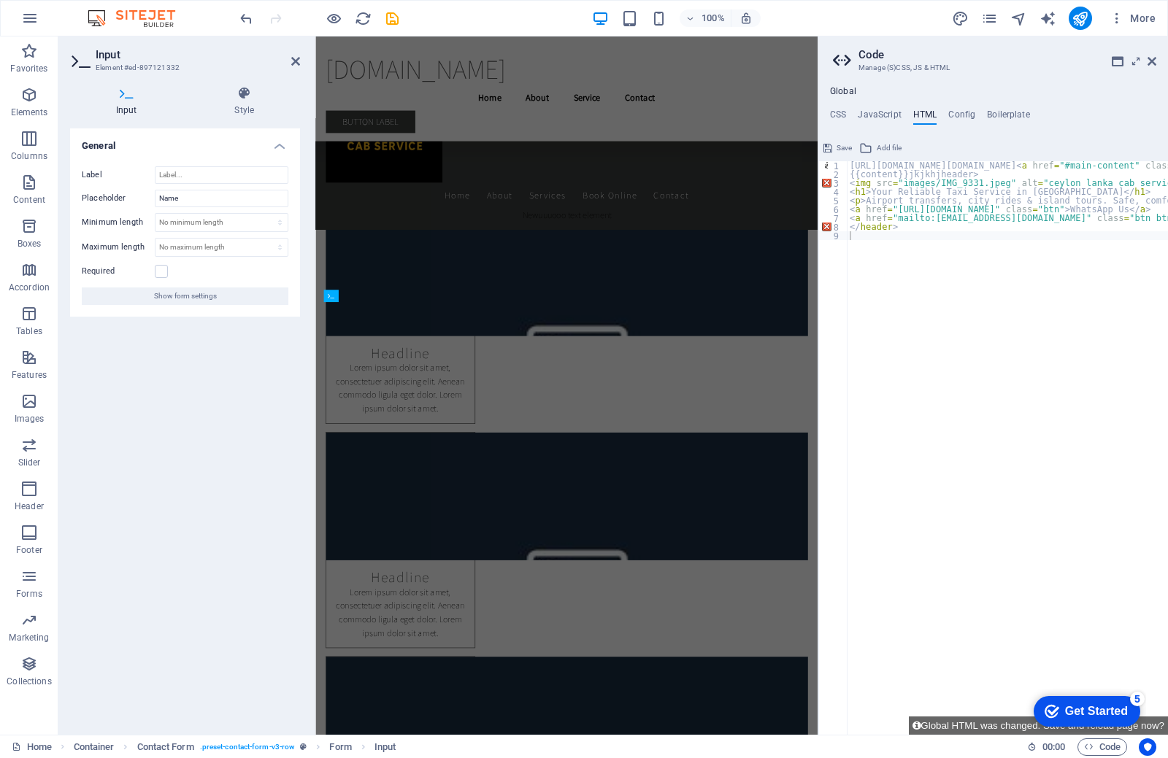
scroll to position [21927, 0]
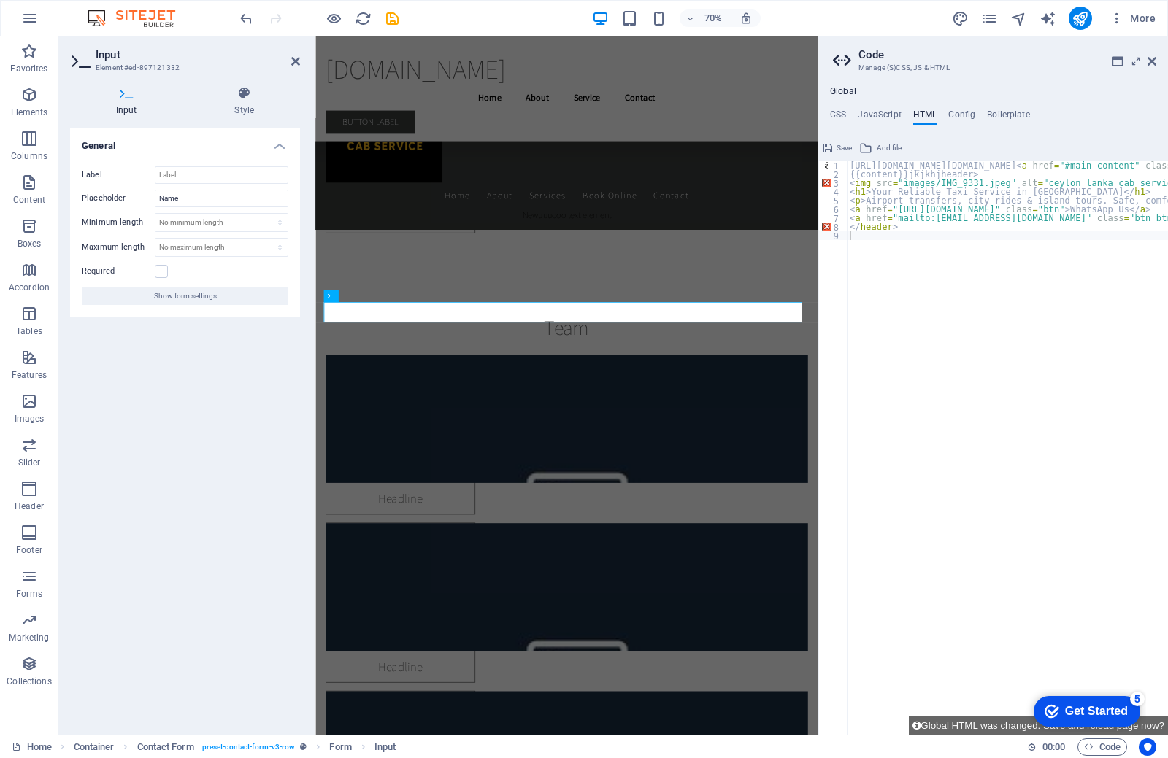
click at [301, 65] on aside "Input Element #ed-897121332 Input Style General Label Placeholder Name Minimum …" at bounding box center [186, 385] width 257 height 698
click at [301, 66] on aside "Input Element #ed-897121332 Input Style General Label Placeholder Name Minimum …" at bounding box center [186, 385] width 257 height 698
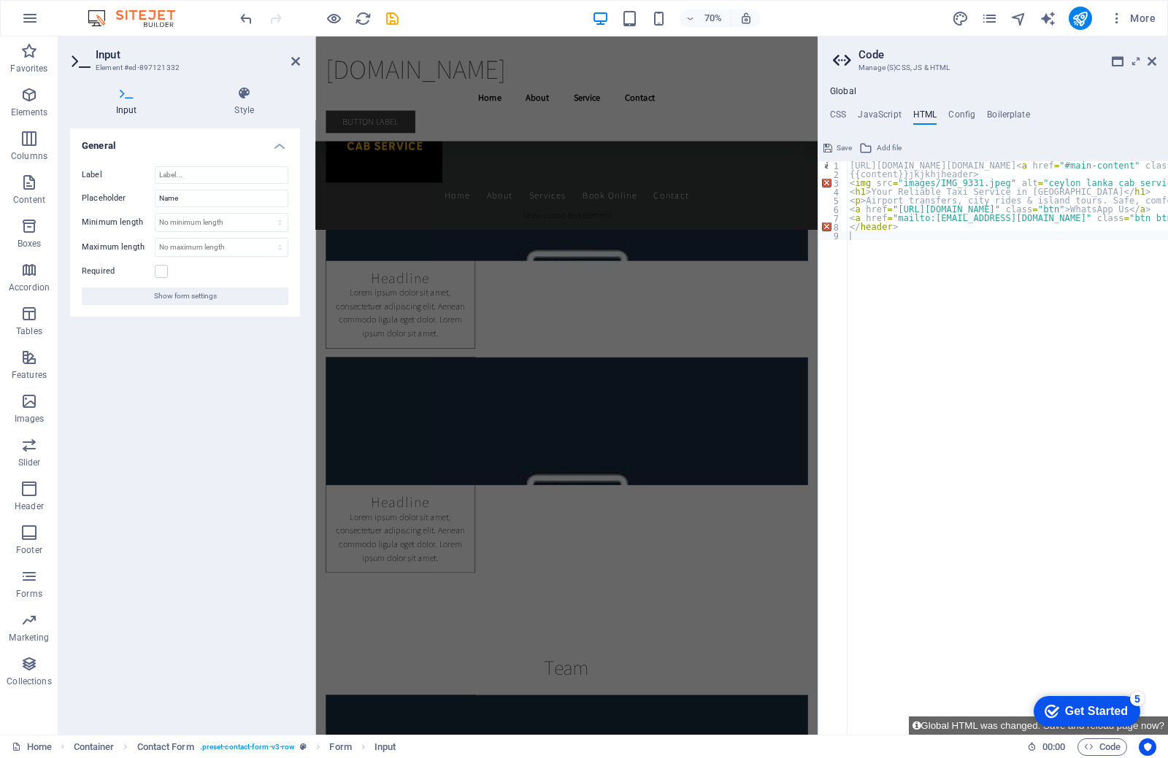
scroll to position [21005, 0]
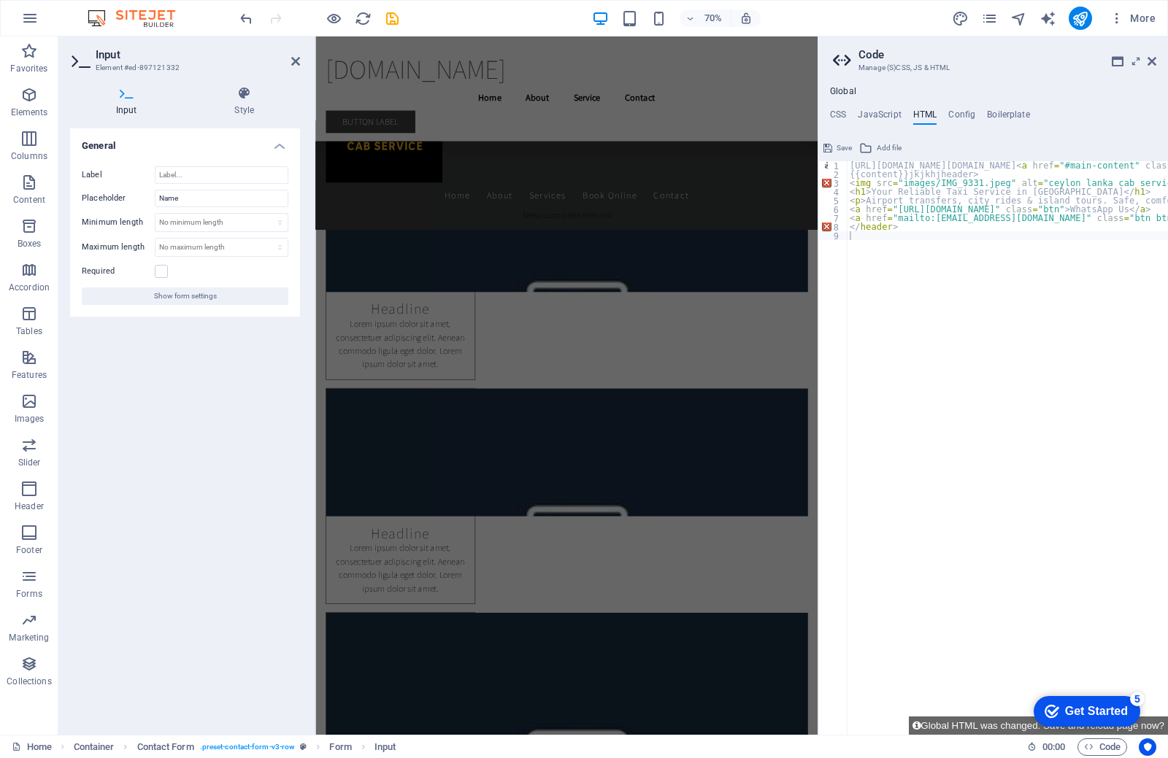
type textarea "<p>Airport transfers, city rides & island tours. Safe, comfortable, and afforda…"
click at [838, 145] on span "Save" at bounding box center [843, 148] width 15 height 18
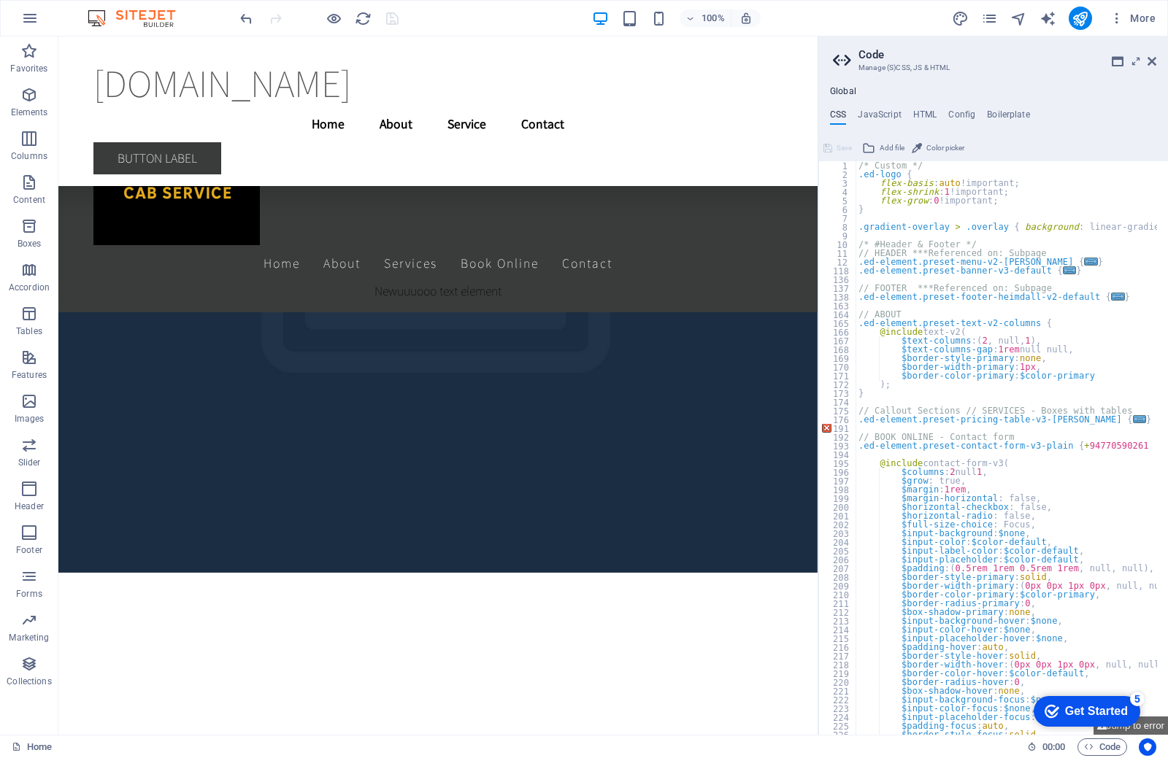
scroll to position [11790, 0]
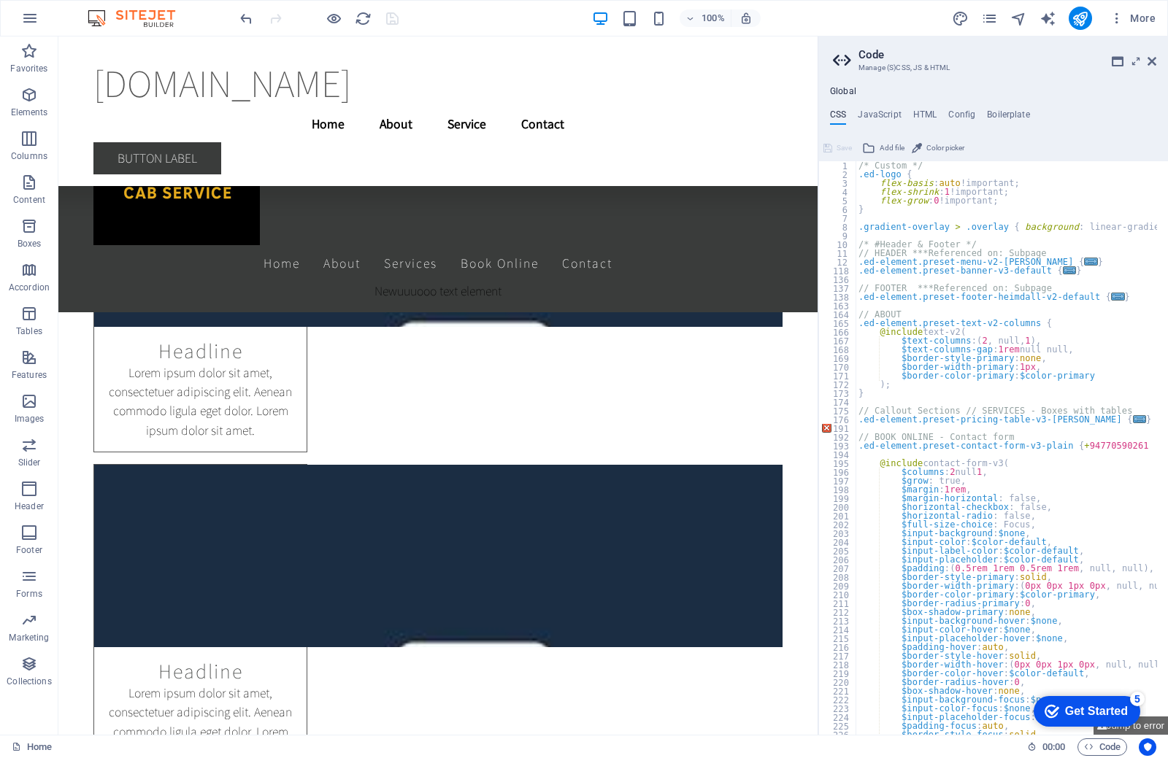
drag, startPoint x: 814, startPoint y: 66, endPoint x: 898, endPoint y: 178, distance: 140.3
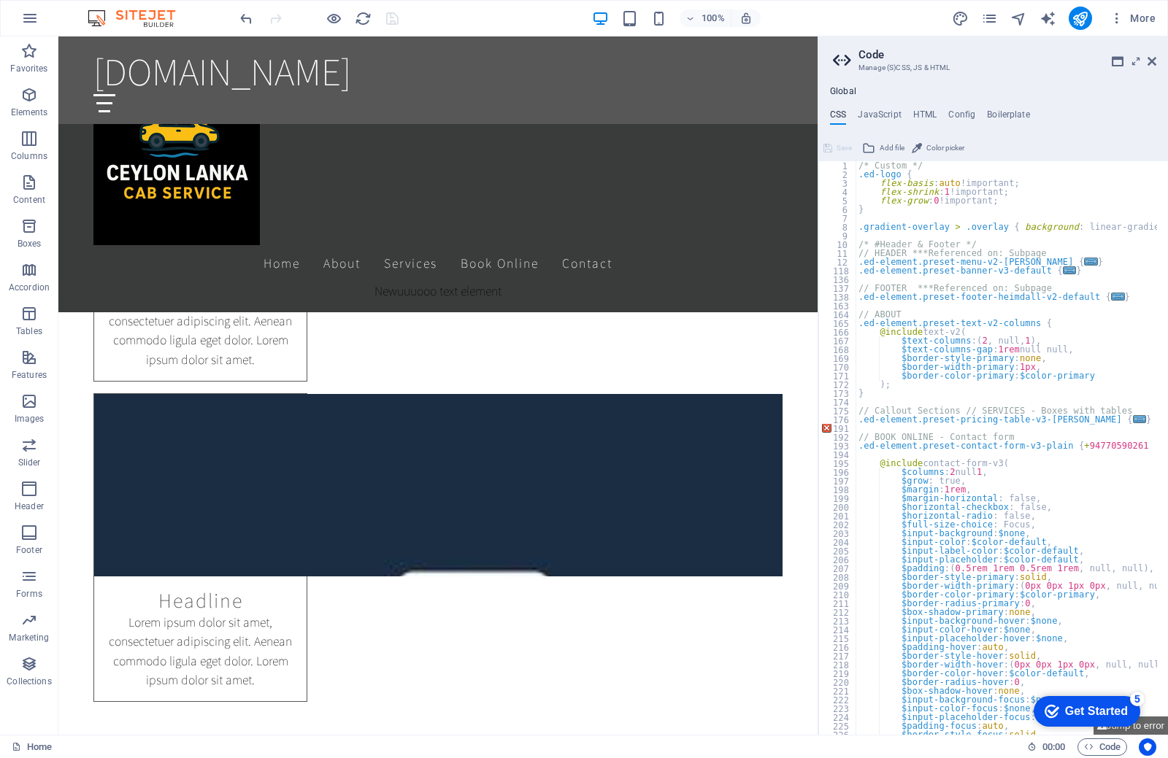
scroll to position [1092, 0]
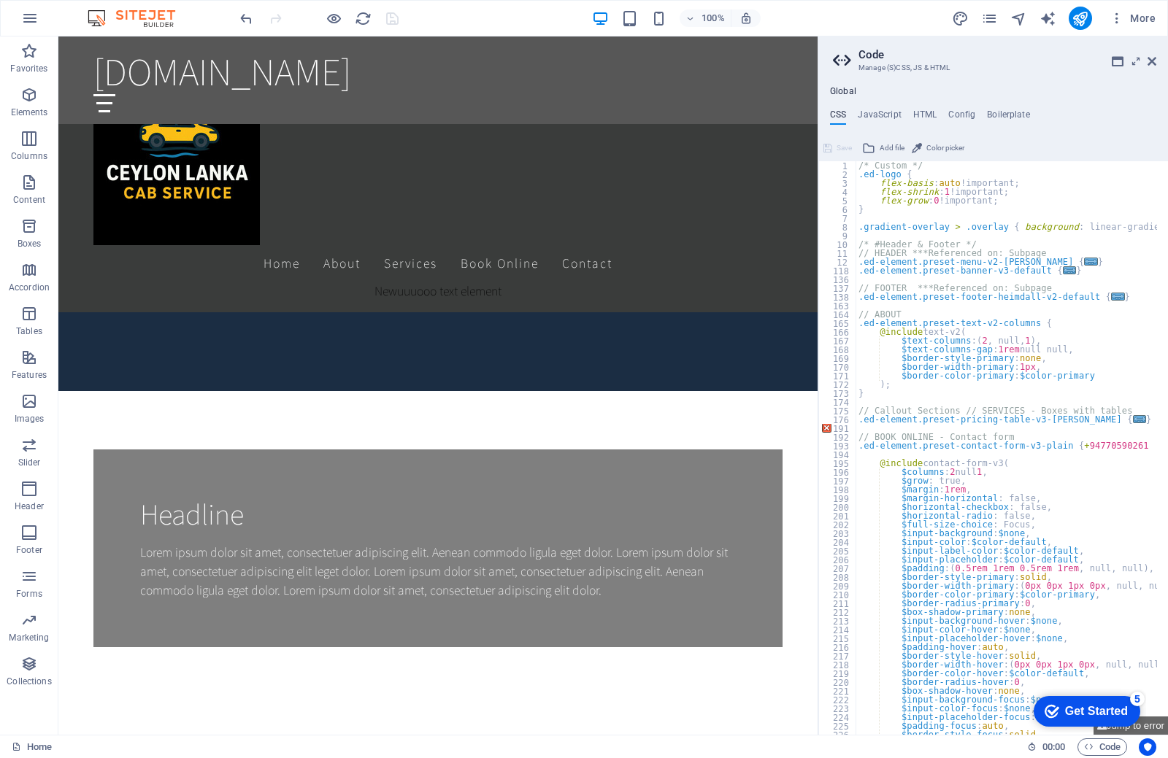
click at [927, 104] on div "Global CSS JavaScript HTML Config Boilerplate $regenerate-color: $color-primary…" at bounding box center [993, 410] width 350 height 649
click at [925, 114] on h4 "HTML" at bounding box center [925, 117] width 24 height 16
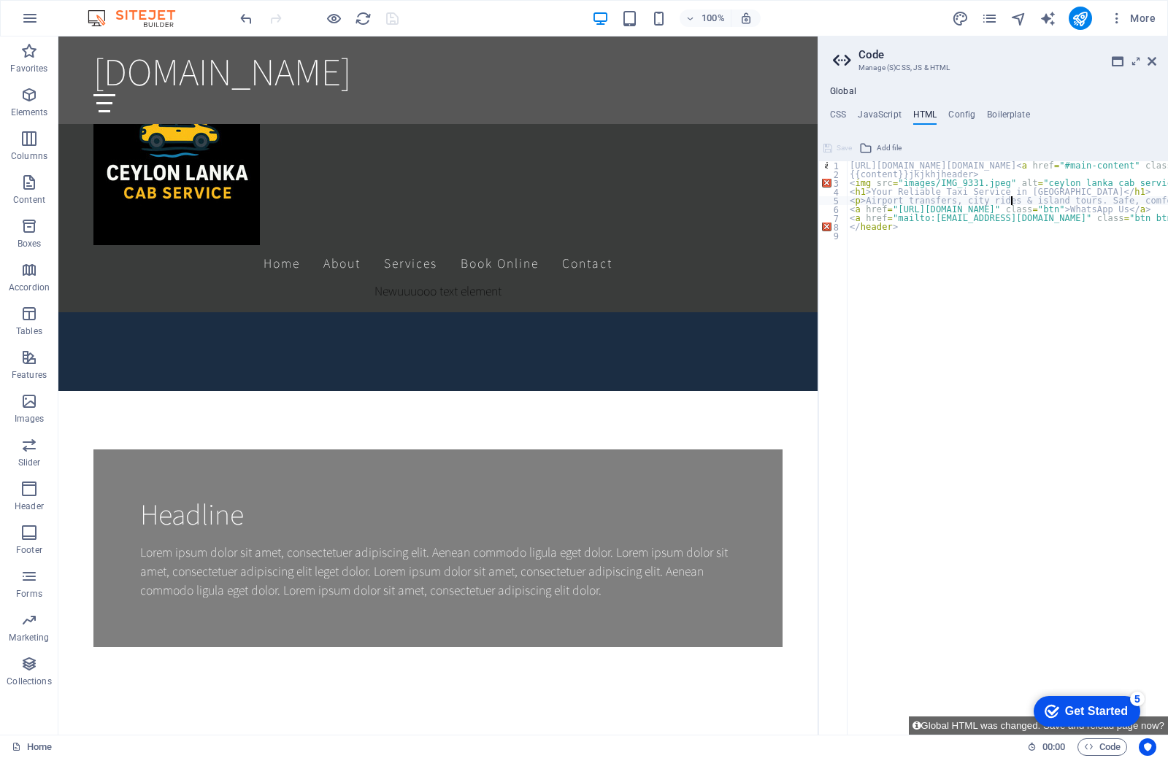
click at [828, 225] on div "8" at bounding box center [833, 227] width 29 height 9
click at [829, 173] on div "2" at bounding box center [833, 174] width 29 height 9
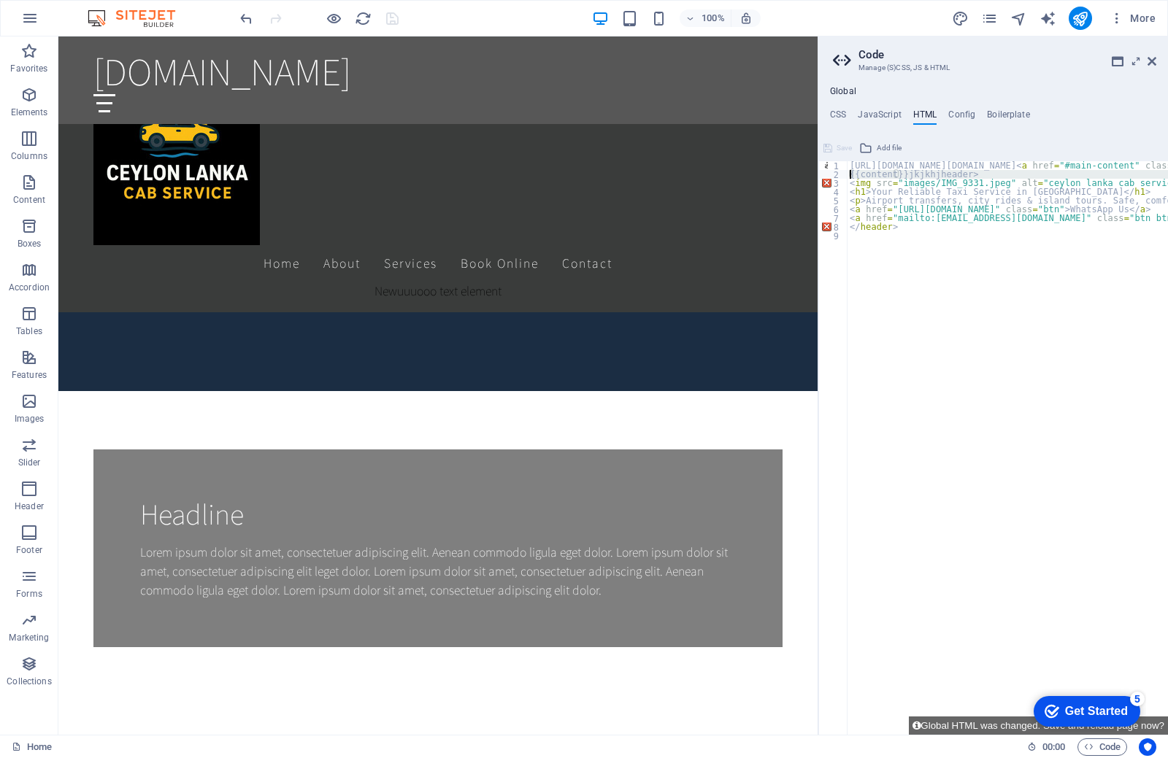
click at [831, 179] on div "3" at bounding box center [833, 183] width 29 height 9
click at [831, 185] on div "3" at bounding box center [833, 183] width 29 height 9
click at [825, 222] on div "7" at bounding box center [833, 218] width 29 height 9
type textarea "<a href="mailto:lakshanprasanga8@gmail.com" class="btn btn-yellow">Email Us</a>…"
click at [825, 220] on div "7" at bounding box center [833, 218] width 29 height 9
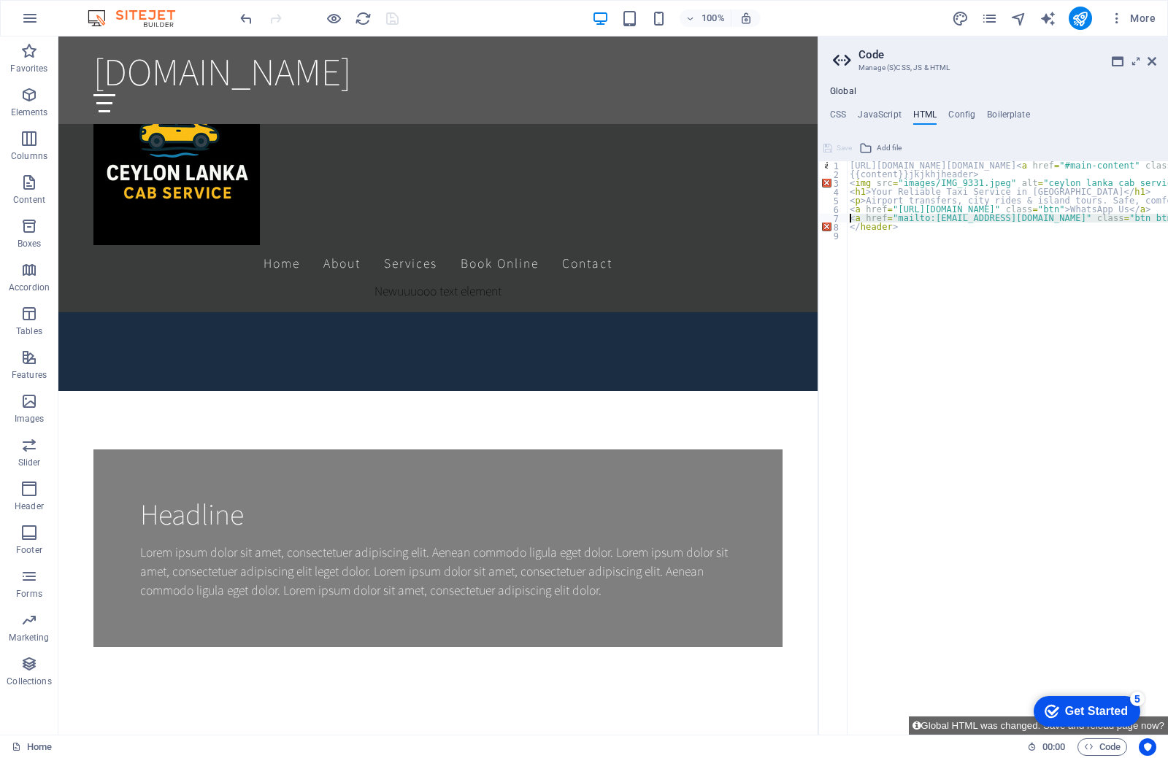
type textarea "<"
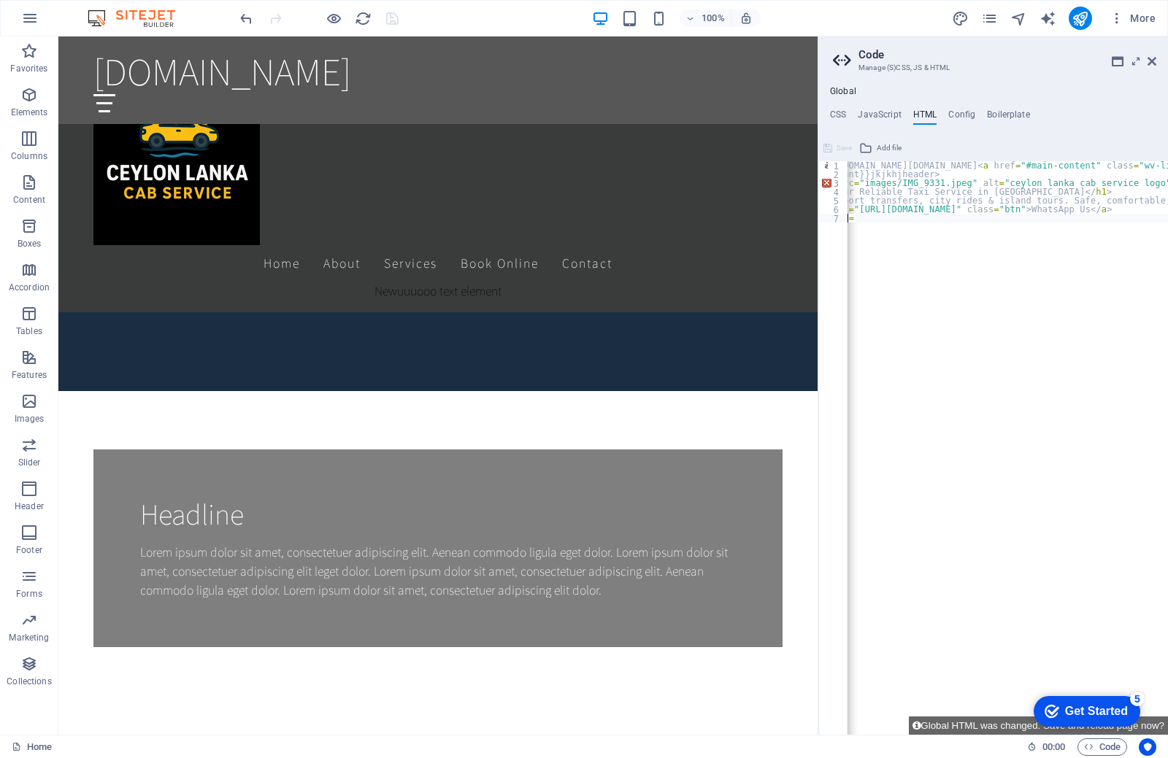
scroll to position [0, 0]
type textarea "<"
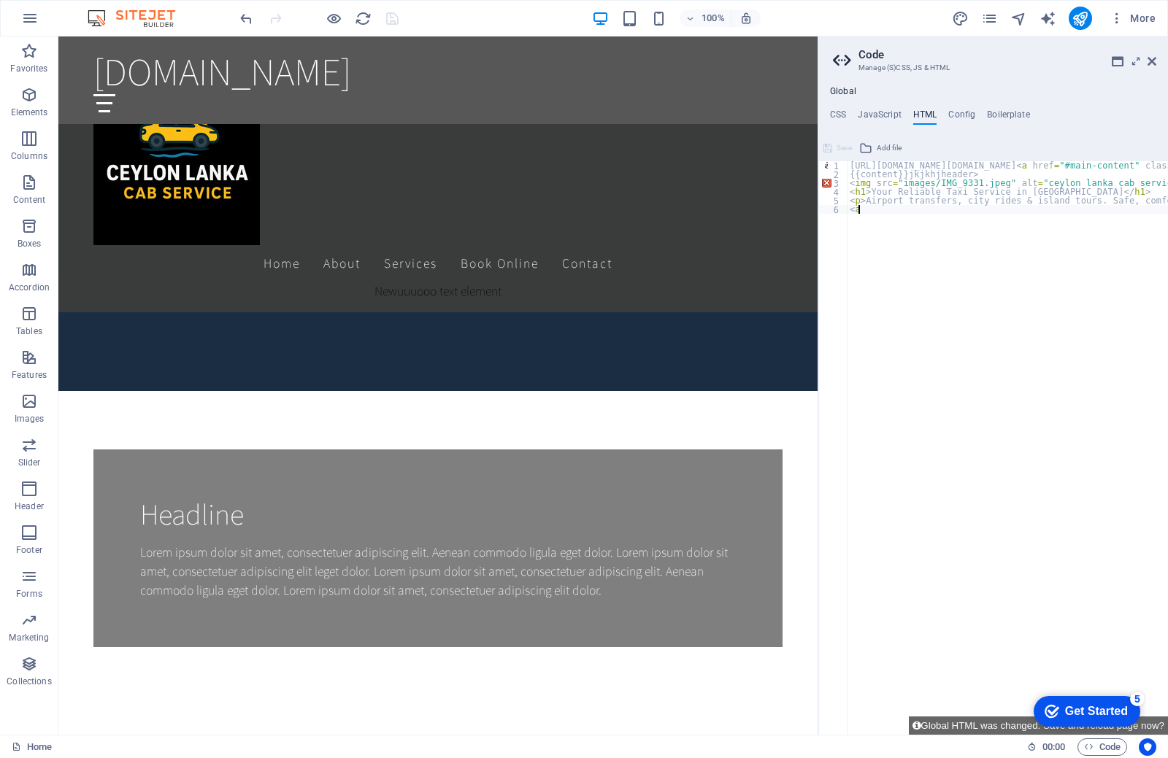
type textarea "<"
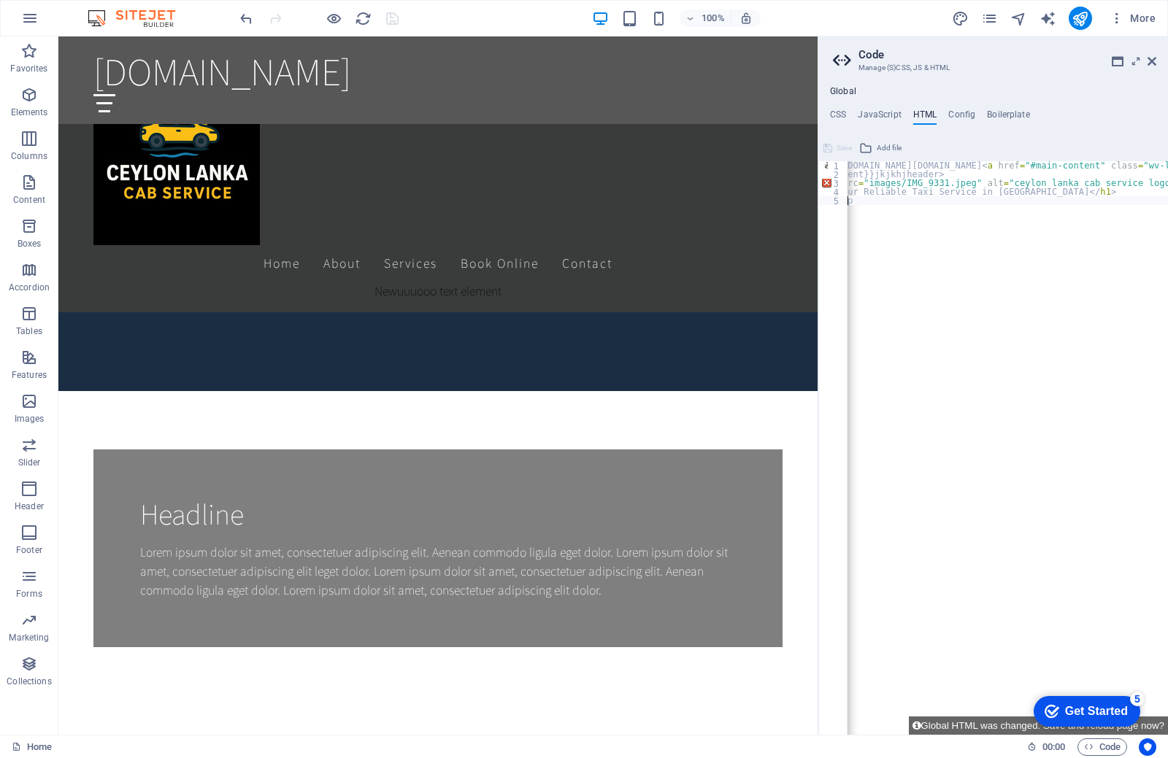
scroll to position [0, 12]
type textarea "<"
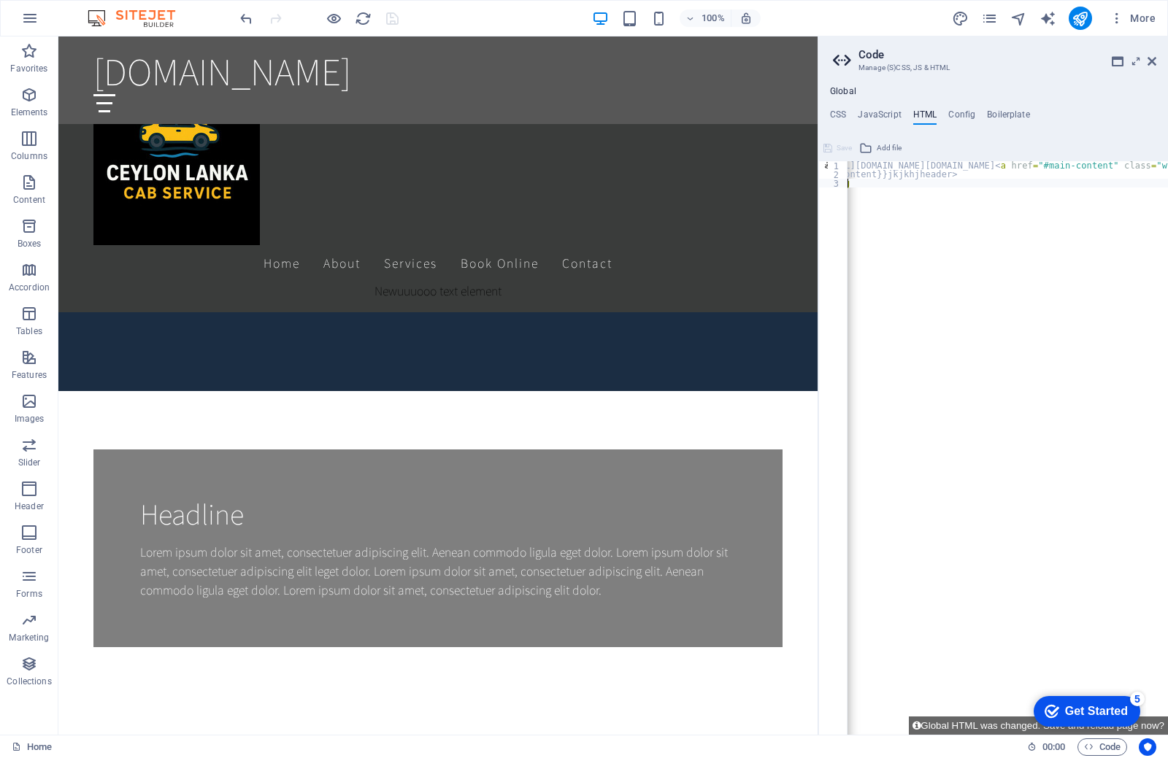
type textarea "<"
type textarea "https://cdn1.site-media.eu/images/0/18918418/index.php-IxfXV2csZ0-epBwjHtI-8w.h…"
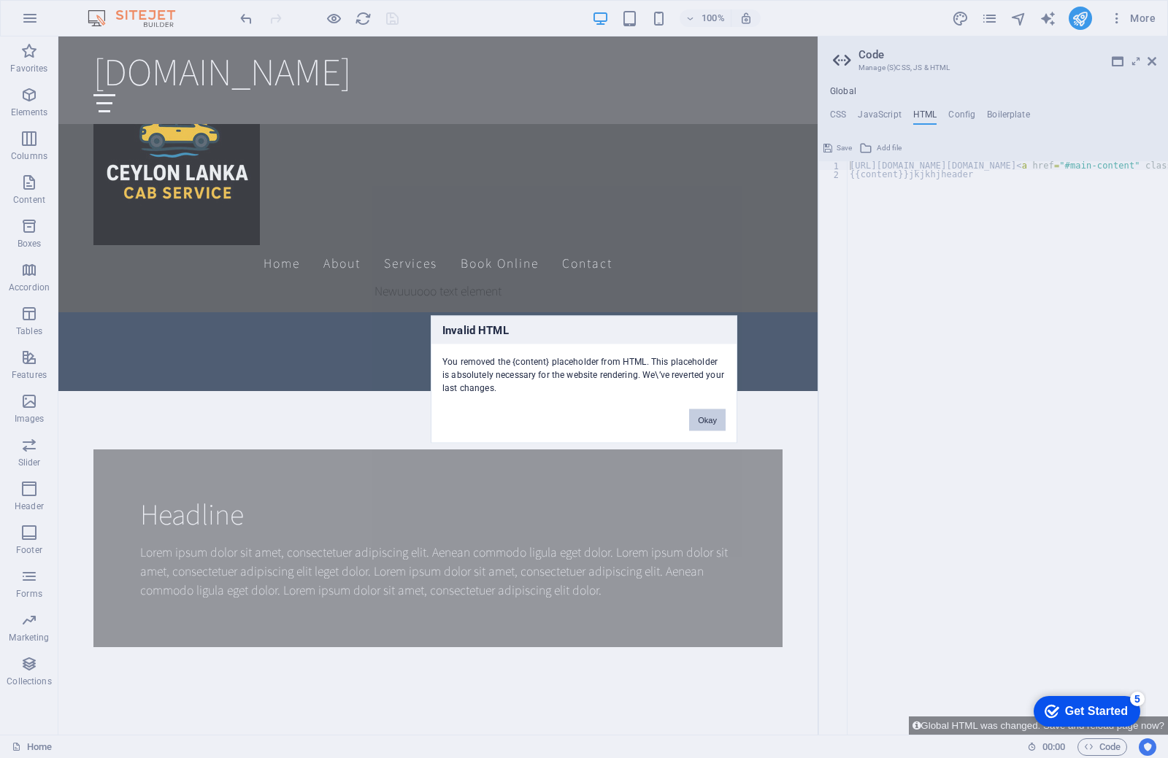
click at [691, 425] on button "Okay" at bounding box center [707, 420] width 36 height 22
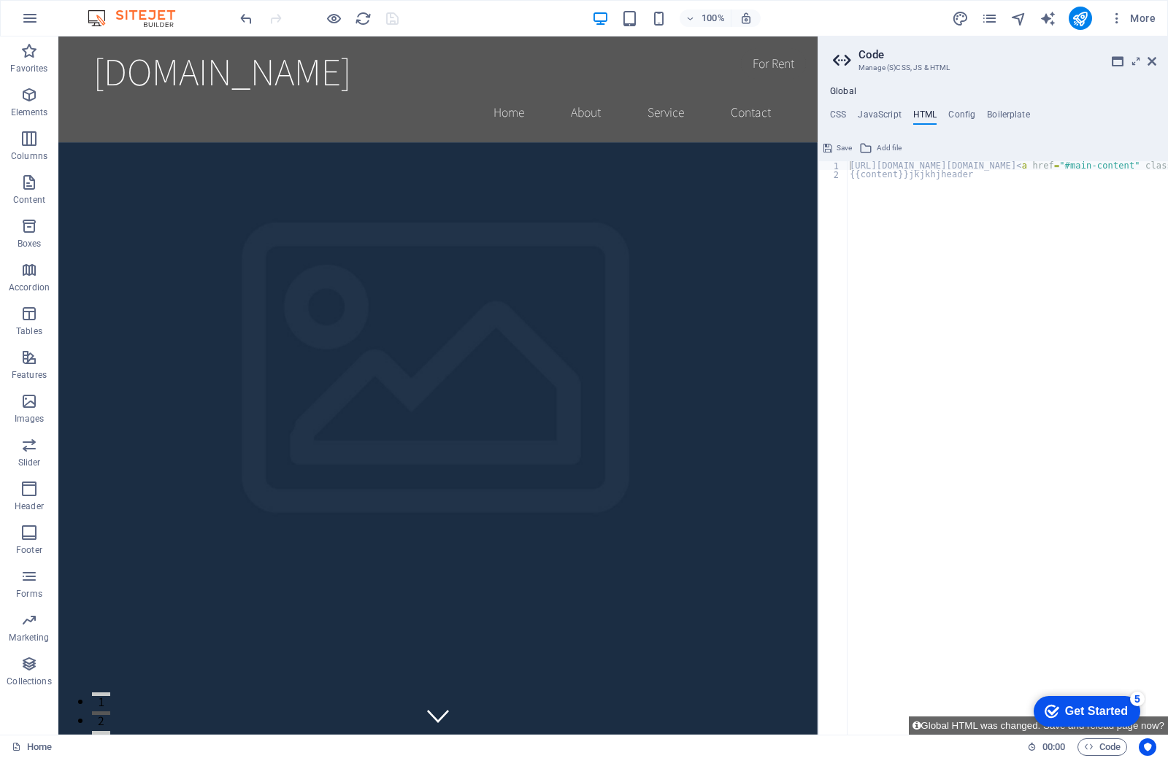
drag, startPoint x: 1098, startPoint y: 723, endPoint x: 1238, endPoint y: 1032, distance: 339.0
click at [1097, 723] on div "checkmark Get Started 5" at bounding box center [1086, 711] width 107 height 31
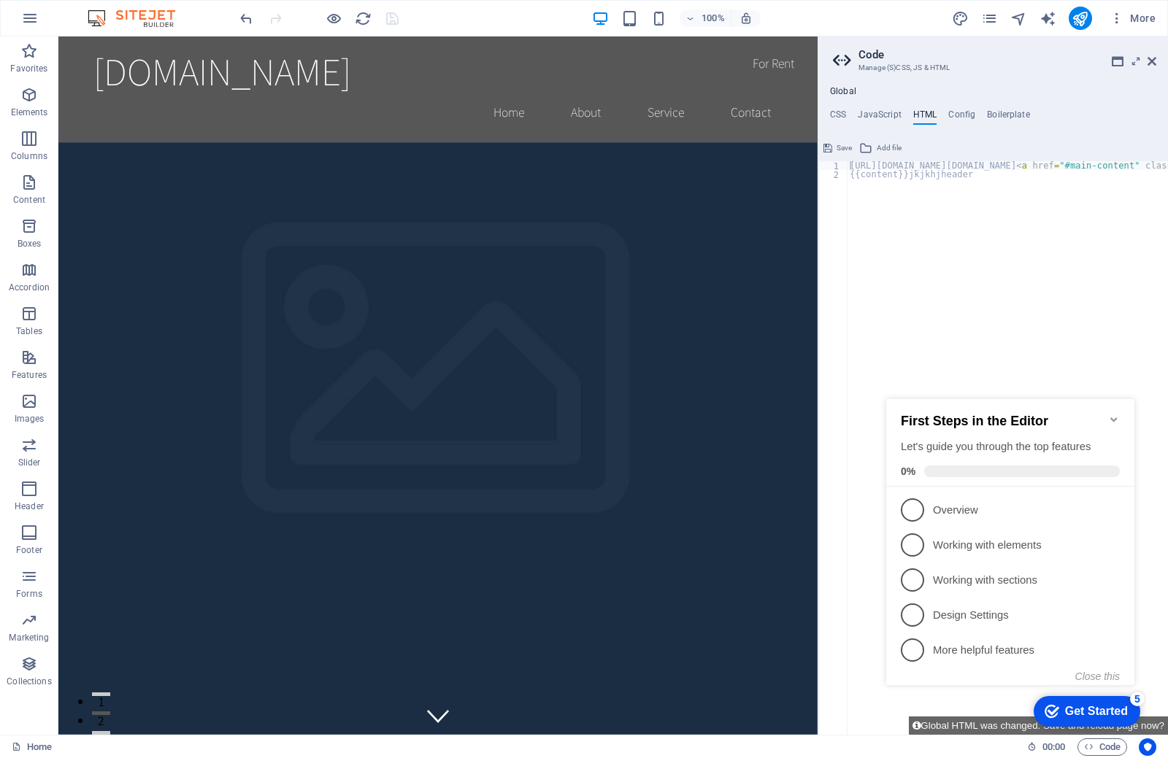
click at [1082, 706] on div "Get Started" at bounding box center [1096, 711] width 63 height 13
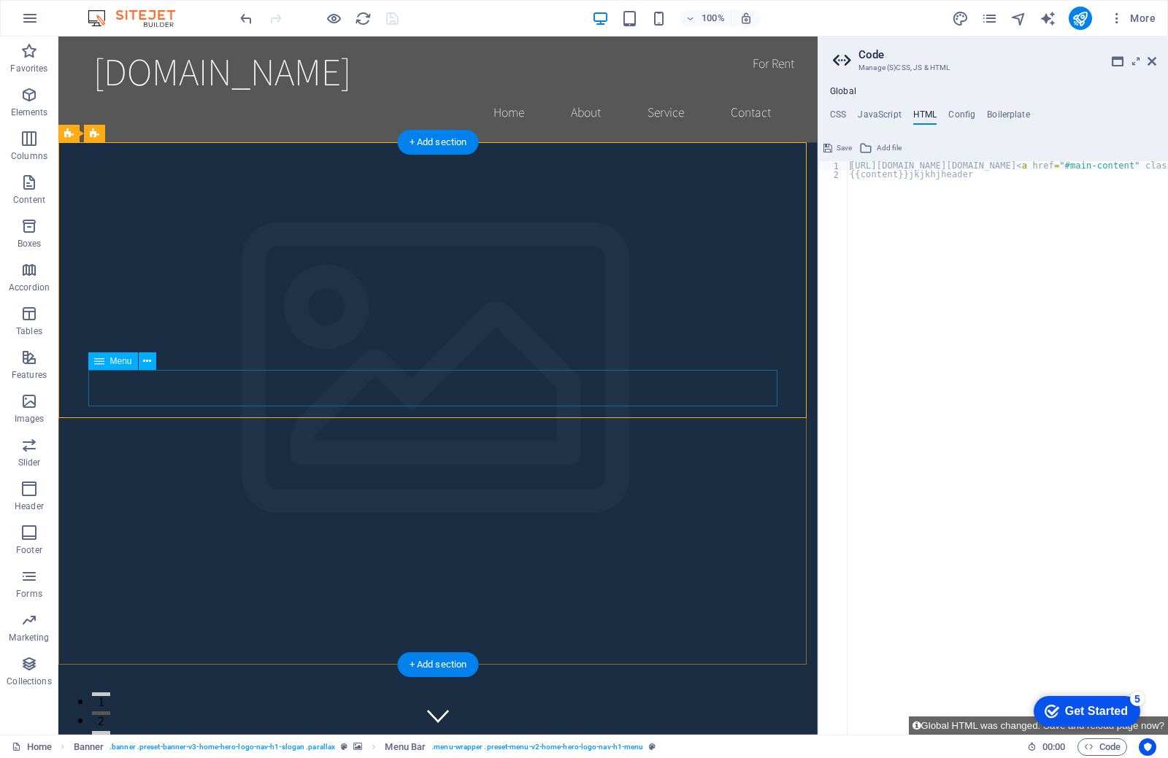
drag, startPoint x: 283, startPoint y: 386, endPoint x: 292, endPoint y: 385, distance: 8.9
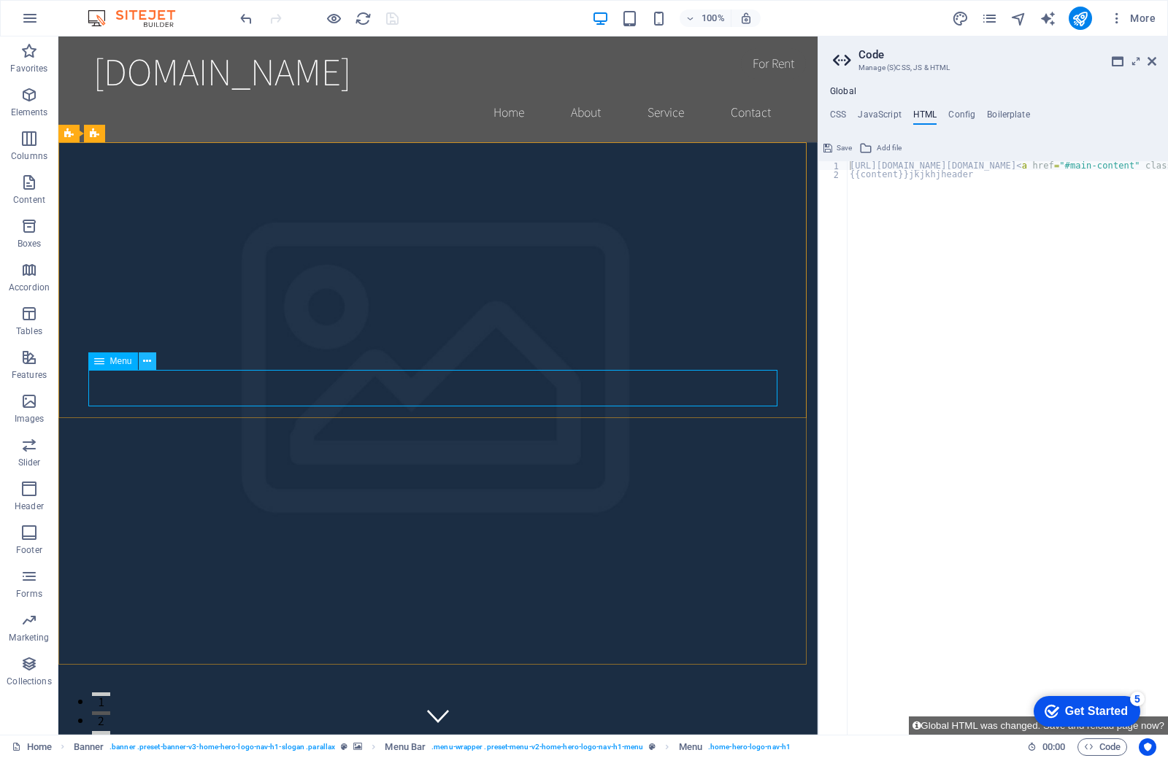
click at [152, 361] on button at bounding box center [148, 362] width 18 height 18
drag, startPoint x: 28, startPoint y: 177, endPoint x: 27, endPoint y: 187, distance: 9.6
click at [28, 180] on icon "button" at bounding box center [29, 183] width 18 height 18
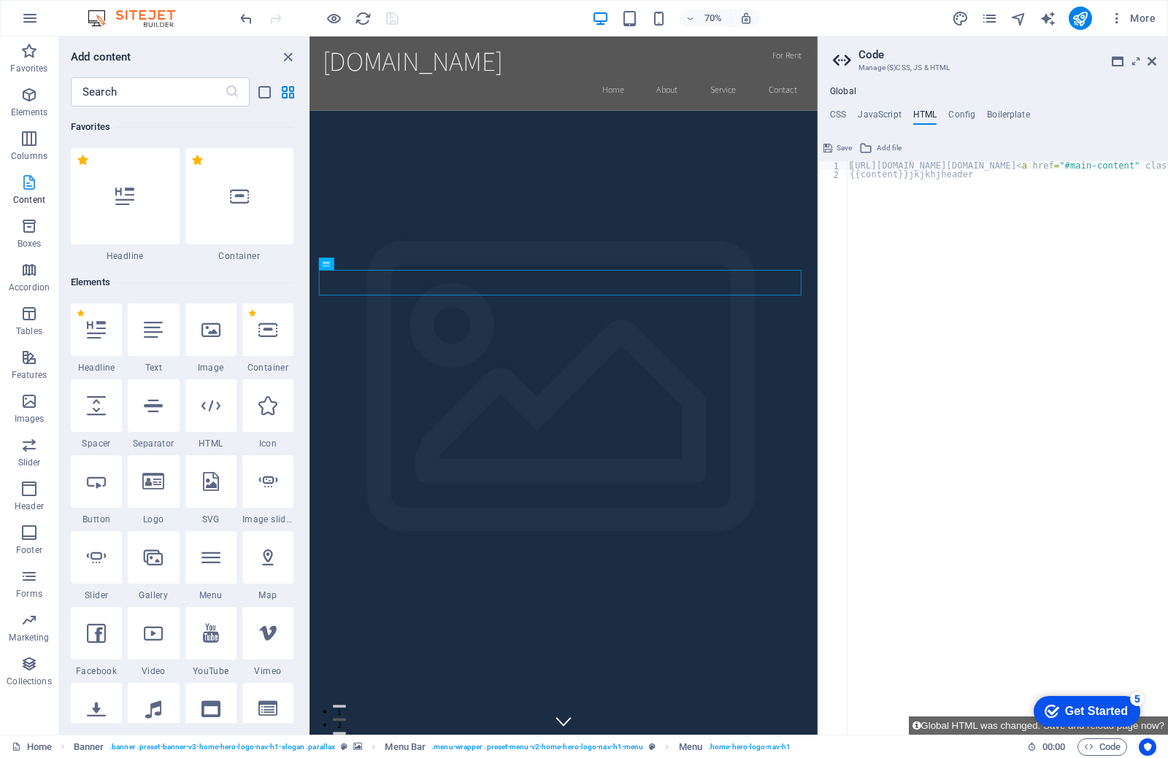
scroll to position [2, 0]
click at [27, 187] on icon "button" at bounding box center [29, 183] width 18 height 18
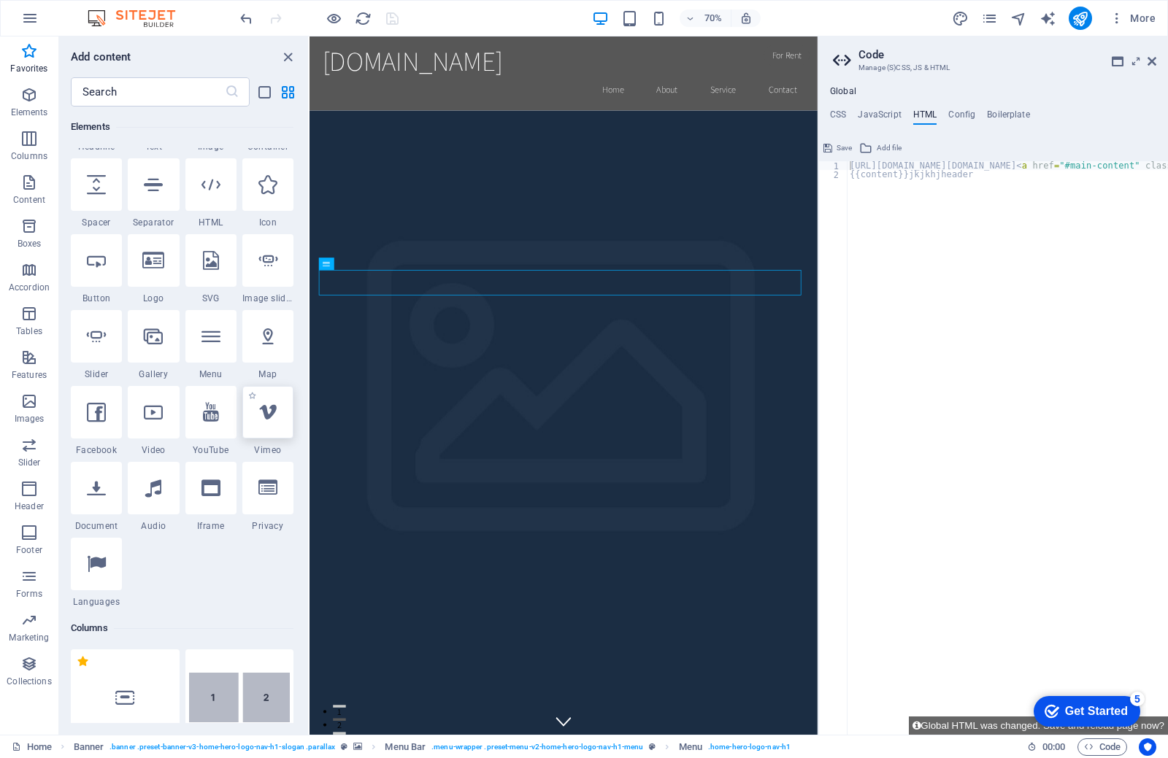
scroll to position [0, 0]
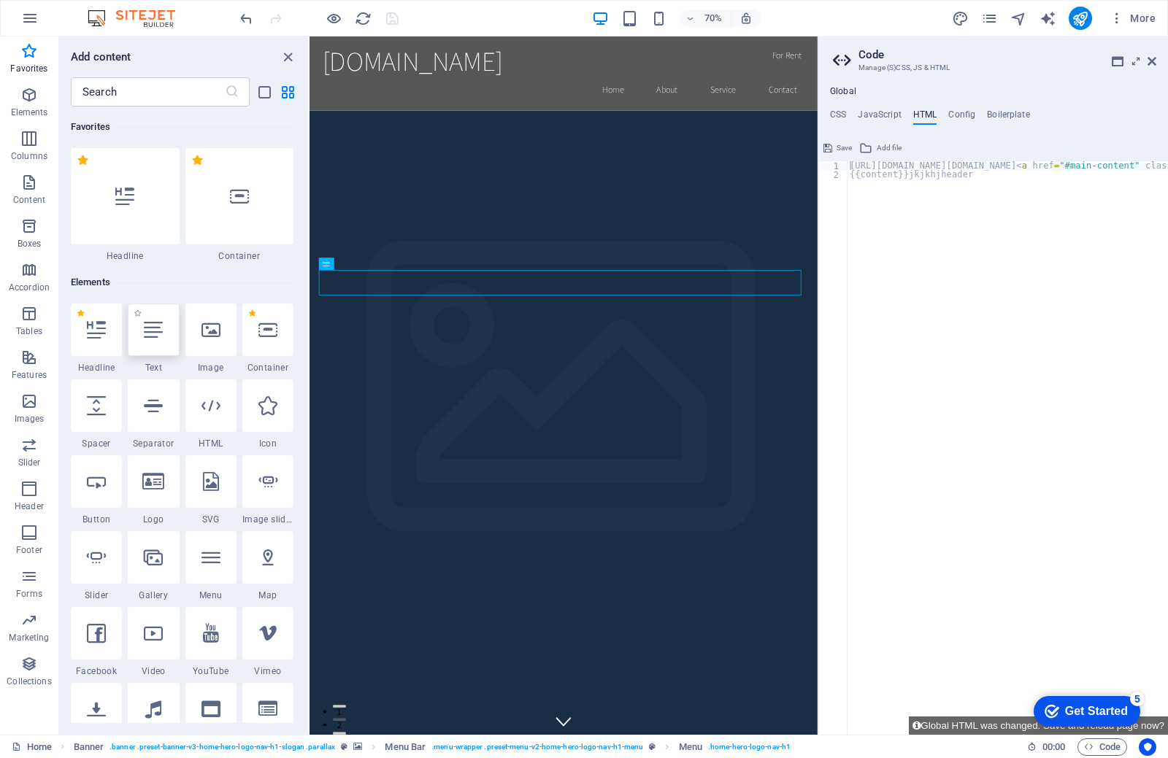
click at [153, 346] on div at bounding box center [153, 330] width 51 height 53
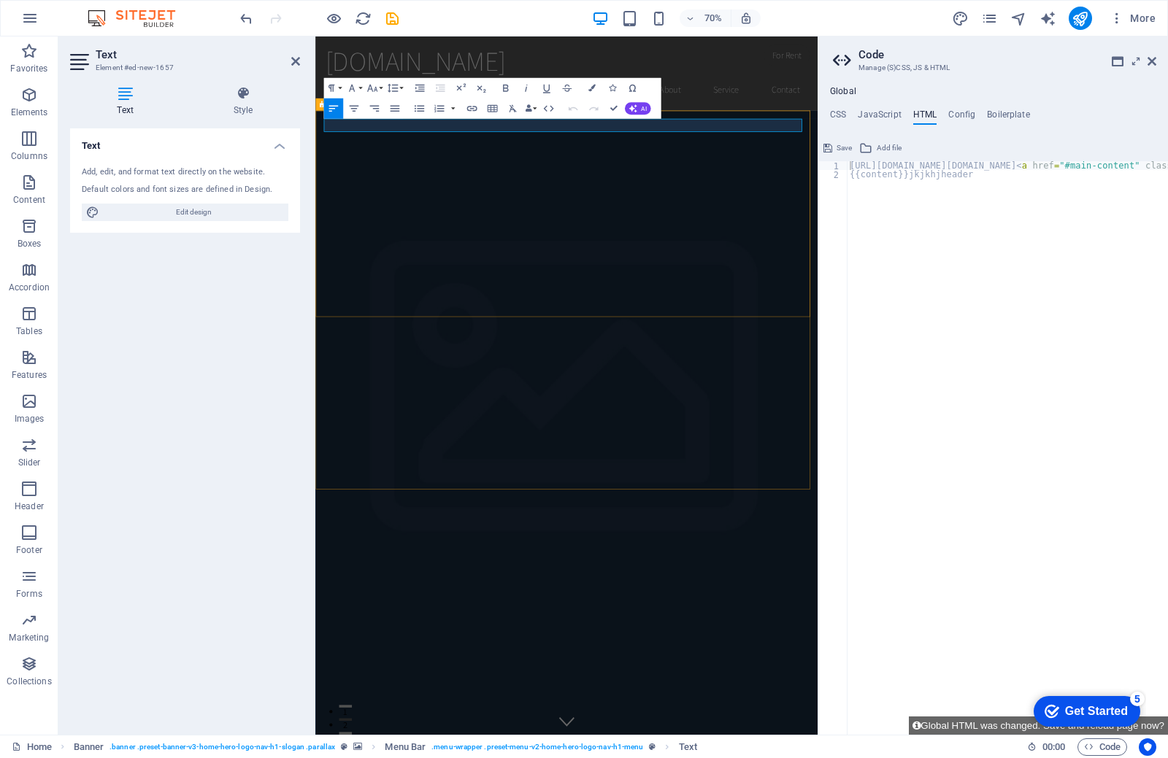
click at [350, 83] on icon "button" at bounding box center [351, 88] width 12 height 12
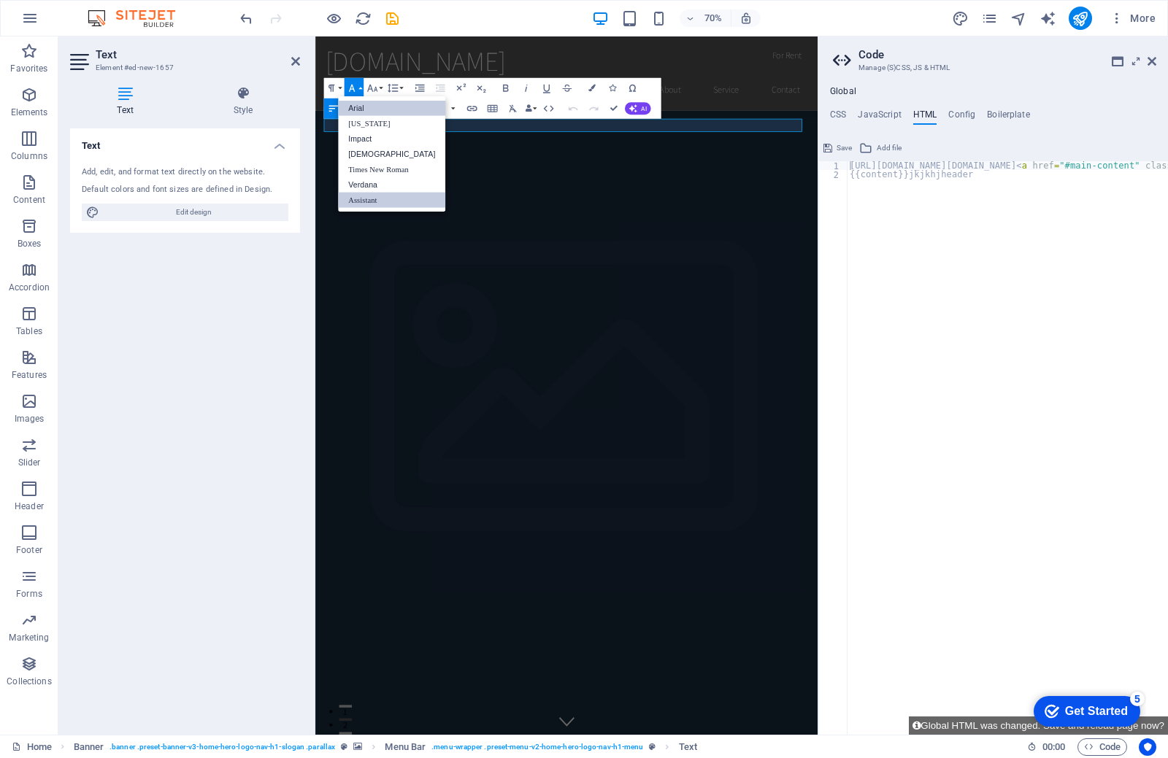
click at [377, 110] on link "Arial" at bounding box center [391, 107] width 107 height 15
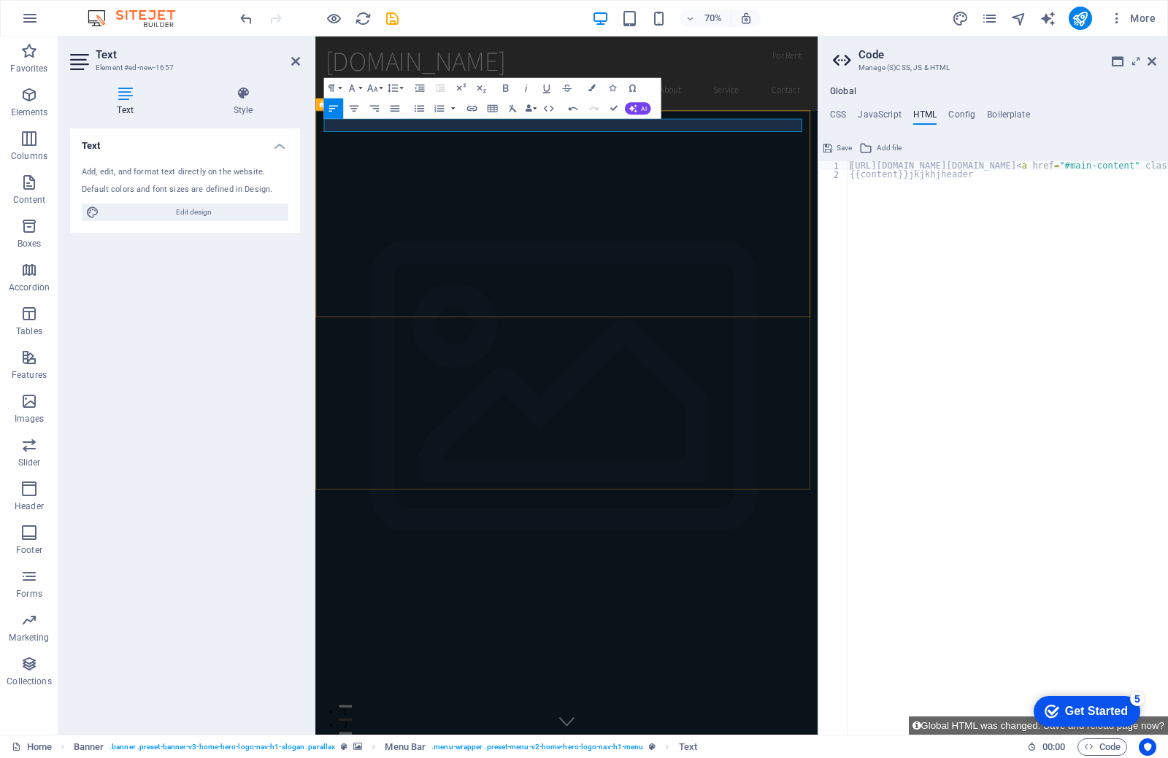
drag, startPoint x: 142, startPoint y: 120, endPoint x: 352, endPoint y: 108, distance: 209.8
click at [352, 108] on icon "button" at bounding box center [353, 108] width 12 height 12
click at [337, 111] on icon "button" at bounding box center [333, 108] width 12 height 12
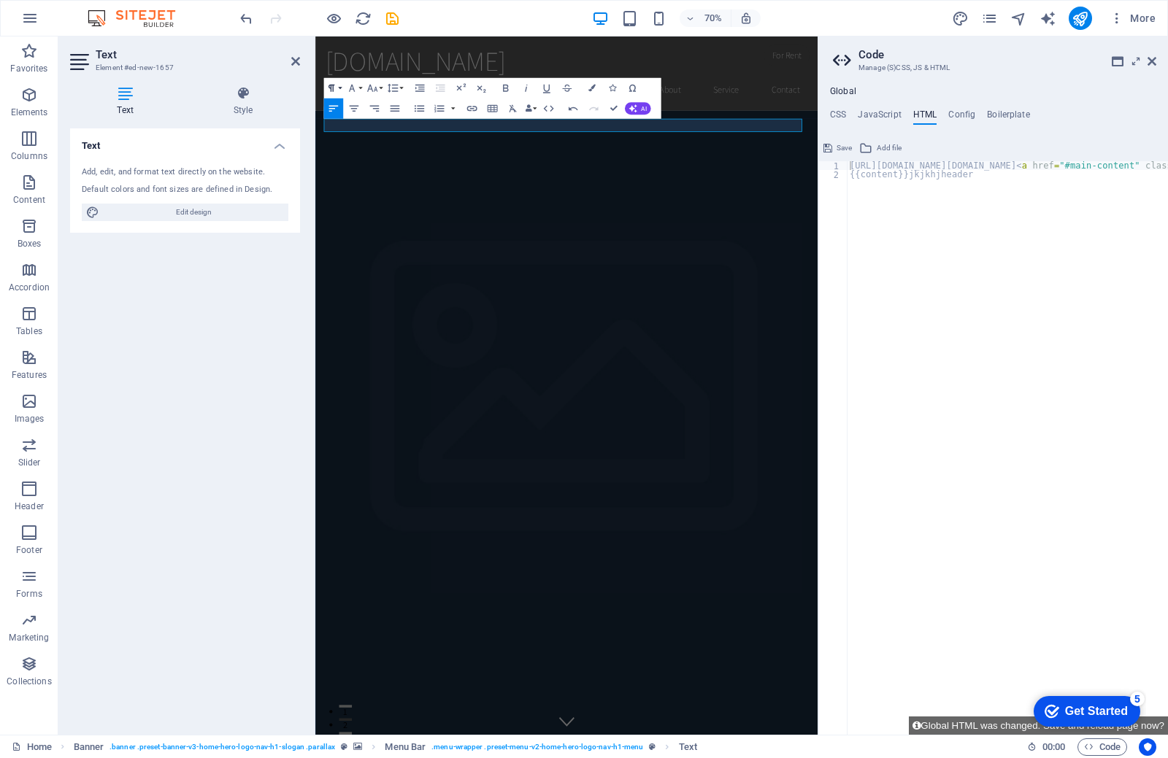
click at [342, 83] on button "Paragraph Format" at bounding box center [333, 88] width 20 height 20
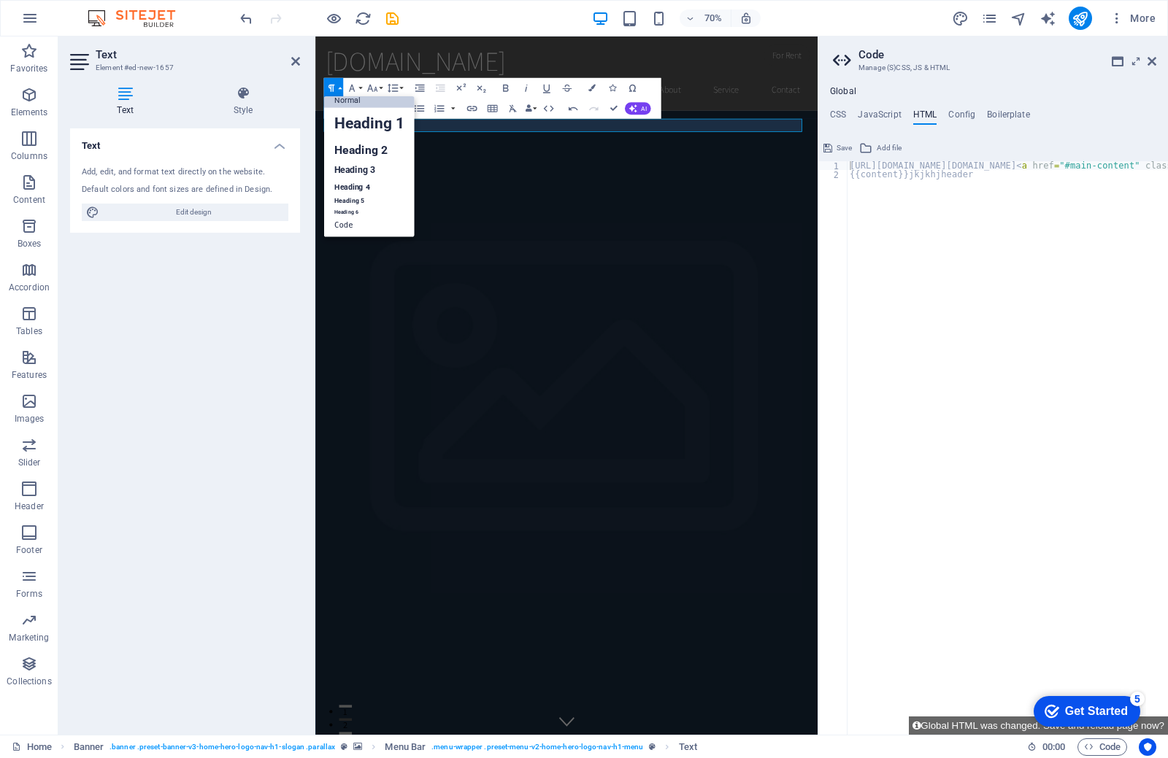
scroll to position [12, 0]
click at [343, 88] on button "Paragraph Format" at bounding box center [333, 88] width 20 height 20
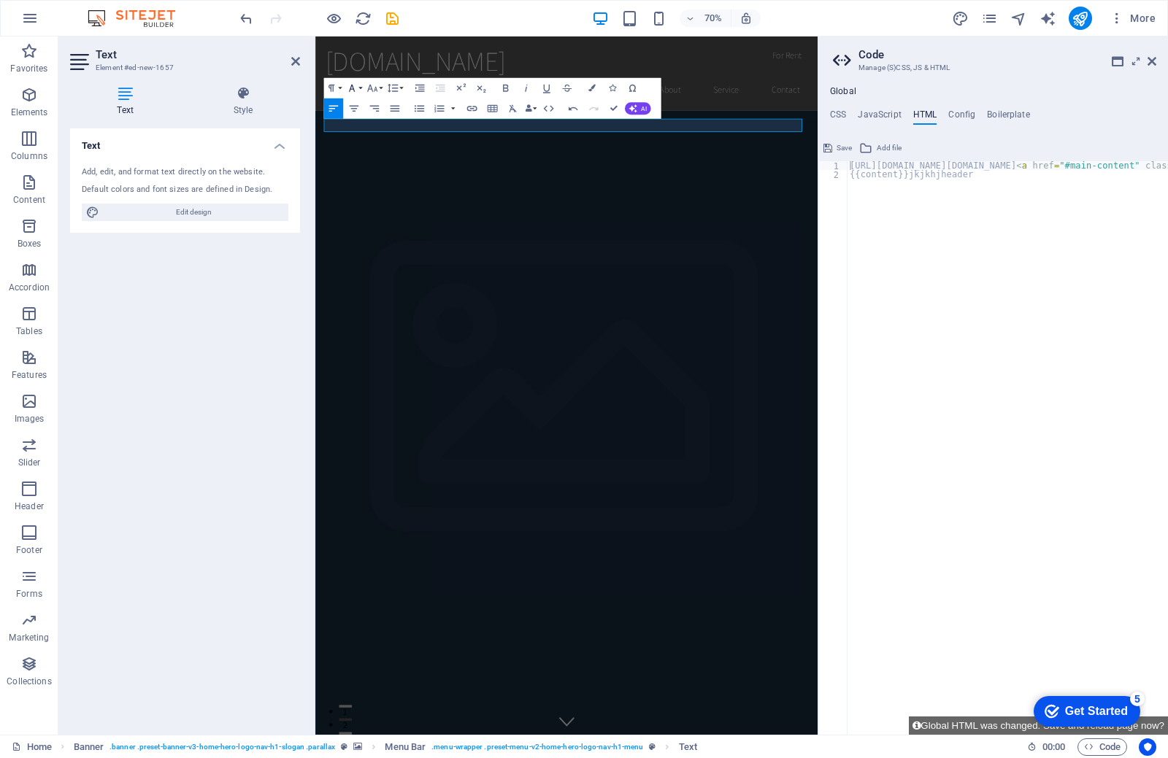
click at [359, 83] on button "Font Family" at bounding box center [354, 88] width 20 height 20
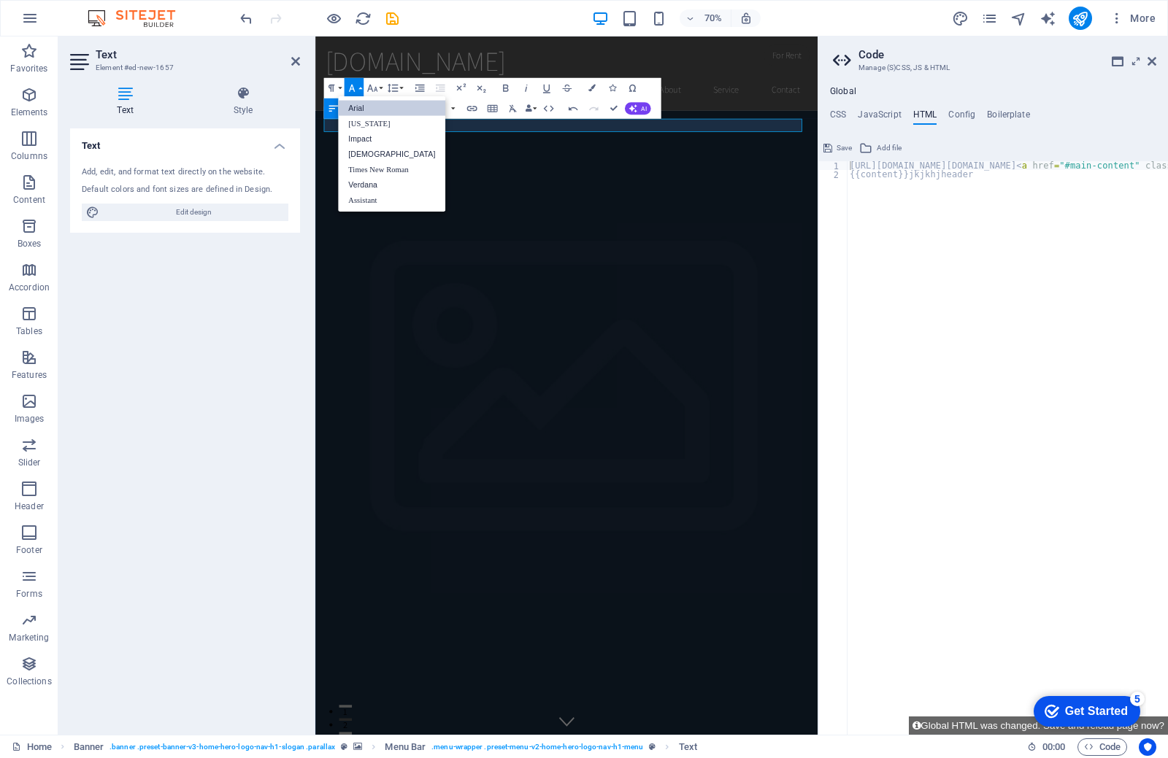
scroll to position [0, 0]
click at [369, 83] on icon "button" at bounding box center [372, 88] width 12 height 12
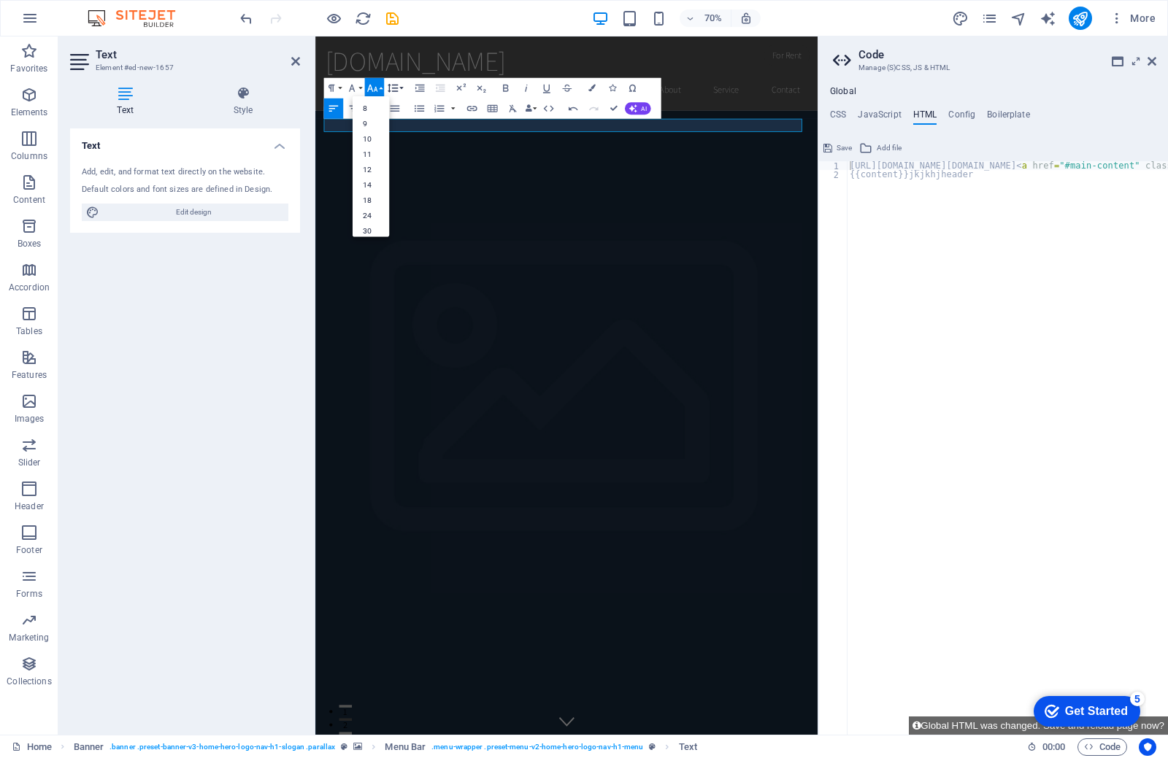
click at [388, 85] on icon "button" at bounding box center [392, 88] width 12 height 12
click at [411, 87] on button "Increase Indent" at bounding box center [420, 88] width 20 height 20
click at [427, 91] on button "Increase Indent" at bounding box center [420, 88] width 20 height 20
click at [442, 91] on icon "button" at bounding box center [440, 88] width 9 height 7
click at [489, 115] on icon "button" at bounding box center [492, 108] width 12 height 12
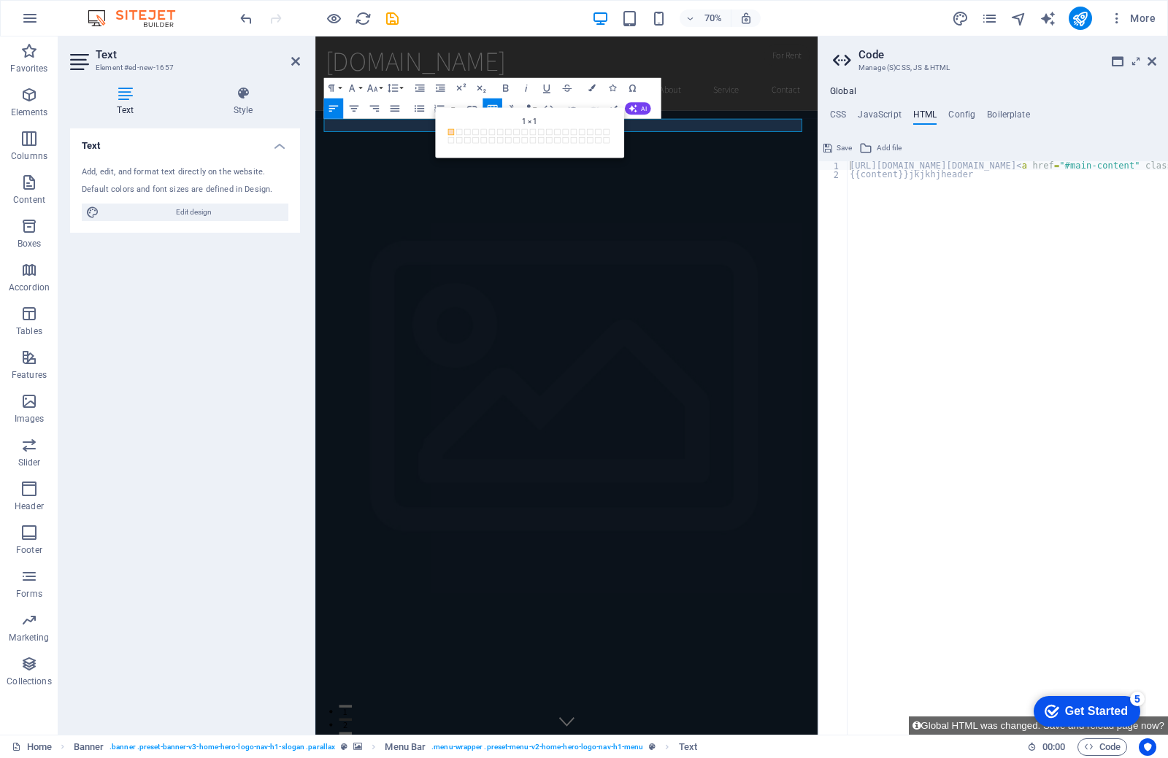
click at [490, 114] on div "Back 1 × 1 1 × 1 1 × 2 1 × 3 1 × 4 1 × 5 1 × 6 1 × 7 1 × 8 1 × 9 1 × 10 1 × 11 …" at bounding box center [529, 132] width 189 height 50
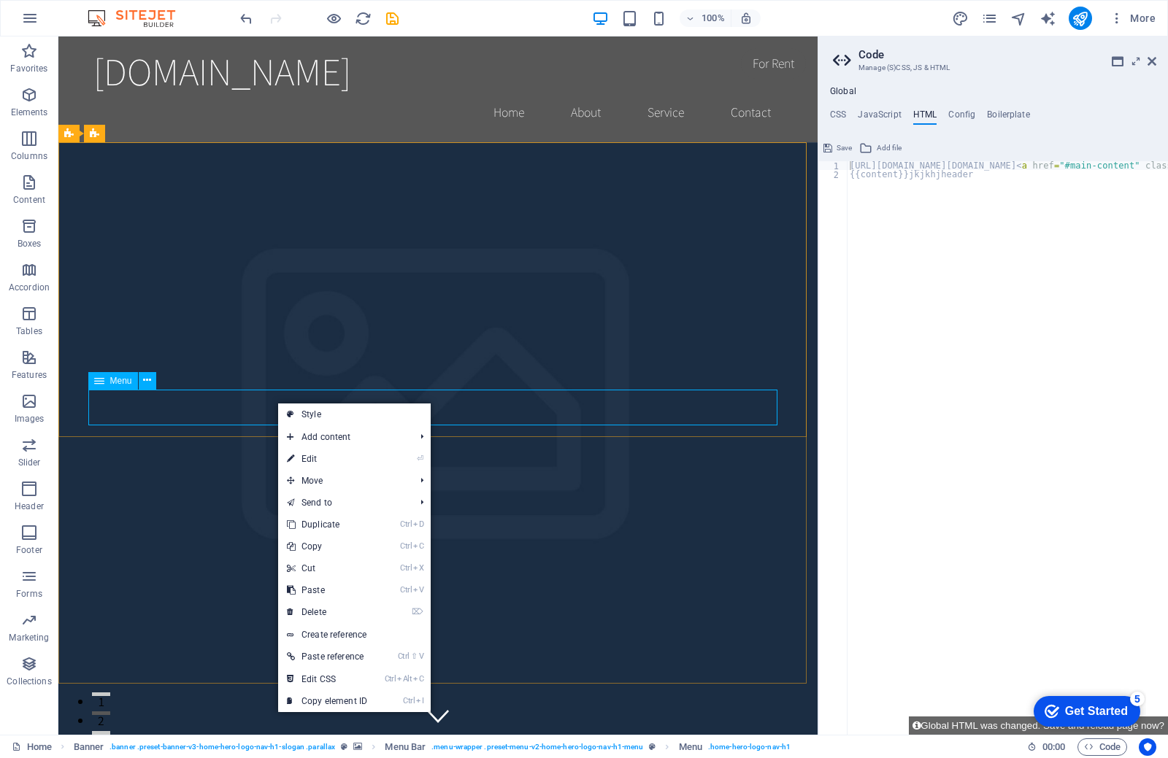
click at [121, 388] on div "Menu" at bounding box center [113, 381] width 50 height 18
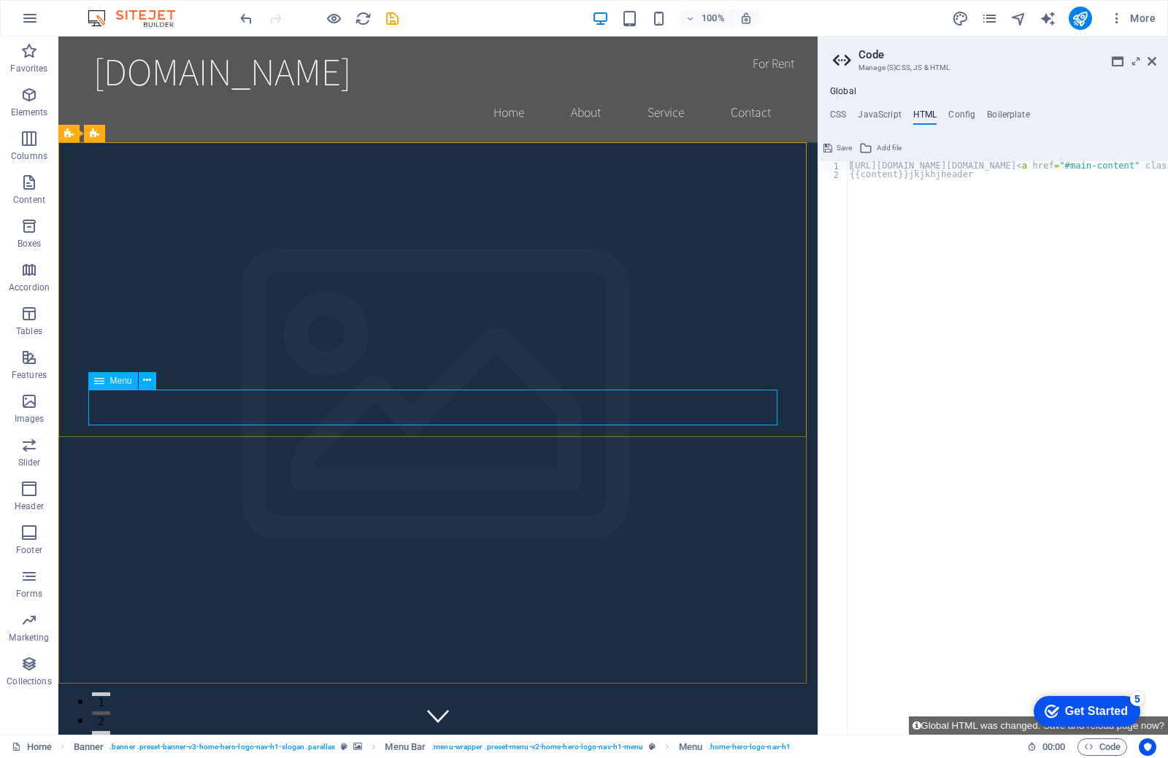
click at [124, 377] on span "Menu" at bounding box center [121, 381] width 22 height 9
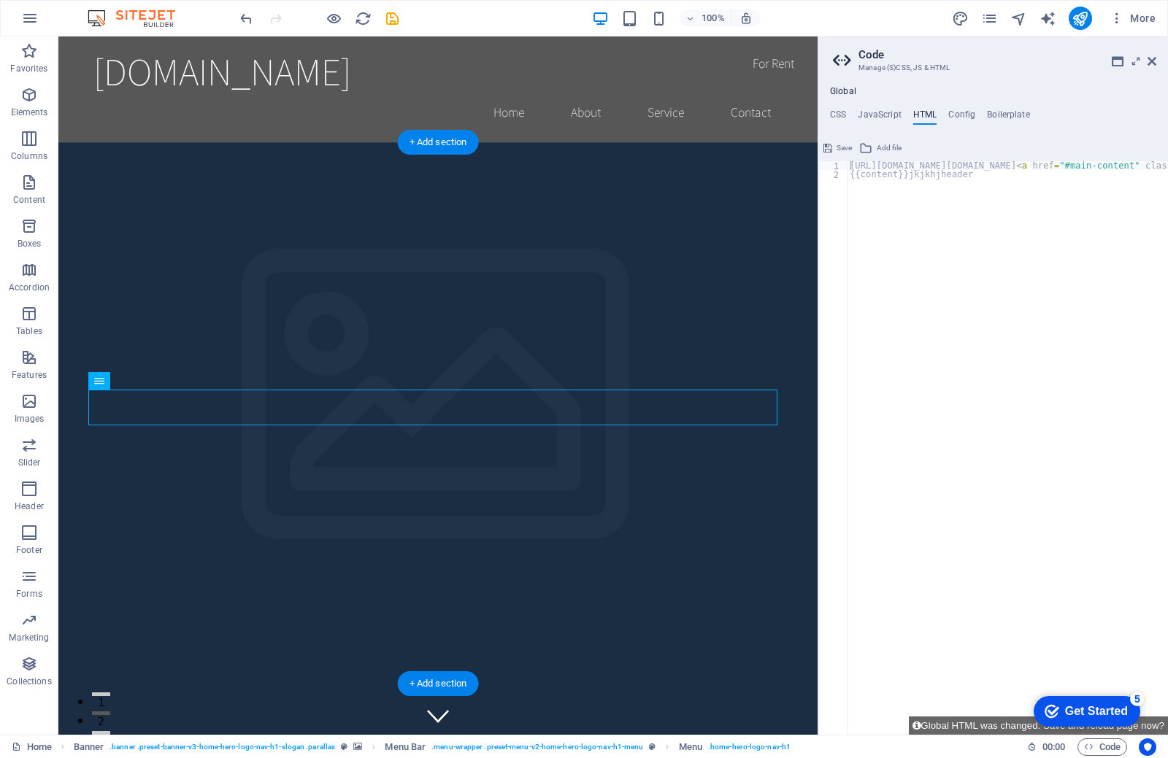
drag, startPoint x: 157, startPoint y: 417, endPoint x: 194, endPoint y: 390, distance: 46.0
click at [456, 679] on div "+ Add section" at bounding box center [438, 683] width 81 height 25
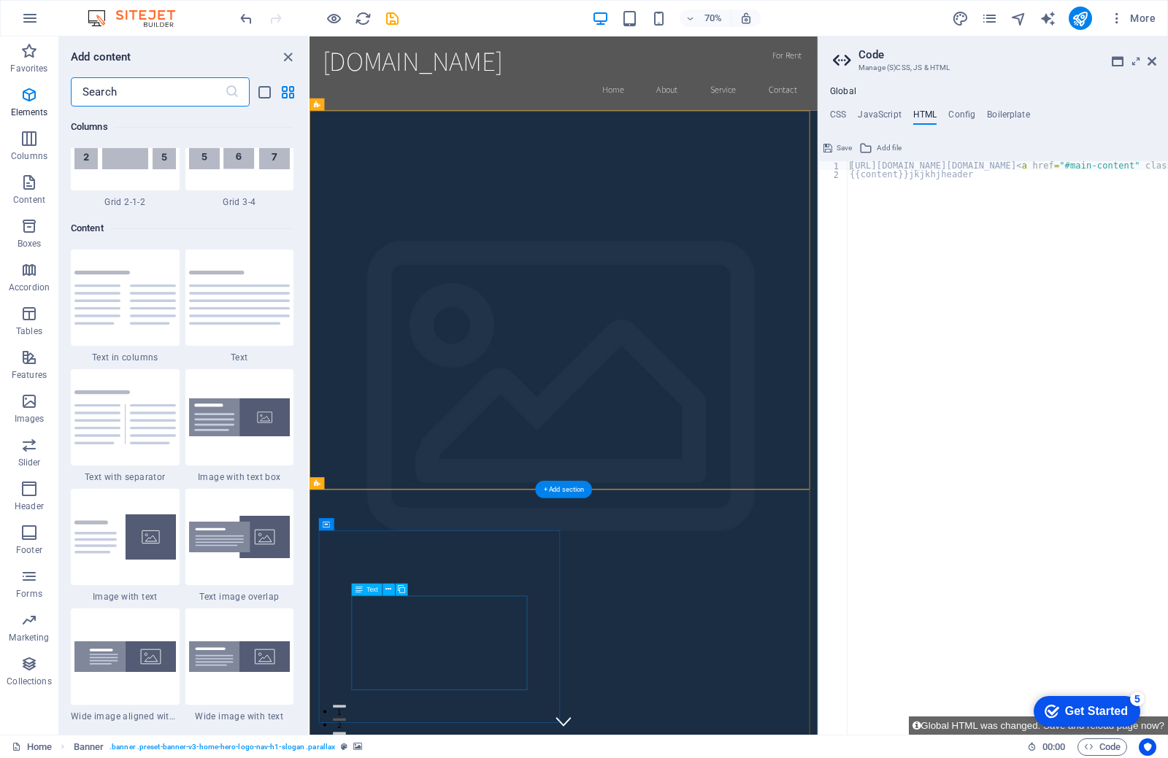
scroll to position [2554, 0]
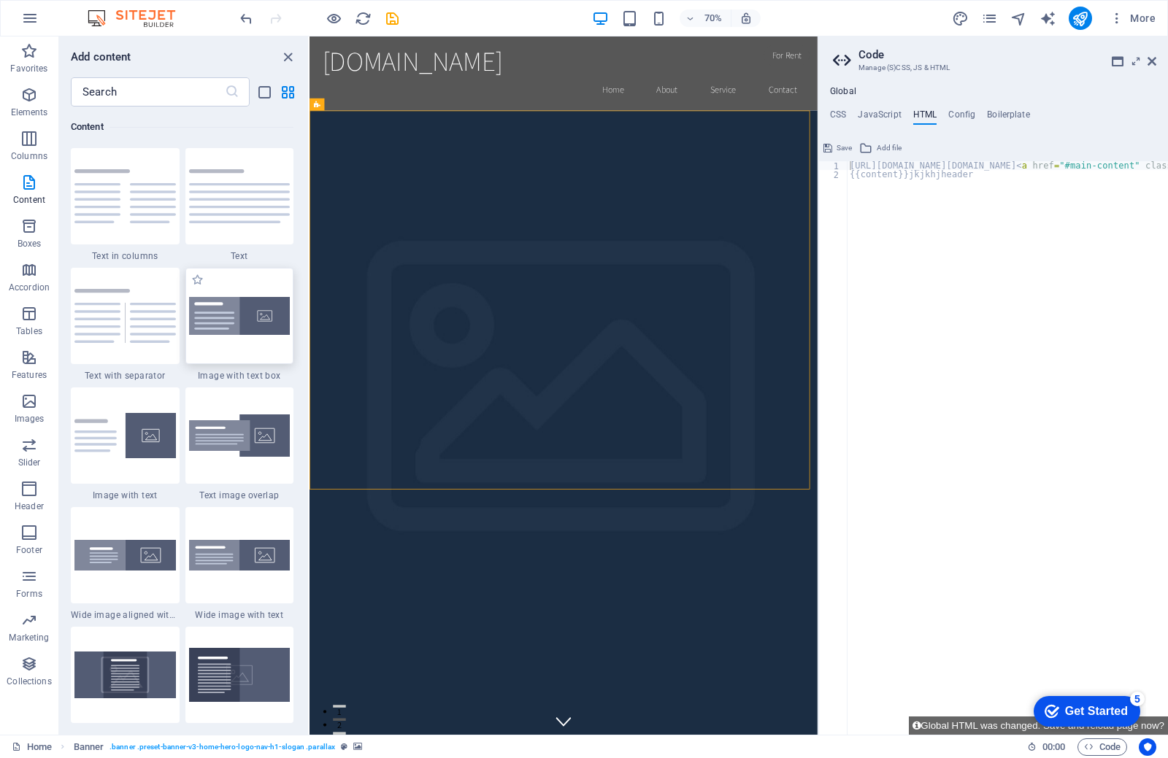
click at [226, 314] on img at bounding box center [239, 316] width 101 height 39
click at [309, 309] on div "H2 Banner Container Banner Menu Bar Menu Logo Logo Menu Bar Menu Spacer H3 Spac…" at bounding box center [563, 385] width 508 height 698
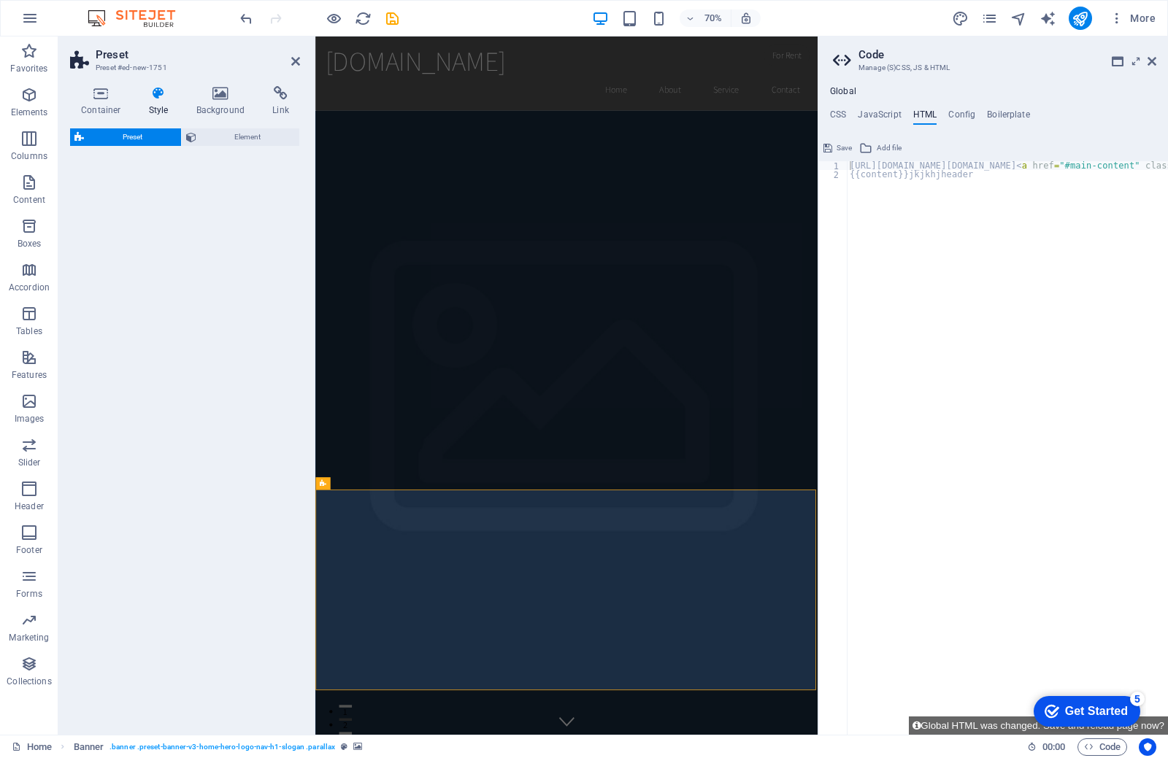
select select "rem"
select select "px"
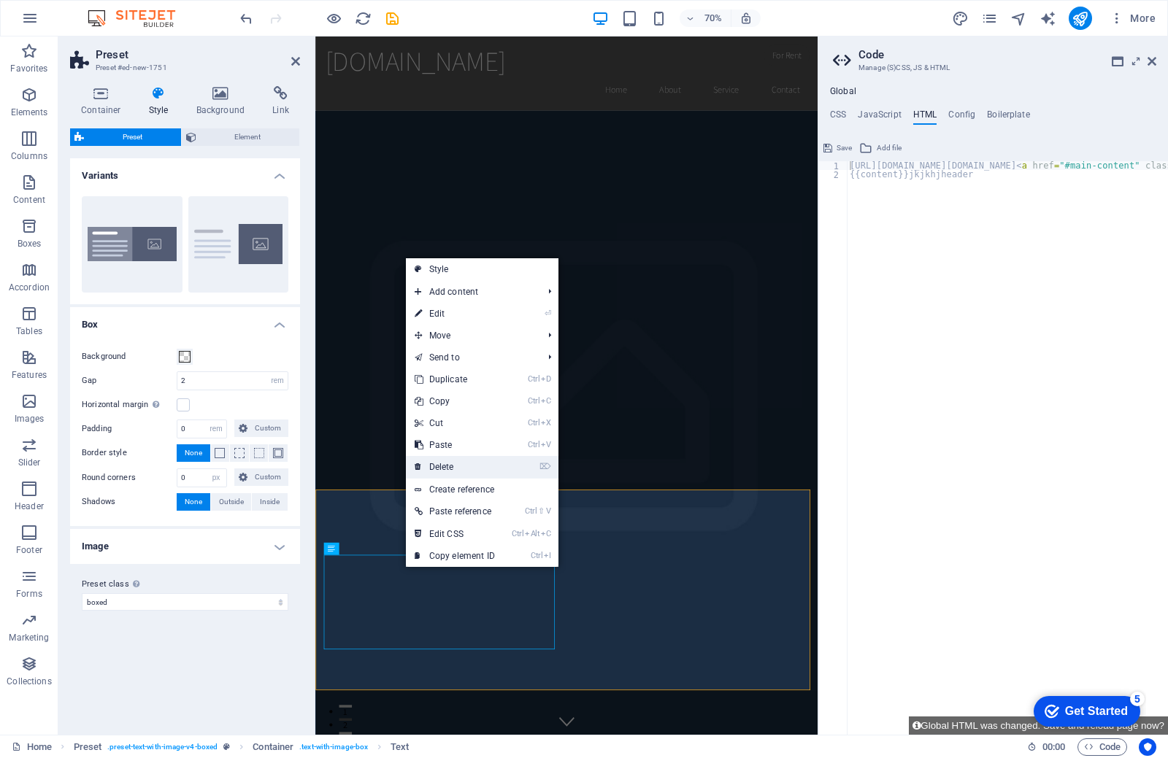
click at [446, 469] on link "⌦ Delete" at bounding box center [455, 467] width 98 height 22
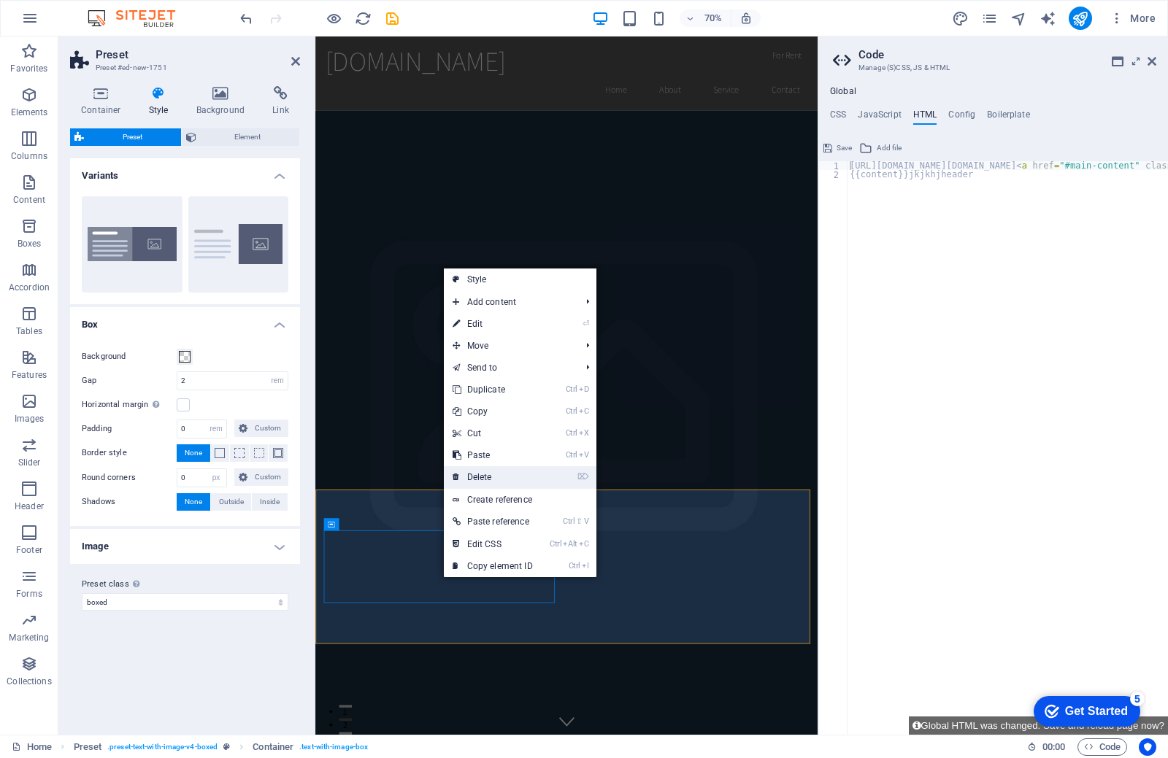
click at [480, 485] on link "⌦ Delete" at bounding box center [493, 477] width 98 height 22
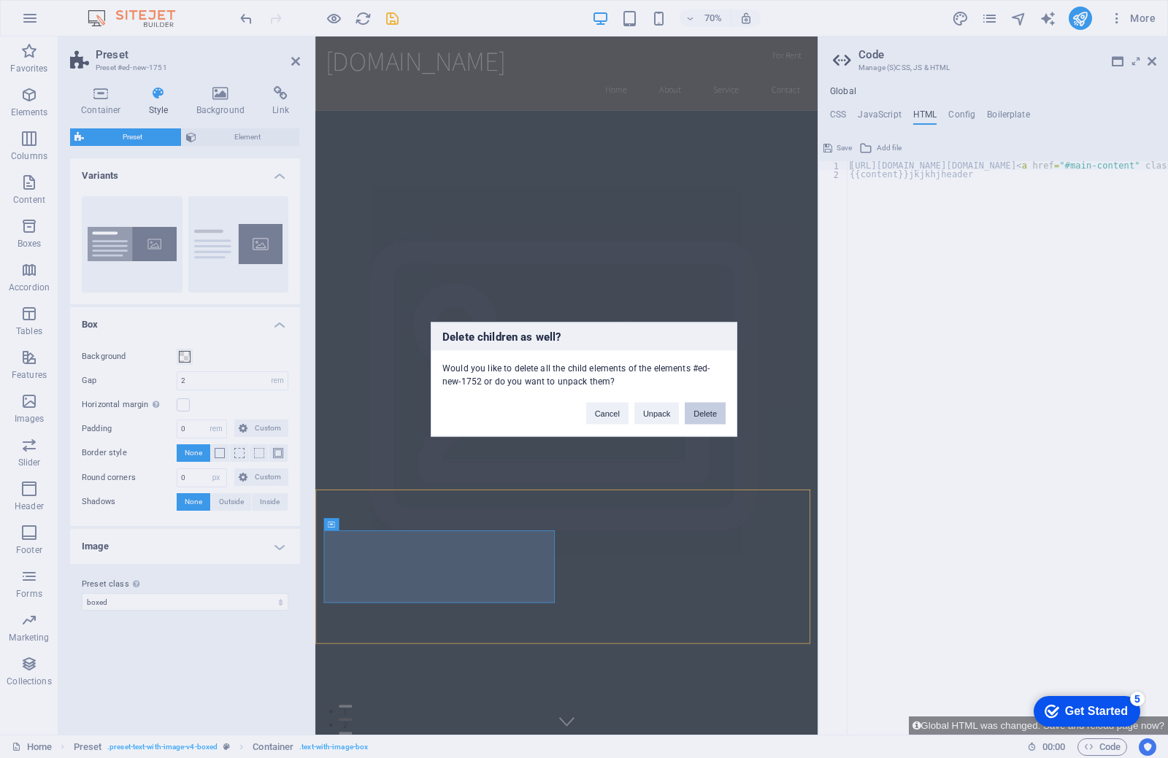
click at [709, 414] on button "Delete" at bounding box center [705, 413] width 41 height 22
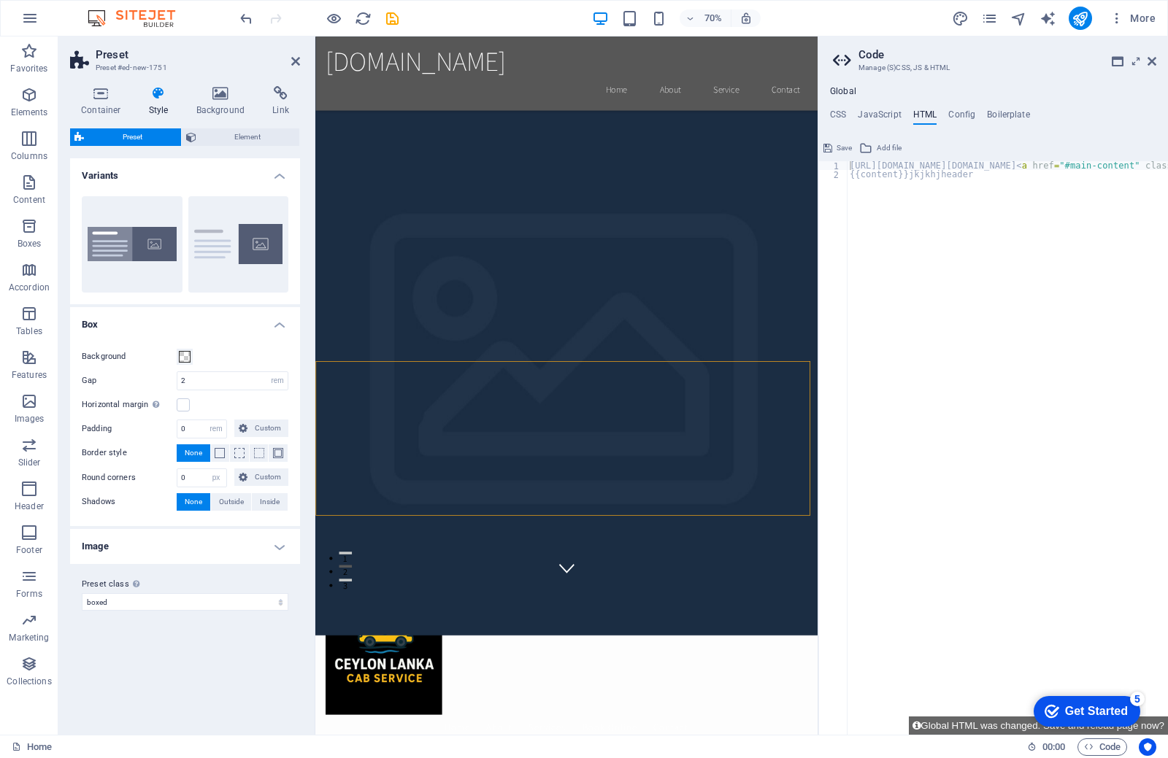
scroll to position [0, 0]
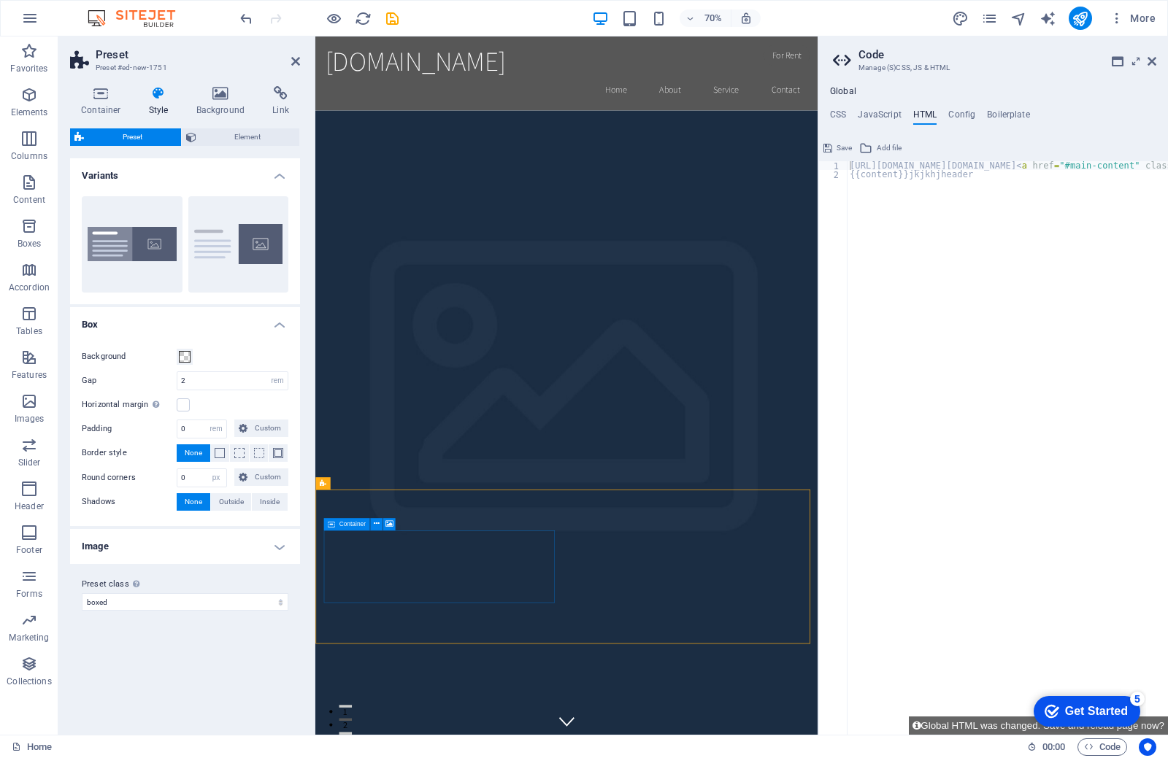
drag, startPoint x: 492, startPoint y: 801, endPoint x: 697, endPoint y: 572, distance: 307.5
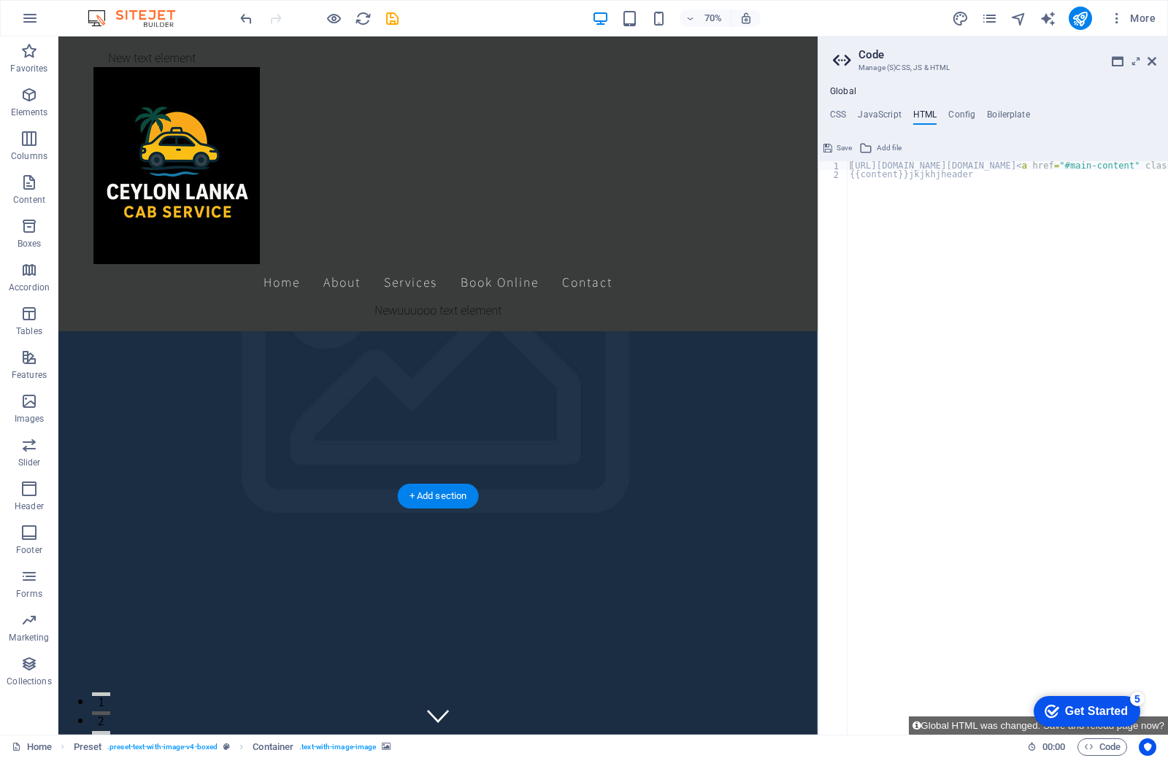
scroll to position [408, 0]
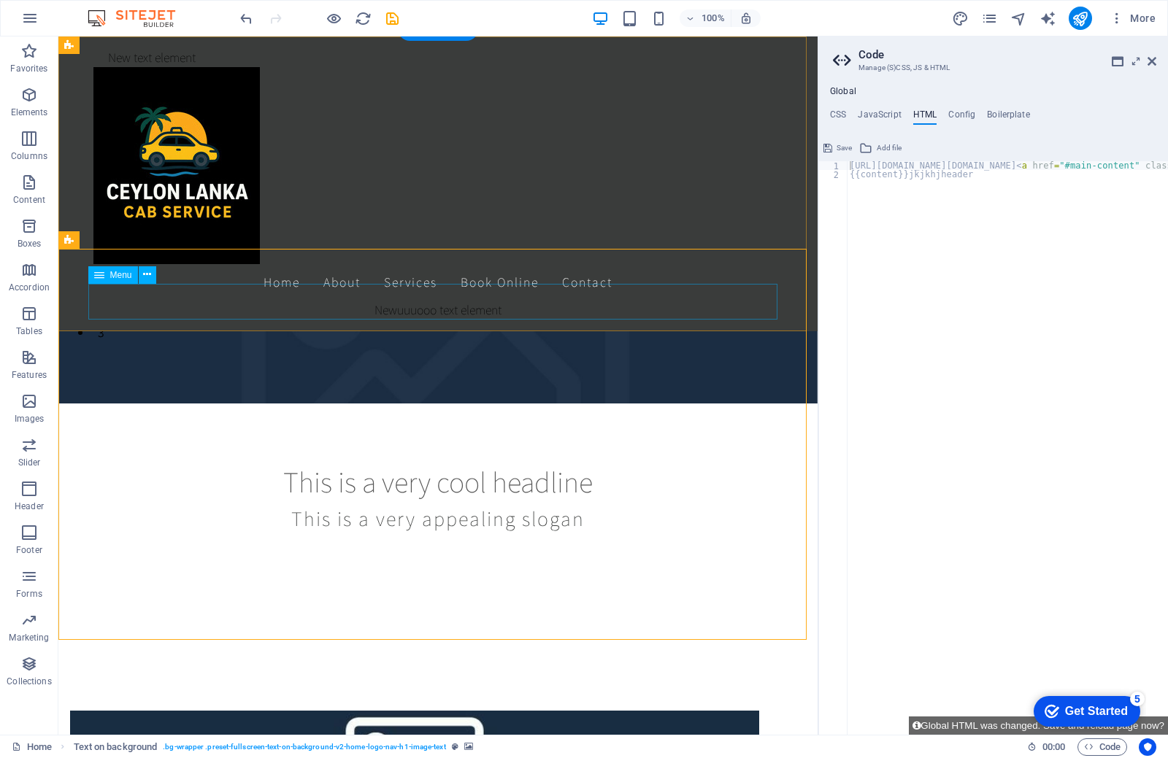
click at [401, 301] on nav "Home About Services Book Online Contact" at bounding box center [437, 282] width 689 height 36
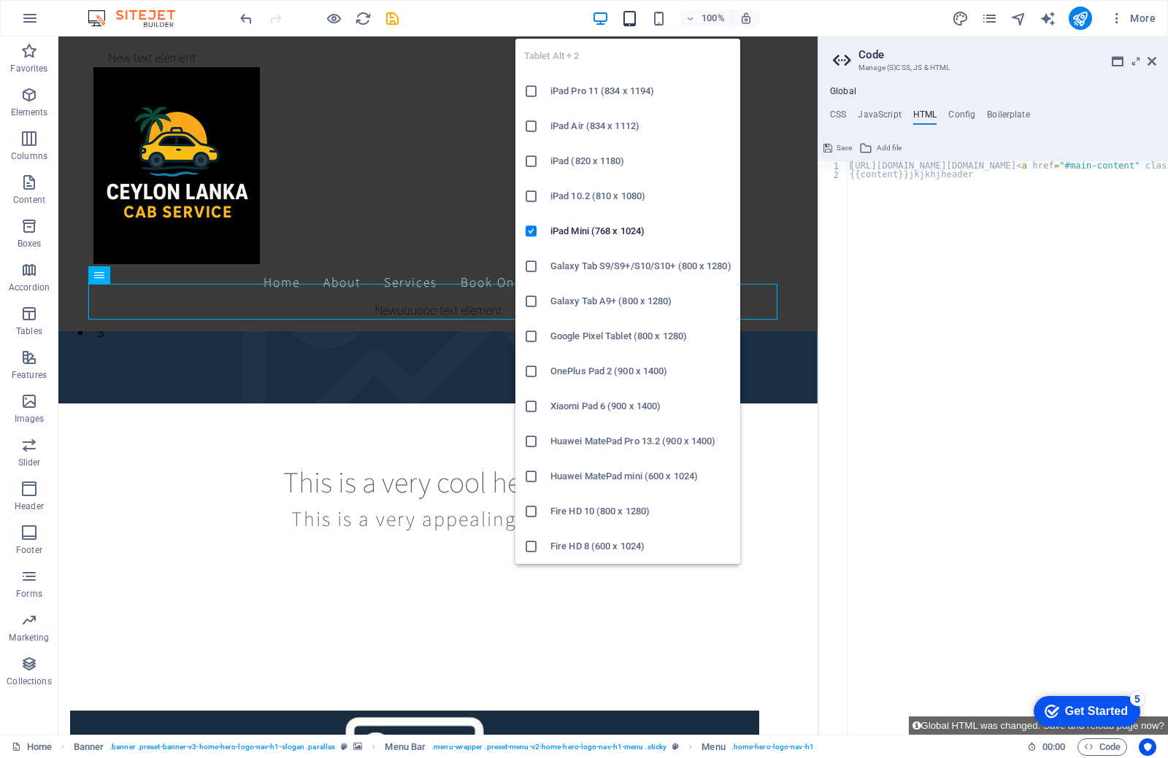
click at [621, 20] on icon "button" at bounding box center [629, 18] width 17 height 17
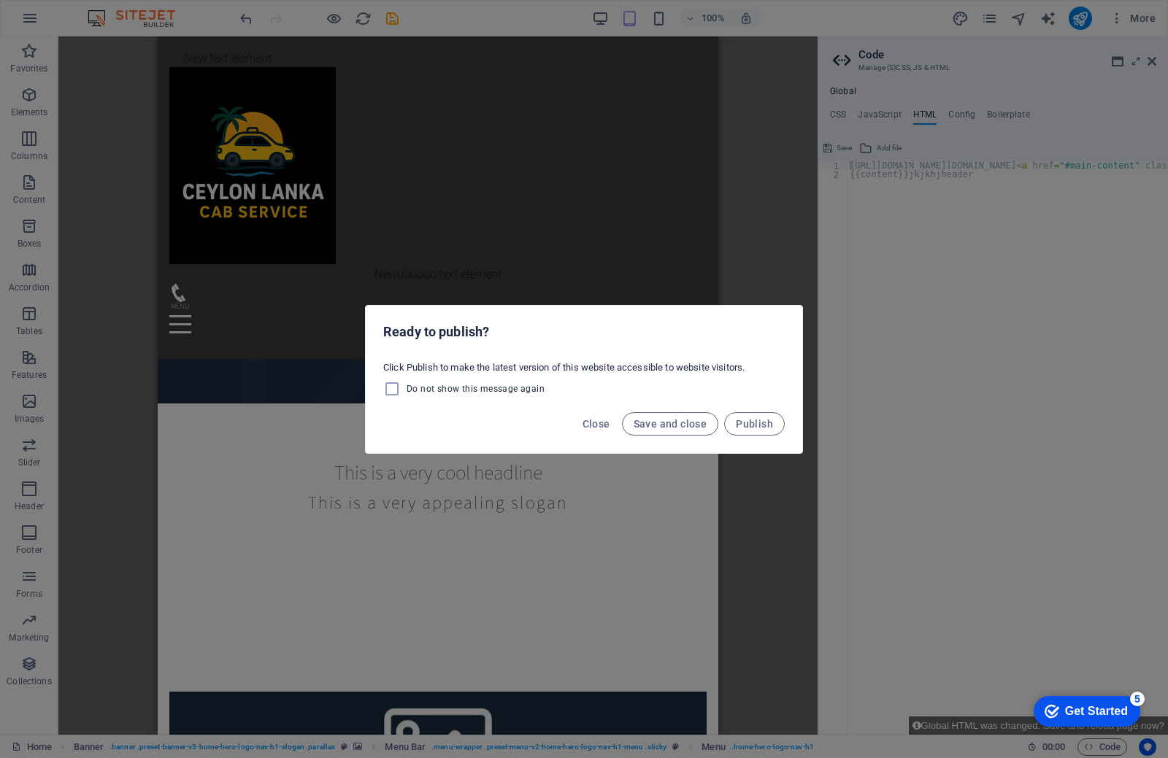
click at [684, 438] on div "Close Save and close Publish" at bounding box center [584, 429] width 436 height 50
click at [680, 426] on span "Save and close" at bounding box center [671, 424] width 74 height 12
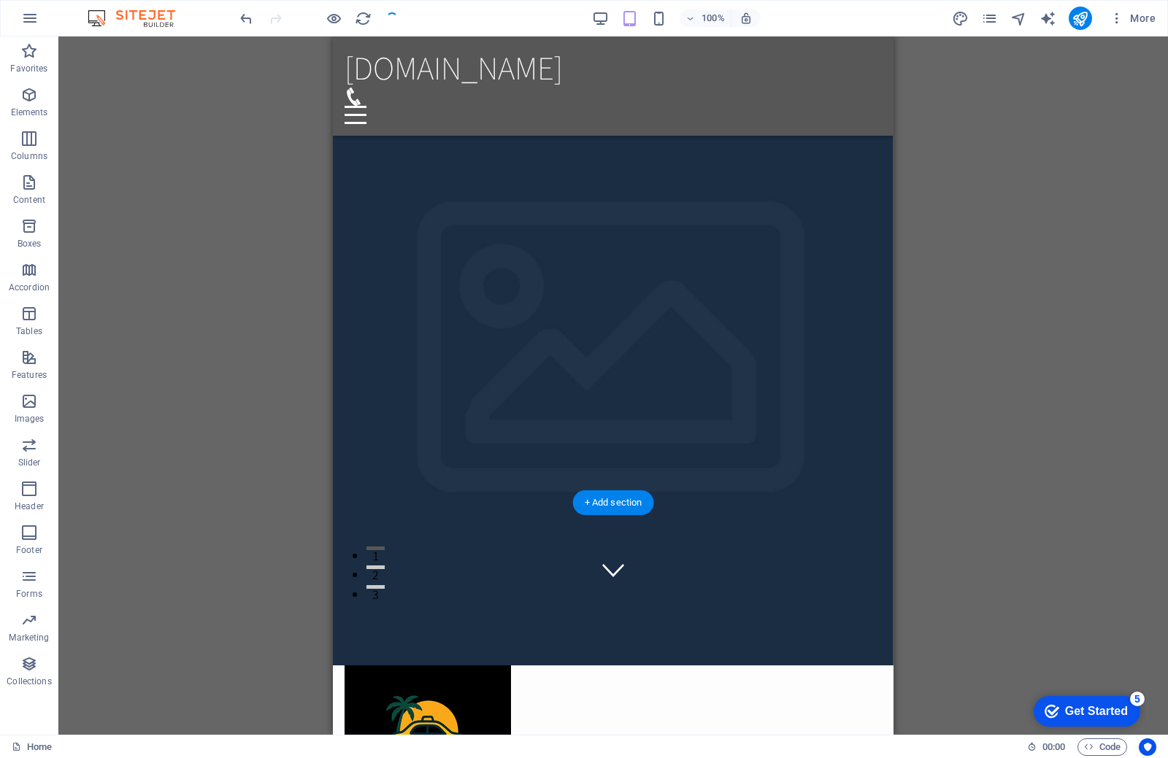
scroll to position [0, 0]
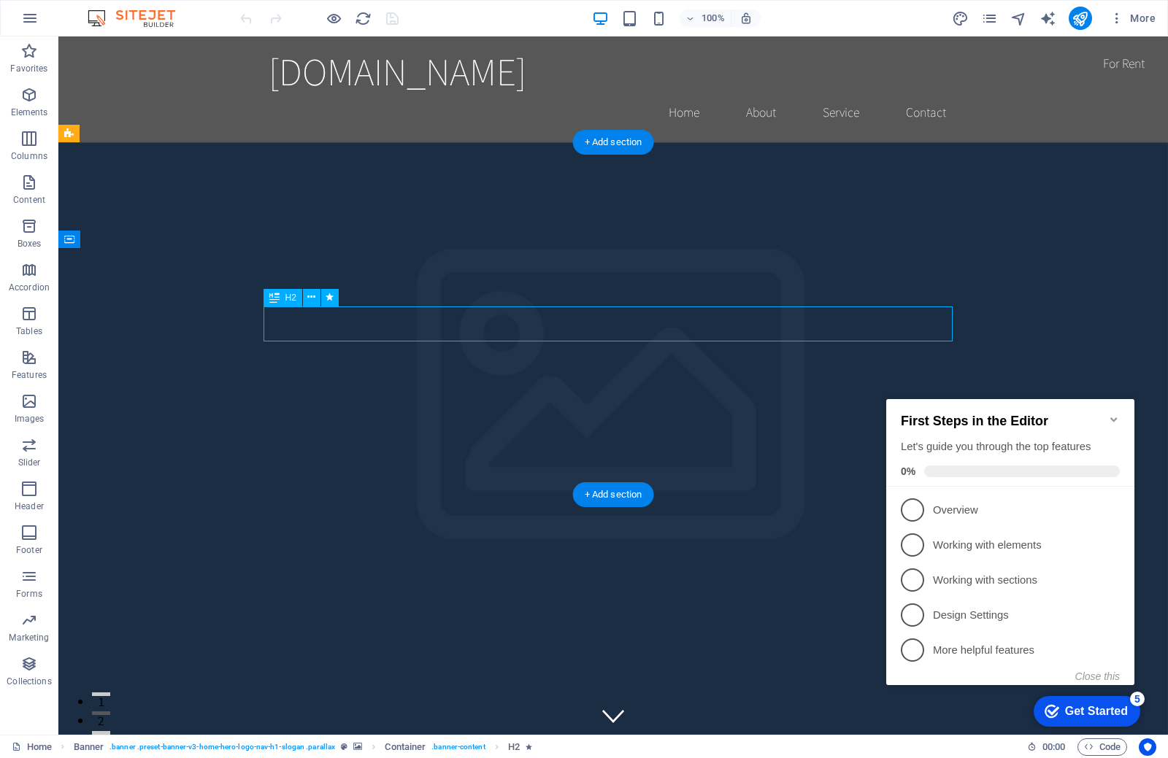
click at [315, 300] on icon at bounding box center [311, 297] width 8 height 15
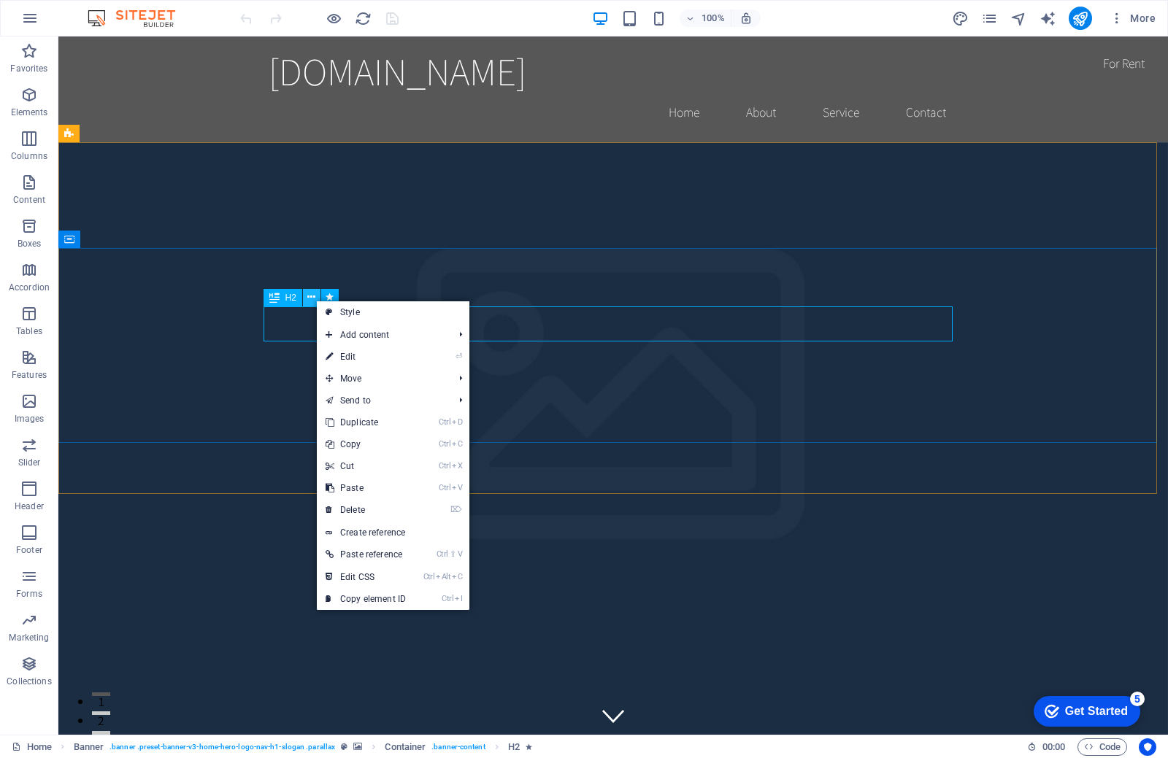
click at [315, 300] on icon at bounding box center [311, 297] width 8 height 15
click at [329, 294] on icon at bounding box center [330, 297] width 8 height 15
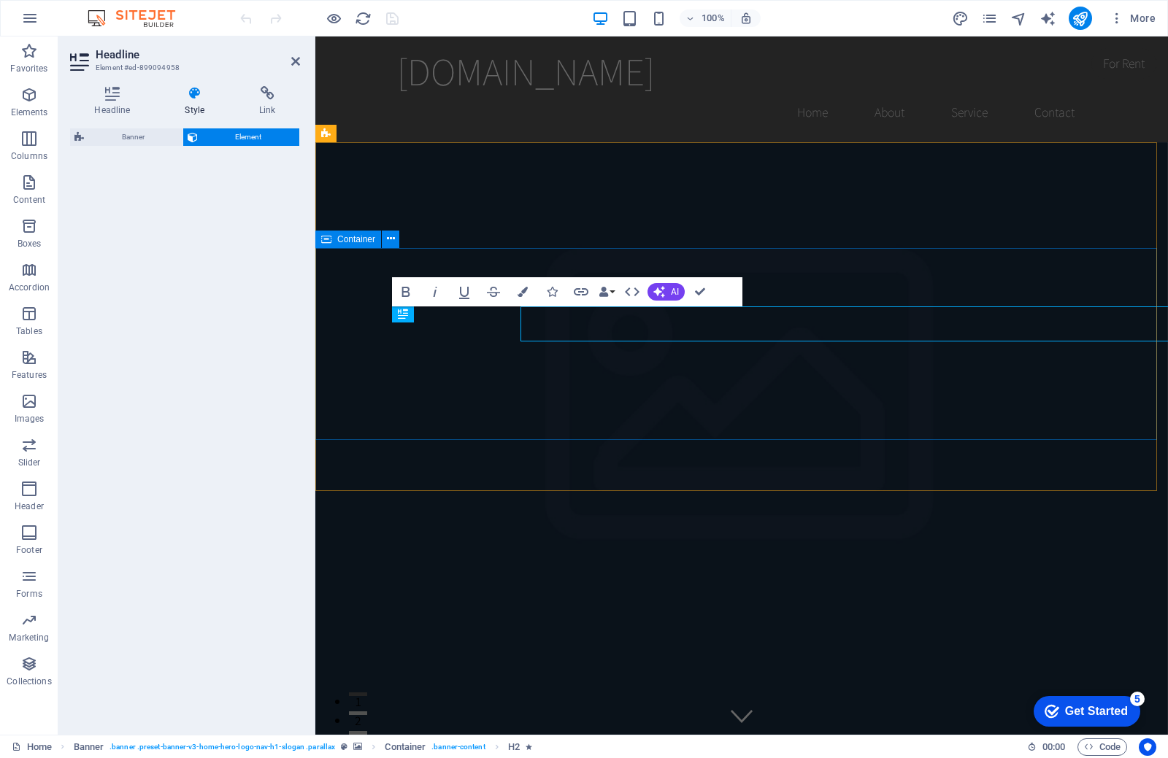
select select "fade"
select select "s"
select select "onload"
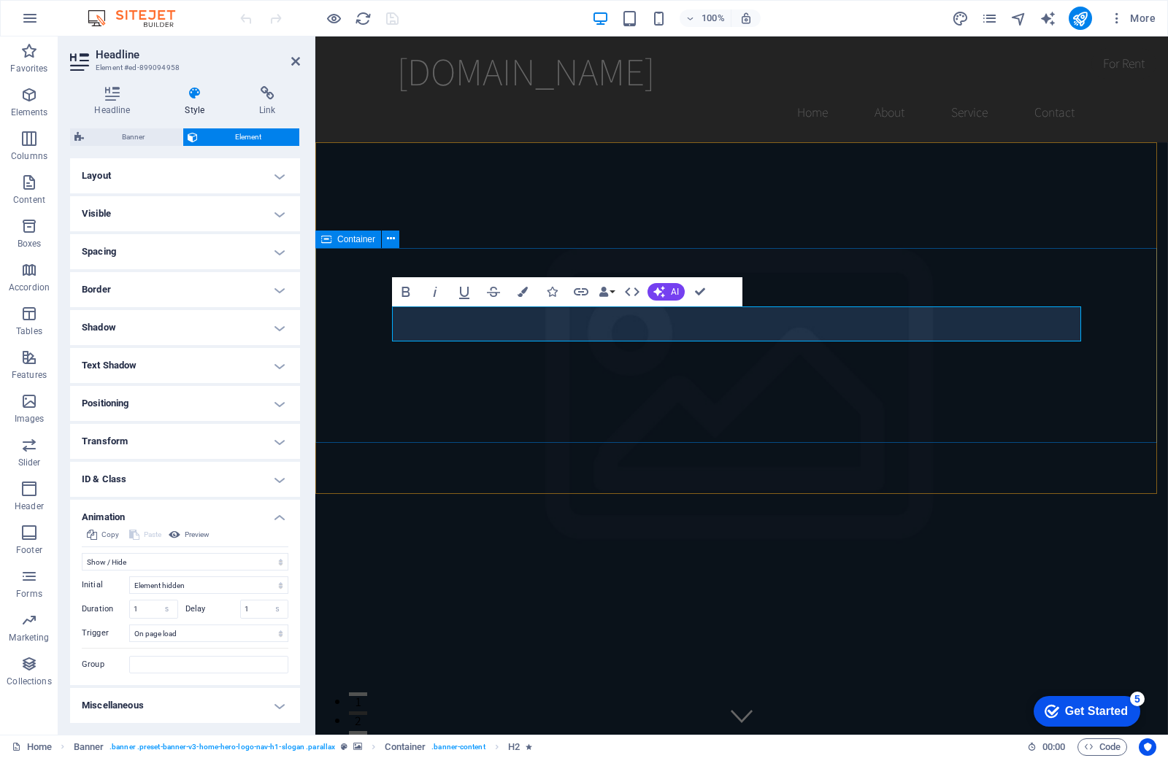
click at [359, 246] on div "Container" at bounding box center [348, 240] width 66 height 18
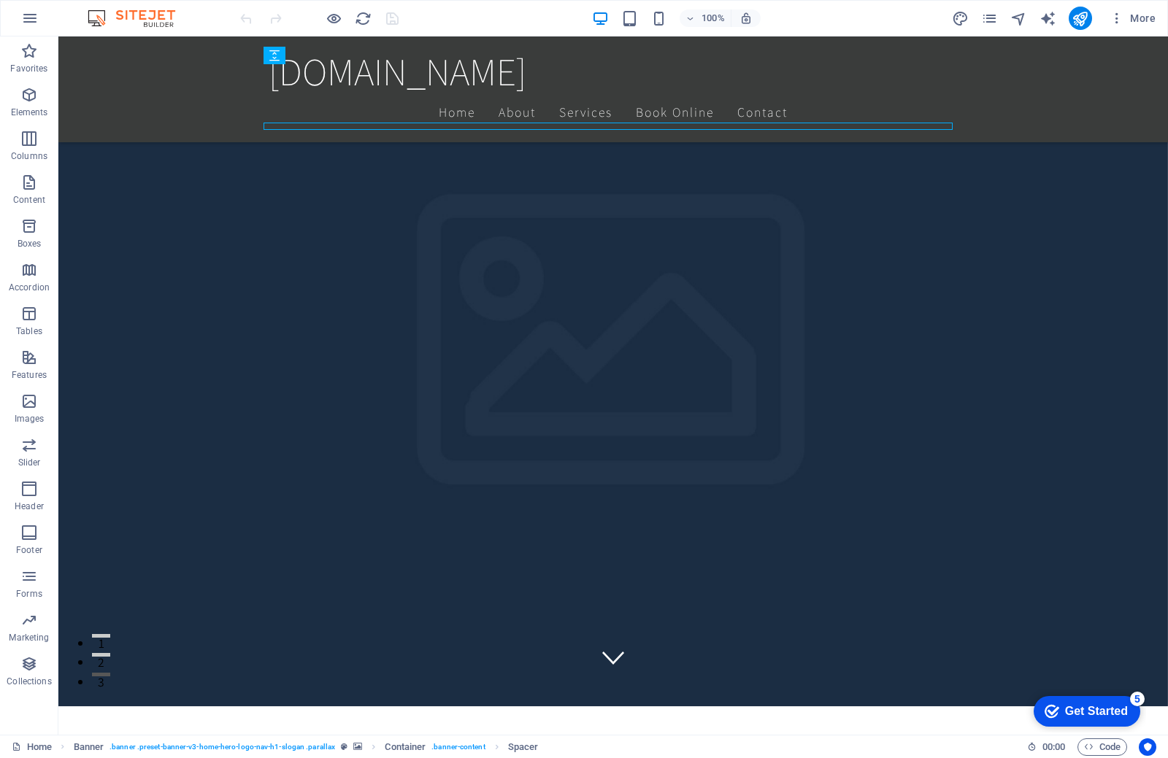
scroll to position [219, 0]
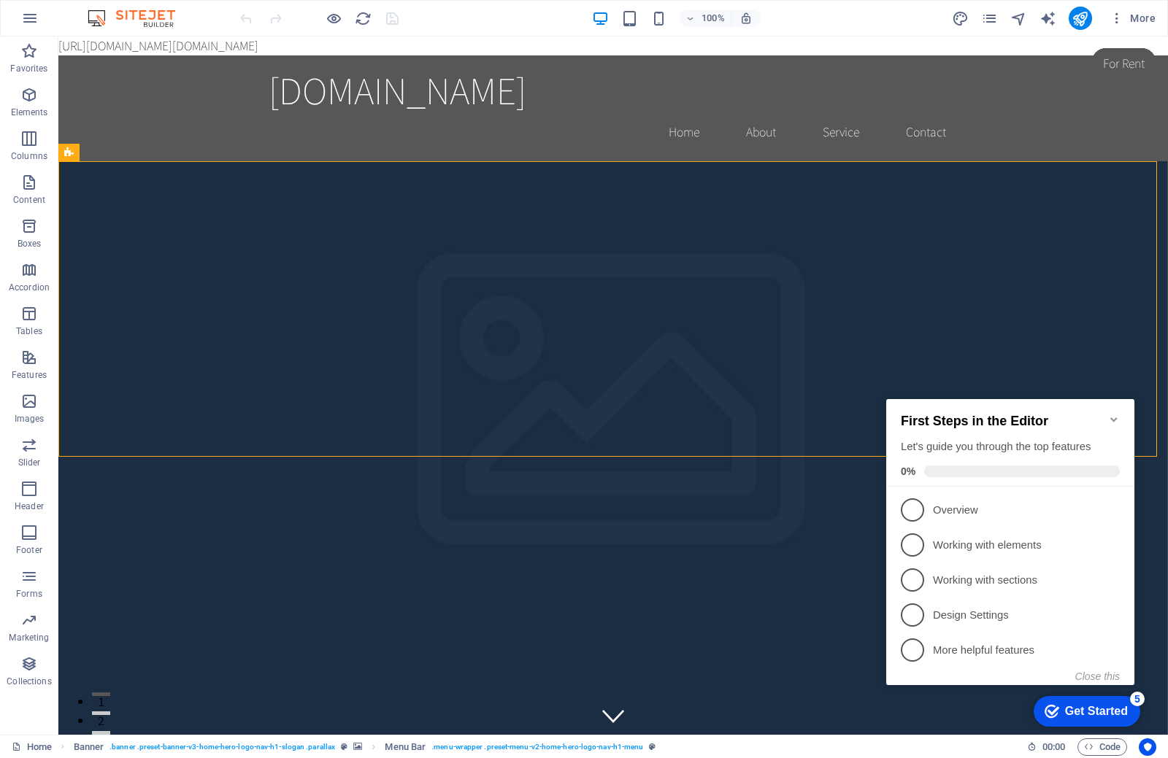
click at [1065, 709] on div "Get Started" at bounding box center [1096, 711] width 63 height 13
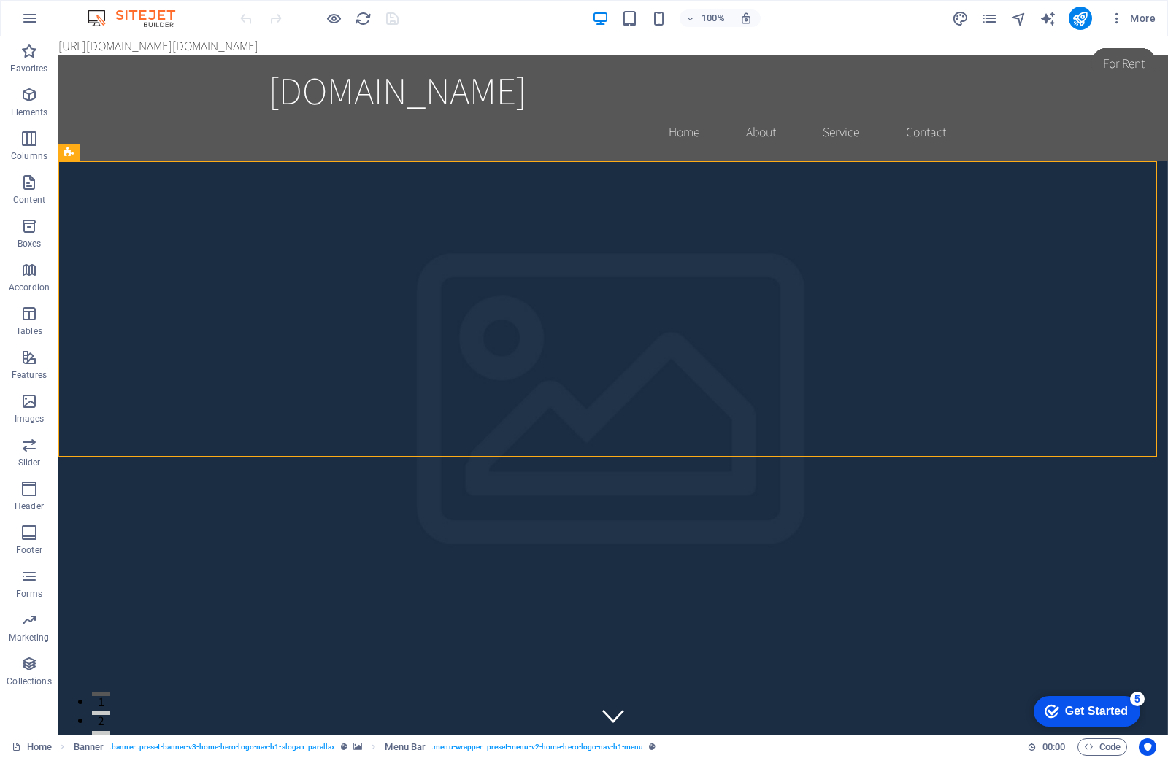
click at [1046, 705] on icon "Get Started 5 items remaining, 0% complete" at bounding box center [1051, 711] width 15 height 13
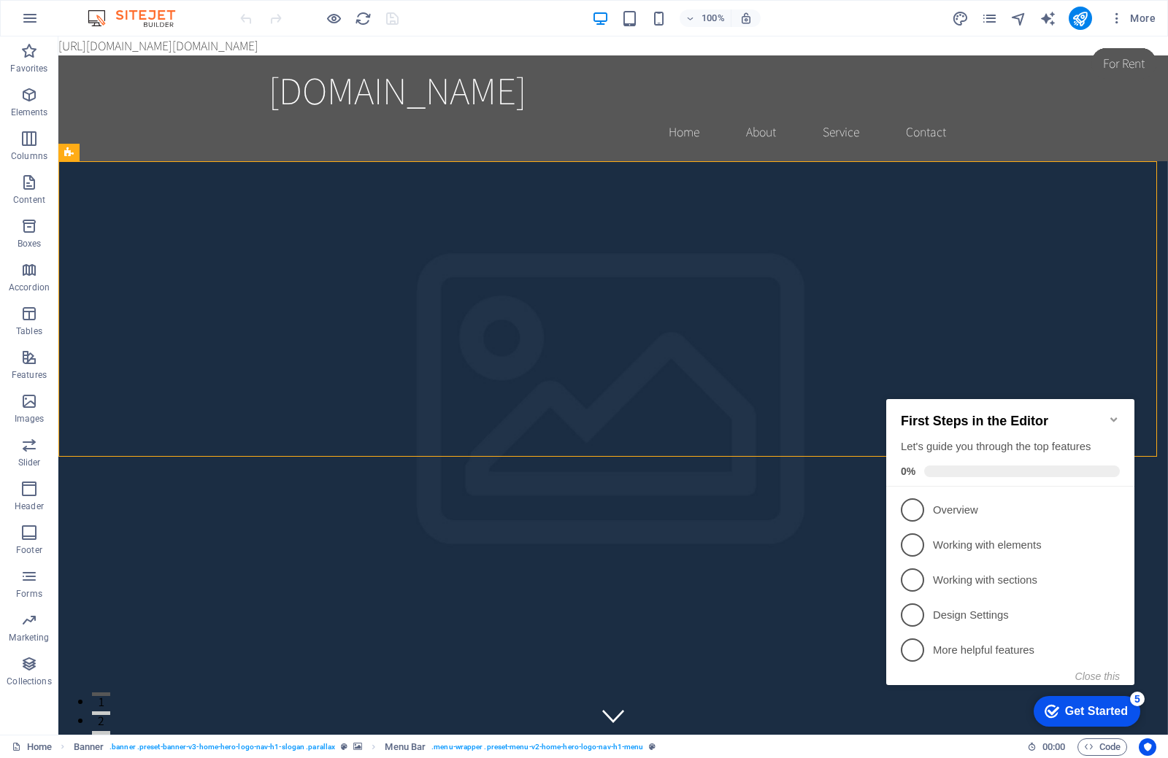
click at [1046, 705] on icon "Get Started 5 items remaining, 0% complete" at bounding box center [1051, 711] width 15 height 13
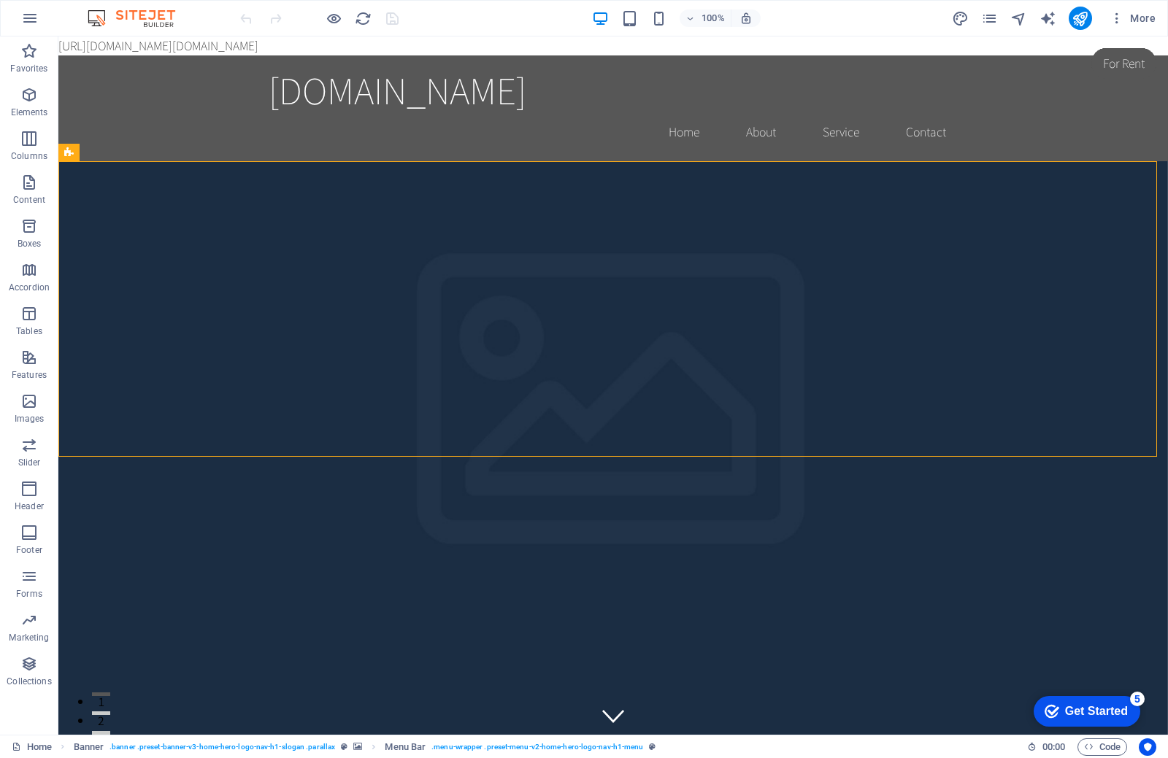
click at [1059, 718] on icon "Get Started 5 items remaining, 0% complete" at bounding box center [1051, 711] width 15 height 13
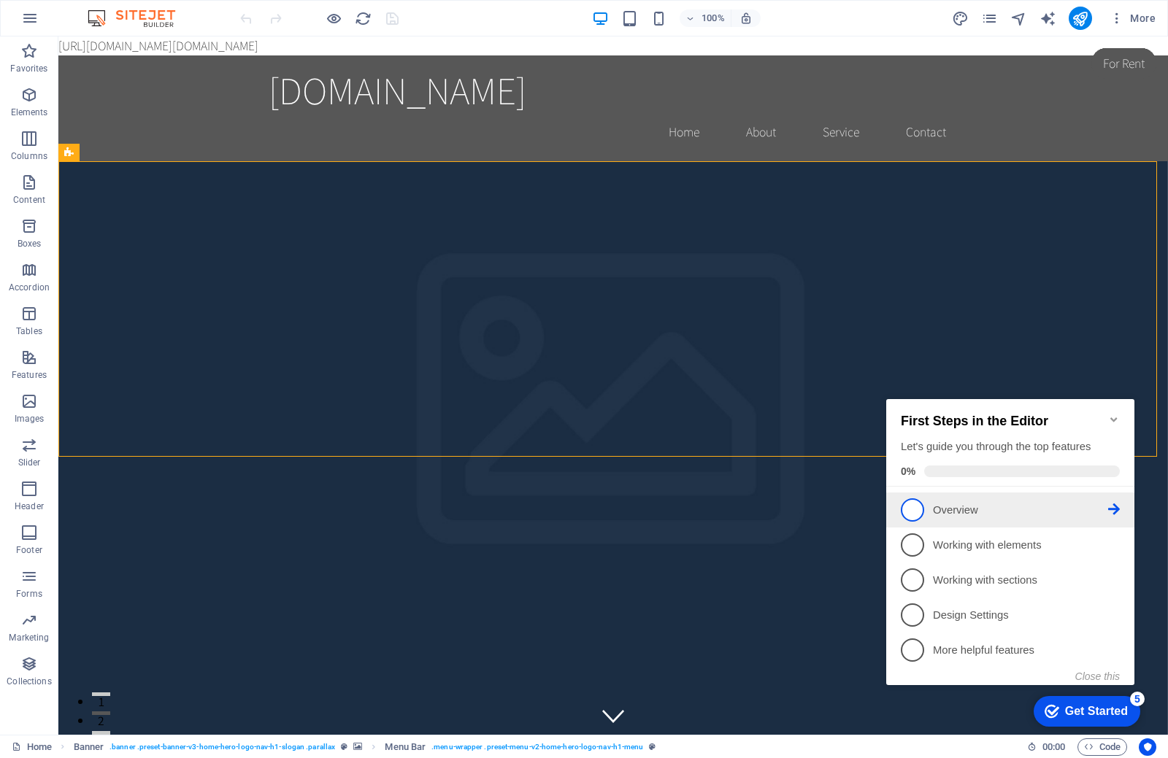
click at [921, 502] on span "1" at bounding box center [912, 509] width 23 height 23
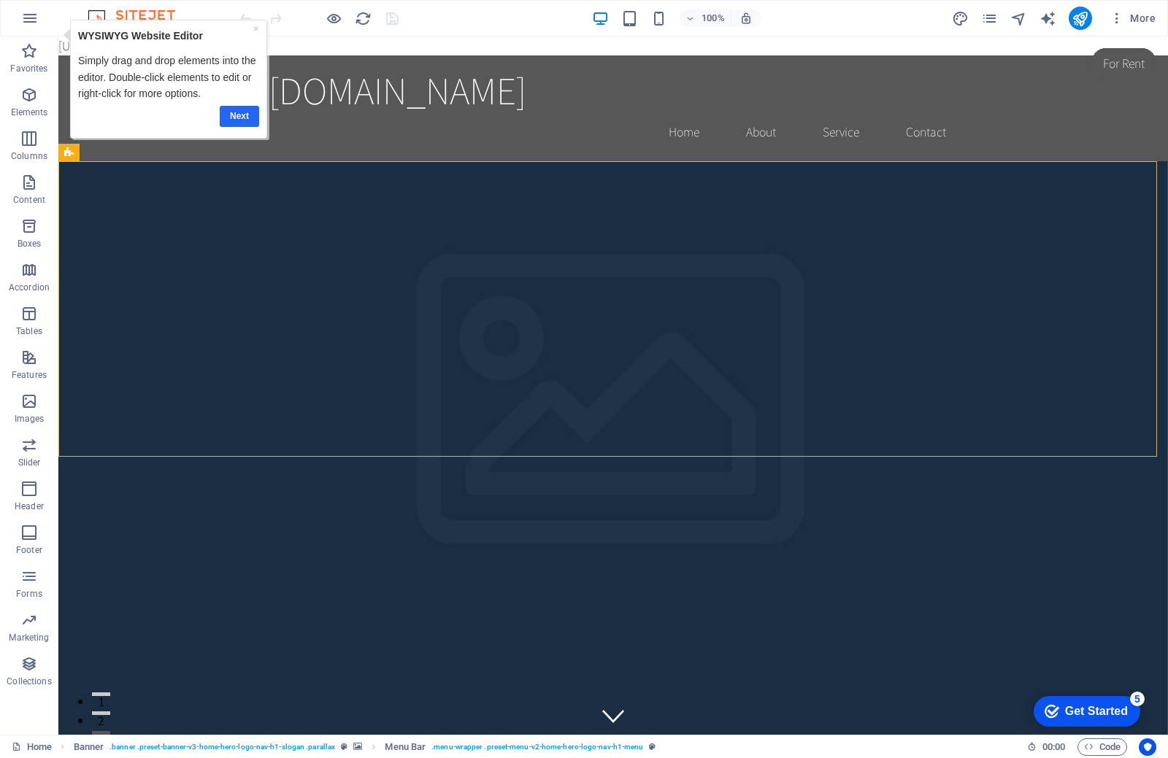
click at [233, 118] on link "Next" at bounding box center [238, 116] width 39 height 21
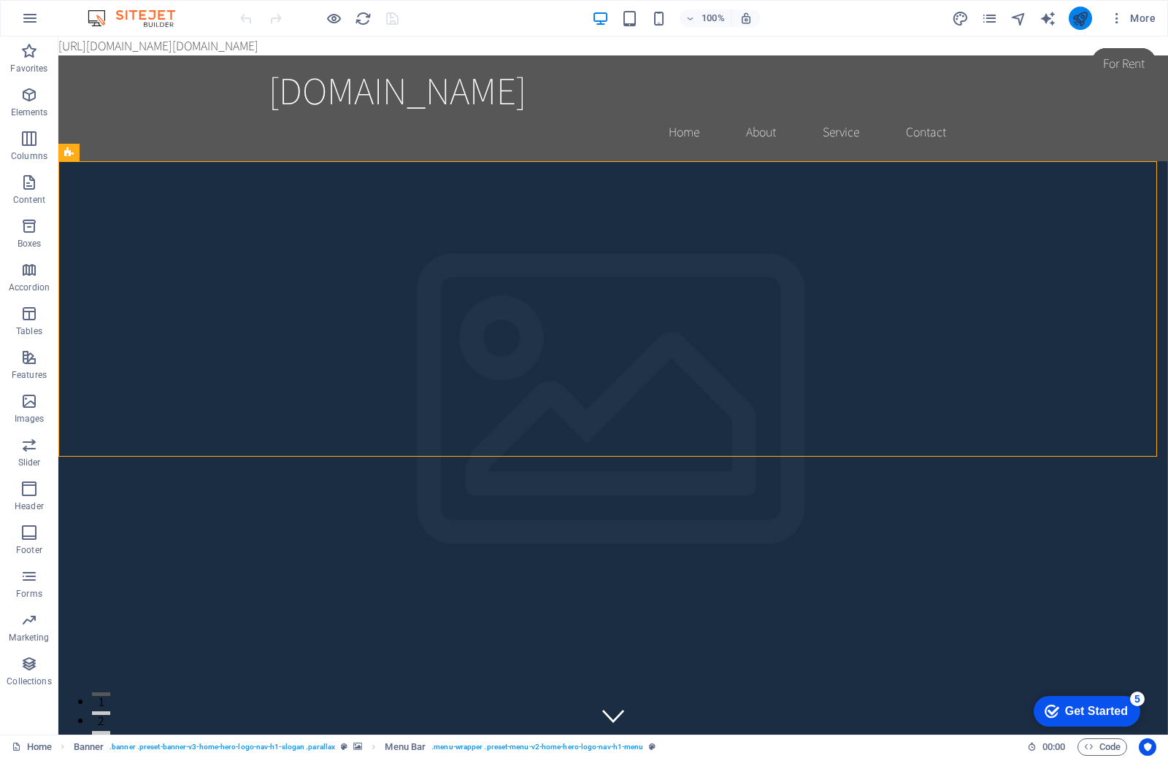
click at [1090, 14] on button "publish" at bounding box center [1080, 18] width 23 height 23
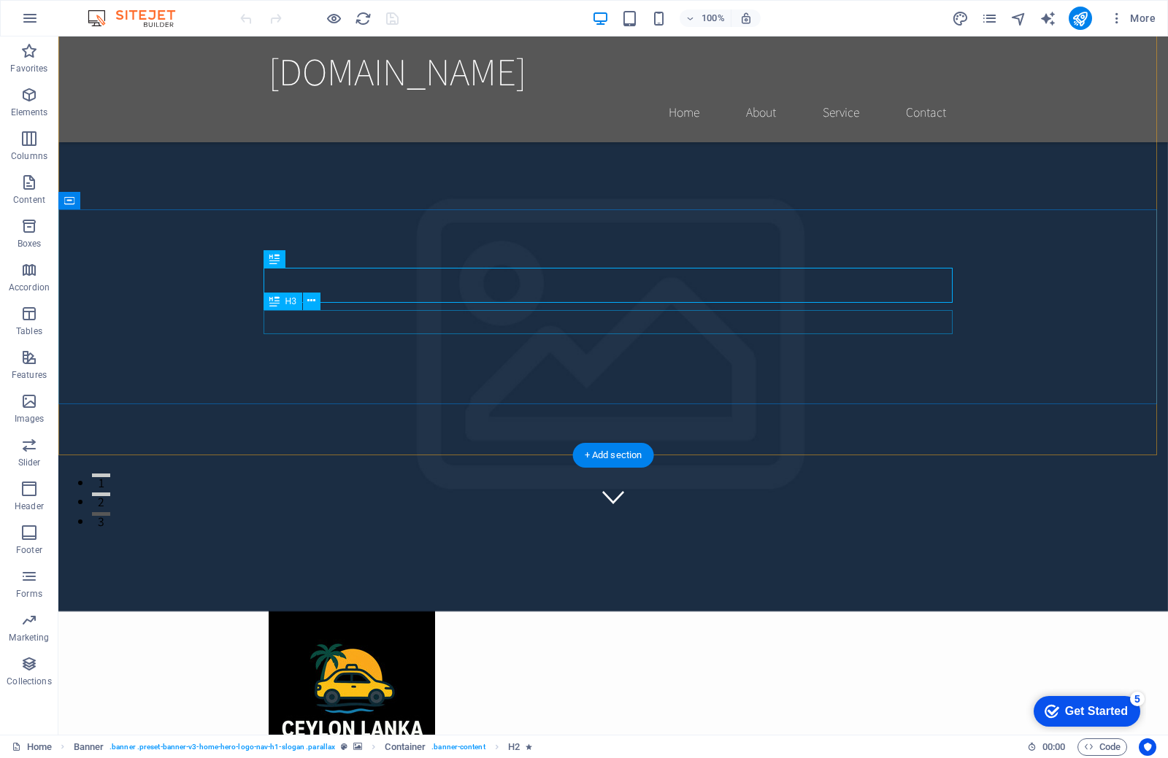
scroll to position [146, 0]
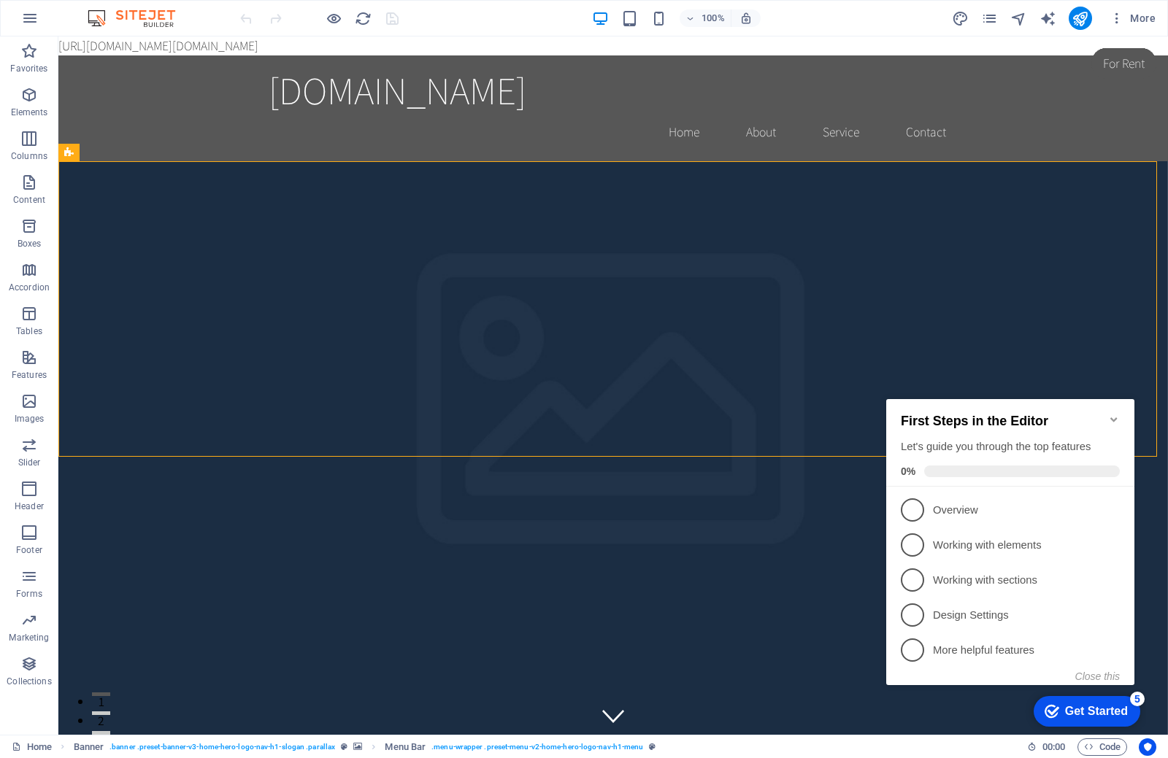
click div "checkmark Get Started 5 First Steps in the Editor Let's guide you through the t…"
click at [28, 19] on icon "button" at bounding box center [30, 18] width 18 height 18
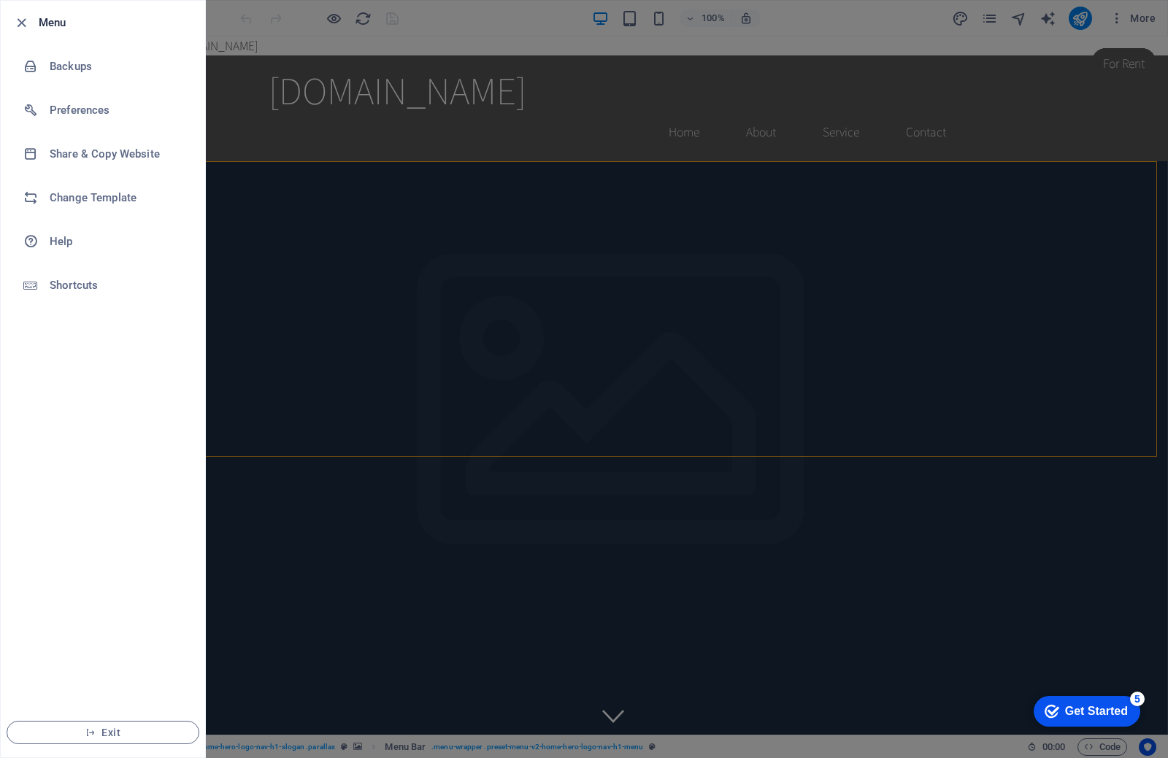
click at [308, 145] on div at bounding box center [584, 379] width 1168 height 758
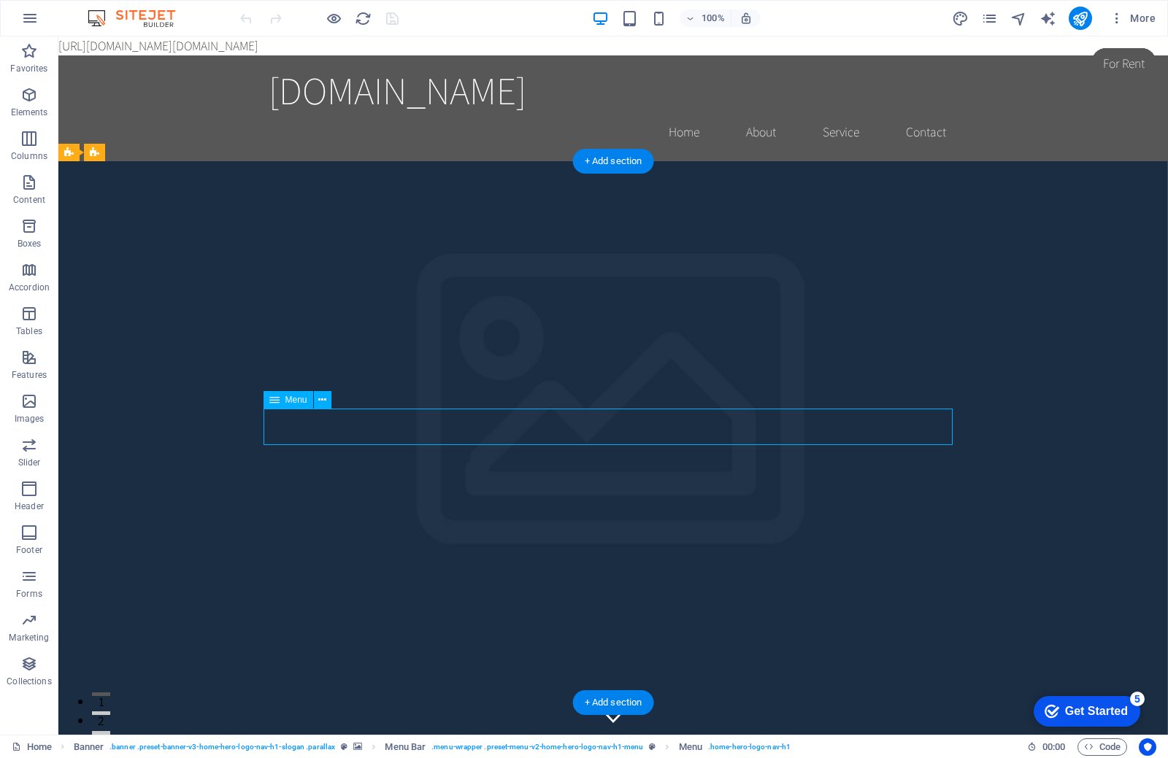
select select
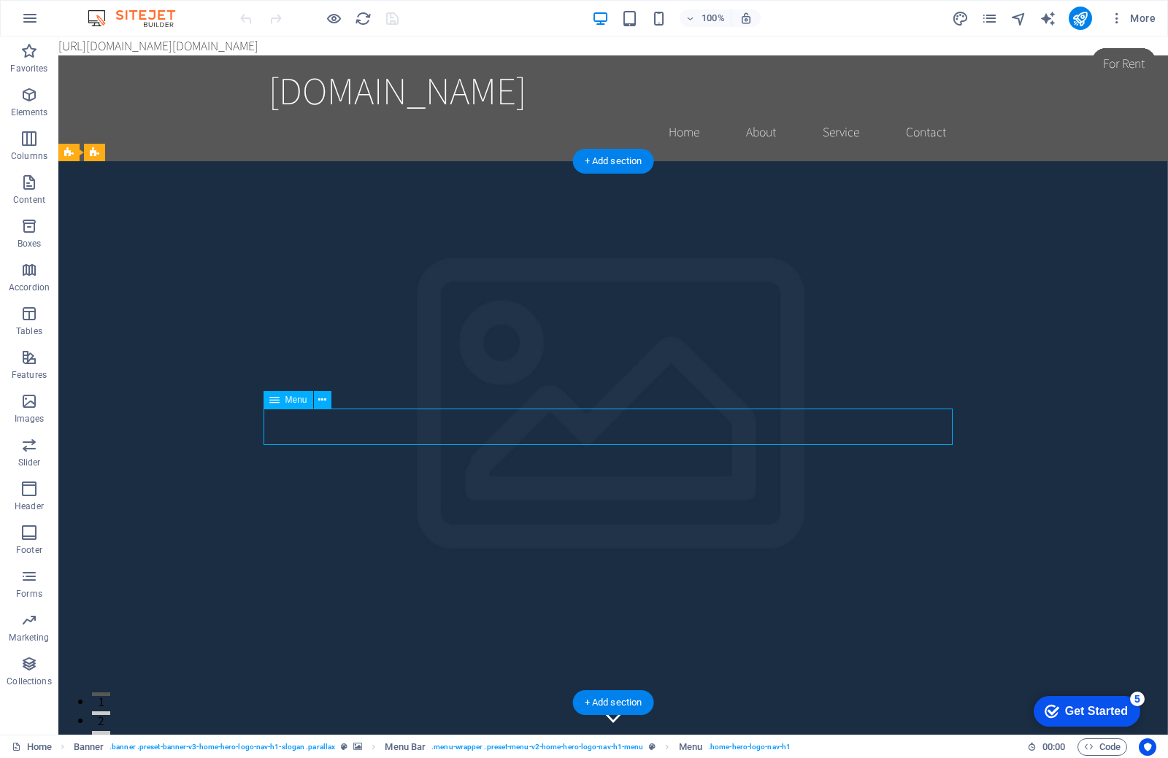
select select
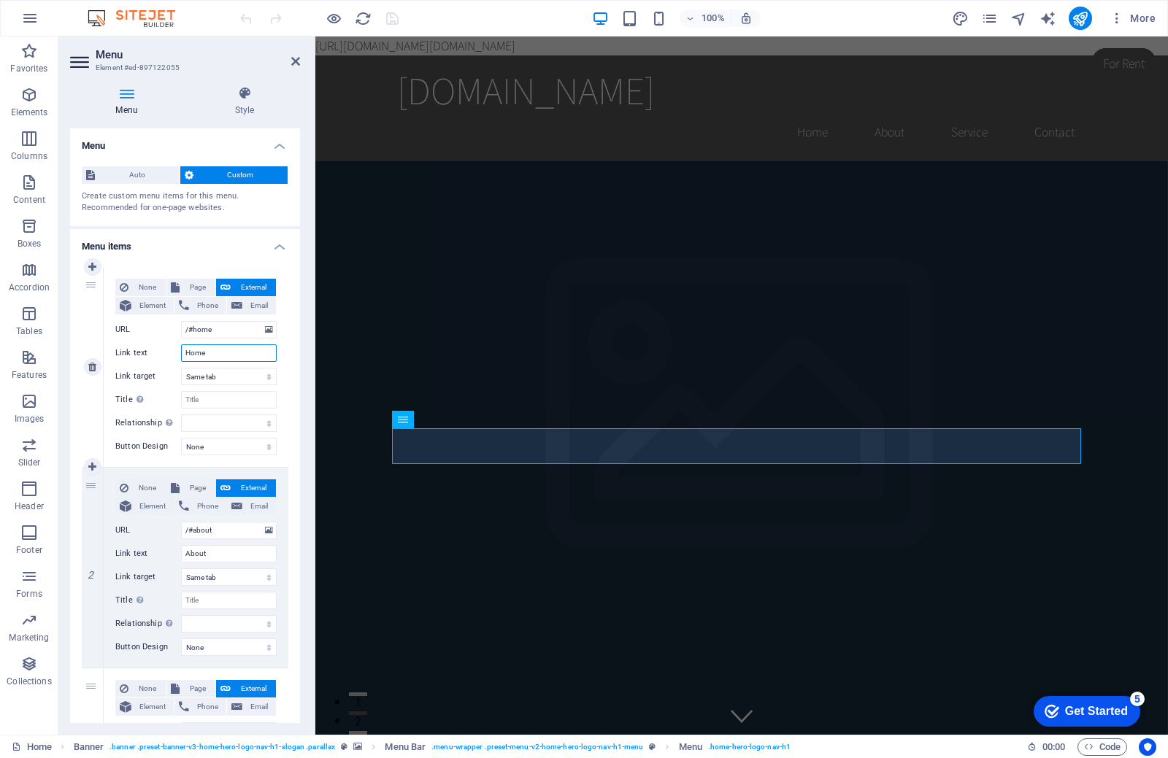
click at [244, 358] on input "Home" at bounding box center [229, 353] width 96 height 18
click at [254, 575] on select "New tab Same tab Overlay" at bounding box center [229, 578] width 96 height 18
select select "blank"
click at [181, 569] on select "New tab Same tab Overlay" at bounding box center [229, 578] width 96 height 18
select select
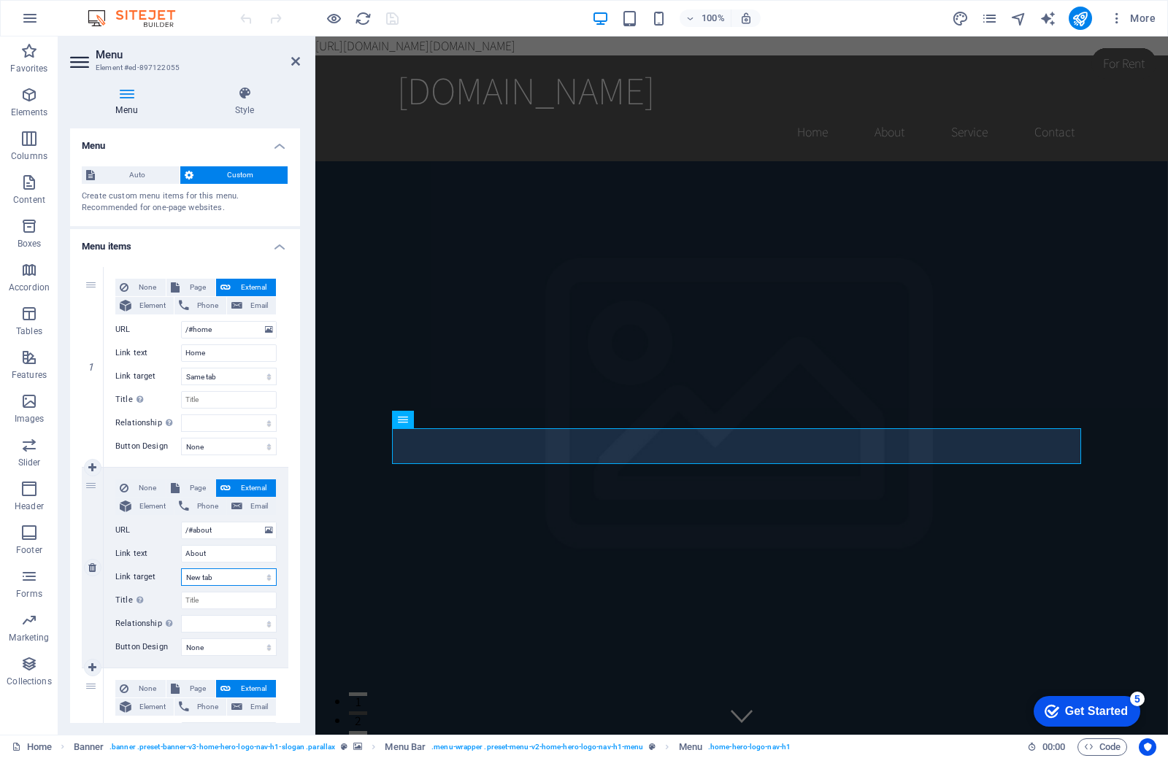
select select
click at [230, 585] on div "None Page External Element Phone Email Page Home Subpage Legal Notice Privacy E…" at bounding box center [195, 556] width 161 height 153
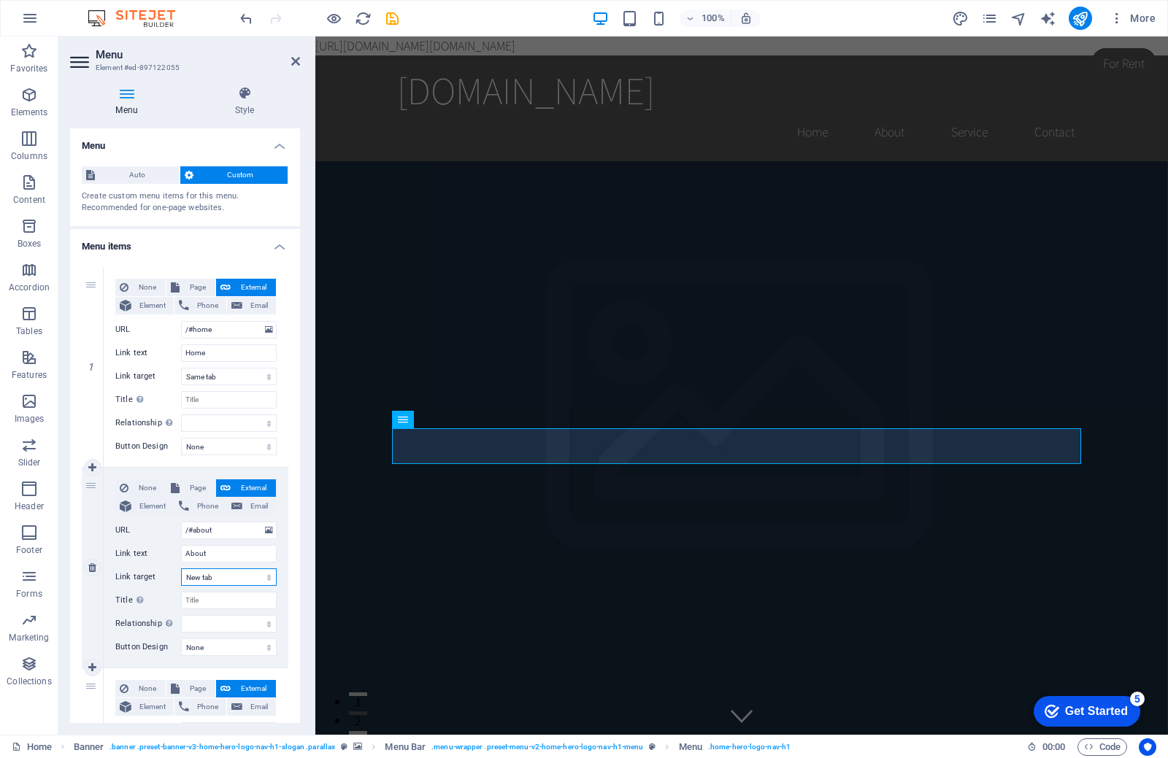
click at [234, 579] on select "New tab Same tab Overlay" at bounding box center [229, 578] width 96 height 18
select select
click at [181, 569] on select "New tab Same tab Overlay" at bounding box center [229, 578] width 96 height 18
select select
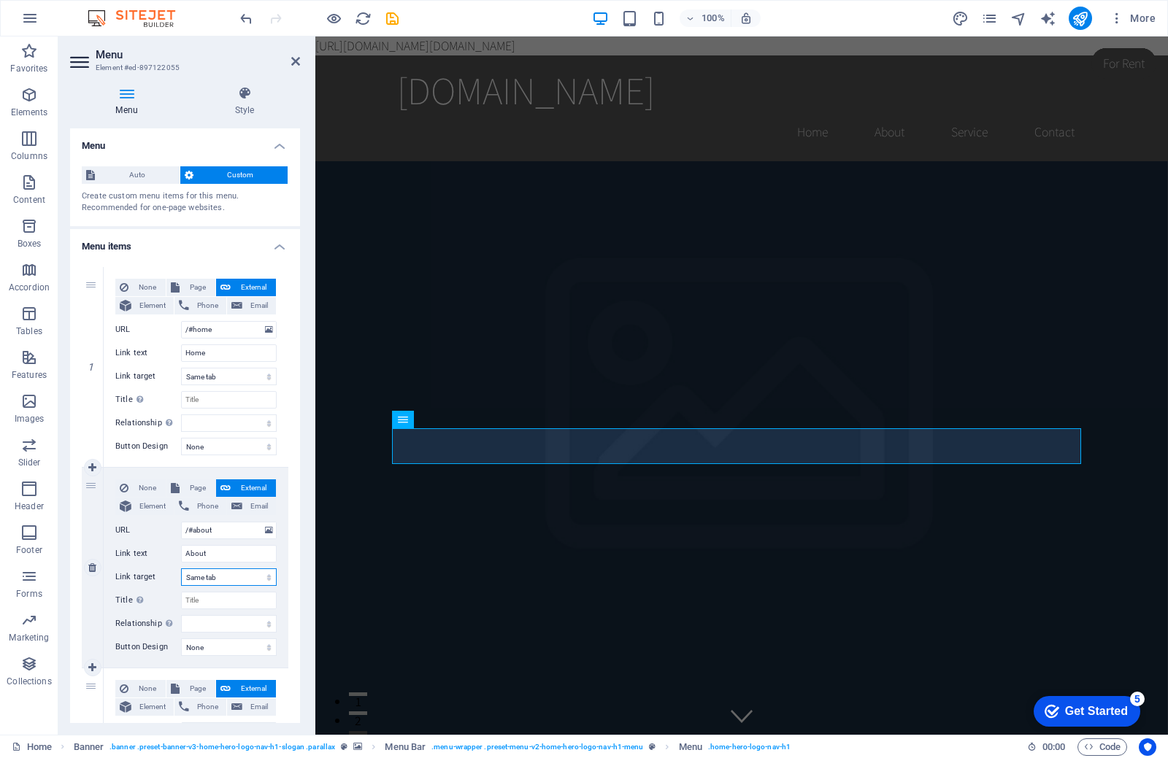
select select
click at [236, 582] on select "New tab Same tab Overlay" at bounding box center [229, 578] width 96 height 18
select select "blank"
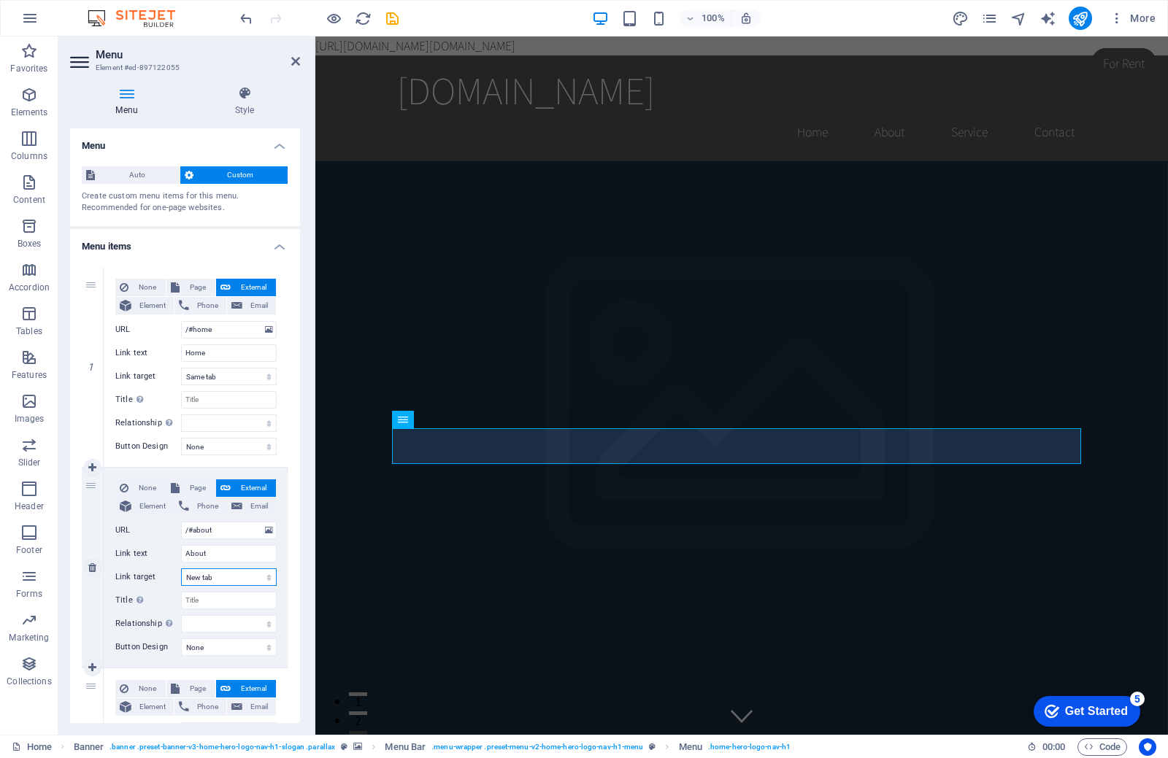
click at [181, 569] on select "New tab Same tab Overlay" at bounding box center [229, 578] width 96 height 18
select select
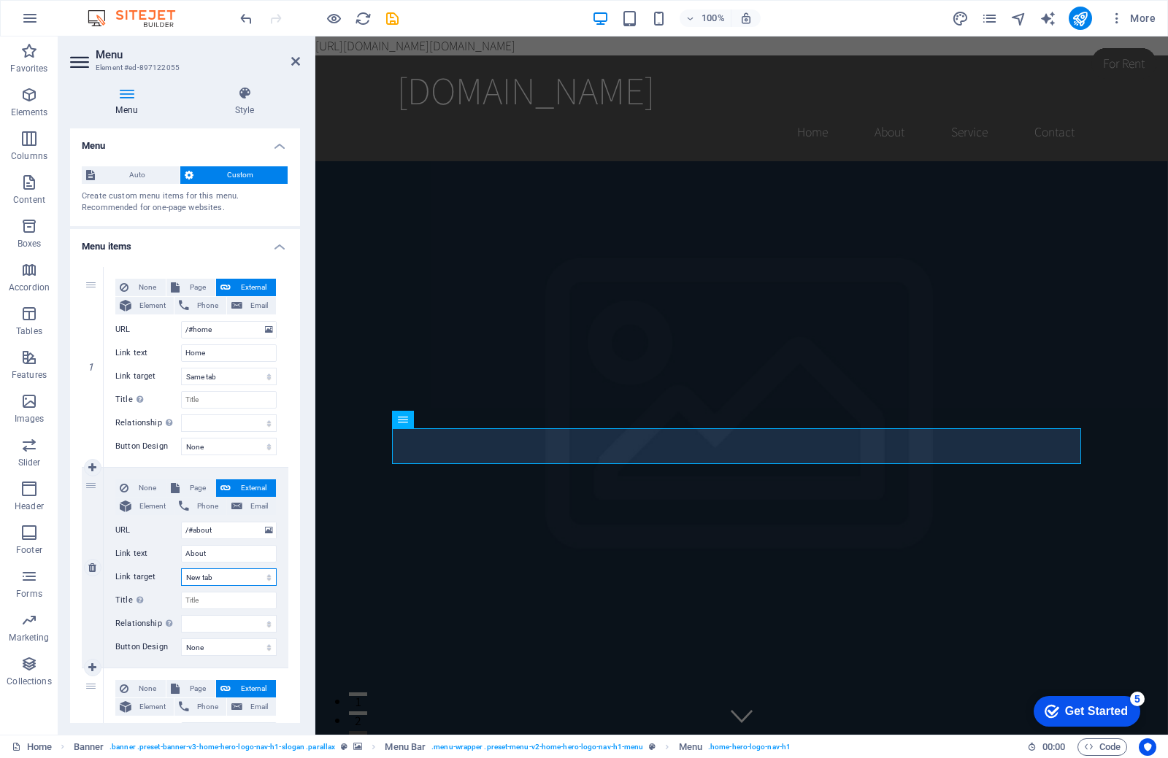
select select
click at [217, 644] on select "None Default Primary Secondary" at bounding box center [229, 648] width 96 height 18
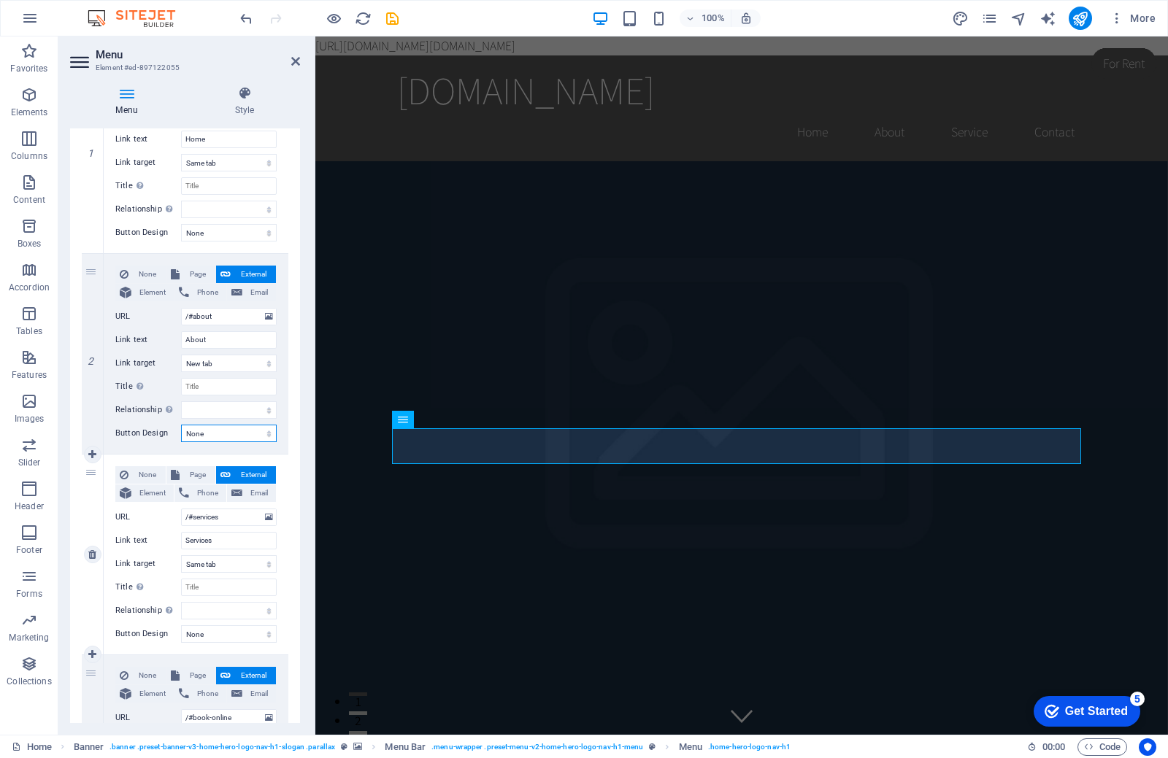
scroll to position [219, 0]
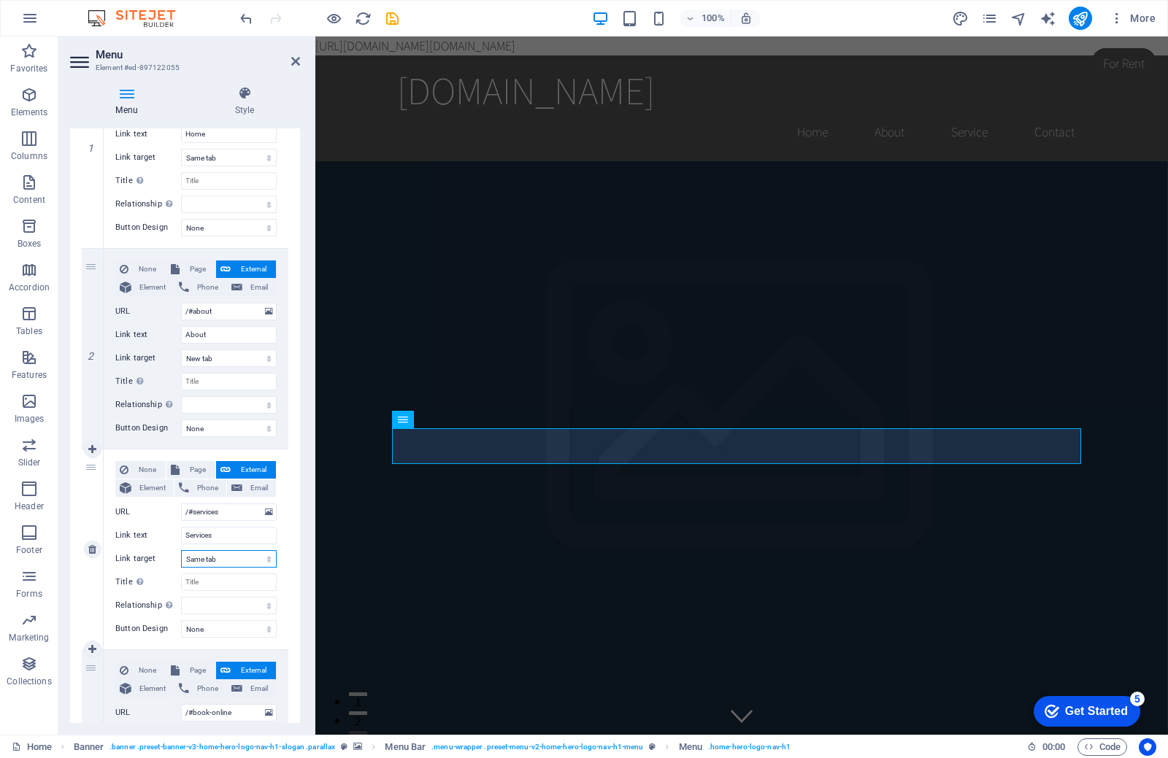
click at [240, 561] on select "New tab Same tab Overlay" at bounding box center [229, 559] width 96 height 18
select select "blank"
click at [181, 550] on select "New tab Same tab Overlay" at bounding box center [229, 559] width 96 height 18
select select
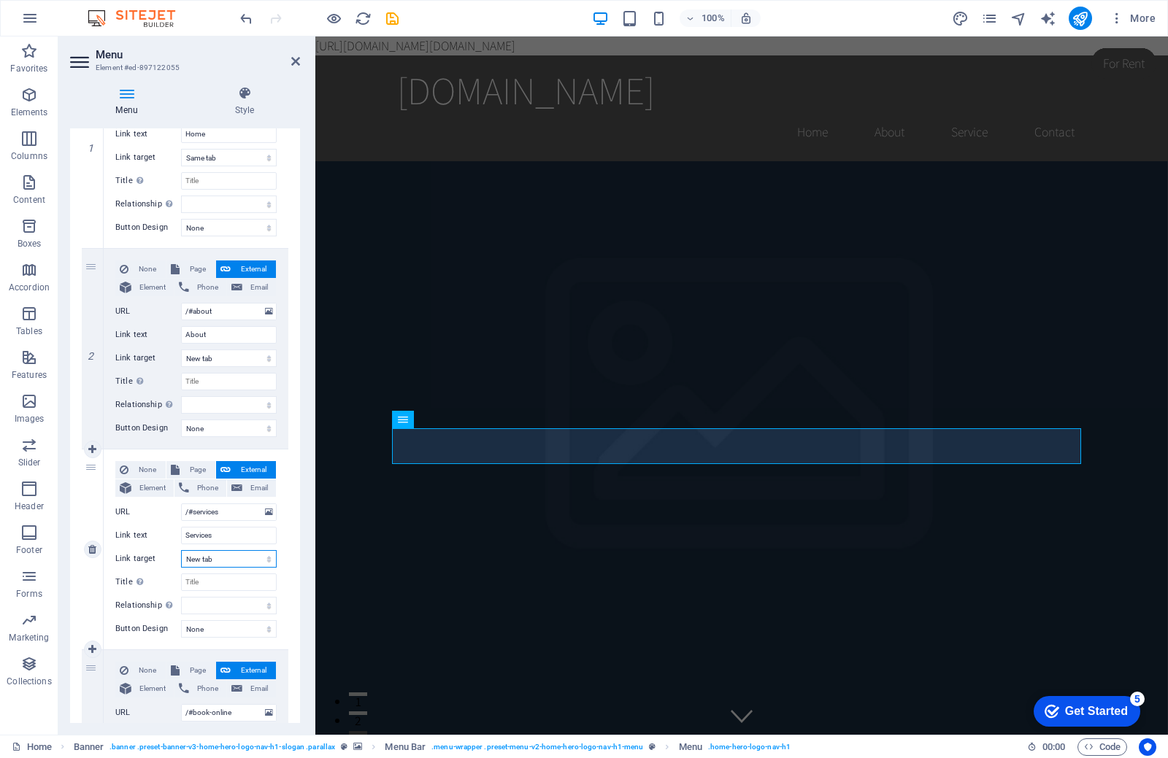
select select
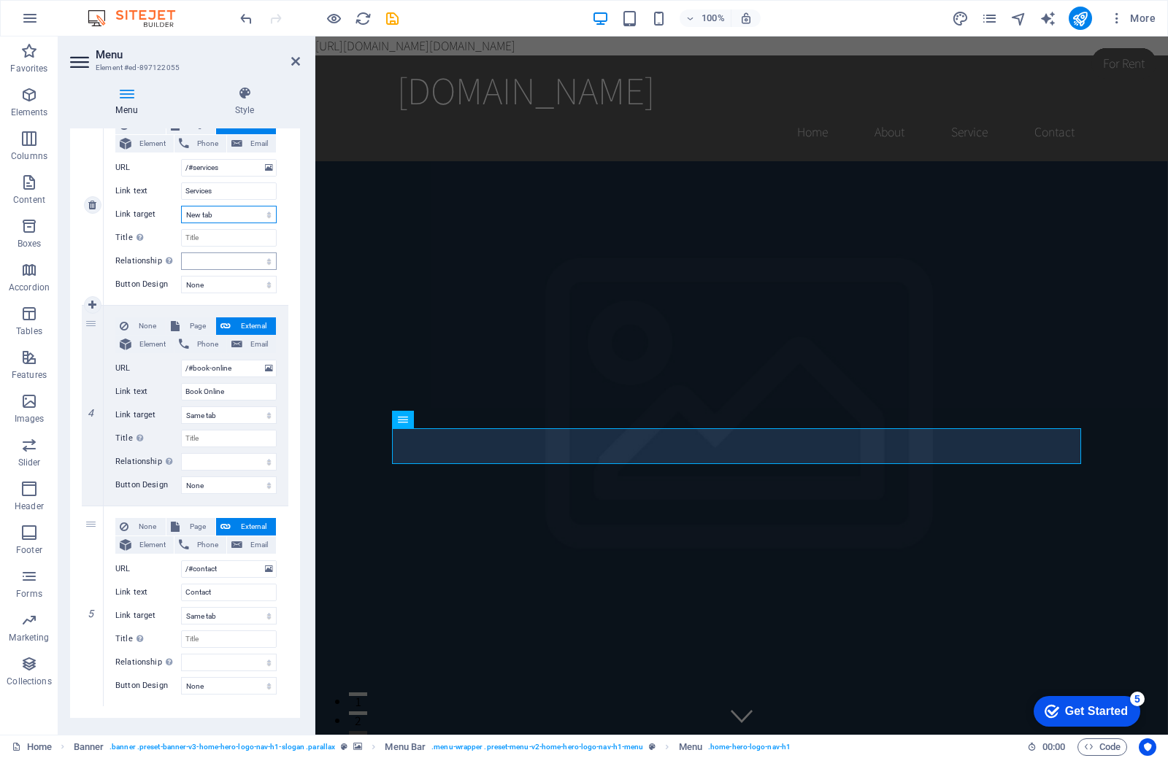
scroll to position [588, 0]
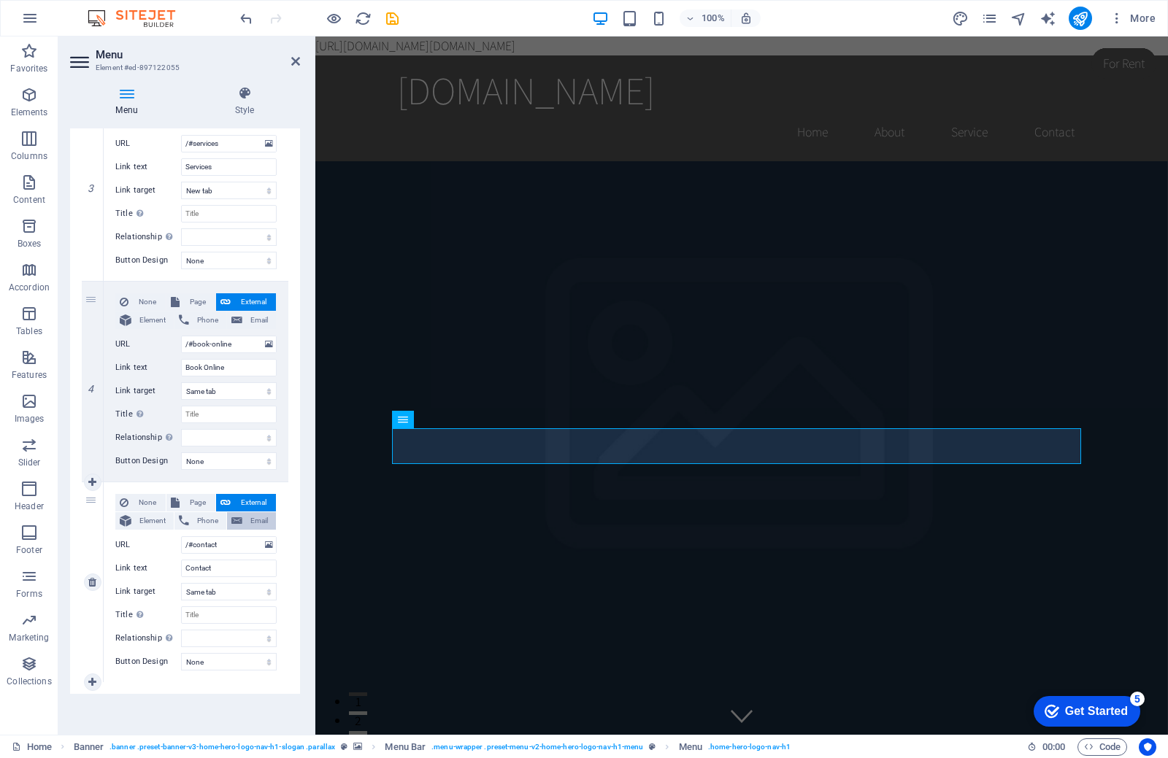
click at [236, 525] on icon at bounding box center [236, 521] width 11 height 18
select select
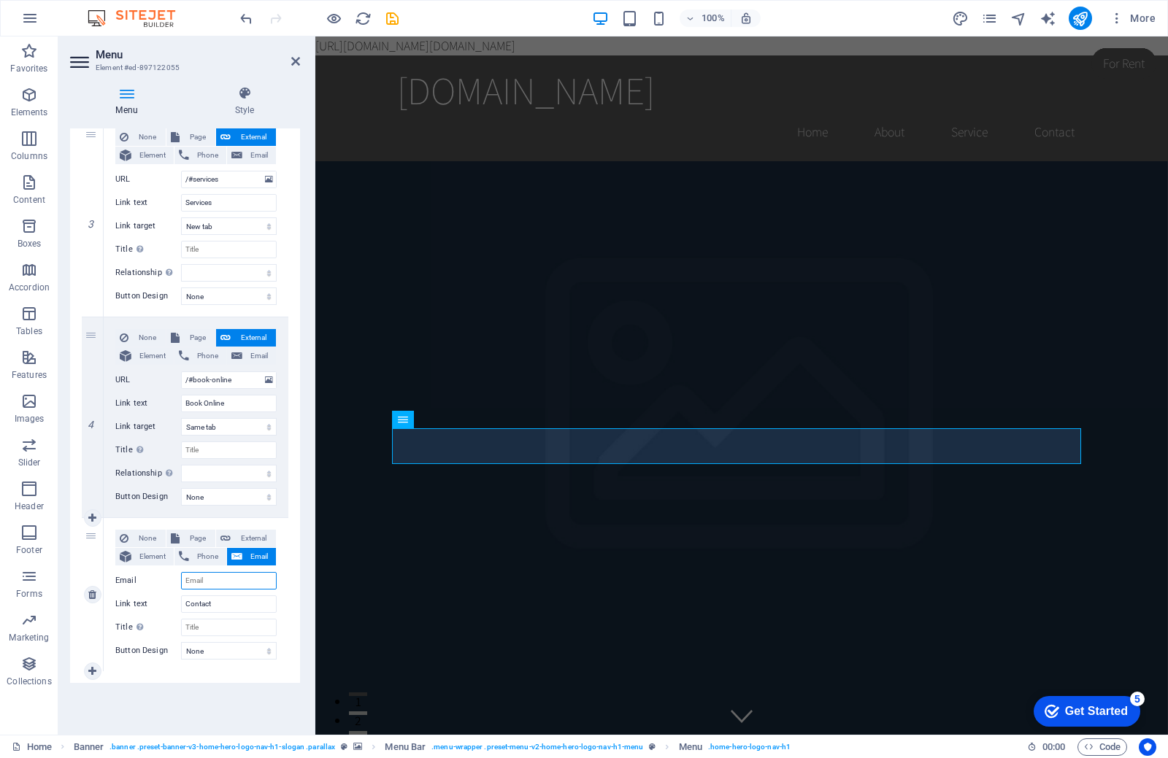
scroll to position [552, 0]
type input "[EMAIL_ADDRESS][DOMAIN_NAME]"
select select
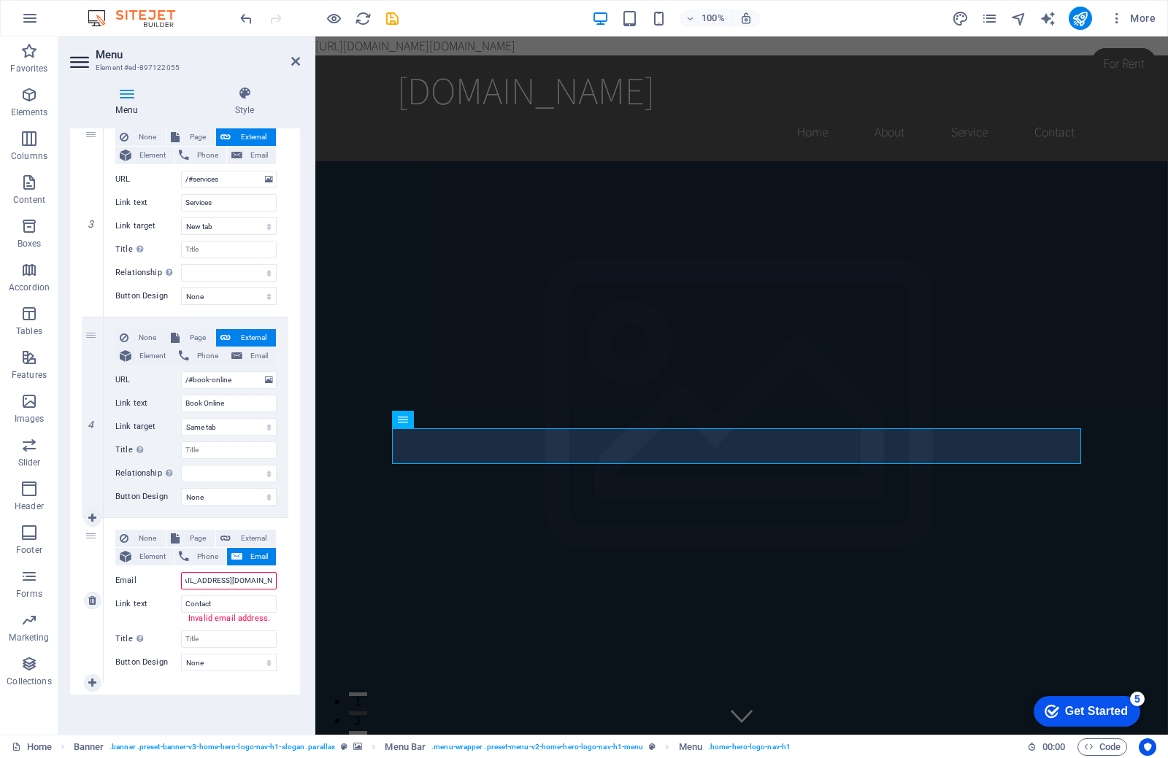
select select
type input "[EMAIL_ADDRESS][DOMAIN_NAME]"
click at [190, 552] on button "Phone" at bounding box center [200, 557] width 52 height 18
select select
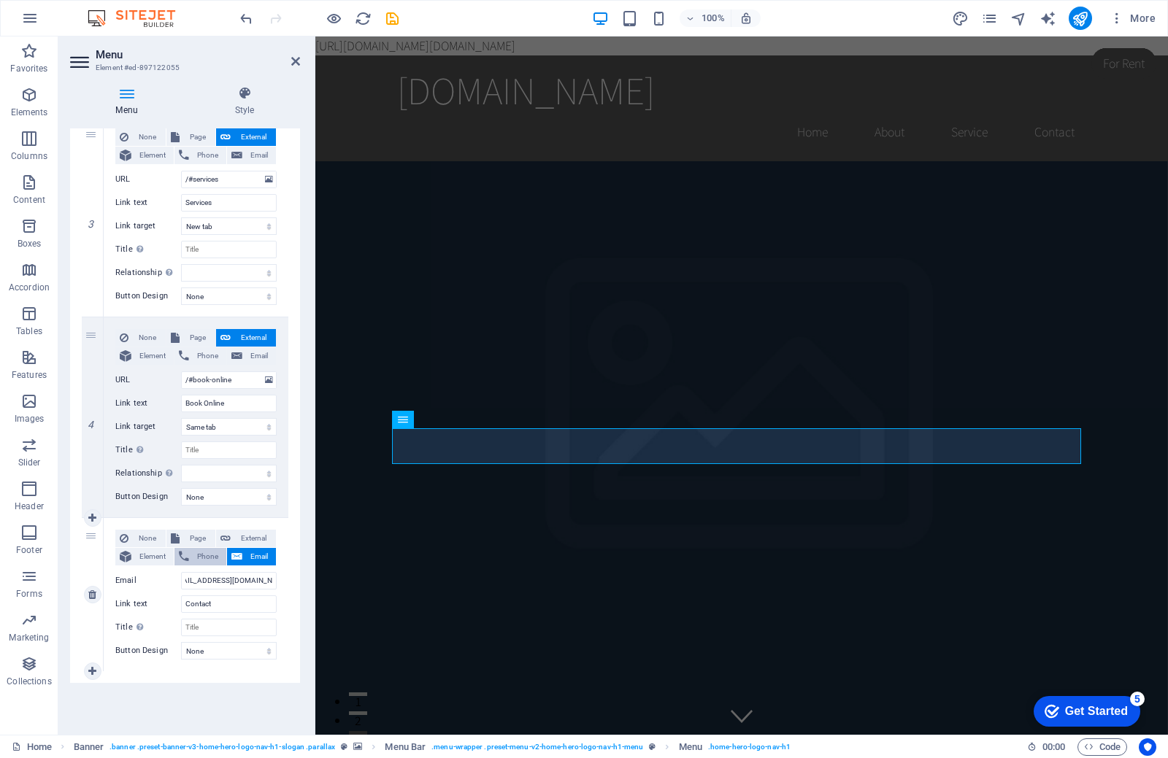
select select
type input "9"
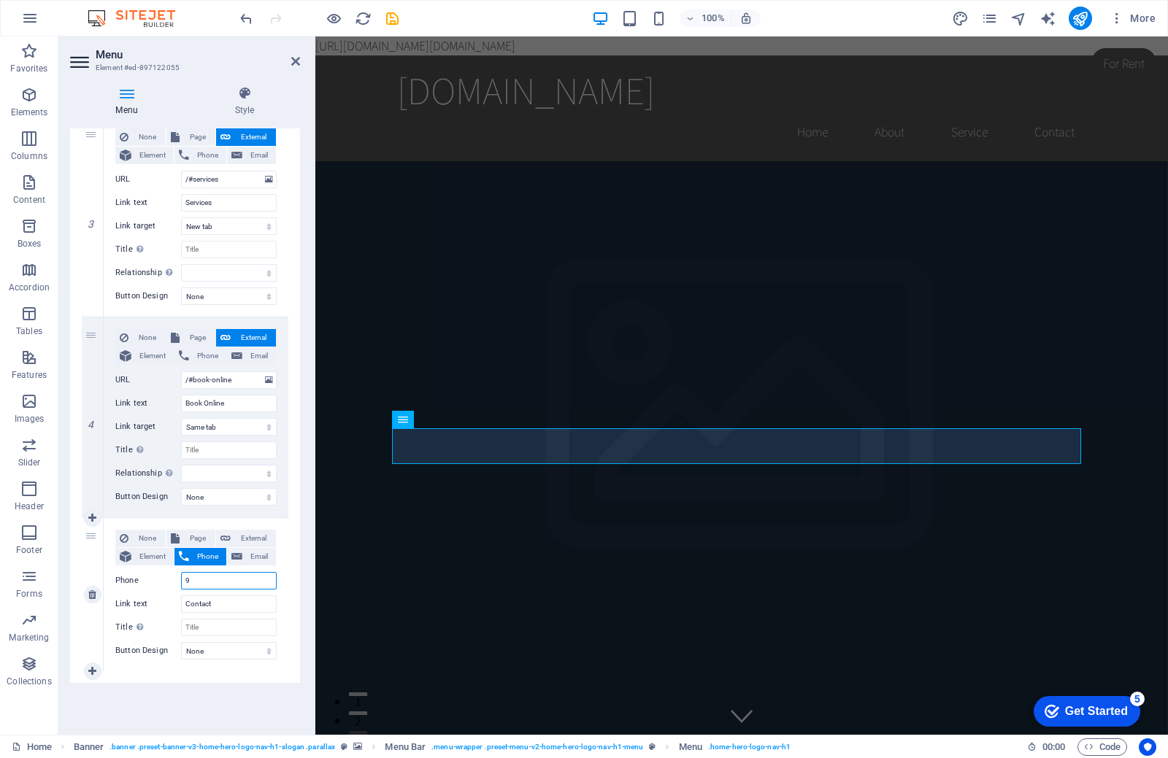
select select
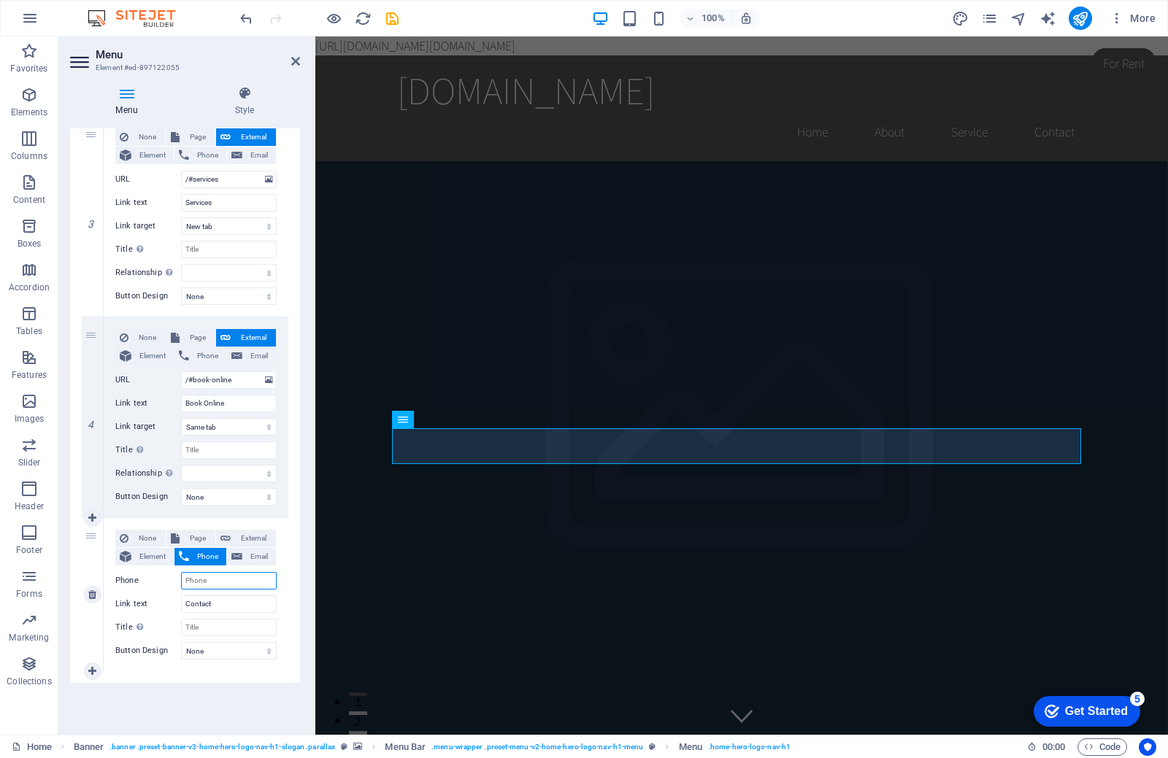
select select
type input "w"
select select
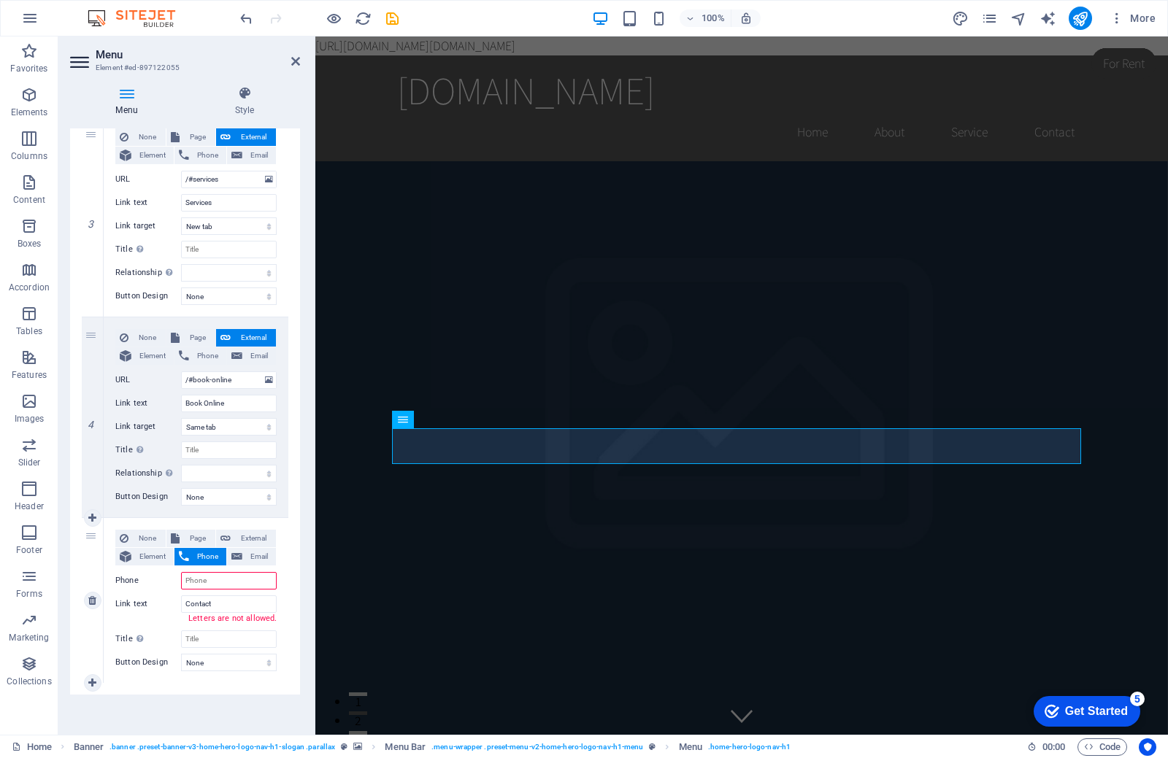
select select
type input "+"
select select
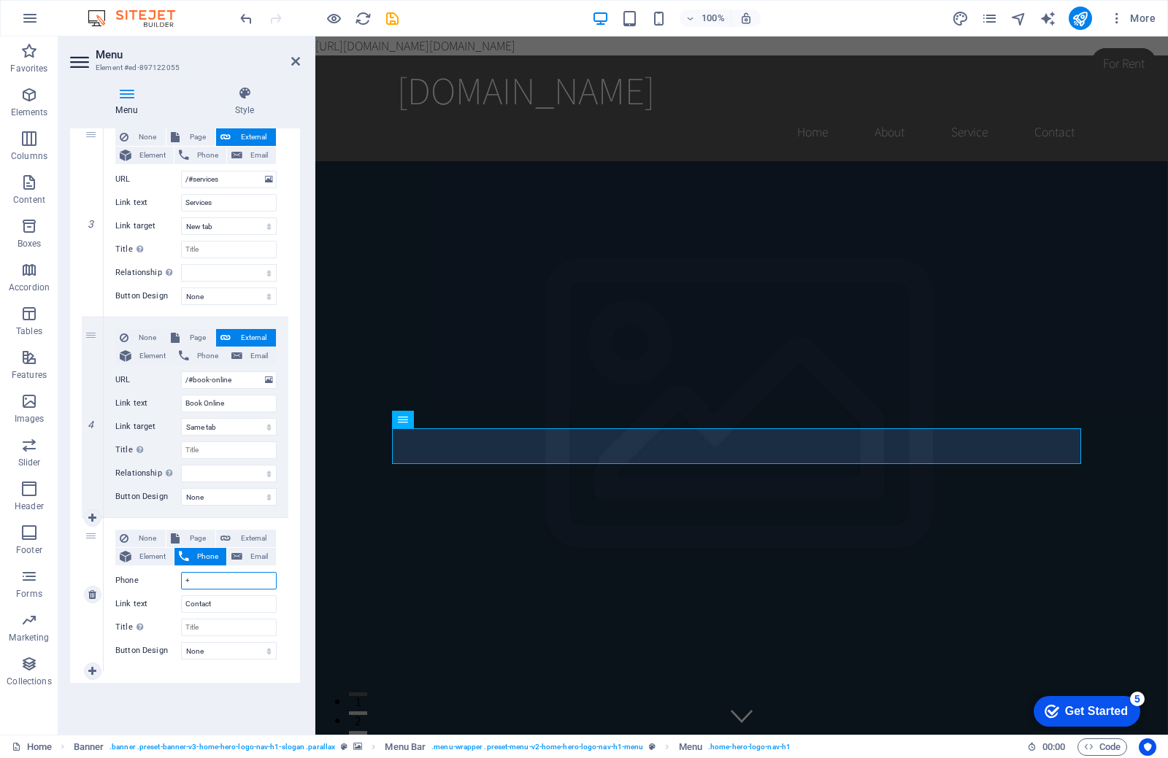
select select
type input "+94770"
select select
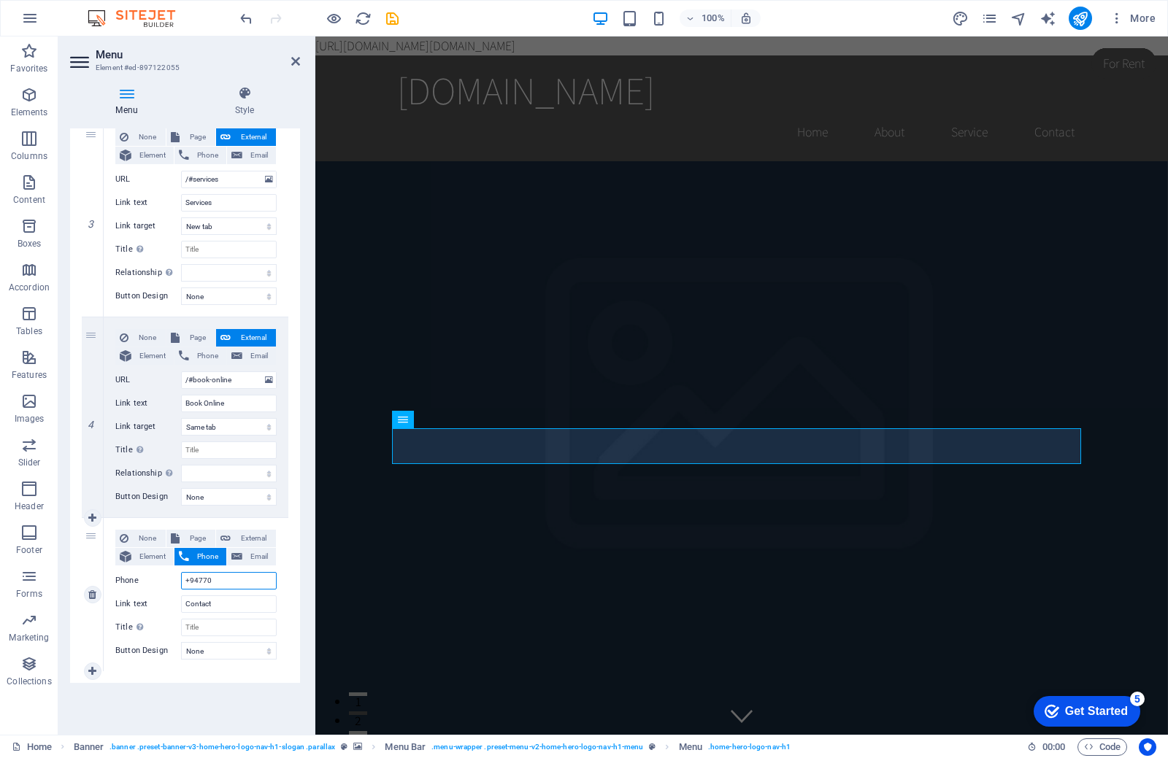
select select
type input "+9477059"
select select
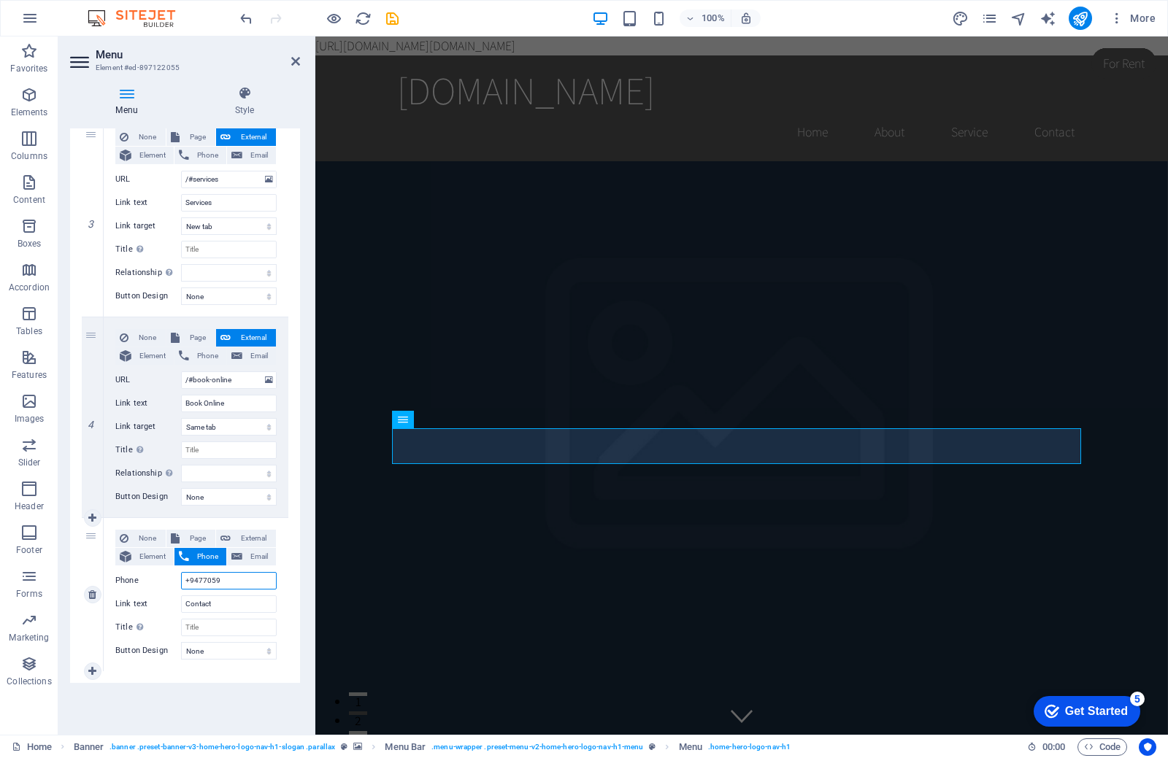
select select
type input "+94770590"
select select
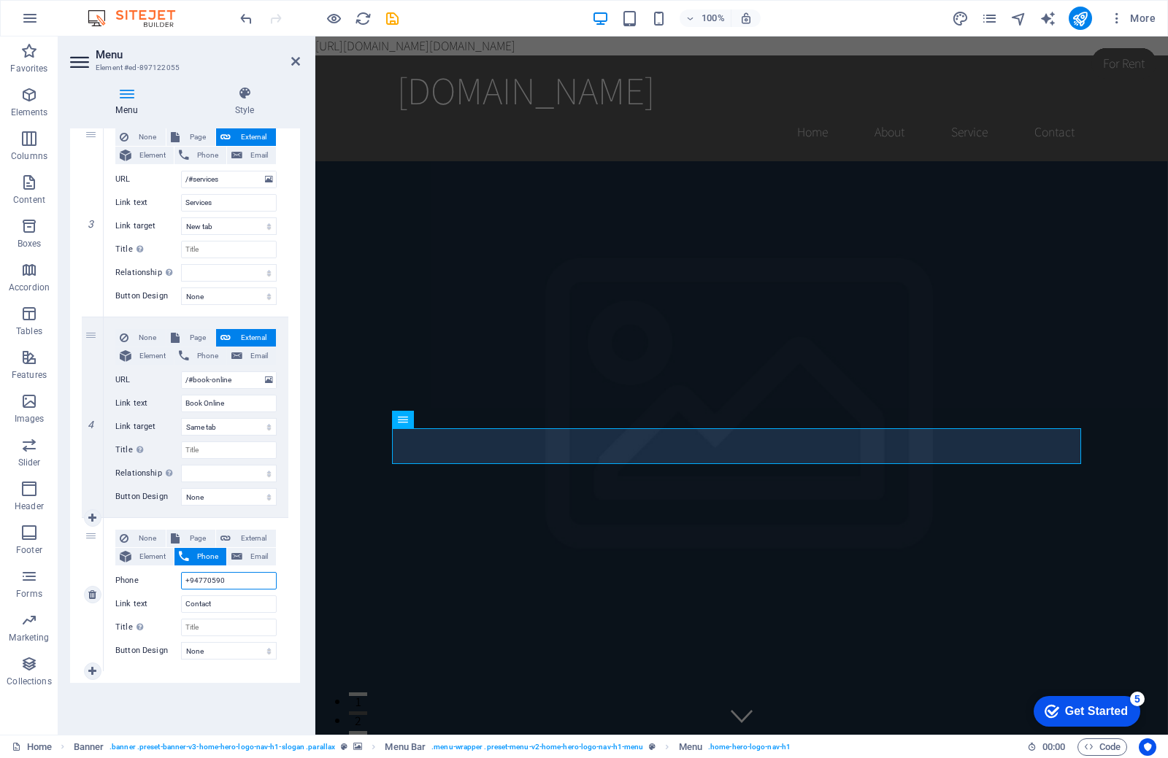
select select
type input "[PHONE_NUMBER]"
select select
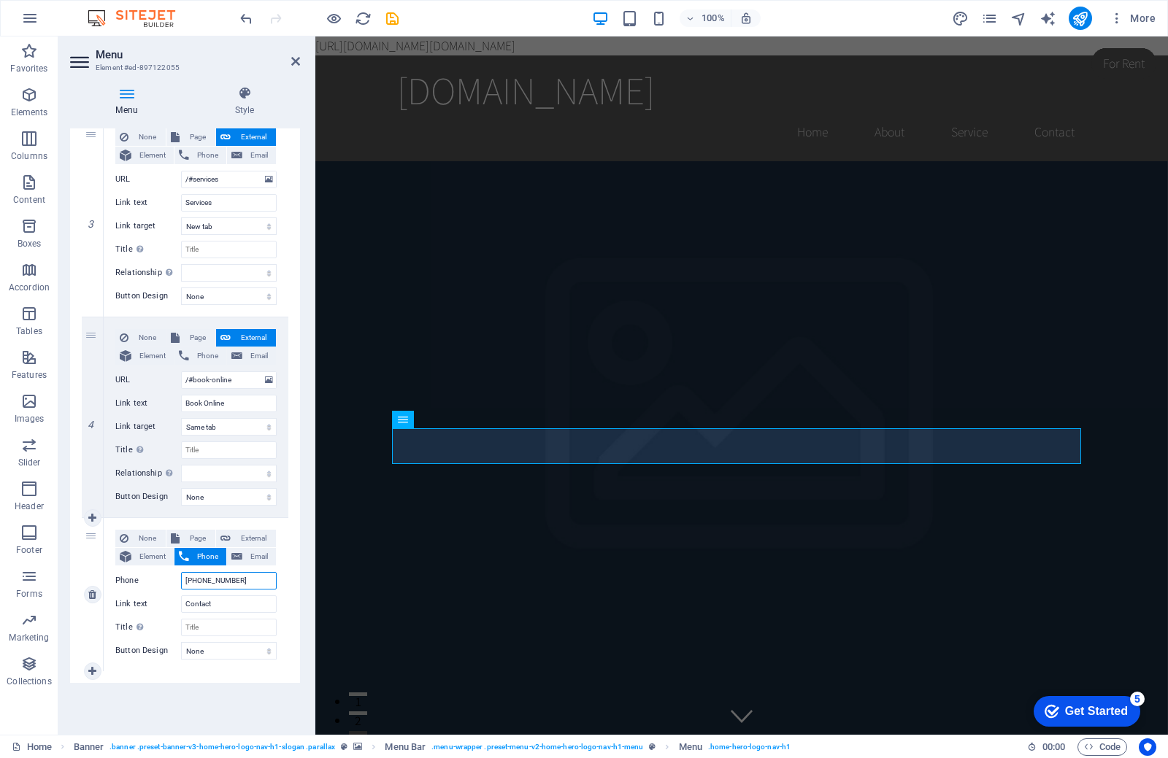
select select
type input "[PHONE_NUMBER]"
select select
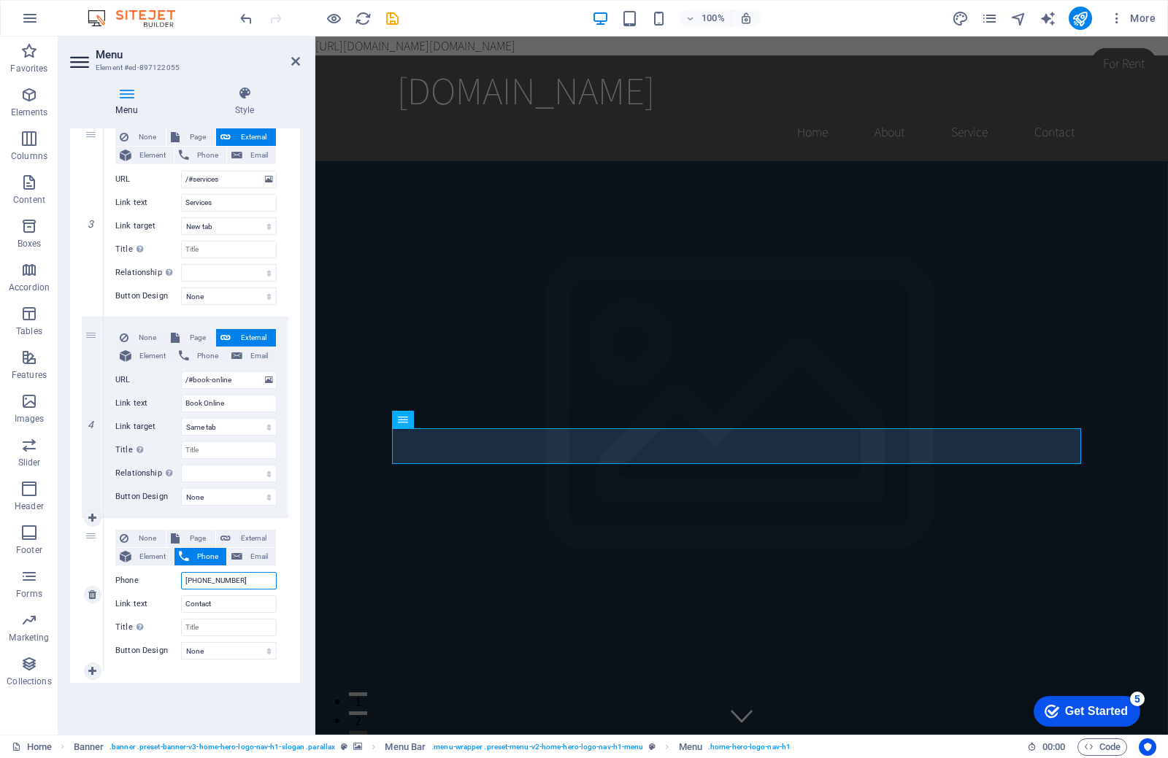
select select
type input "[PHONE_NUMBER]"
click at [224, 609] on input "Contact" at bounding box center [229, 605] width 96 height 18
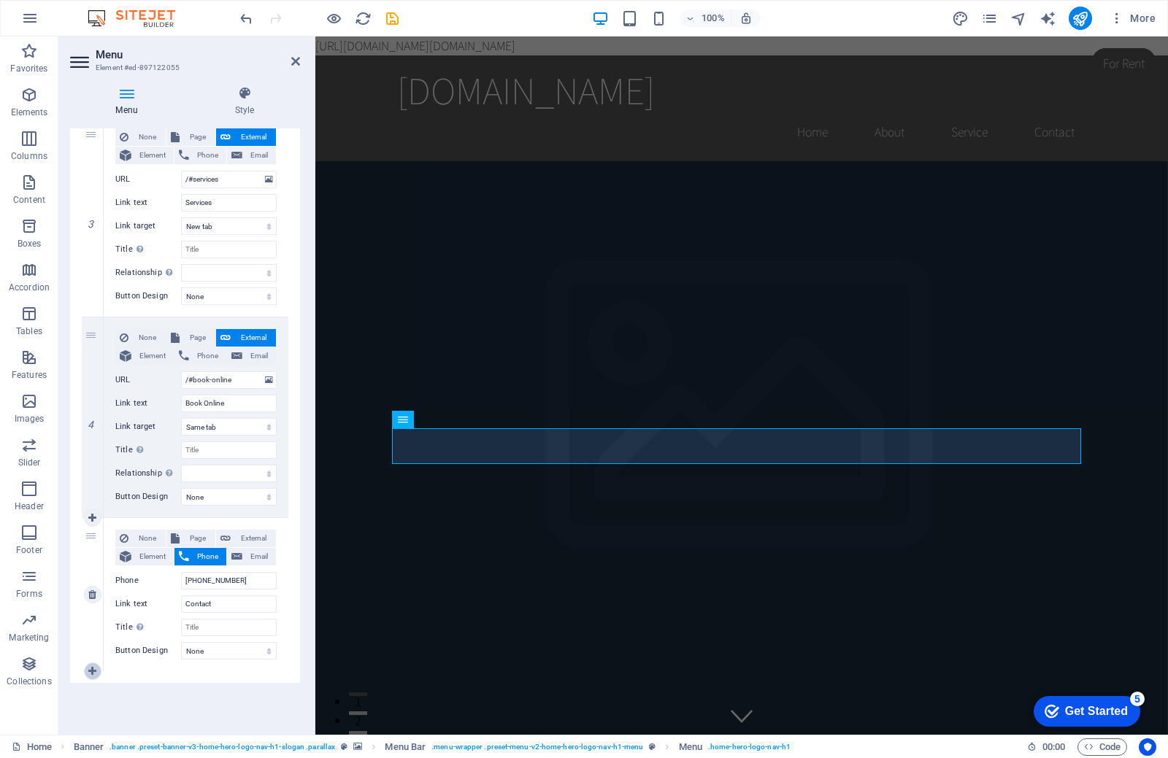
click at [92, 677] on link at bounding box center [93, 672] width 18 height 18
select select
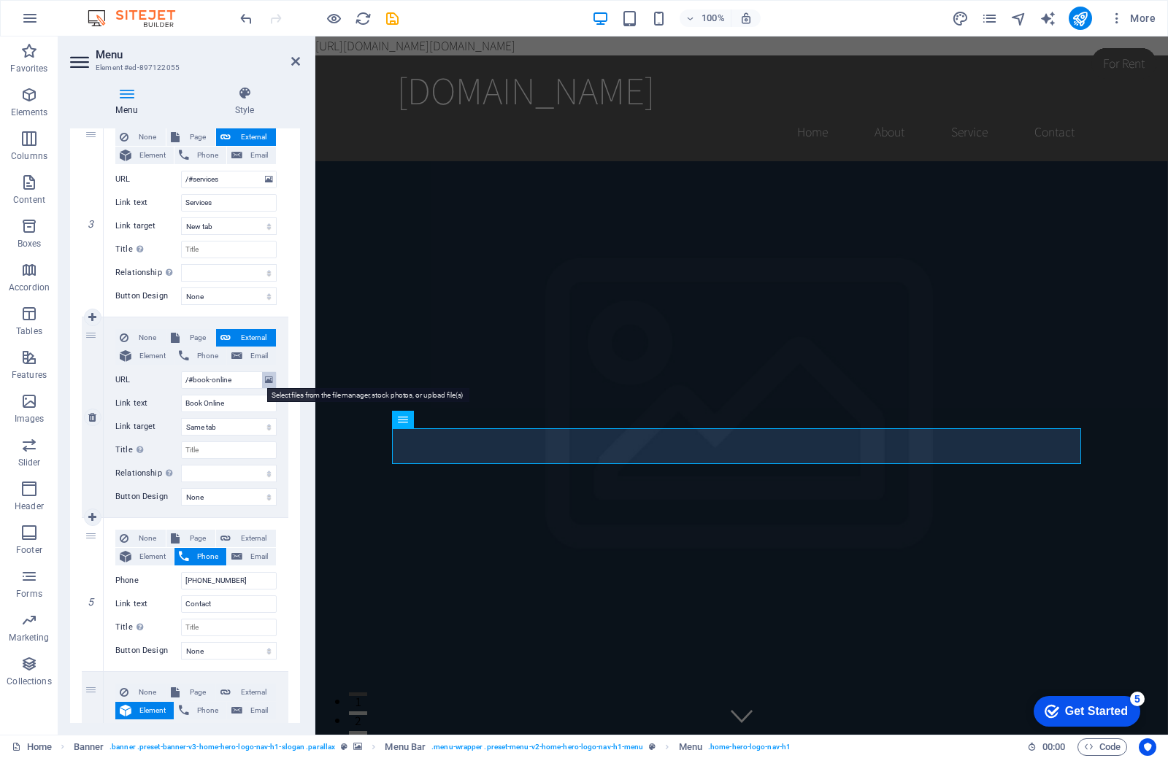
click at [268, 382] on icon at bounding box center [269, 380] width 8 height 16
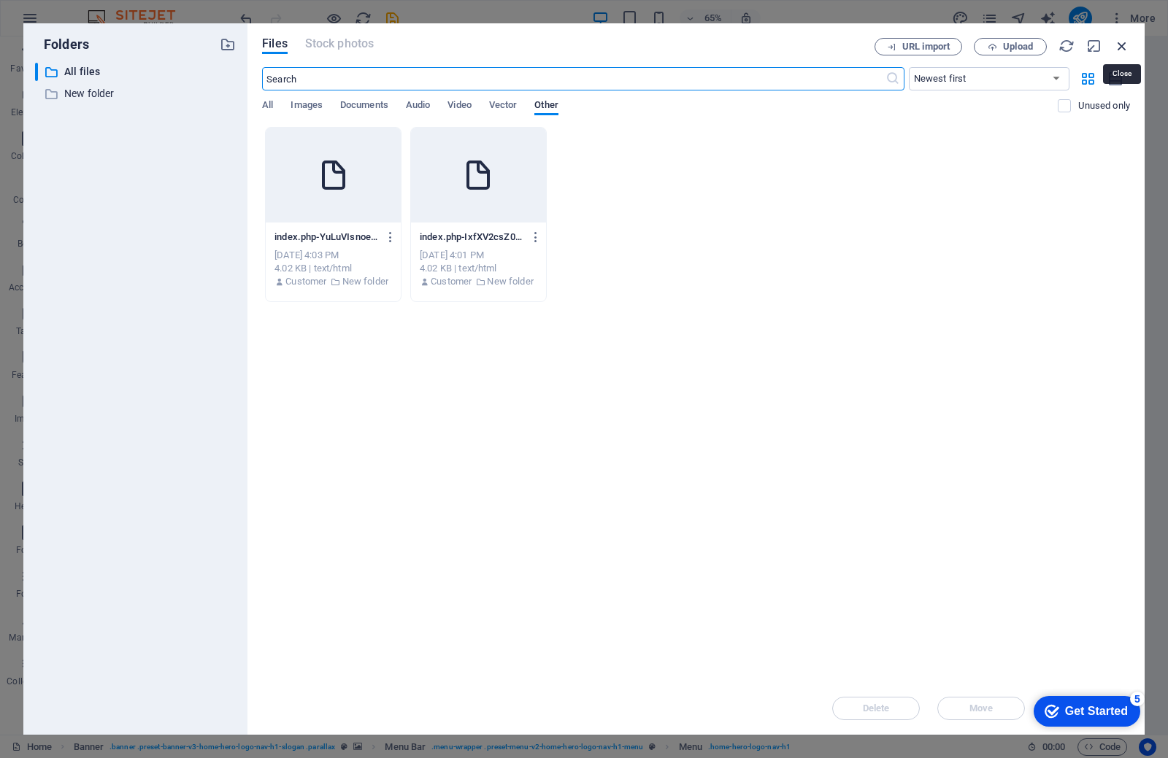
click at [1125, 45] on icon "button" at bounding box center [1122, 46] width 16 height 16
